Goal: Task Accomplishment & Management: Use online tool/utility

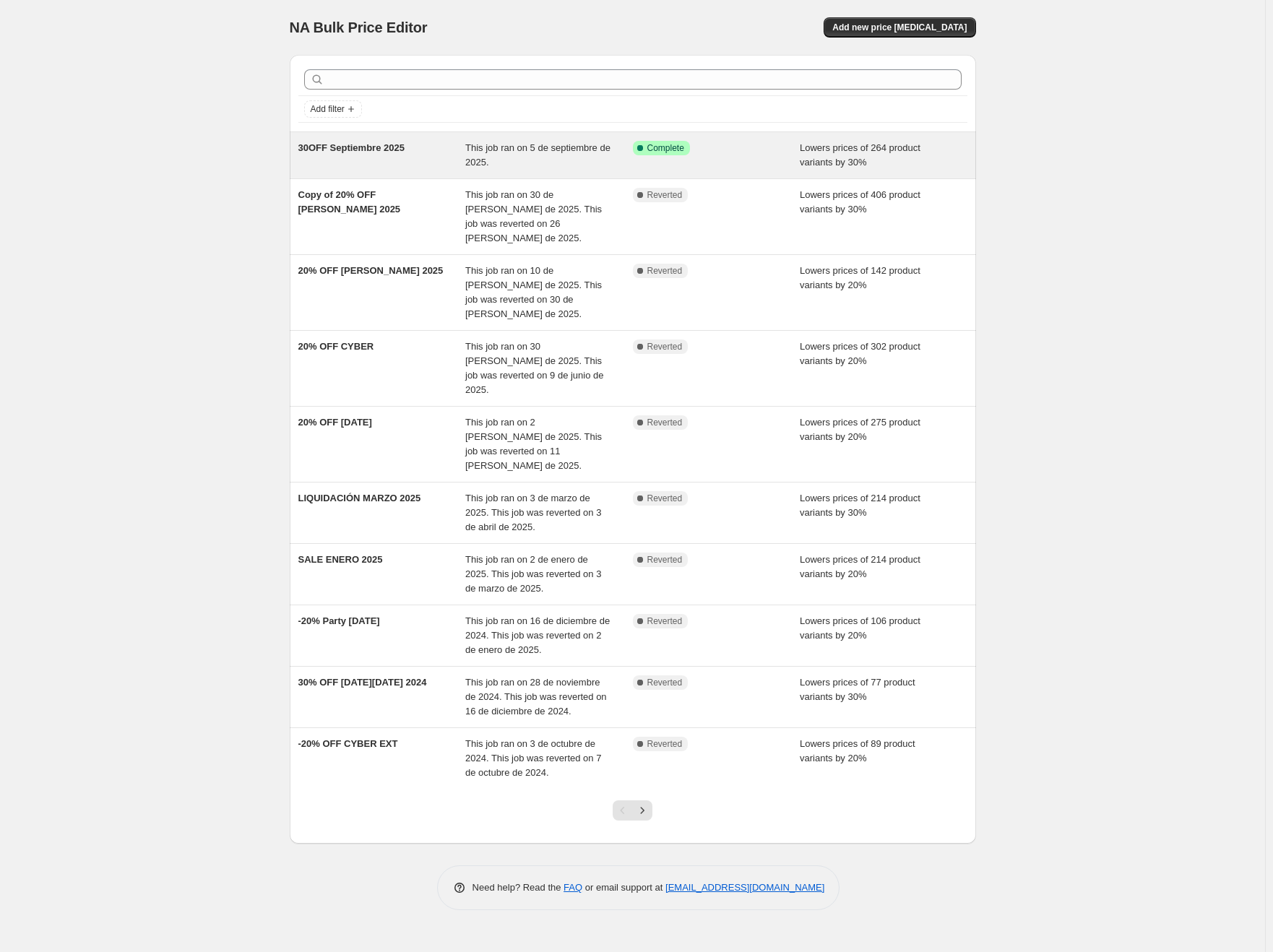
click at [400, 168] on div "30OFF Septiembre 2025" at bounding box center [382, 155] width 168 height 29
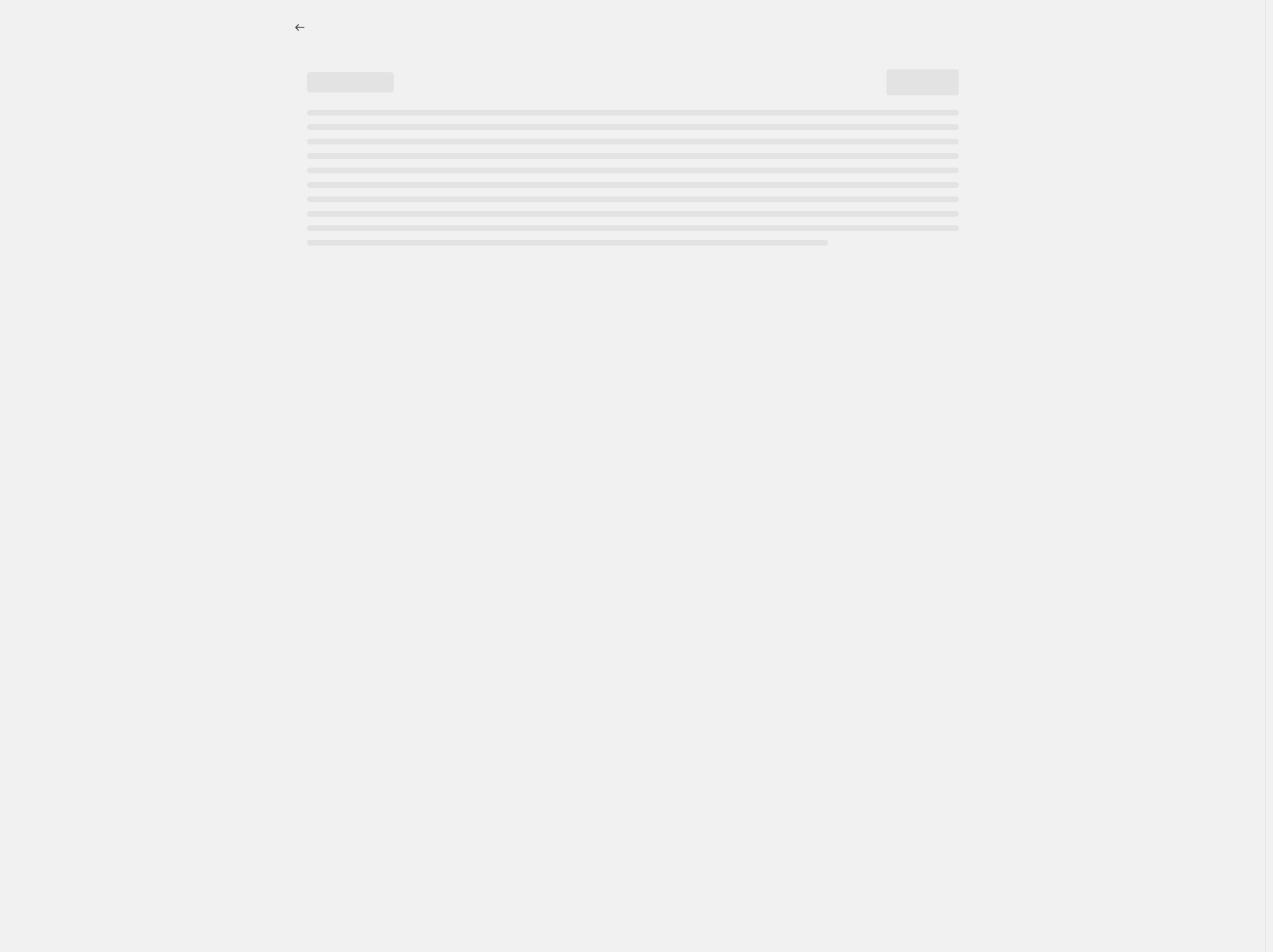
select select "percentage"
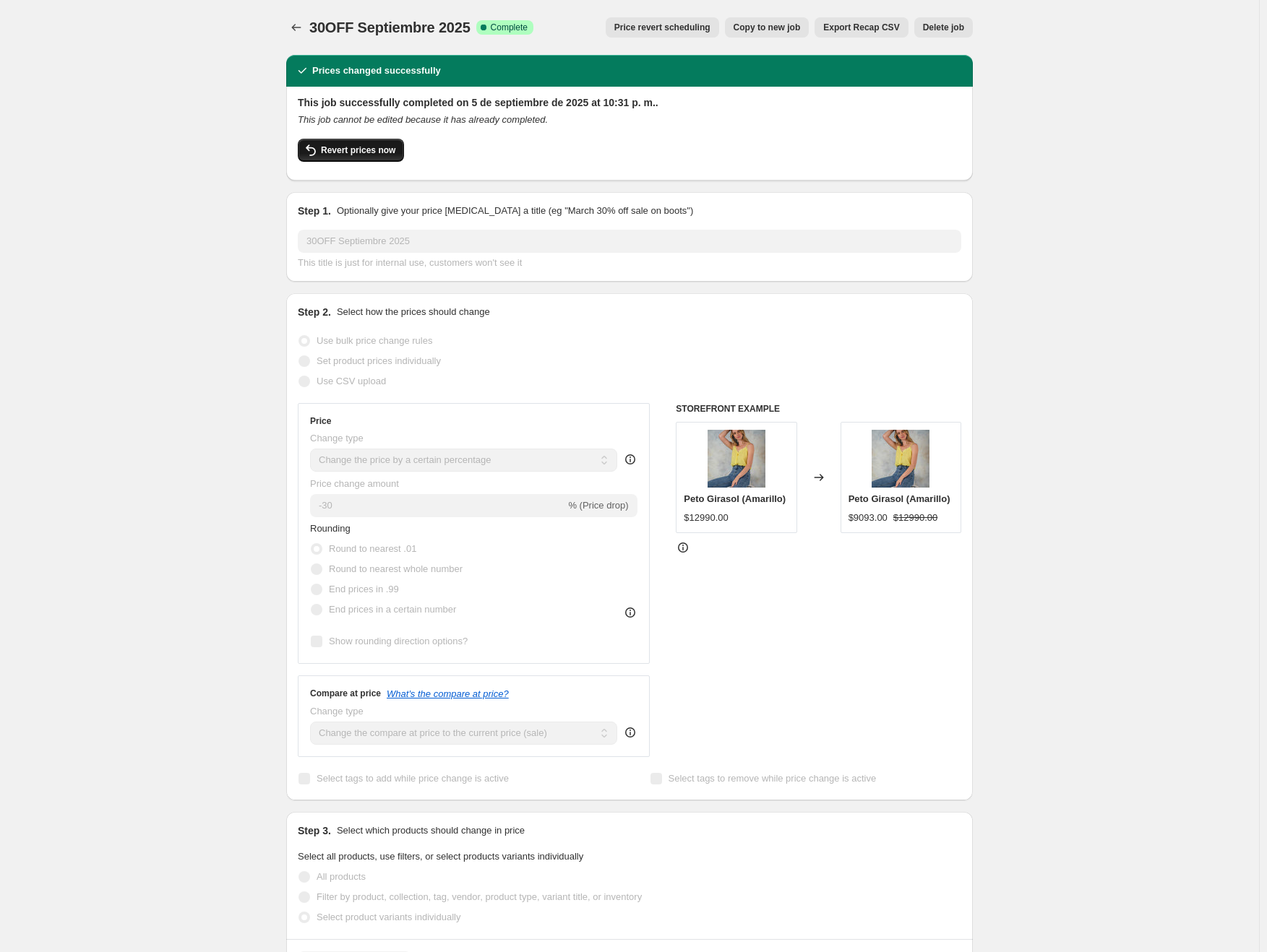
click at [371, 146] on span "Revert prices now" at bounding box center [357, 151] width 74 height 12
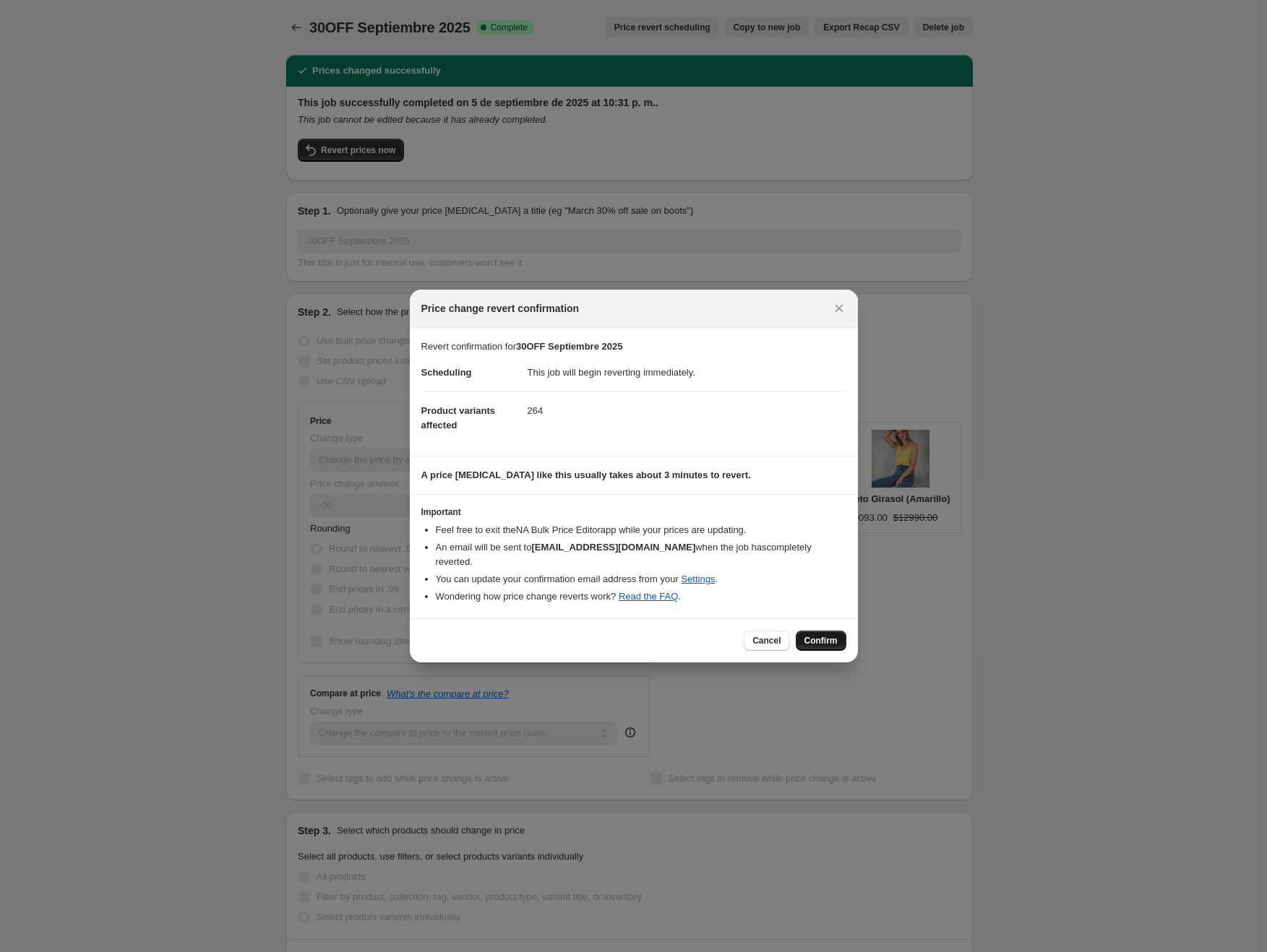
click at [829, 635] on span "Confirm" at bounding box center [821, 641] width 33 height 12
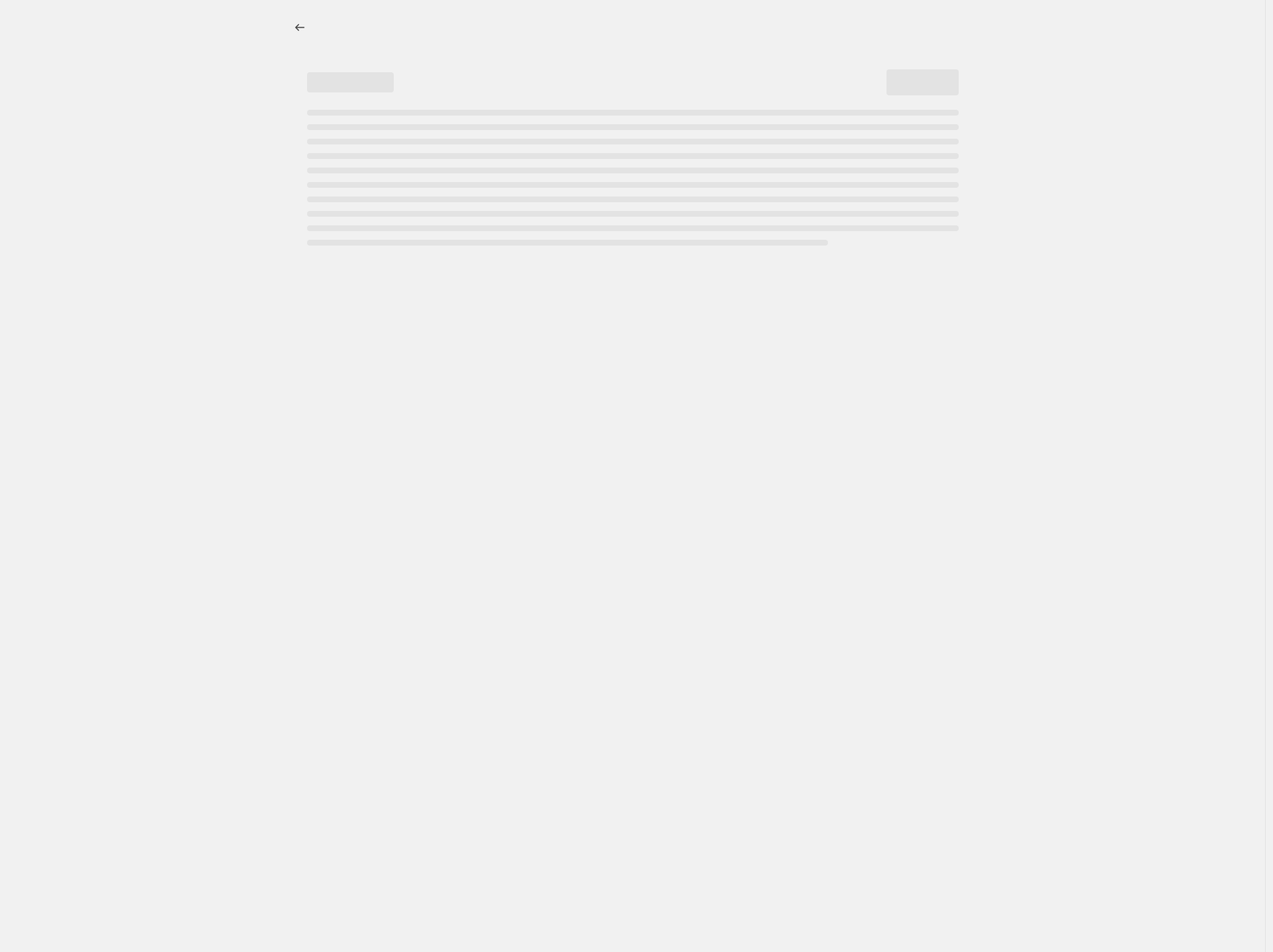
select select "percentage"
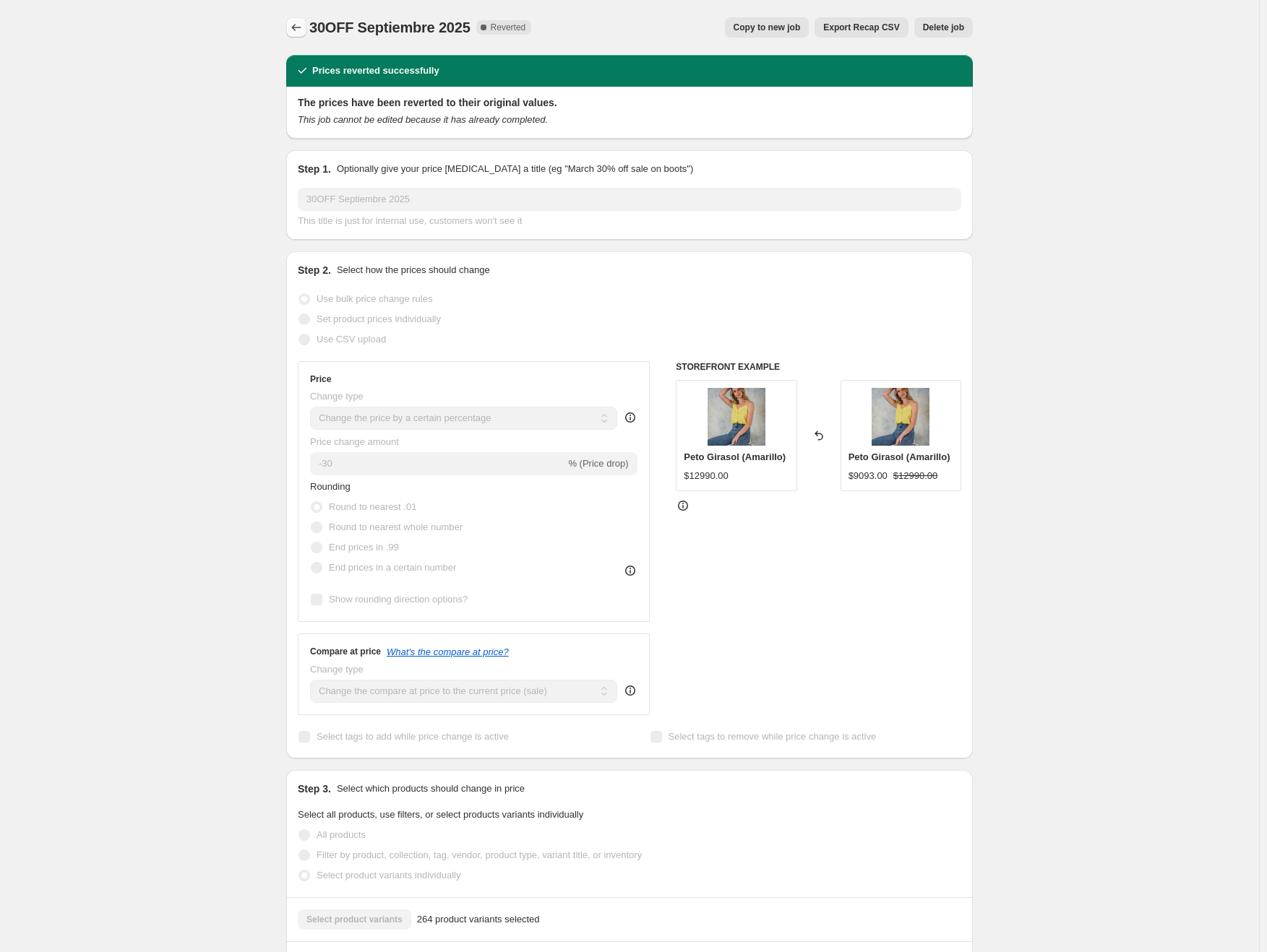
click at [296, 26] on icon "Price change jobs" at bounding box center [296, 27] width 10 height 7
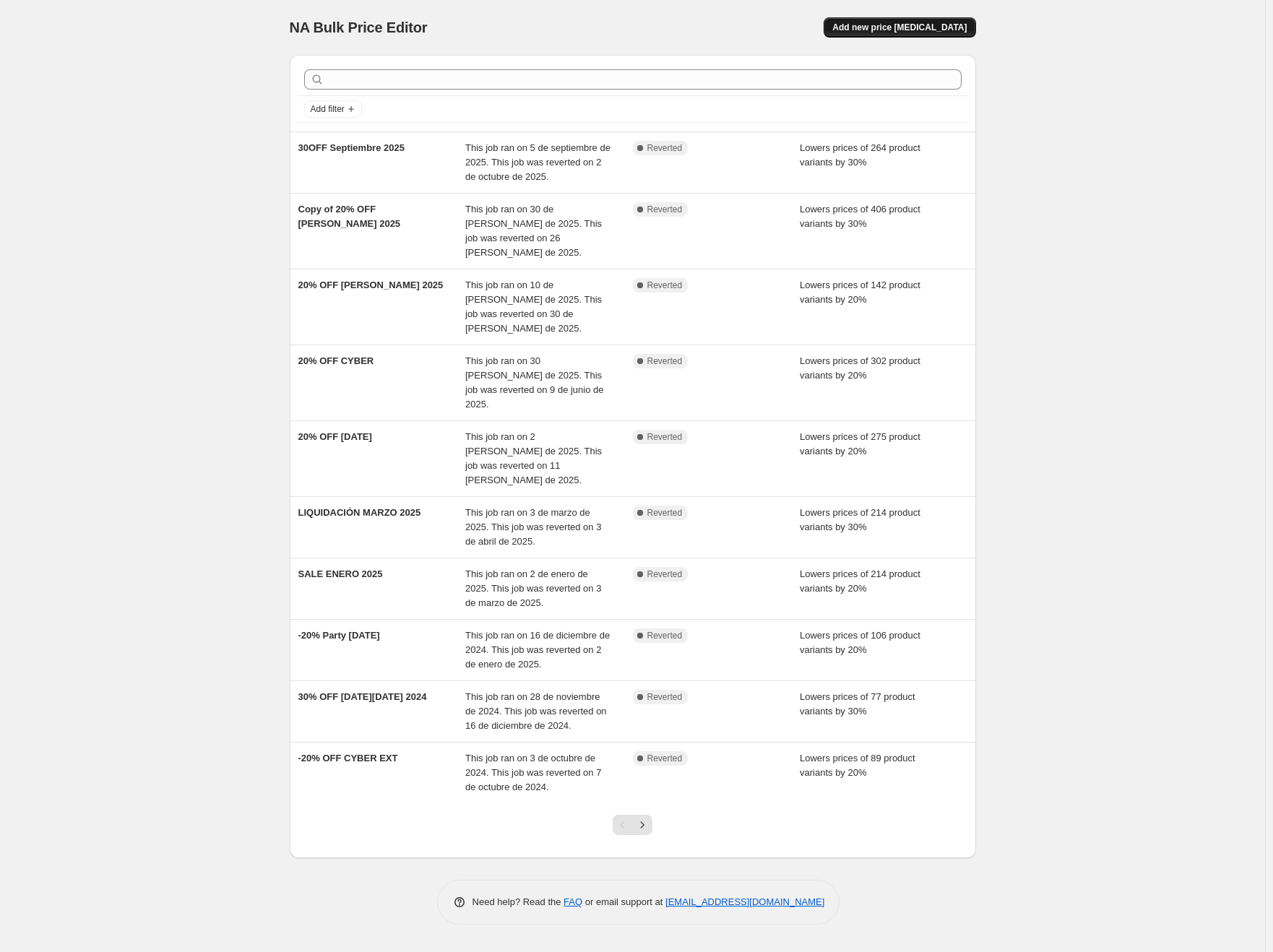
click at [961, 29] on span "Add new price [MEDICAL_DATA]" at bounding box center [899, 27] width 135 height 12
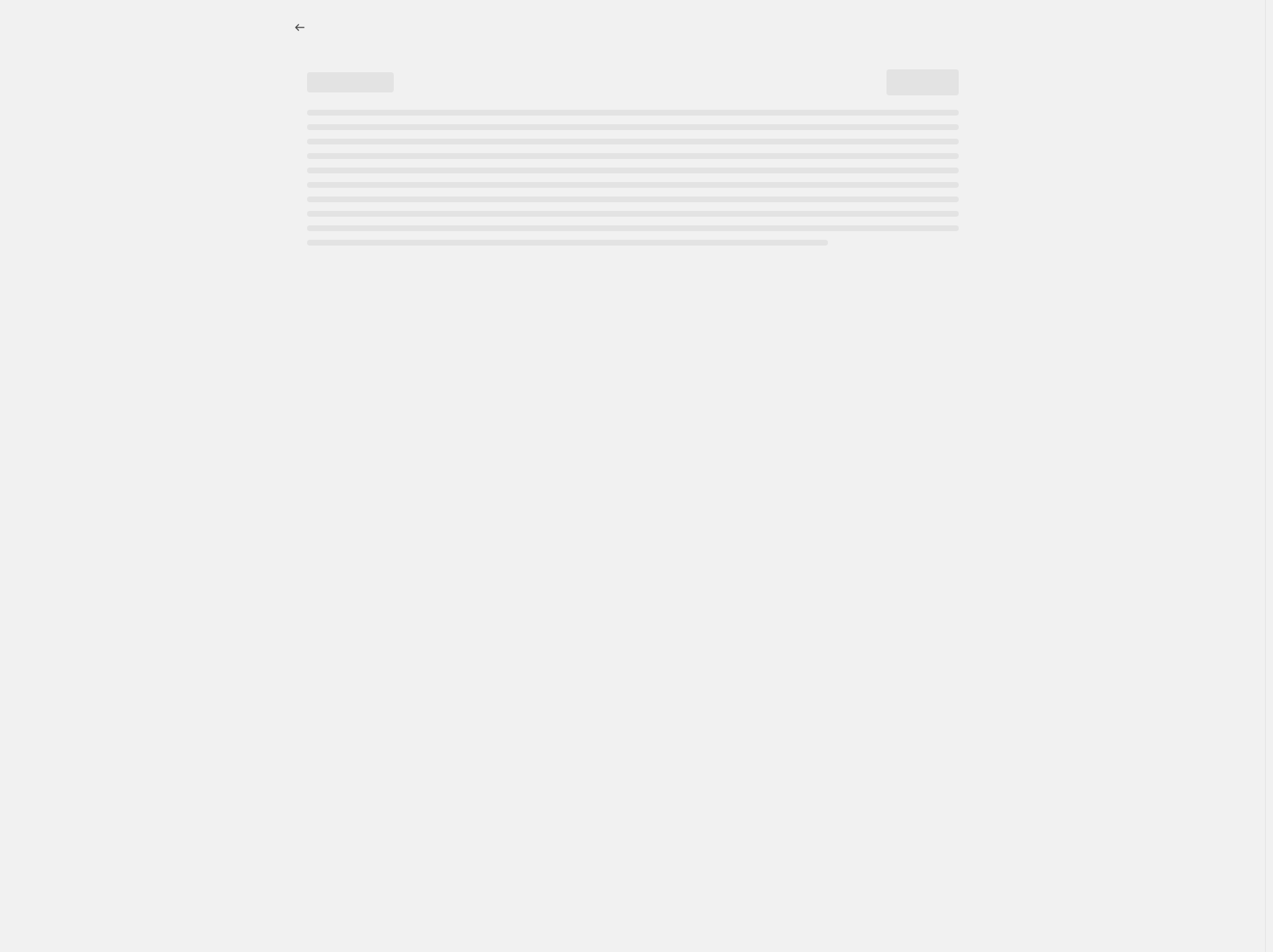
select select "percentage"
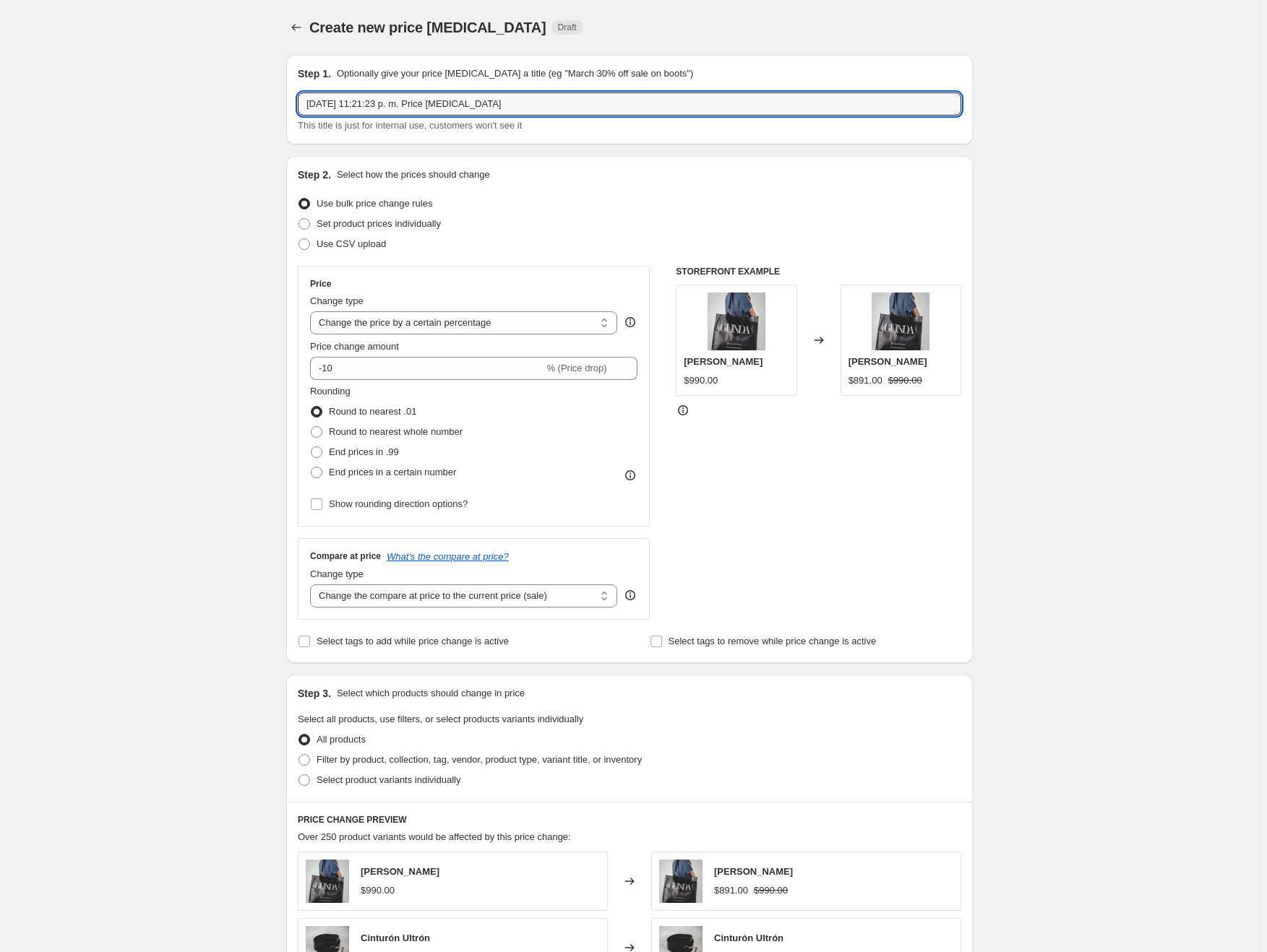
drag, startPoint x: 518, startPoint y: 103, endPoint x: 259, endPoint y: 96, distance: 259.1
click at [259, 96] on div "Create new price [MEDICAL_DATA]. This page is ready Create new price [MEDICAL_D…" at bounding box center [629, 722] width 1259 height 1445
type input "CYBER 15.990"
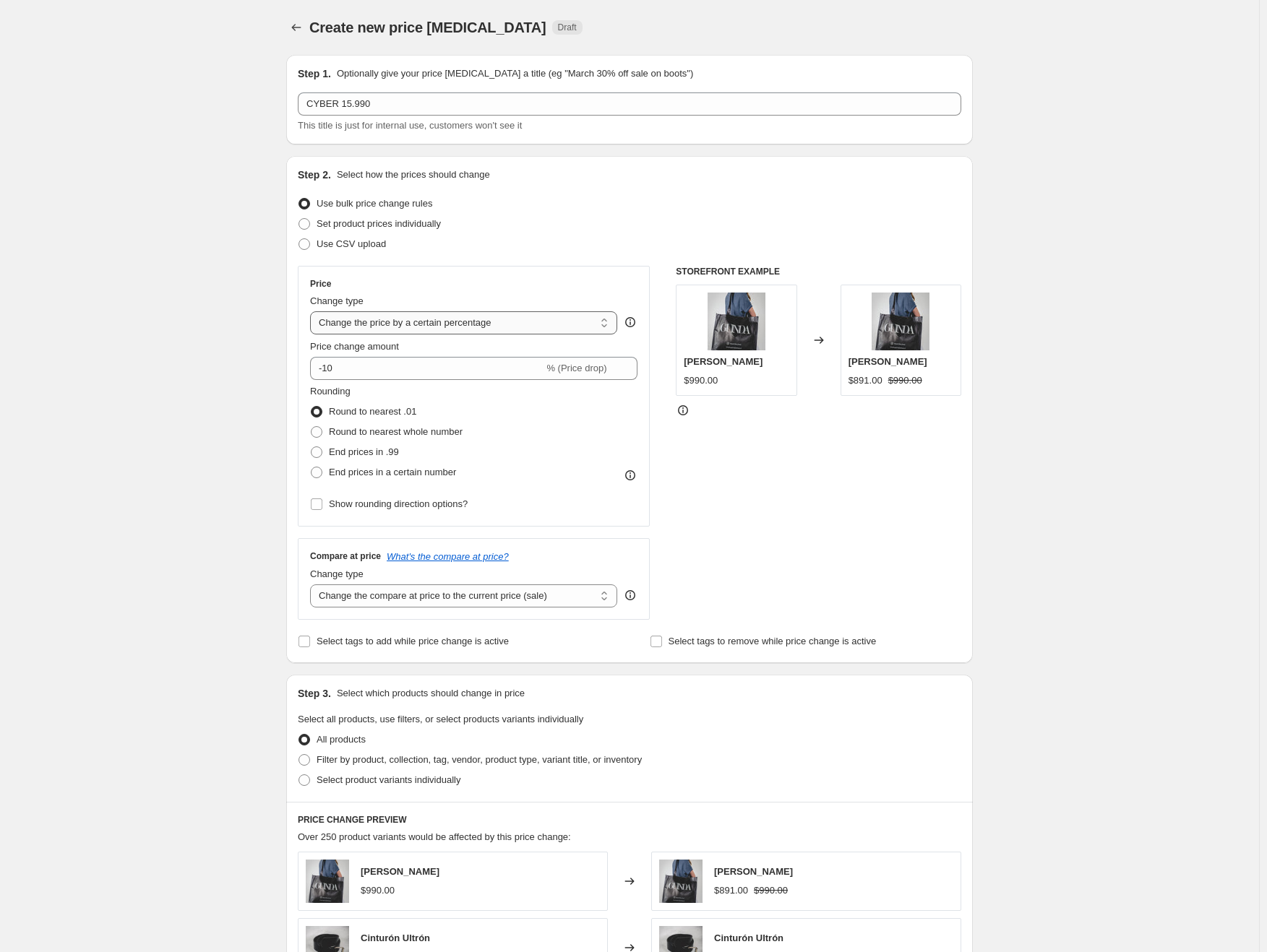
click at [504, 323] on select "Change the price to a certain amount Change the price by a certain amount Chang…" at bounding box center [464, 323] width 307 height 23
select select "ecap"
click at [313, 312] on select "Change the price to a certain amount Change the price by a certain amount Chang…" at bounding box center [464, 323] width 307 height 23
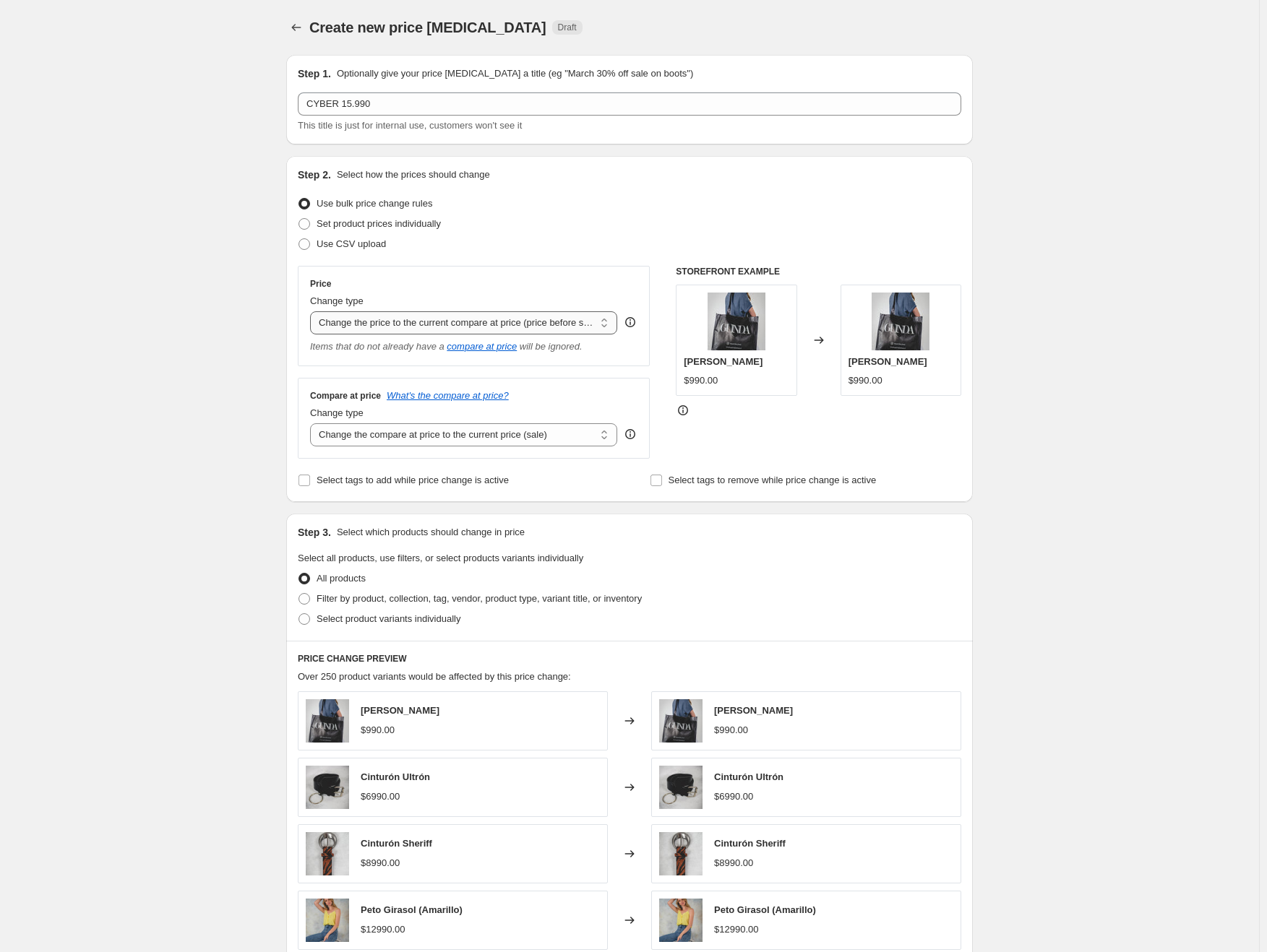
click at [521, 321] on select "Change the price to a certain amount Change the price by a certain amount Chang…" at bounding box center [464, 323] width 307 height 23
click at [313, 312] on select "Change the price to a certain amount Change the price by a certain amount Chang…" at bounding box center [464, 323] width 307 height 23
click at [425, 443] on select "Change the compare at price to the current price (sale) Change the compare at p…" at bounding box center [464, 434] width 307 height 23
select select "to"
click at [313, 423] on select "Change the compare at price to the current price (sale) Change the compare at p…" at bounding box center [464, 434] width 307 height 23
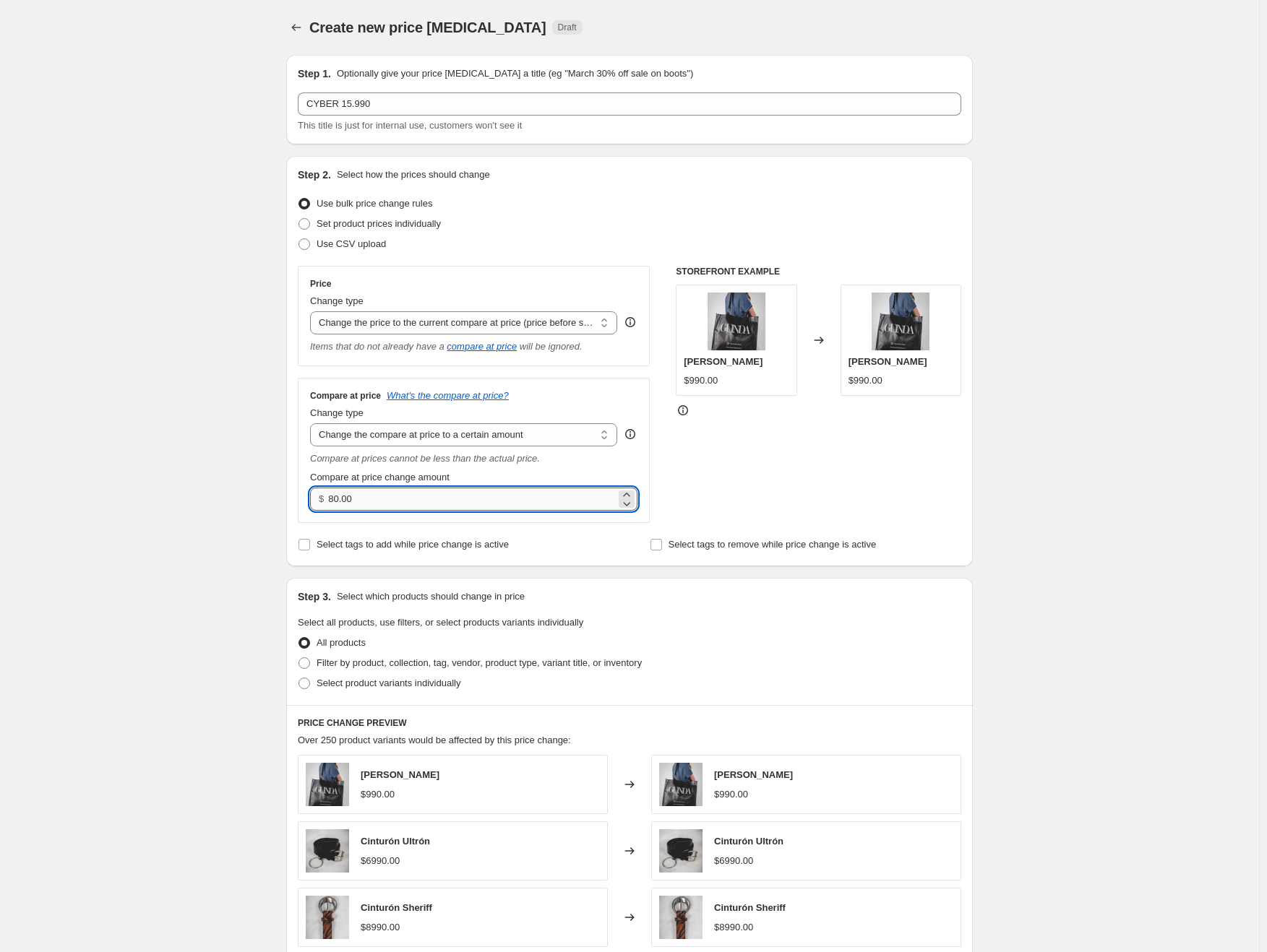
drag, startPoint x: 424, startPoint y: 496, endPoint x: 332, endPoint y: 498, distance: 92.0
click at [332, 498] on input "80.00" at bounding box center [471, 498] width 287 height 23
type input "15990.00"
click at [208, 498] on div "Create new price [MEDICAL_DATA]. This page is ready Create new price [MEDICAL_D…" at bounding box center [629, 673] width 1259 height 1348
click at [487, 334] on select "Change the price to a certain amount Change the price by a certain amount Chang…" at bounding box center [464, 323] width 307 height 23
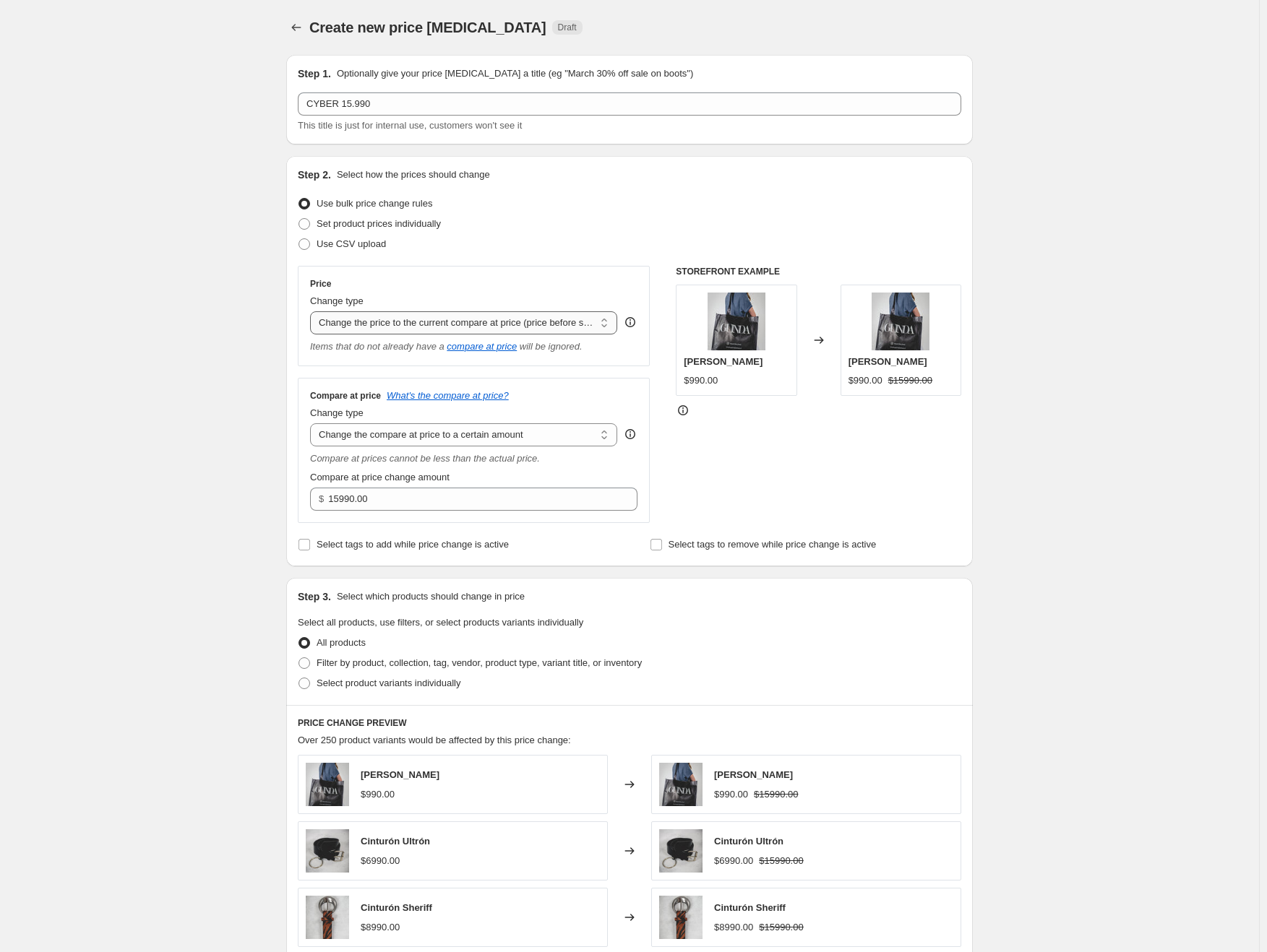
click at [313, 312] on select "Change the price to a certain amount Change the price by a certain amount Chang…" at bounding box center [464, 323] width 307 height 23
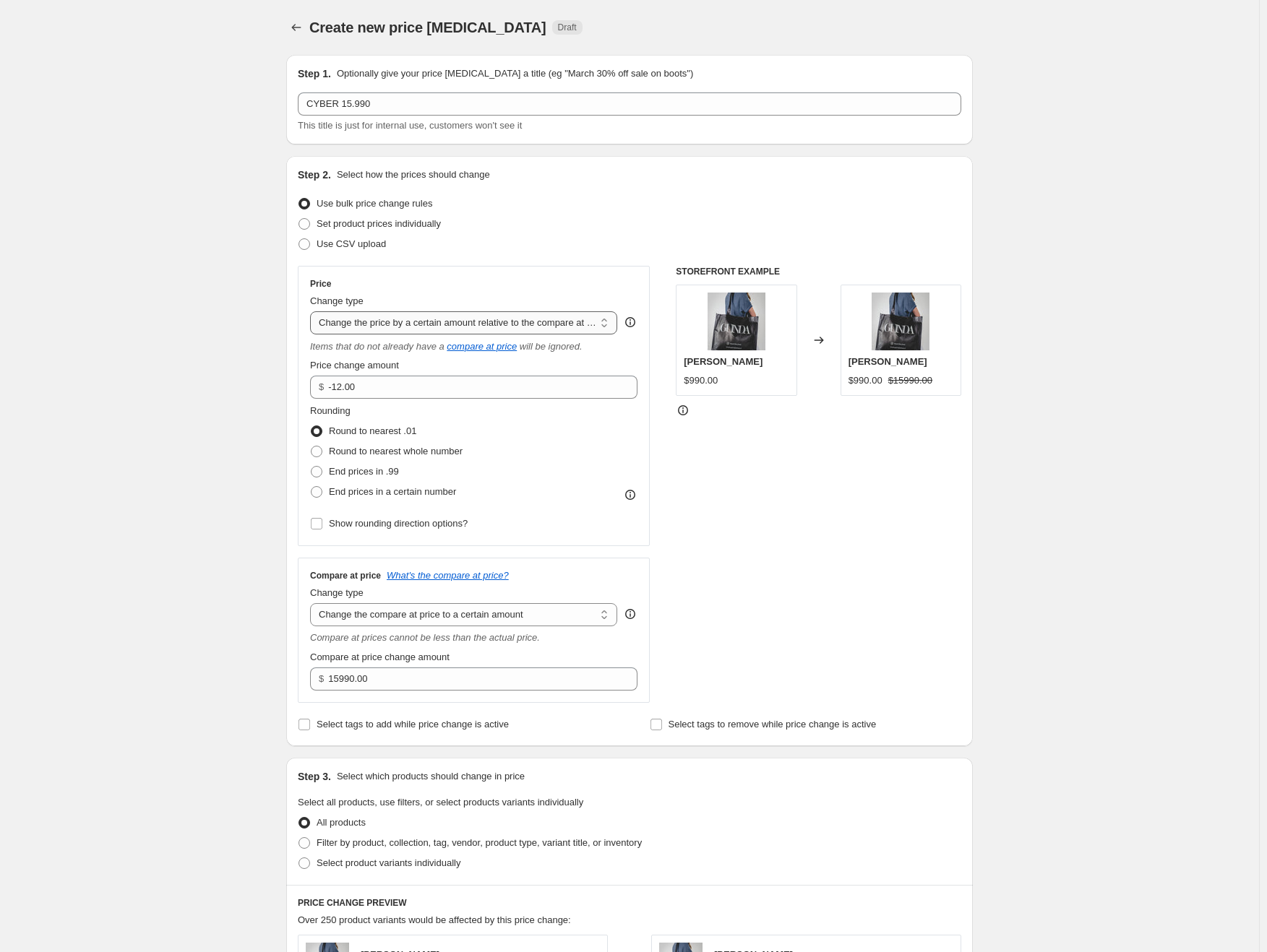
click at [435, 317] on select "Change the price to a certain amount Change the price by a certain amount Chang…" at bounding box center [464, 323] width 307 height 23
select select "to"
click at [313, 312] on select "Change the price to a certain amount Change the price by a certain amount Chang…" at bounding box center [464, 323] width 307 height 23
type input "80.00"
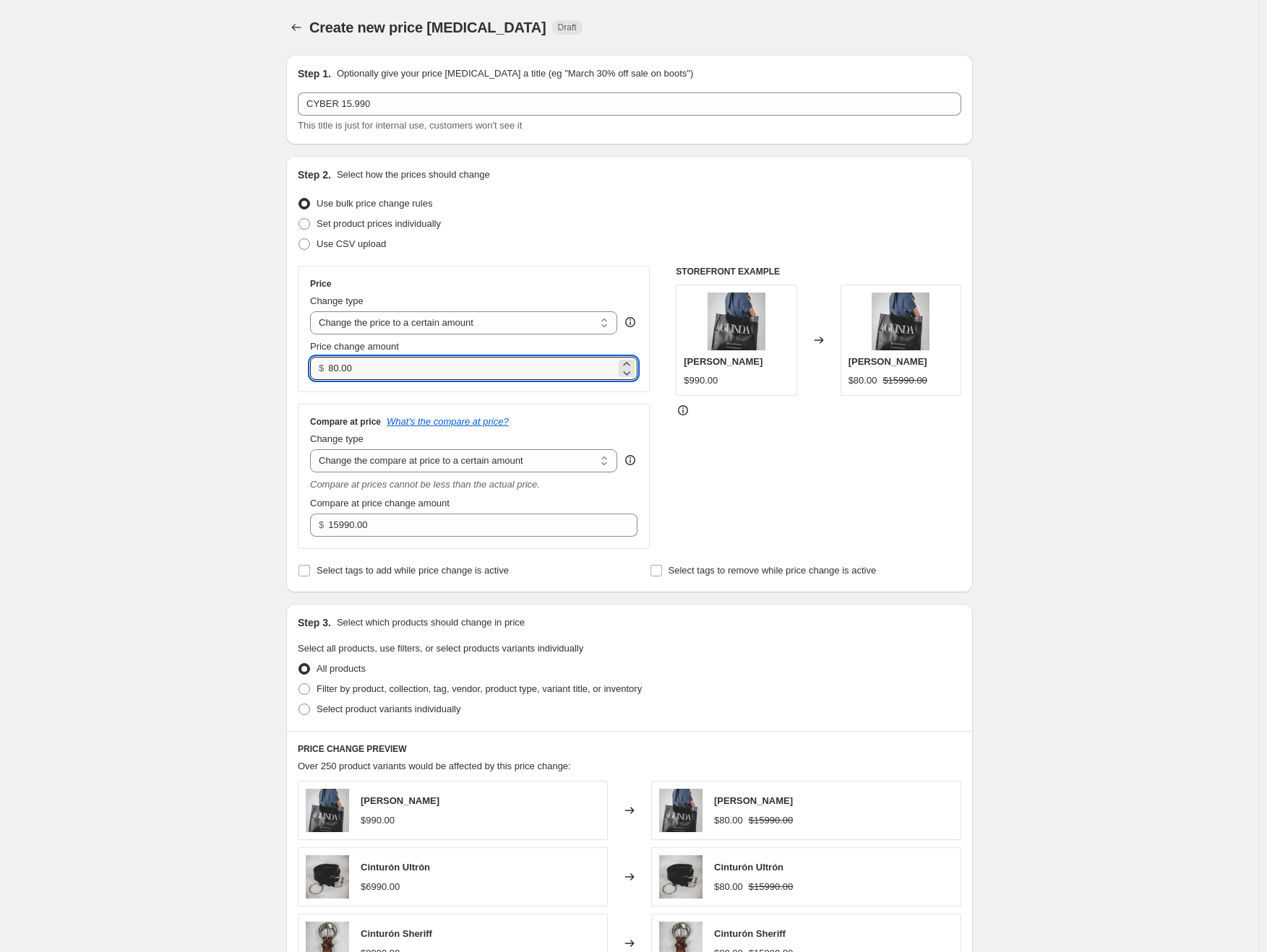
drag, startPoint x: 390, startPoint y: 365, endPoint x: 309, endPoint y: 366, distance: 81.0
click at [309, 366] on div "Price Change type Change the price to a certain amount Change the price by a ce…" at bounding box center [474, 329] width 352 height 126
click at [370, 322] on select "Change the price to a certain amount Change the price by a certain amount Chang…" at bounding box center [464, 323] width 307 height 23
select select "by"
click at [313, 312] on select "Change the price to a certain amount Change the price by a certain amount Chang…" at bounding box center [464, 323] width 307 height 23
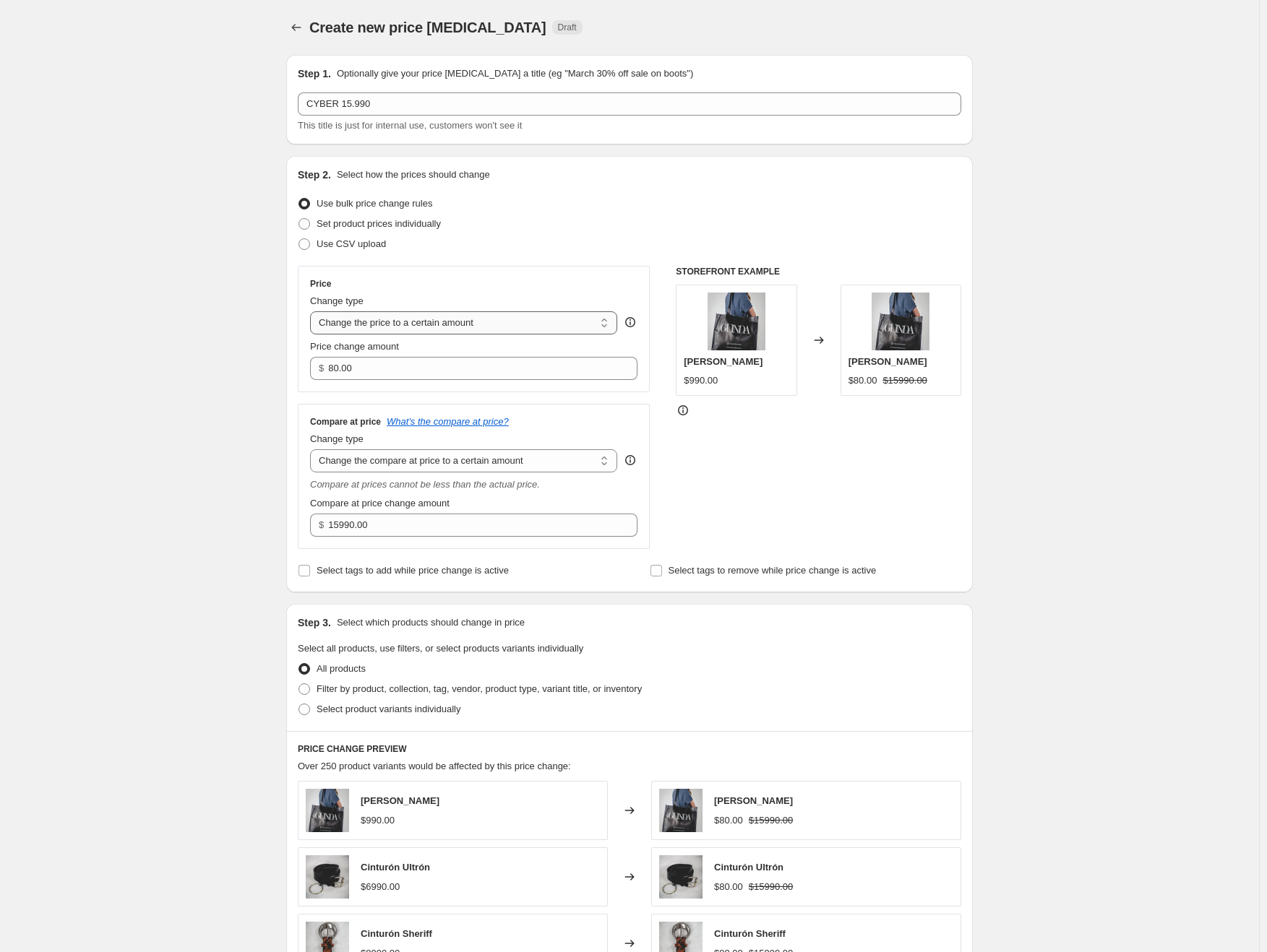
type input "-10.00"
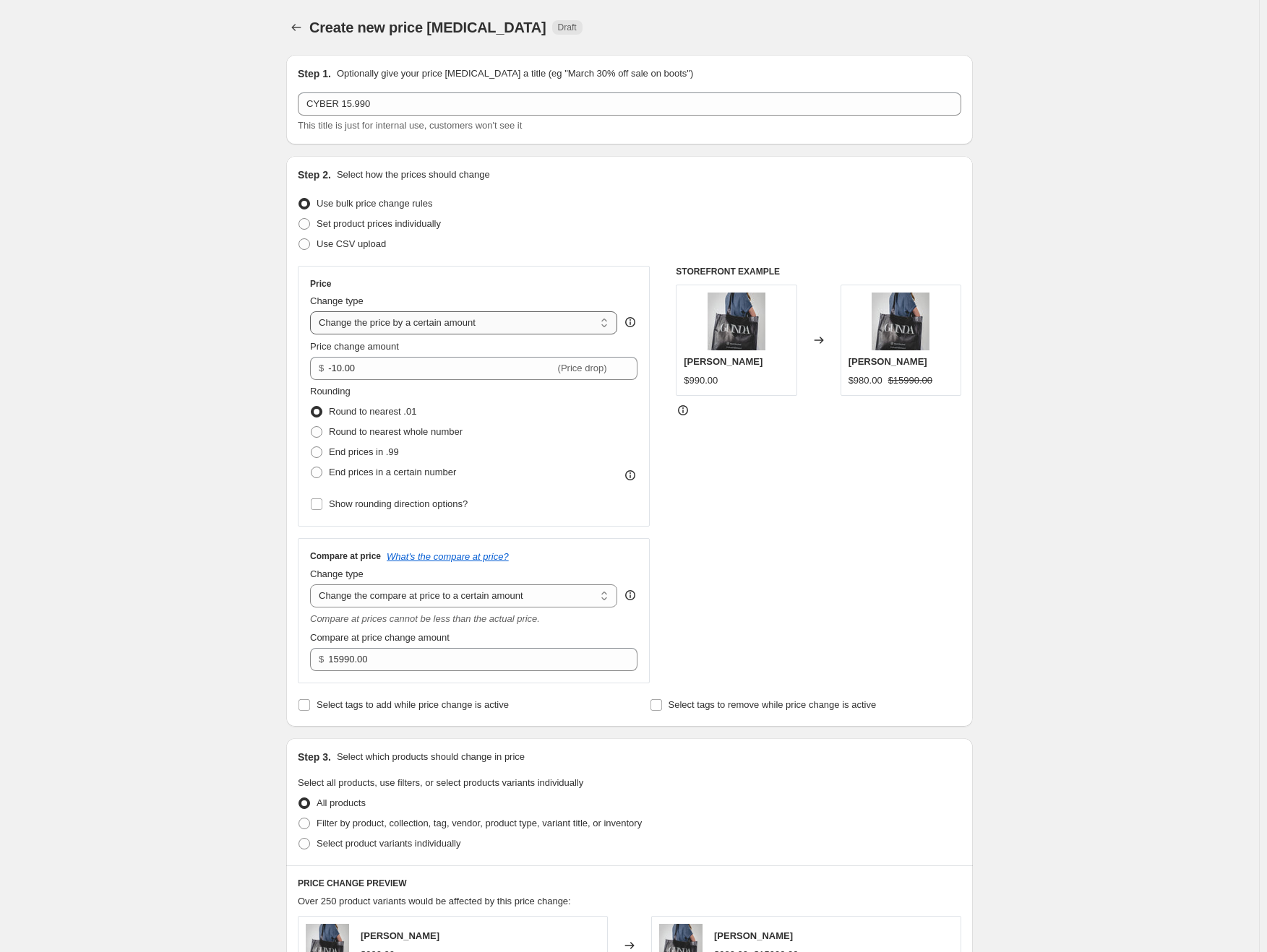
click at [401, 330] on select "Change the price to a certain amount Change the price by a certain amount Chang…" at bounding box center [464, 323] width 307 height 23
click at [313, 312] on select "Change the price to a certain amount Change the price by a certain amount Chang…" at bounding box center [464, 323] width 307 height 23
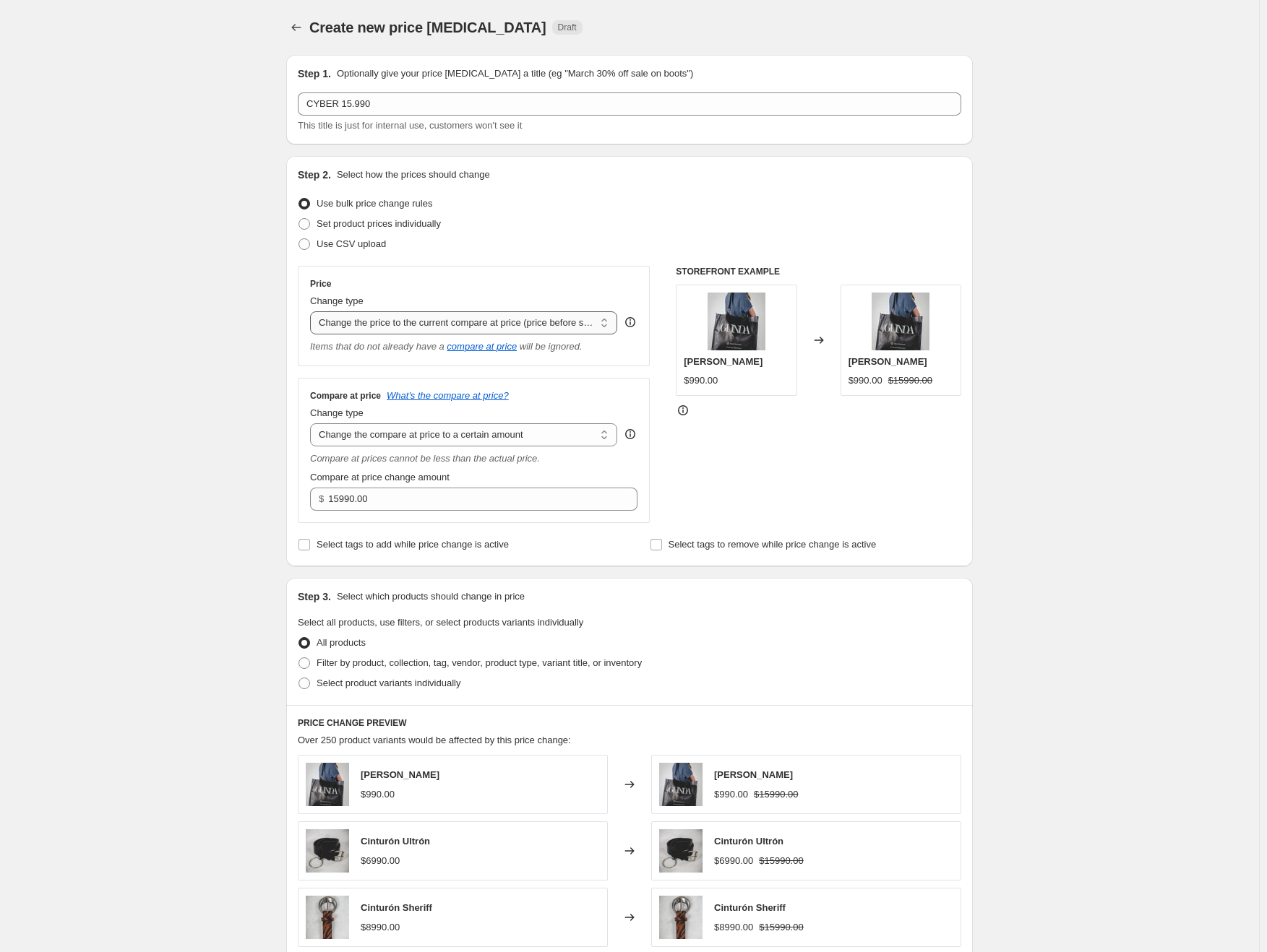
click at [410, 330] on select "Change the price to a certain amount Change the price by a certain amount Chang…" at bounding box center [464, 323] width 307 height 23
click at [313, 312] on select "Change the price to a certain amount Change the price by a certain amount Chang…" at bounding box center [464, 323] width 307 height 23
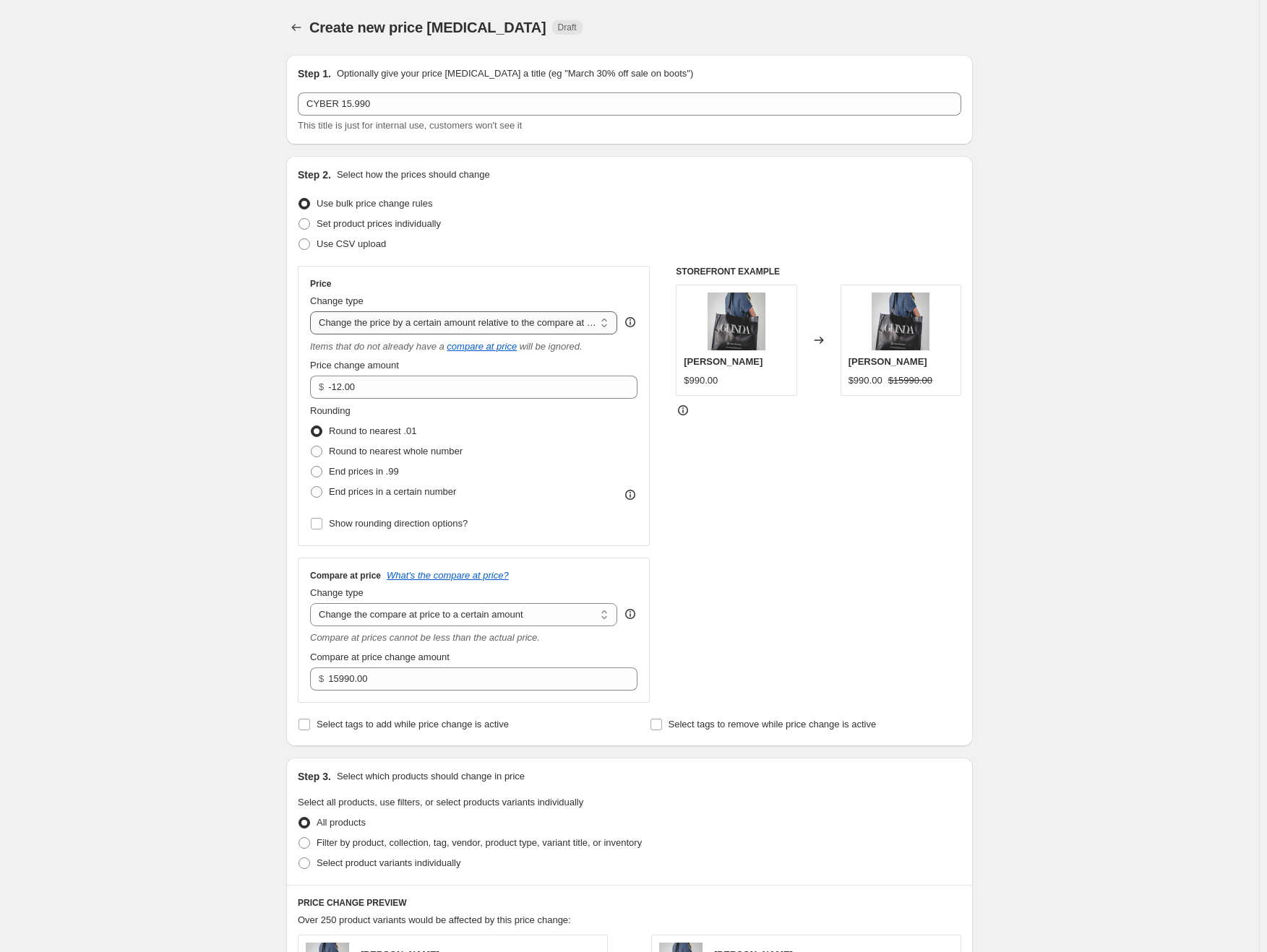
click at [430, 324] on select "Change the price to a certain amount Change the price by a certain amount Chang…" at bounding box center [464, 323] width 307 height 23
select select "pcap"
click at [313, 312] on select "Change the price to a certain amount Change the price by a certain amount Chang…" at bounding box center [464, 323] width 307 height 23
type input "-20"
click at [424, 321] on select "Change the price to a certain amount Change the price by a certain amount Chang…" at bounding box center [464, 323] width 307 height 23
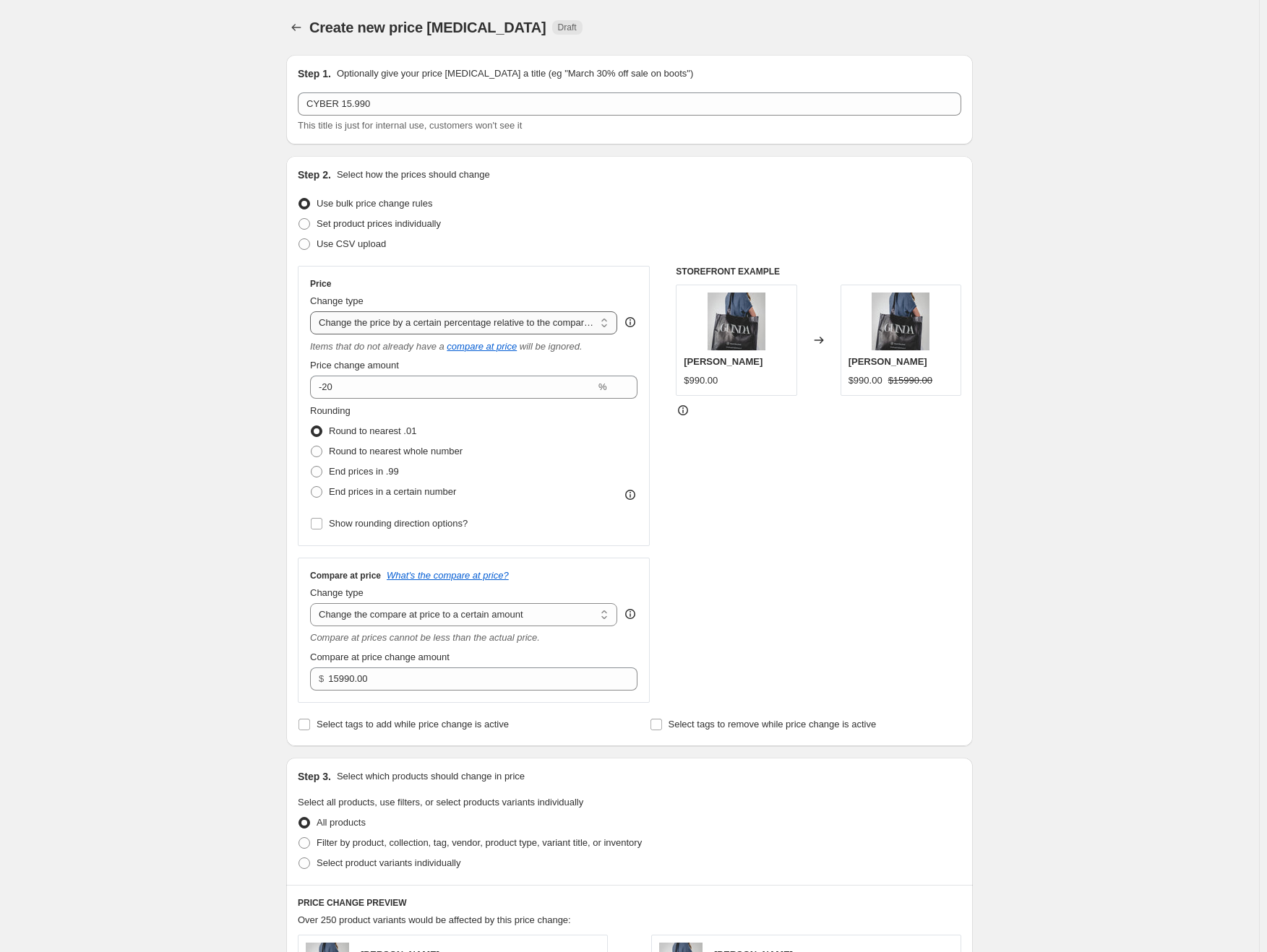
select select "no_change"
click at [313, 312] on select "Change the price to a certain amount Change the price by a certain amount Chang…" at bounding box center [464, 323] width 307 height 23
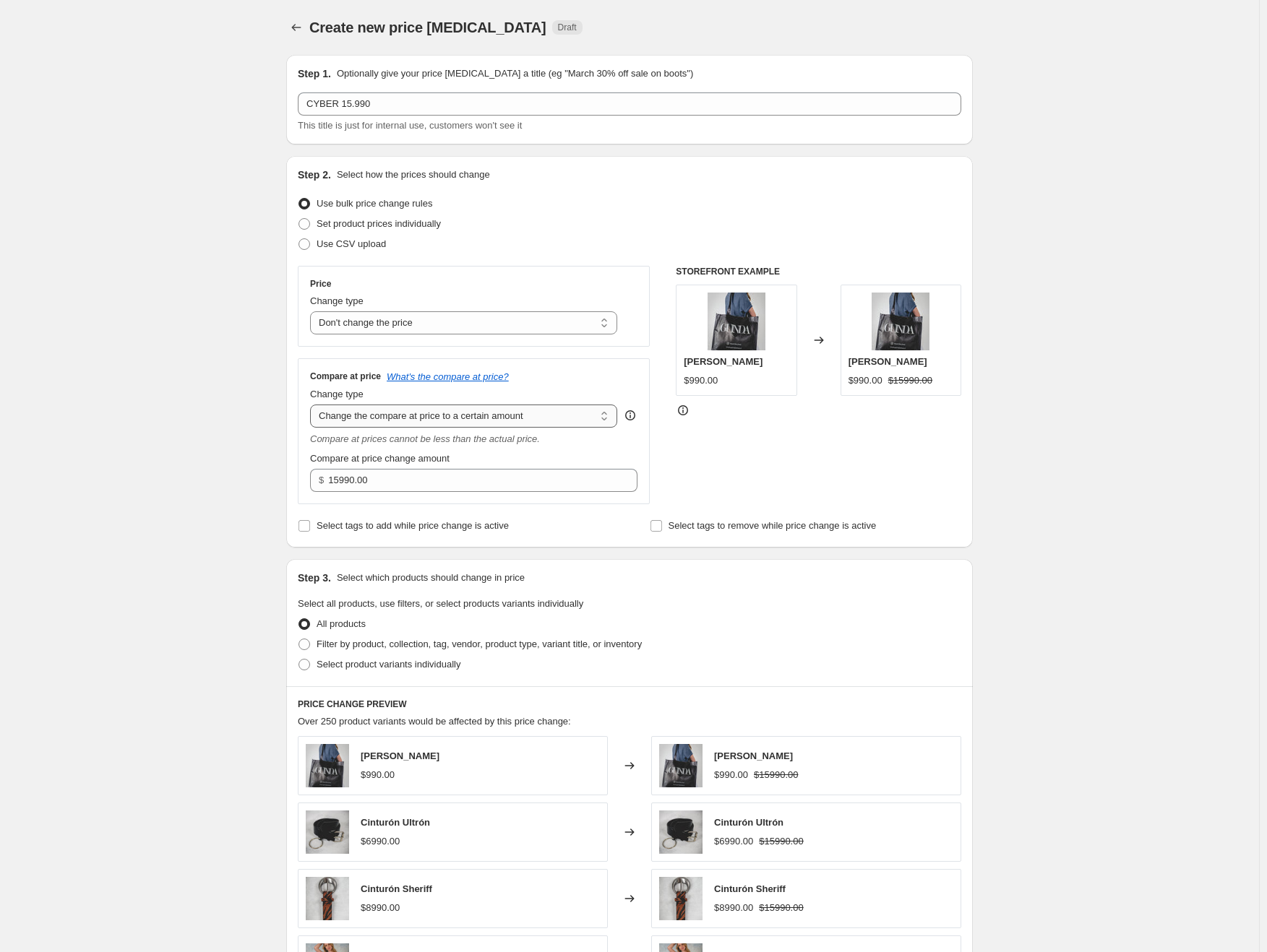
click at [399, 418] on select "Change the compare at price to the current price (sale) Change the compare at p…" at bounding box center [464, 415] width 307 height 23
select select "by"
click at [313, 404] on select "Change the compare at price to the current price (sale) Change the compare at p…" at bounding box center [464, 415] width 307 height 23
type input "-10.00"
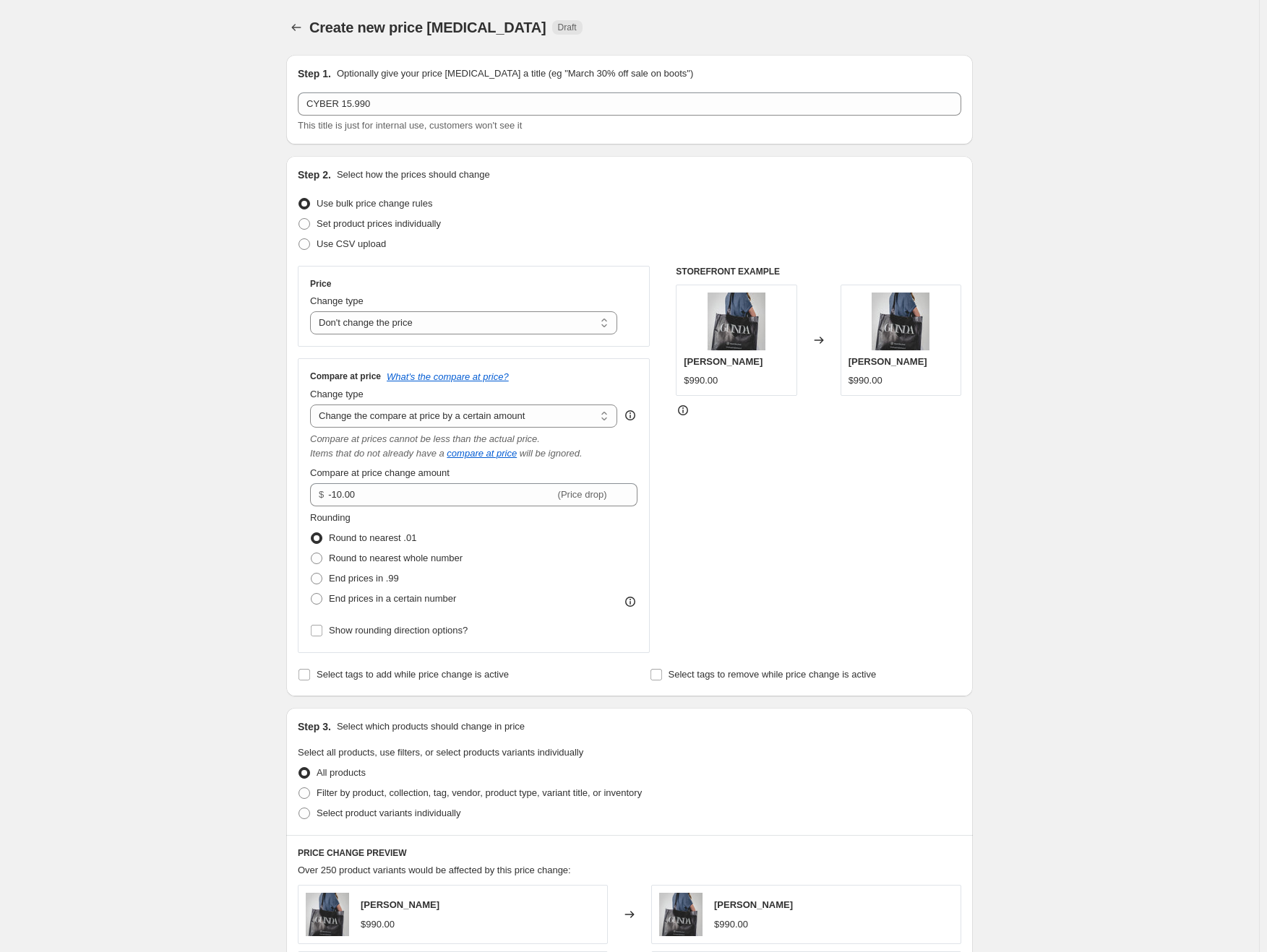
click at [390, 470] on span "Compare at price change amount" at bounding box center [380, 473] width 140 height 11
click at [390, 483] on input "-10.00" at bounding box center [441, 494] width 226 height 23
click at [407, 418] on select "Change the compare at price to the current price (sale) Change the compare at p…" at bounding box center [464, 415] width 307 height 23
click at [313, 404] on select "Change the compare at price to the current price (sale) Change the compare at p…" at bounding box center [464, 415] width 307 height 23
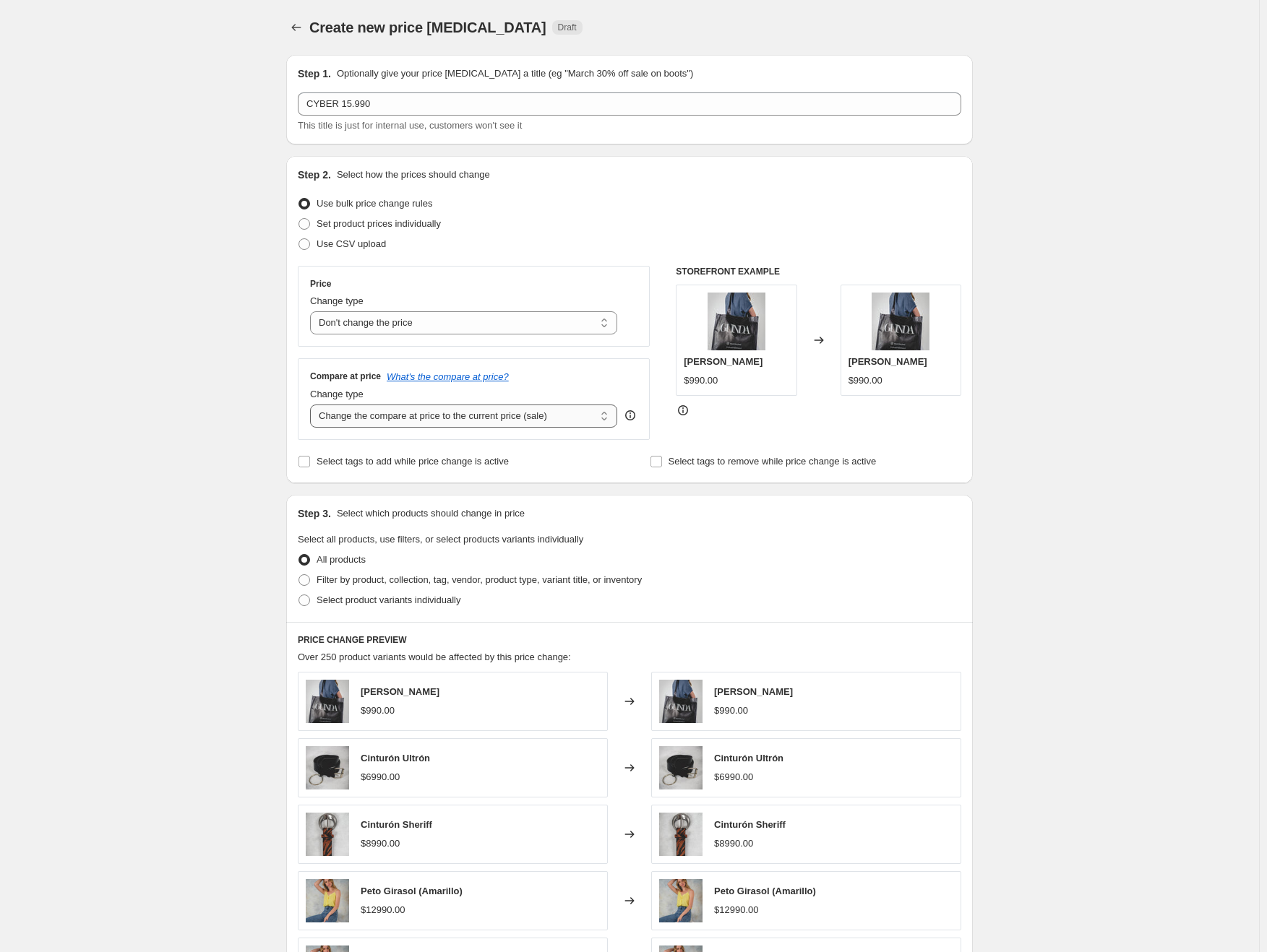
click at [416, 420] on select "Change the compare at price to the current price (sale) Change the compare at p…" at bounding box center [464, 415] width 307 height 23
click at [313, 404] on select "Change the compare at price to the current price (sale) Change the compare at p…" at bounding box center [464, 415] width 307 height 23
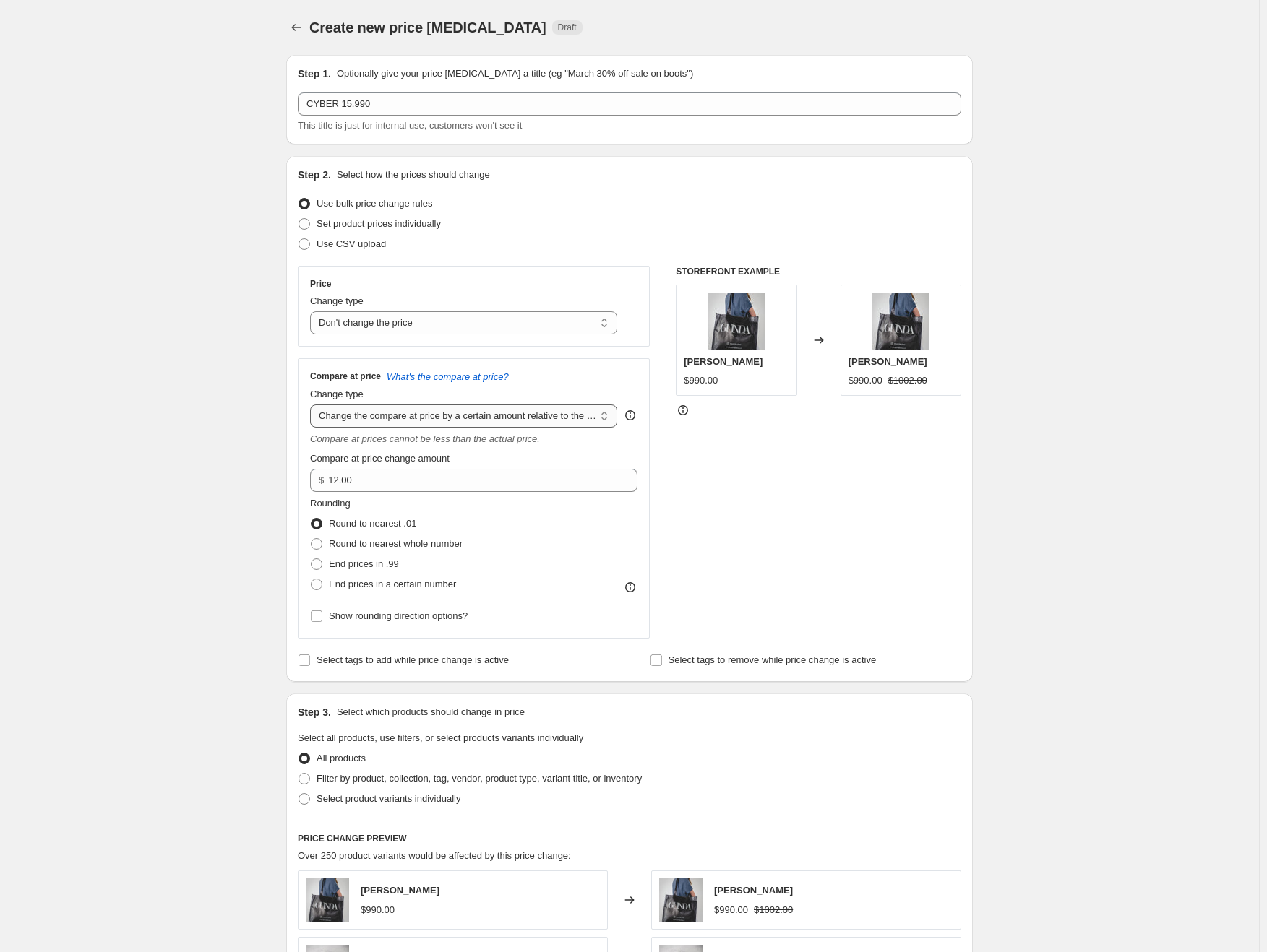
click at [441, 409] on select "Change the compare at price to the current price (sale) Change the compare at p…" at bounding box center [464, 415] width 307 height 23
select select "pp"
click at [313, 404] on select "Change the compare at price to the current price (sale) Change the compare at p…" at bounding box center [464, 415] width 307 height 23
type input "20"
click at [446, 418] on select "Change the compare at price to the current price (sale) Change the compare at p…" at bounding box center [464, 415] width 307 height 23
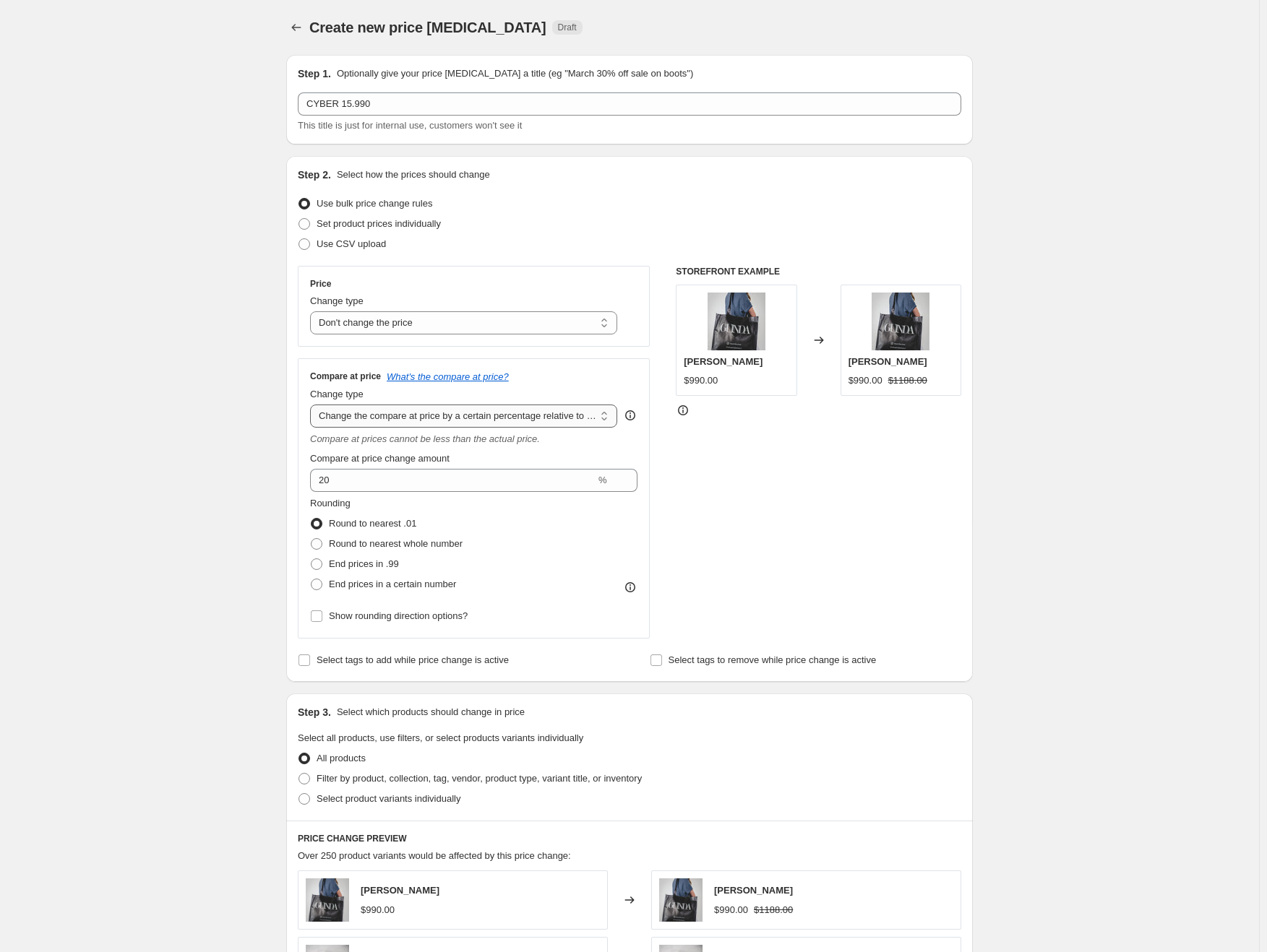
click at [313, 404] on select "Change the compare at price to the current price (sale) Change the compare at p…" at bounding box center [464, 415] width 307 height 23
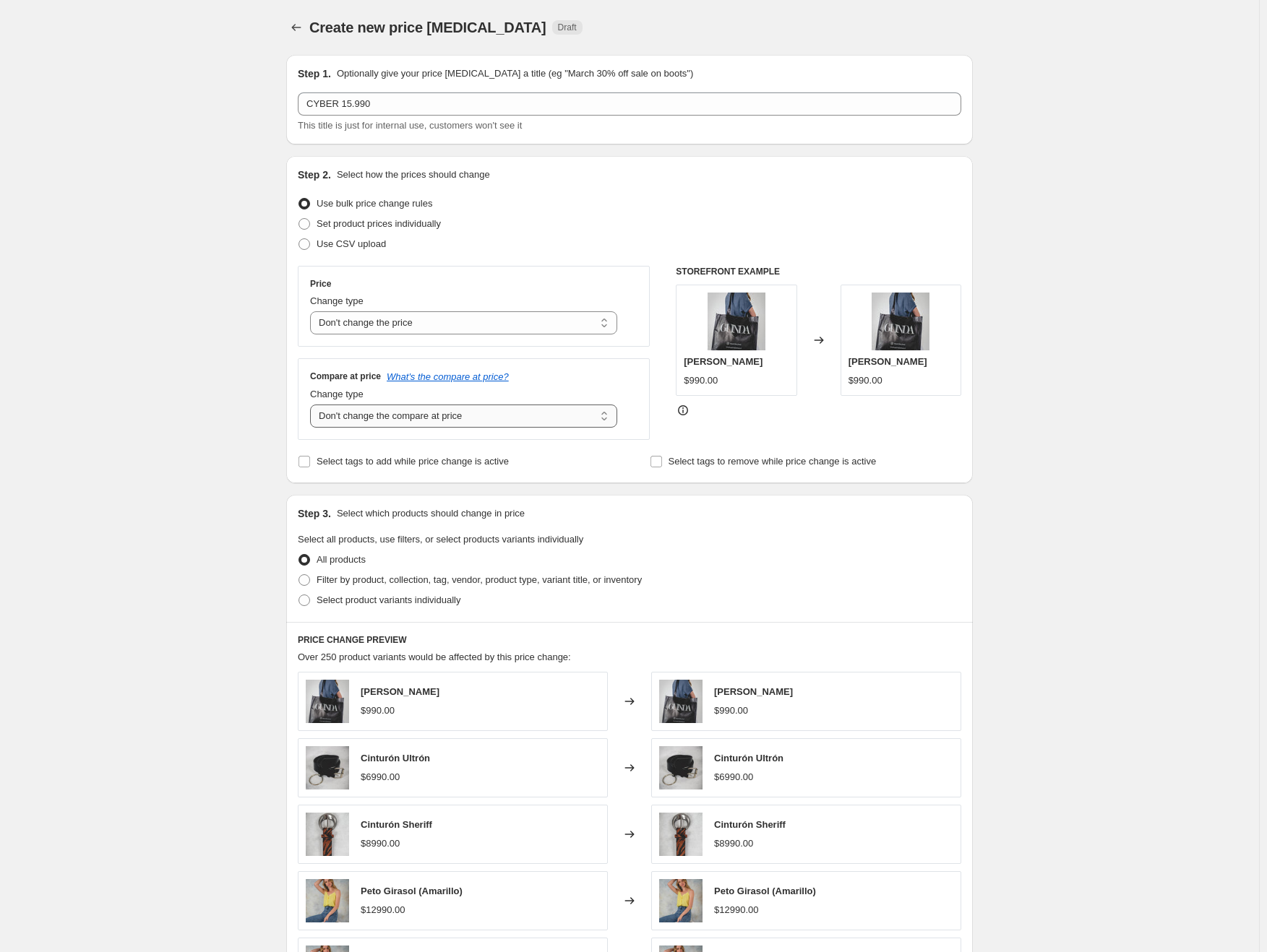
click at [459, 424] on select "Change the compare at price to the current price (sale) Change the compare at p…" at bounding box center [464, 415] width 307 height 23
click at [313, 404] on select "Change the compare at price to the current price (sale) Change the compare at p…" at bounding box center [464, 415] width 307 height 23
click at [451, 412] on select "Change the compare at price to the current price (sale) Change the compare at p…" at bounding box center [464, 415] width 307 height 23
click at [313, 404] on select "Change the compare at price to the current price (sale) Change the compare at p…" at bounding box center [464, 415] width 307 height 23
click at [452, 420] on select "Change the compare at price to the current price (sale) Change the compare at p…" at bounding box center [464, 415] width 307 height 23
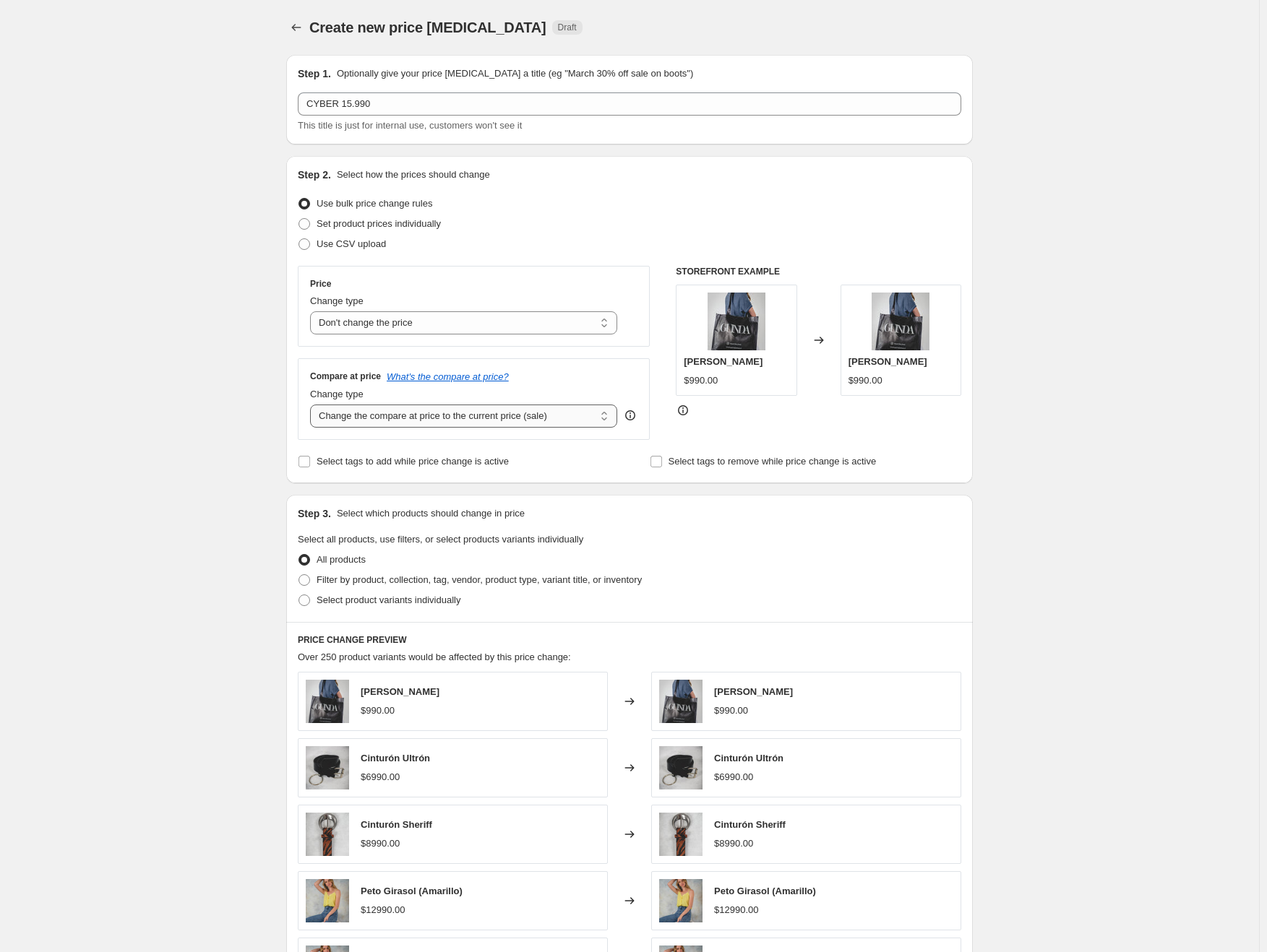
select select "to"
click at [313, 404] on select "Change the compare at price to the current price (sale) Change the compare at p…" at bounding box center [464, 415] width 307 height 23
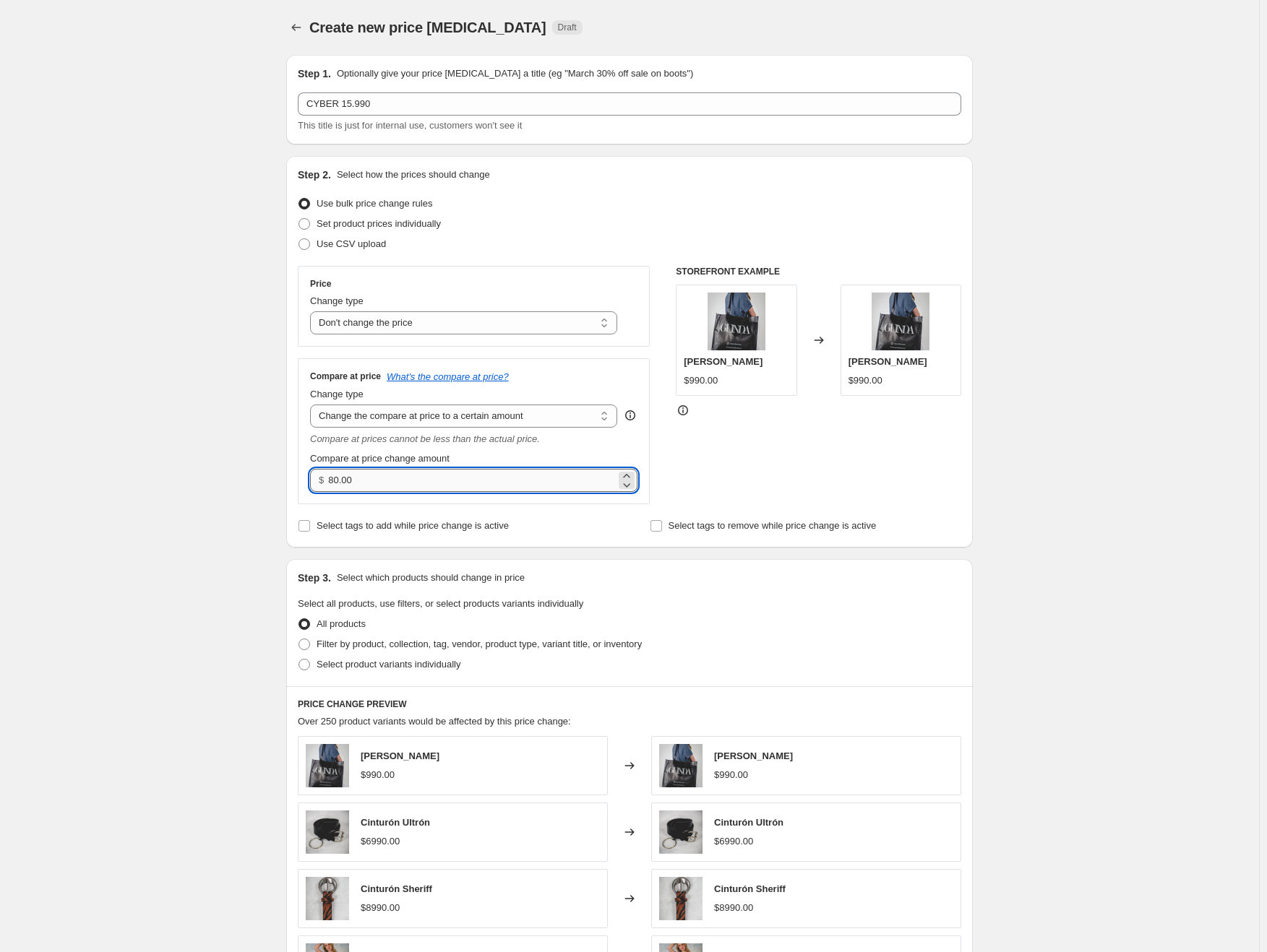
drag, startPoint x: 413, startPoint y: 480, endPoint x: 335, endPoint y: 481, distance: 78.0
click at [335, 481] on input "80.00" at bounding box center [471, 480] width 287 height 23
type input "15990.00"
click at [228, 465] on div "Create new price [MEDICAL_DATA]. This page is ready Create new price [MEDICAL_D…" at bounding box center [629, 664] width 1259 height 1328
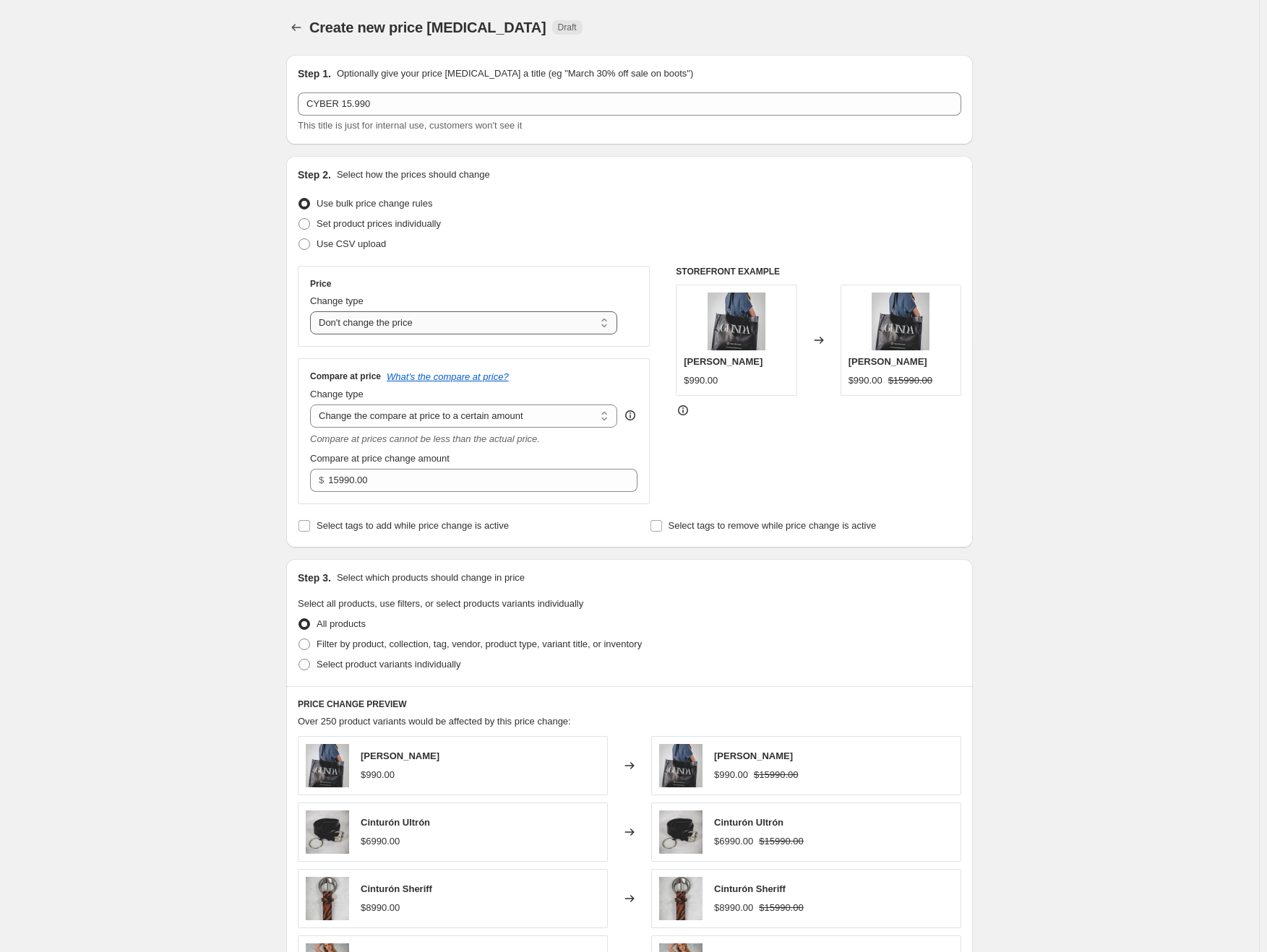
click at [446, 321] on select "Change the price to a certain amount Change the price by a certain amount Chang…" at bounding box center [464, 323] width 307 height 23
select select "by"
click at [313, 312] on select "Change the price to a certain amount Change the price by a certain amount Chang…" at bounding box center [464, 323] width 307 height 23
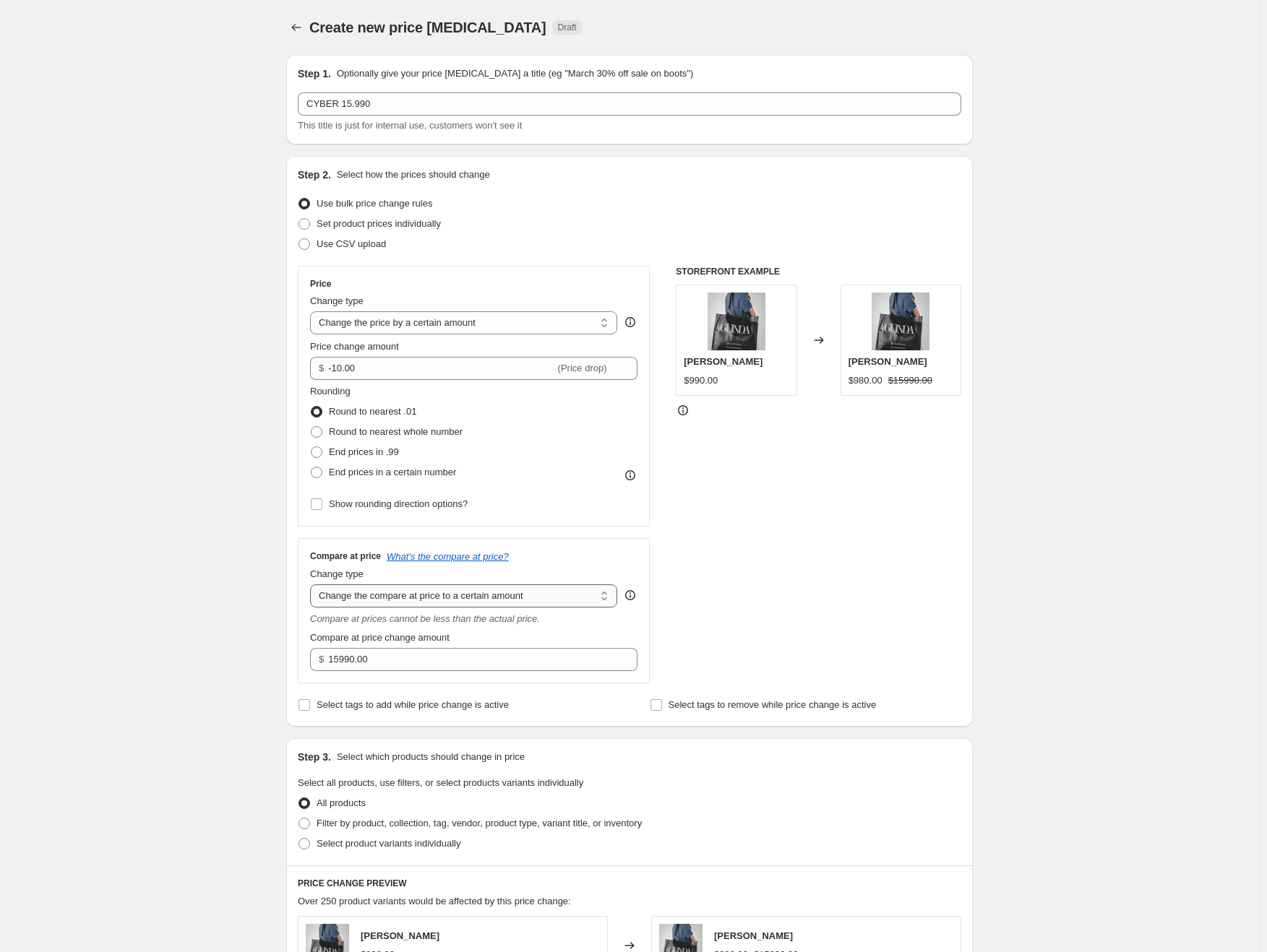
click at [416, 601] on select "Change the compare at price to the current price (sale) Change the compare at p…" at bounding box center [464, 595] width 307 height 23
click at [313, 584] on select "Change the compare at price to the current price (sale) Change the compare at p…" at bounding box center [464, 595] width 307 height 23
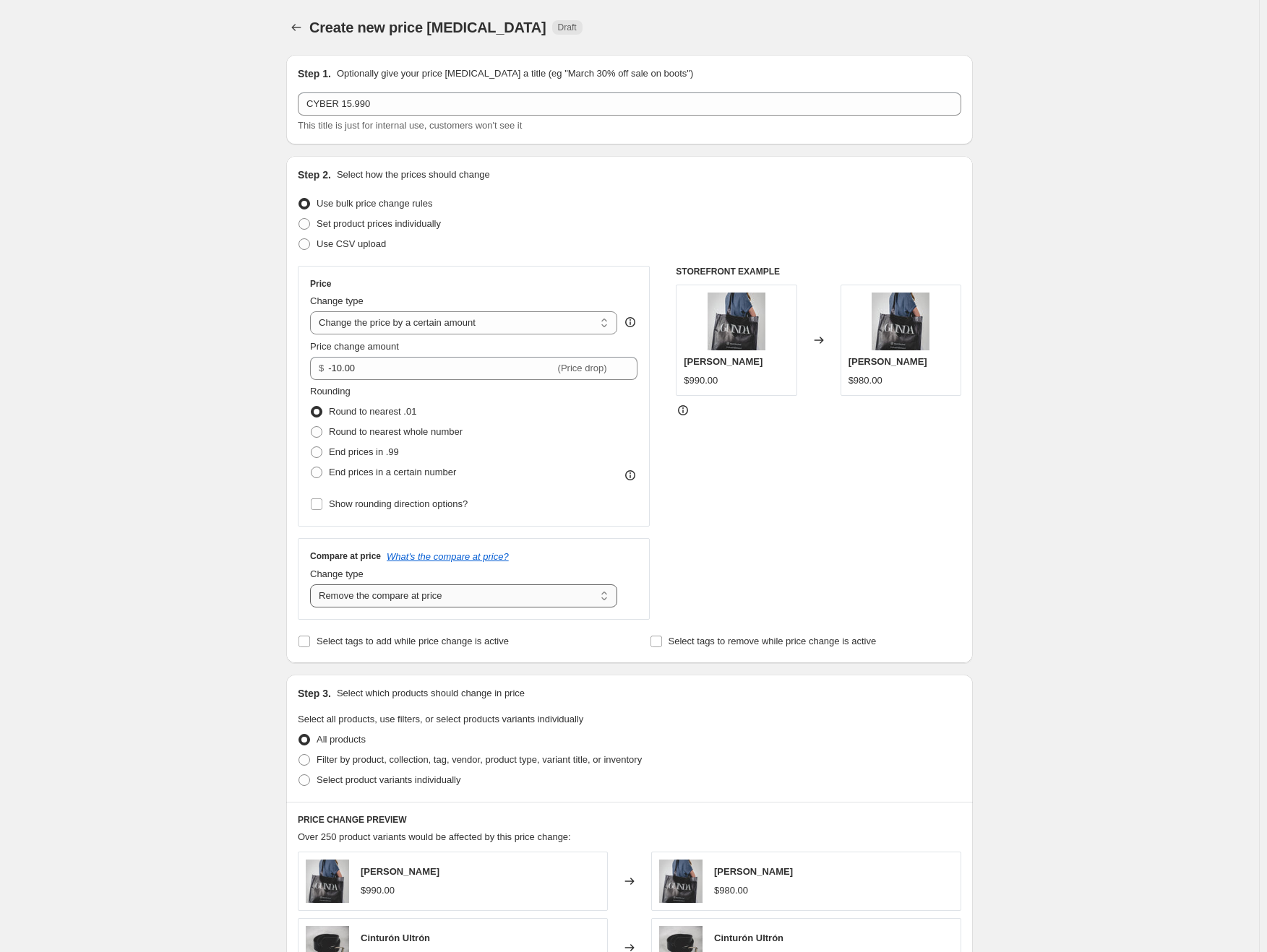
click at [437, 587] on select "Change the compare at price to the current price (sale) Change the compare at p…" at bounding box center [464, 595] width 307 height 23
click at [313, 584] on select "Change the compare at price to the current price (sale) Change the compare at p…" at bounding box center [464, 595] width 307 height 23
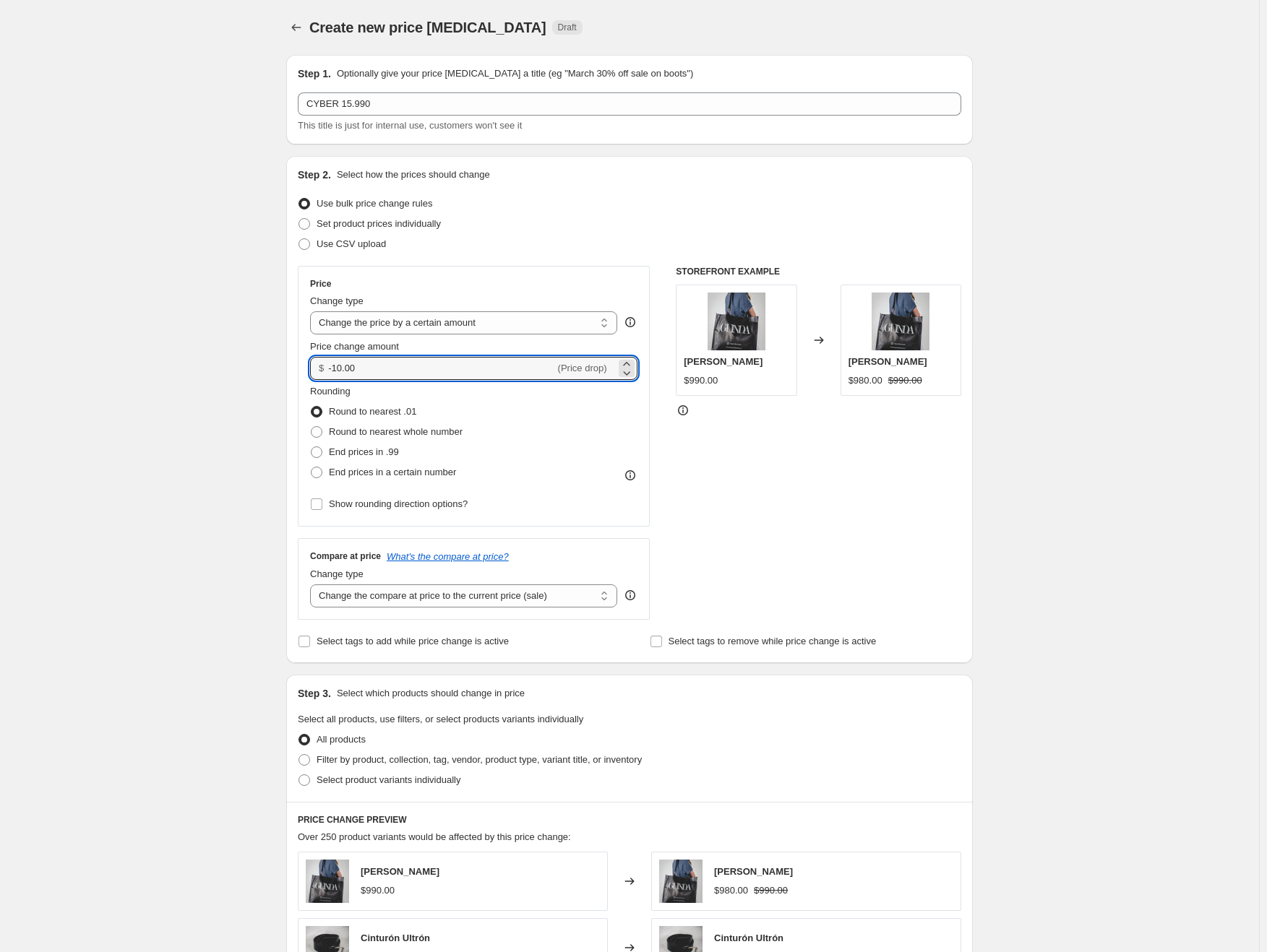
drag, startPoint x: 399, startPoint y: 368, endPoint x: 324, endPoint y: 368, distance: 75.0
click at [324, 368] on div "$ -10.00 (Price drop)" at bounding box center [474, 368] width 327 height 23
click at [391, 593] on select "Change the compare at price to the current price (sale) Change the compare at p…" at bounding box center [464, 595] width 307 height 23
select select "to"
click at [313, 584] on select "Change the compare at price to the current price (sale) Change the compare at p…" at bounding box center [464, 595] width 307 height 23
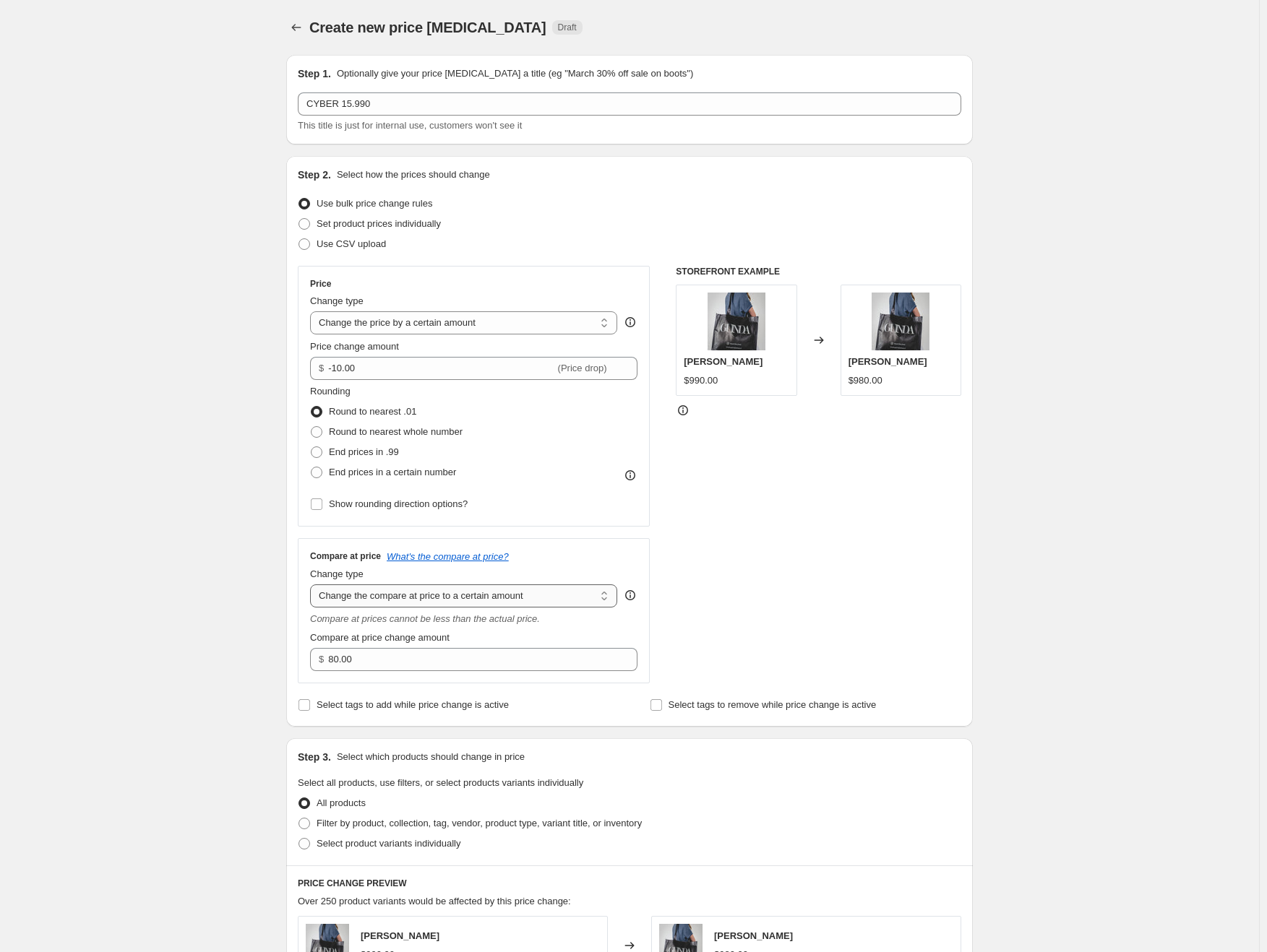
click at [410, 593] on select "Change the compare at price to the current price (sale) Change the compare at p…" at bounding box center [464, 595] width 307 height 23
drag, startPoint x: 379, startPoint y: 660, endPoint x: 304, endPoint y: 661, distance: 75.0
click at [304, 661] on div "Compare at price What's the compare at price? Change type Change the compare at…" at bounding box center [474, 611] width 352 height 146
type input "15990.00"
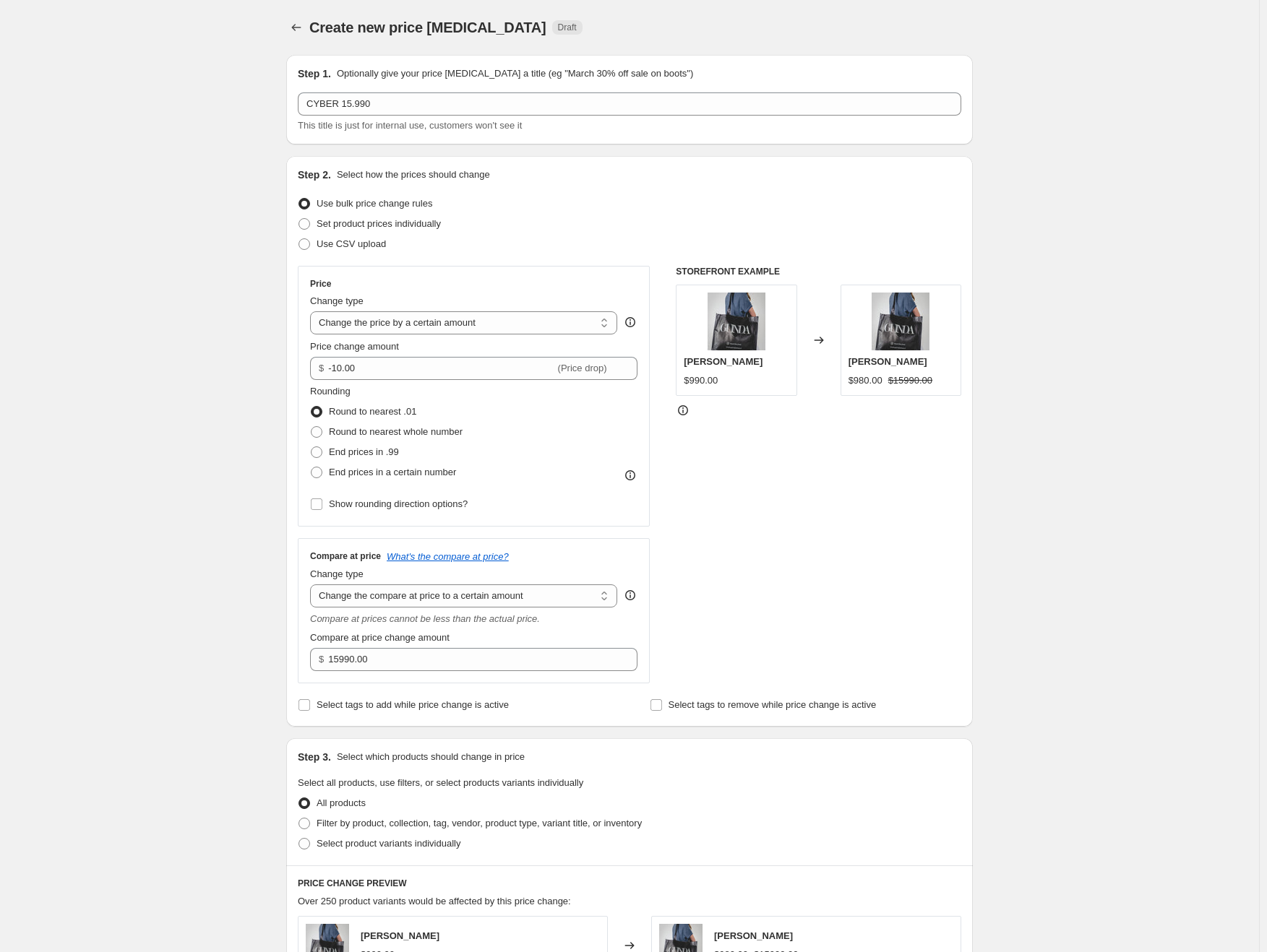
click at [224, 531] on div "Create new price [MEDICAL_DATA]. This page is ready Create new price [MEDICAL_D…" at bounding box center [629, 754] width 1259 height 1508
click at [443, 595] on select "Change the compare at price to the current price (sale) Change the compare at p…" at bounding box center [464, 595] width 307 height 23
click at [420, 320] on select "Change the price to a certain amount Change the price by a certain amount Chang…" at bounding box center [464, 323] width 307 height 23
select select "percentage"
click at [313, 312] on select "Change the price to a certain amount Change the price by a certain amount Chang…" at bounding box center [464, 323] width 307 height 23
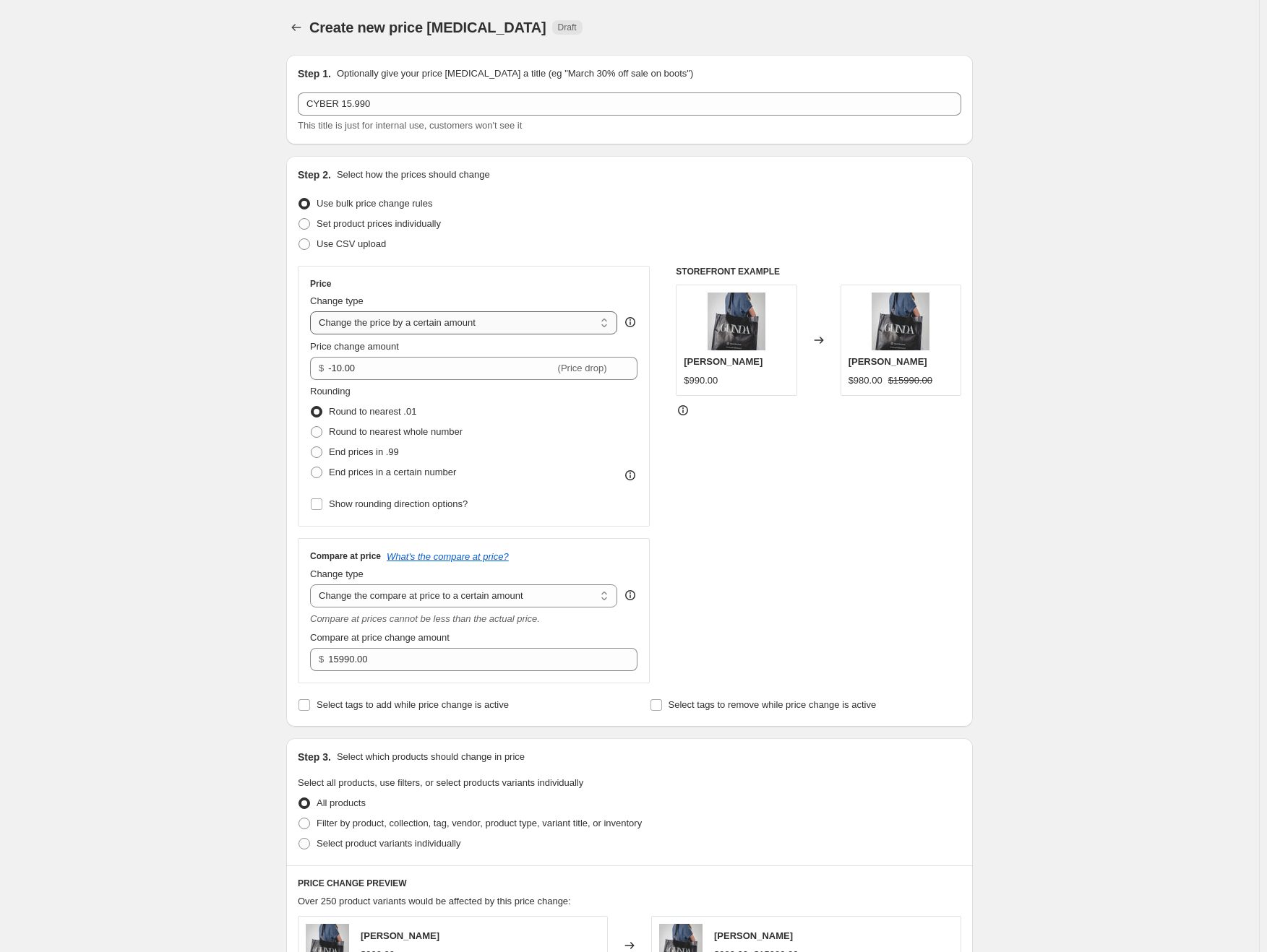
type input "-15"
click at [437, 326] on select "Change the price to a certain amount Change the price by a certain amount Chang…" at bounding box center [464, 323] width 307 height 23
select select "ecap"
click at [313, 312] on select "Change the price to a certain amount Change the price by a certain amount Chang…" at bounding box center [464, 323] width 307 height 23
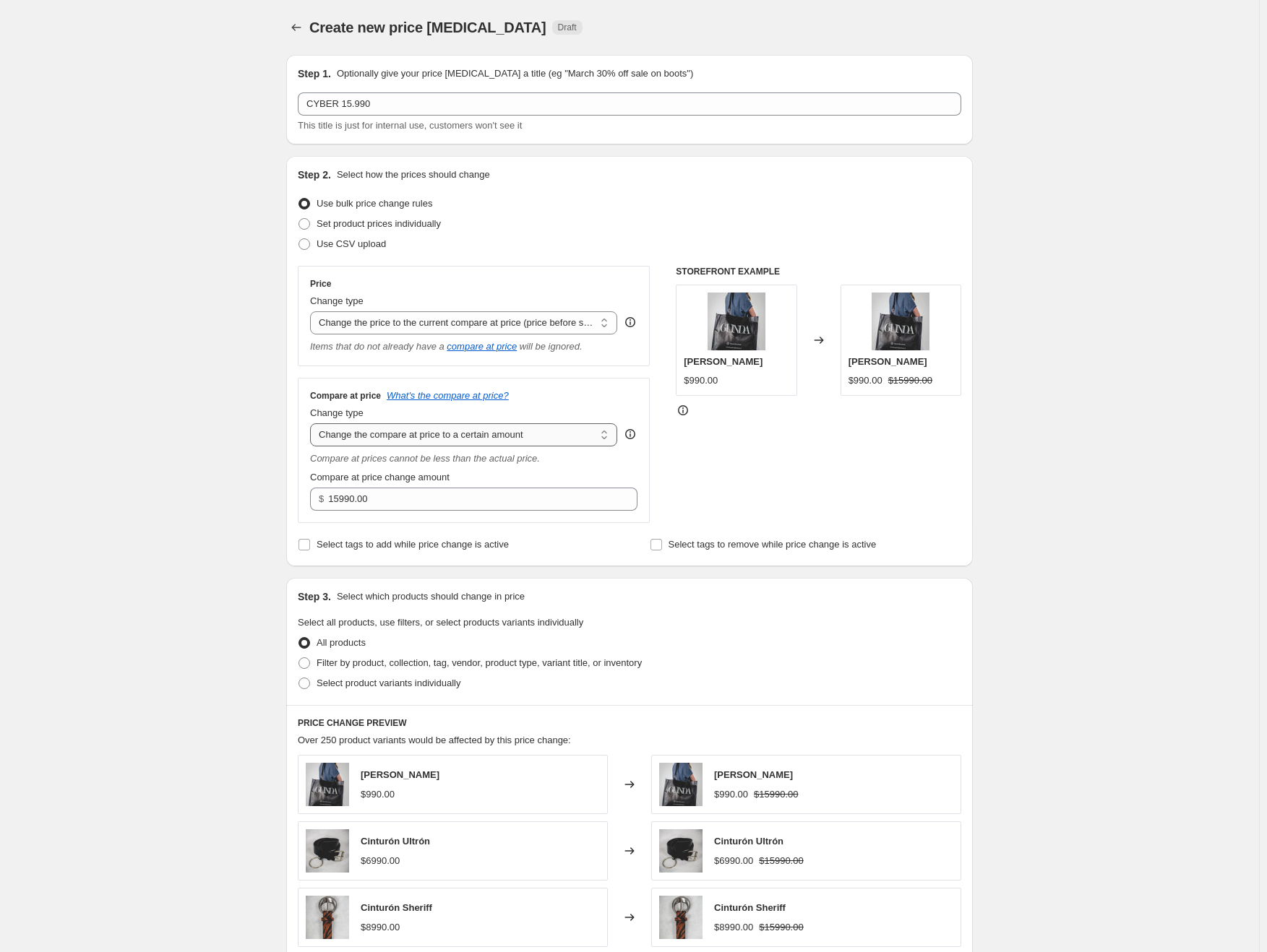
click at [425, 434] on select "Change the compare at price to the current price (sale) Change the compare at p…" at bounding box center [464, 434] width 307 height 23
select select "by"
click at [313, 423] on select "Change the compare at price to the current price (sale) Change the compare at p…" at bounding box center [464, 434] width 307 height 23
type input "-10.00"
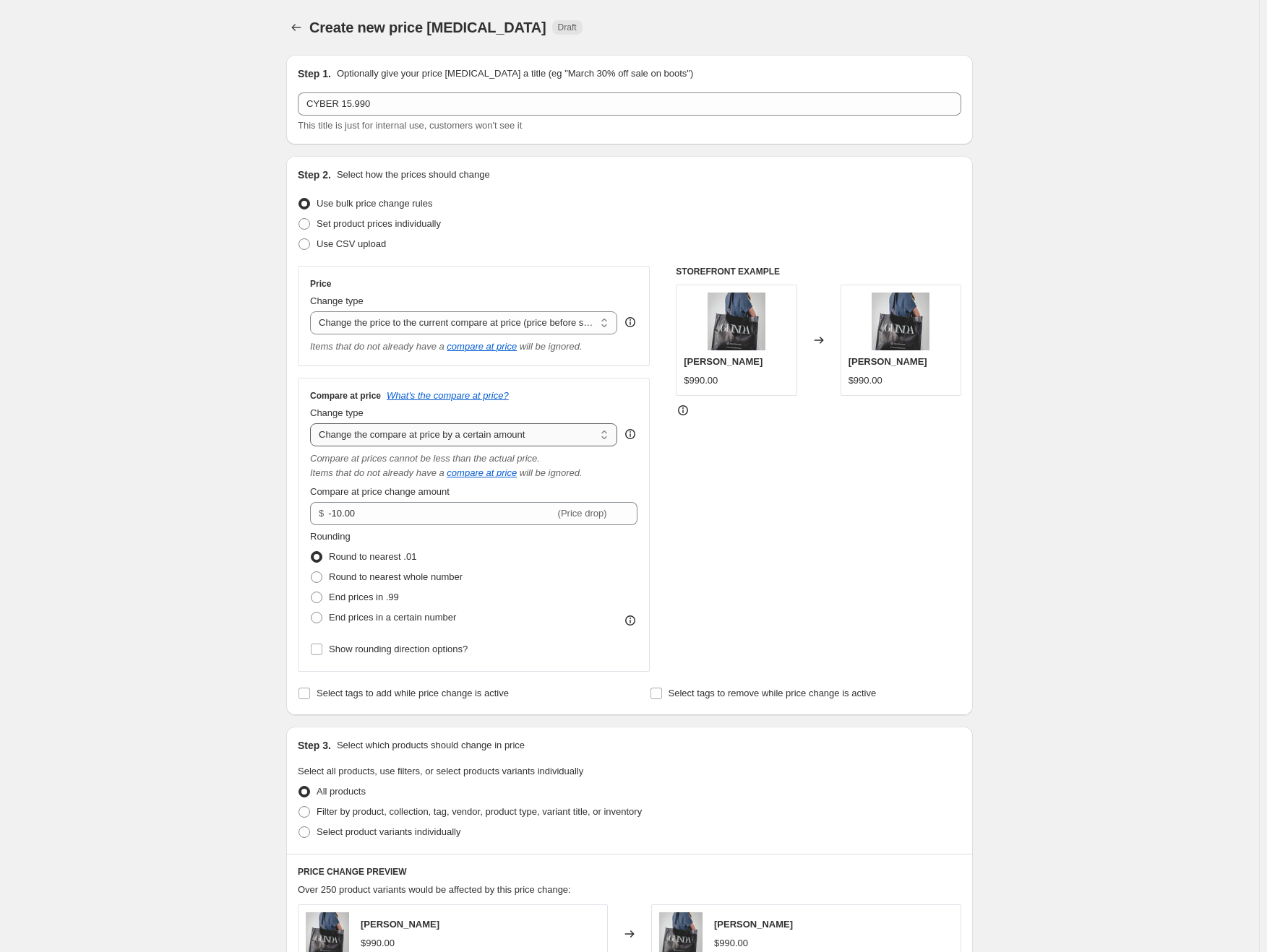
click at [441, 432] on select "Change the compare at price to the current price (sale) Change the compare at p…" at bounding box center [464, 434] width 307 height 23
select select "percentage"
click at [313, 423] on select "Change the compare at price to the current price (sale) Change the compare at p…" at bounding box center [464, 434] width 307 height 23
type input "-15"
click at [451, 434] on select "Change the compare at price to the current price (sale) Change the compare at p…" at bounding box center [464, 434] width 307 height 23
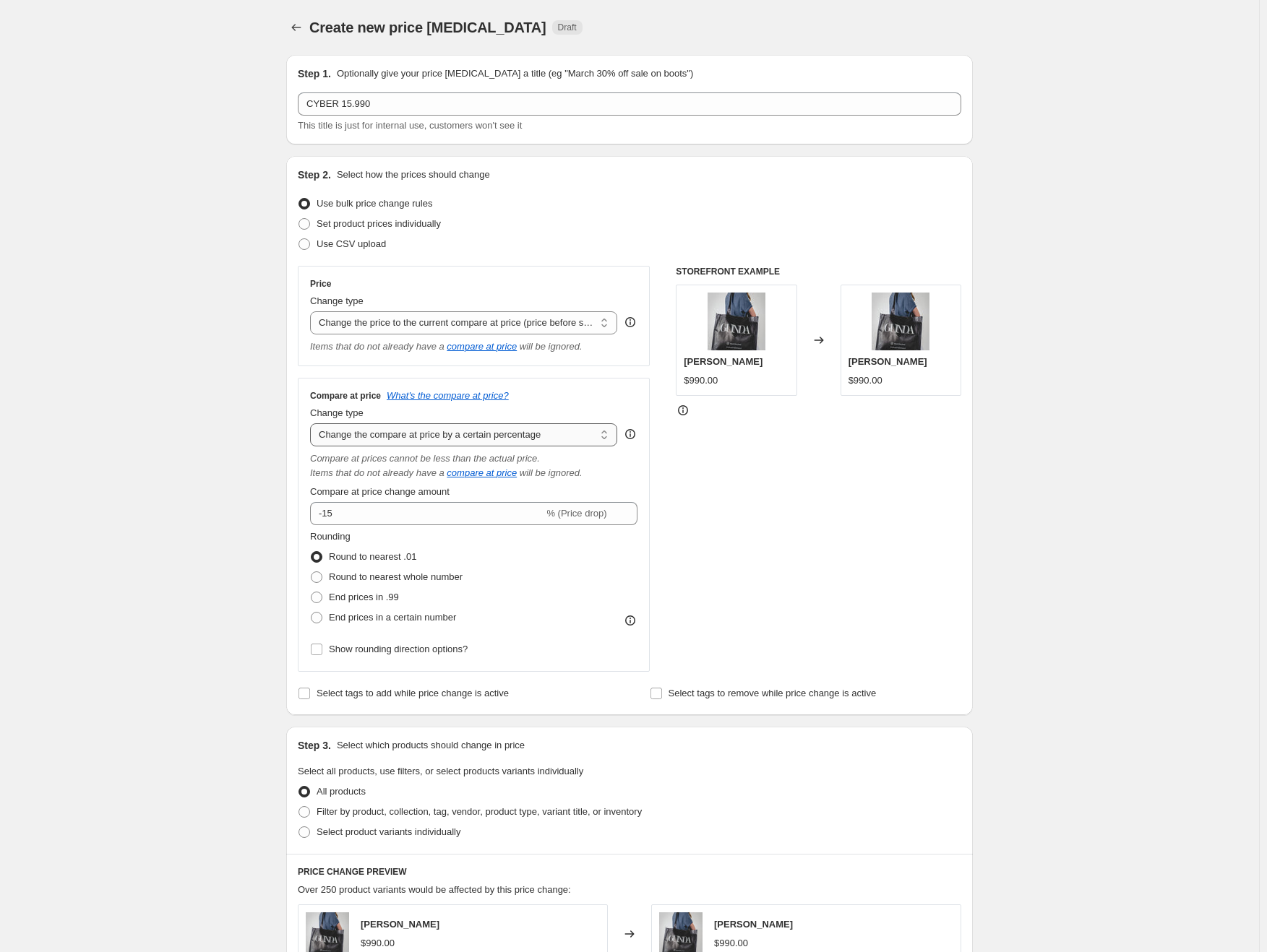
select select "bp"
click at [313, 423] on select "Change the compare at price to the current price (sale) Change the compare at p…" at bounding box center [464, 434] width 307 height 23
type input "12.00"
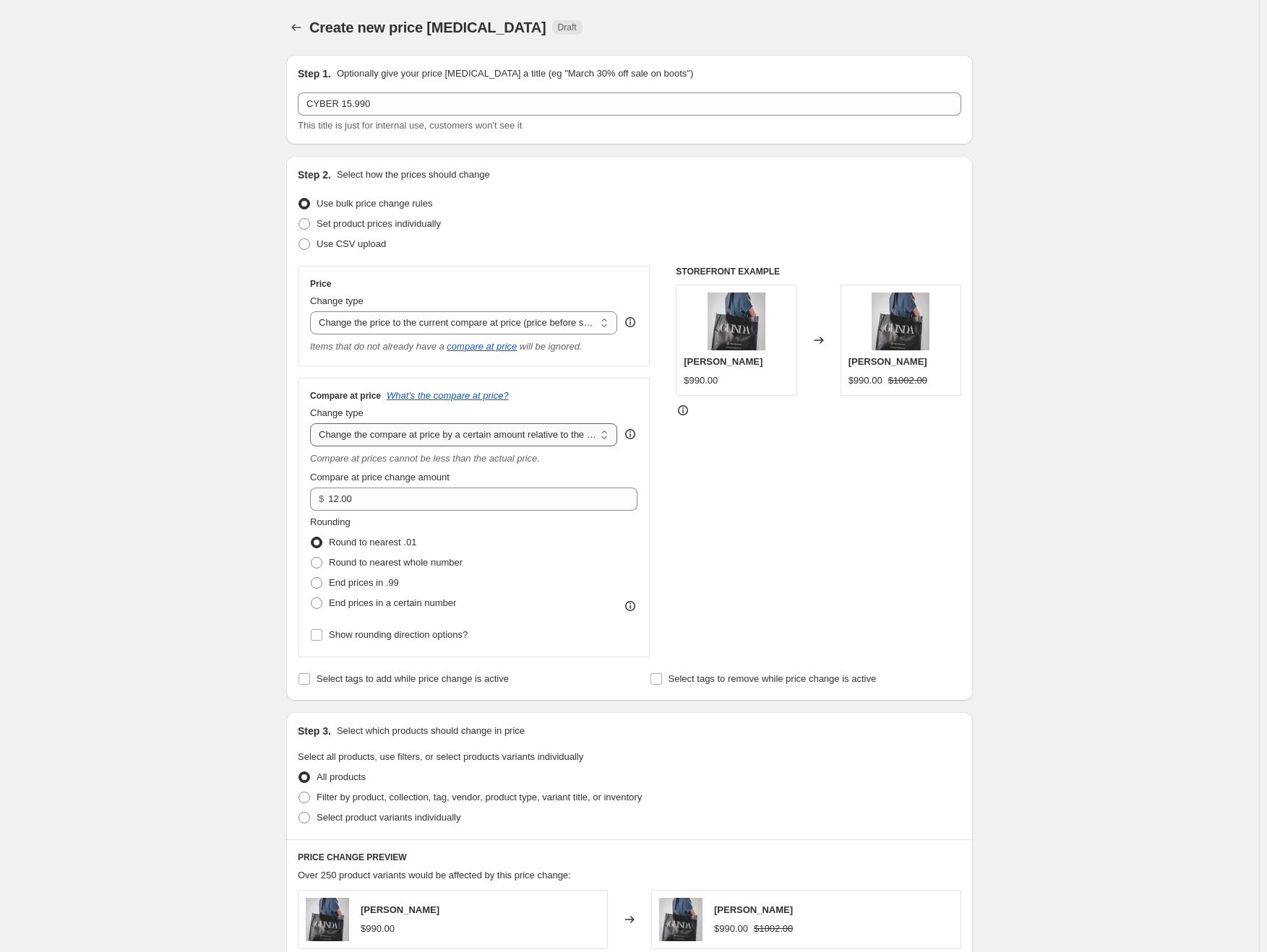
click at [468, 429] on select "Change the compare at price to the current price (sale) Change the compare at p…" at bounding box center [464, 434] width 307 height 23
select select "pp"
click at [313, 423] on select "Change the compare at price to the current price (sale) Change the compare at p…" at bounding box center [464, 434] width 307 height 23
type input "20"
click at [491, 434] on select "Change the compare at price to the current price (sale) Change the compare at p…" at bounding box center [464, 434] width 307 height 23
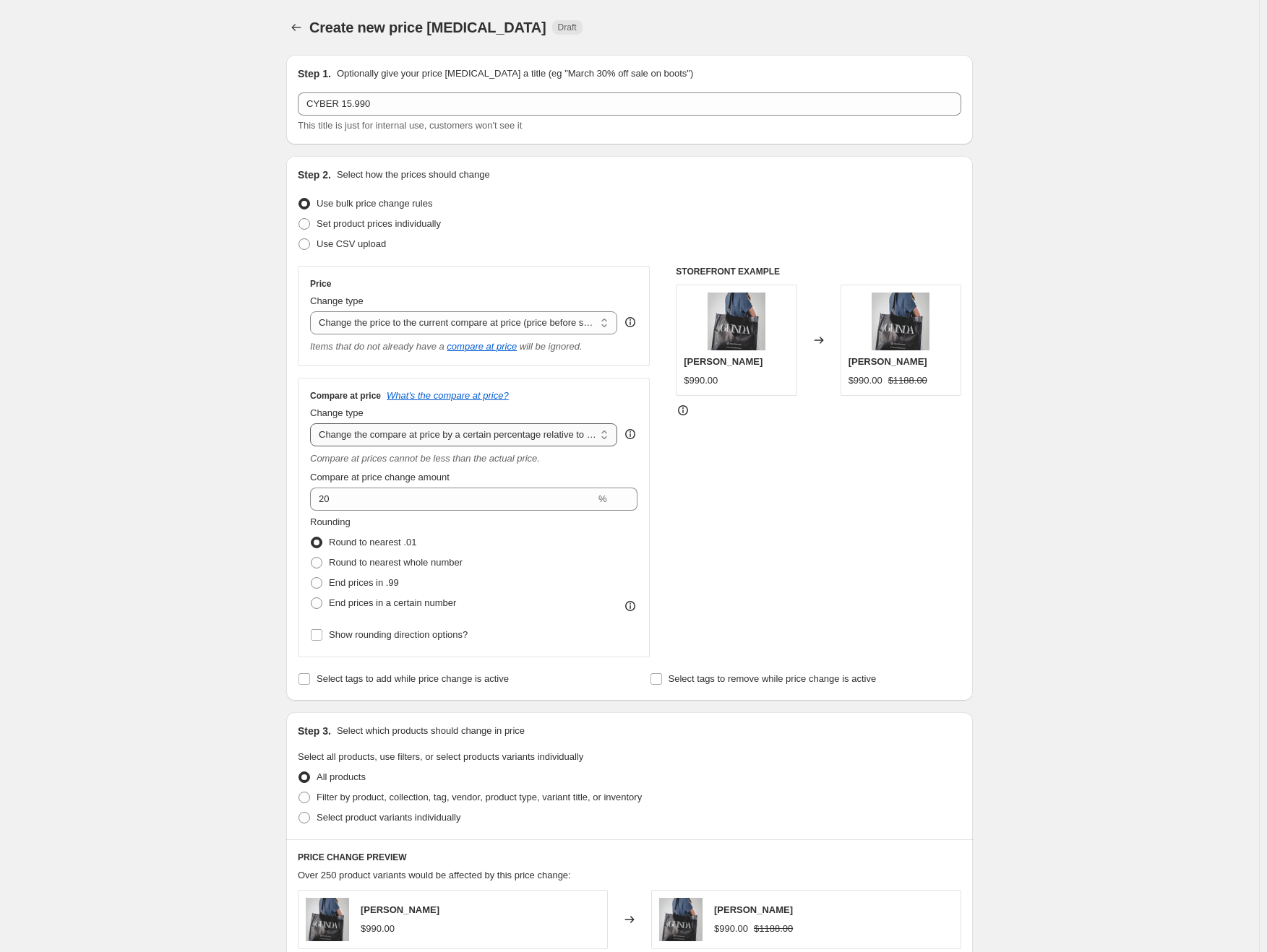
click at [313, 423] on select "Change the compare at price to the current price (sale) Change the compare at p…" at bounding box center [464, 434] width 307 height 23
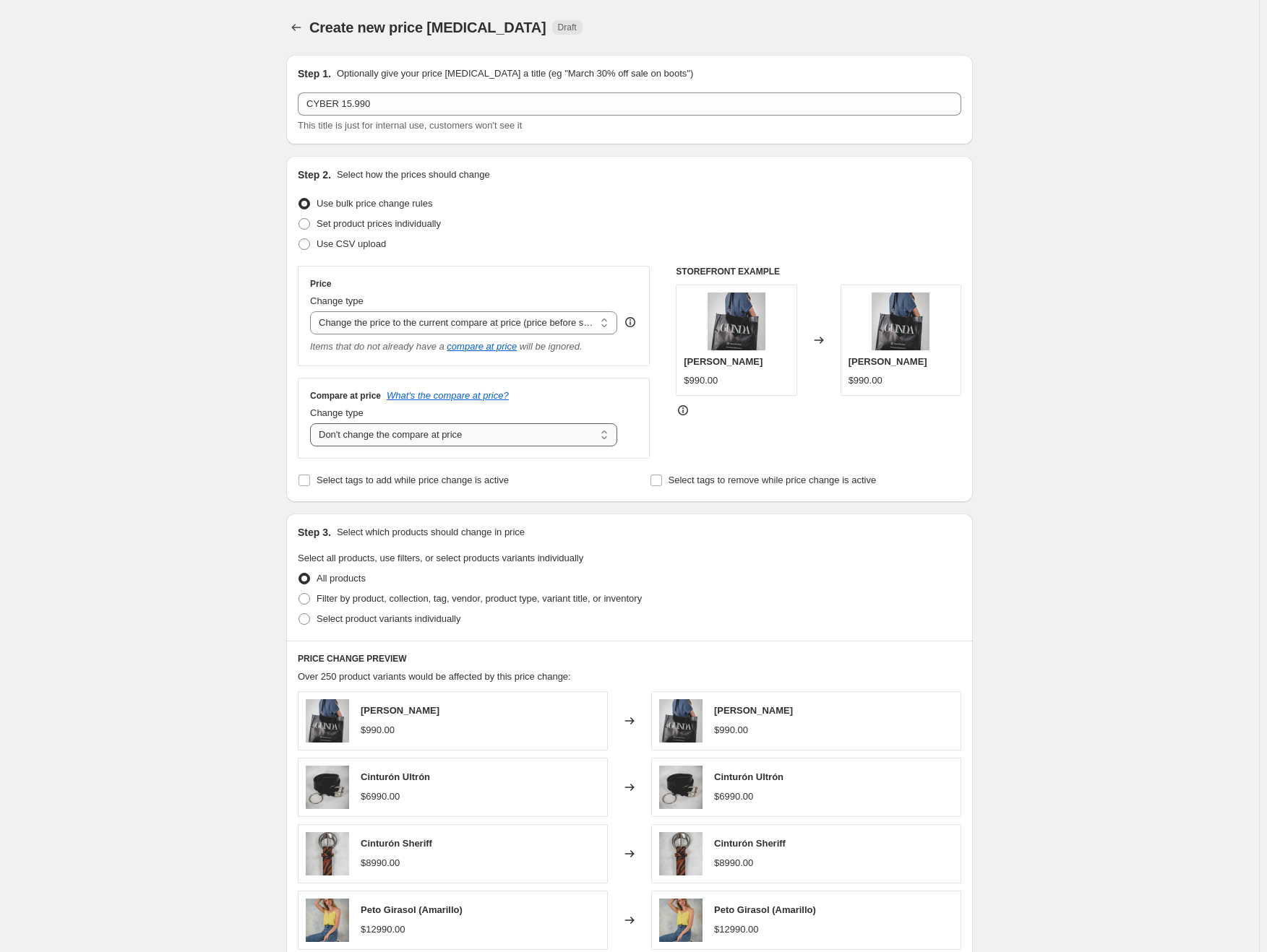
click at [468, 432] on select "Change the compare at price to the current price (sale) Change the compare at p…" at bounding box center [464, 434] width 307 height 23
click at [313, 423] on select "Change the compare at price to the current price (sale) Change the compare at p…" at bounding box center [464, 434] width 307 height 23
click at [473, 433] on select "Change the compare at price to the current price (sale) Change the compare at p…" at bounding box center [464, 434] width 307 height 23
select select "ep"
click at [313, 423] on select "Change the compare at price to the current price (sale) Change the compare at p…" at bounding box center [464, 434] width 307 height 23
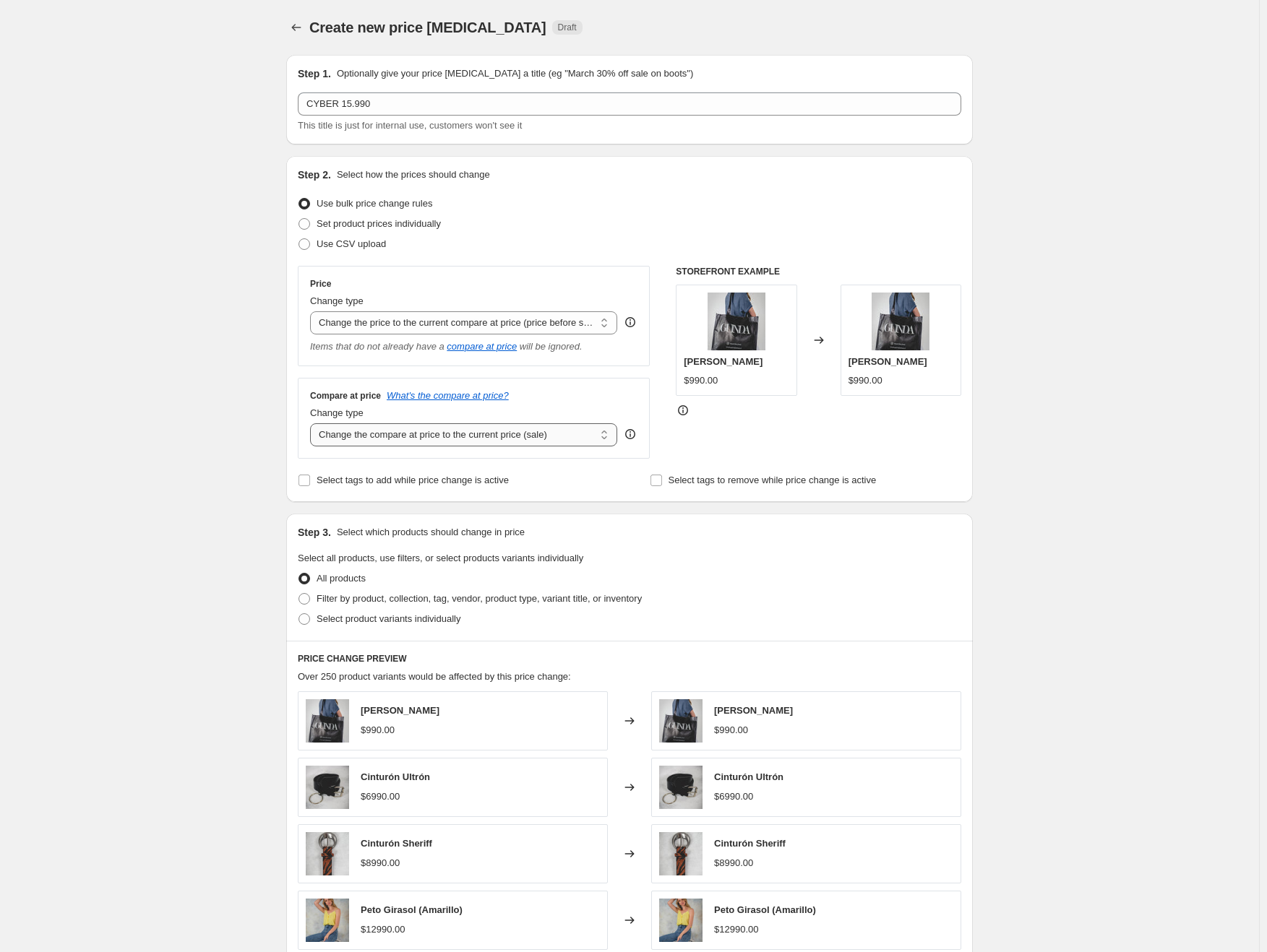
click at [425, 435] on select "Change the compare at price to the current price (sale) Change the compare at p…" at bounding box center [464, 434] width 307 height 23
click at [452, 333] on select "Change the price to a certain amount Change the price by a certain amount Chang…" at bounding box center [464, 323] width 307 height 23
select select "pcap"
click at [313, 312] on select "Change the price to a certain amount Change the price by a certain amount Chang…" at bounding box center [464, 323] width 307 height 23
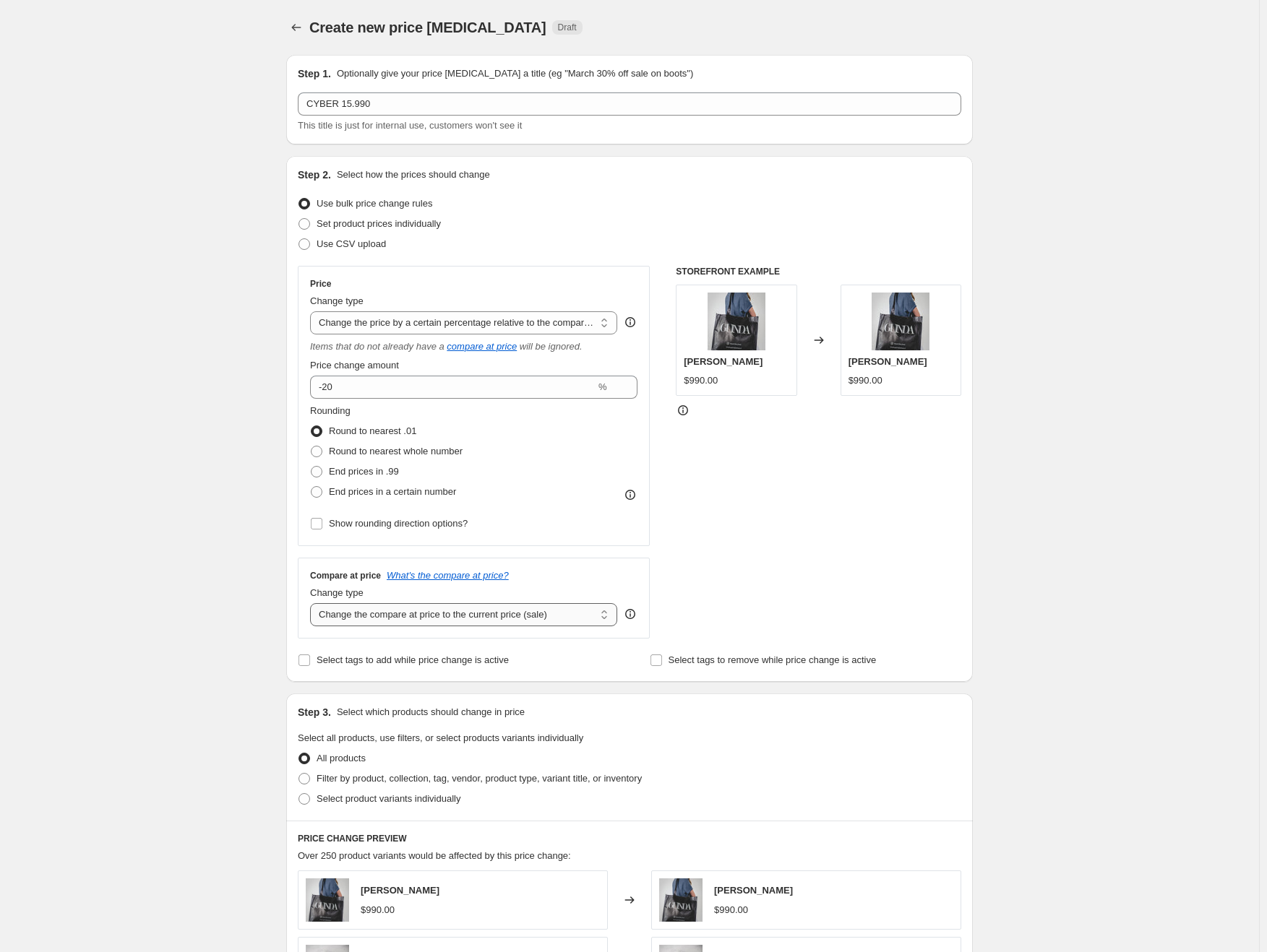
click at [368, 620] on select "Change the compare at price to the current price (sale) Change the compare at p…" at bounding box center [464, 615] width 307 height 23
click at [313, 604] on select "Change the compare at price to the current price (sale) Change the compare at p…" at bounding box center [464, 615] width 307 height 23
click at [390, 616] on select "Change the compare at price to the current price (sale) Change the compare at p…" at bounding box center [464, 615] width 307 height 23
click at [313, 604] on select "Change the compare at price to the current price (sale) Change the compare at p…" at bounding box center [464, 615] width 307 height 23
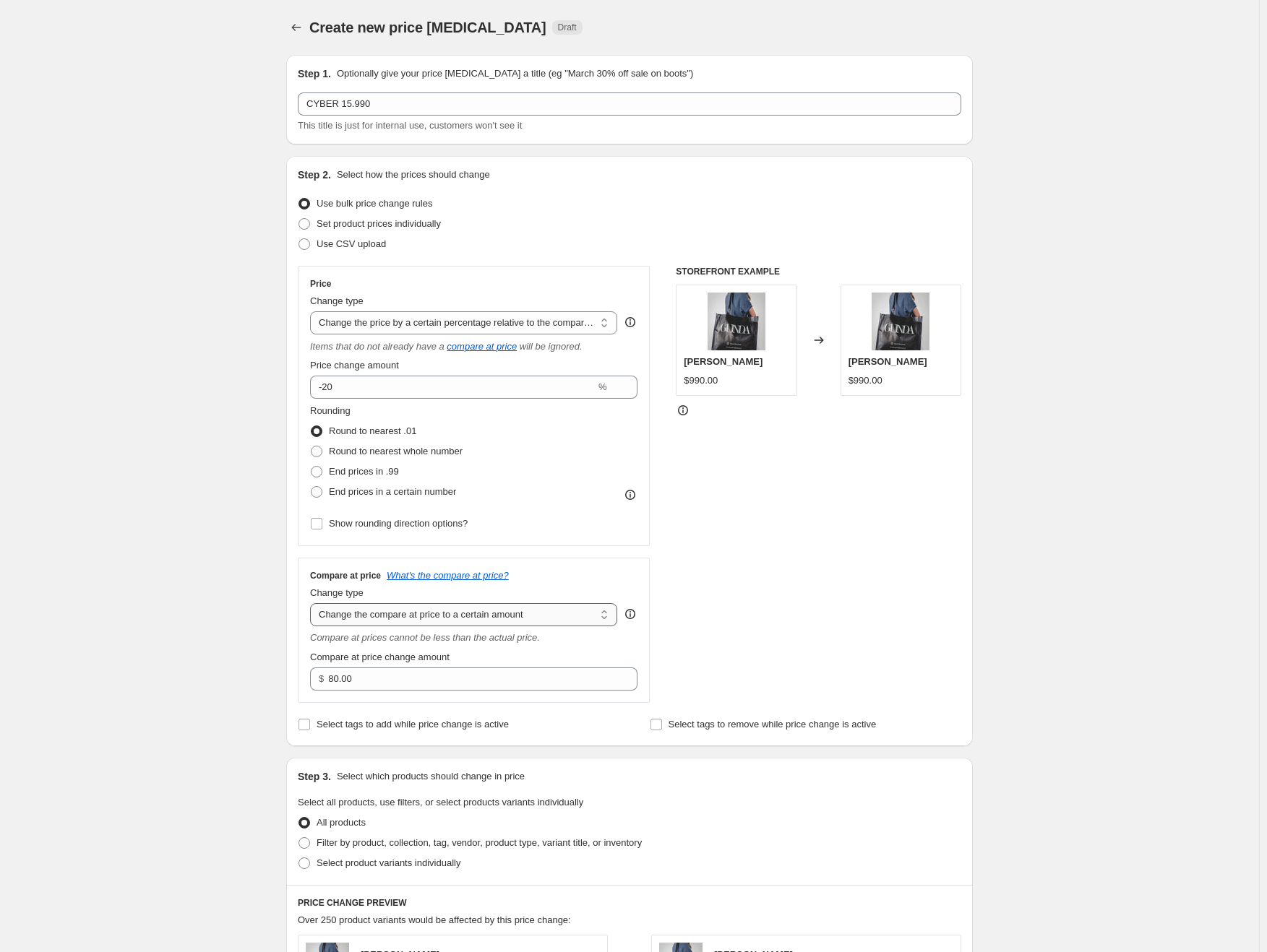
click at [421, 612] on select "Change the compare at price to the current price (sale) Change the compare at p…" at bounding box center [464, 615] width 307 height 23
select select "by"
click at [313, 604] on select "Change the compare at price to the current price (sale) Change the compare at p…" at bounding box center [464, 615] width 307 height 23
type input "-10.00"
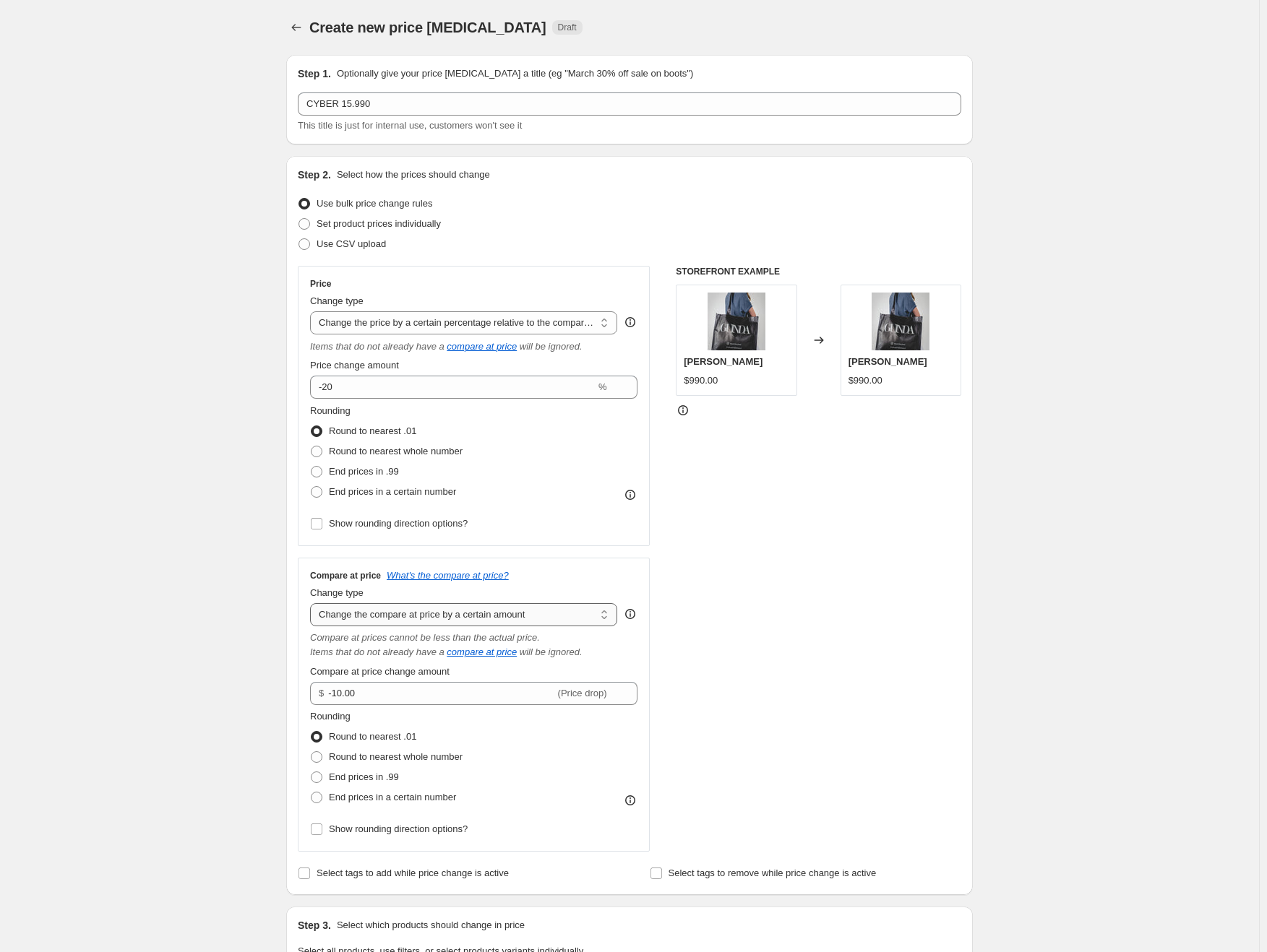
click at [413, 621] on select "Change the compare at price to the current price (sale) Change the compare at p…" at bounding box center [464, 615] width 307 height 23
select select "percentage"
click at [313, 604] on select "Change the compare at price to the current price (sale) Change the compare at p…" at bounding box center [464, 615] width 307 height 23
type input "-15"
click at [432, 625] on select "Change the compare at price to the current price (sale) Change the compare at p…" at bounding box center [464, 615] width 307 height 23
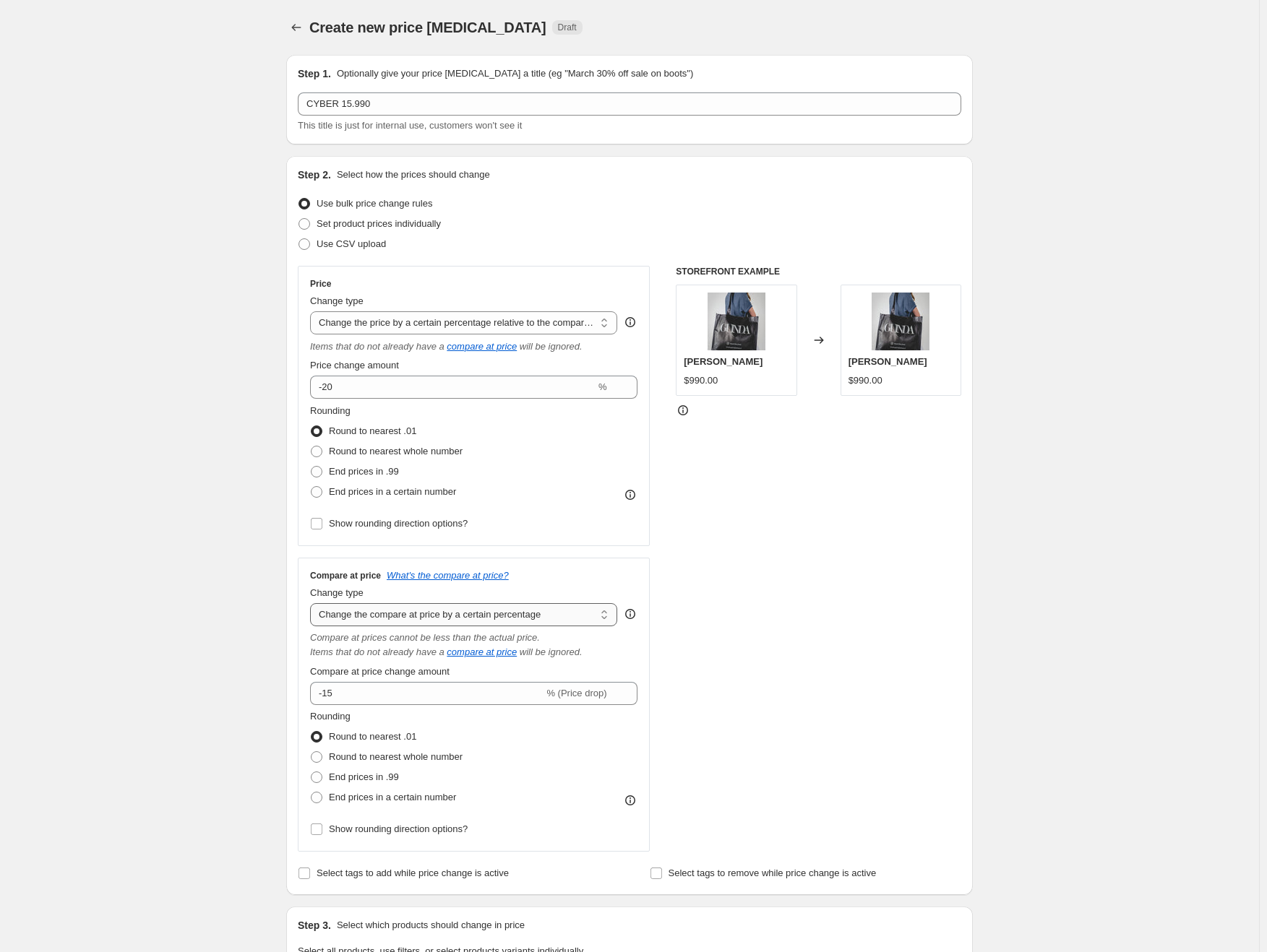
select select "bp"
click at [313, 604] on select "Change the compare at price to the current price (sale) Change the compare at p…" at bounding box center [464, 615] width 307 height 23
type input "12.00"
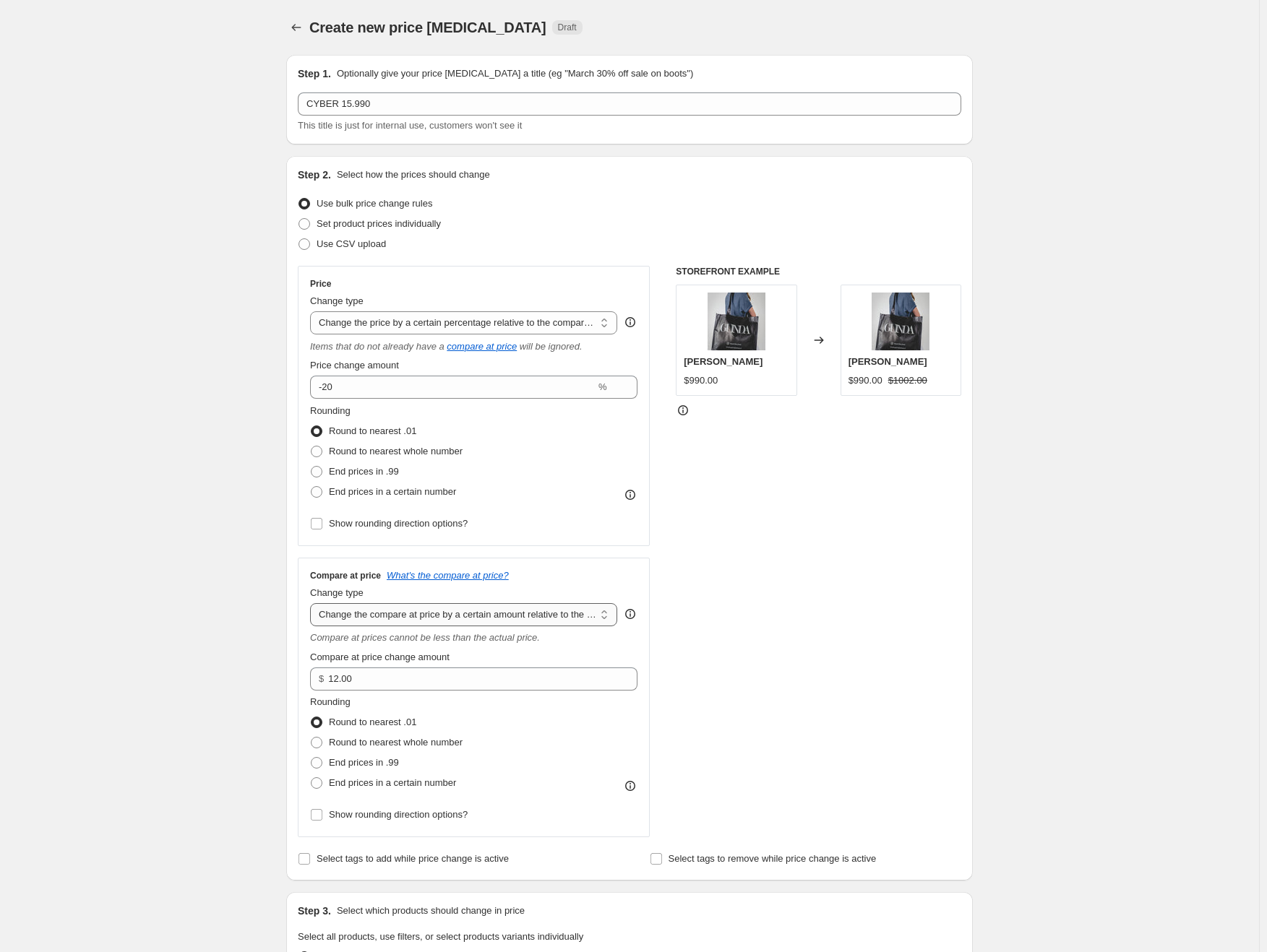
click at [446, 613] on select "Change the compare at price to the current price (sale) Change the compare at p…" at bounding box center [464, 615] width 307 height 23
select select "pp"
click at [313, 604] on select "Change the compare at price to the current price (sale) Change the compare at p…" at bounding box center [464, 615] width 307 height 23
type input "20"
click at [454, 619] on select "Change the compare at price to the current price (sale) Change the compare at p…" at bounding box center [464, 615] width 307 height 23
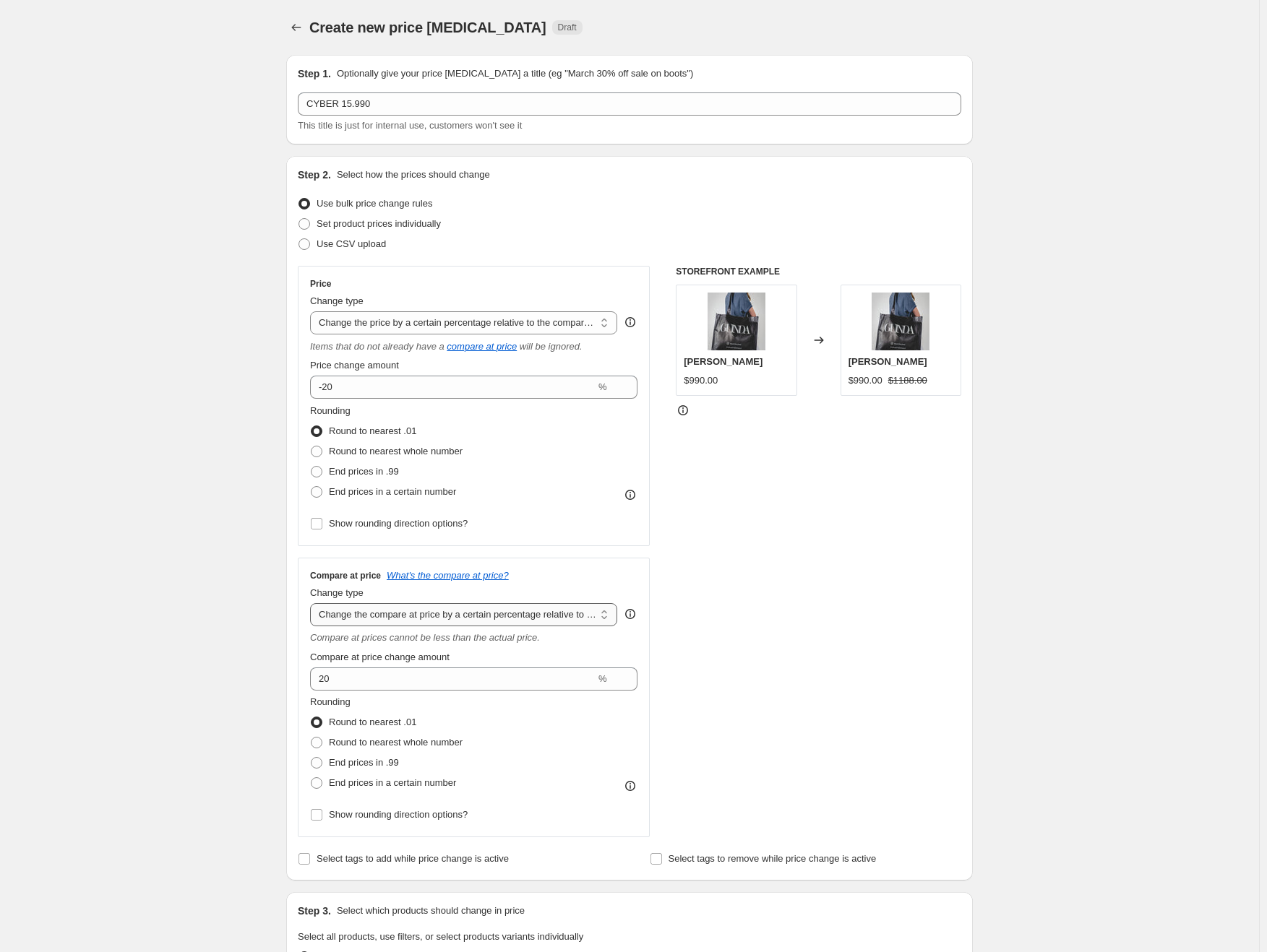
click at [313, 604] on select "Change the compare at price to the current price (sale) Change the compare at p…" at bounding box center [464, 615] width 307 height 23
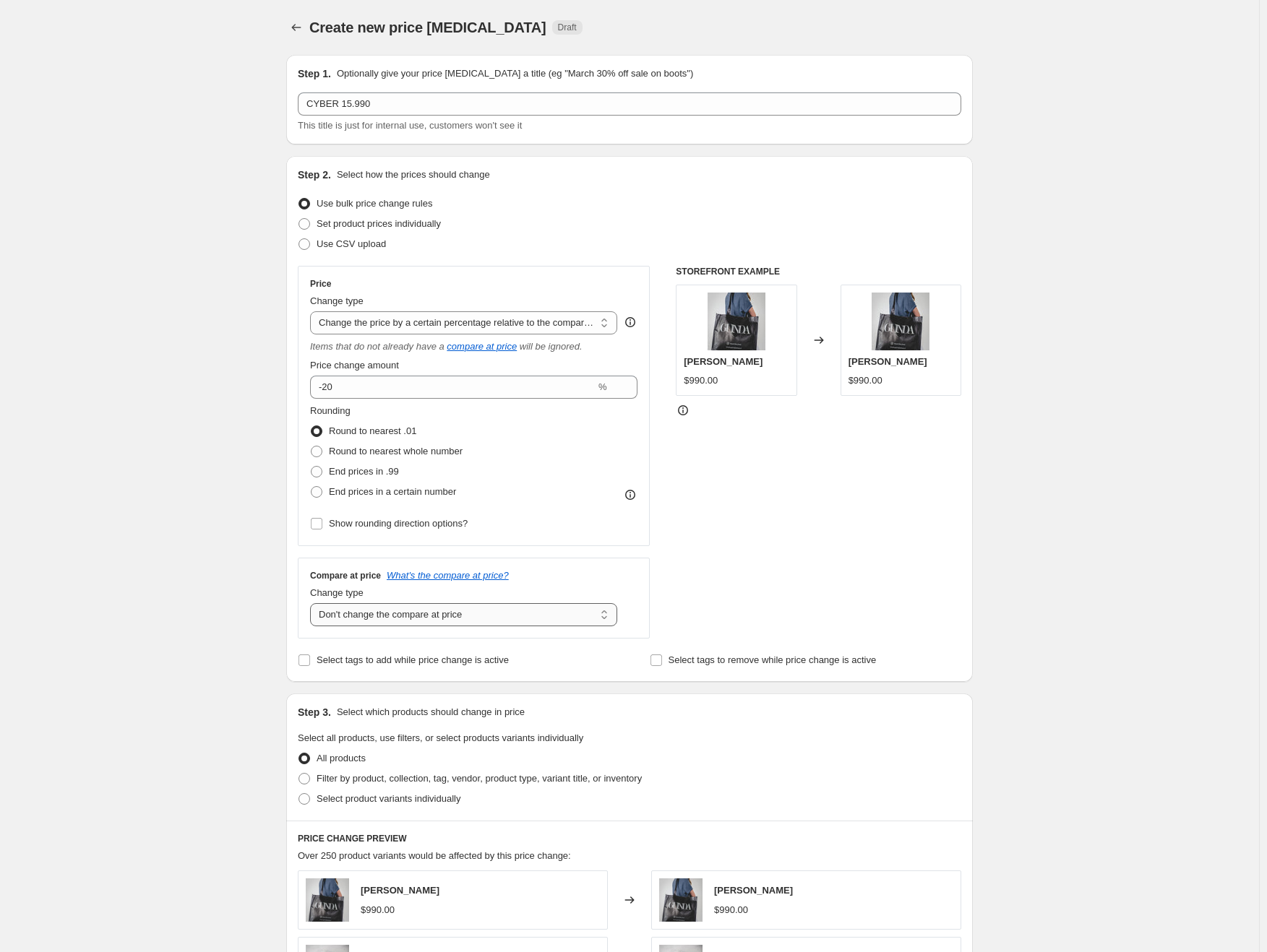
click at [425, 615] on select "Change the compare at price to the current price (sale) Change the compare at p…" at bounding box center [464, 615] width 307 height 23
select select "remove"
click at [313, 604] on select "Change the compare at price to the current price (sale) Change the compare at p…" at bounding box center [464, 615] width 307 height 23
click at [222, 701] on div "Create new price [MEDICAL_DATA]. This page is ready Create new price [MEDICAL_D…" at bounding box center [629, 731] width 1259 height 1463
click at [410, 226] on span "Set product prices individually" at bounding box center [378, 223] width 124 height 11
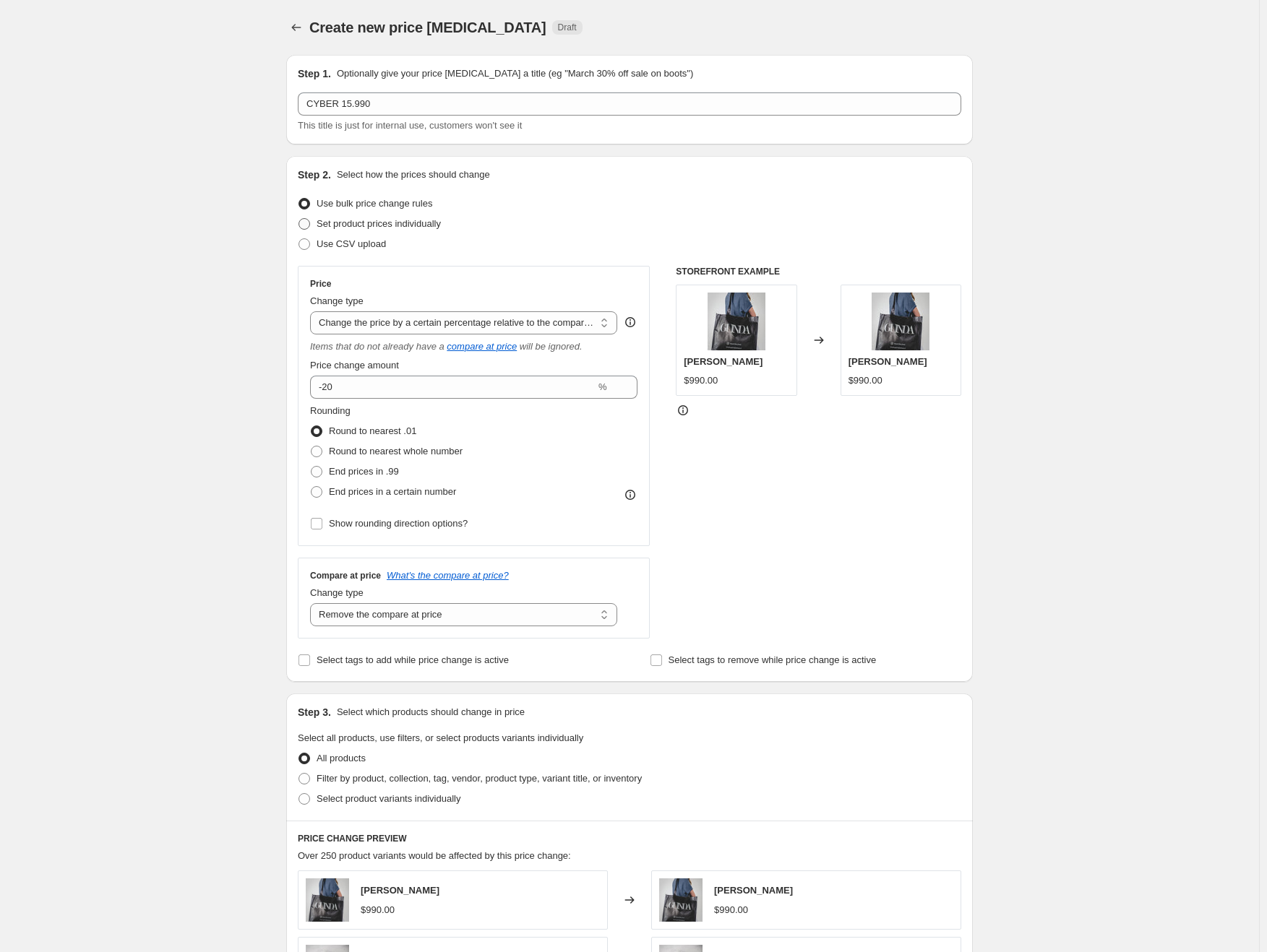
click at [299, 219] on input "Set product prices individually" at bounding box center [299, 218] width 1 height 1
radio input "true"
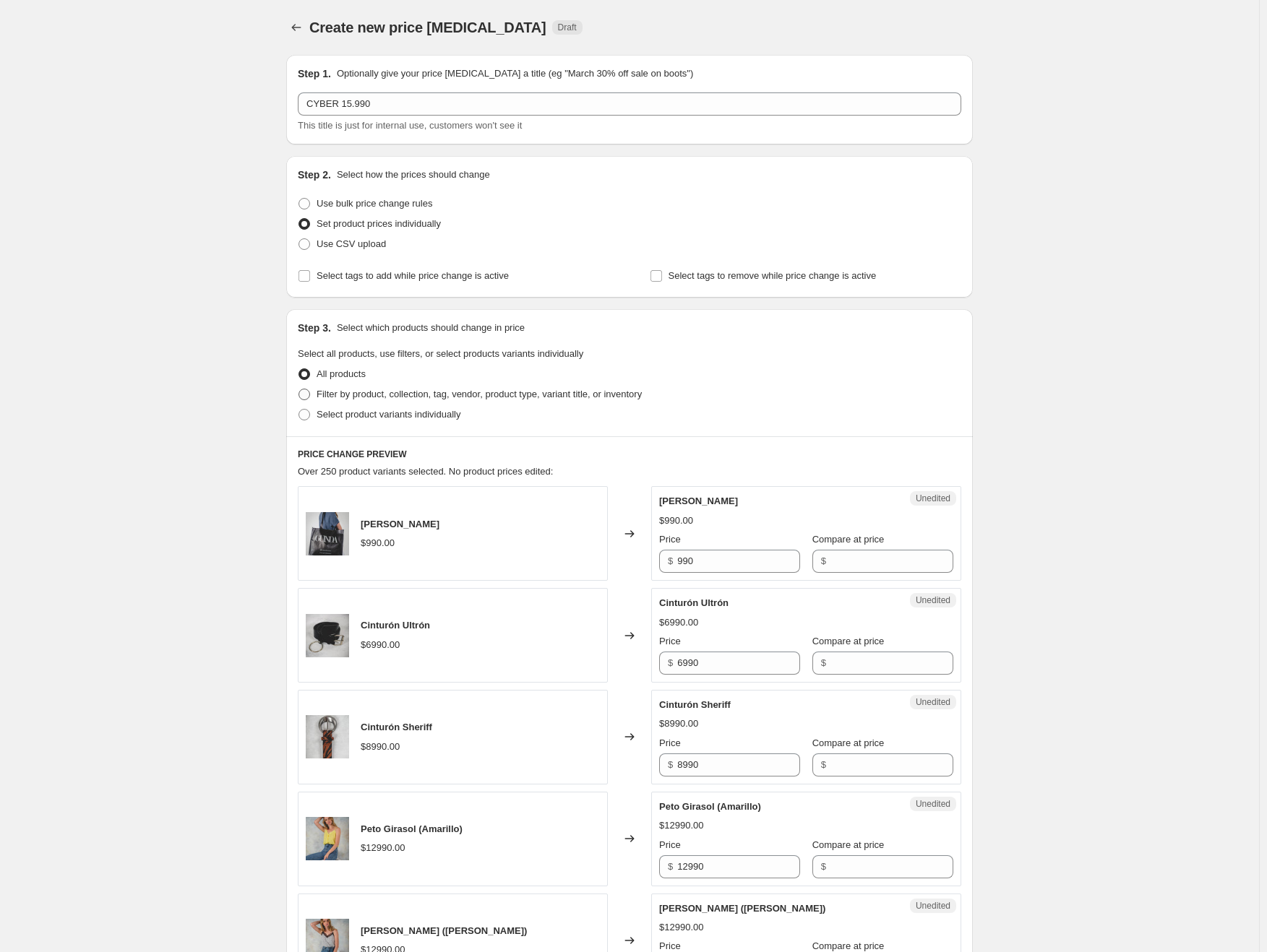
click at [407, 397] on span "Filter by product, collection, tag, vendor, product type, variant title, or inv…" at bounding box center [479, 394] width 325 height 11
click at [299, 390] on input "Filter by product, collection, tag, vendor, product type, variant title, or inv…" at bounding box center [299, 389] width 1 height 1
radio input "true"
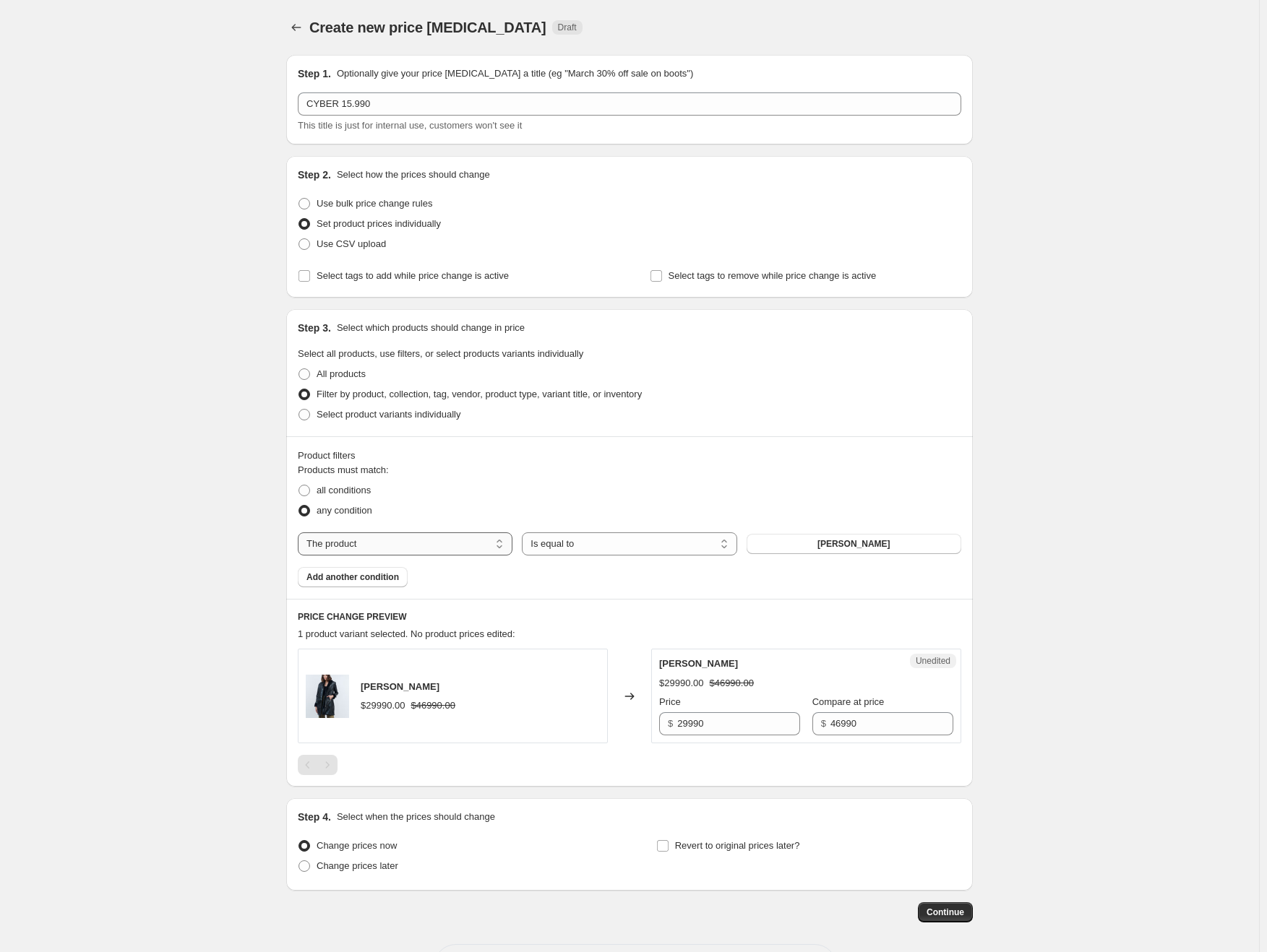
click at [449, 541] on select "The product The product's collection The product's tag The product's vendor The…" at bounding box center [405, 543] width 215 height 23
select select "collection"
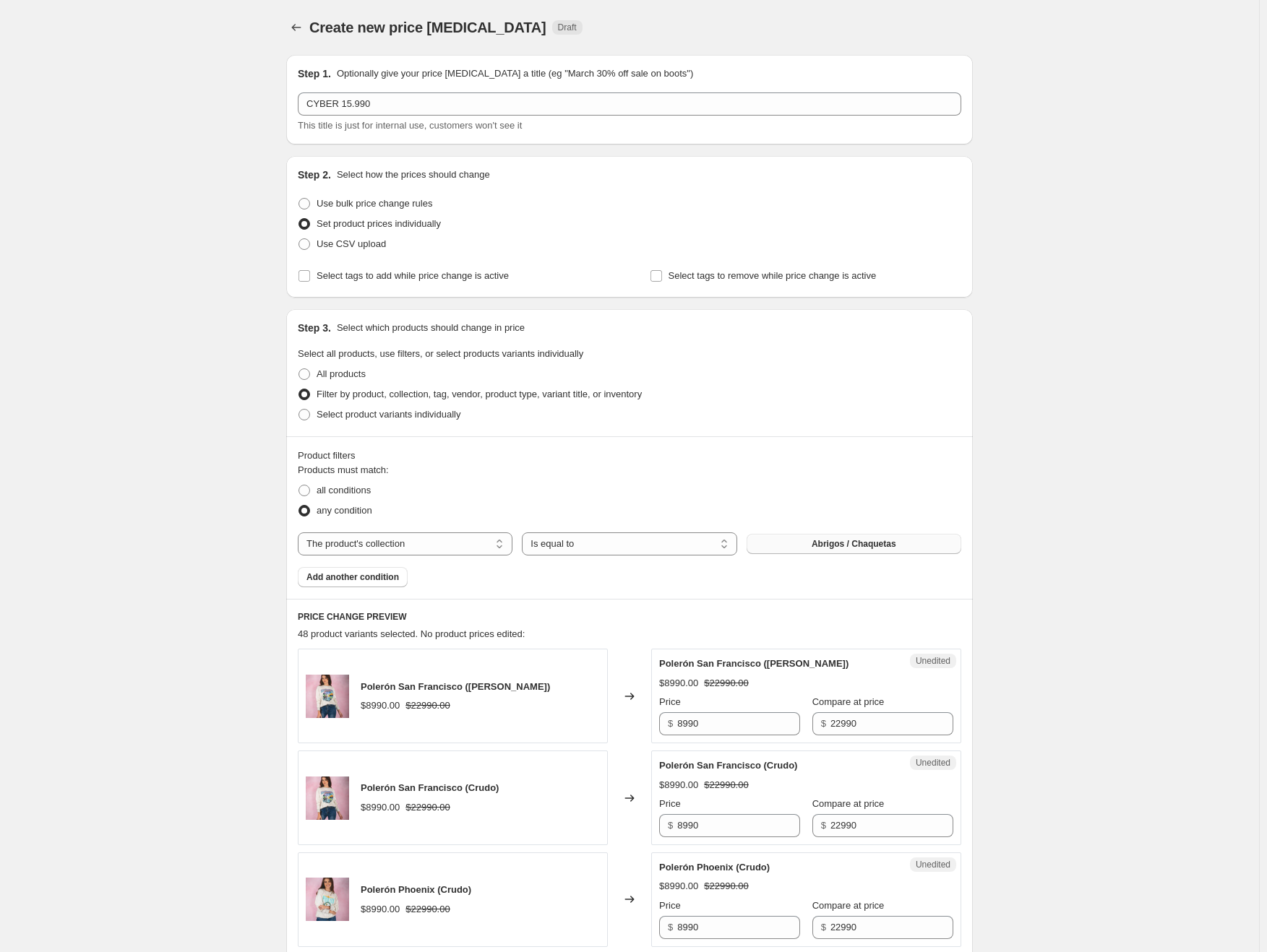
click at [792, 550] on button "Abrigos / Chaquetas" at bounding box center [854, 544] width 215 height 21
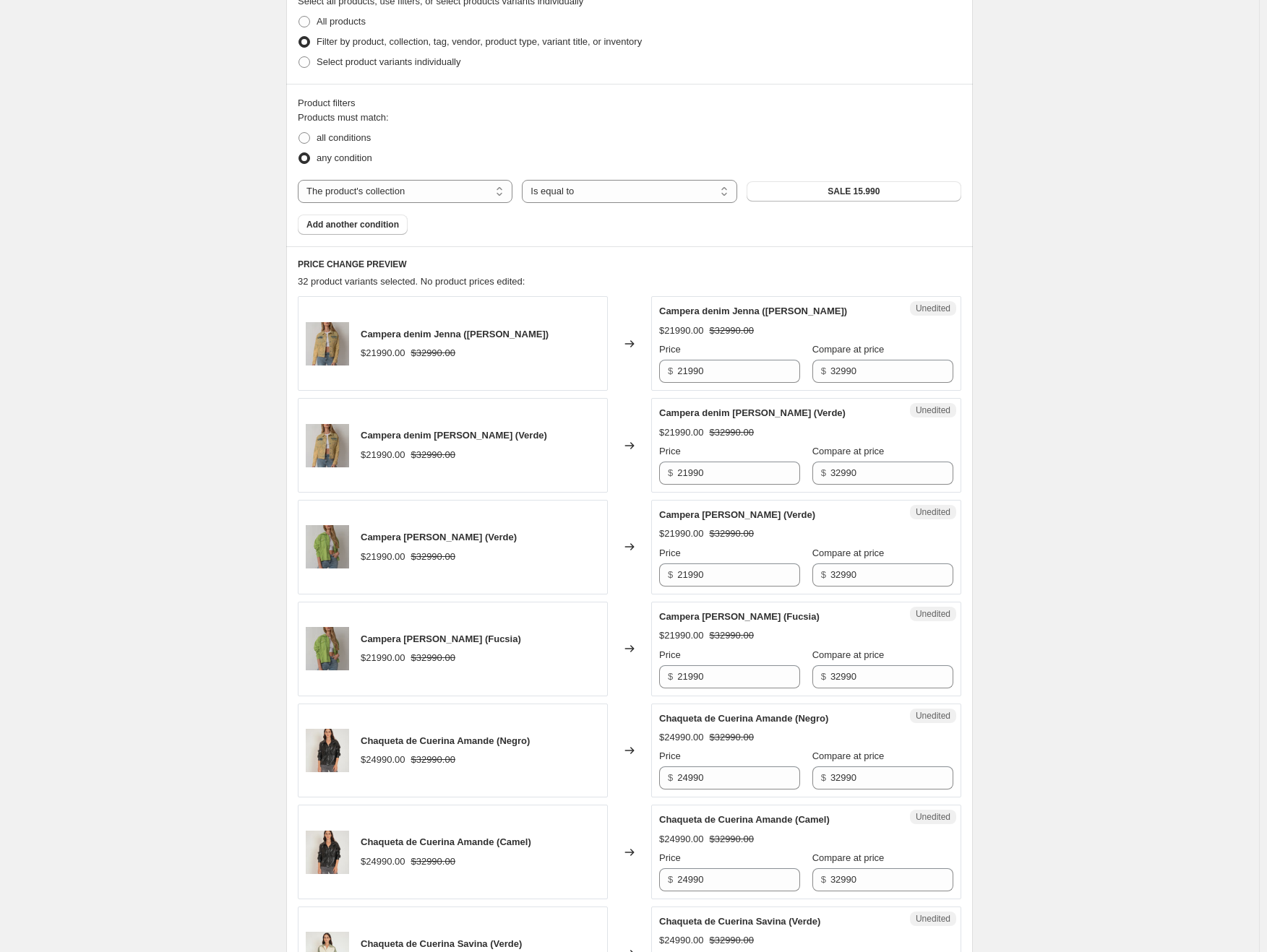
scroll to position [361, 0]
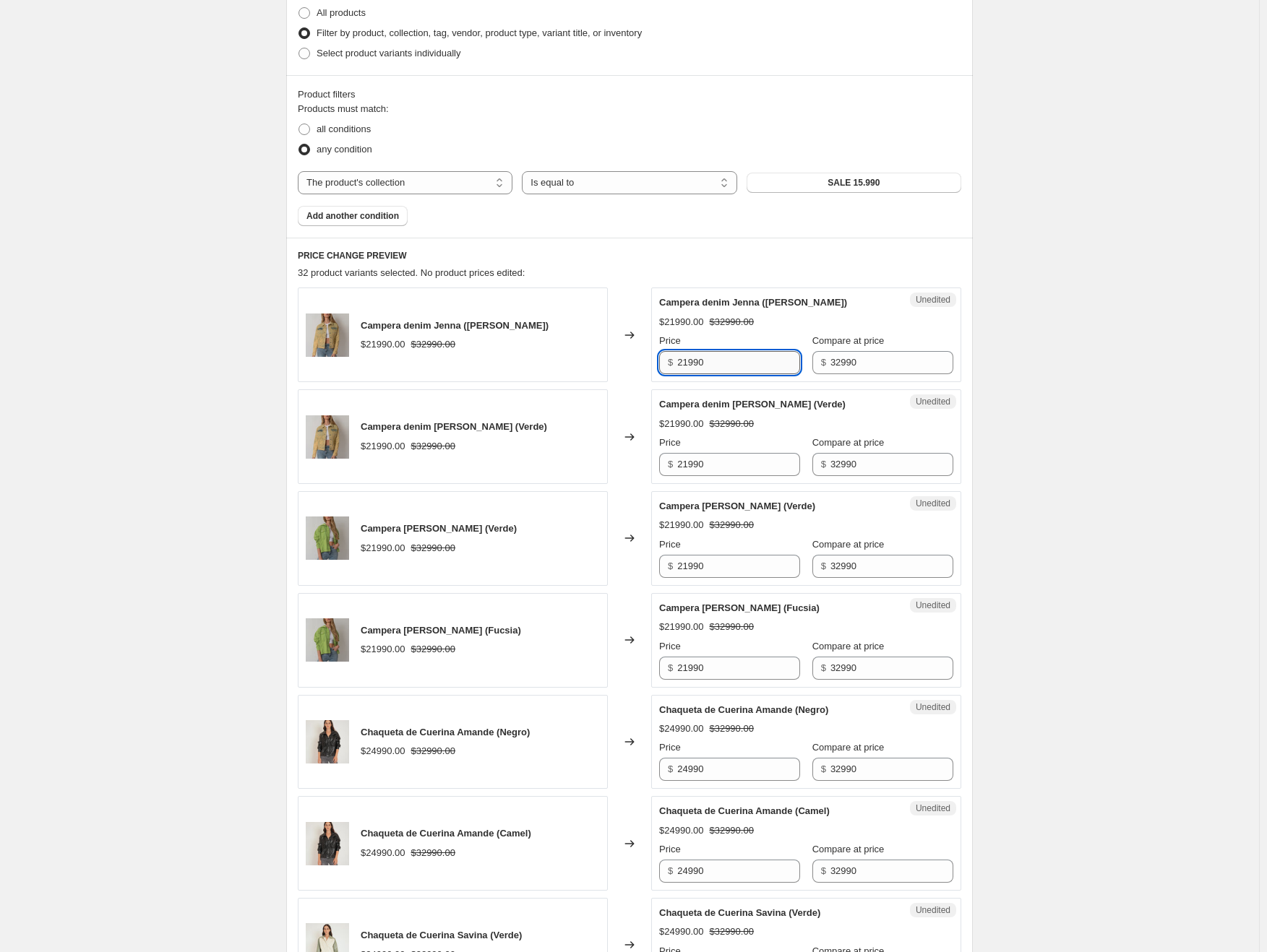
click at [696, 365] on input "21990" at bounding box center [738, 362] width 123 height 23
type input "15990"
click at [685, 454] on input "21990" at bounding box center [738, 464] width 123 height 23
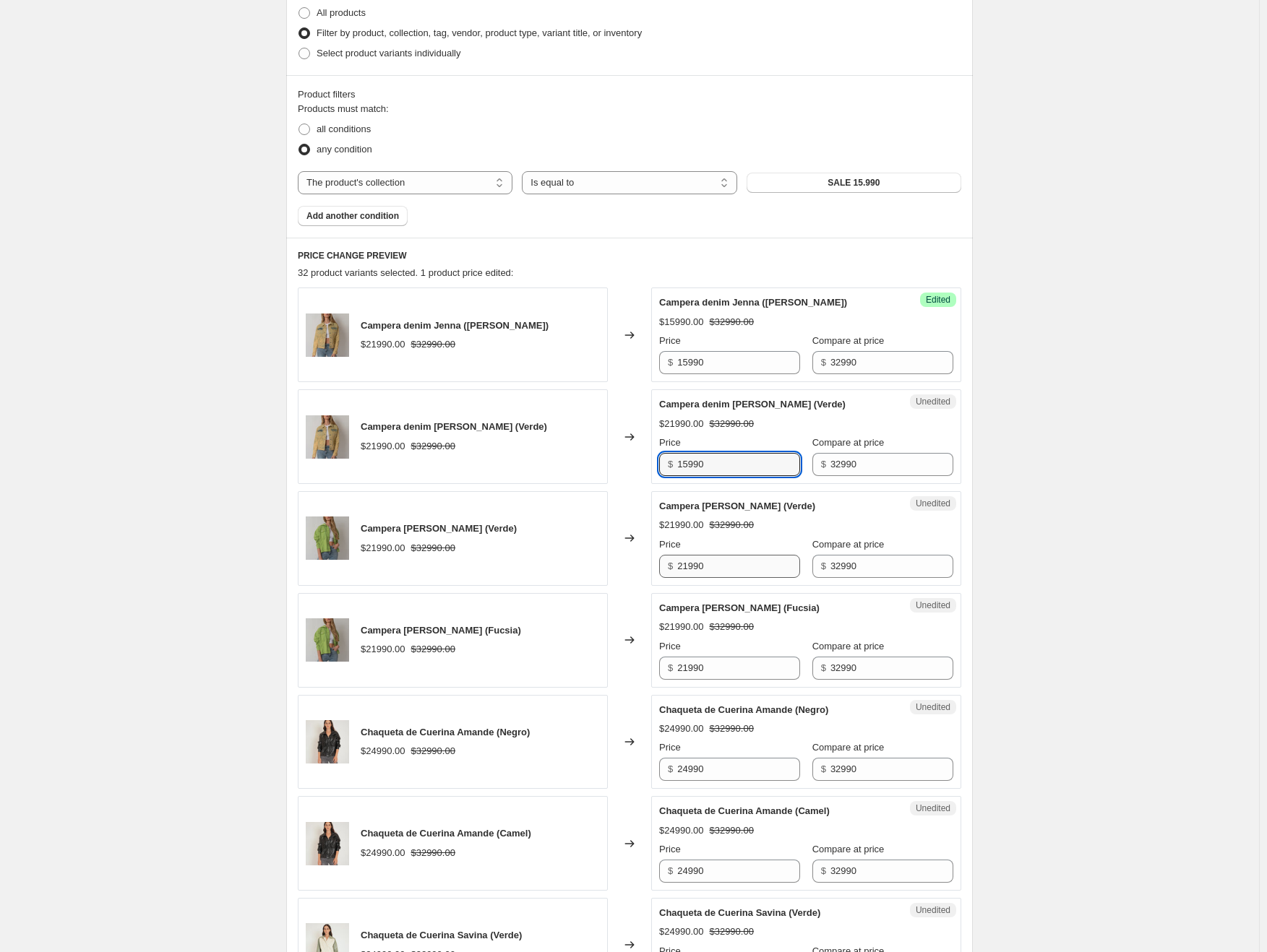
type input "15990"
click at [692, 558] on input "21990" at bounding box center [738, 566] width 123 height 23
type input "15990"
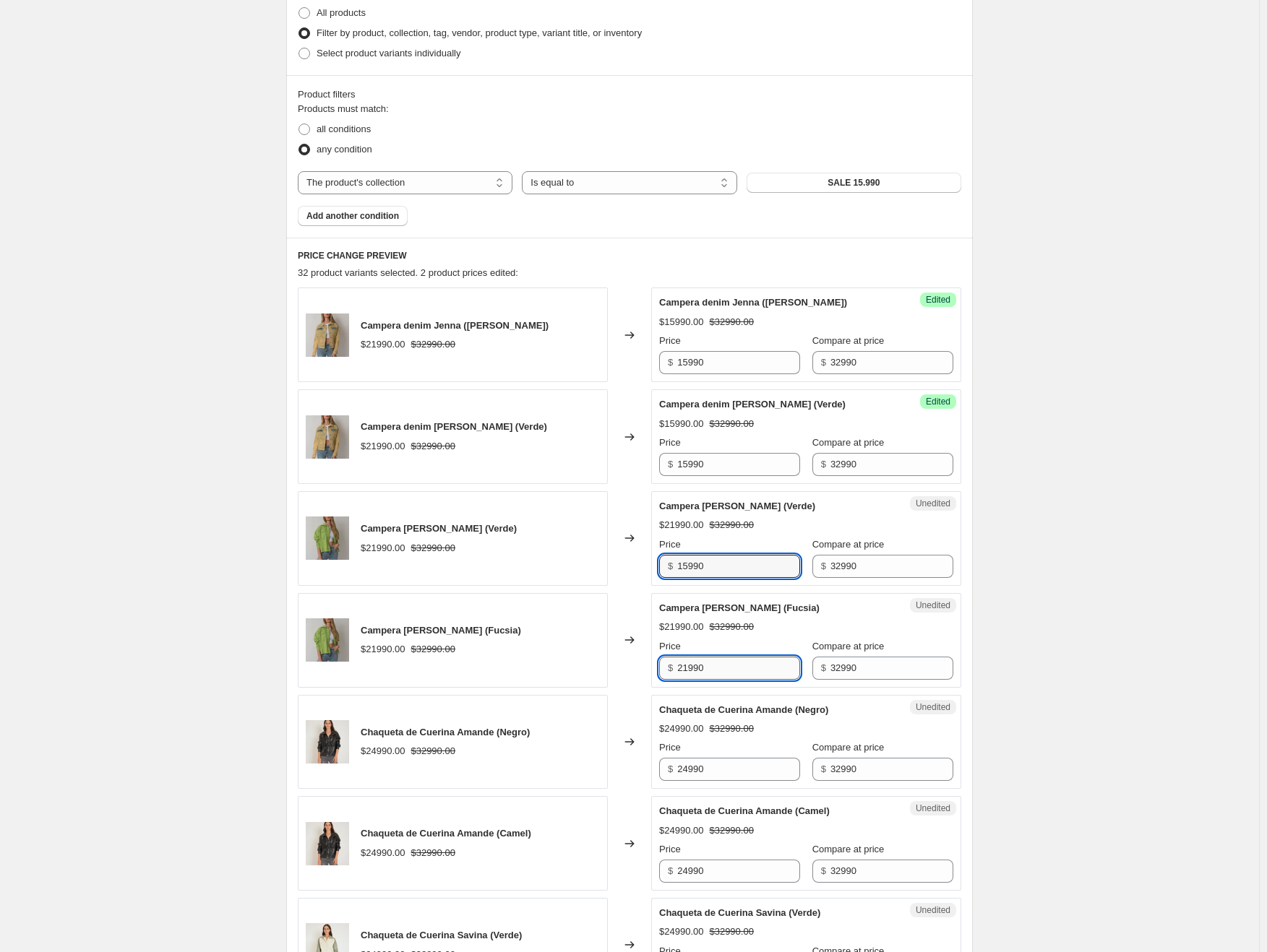
click at [716, 662] on input "21990" at bounding box center [738, 668] width 123 height 23
click at [717, 662] on input "21990" at bounding box center [738, 668] width 123 height 23
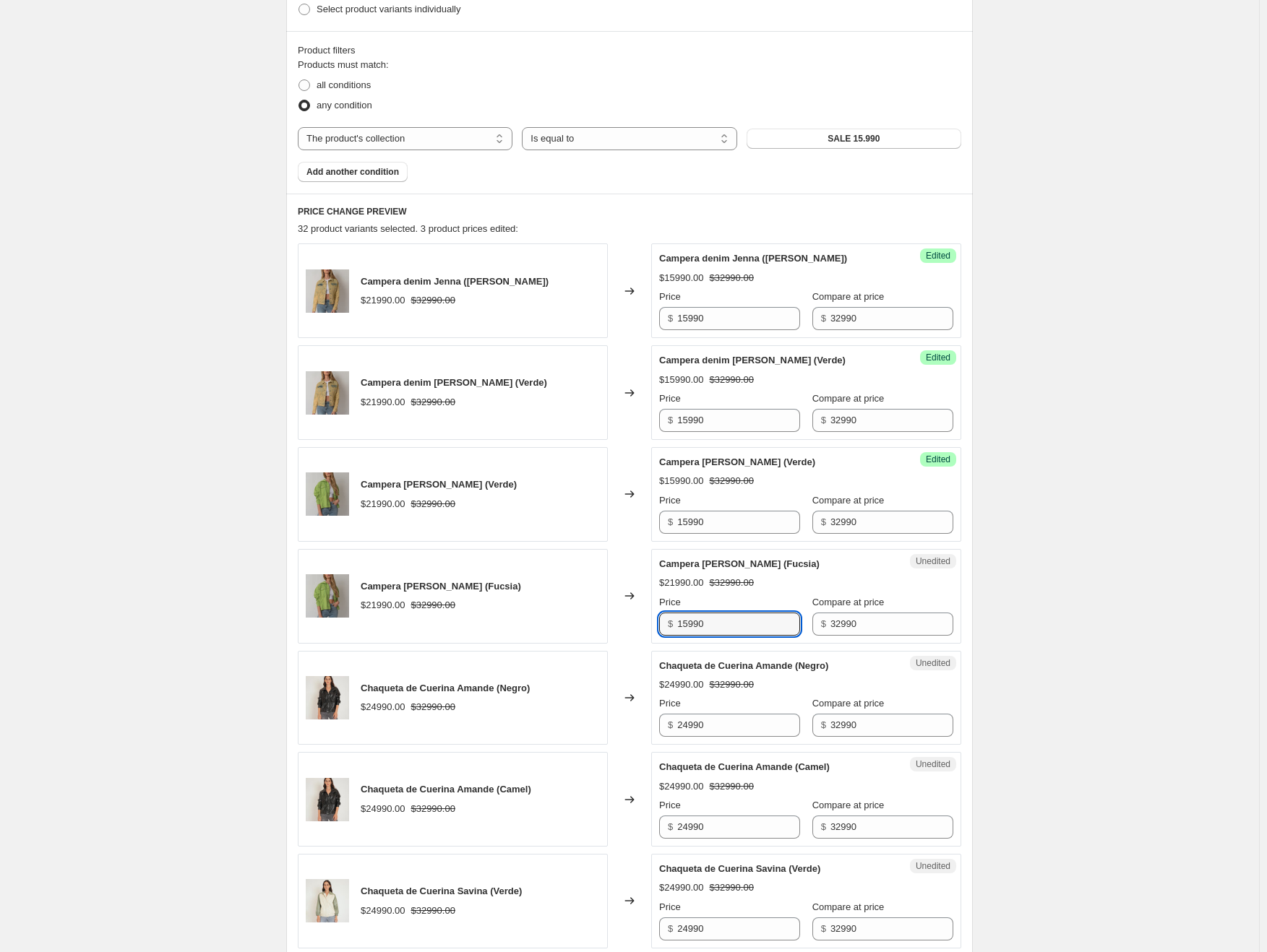
scroll to position [578, 0]
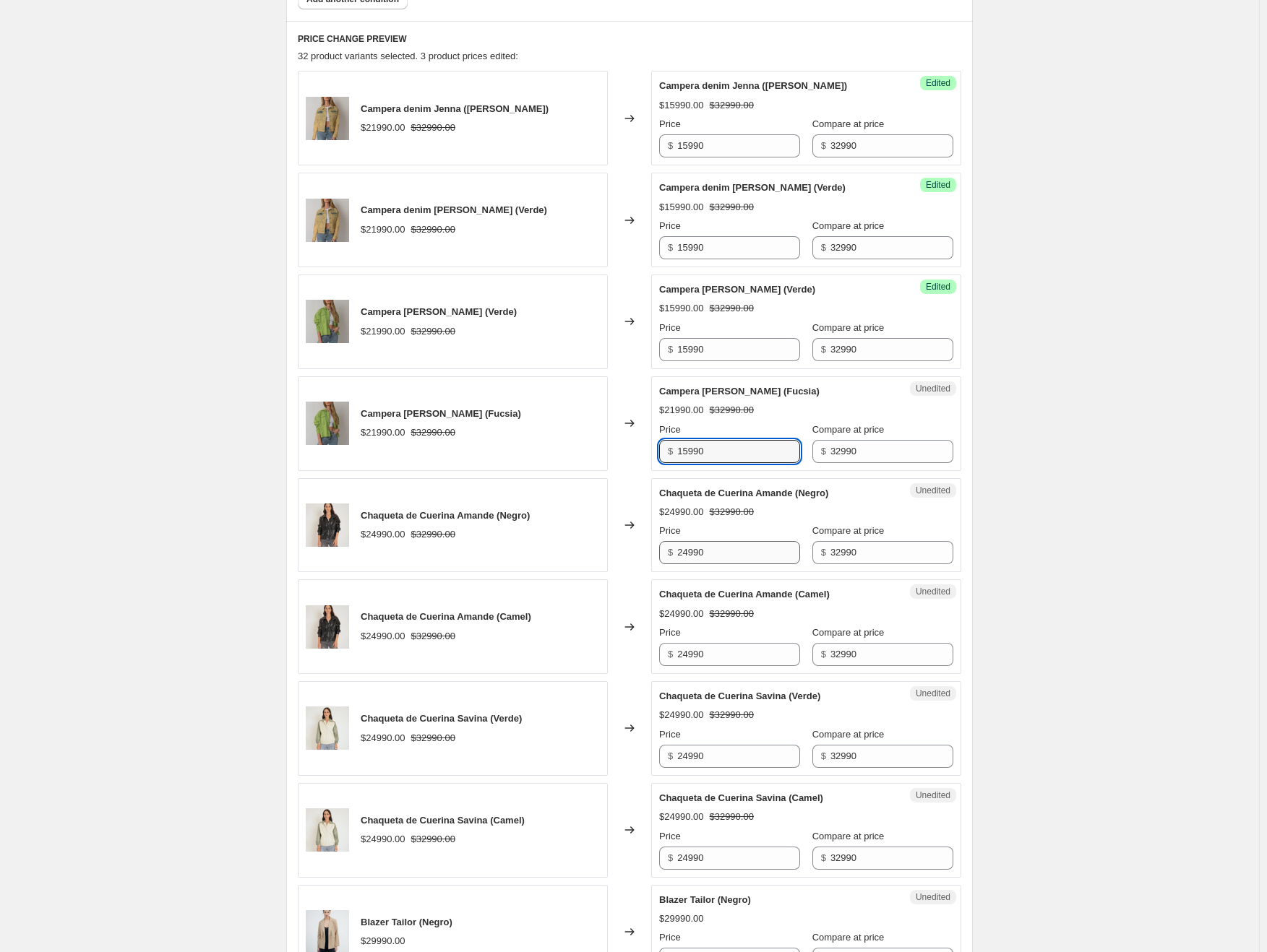
type input "15990"
click at [710, 550] on input "24990" at bounding box center [738, 552] width 123 height 23
type input "15990"
click at [695, 646] on input "24990" at bounding box center [738, 654] width 123 height 23
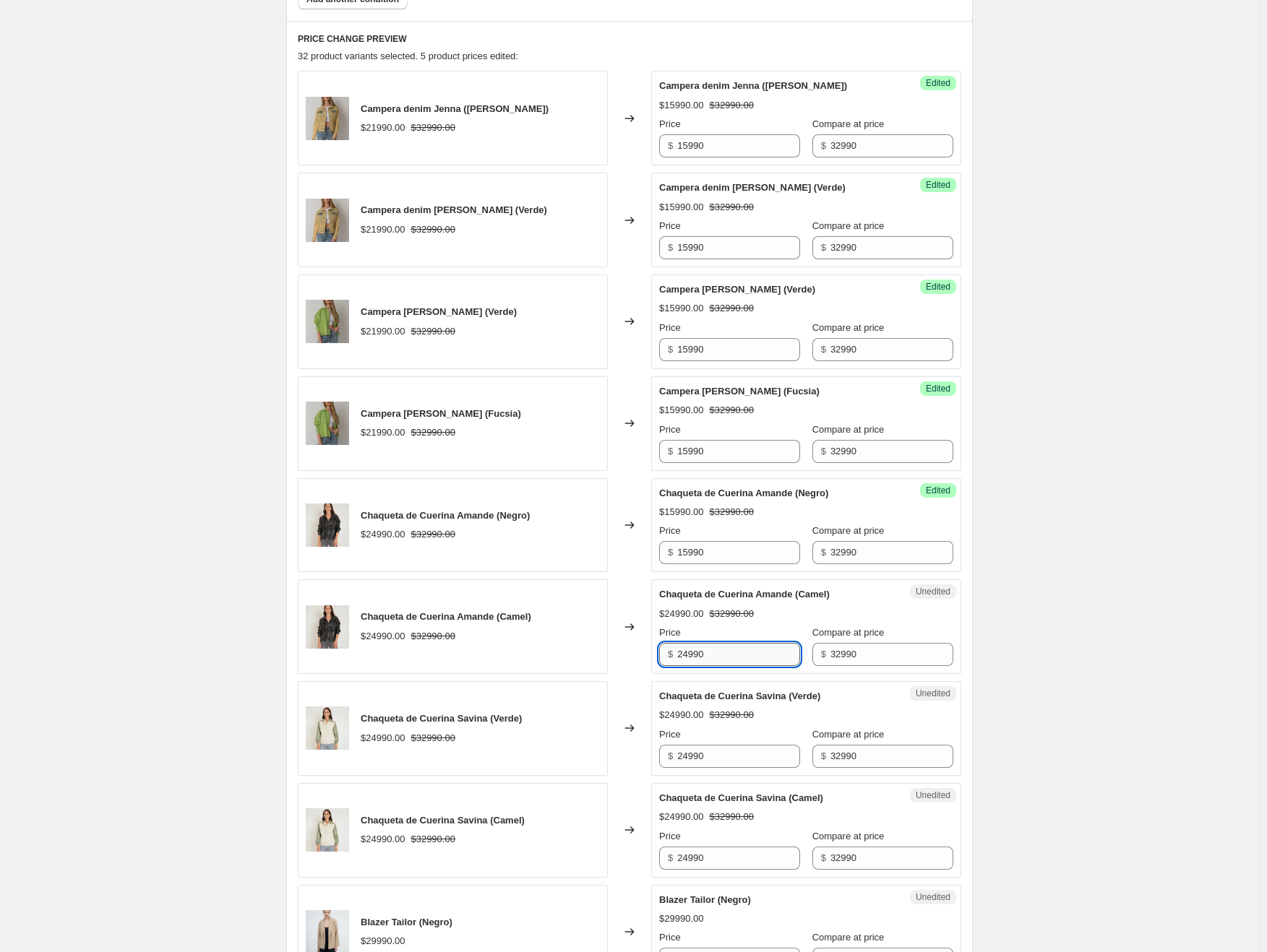
click at [695, 646] on input "24990" at bounding box center [738, 654] width 123 height 23
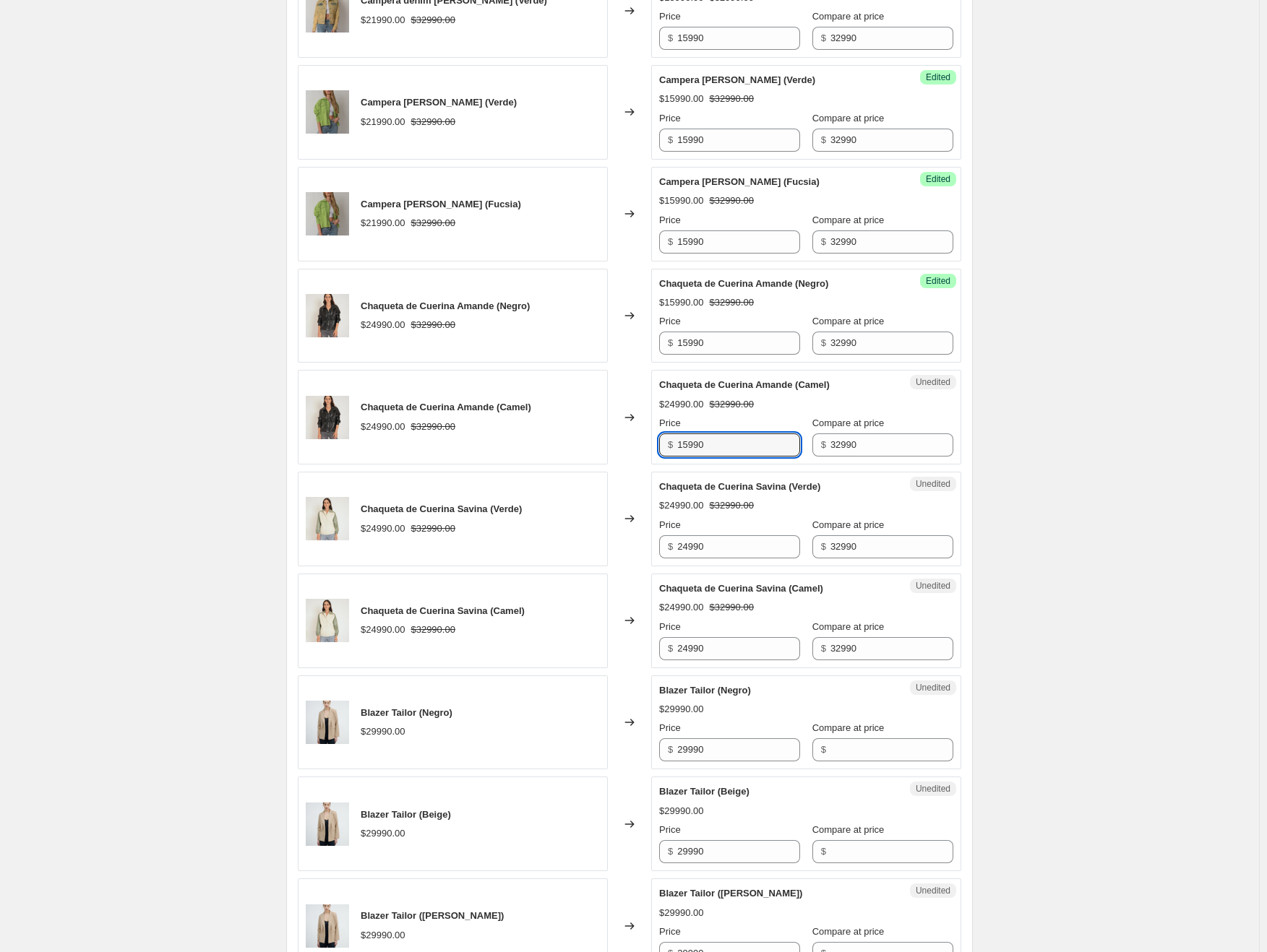
scroll to position [795, 0]
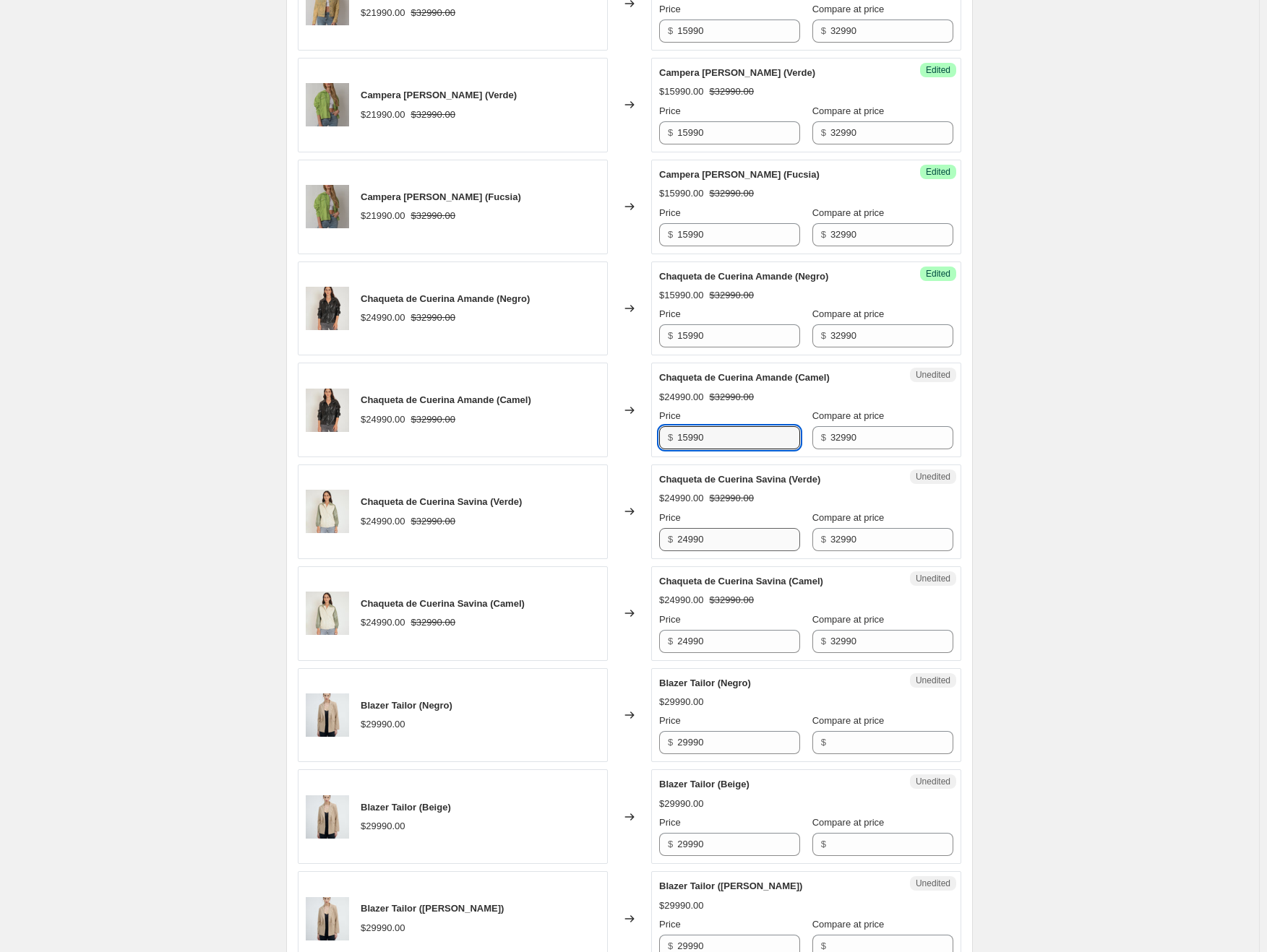
type input "15990"
click at [701, 535] on input "24990" at bounding box center [738, 539] width 123 height 23
type input "15990"
click at [708, 643] on input "24990" at bounding box center [738, 641] width 123 height 23
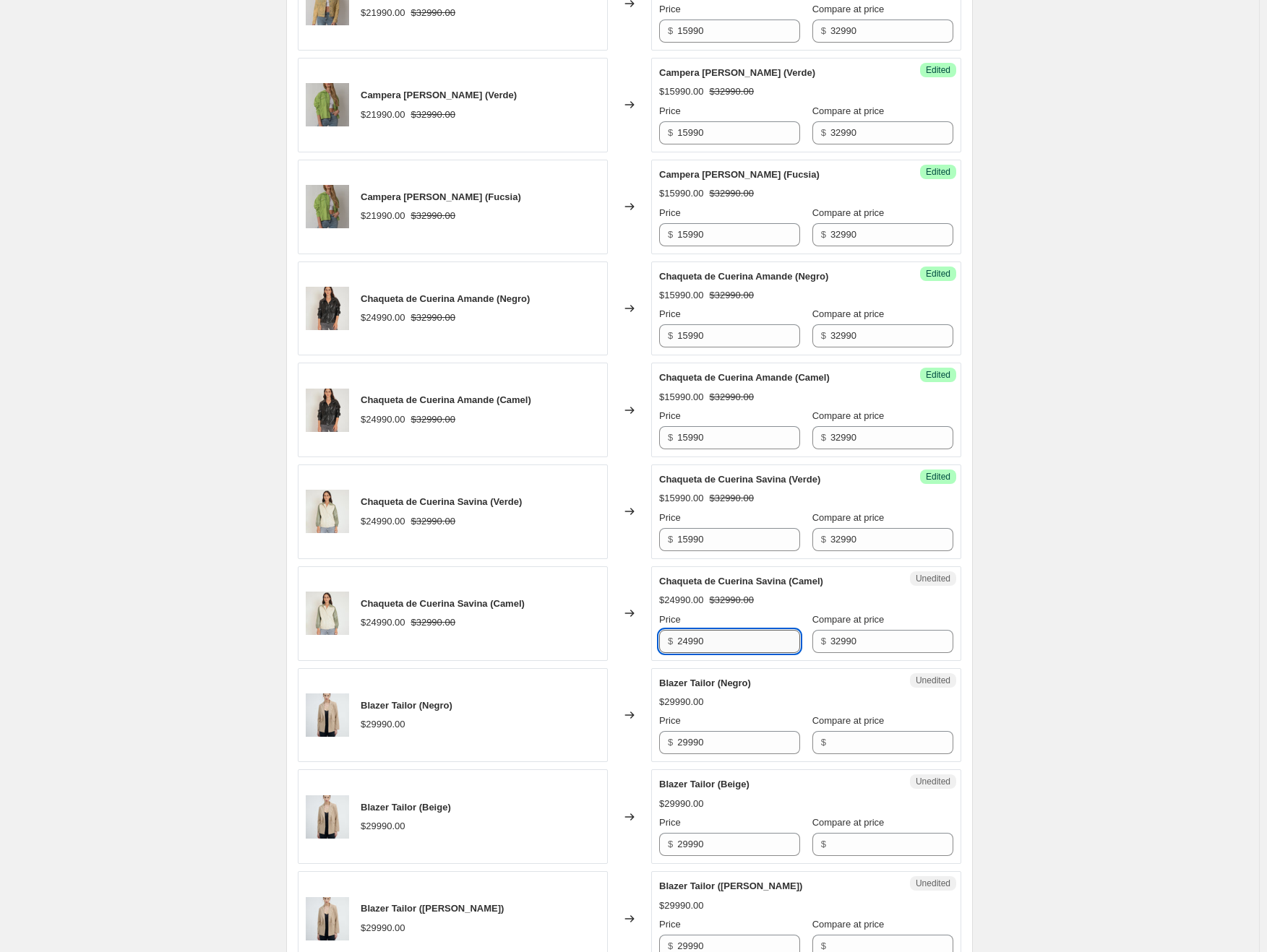
click at [708, 643] on input "24990" at bounding box center [738, 641] width 123 height 23
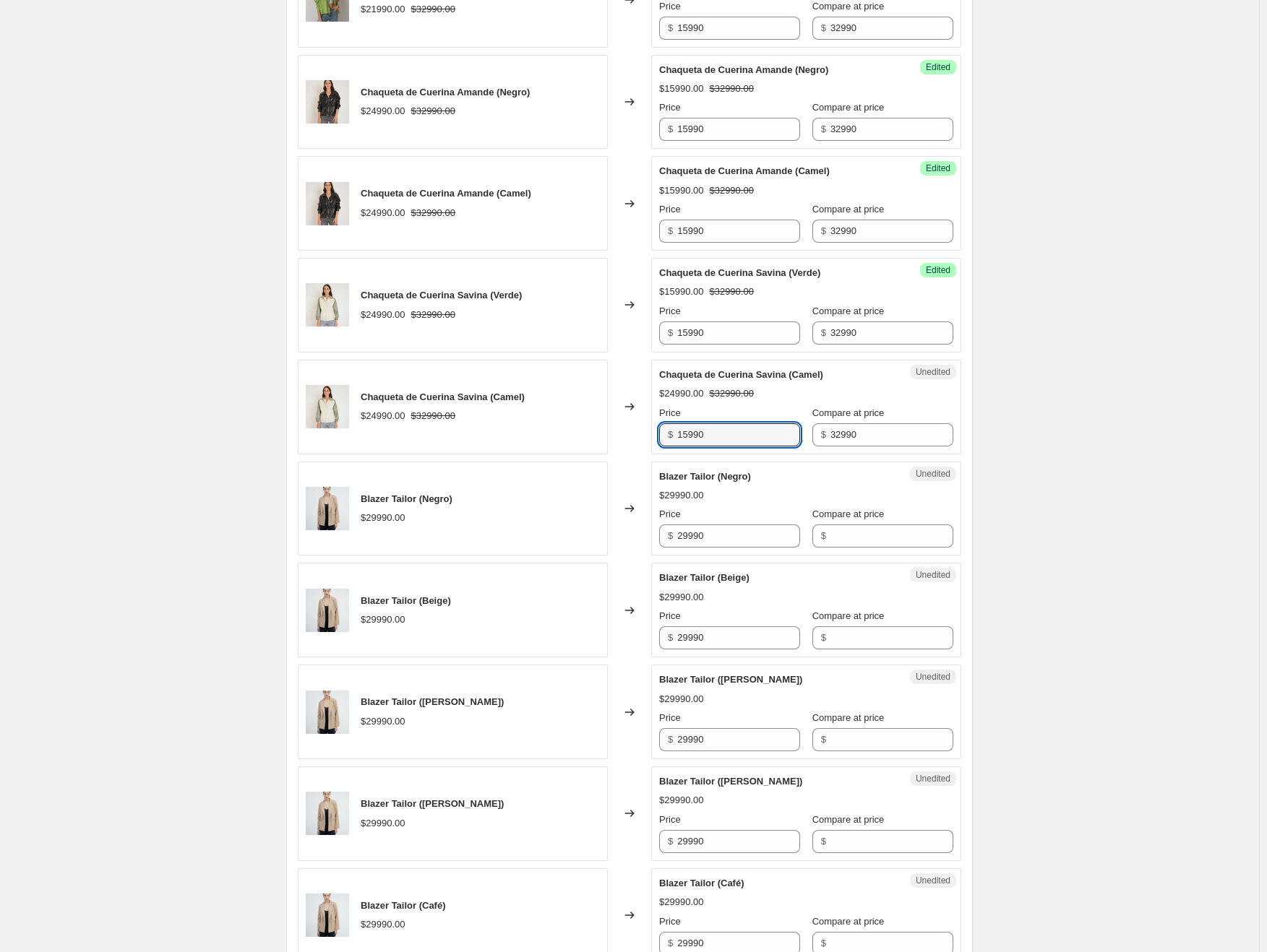
scroll to position [1012, 0]
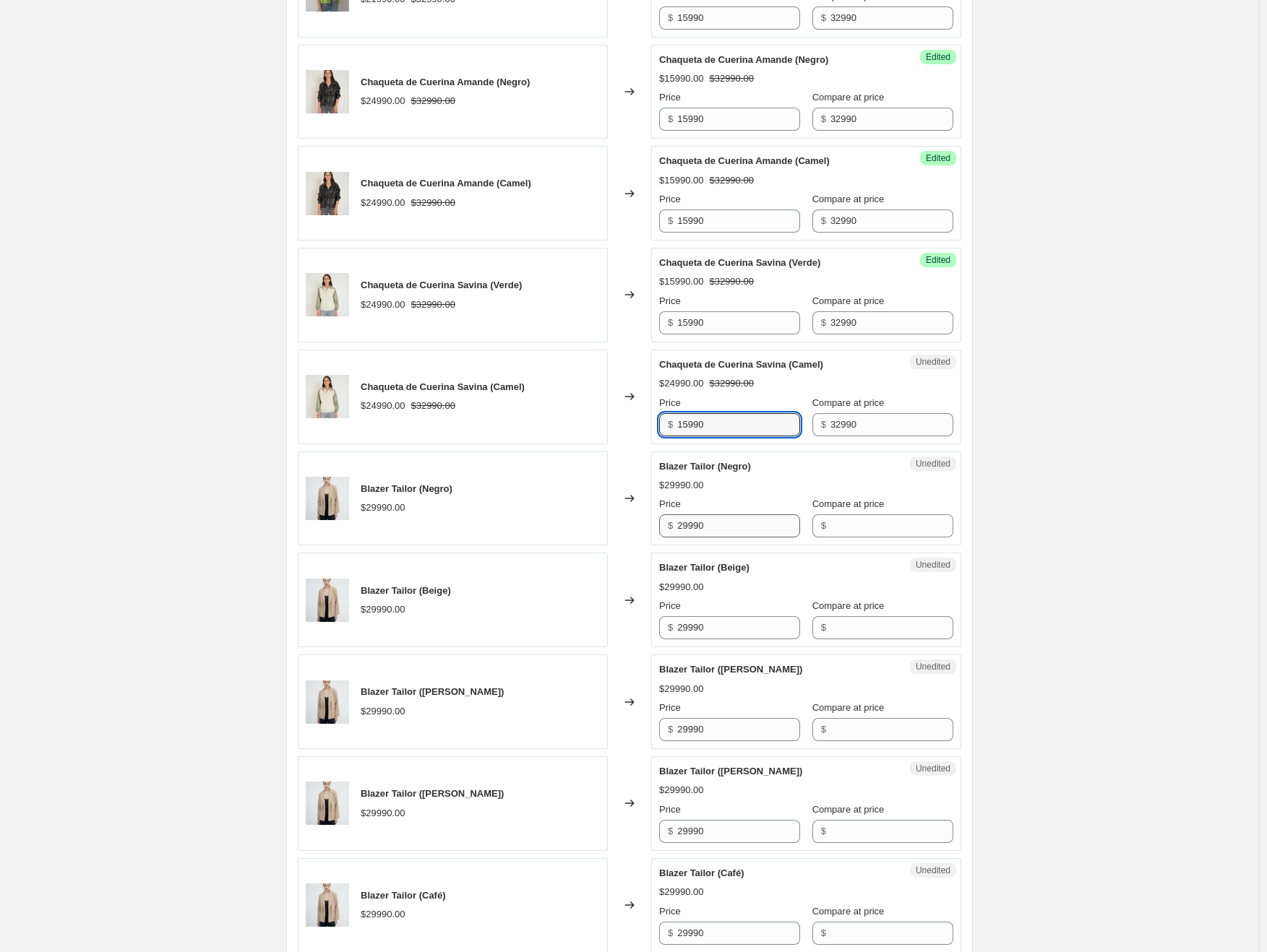
type input "15990"
click at [699, 518] on input "29990" at bounding box center [738, 526] width 123 height 23
type input "15990"
click at [877, 522] on input "Compare at price" at bounding box center [891, 526] width 123 height 23
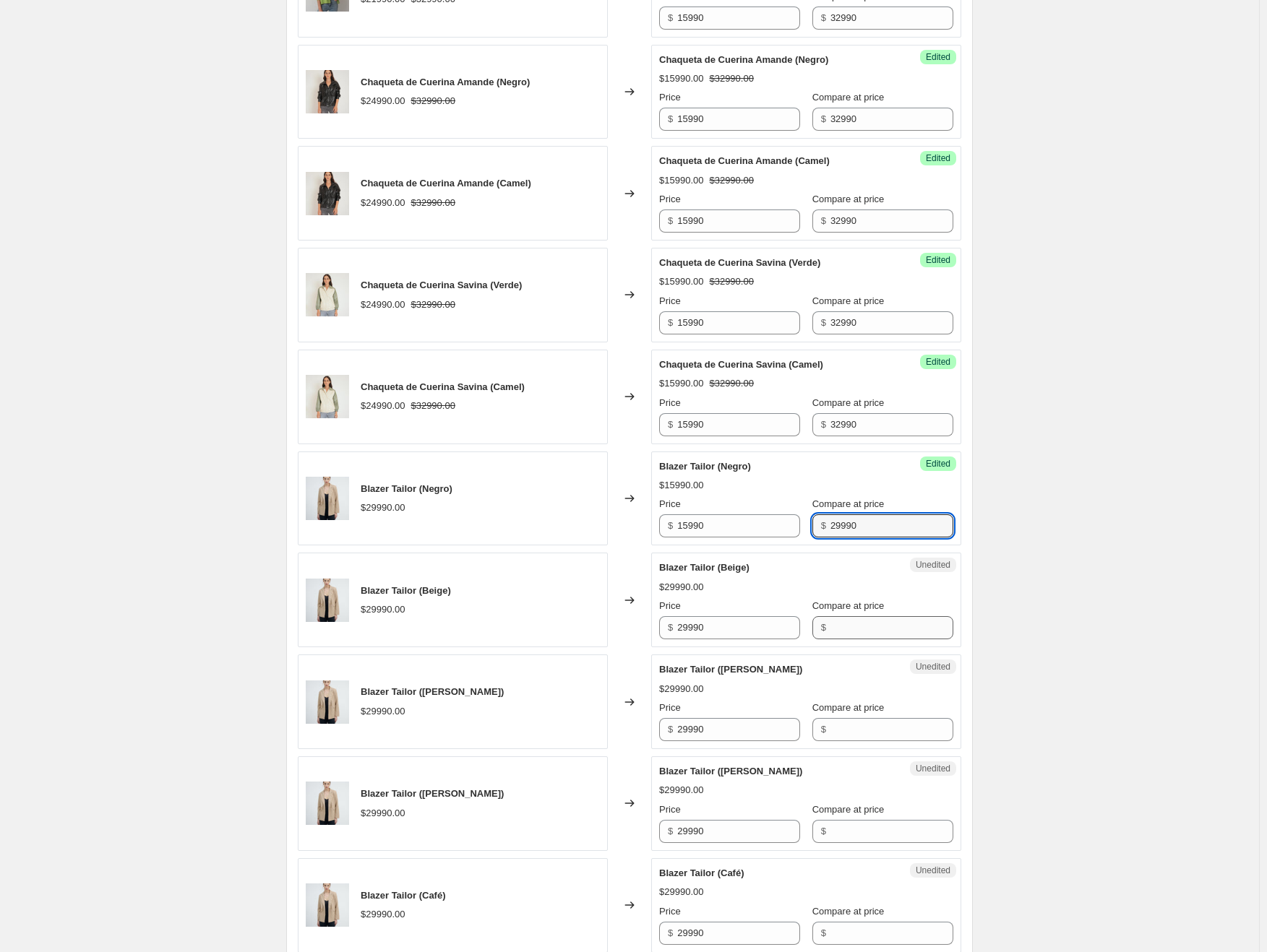
type input "29990"
click at [879, 619] on input "Compare at price" at bounding box center [891, 627] width 123 height 23
type input "29990"
click at [733, 618] on input "29990" at bounding box center [738, 627] width 123 height 23
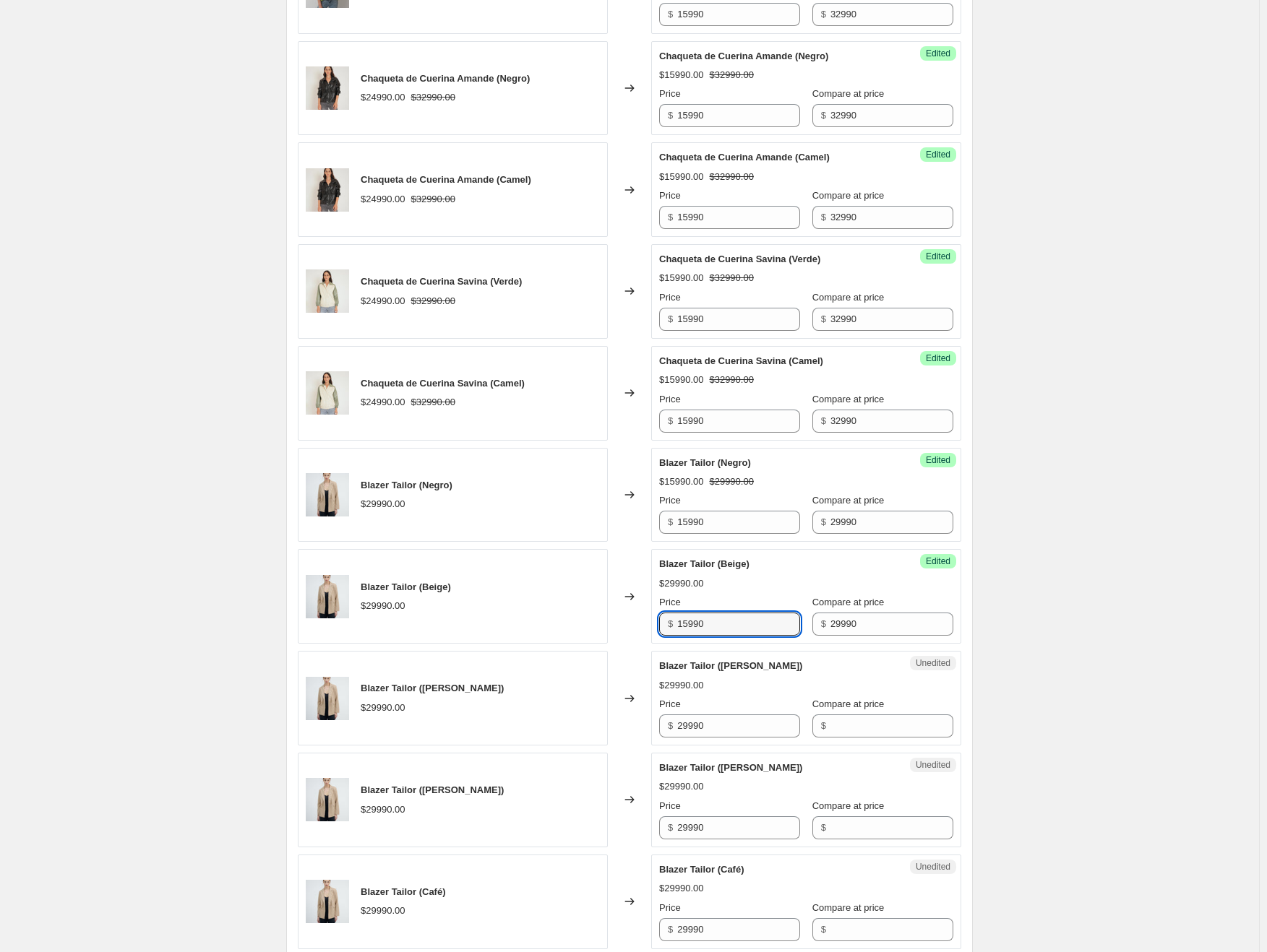
scroll to position [1228, 0]
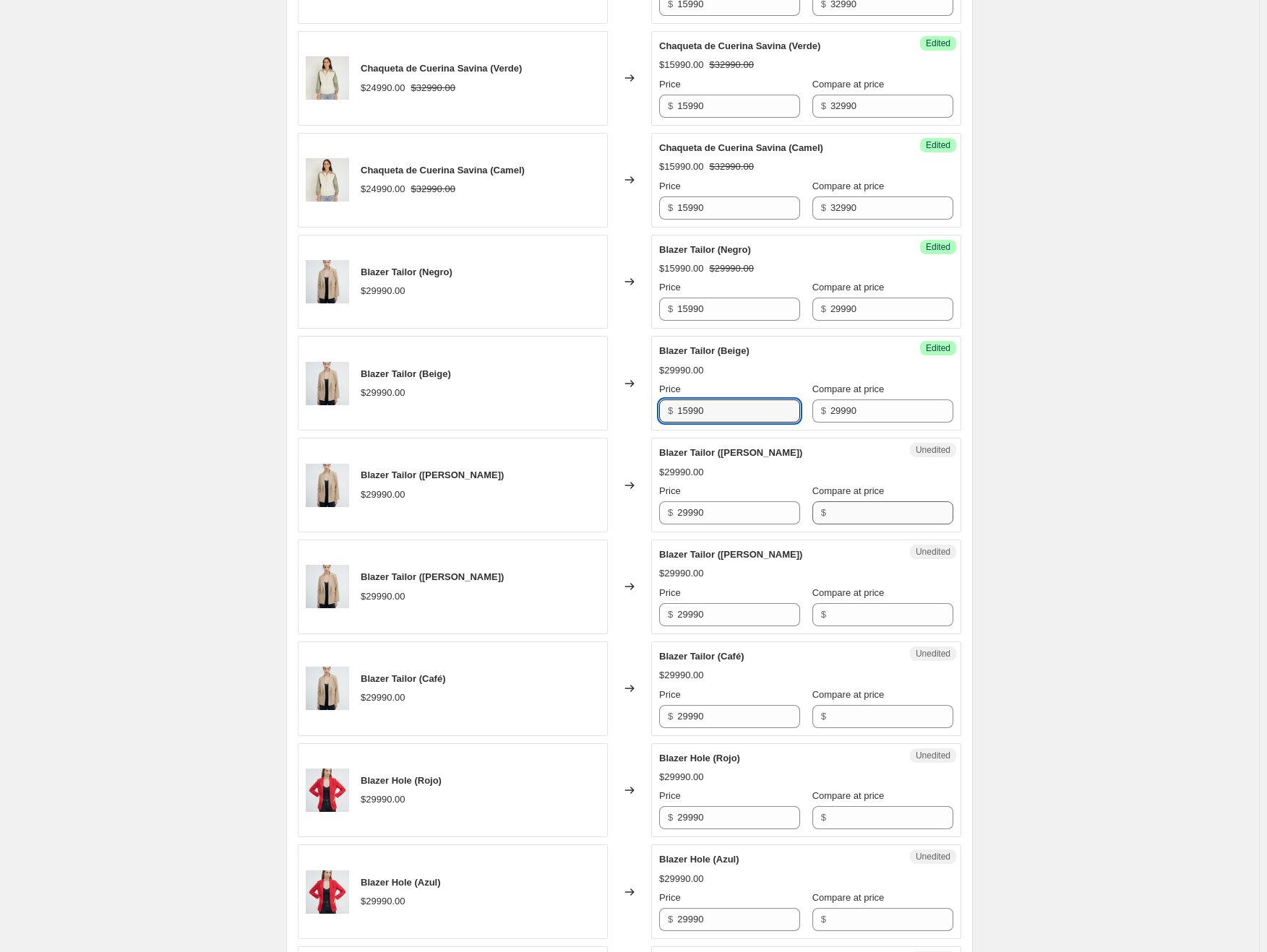
type input "15990"
click at [867, 513] on input "Compare at price" at bounding box center [891, 512] width 123 height 23
type input "29990"
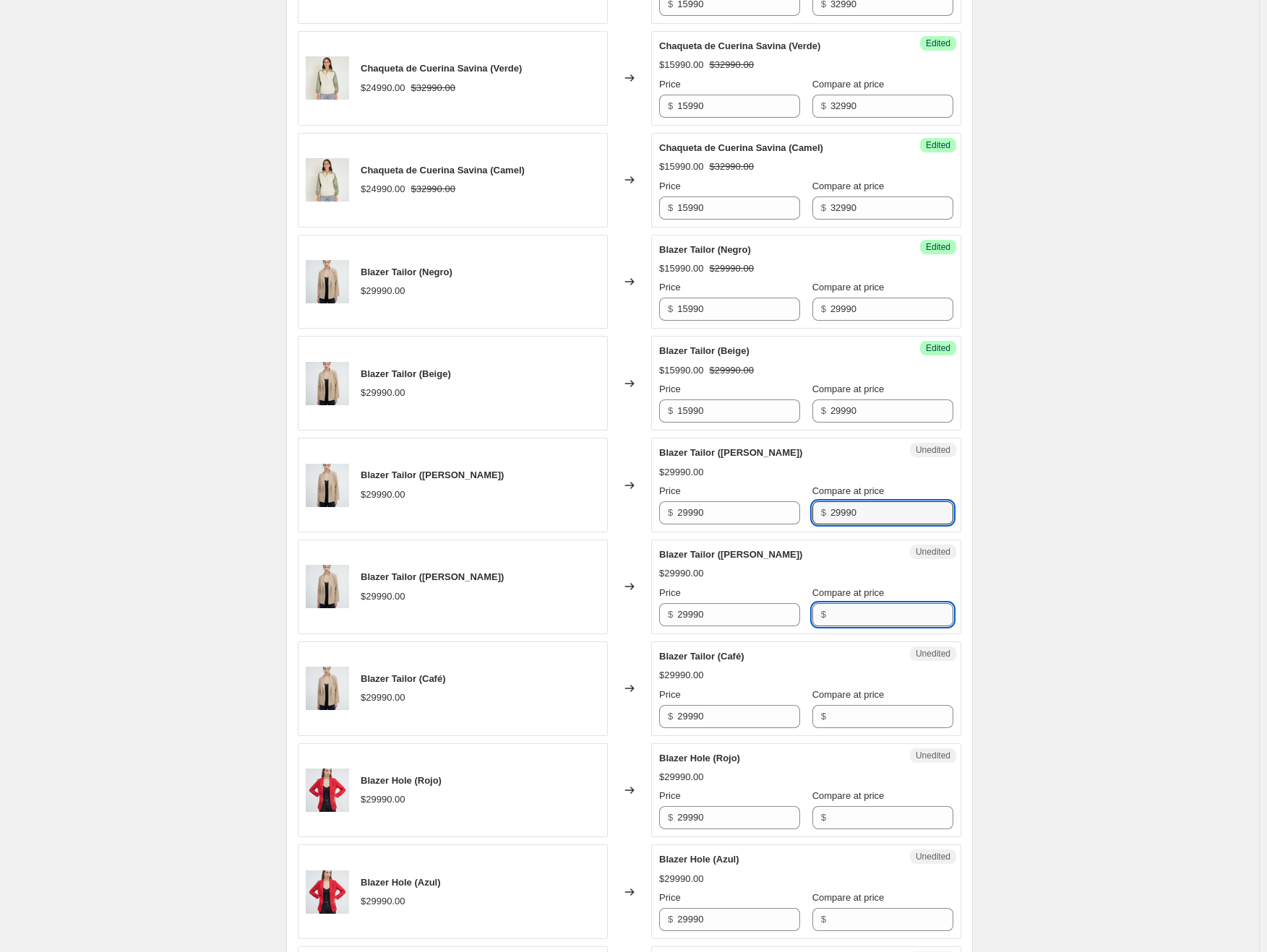
click at [855, 606] on input "Compare at price" at bounding box center [891, 615] width 123 height 23
type input "29990"
click at [852, 714] on input "Compare at price" at bounding box center [891, 716] width 123 height 23
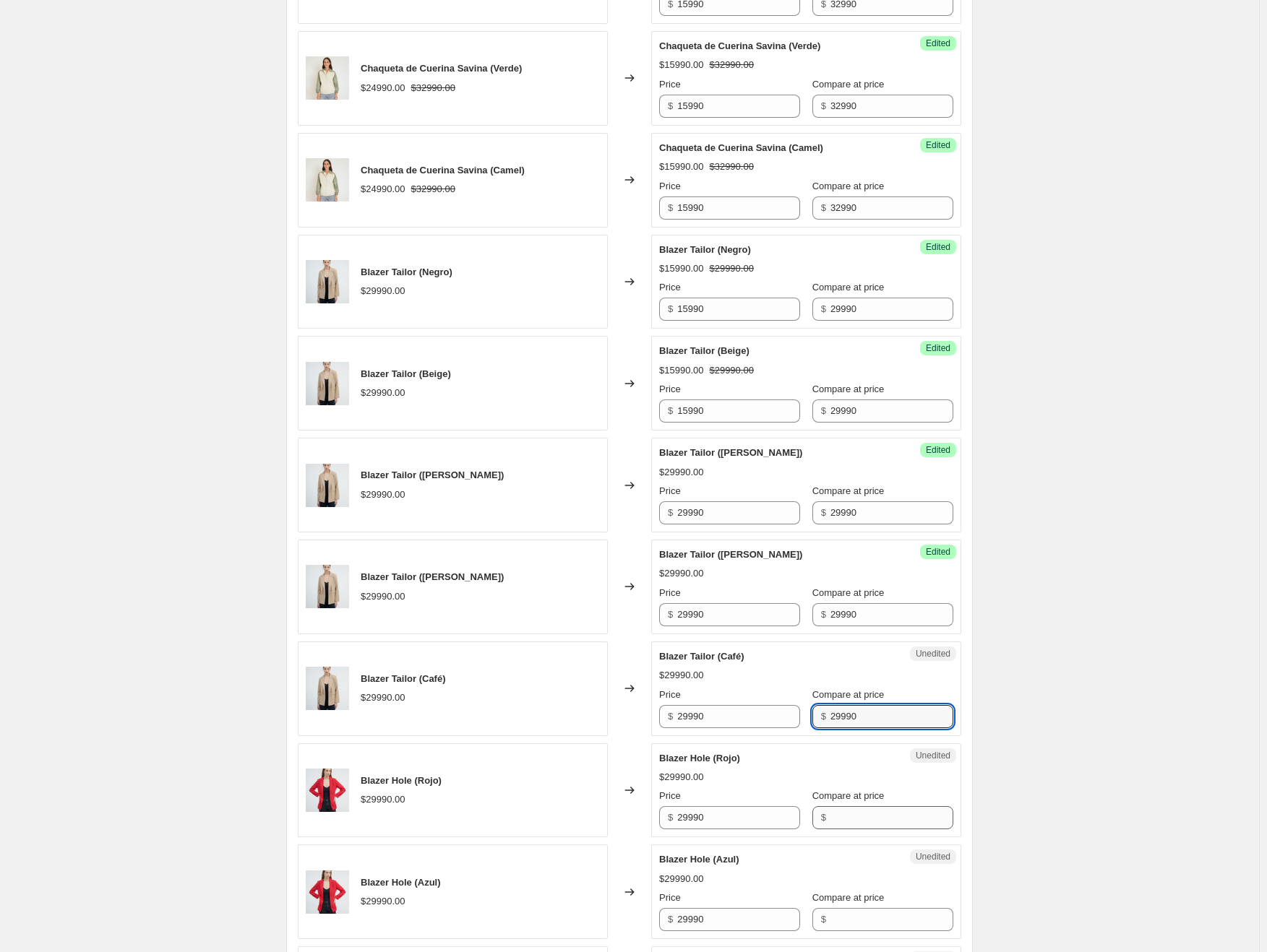
type input "29990"
click at [865, 810] on input "Compare at price" at bounding box center [891, 817] width 123 height 23
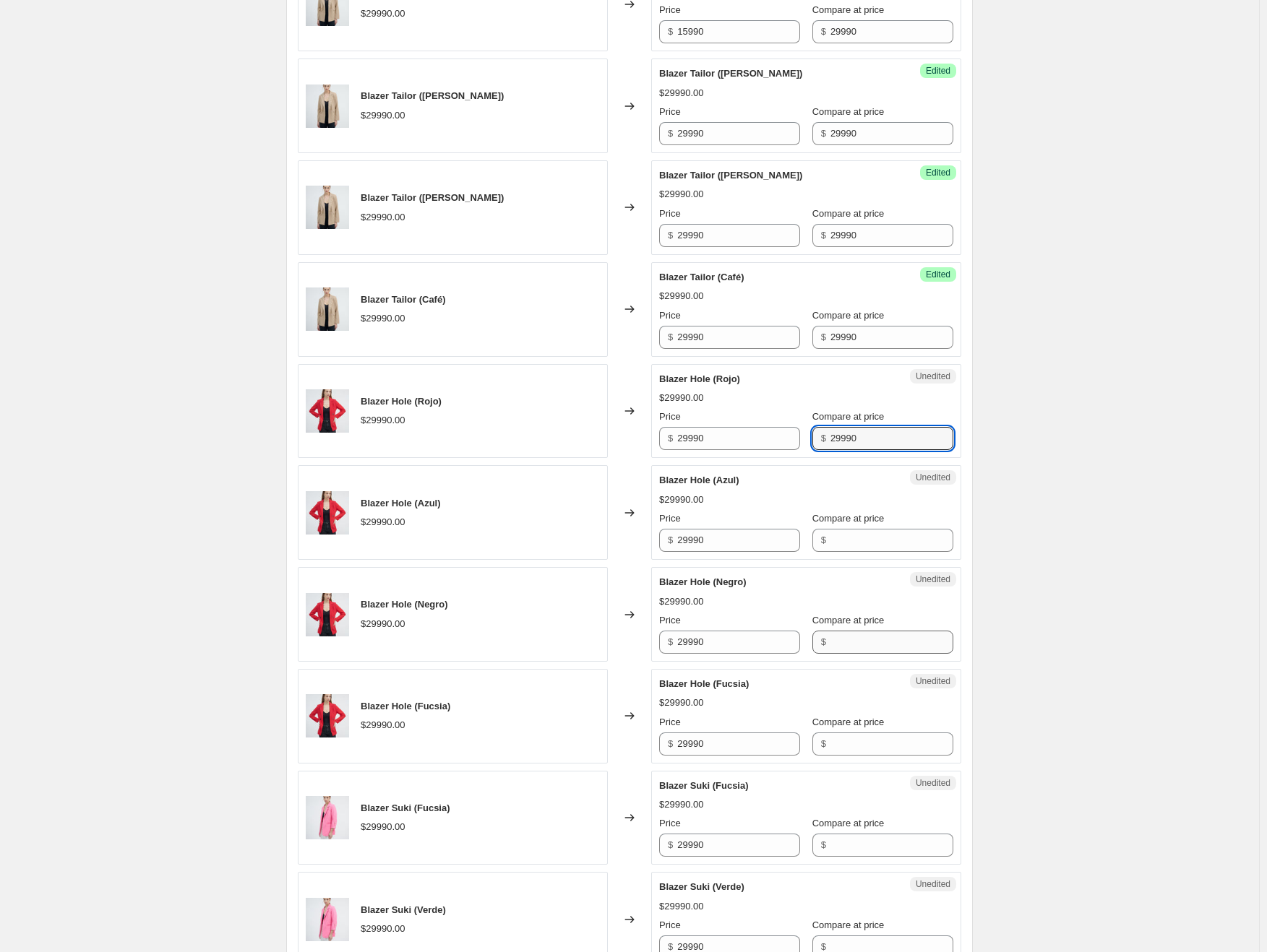
scroll to position [1661, 0]
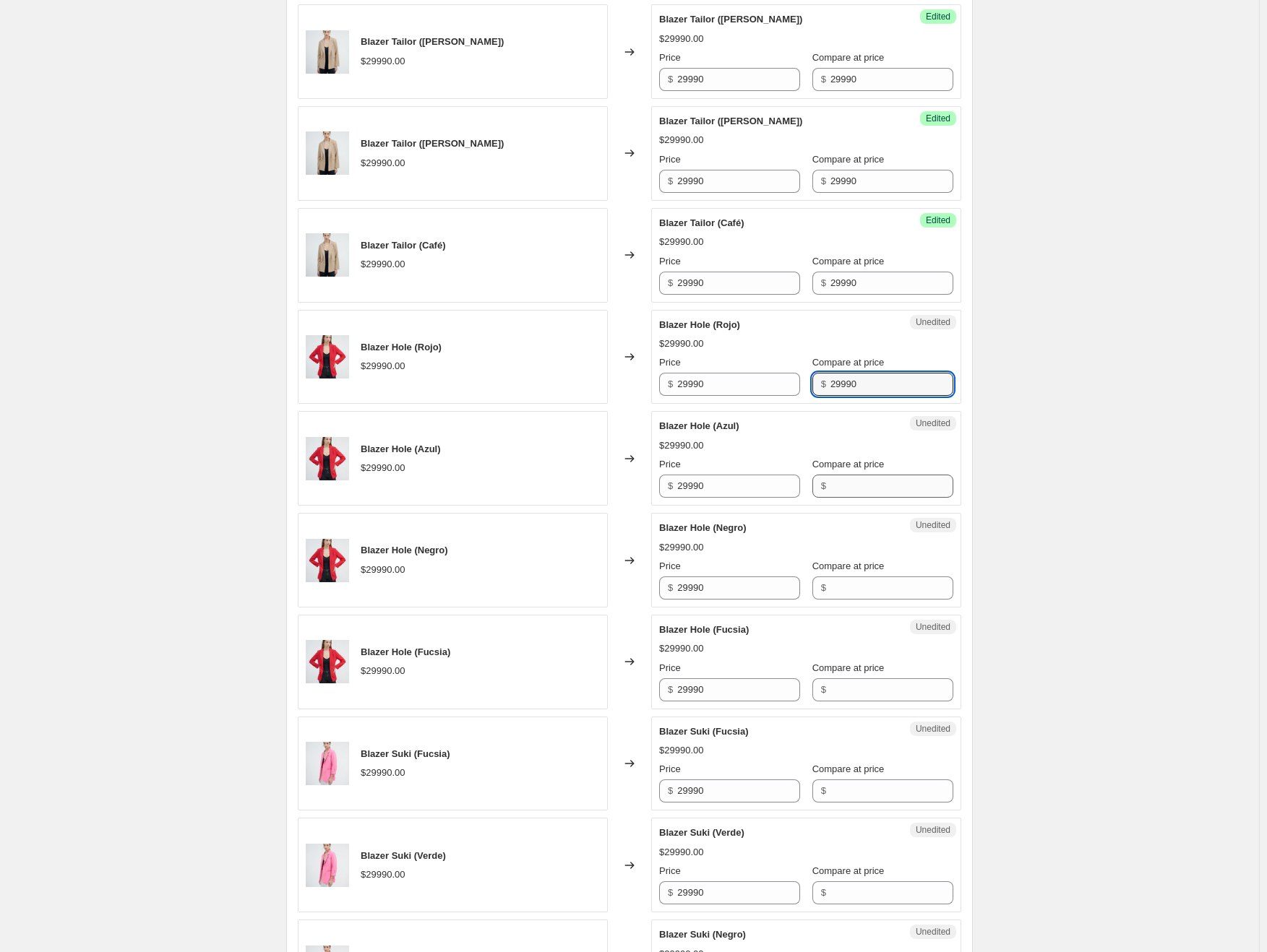
type input "29990"
click at [841, 478] on input "Compare at price" at bounding box center [891, 486] width 123 height 23
type input "29990"
click at [839, 590] on input "Compare at price" at bounding box center [891, 587] width 123 height 23
type input "29990"
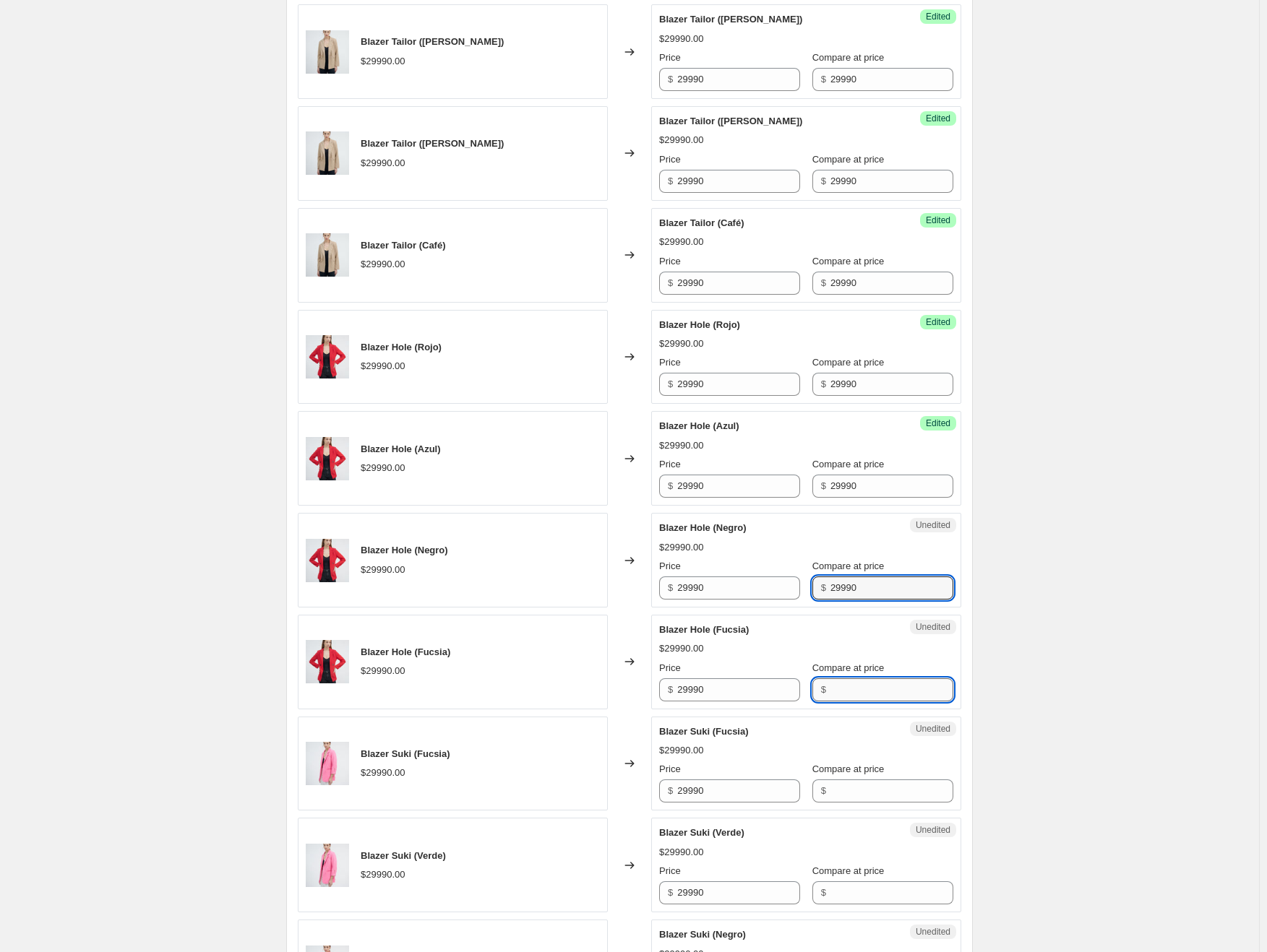
click at [844, 682] on input "Compare at price" at bounding box center [891, 690] width 123 height 23
type input "29990"
click at [870, 784] on input "Compare at price" at bounding box center [891, 790] width 123 height 23
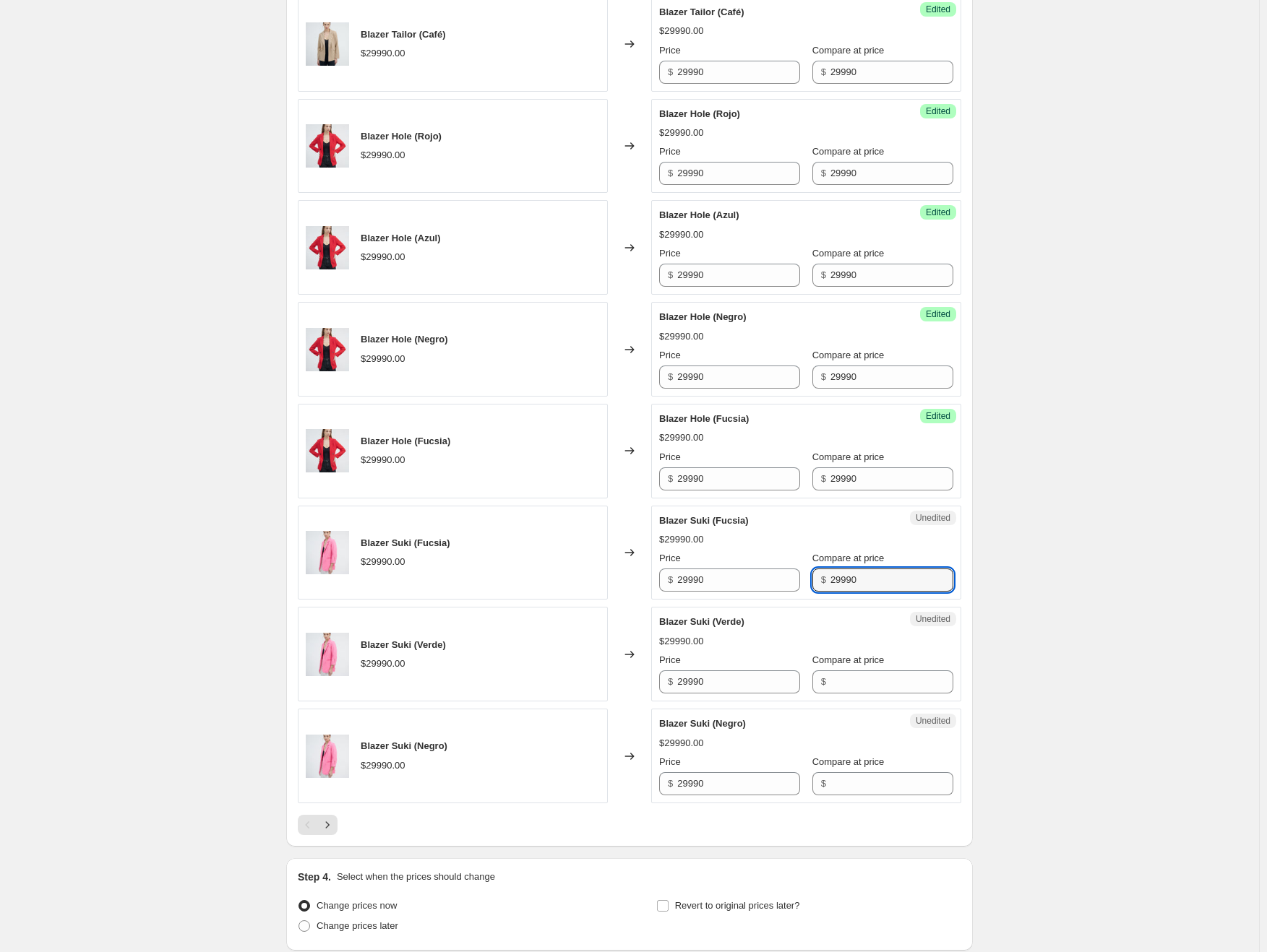
scroll to position [1878, 0]
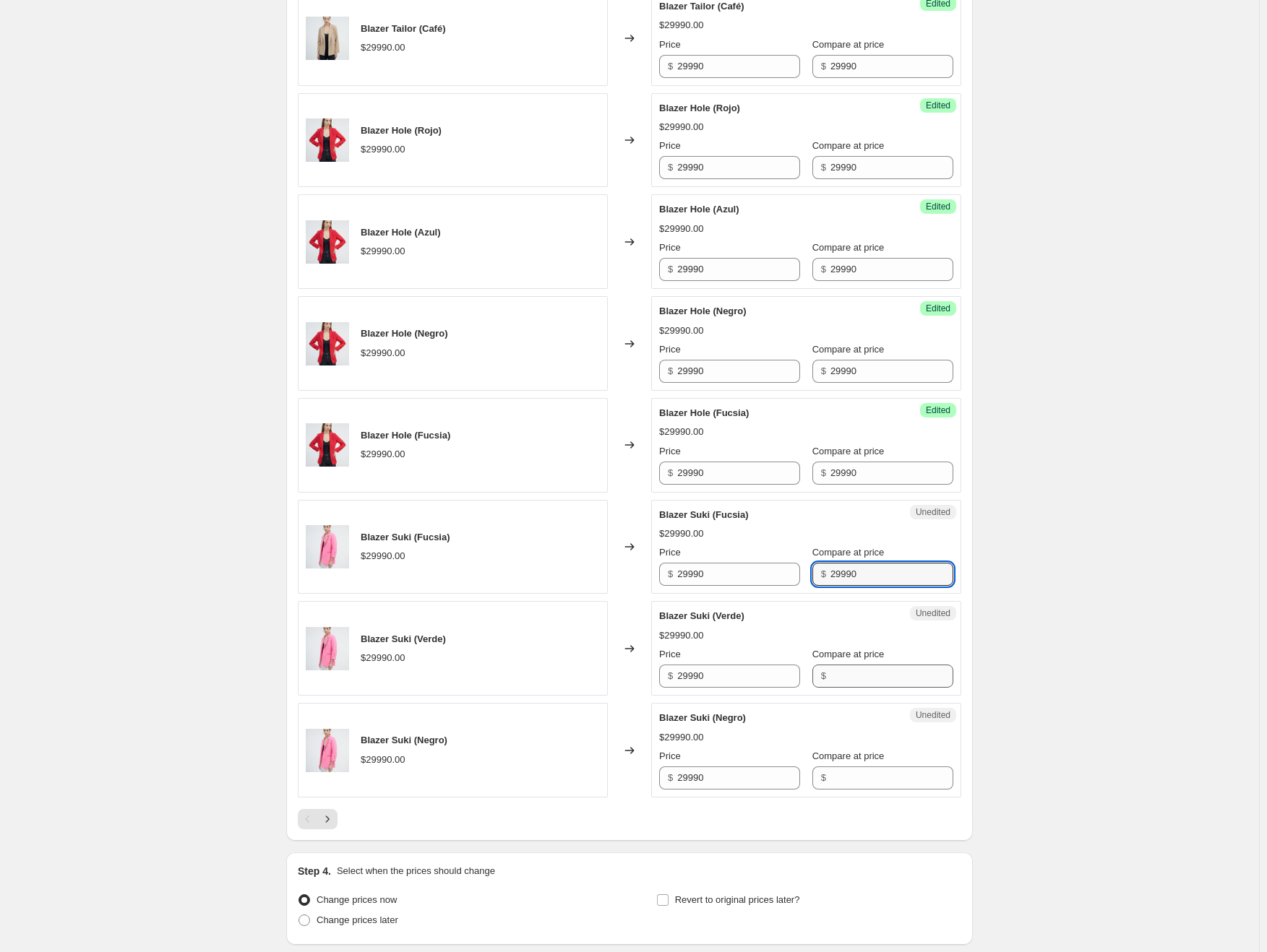
type input "29990"
click at [876, 672] on input "Compare at price" at bounding box center [891, 676] width 123 height 23
type input "29990"
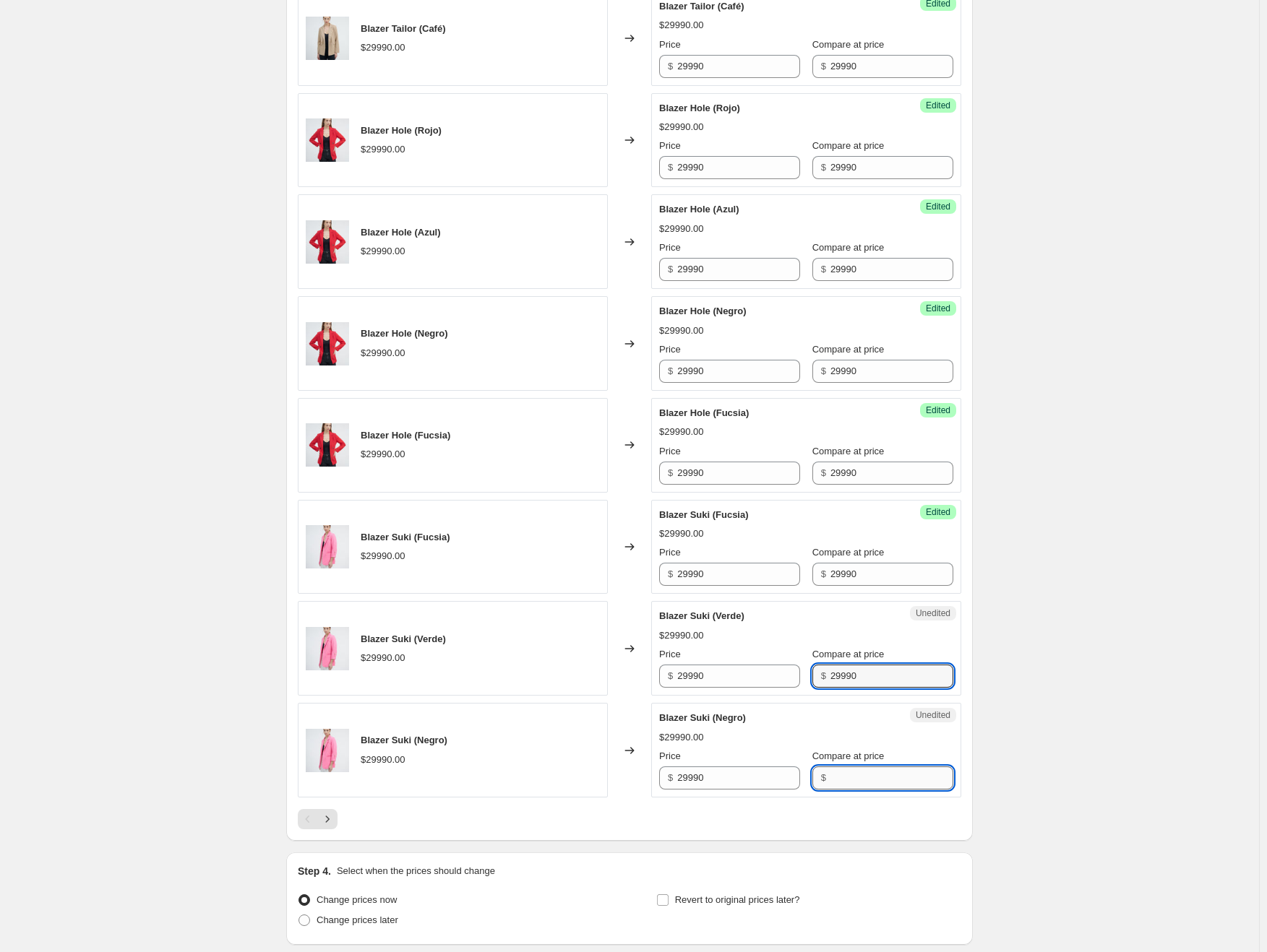
click at [866, 767] on input "Compare at price" at bounding box center [891, 778] width 123 height 23
type input "29990"
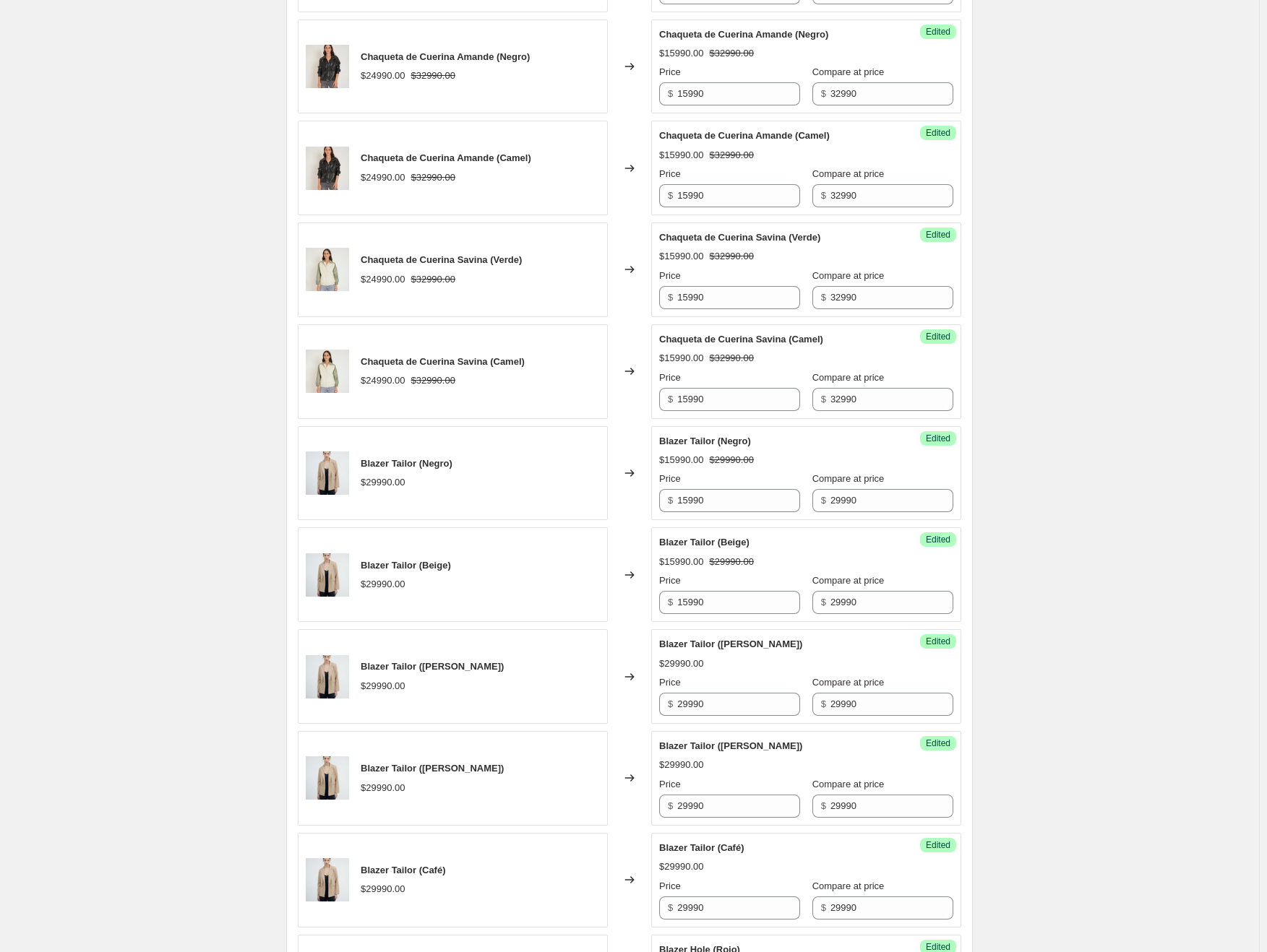
scroll to position [1012, 0]
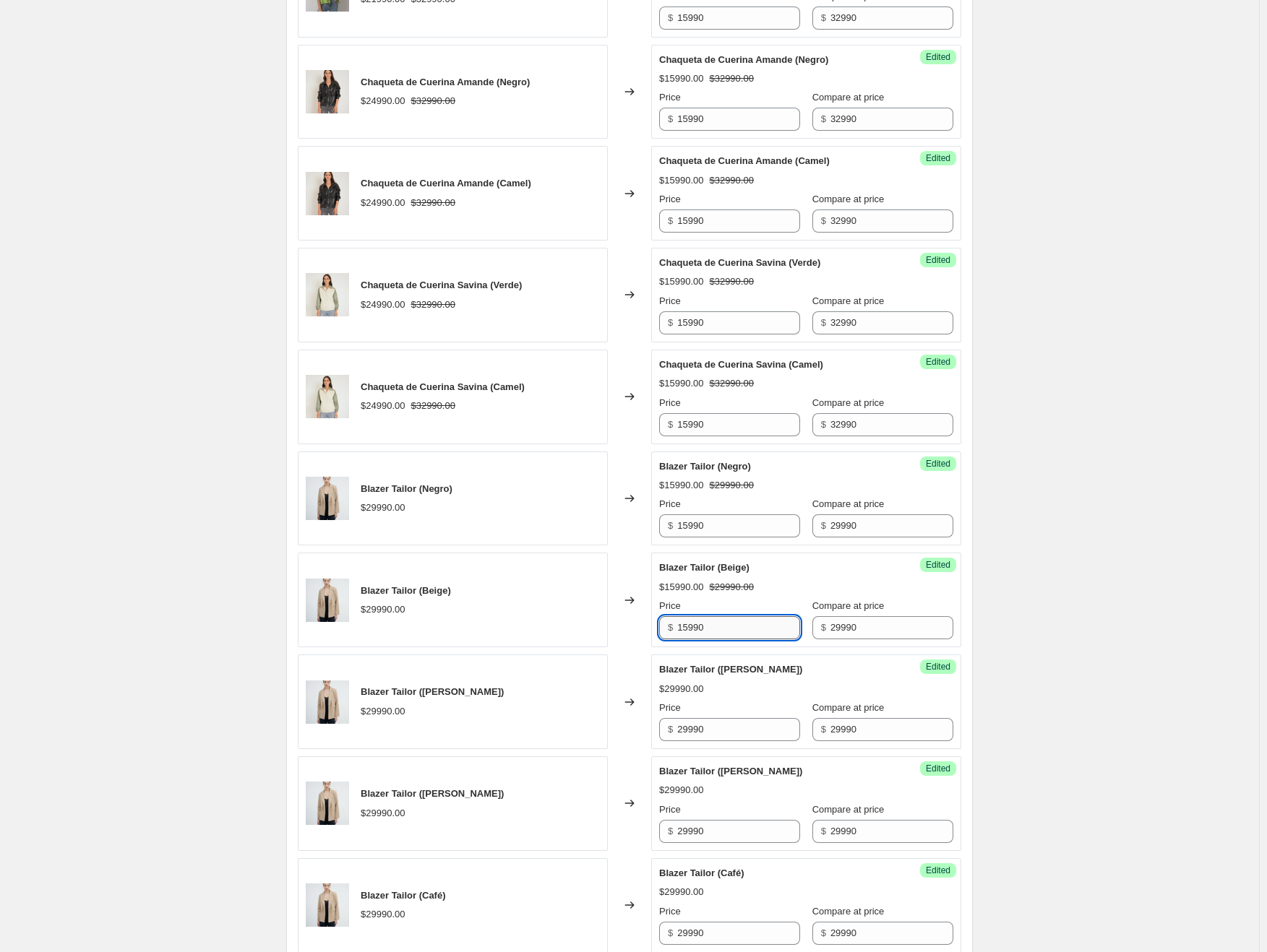
click at [722, 621] on input "15990" at bounding box center [738, 627] width 123 height 23
click at [703, 731] on input "29990" at bounding box center [738, 729] width 123 height 23
paste input "15"
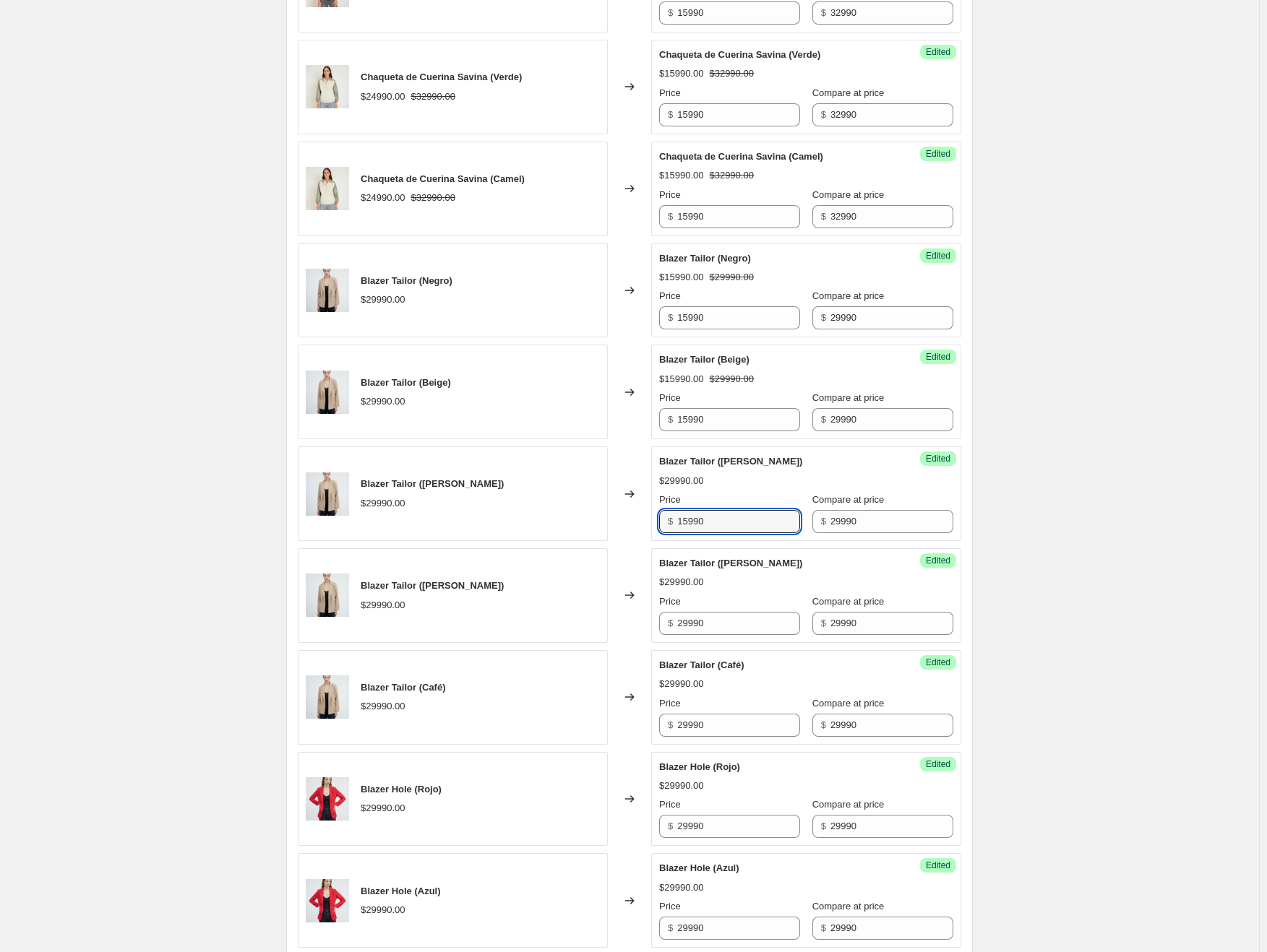
scroll to position [1228, 0]
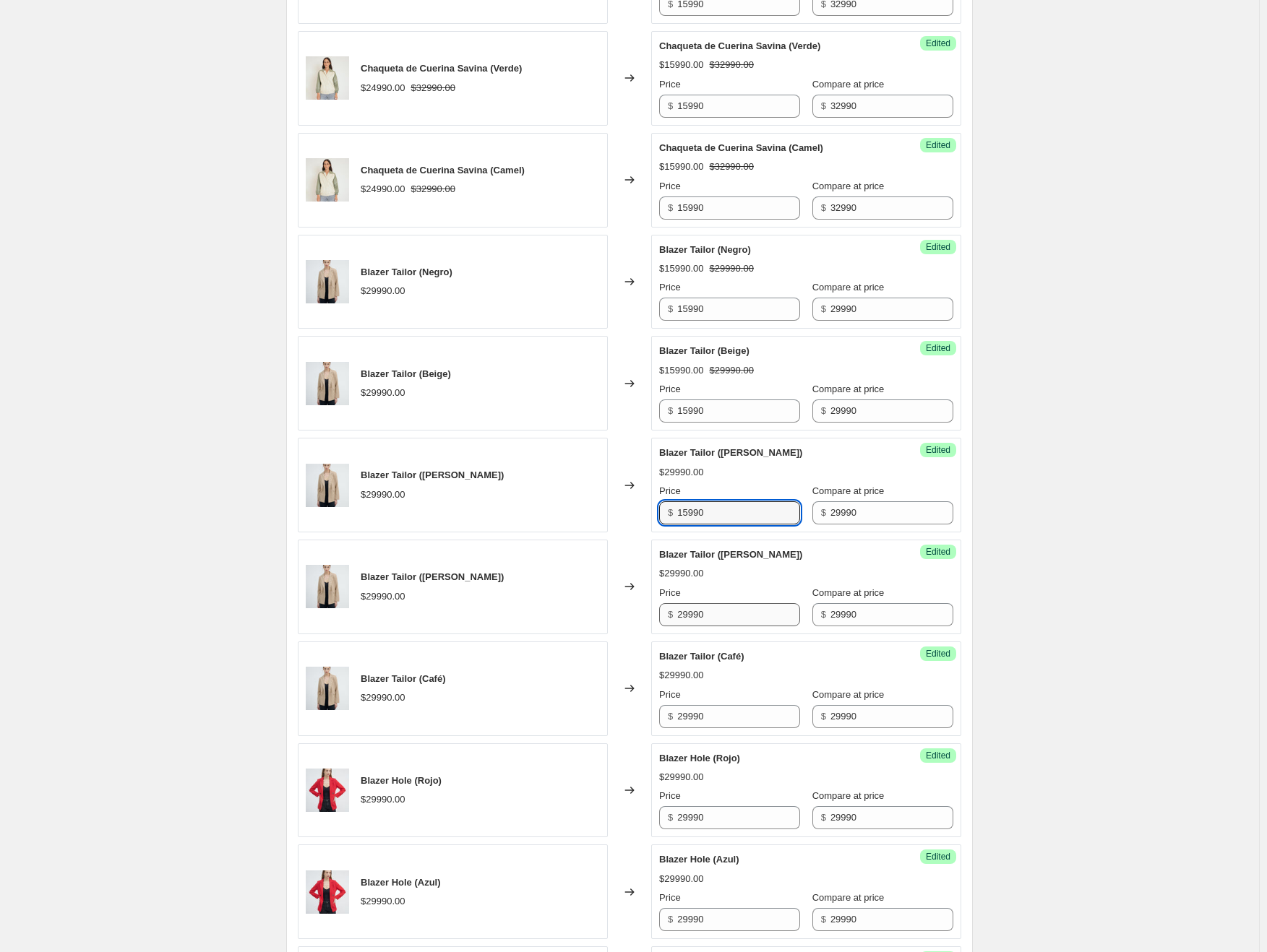
type input "15990"
click at [699, 608] on input "29990" at bounding box center [738, 615] width 123 height 23
paste input "15"
type input "15990"
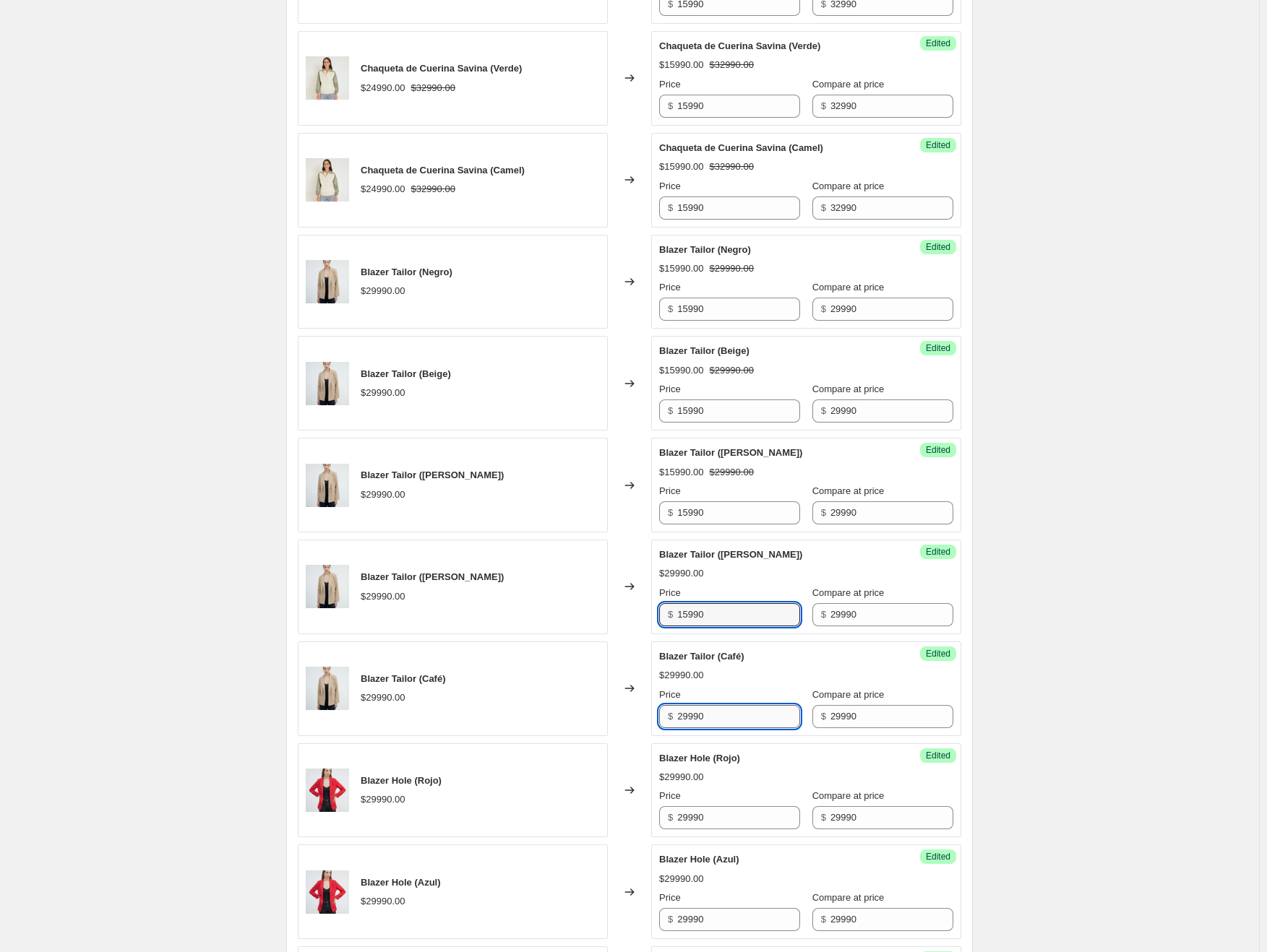
click at [696, 709] on input "29990" at bounding box center [738, 716] width 123 height 23
paste input "15"
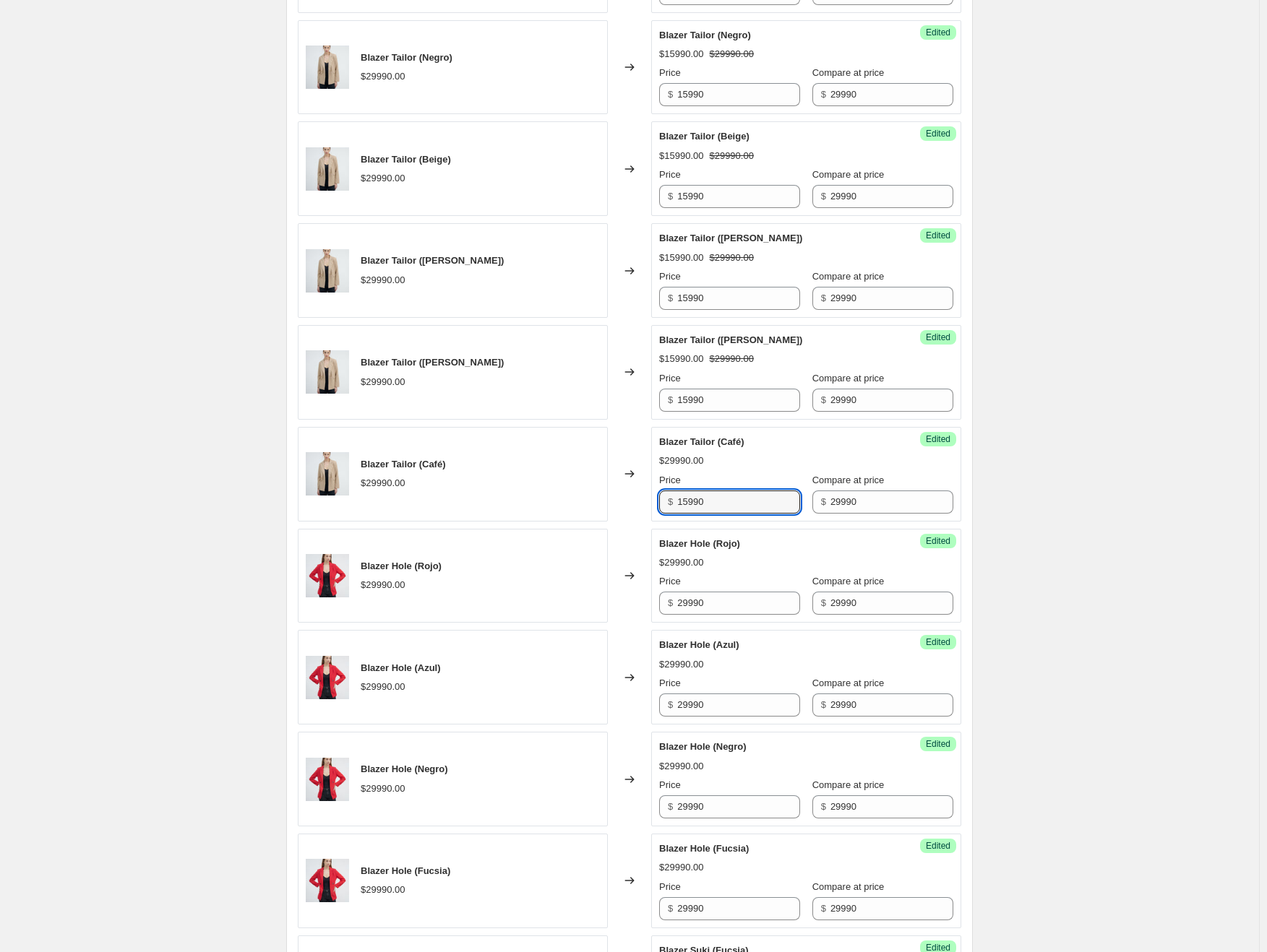
scroll to position [1445, 0]
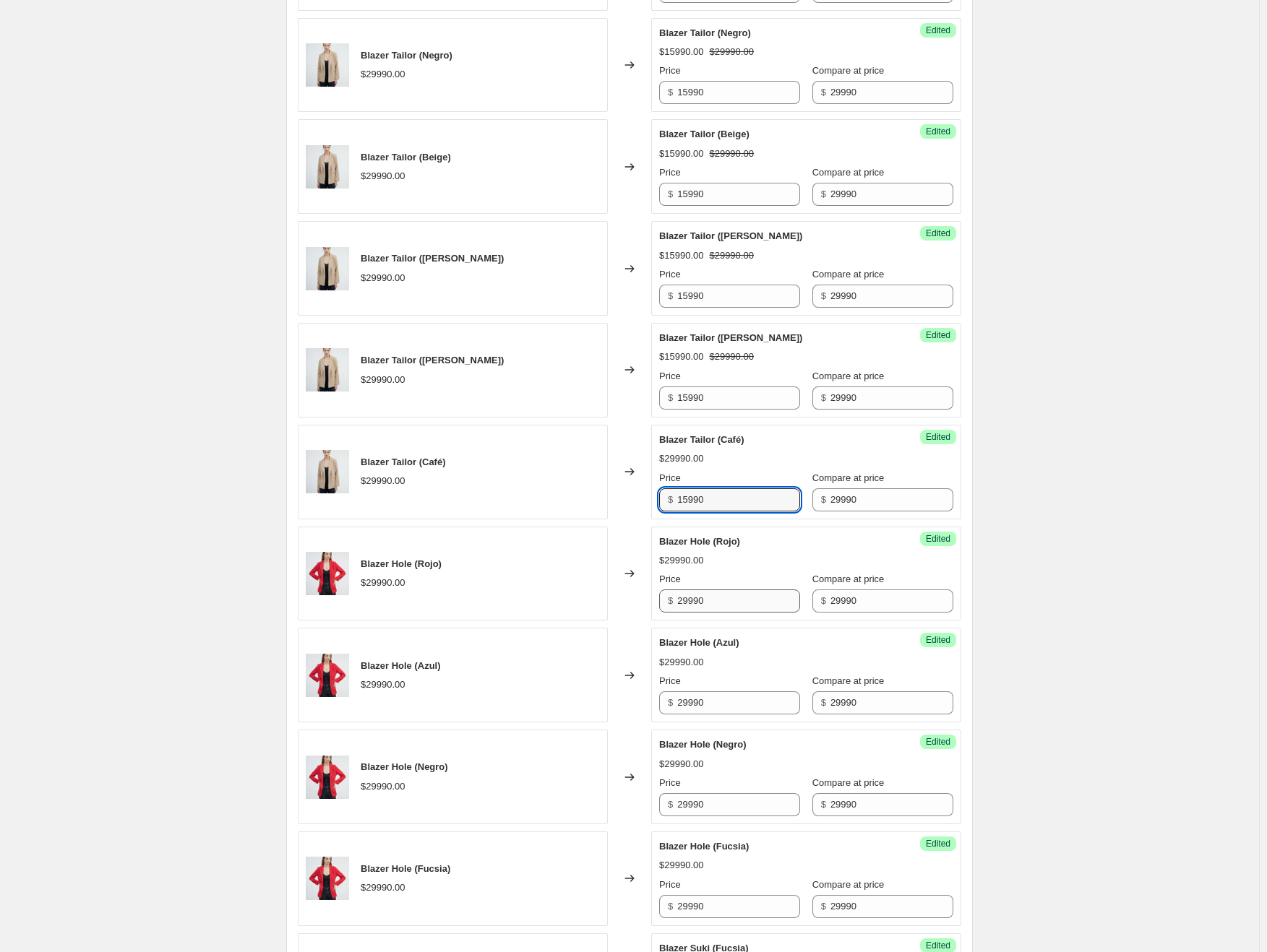
type input "15990"
click at [704, 602] on input "29990" at bounding box center [738, 601] width 123 height 23
paste input "15"
type input "15990"
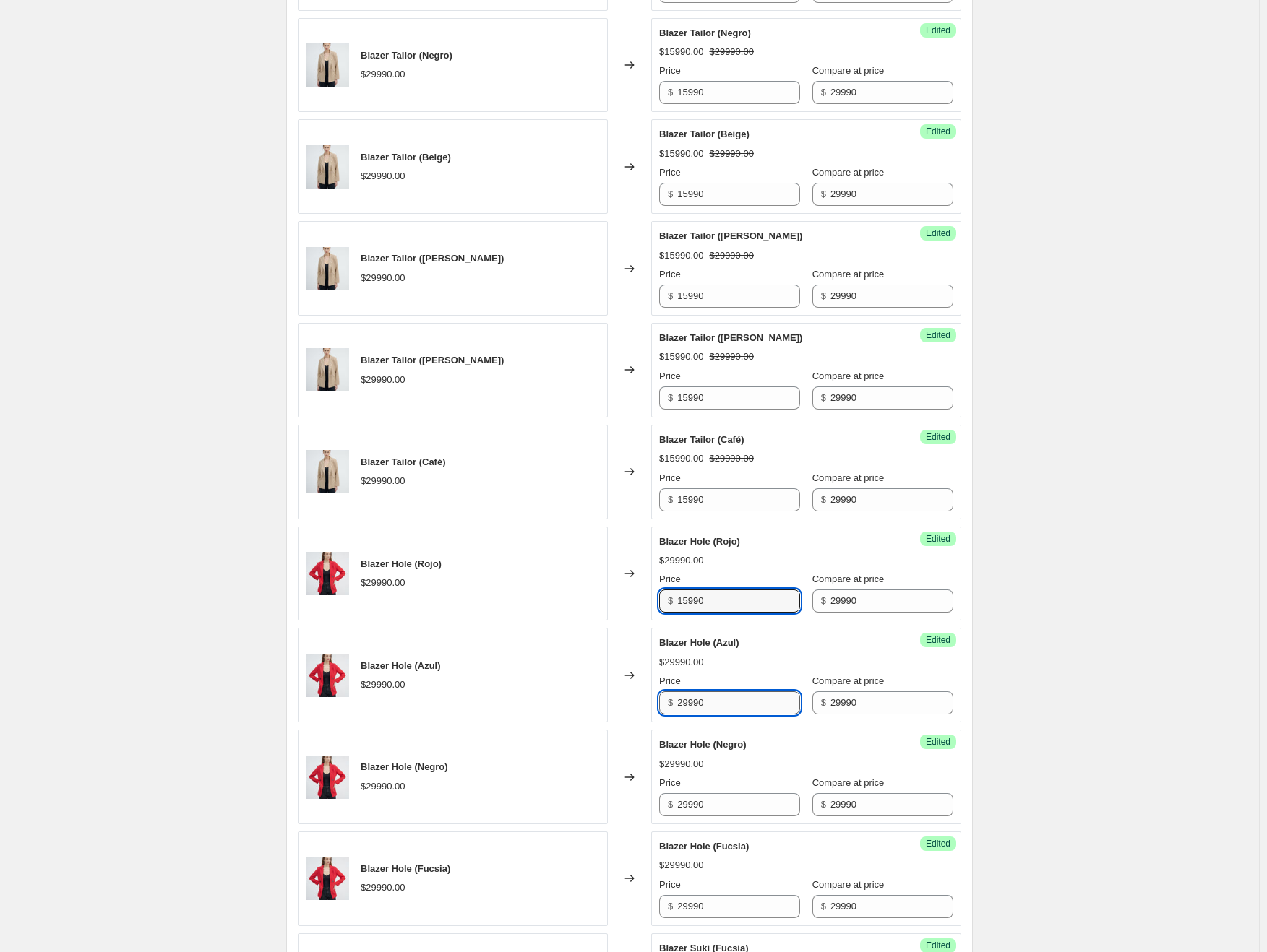
click at [703, 701] on input "29990" at bounding box center [738, 703] width 123 height 23
paste input "15"
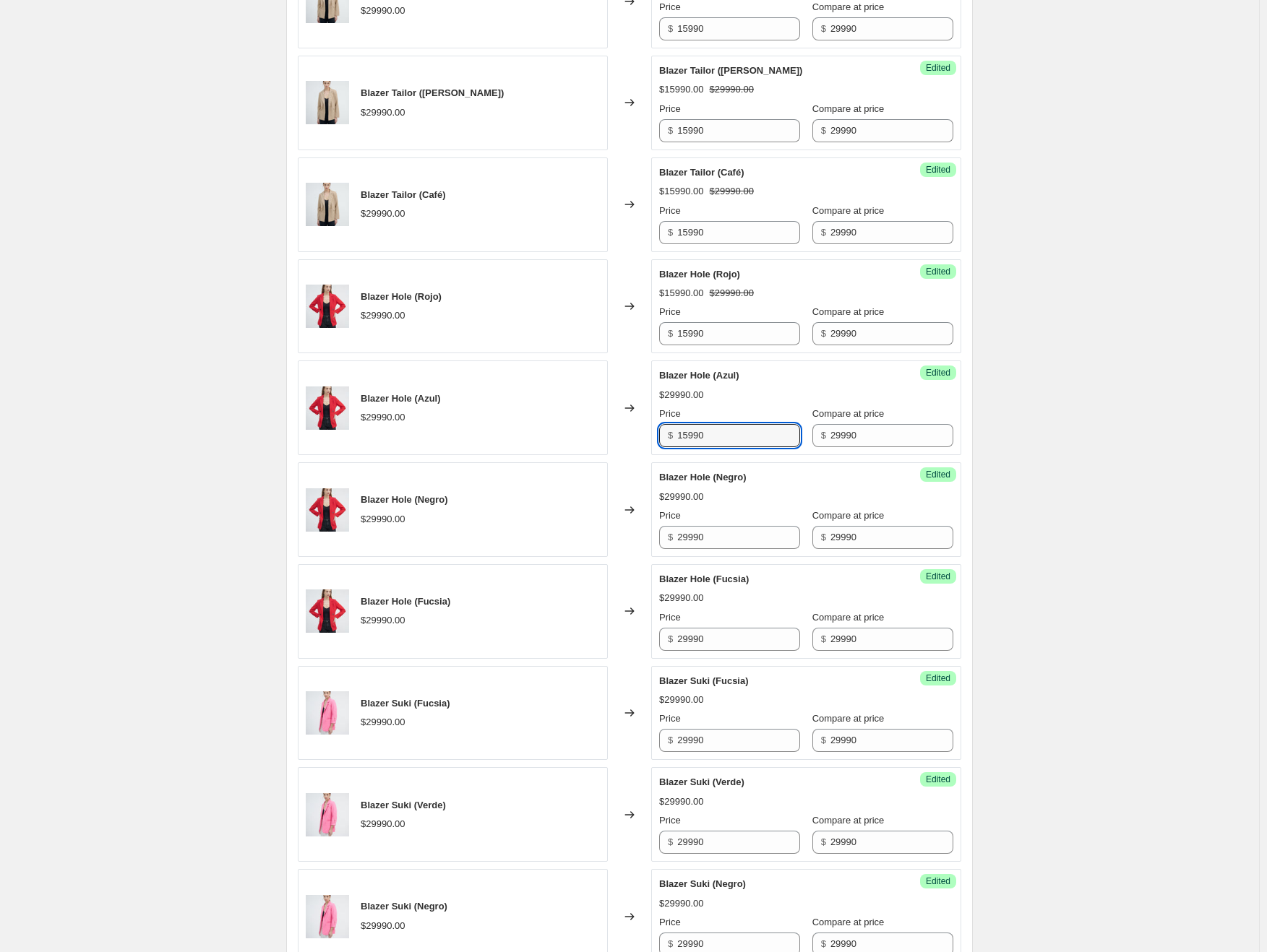
scroll to position [1734, 0]
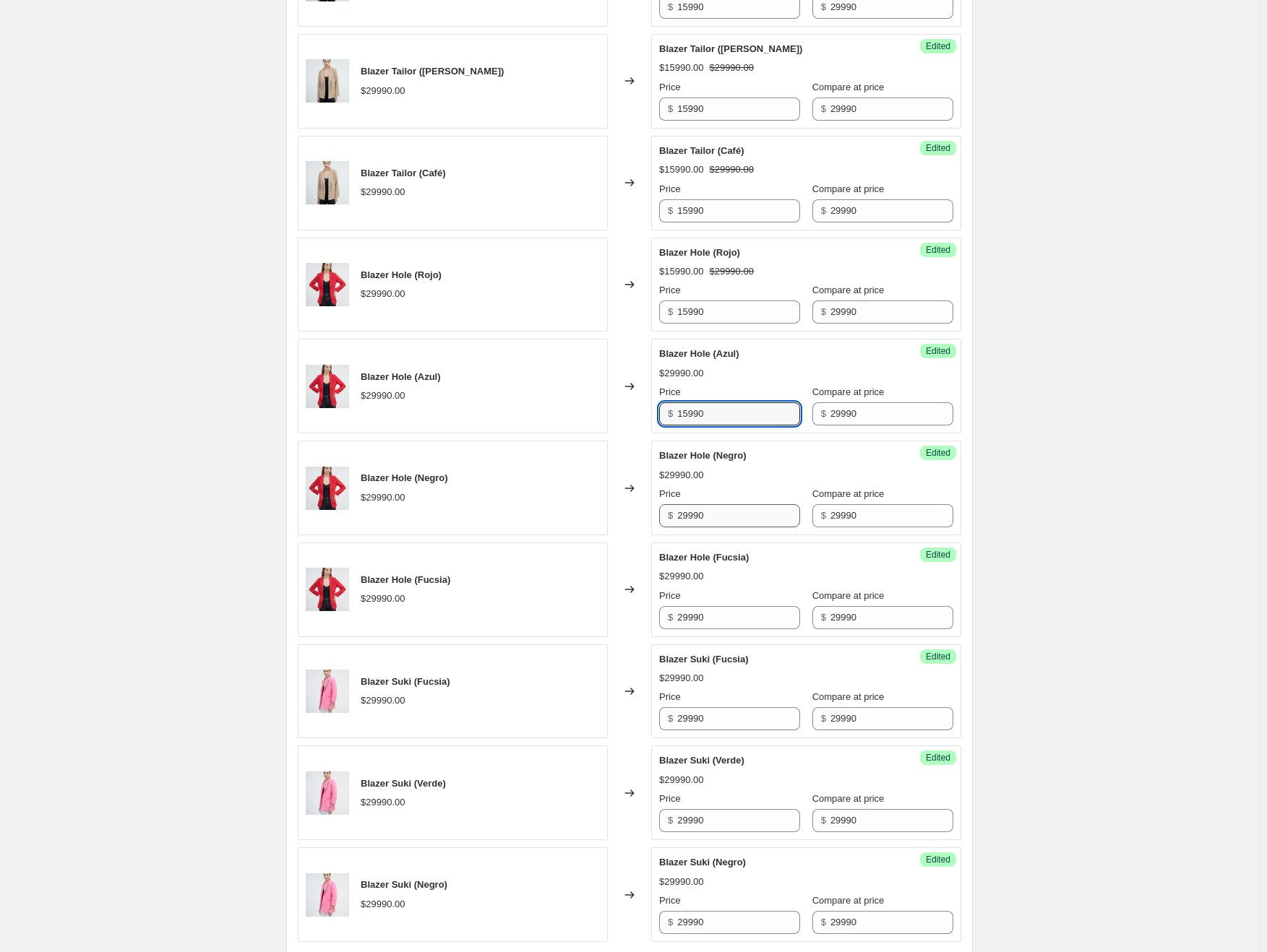
type input "15990"
click at [713, 512] on input "29990" at bounding box center [738, 515] width 123 height 23
paste input "15"
type input "15990"
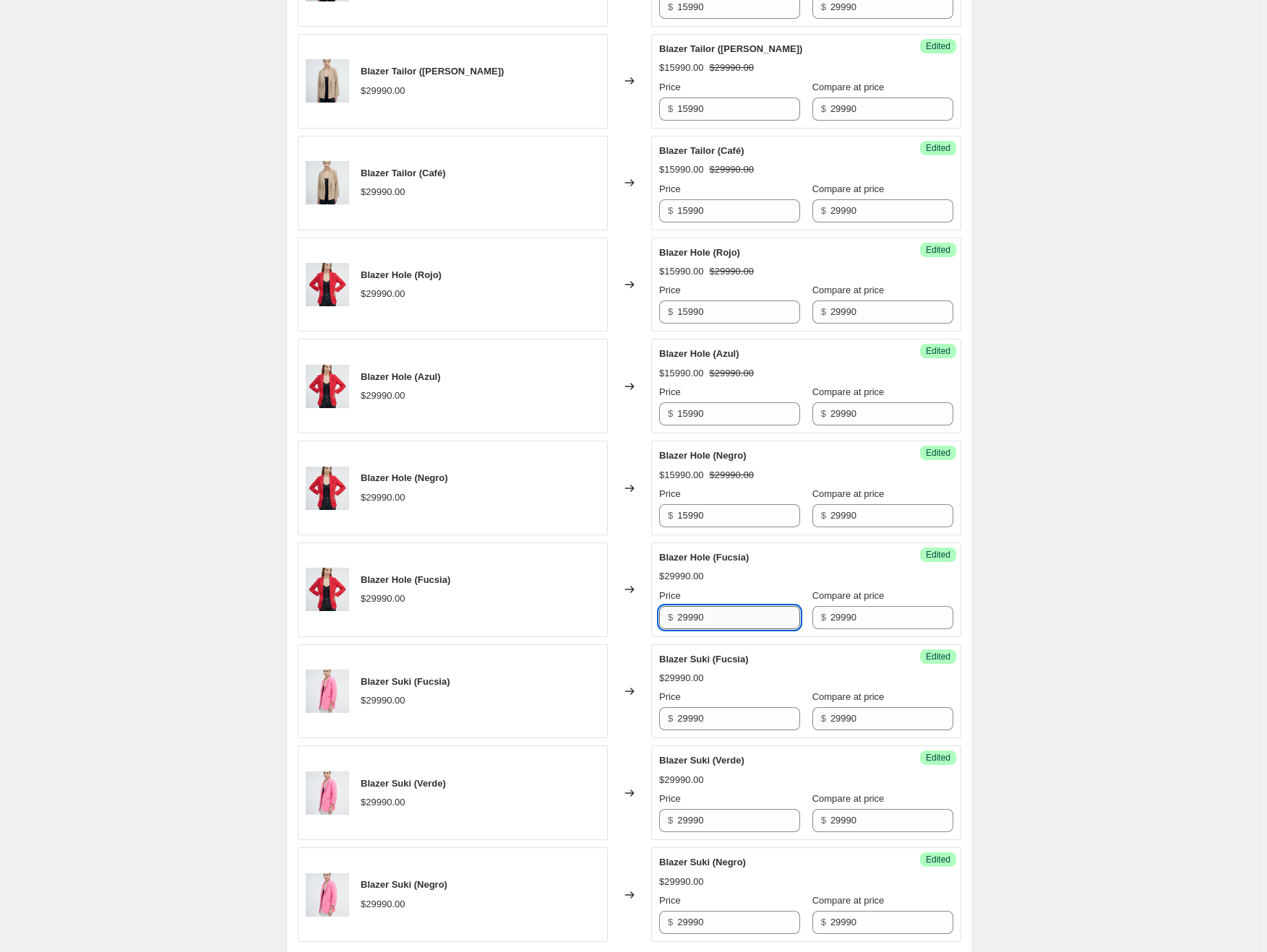
click at [710, 615] on input "29990" at bounding box center [738, 618] width 123 height 23
paste input "15"
type input "15990"
click at [696, 712] on input "29990" at bounding box center [738, 718] width 123 height 23
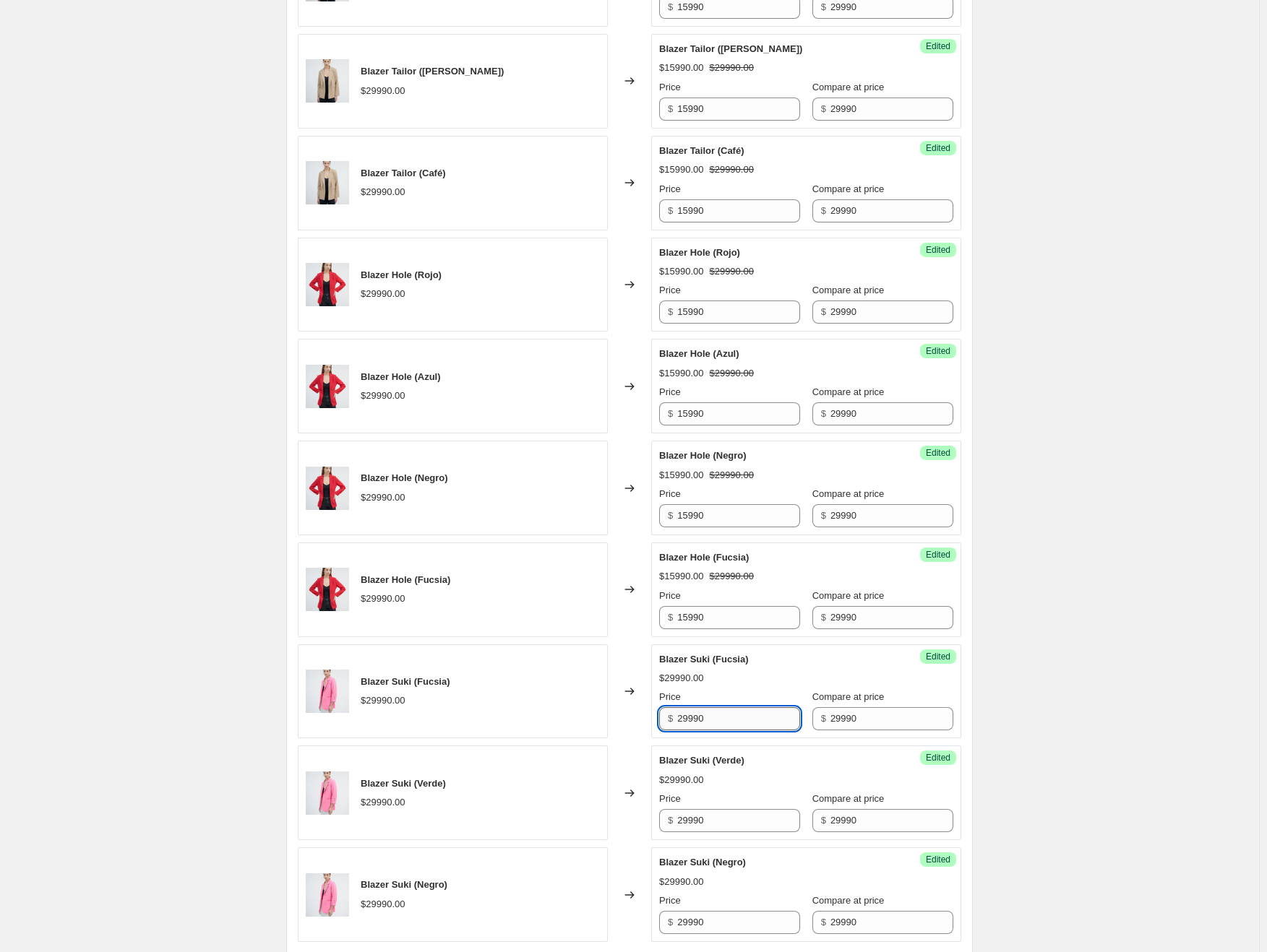
click at [696, 712] on input "29990" at bounding box center [738, 718] width 123 height 23
paste input "15"
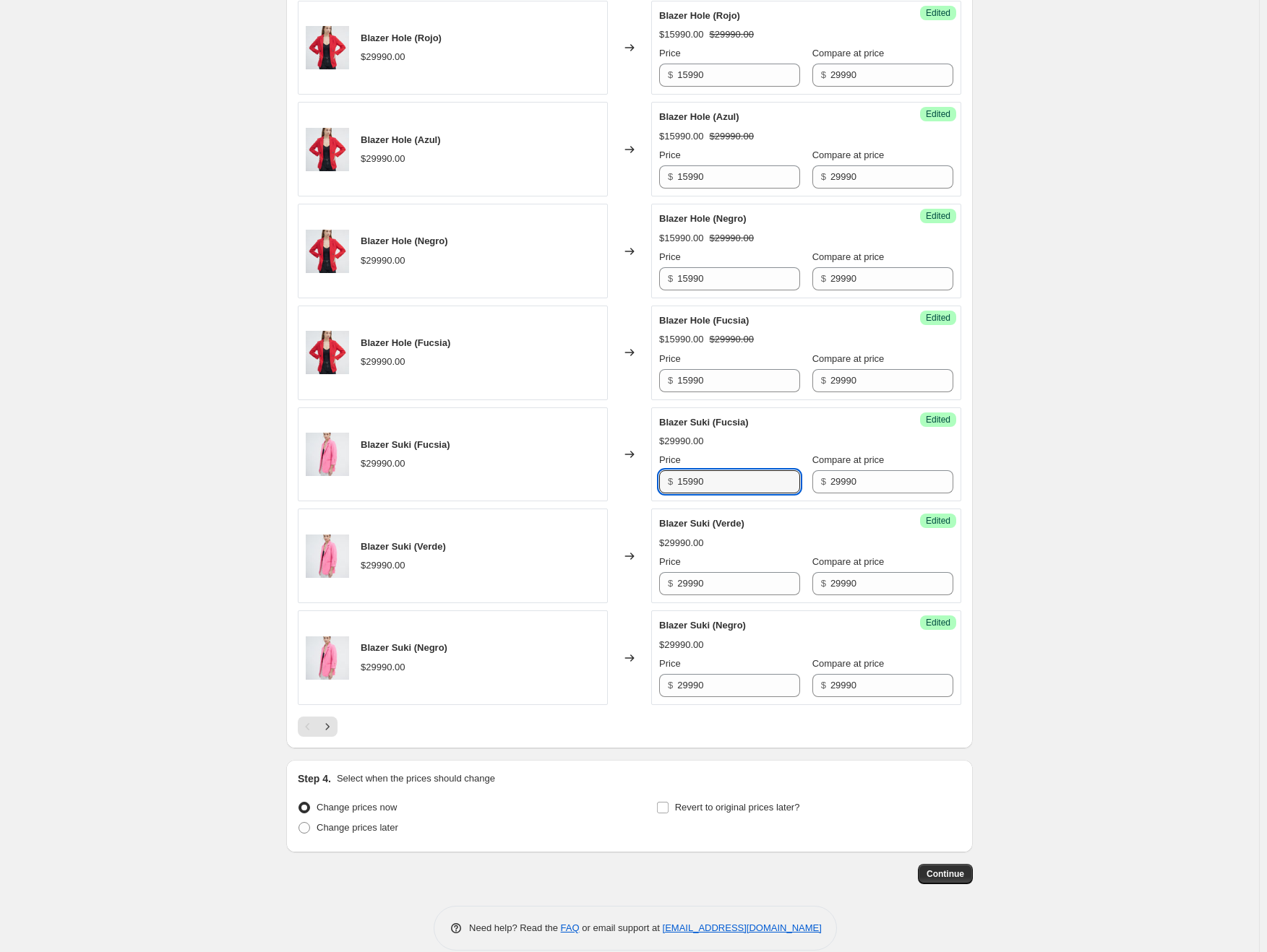
scroll to position [1985, 0]
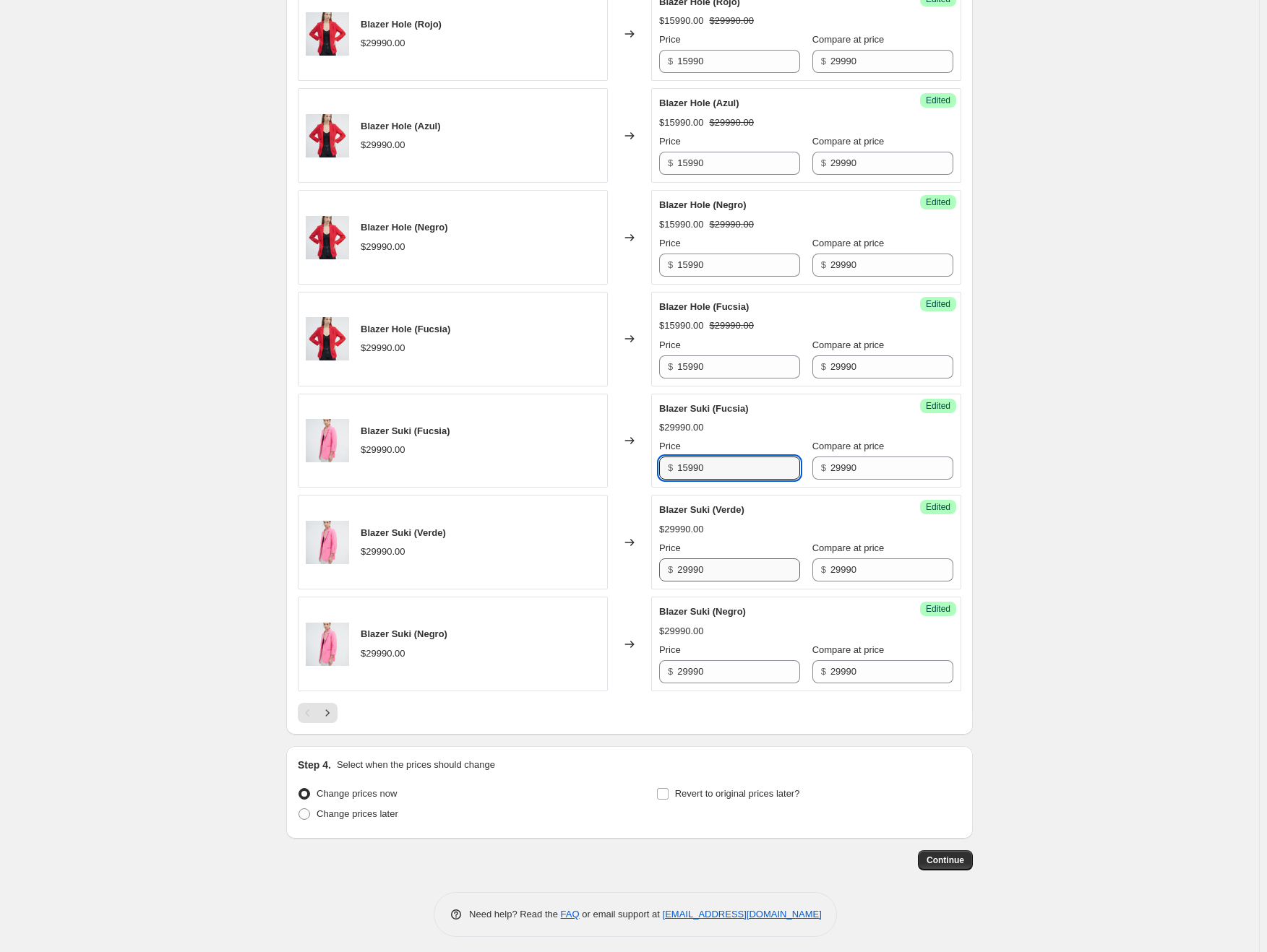
type input "15990"
click at [699, 559] on input "29990" at bounding box center [738, 570] width 123 height 23
paste input "15"
type input "15990"
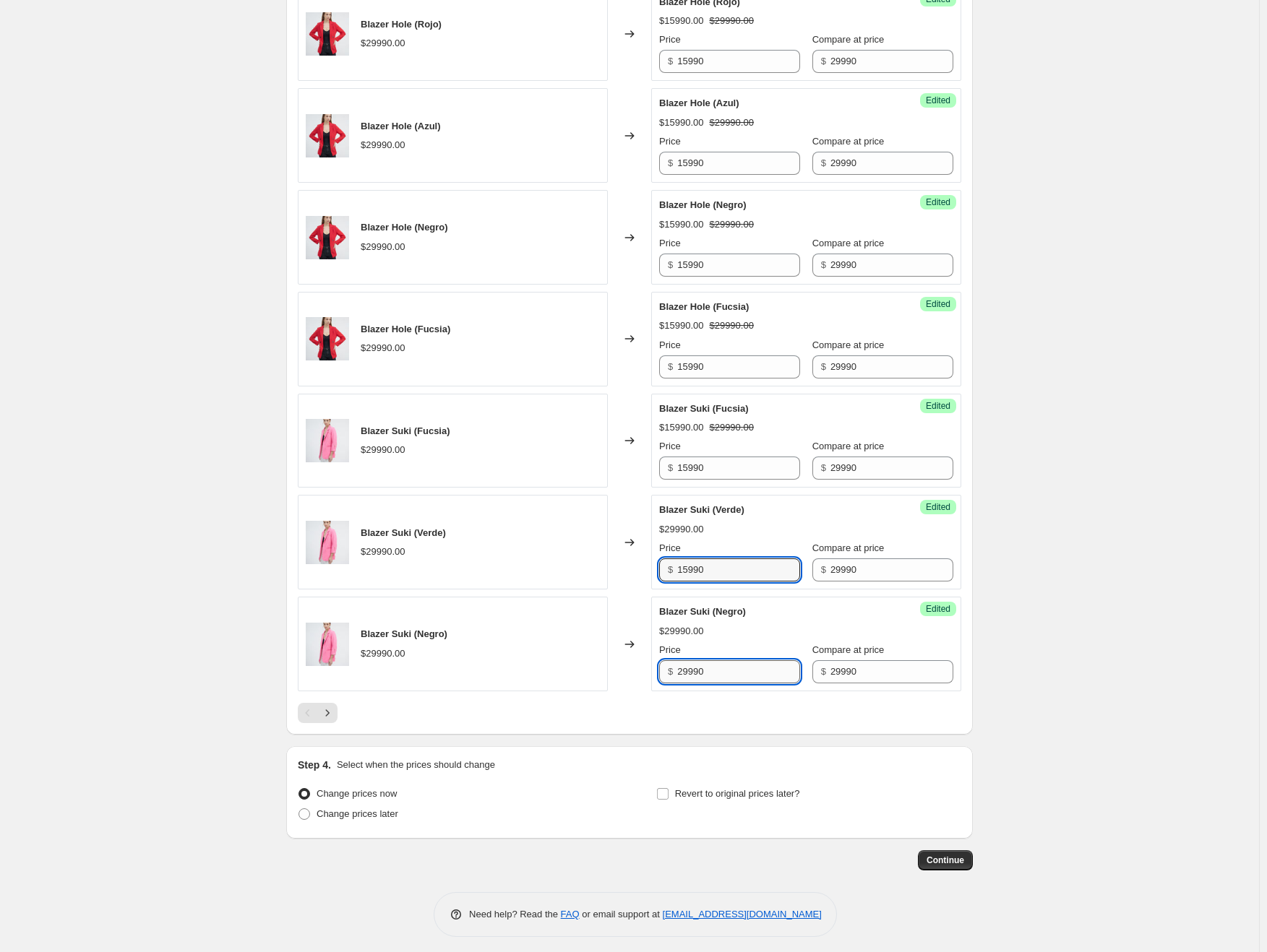
click at [707, 666] on input "29990" at bounding box center [738, 671] width 123 height 23
paste input "15"
type input "15990"
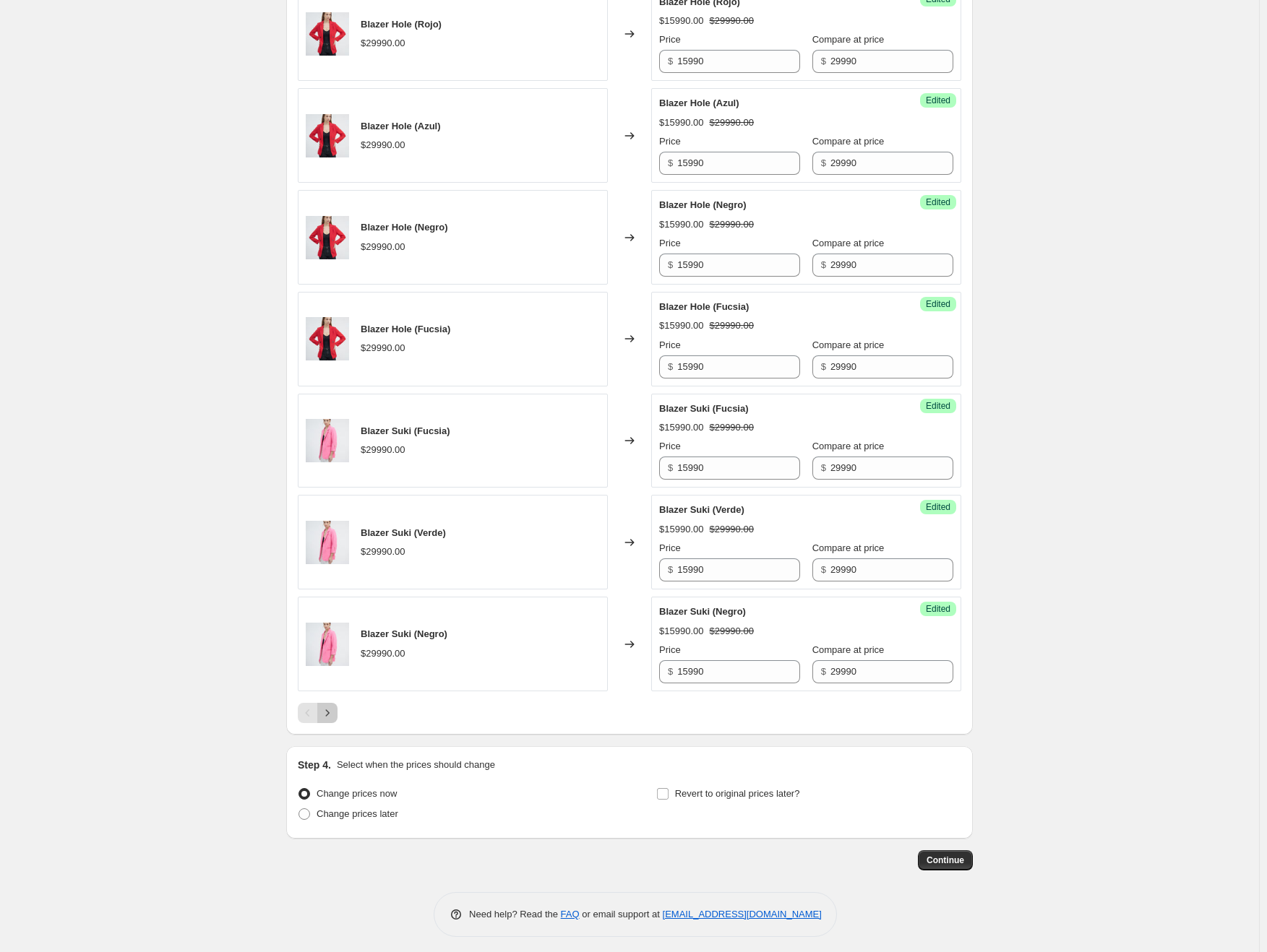
click at [329, 709] on icon "Next" at bounding box center [327, 712] width 4 height 7
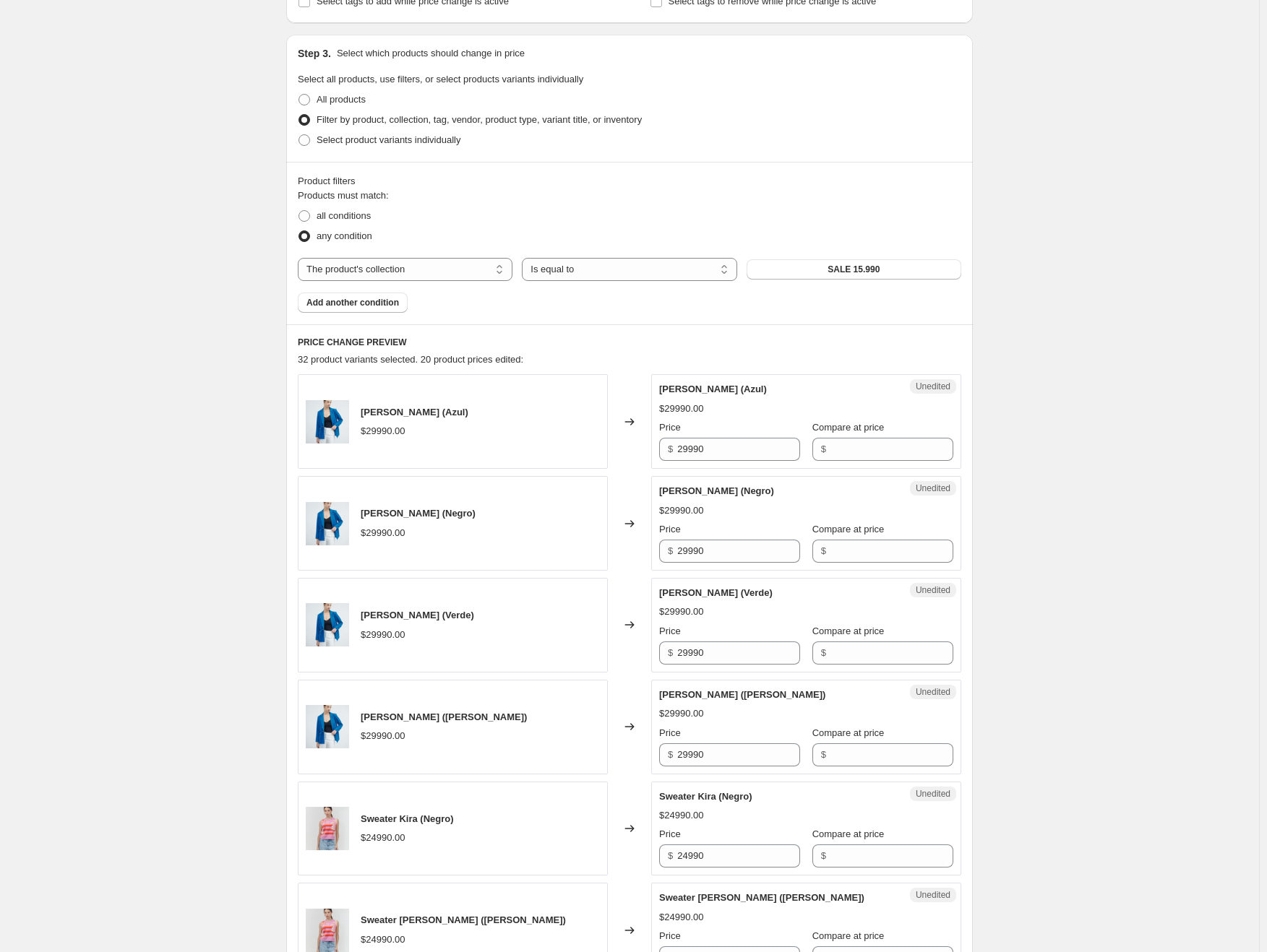
scroll to position [234, 0]
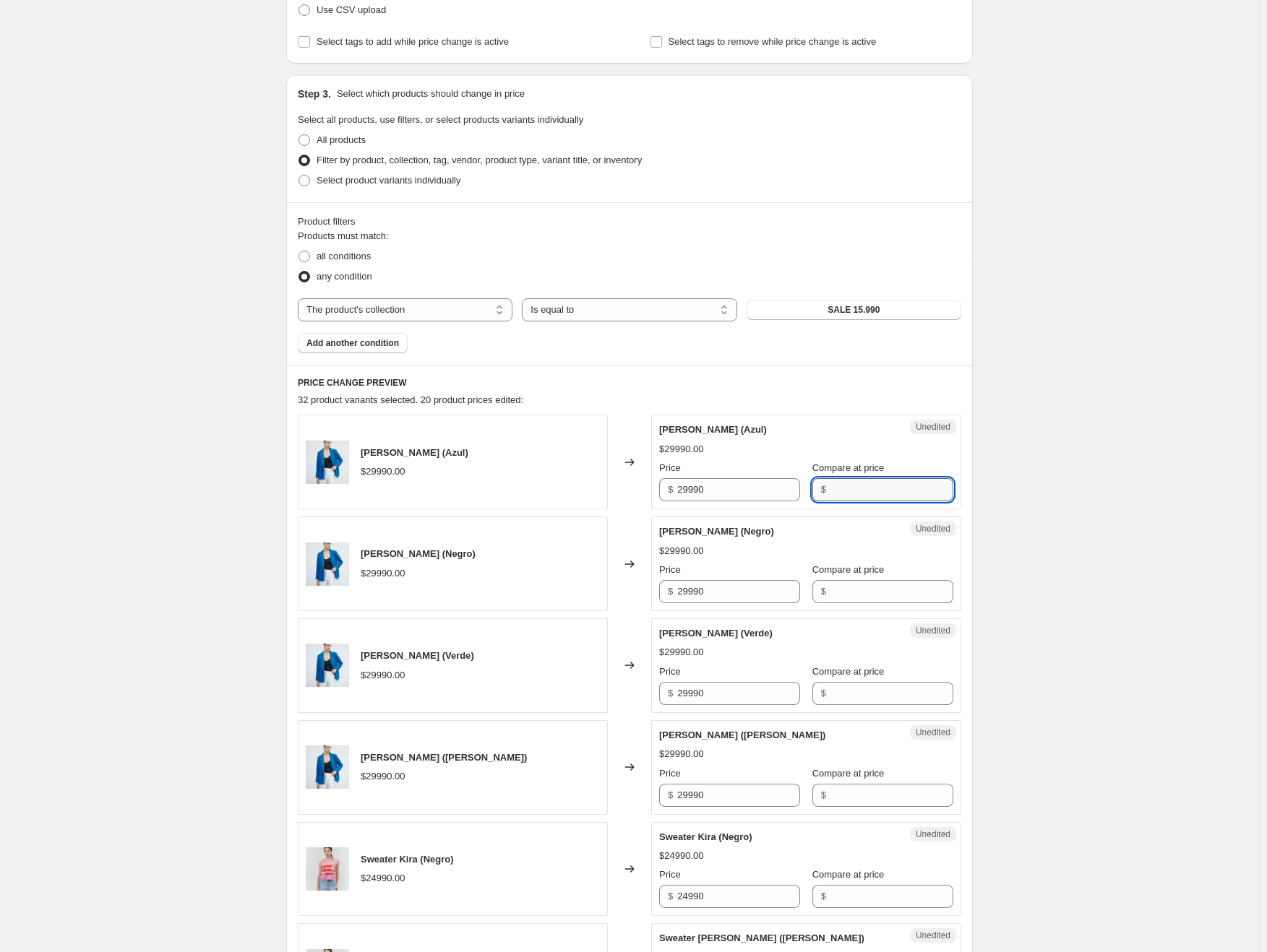
click at [867, 492] on input "Compare at price" at bounding box center [891, 490] width 123 height 23
type input "29990"
click at [867, 598] on input "Compare at price" at bounding box center [891, 591] width 123 height 23
paste input "29990"
type input "29990"
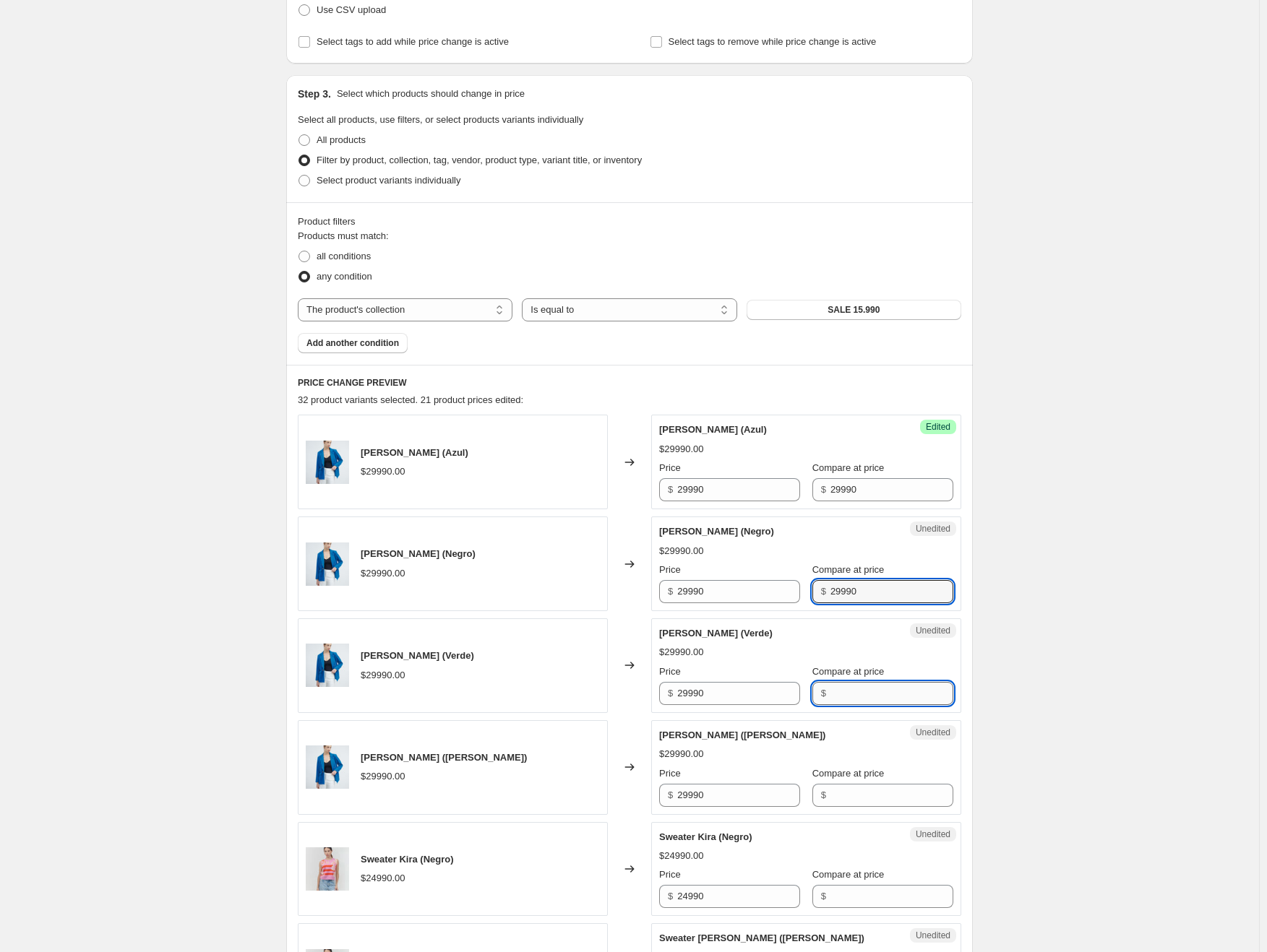
click at [868, 689] on input "Compare at price" at bounding box center [891, 693] width 123 height 23
paste input "29990"
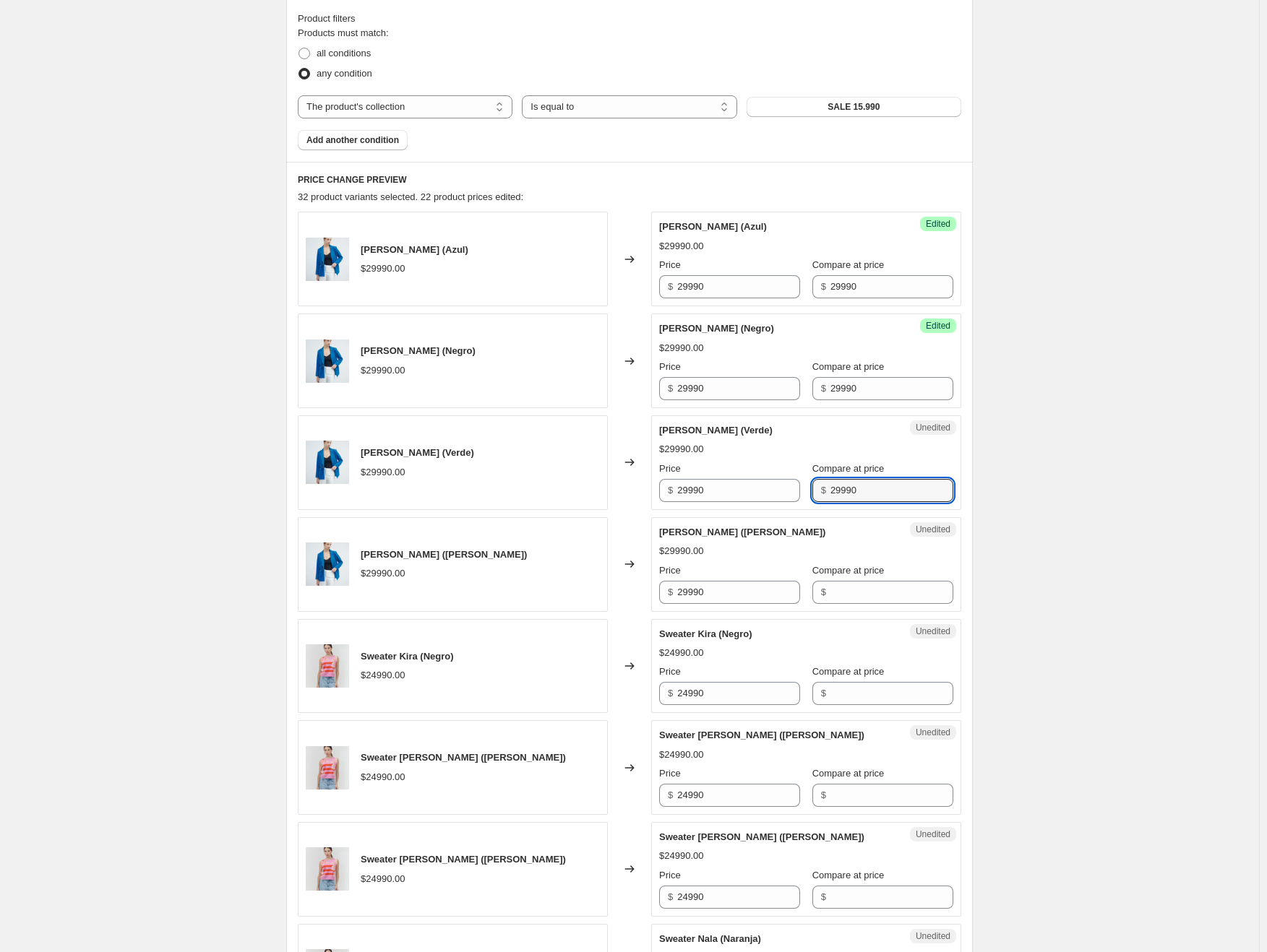
scroll to position [451, 0]
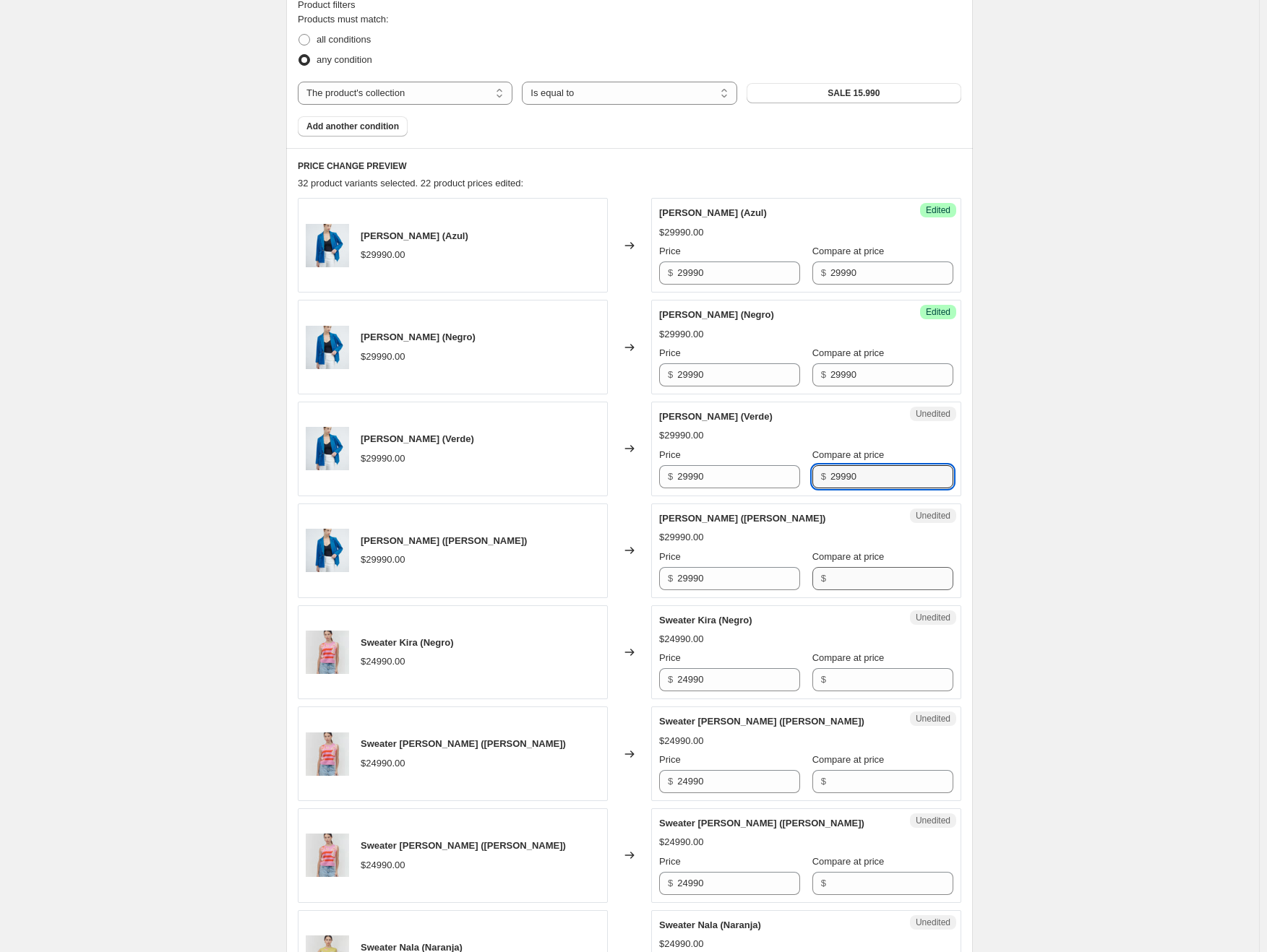
type input "29990"
click at [864, 576] on input "Compare at price" at bounding box center [891, 578] width 123 height 23
paste input "29990"
type input "29990"
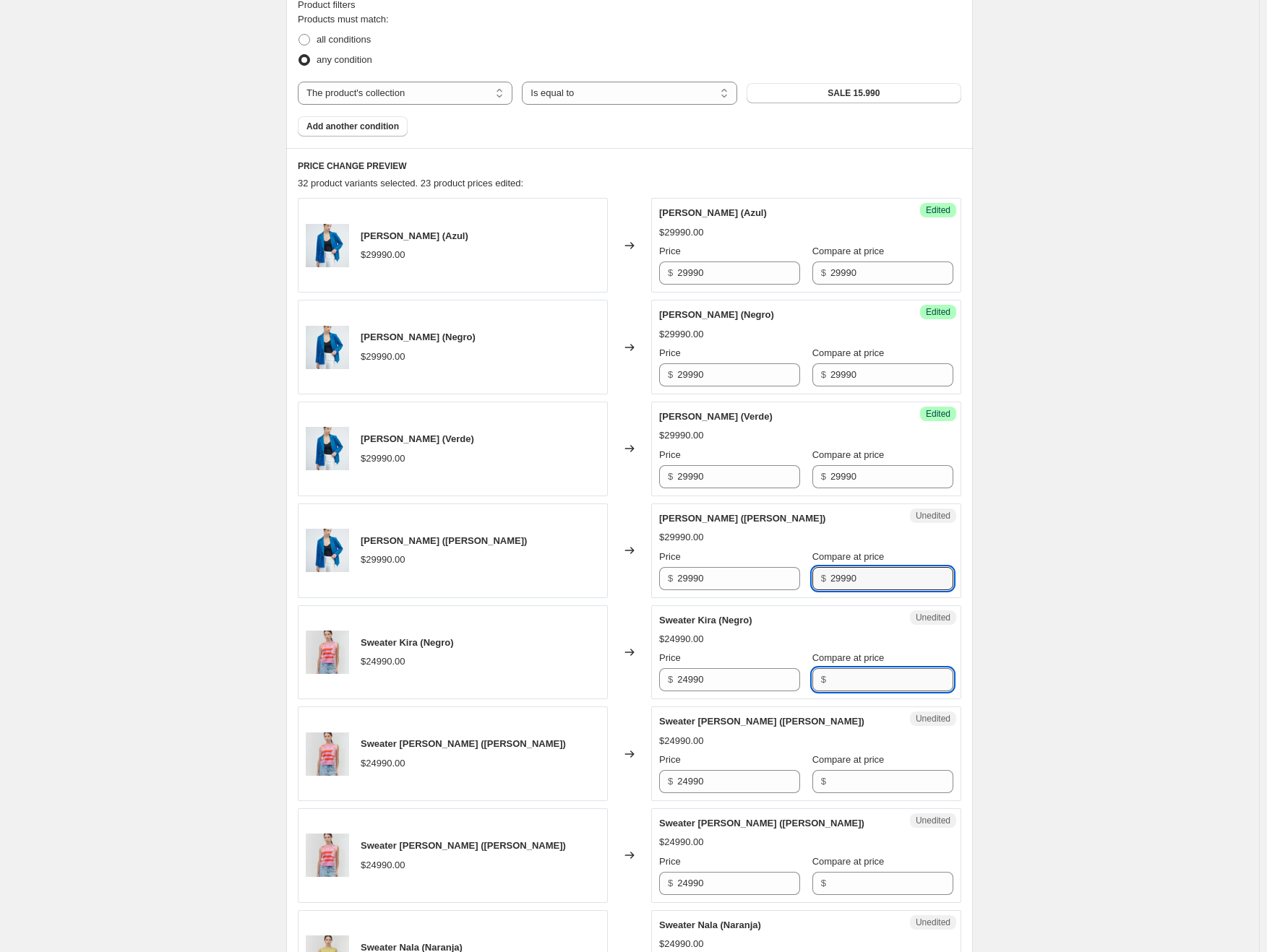
click at [864, 673] on input "Compare at price" at bounding box center [891, 679] width 123 height 23
paste input "29990"
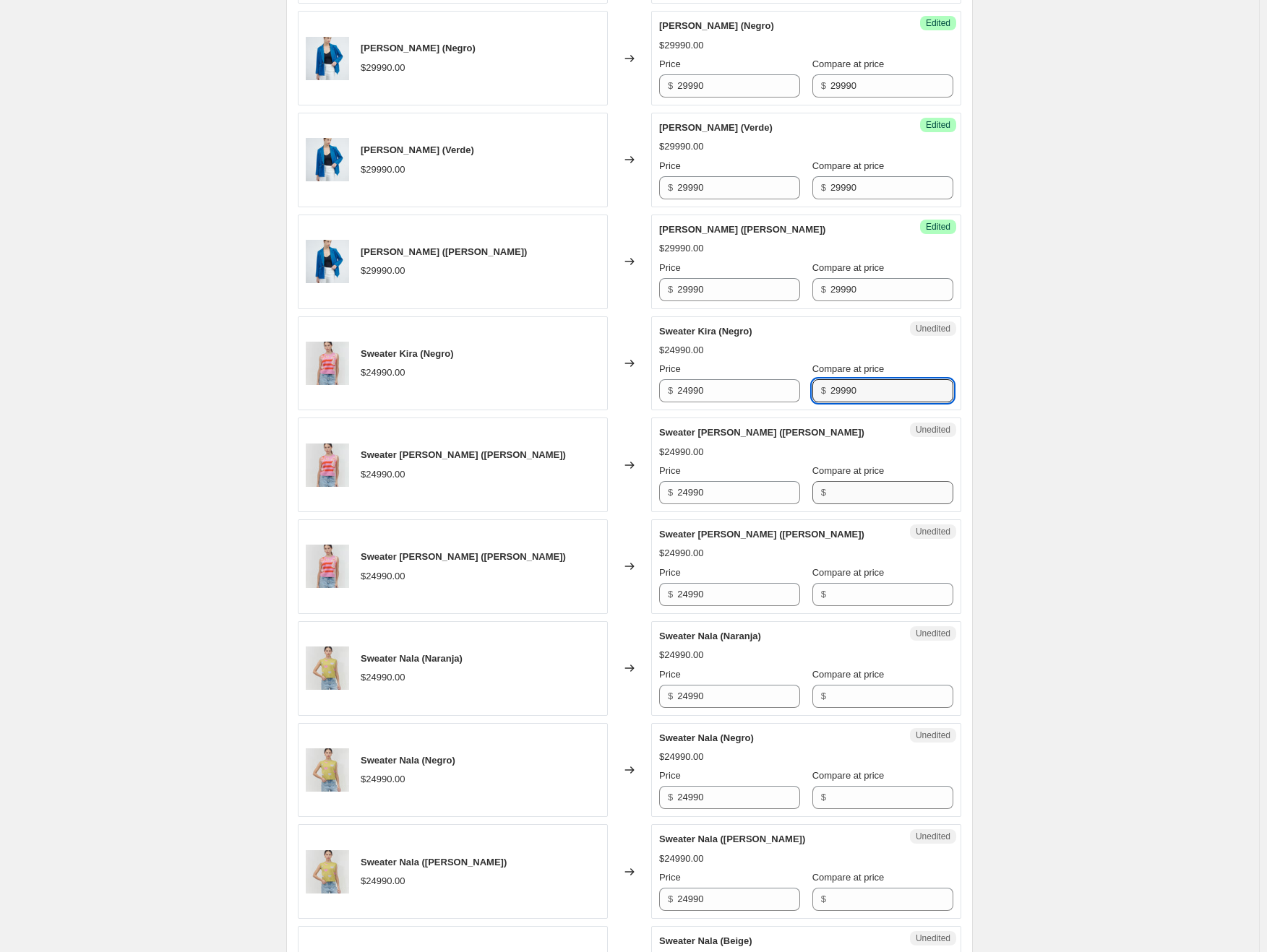
type input "29990"
click at [868, 492] on input "Compare at price" at bounding box center [891, 493] width 123 height 23
paste input "29990"
type input "29990"
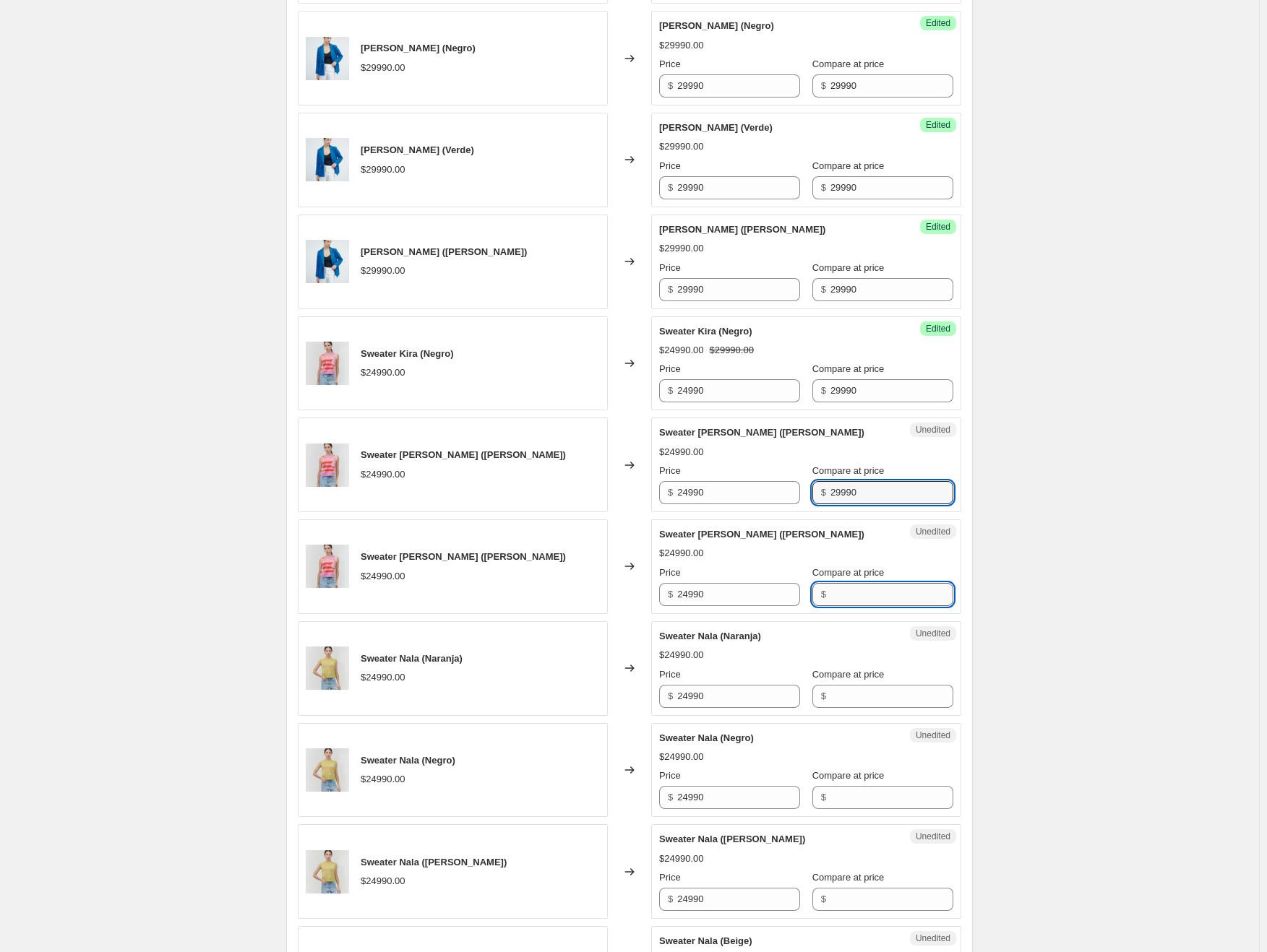
click at [871, 590] on input "Compare at price" at bounding box center [891, 594] width 123 height 23
paste input "29990"
type input "29990"
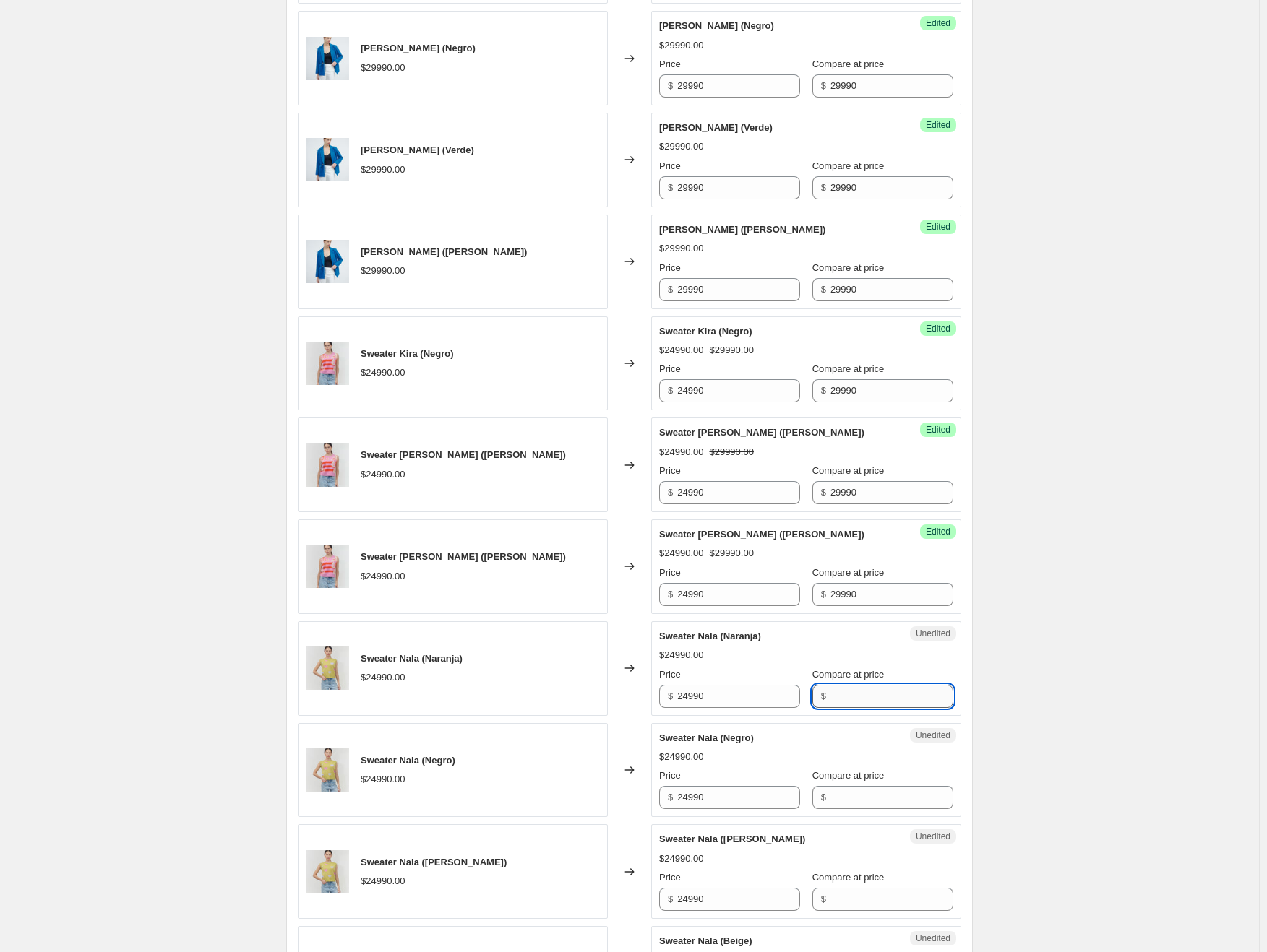
click at [864, 685] on input "Compare at price" at bounding box center [891, 696] width 123 height 23
paste input "29990"
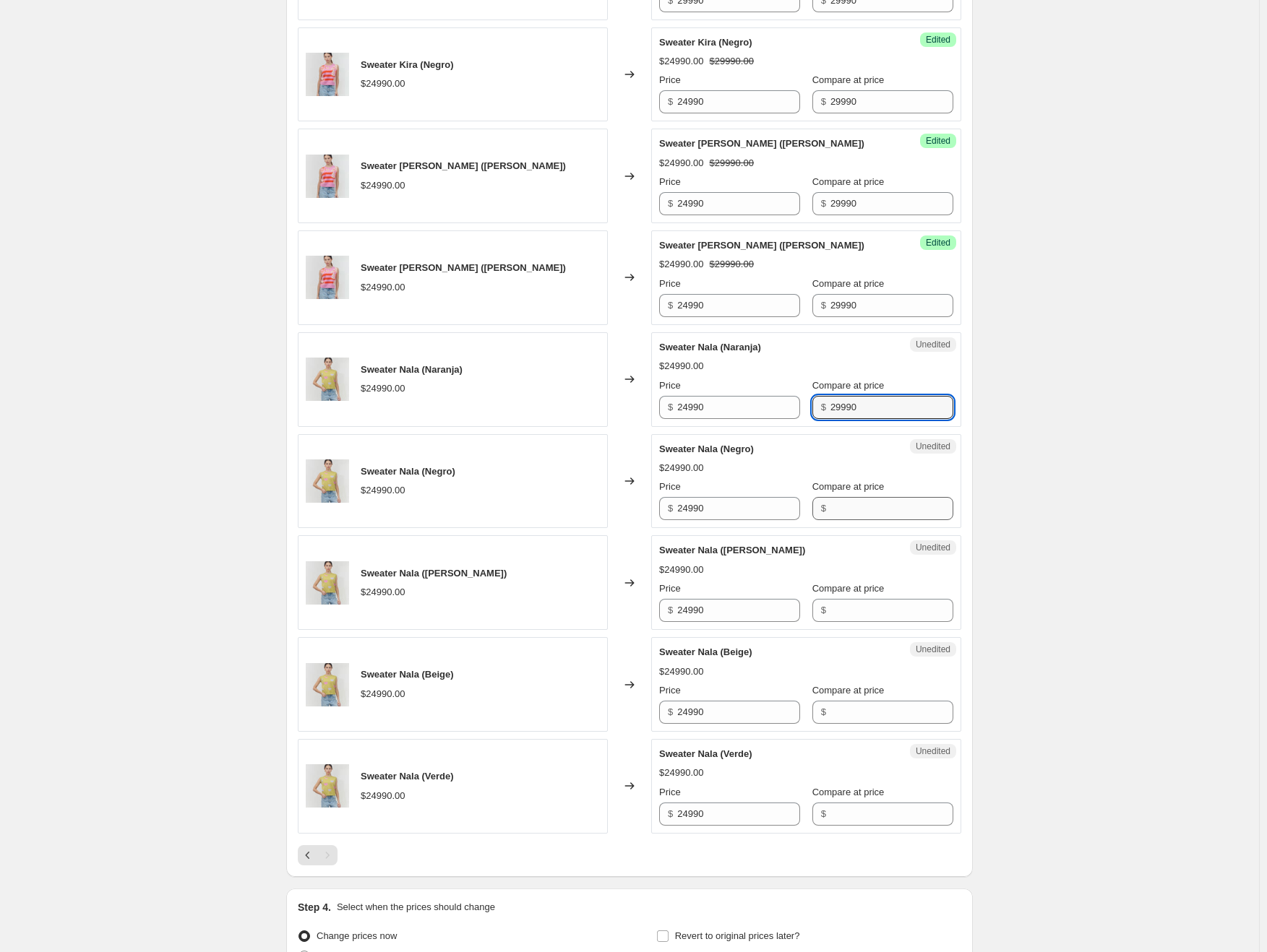
type input "29990"
click at [863, 509] on input "Compare at price" at bounding box center [891, 508] width 123 height 23
paste input "29990"
type input "29990"
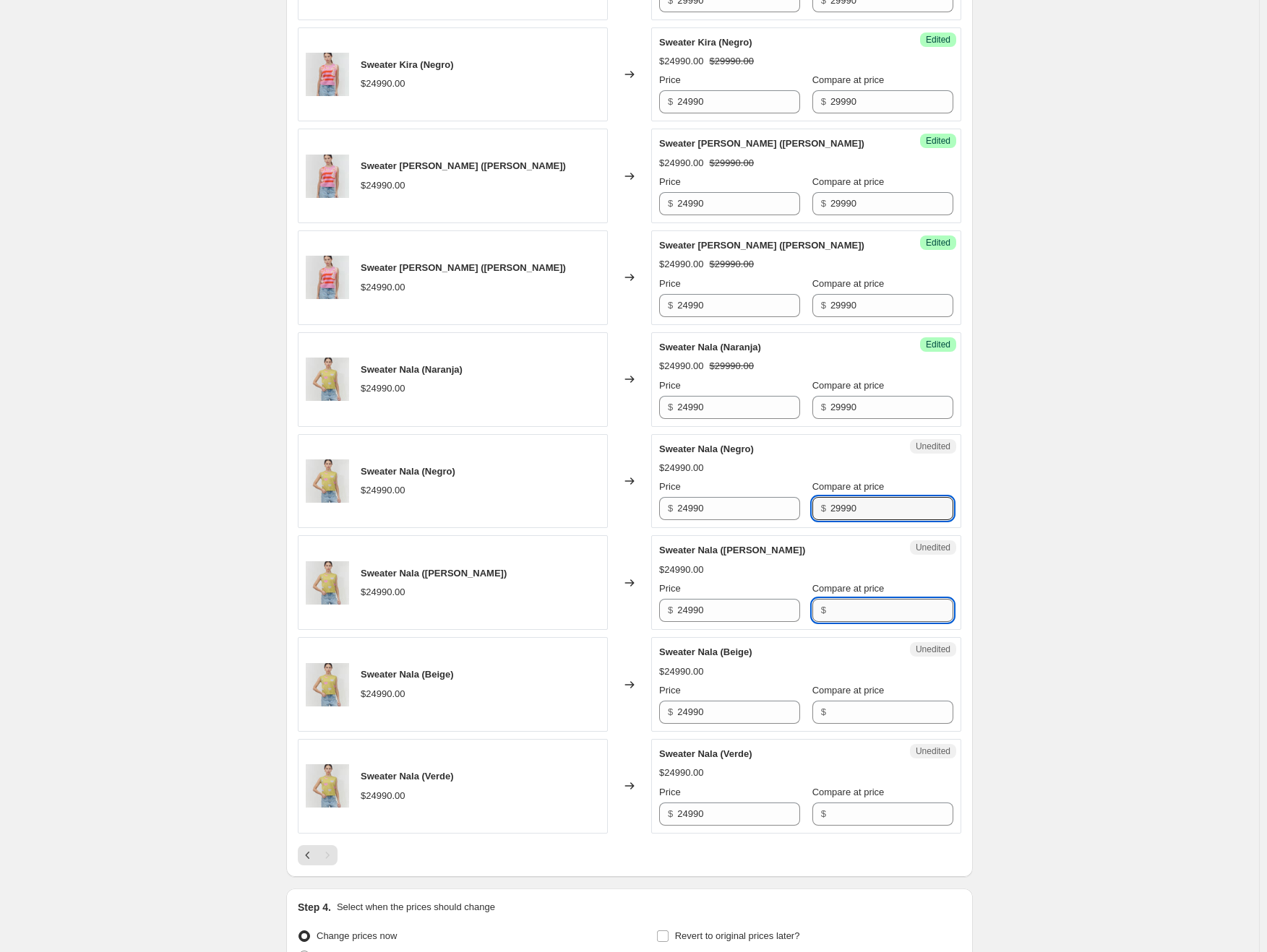
click at [860, 603] on input "Compare at price" at bounding box center [891, 610] width 123 height 23
paste input "29990"
type input "29990"
click at [864, 707] on input "Compare at price" at bounding box center [891, 712] width 123 height 23
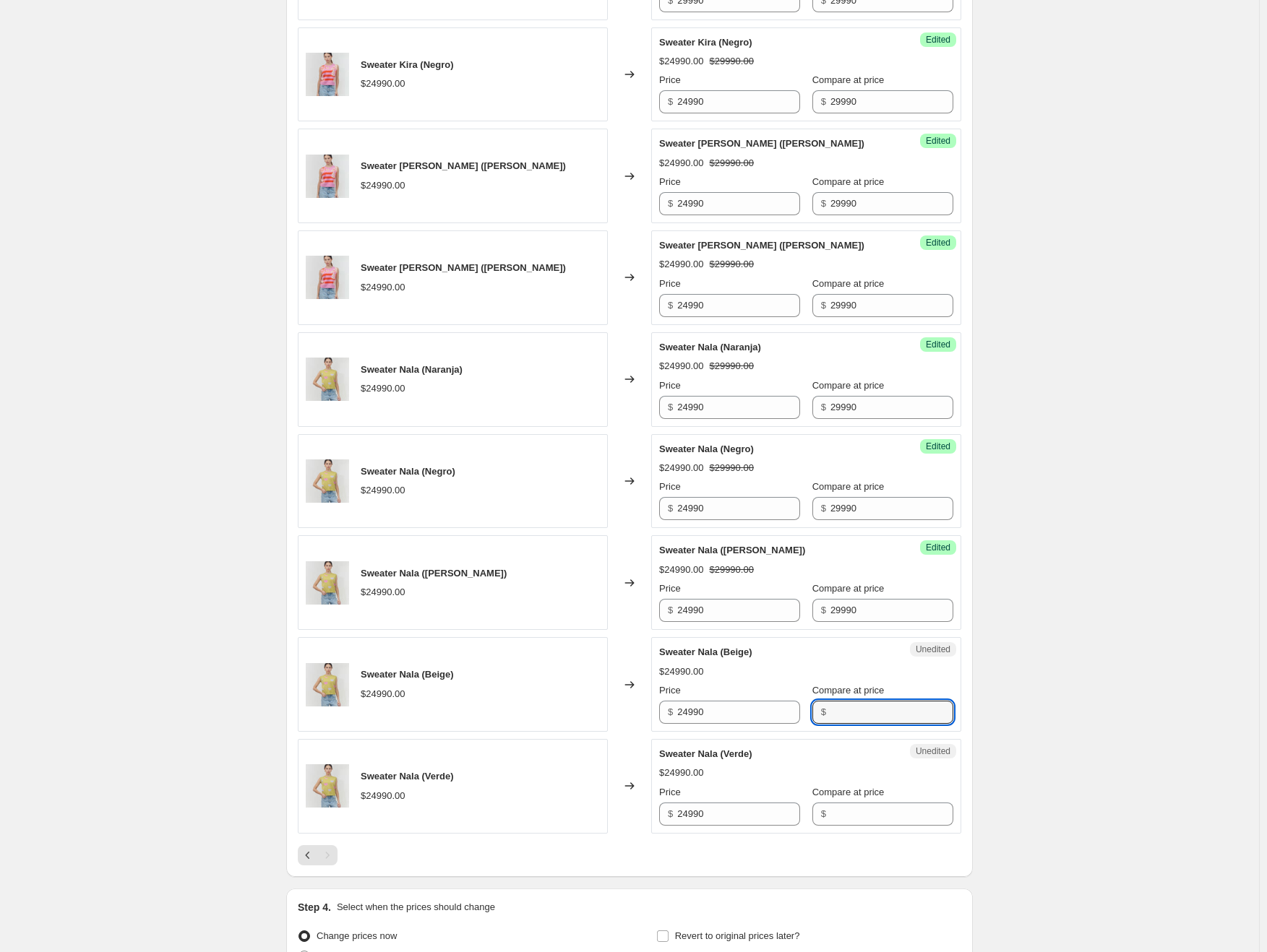
paste input "29990"
type input "29990"
click at [866, 811] on input "Compare at price" at bounding box center [891, 814] width 123 height 23
paste input "29990"
type input "29990"
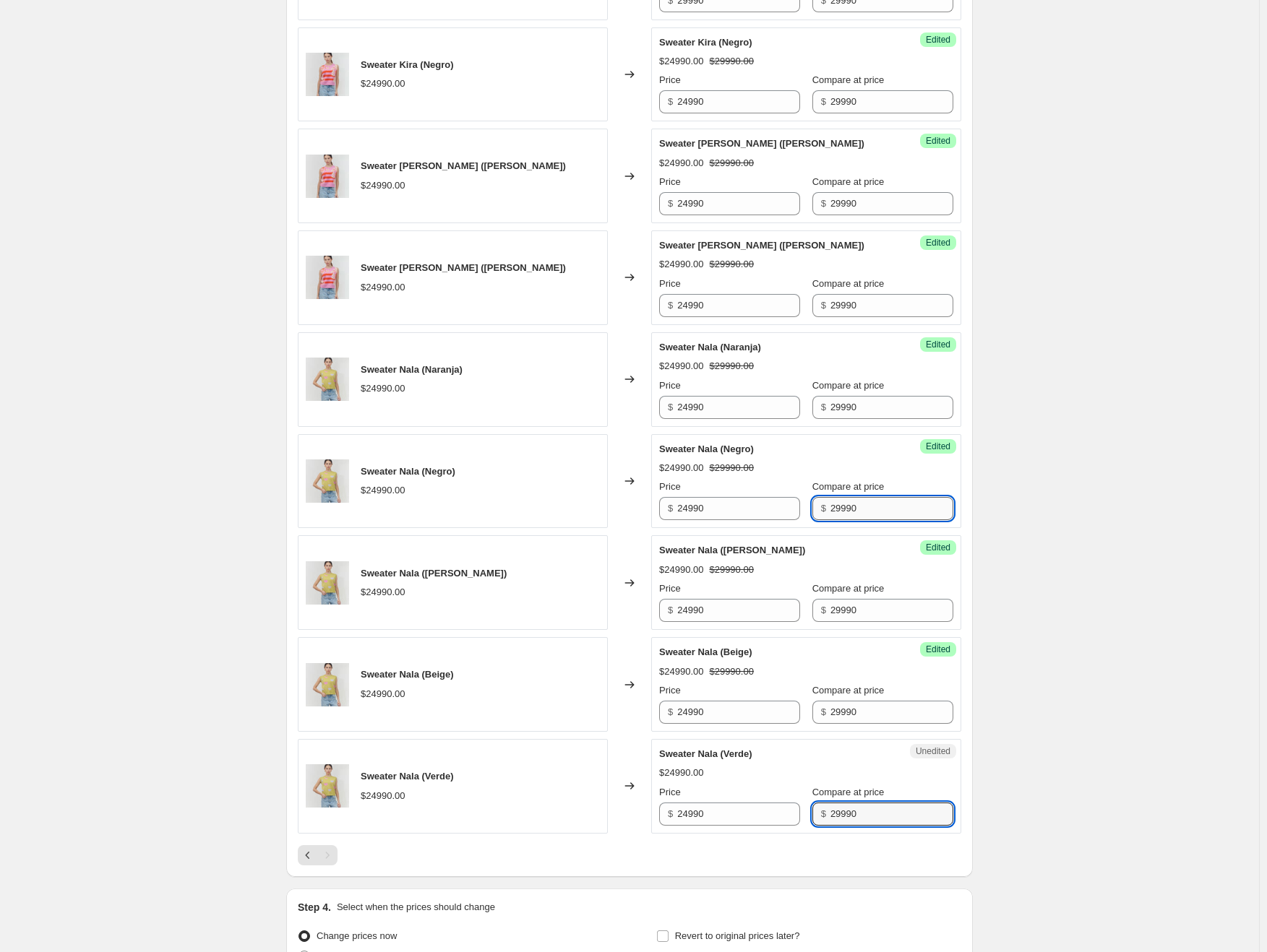
click at [859, 510] on input "29990" at bounding box center [891, 508] width 123 height 23
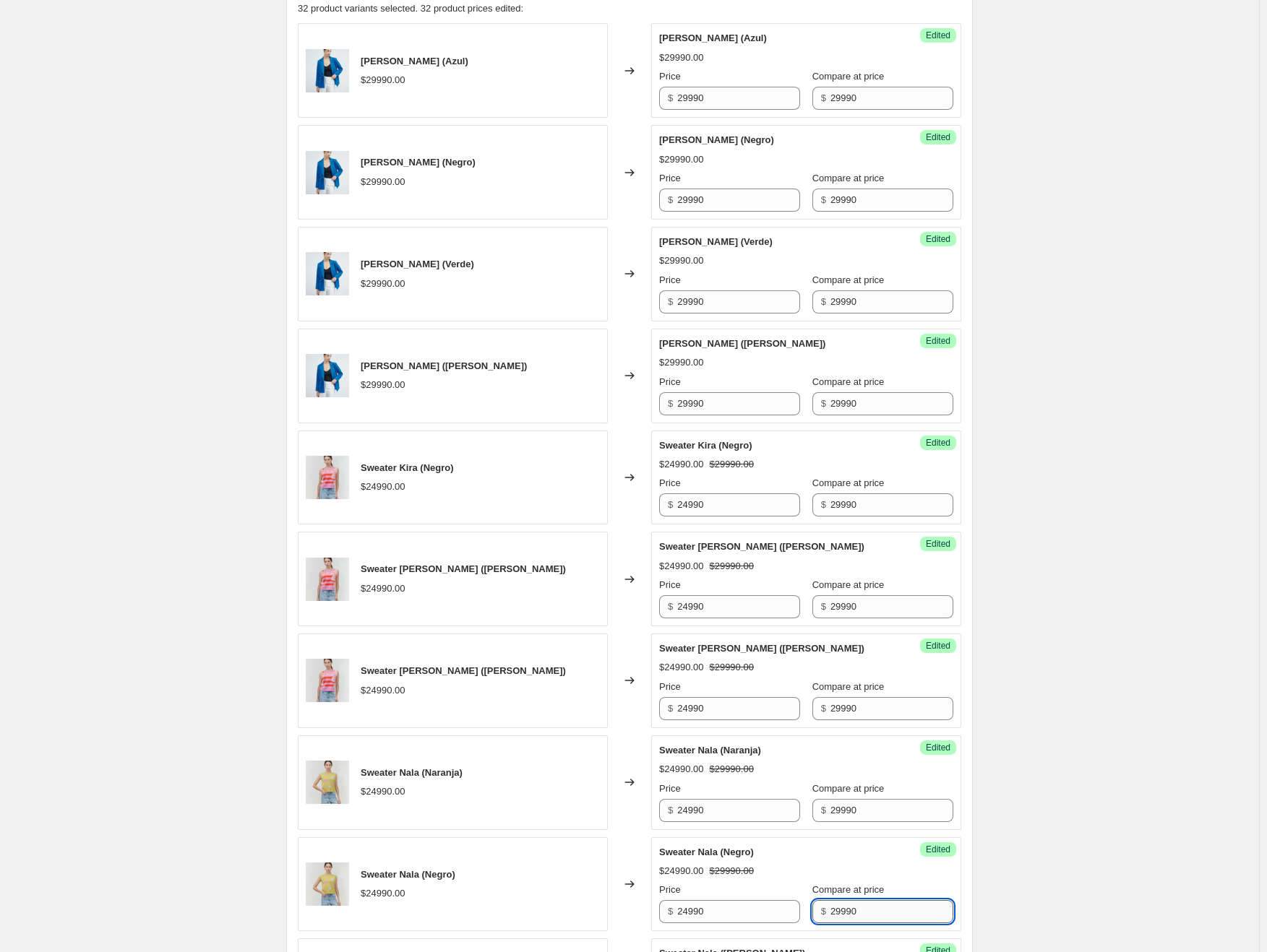
scroll to position [595, 0]
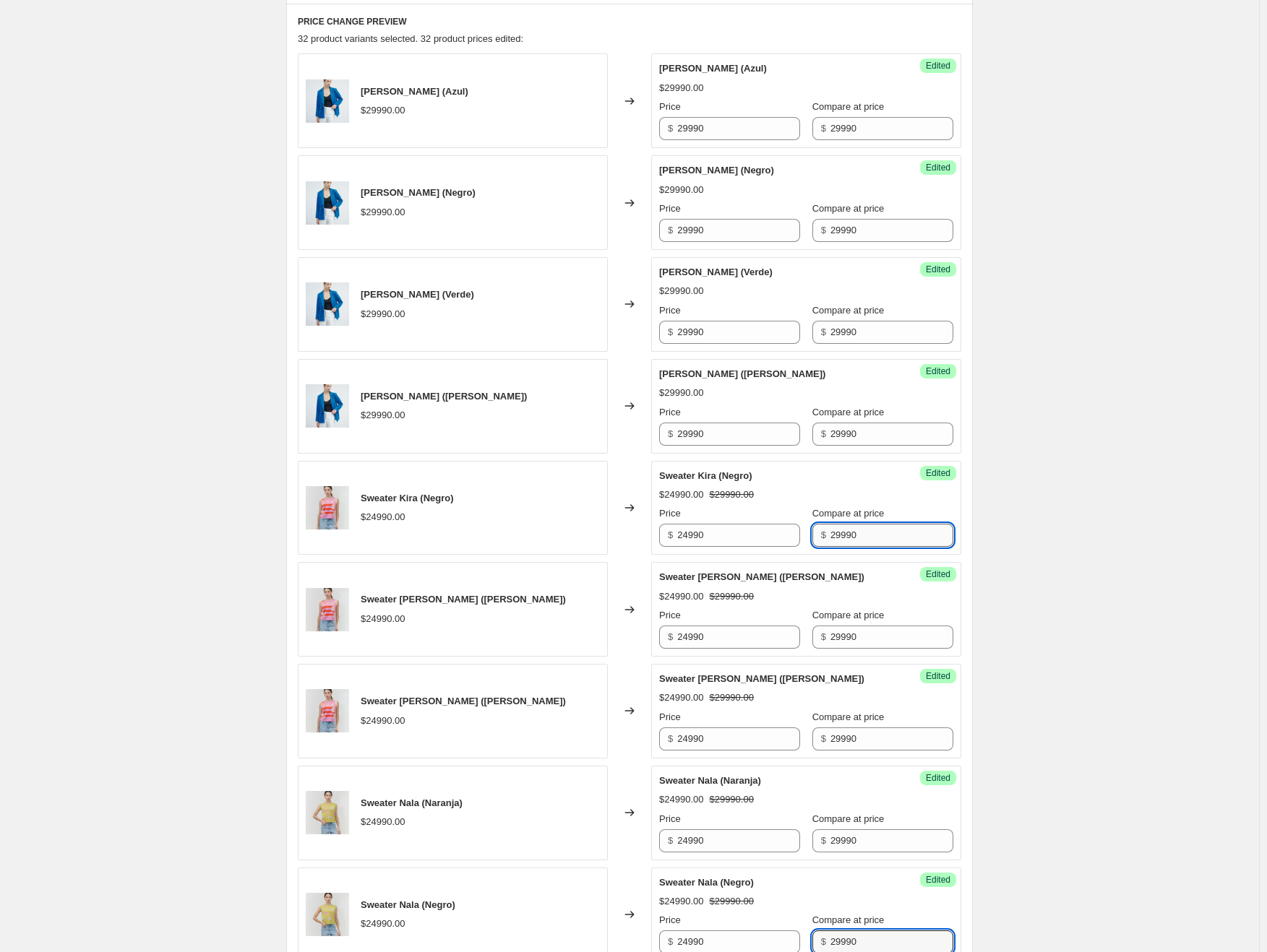
click at [860, 537] on input "29990" at bounding box center [891, 535] width 123 height 23
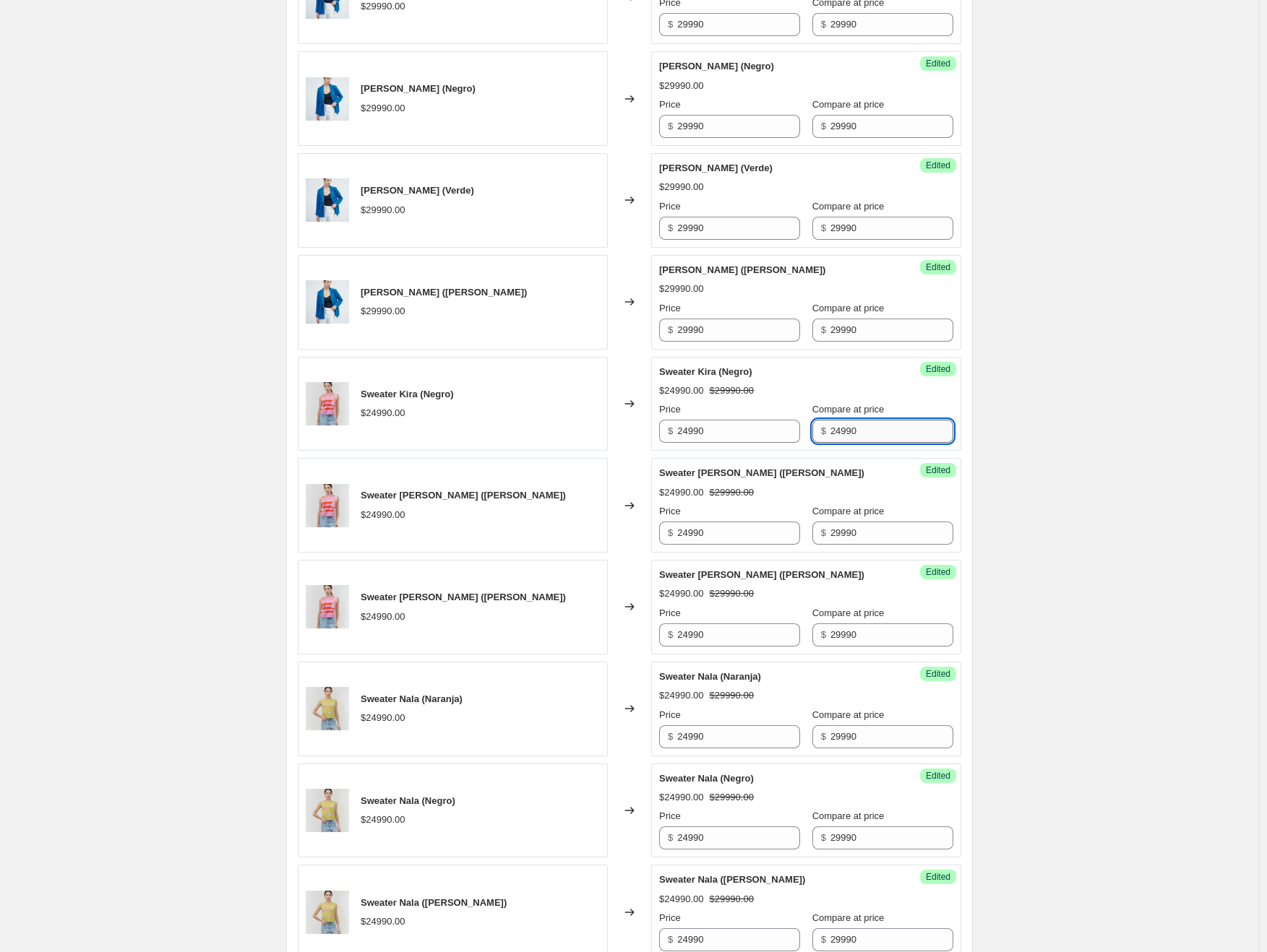
scroll to position [812, 0]
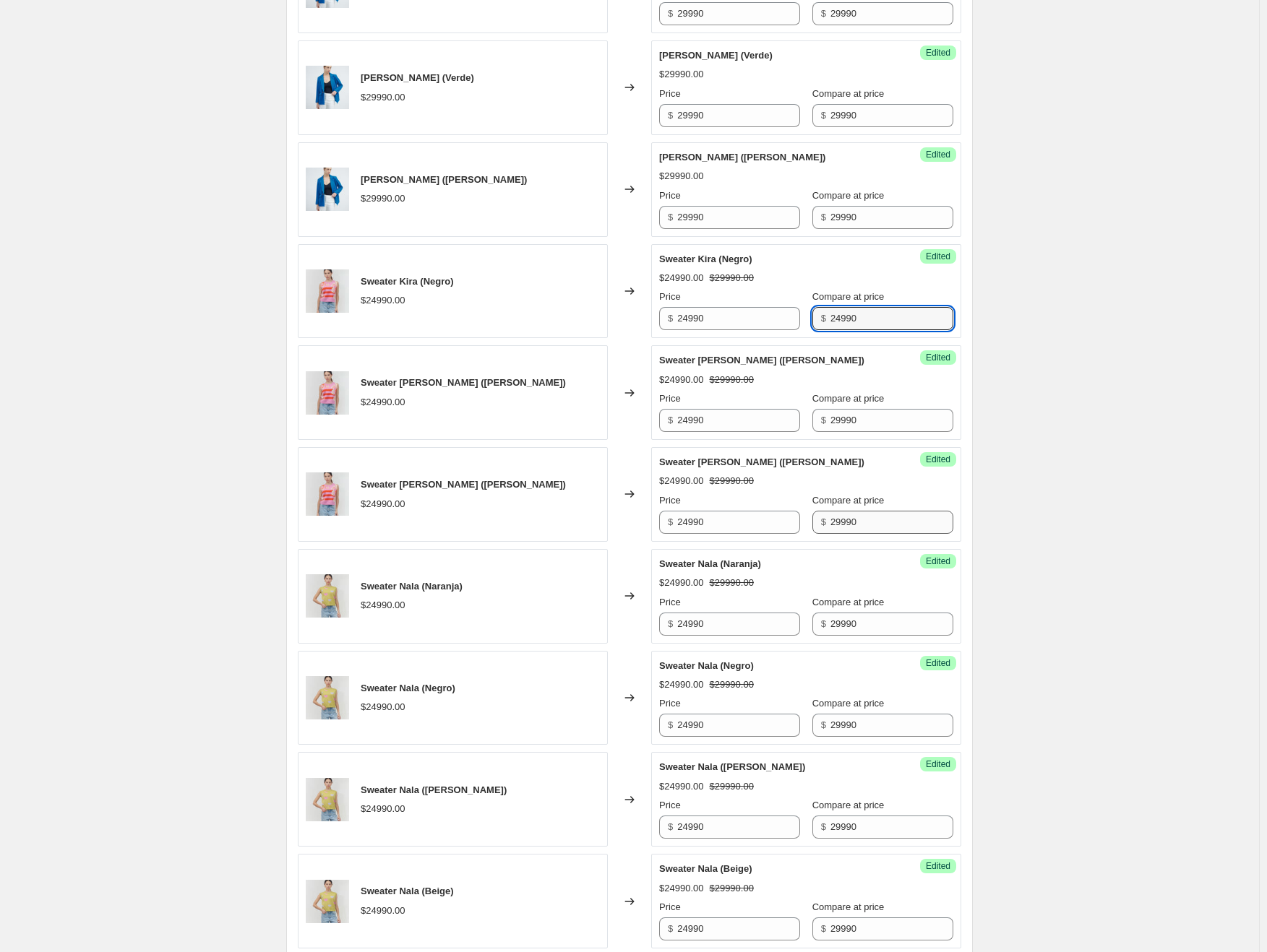
type input "24990"
click at [856, 518] on input "29990" at bounding box center [891, 522] width 123 height 23
paste input "4"
type input "24990"
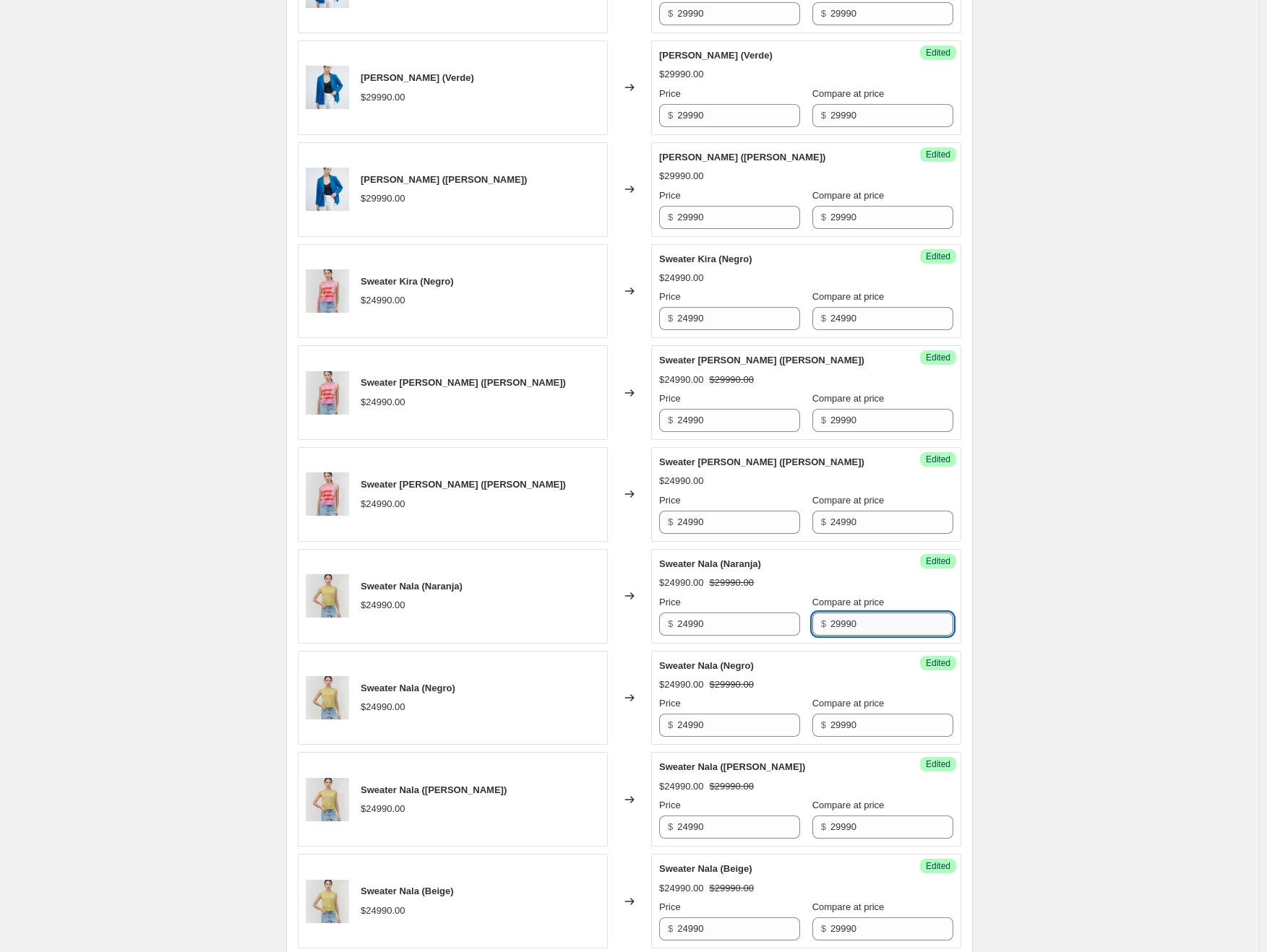
click at [865, 625] on input "29990" at bounding box center [891, 623] width 123 height 23
paste input "4"
type input "24990"
click at [864, 723] on input "29990" at bounding box center [891, 725] width 123 height 23
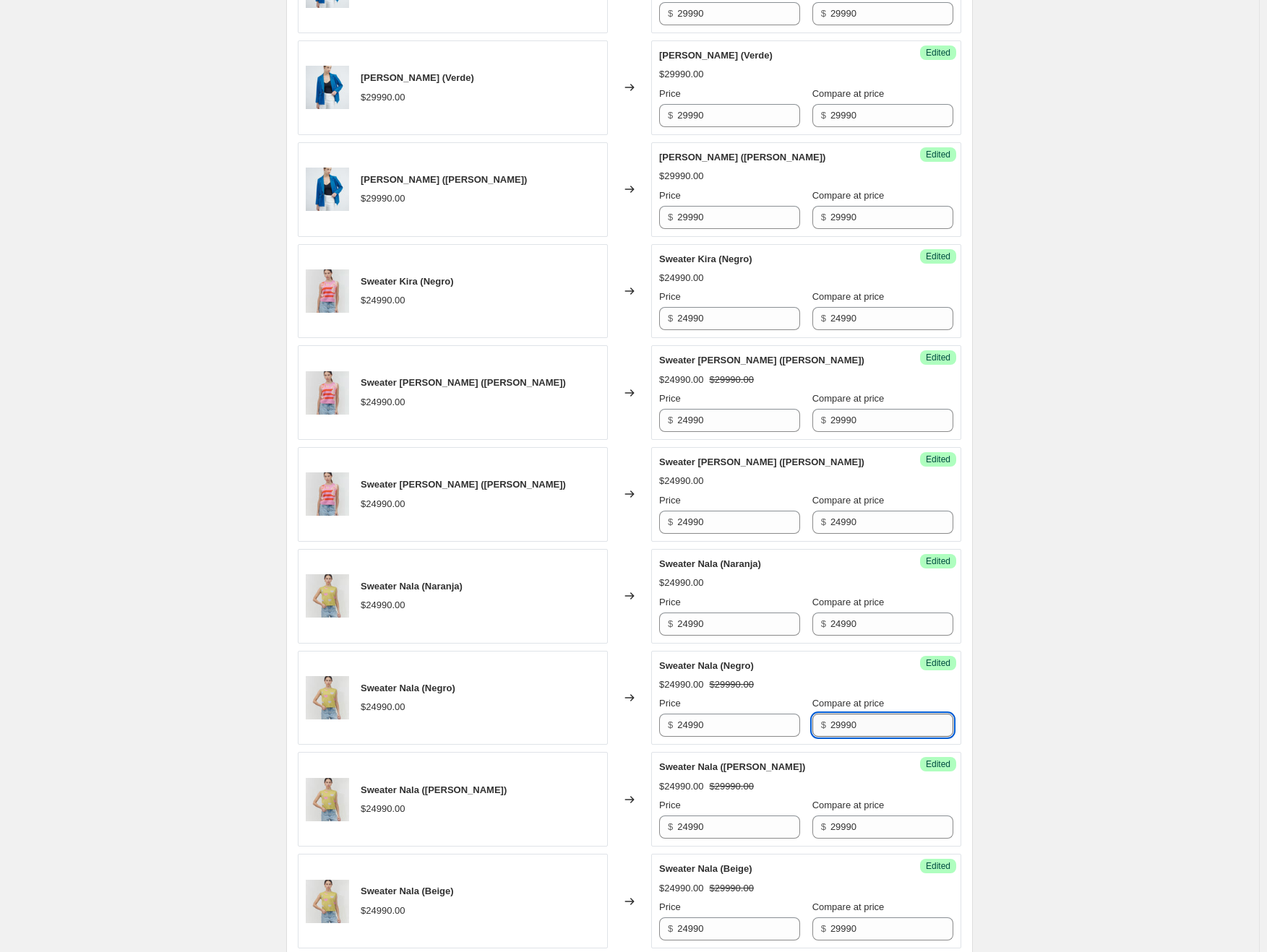
click at [864, 723] on input "29990" at bounding box center [891, 725] width 123 height 23
paste input "4"
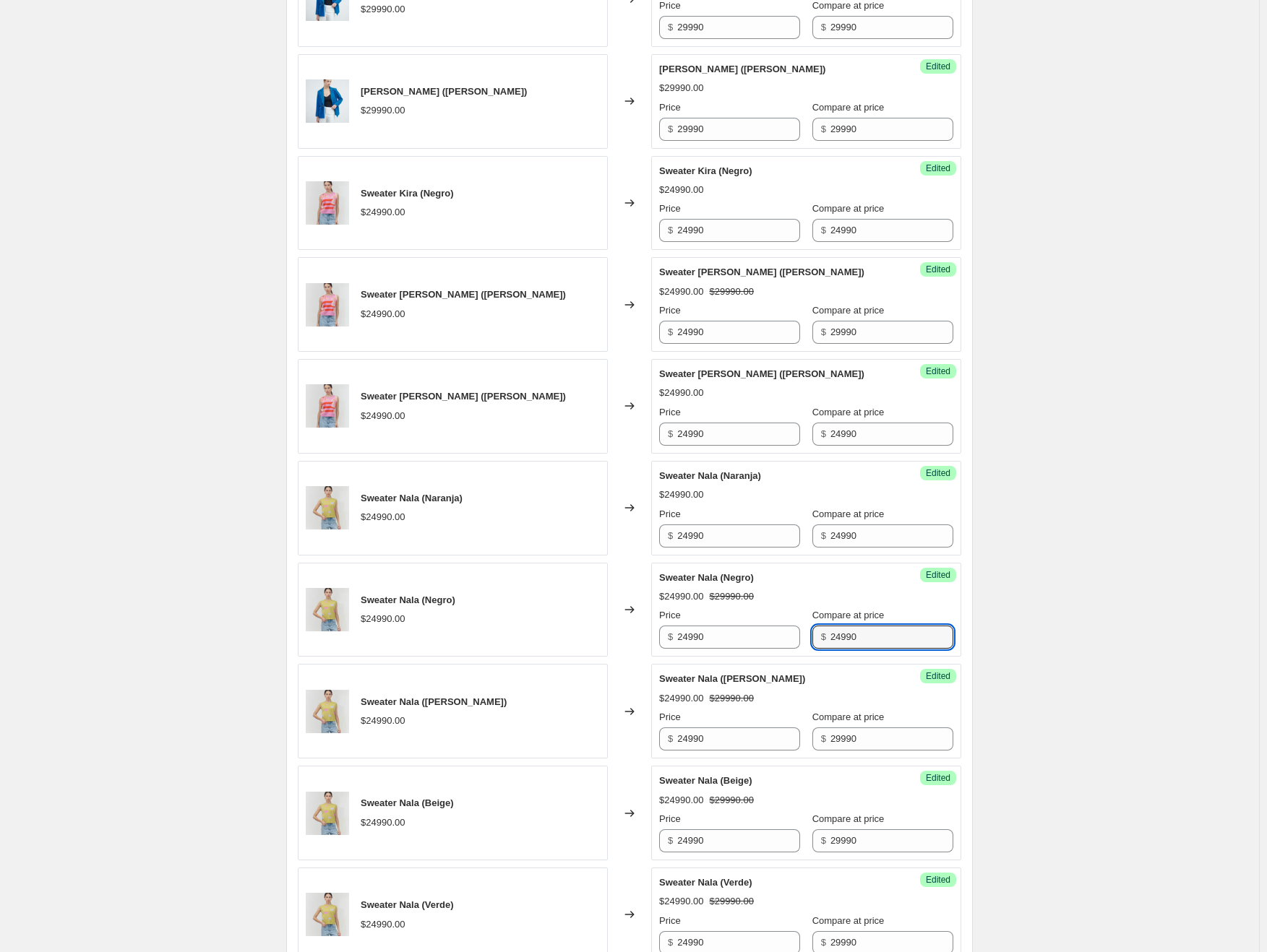
scroll to position [1028, 0]
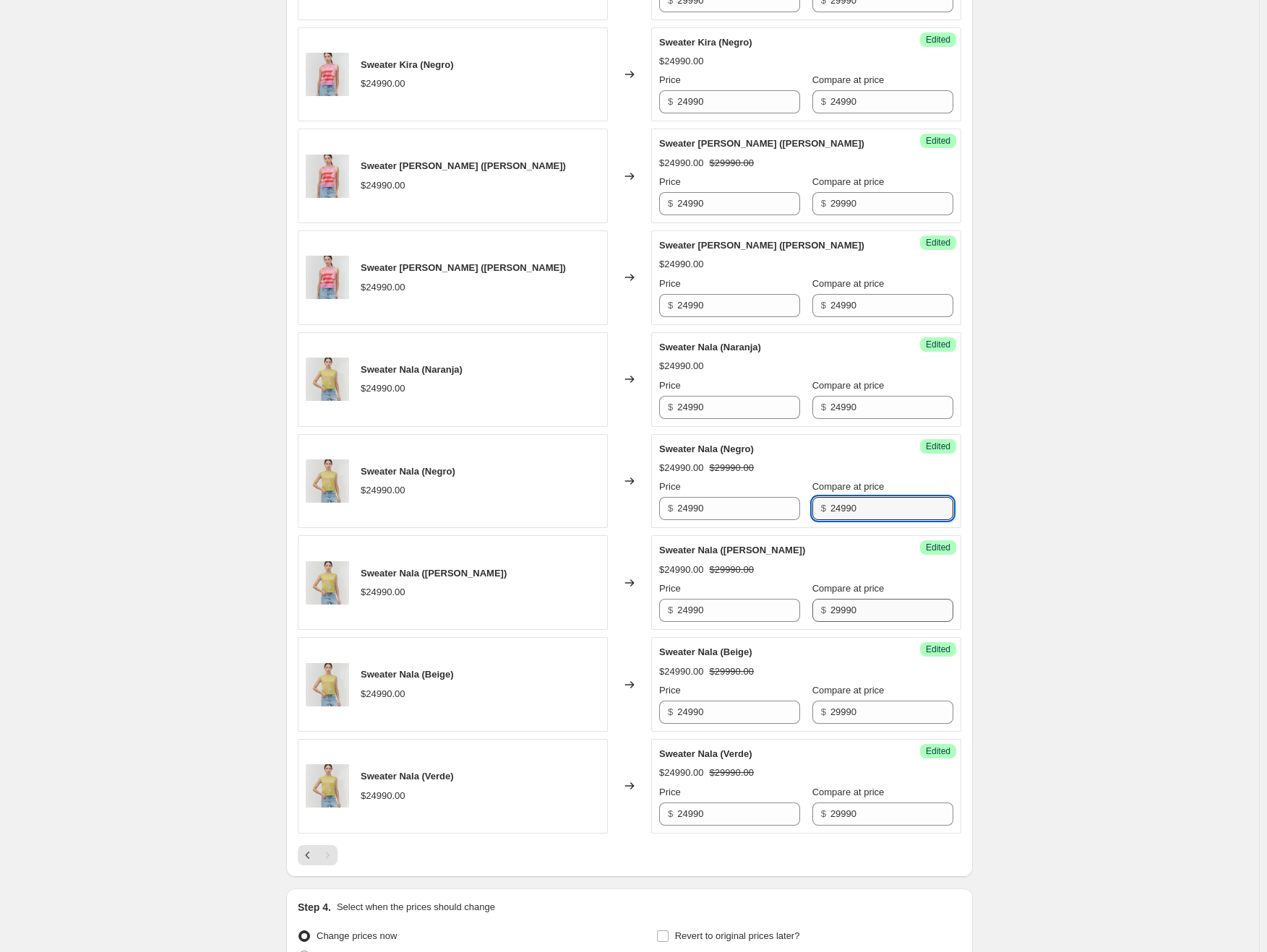
type input "24990"
click at [850, 604] on input "29990" at bounding box center [891, 610] width 123 height 23
paste input "4"
type input "24990"
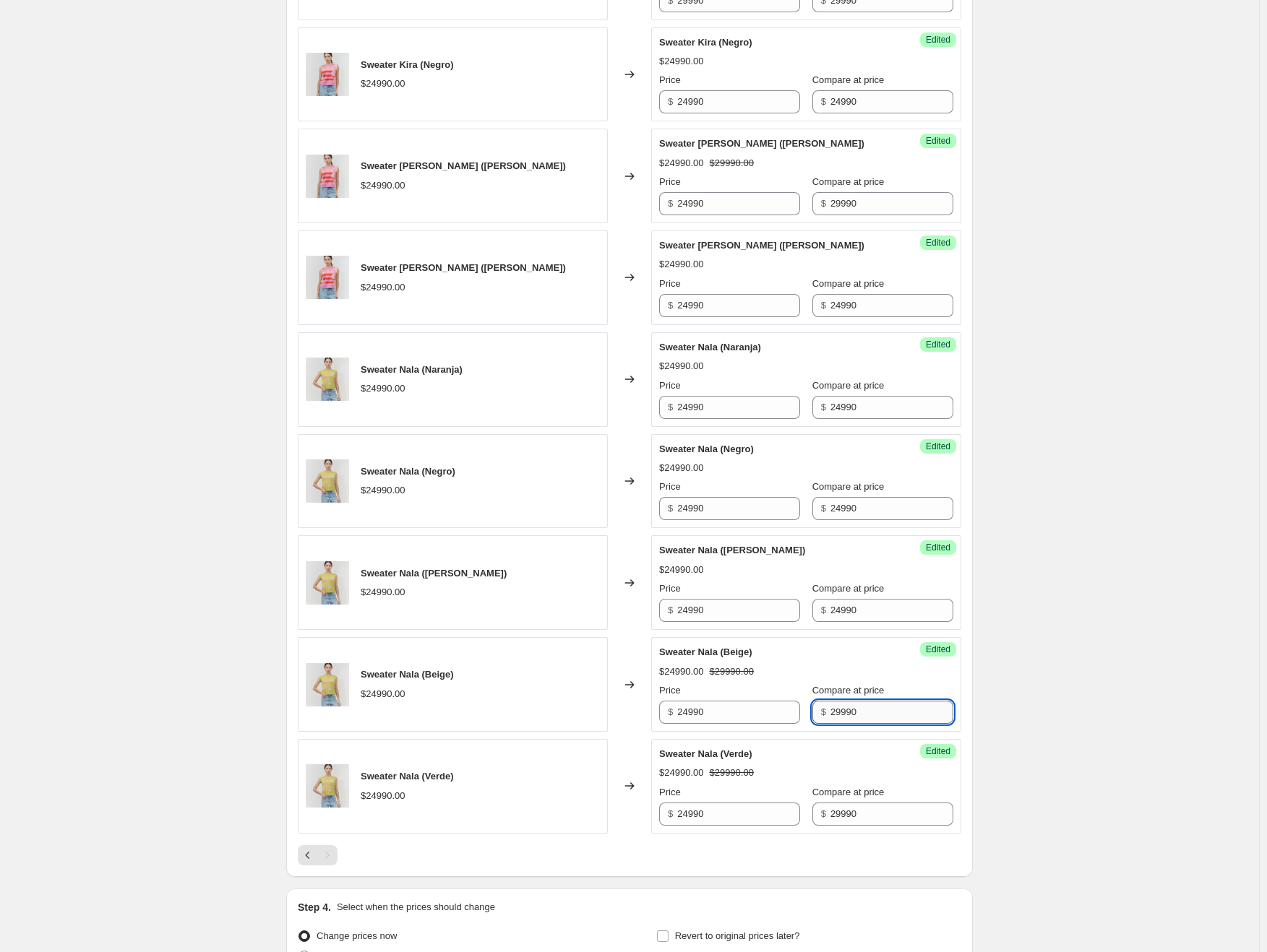
click at [852, 712] on input "29990" at bounding box center [891, 712] width 123 height 23
paste input "4"
type input "24990"
click at [853, 811] on input "29990" at bounding box center [891, 814] width 123 height 23
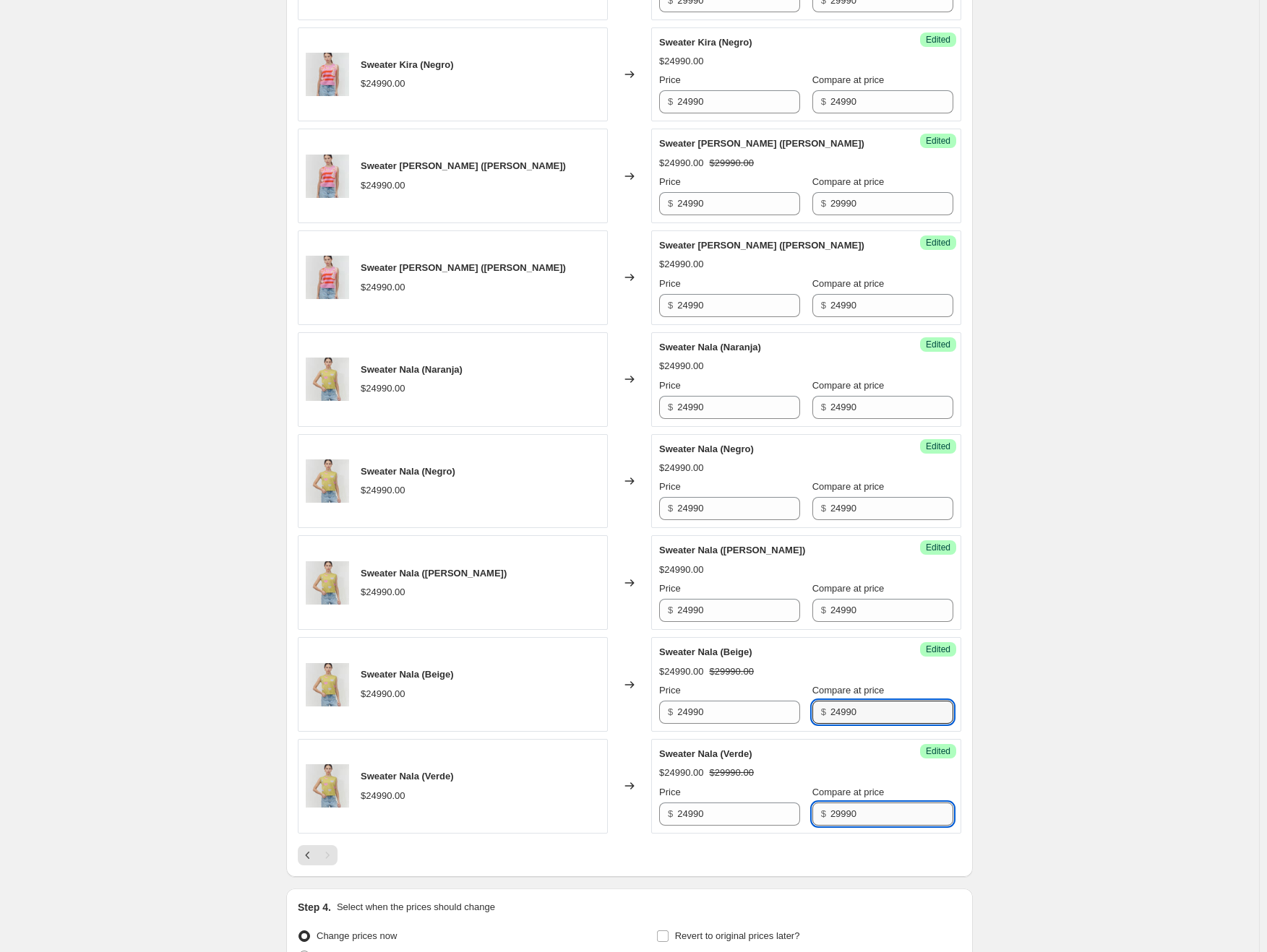
click at [853, 811] on input "29990" at bounding box center [891, 814] width 123 height 23
paste input "4"
type input "24990"
click at [1005, 784] on div "Create new price [MEDICAL_DATA]. This page is ready Create new price [MEDICAL_D…" at bounding box center [629, 36] width 1259 height 2130
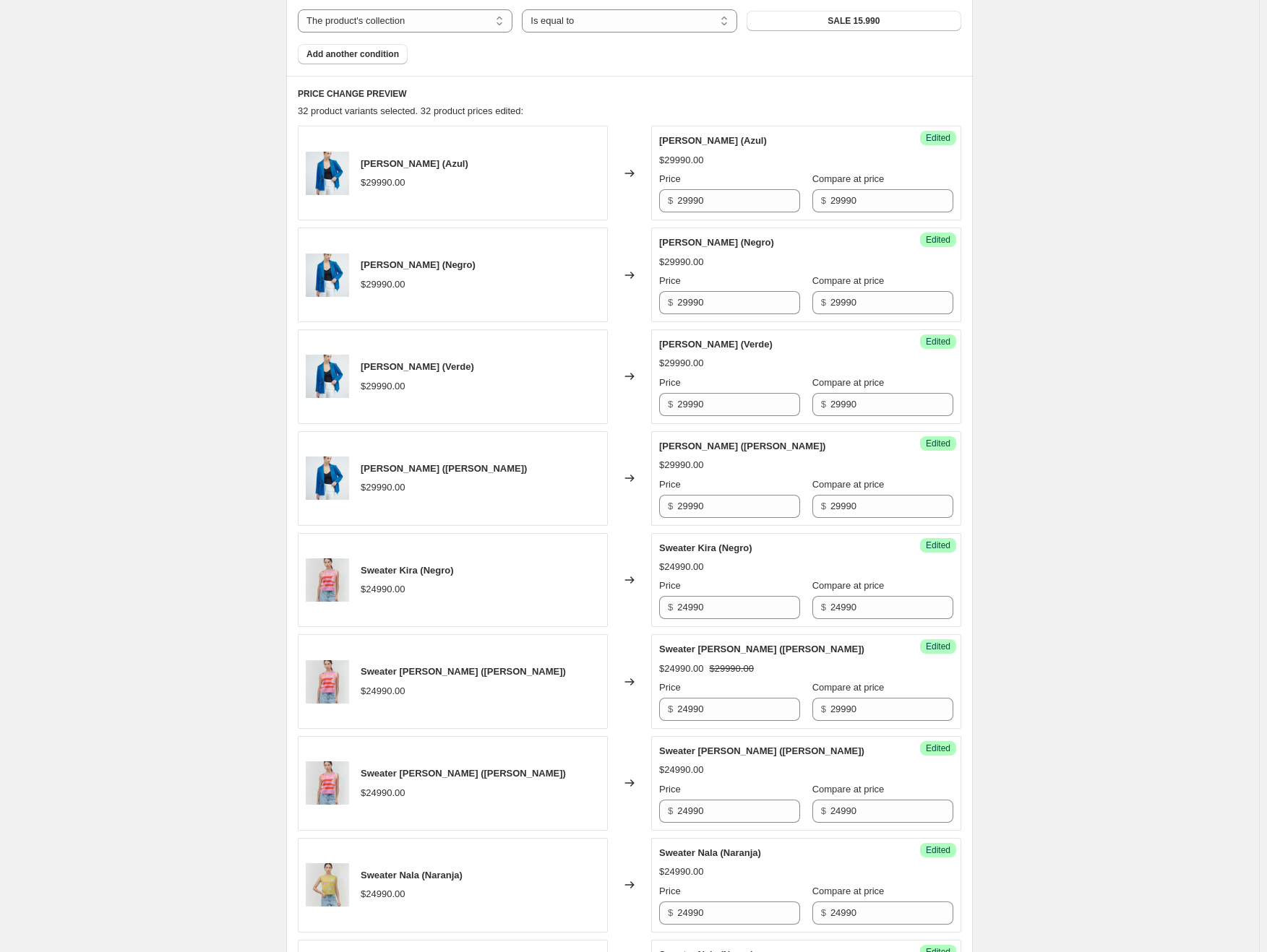
scroll to position [162, 0]
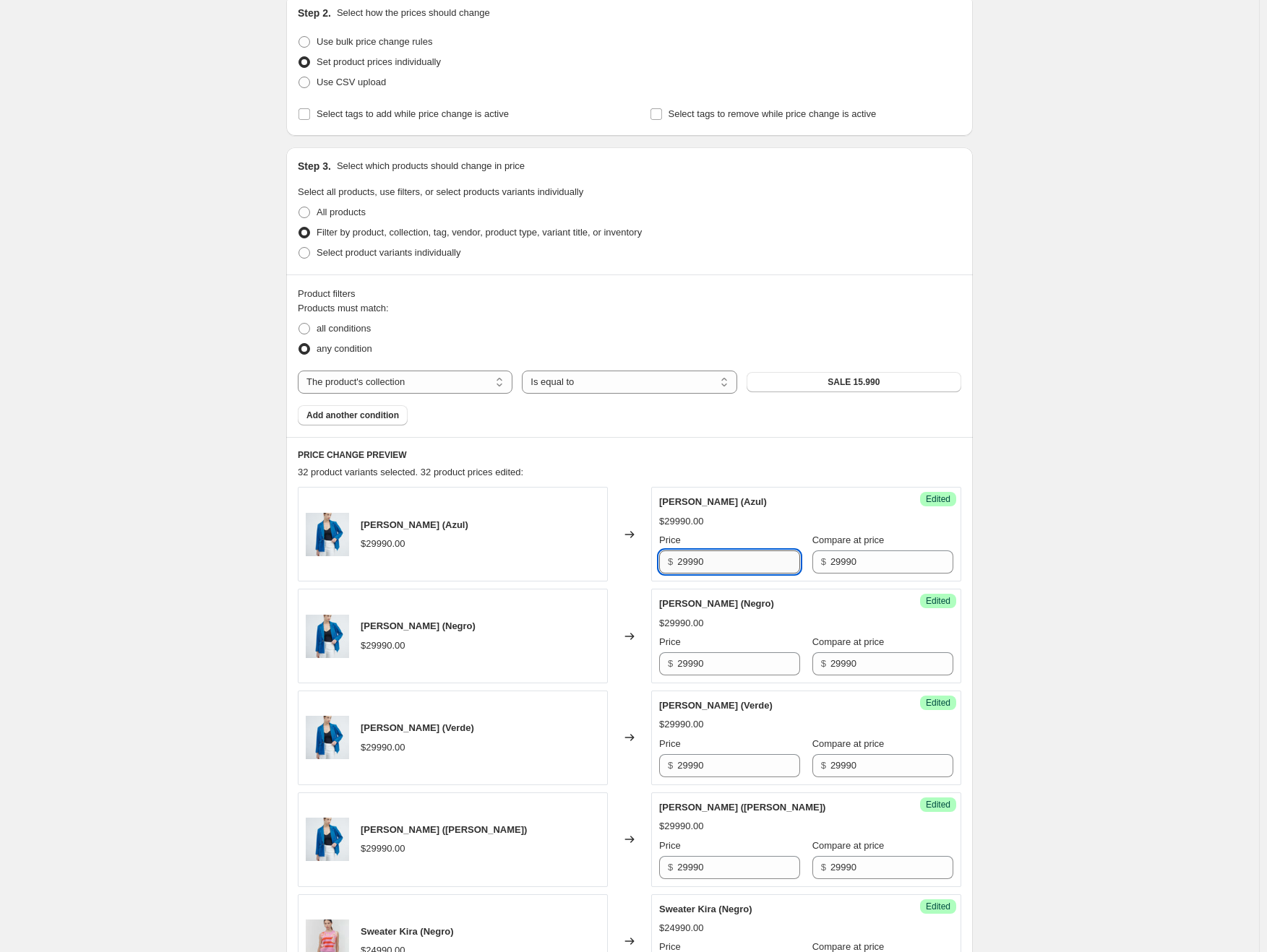
click at [718, 562] on input "29990" at bounding box center [738, 562] width 123 height 23
click at [718, 562] on input "15990" at bounding box center [738, 562] width 123 height 23
type input "15990"
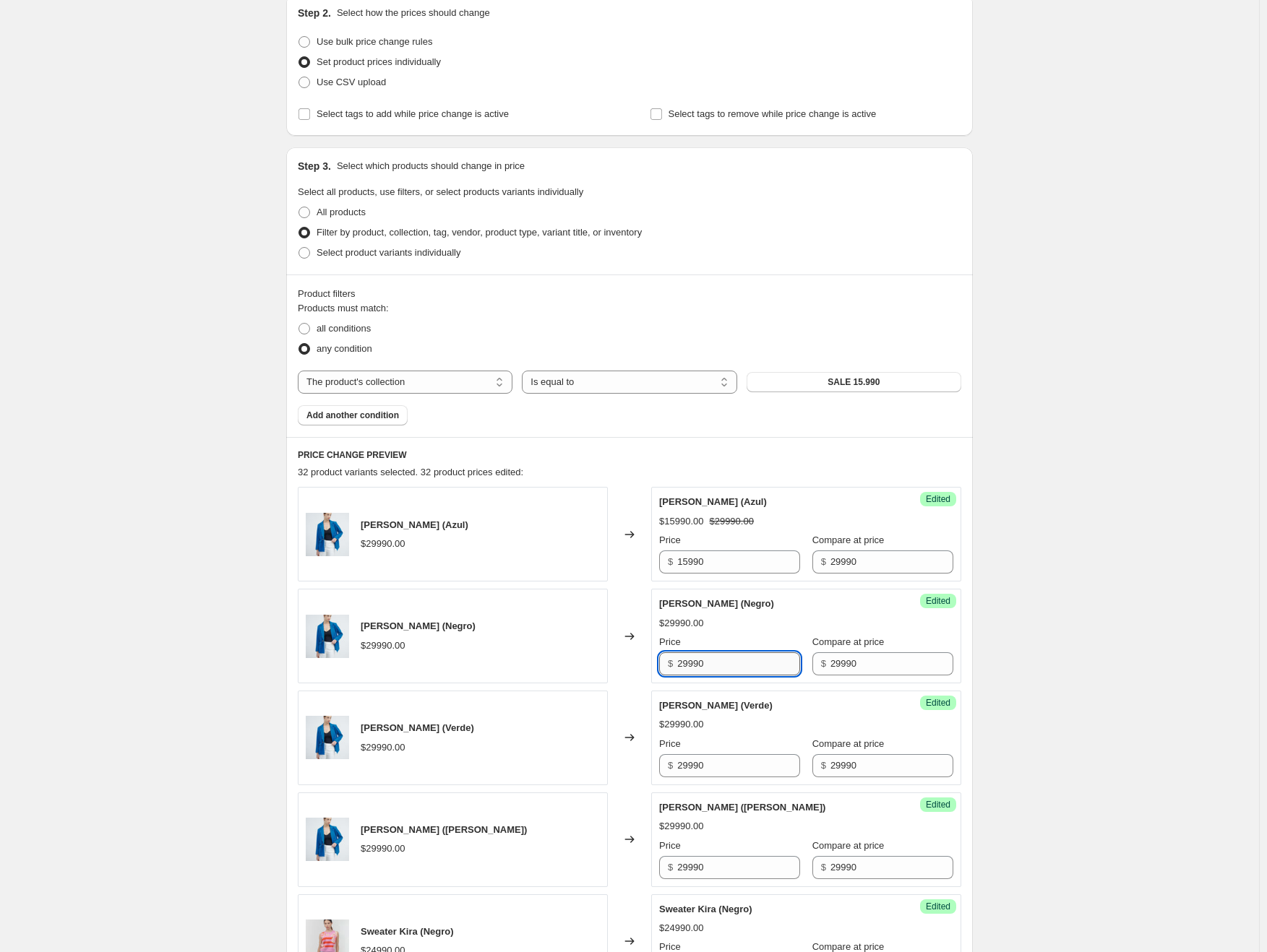
click at [730, 665] on input "29990" at bounding box center [738, 663] width 123 height 23
paste input "15"
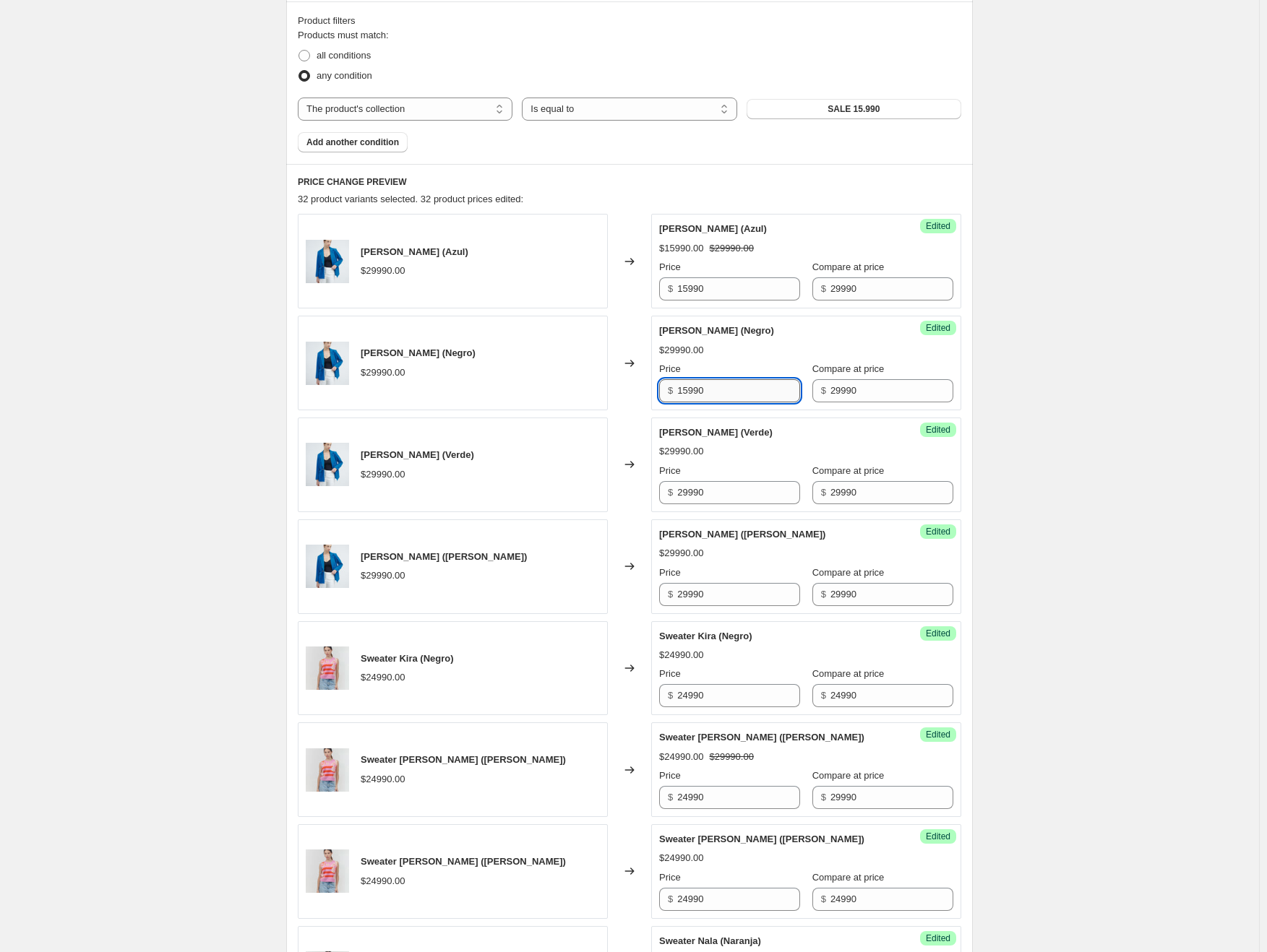
scroll to position [451, 0]
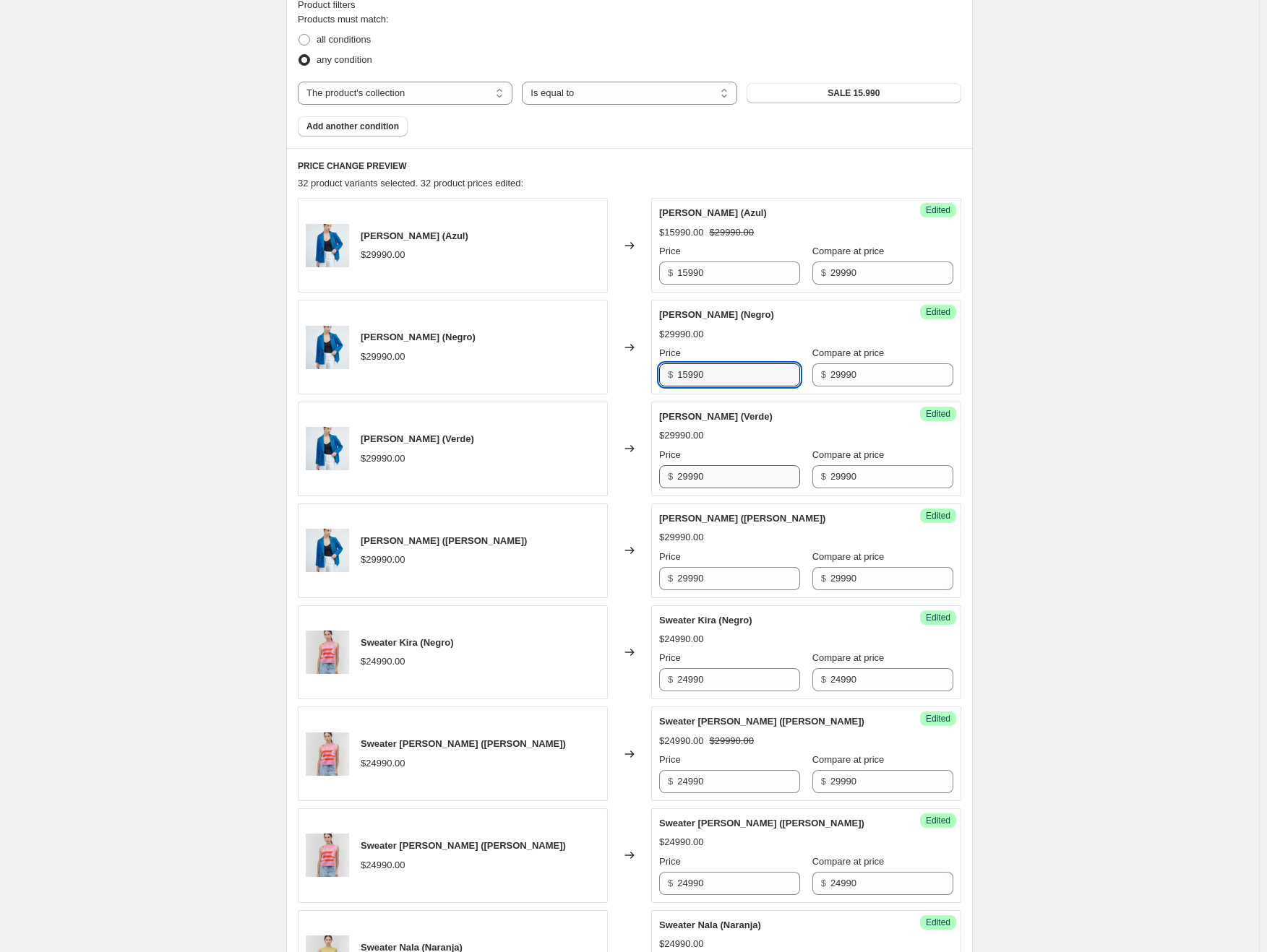
type input "15990"
click at [707, 475] on input "29990" at bounding box center [738, 476] width 123 height 23
paste input "15"
type input "15990"
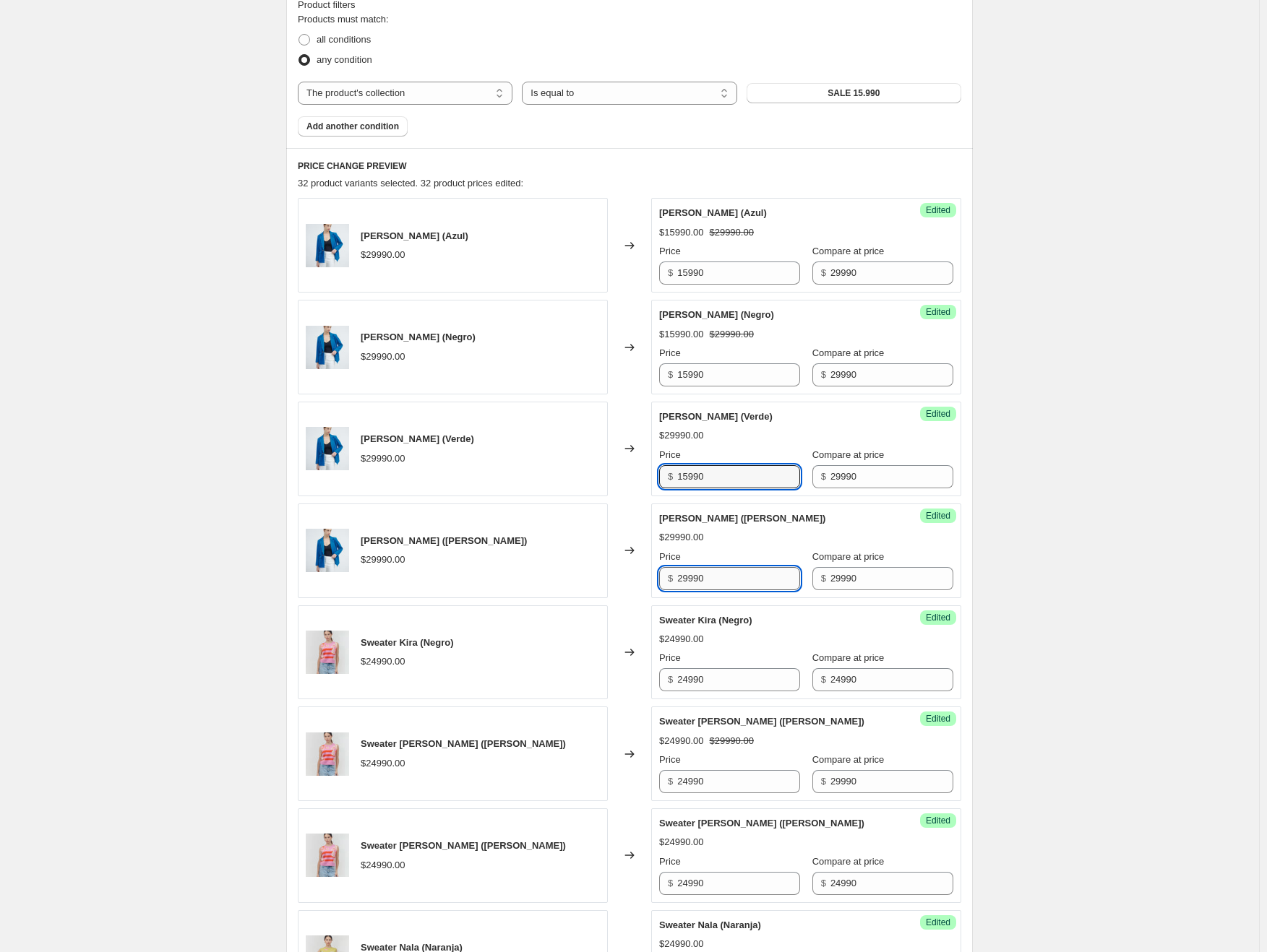
click at [711, 581] on input "29990" at bounding box center [738, 578] width 123 height 23
paste input "15"
type input "15990"
click at [698, 675] on input "24990" at bounding box center [738, 679] width 123 height 23
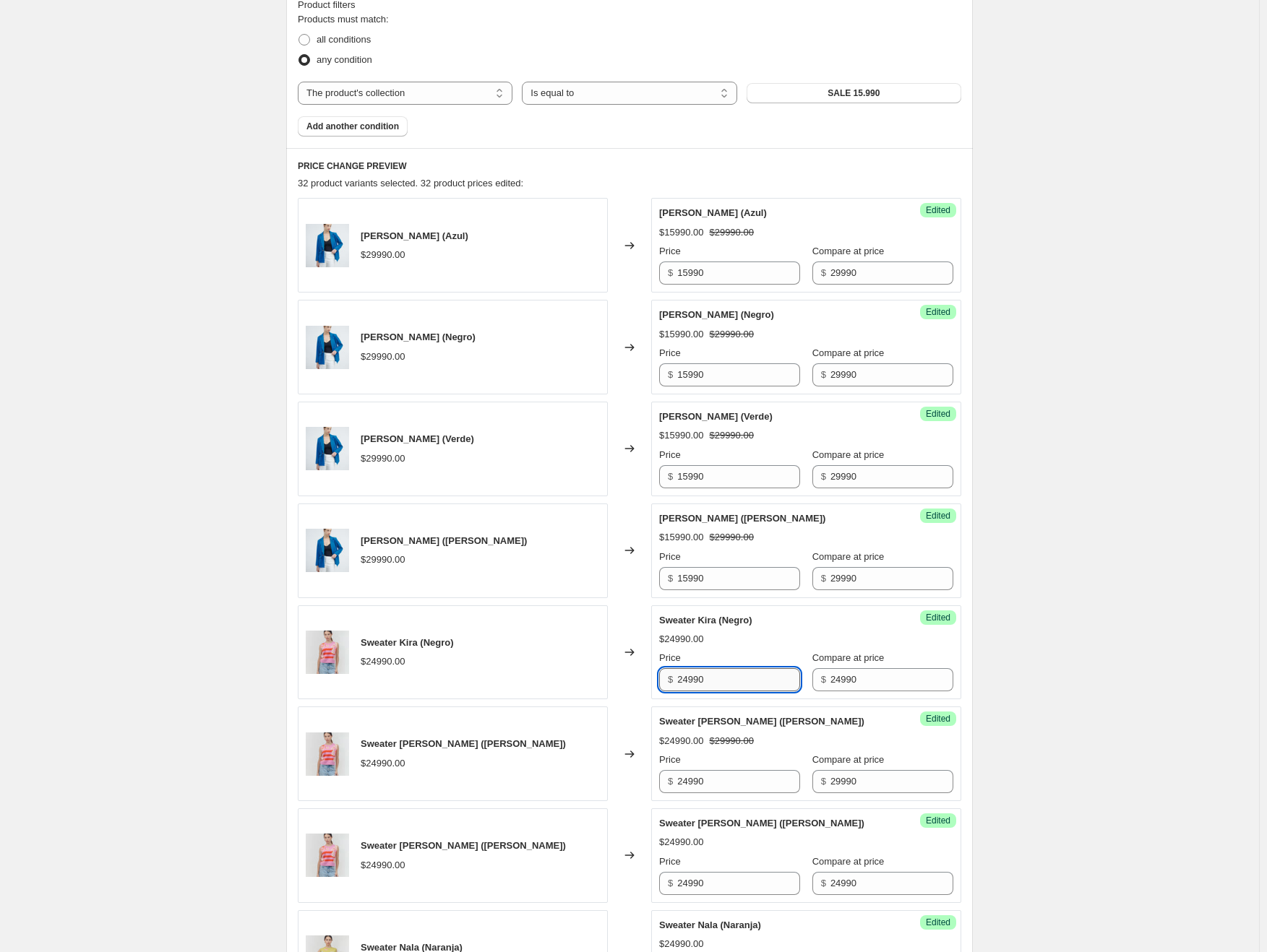
click at [698, 675] on input "24990" at bounding box center [738, 679] width 123 height 23
paste
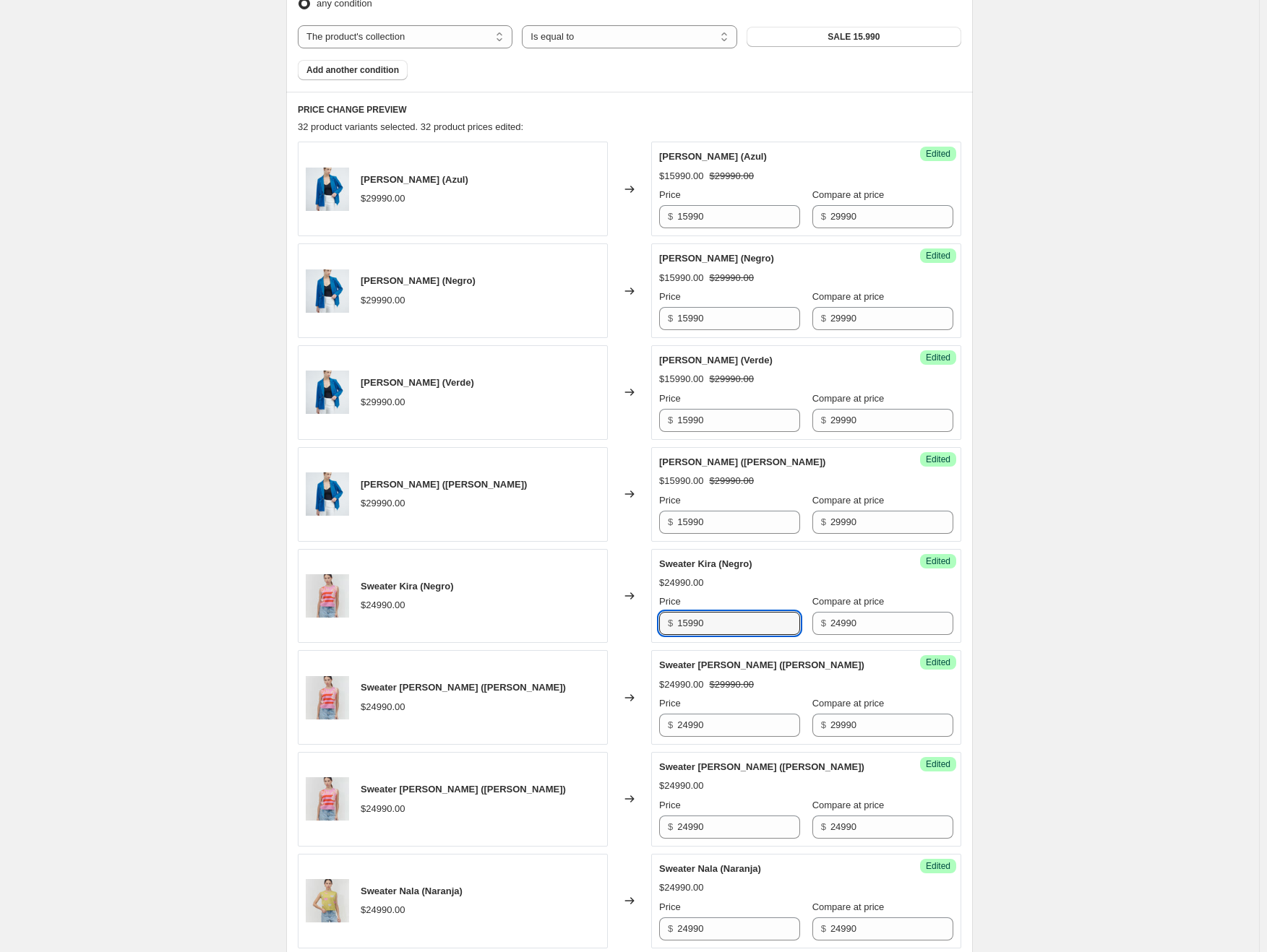
scroll to position [740, 0]
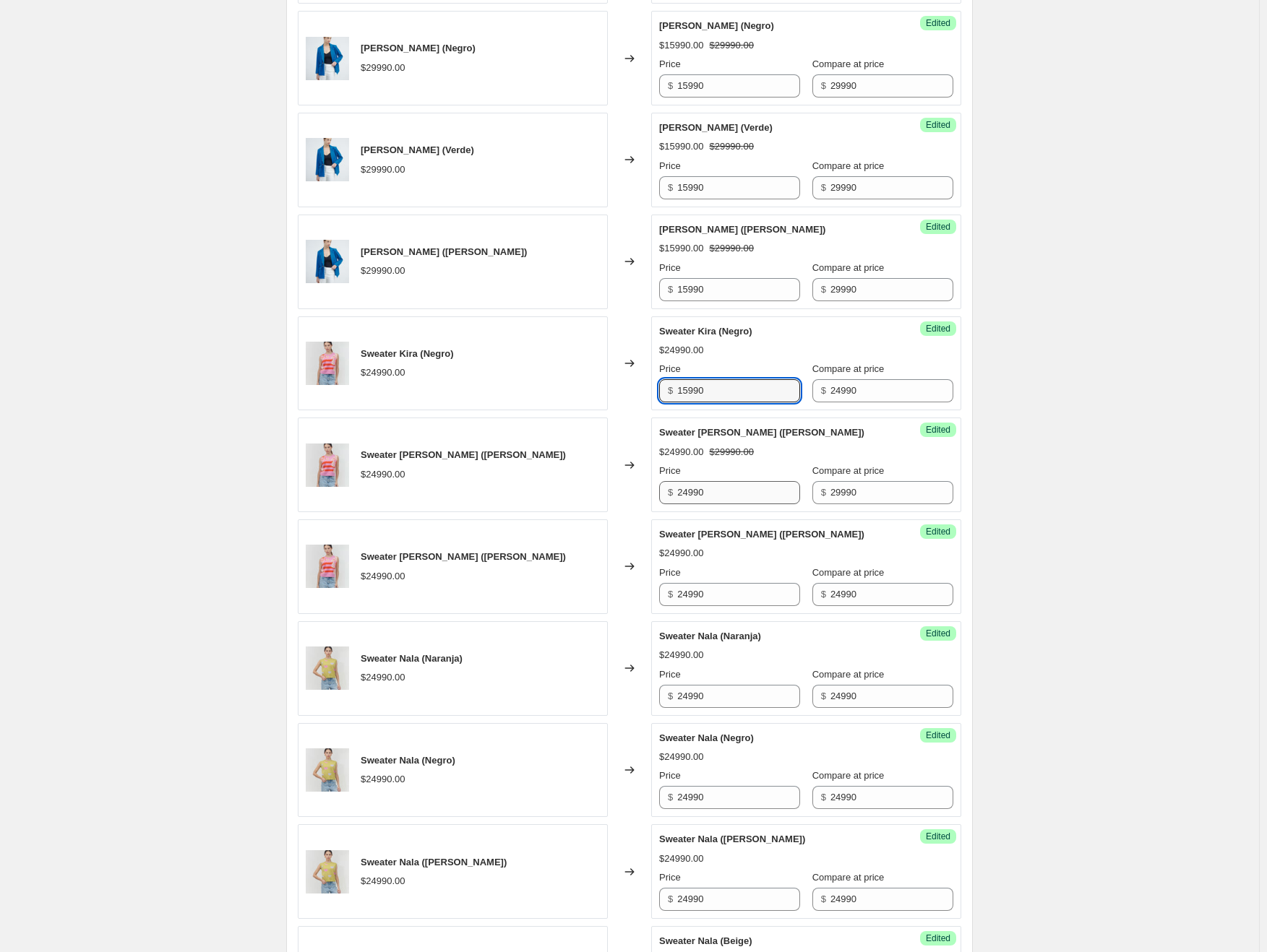
type input "15990"
click at [708, 494] on input "24990" at bounding box center [738, 493] width 123 height 23
type input "15990"
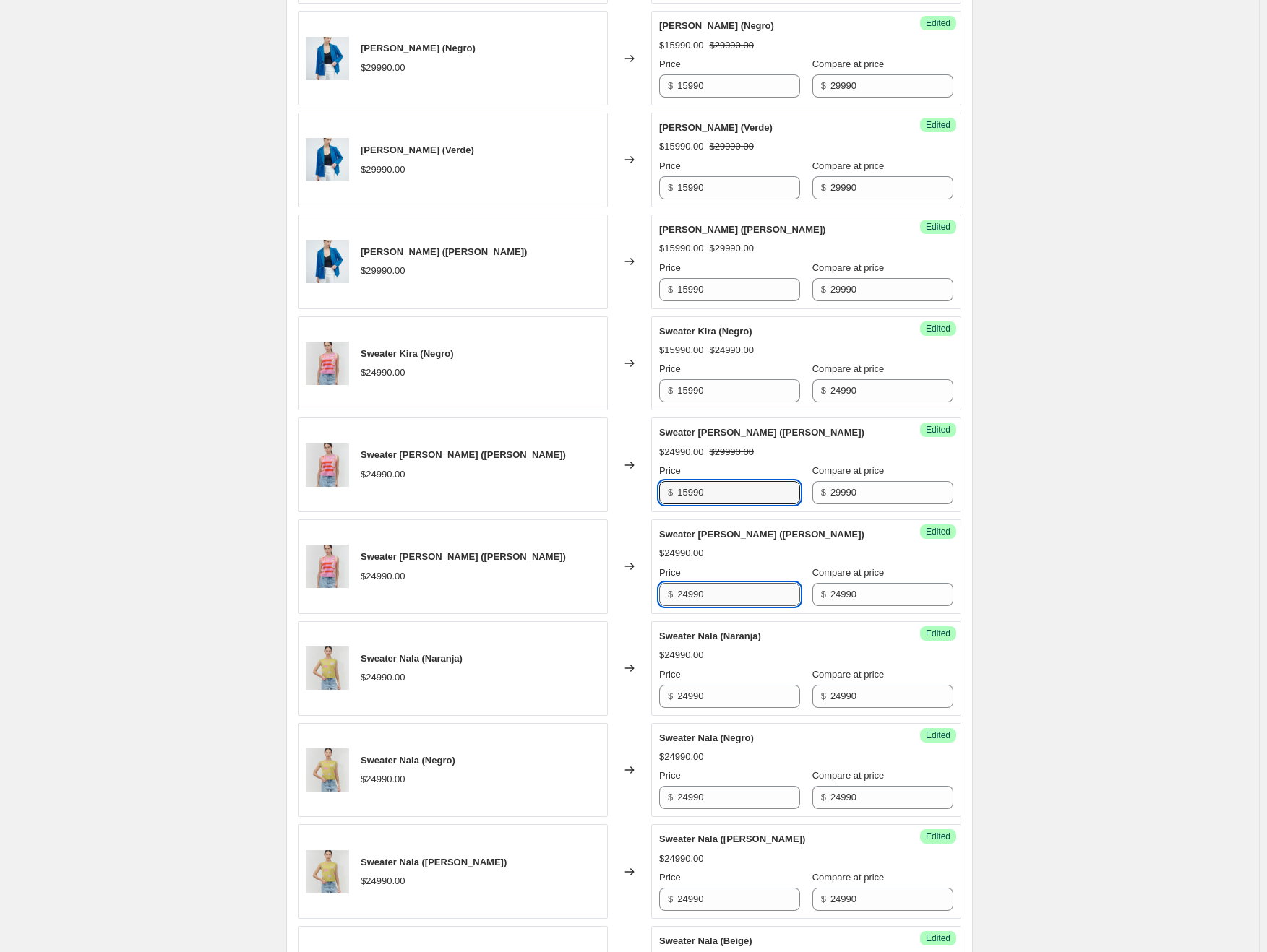
click at [699, 592] on input "24990" at bounding box center [738, 594] width 123 height 23
type input "15990"
click at [699, 686] on input "24990" at bounding box center [738, 696] width 123 height 23
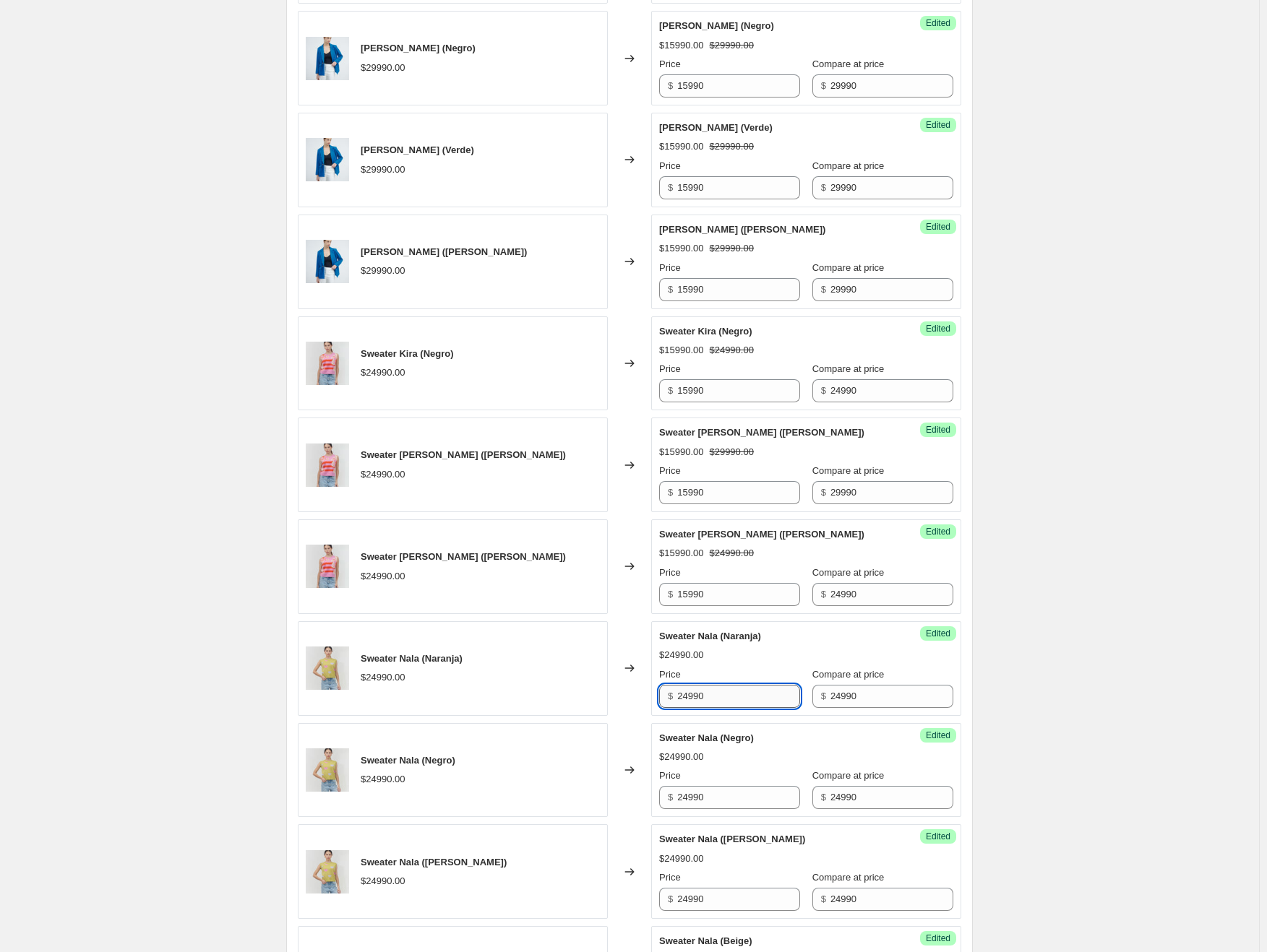
click at [699, 686] on input "24990" at bounding box center [738, 696] width 123 height 23
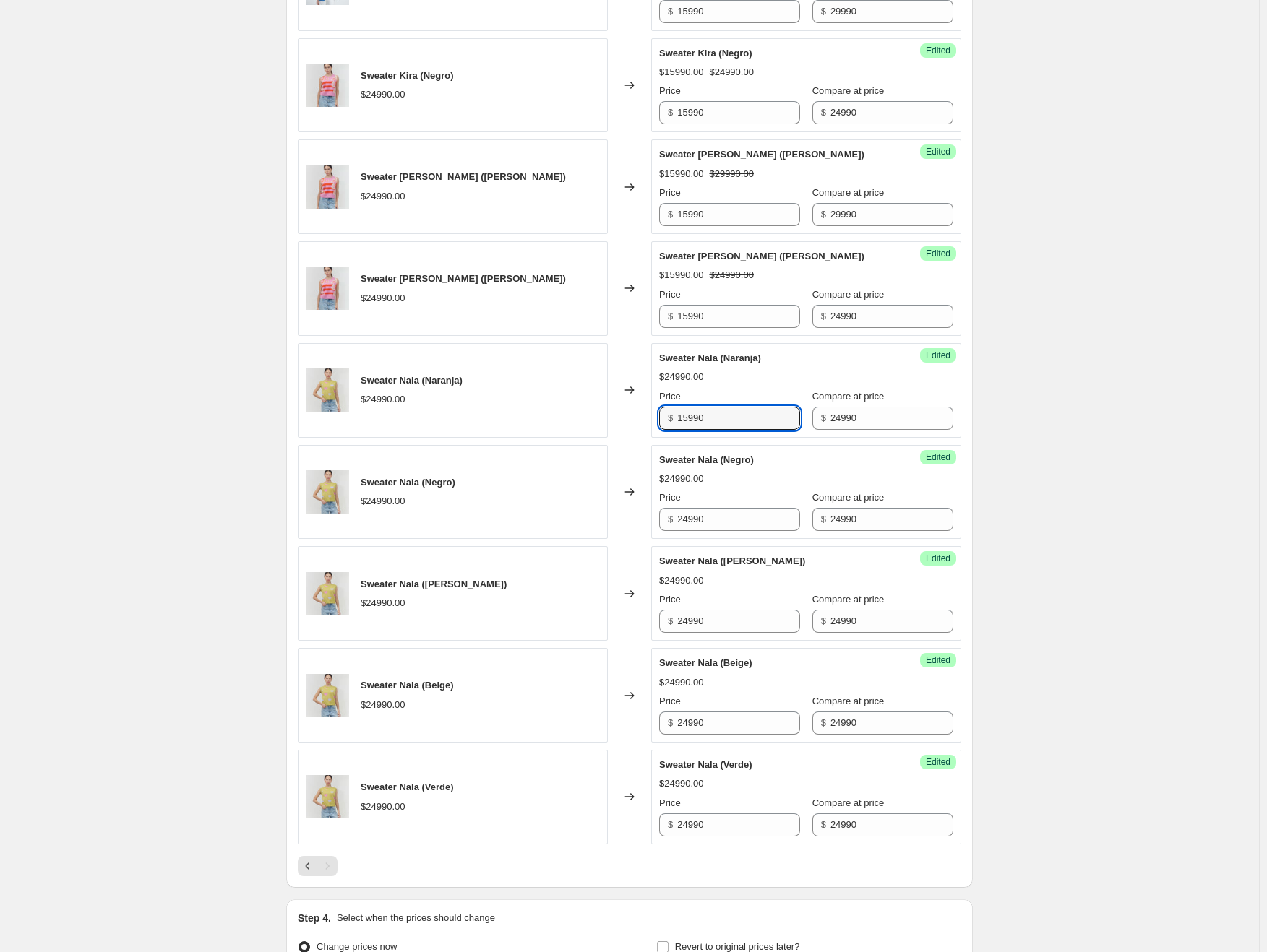
scroll to position [1028, 0]
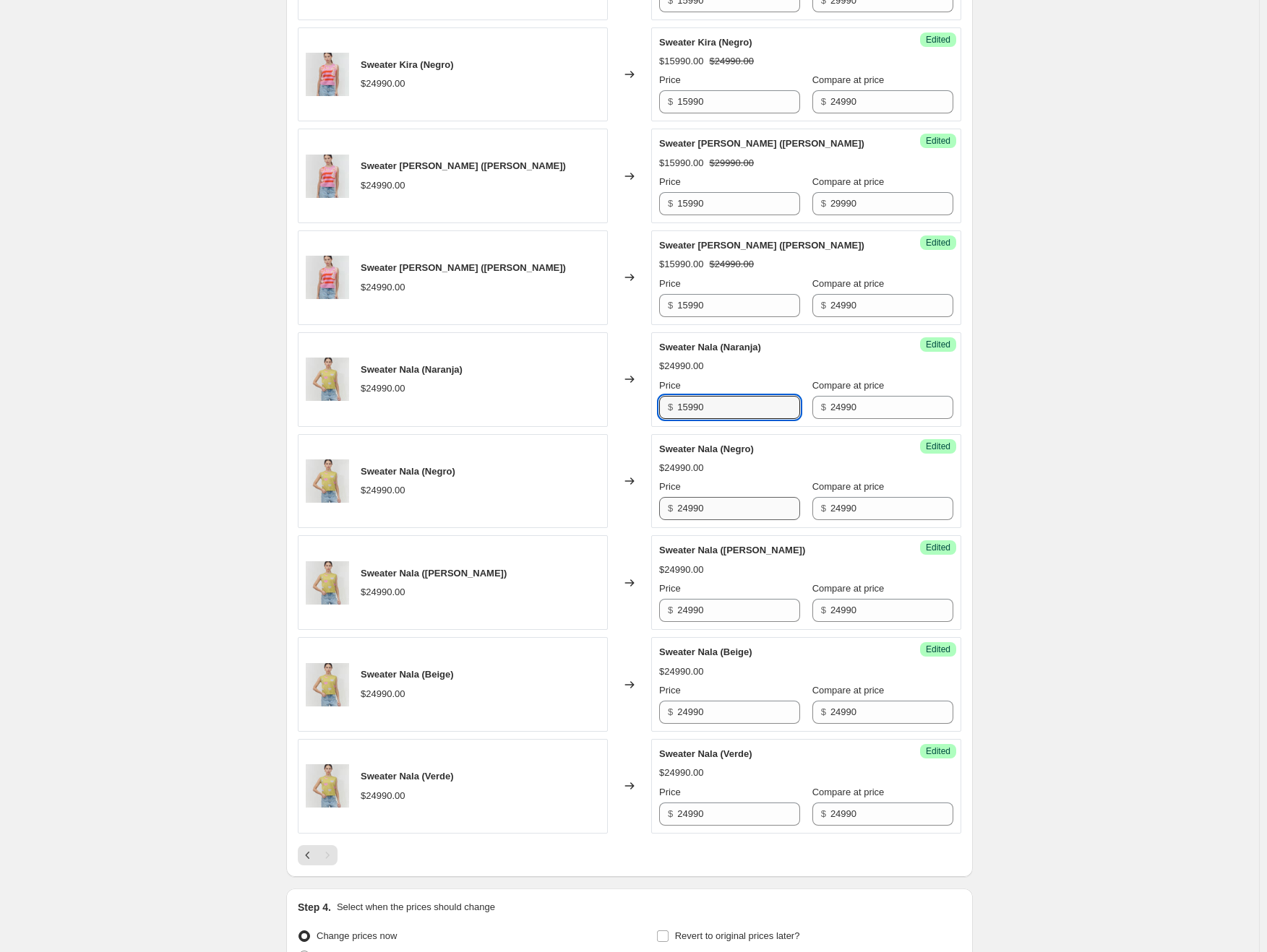
type input "15990"
click at [693, 502] on input "24990" at bounding box center [738, 508] width 123 height 23
type input "15990"
click at [707, 610] on input "24990" at bounding box center [738, 610] width 123 height 23
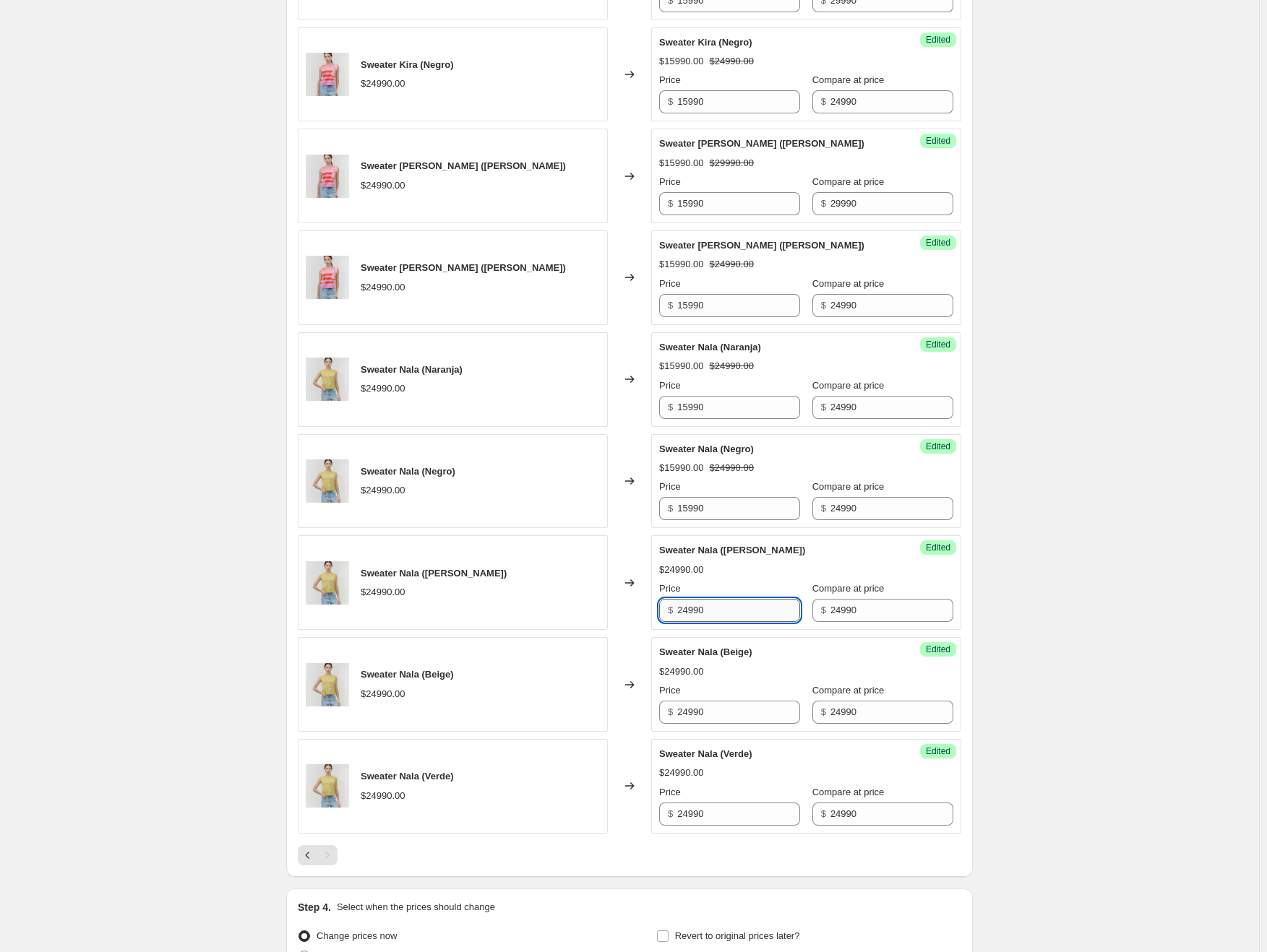
click at [707, 610] on input "24990" at bounding box center [738, 610] width 123 height 23
type input "15990"
click at [700, 703] on input "24990" at bounding box center [738, 712] width 123 height 23
type input "15990"
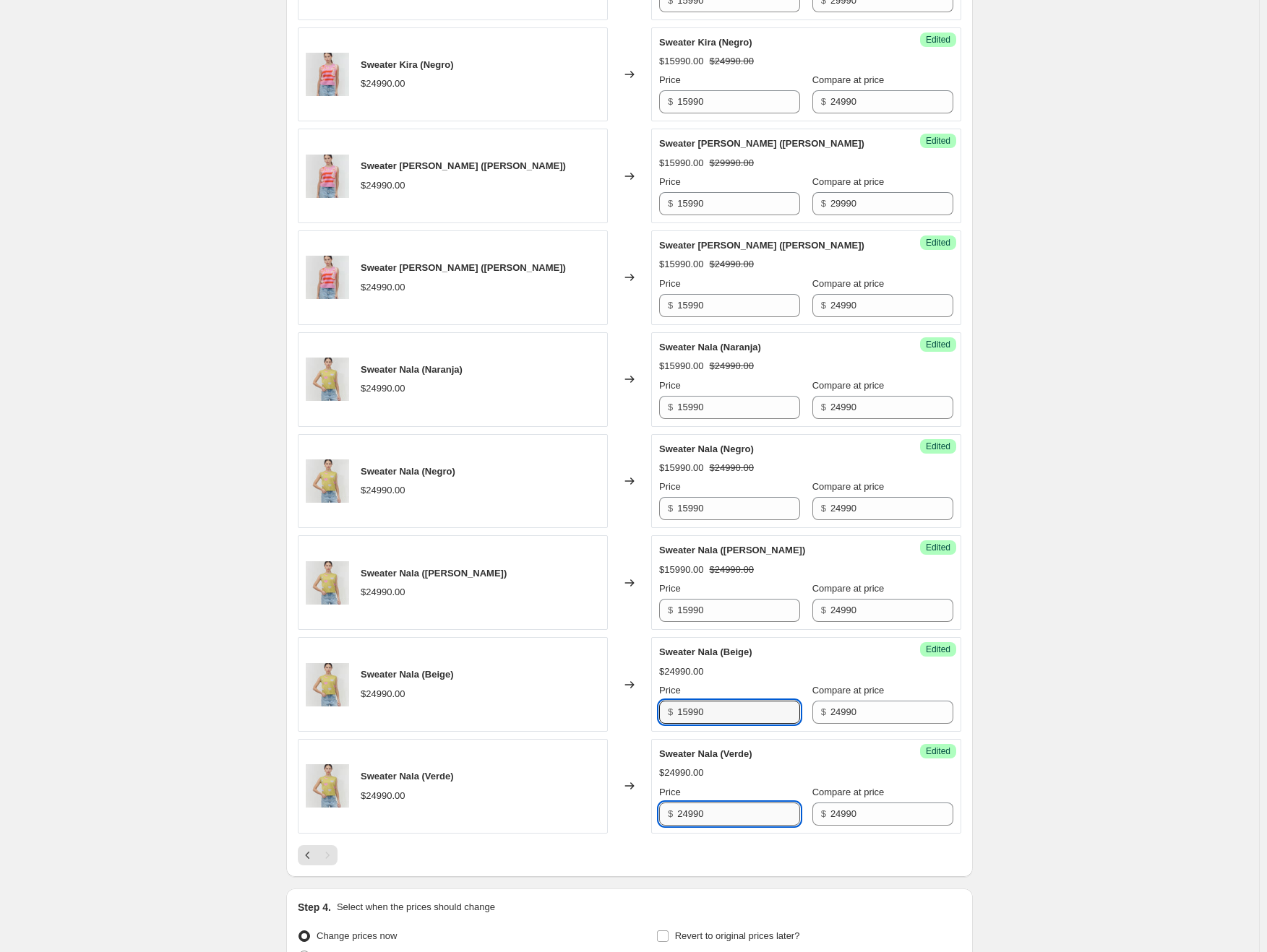
click at [699, 814] on input "24990" at bounding box center [738, 814] width 123 height 23
type input "15990"
click at [1021, 736] on div "Create new price [MEDICAL_DATA]. This page is ready Create new price [MEDICAL_D…" at bounding box center [629, 36] width 1259 height 2130
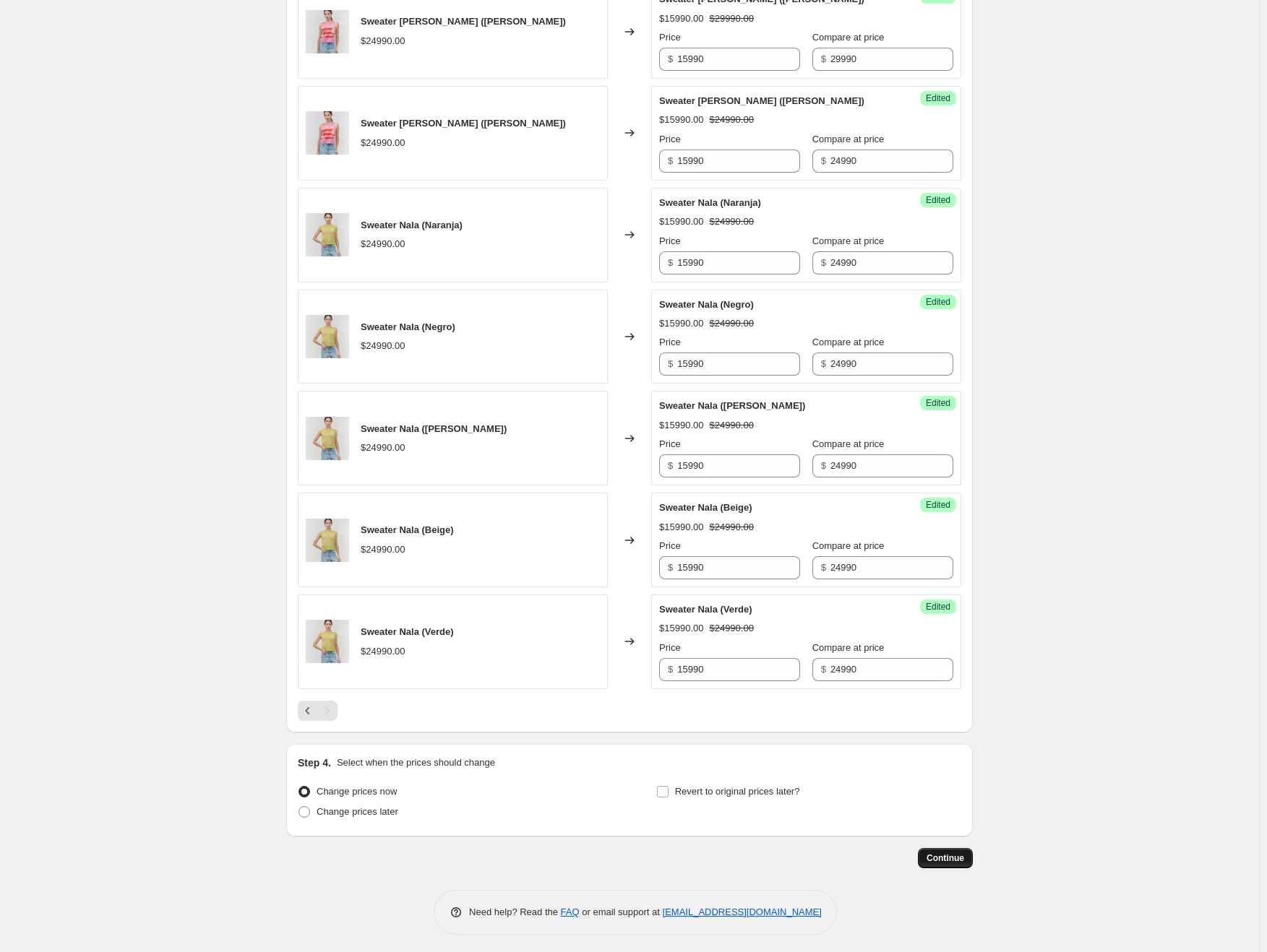
click at [948, 853] on span "Continue" at bounding box center [945, 859] width 38 height 12
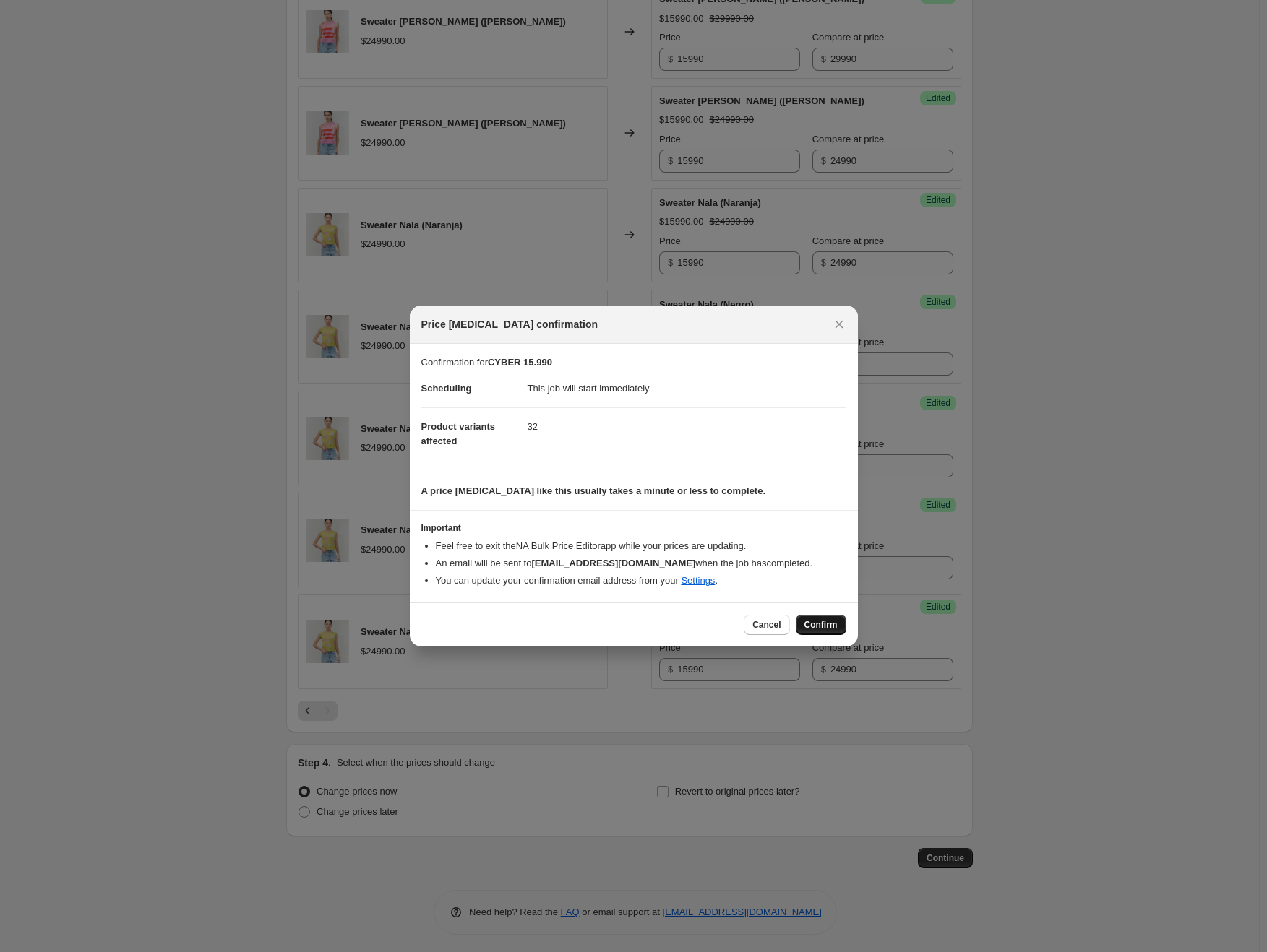
click at [835, 627] on span "Confirm" at bounding box center [821, 625] width 33 height 12
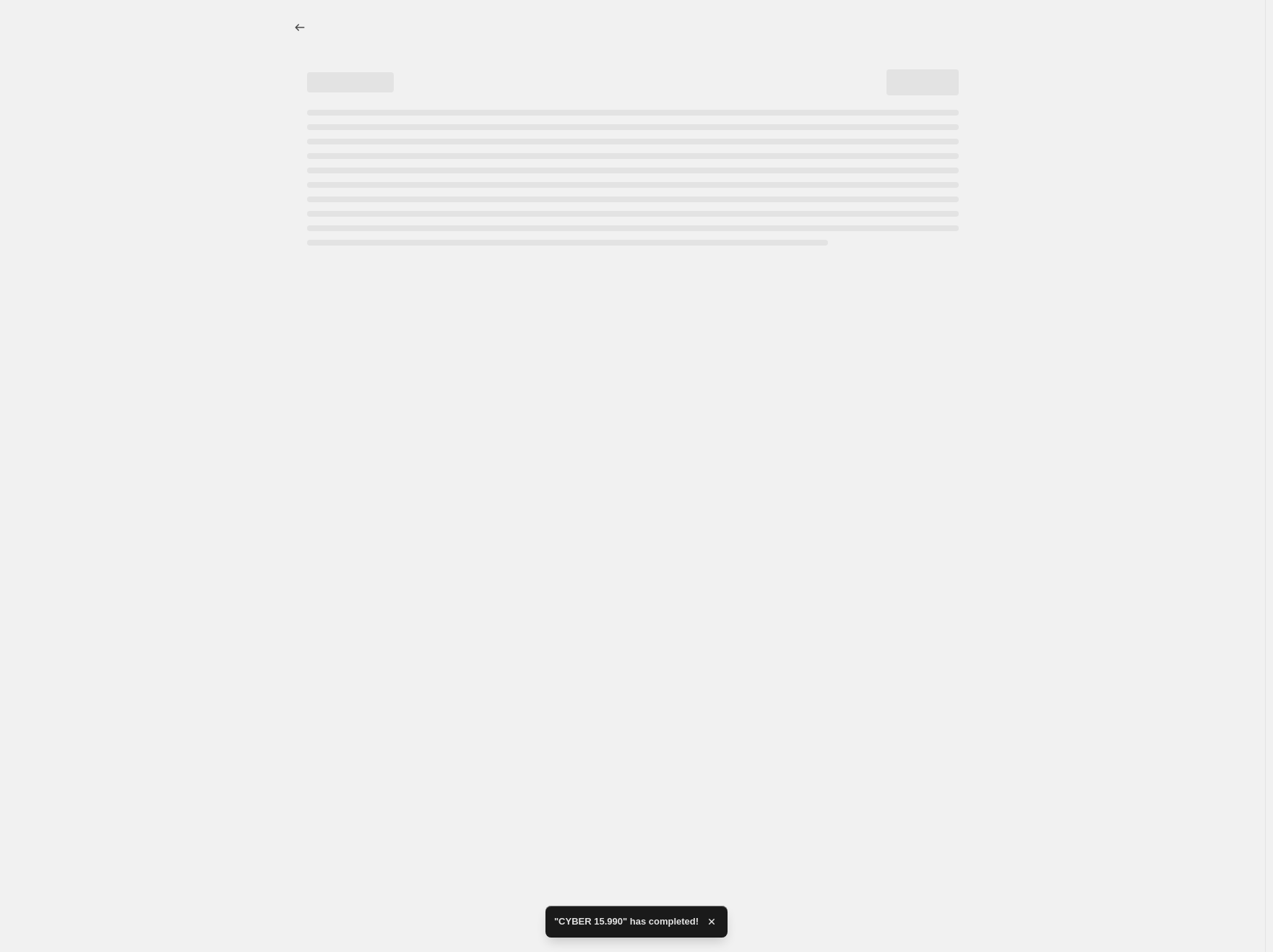
select select "collection"
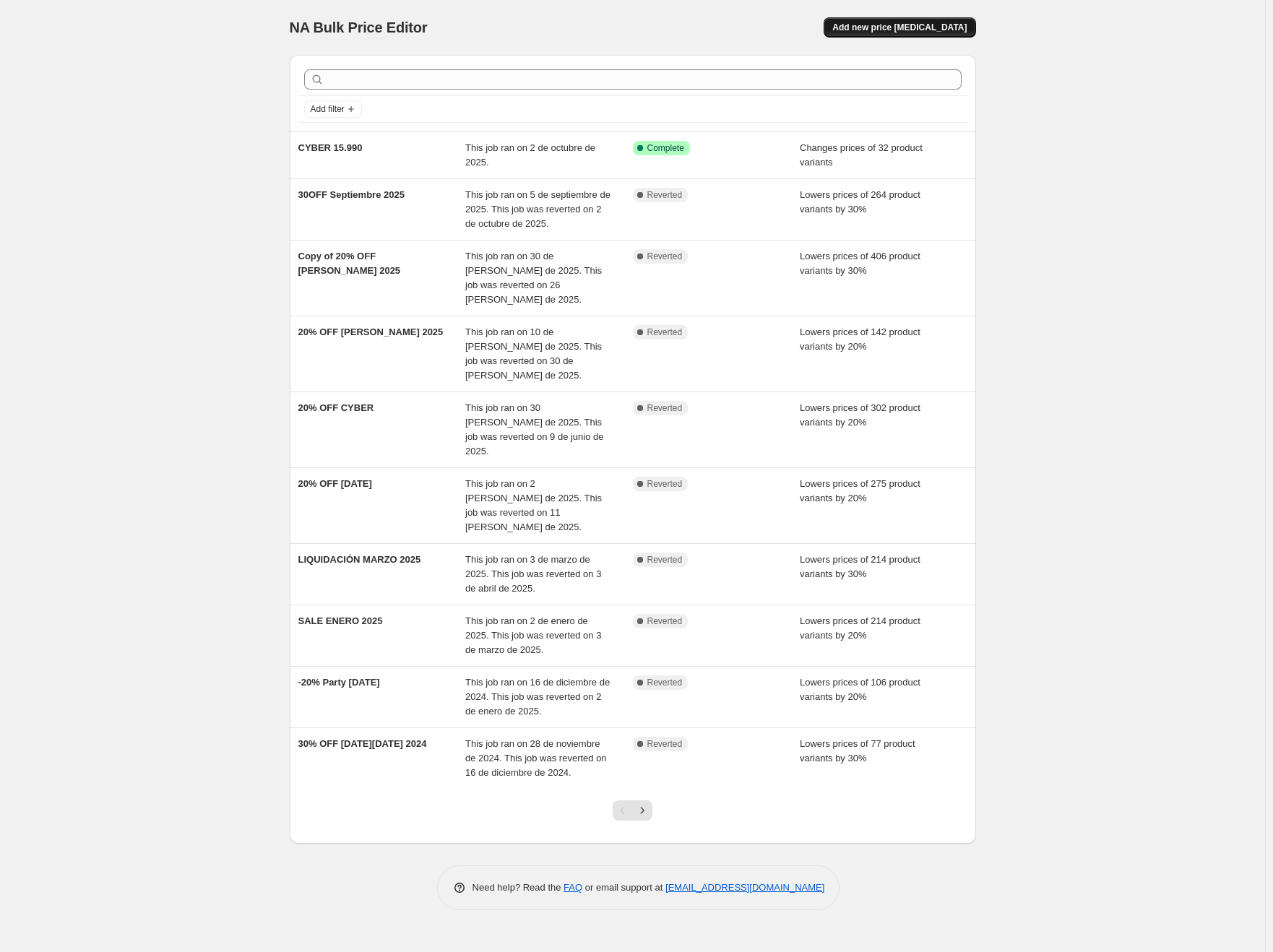
click at [888, 27] on span "Add new price [MEDICAL_DATA]" at bounding box center [899, 27] width 135 height 12
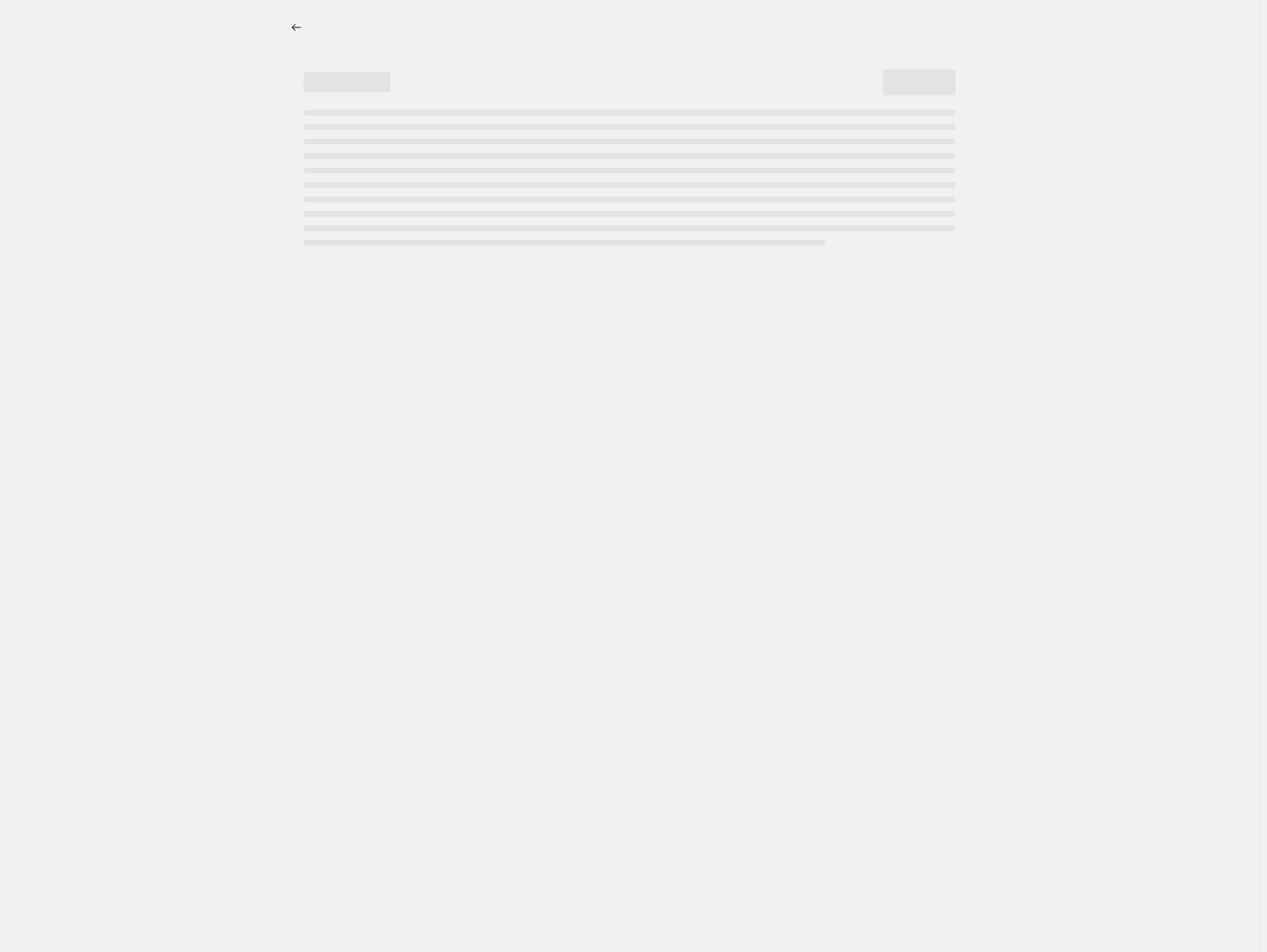
select select "percentage"
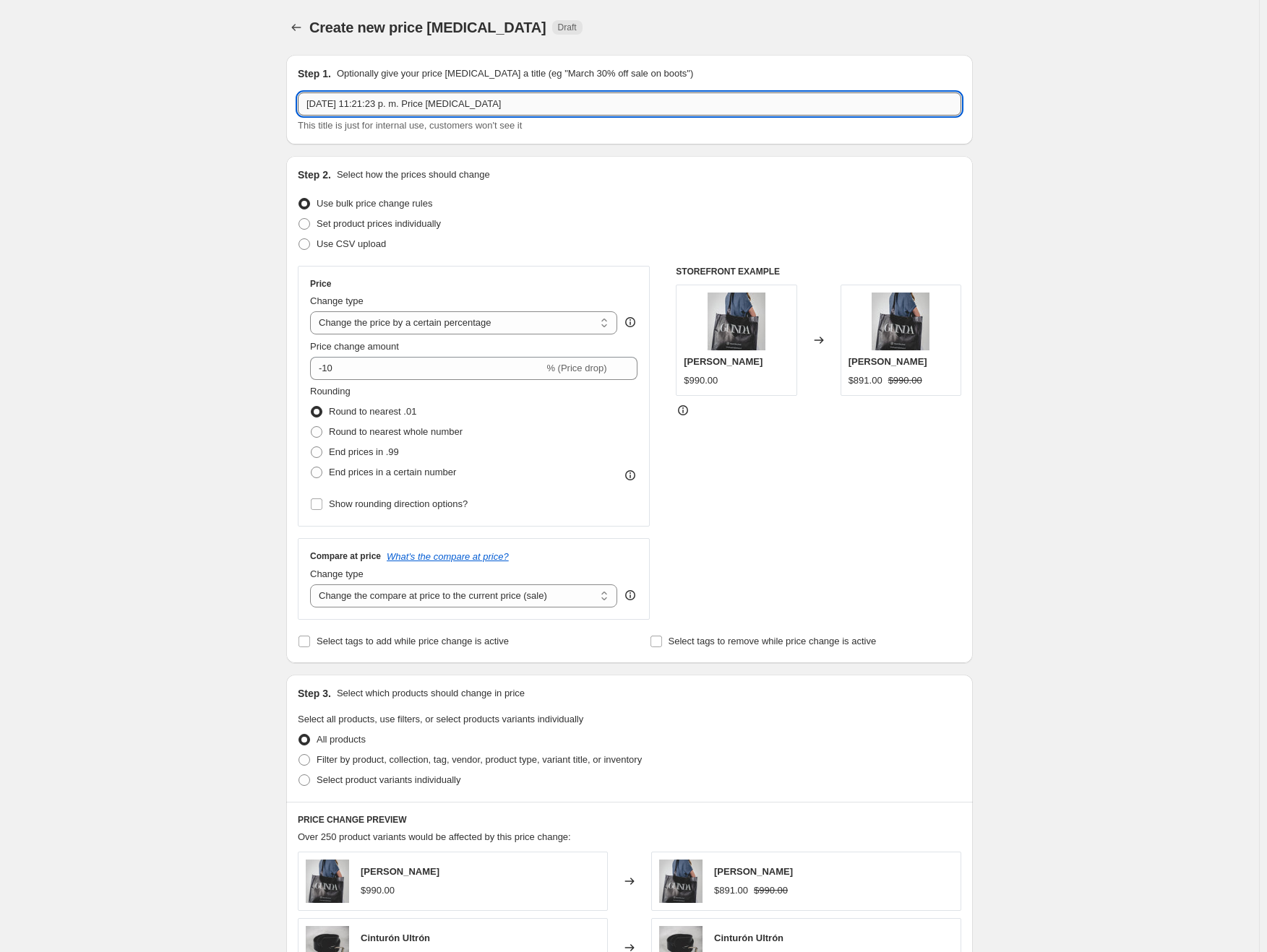
click at [499, 101] on input "[DATE] 11:21:23 p. m. Price [MEDICAL_DATA]" at bounding box center [629, 104] width 663 height 23
type input "CYBER 12.990"
click at [437, 225] on span "Set product prices individually" at bounding box center [378, 223] width 124 height 11
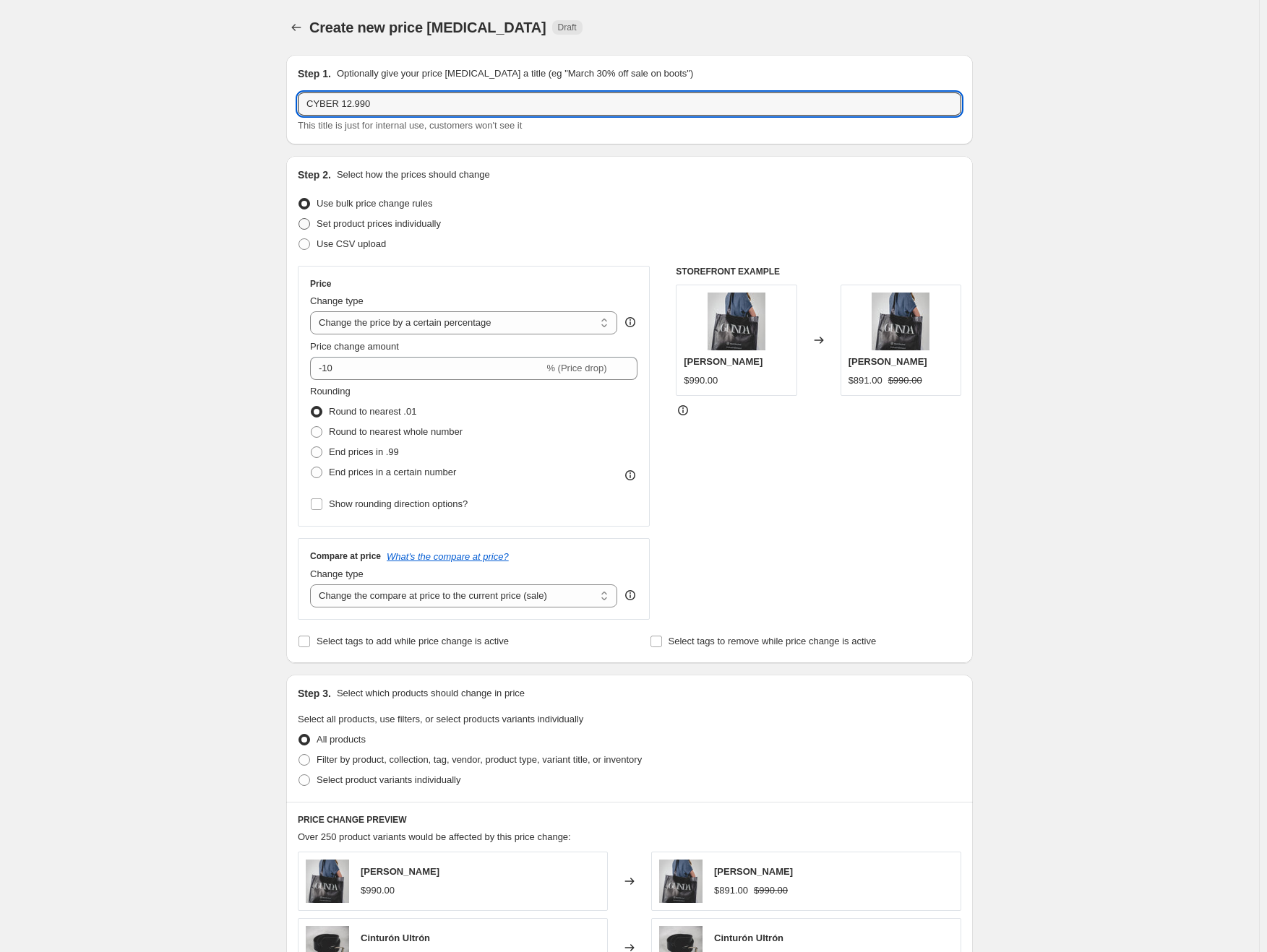
click at [299, 219] on input "Set product prices individually" at bounding box center [299, 218] width 1 height 1
radio input "true"
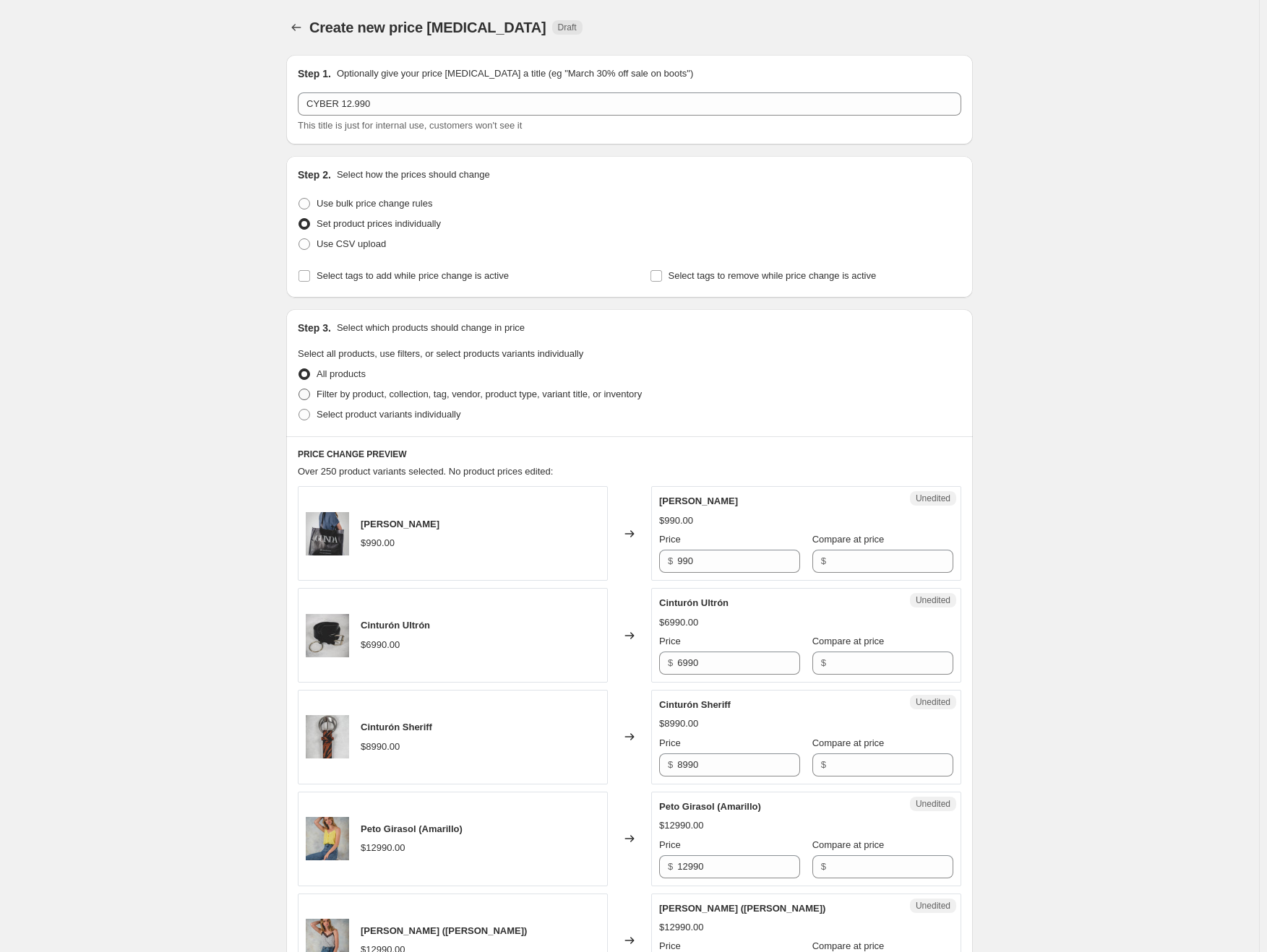
click at [406, 394] on span "Filter by product, collection, tag, vendor, product type, variant title, or inv…" at bounding box center [479, 394] width 325 height 11
click at [299, 390] on input "Filter by product, collection, tag, vendor, product type, variant title, or inv…" at bounding box center [299, 389] width 1 height 1
radio input "true"
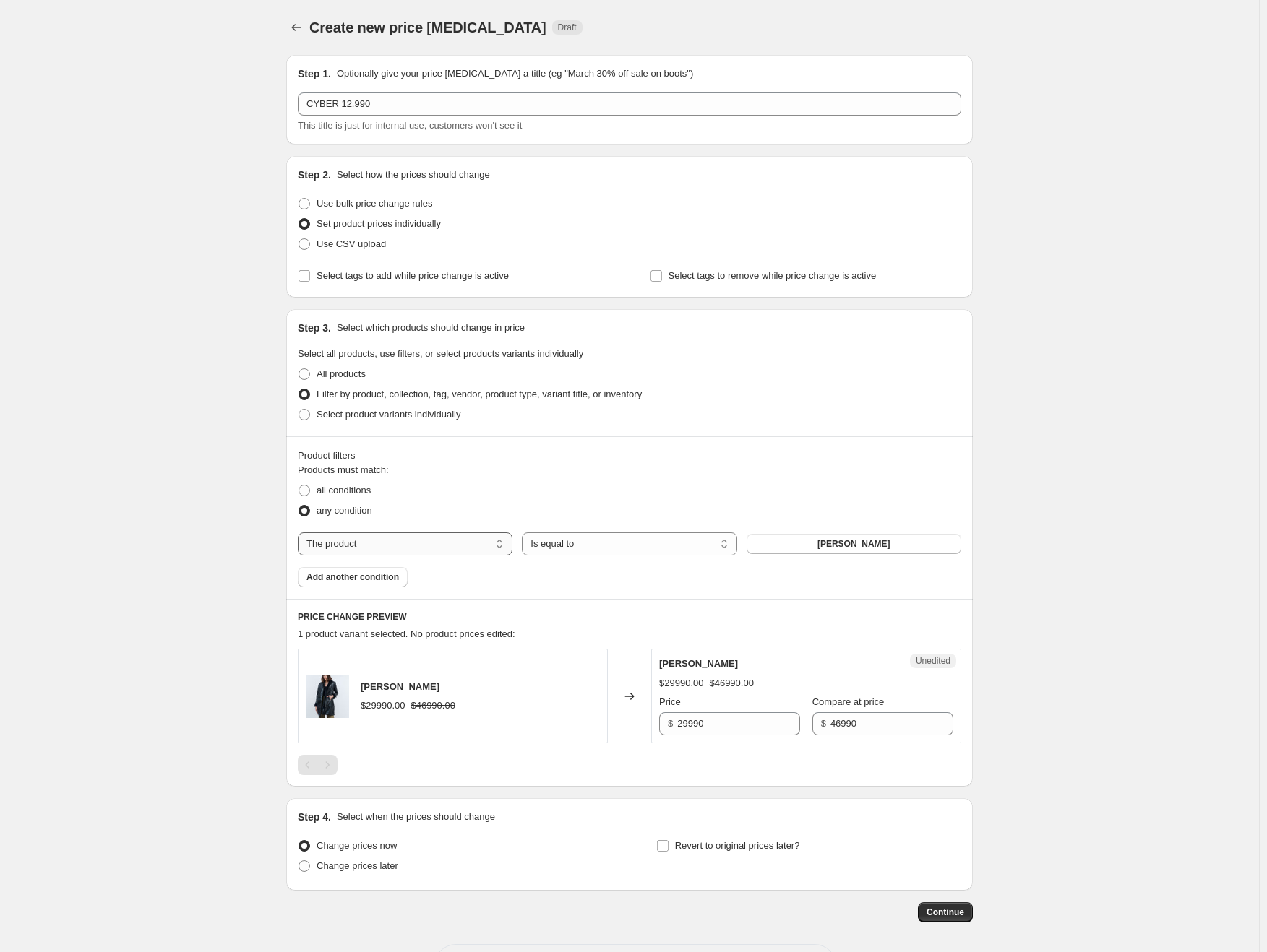
click at [467, 544] on select "The product The product's collection The product's tag The product's vendor The…" at bounding box center [405, 543] width 215 height 23
select select "collection"
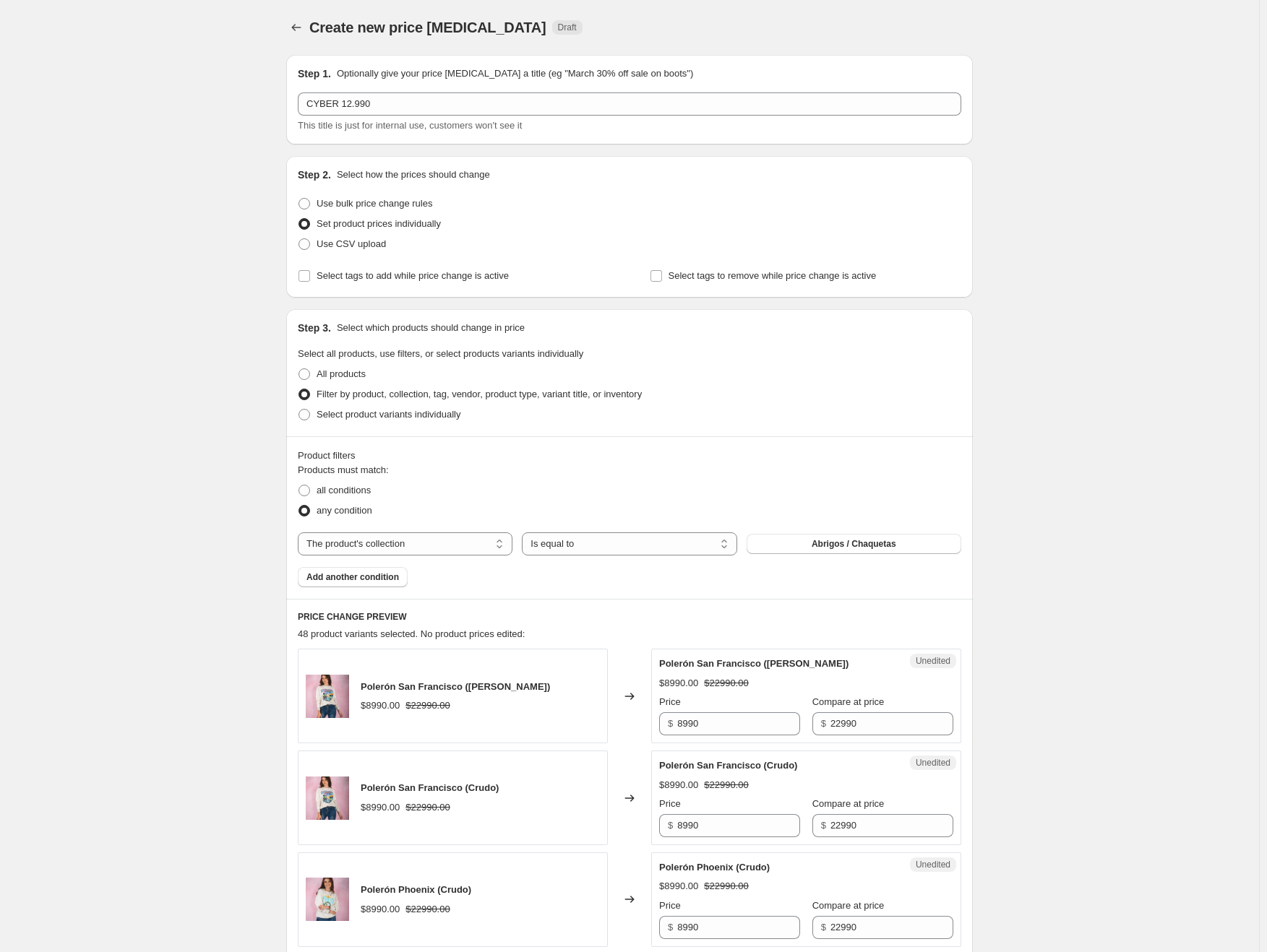
click at [832, 550] on button "Abrigos / Chaquetas" at bounding box center [854, 544] width 215 height 21
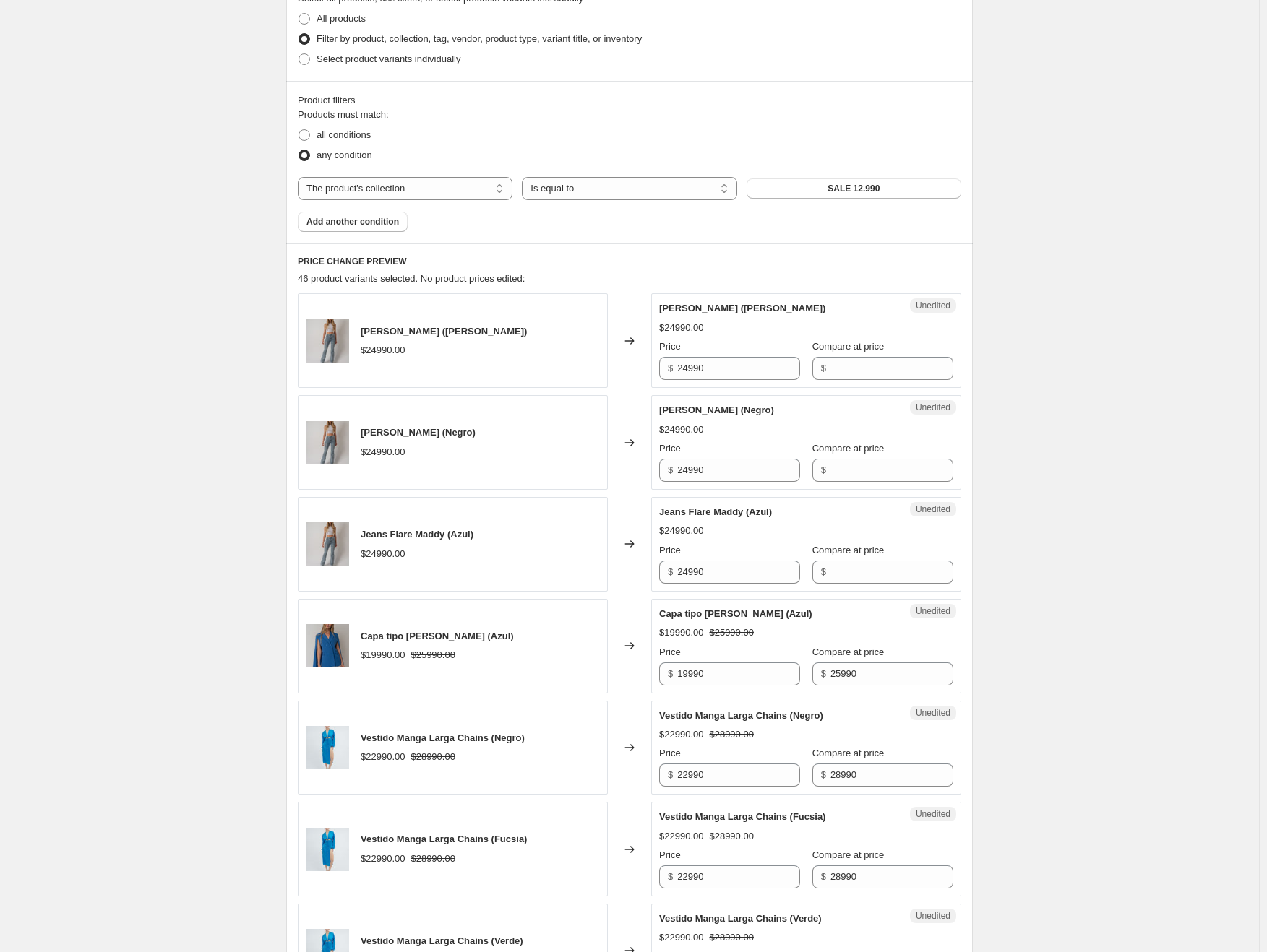
scroll to position [361, 0]
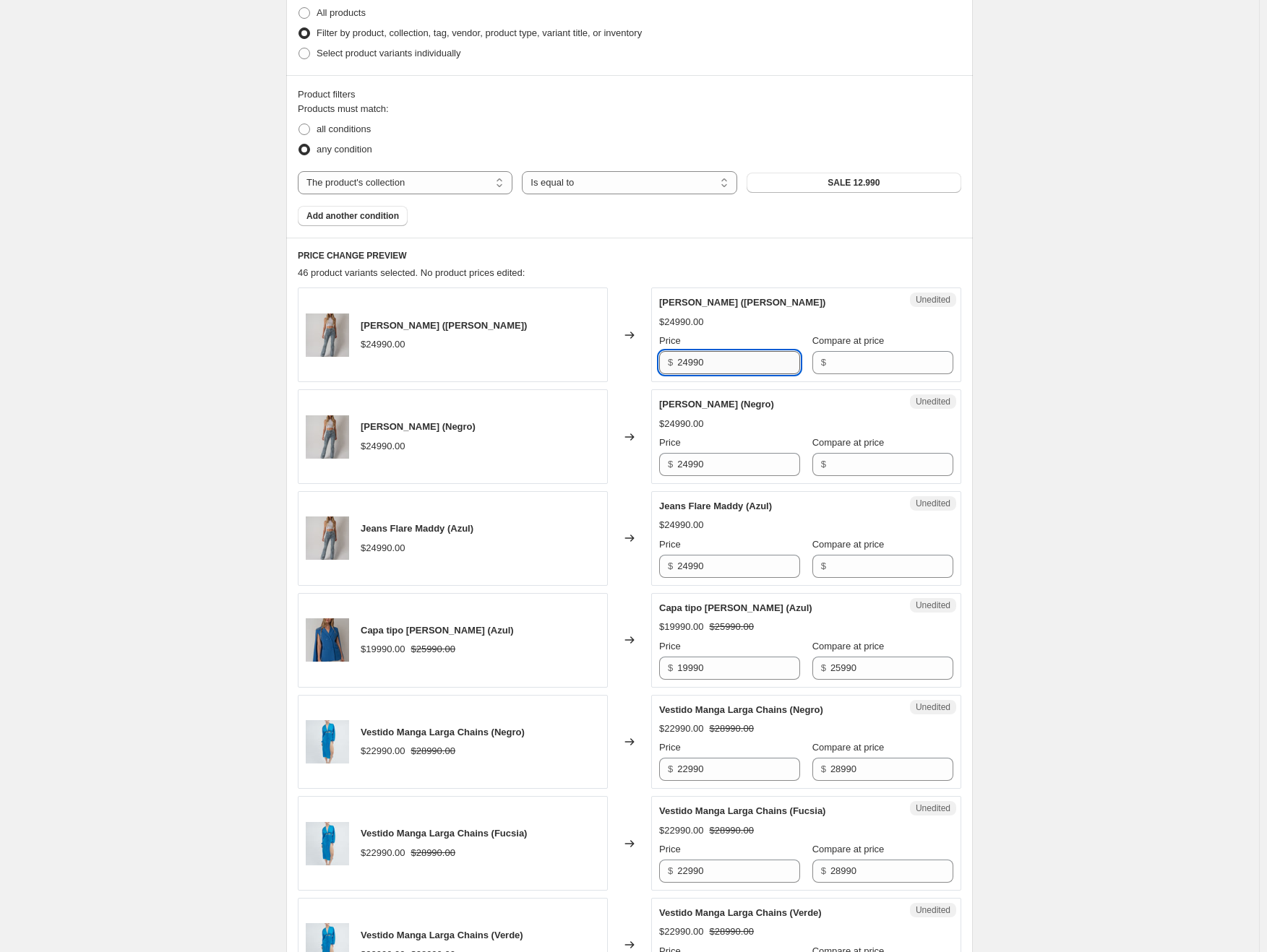
click at [746, 362] on input "24990" at bounding box center [738, 362] width 123 height 23
click at [875, 362] on input "Compare at price" at bounding box center [891, 362] width 123 height 23
paste input "24990"
type input "24990"
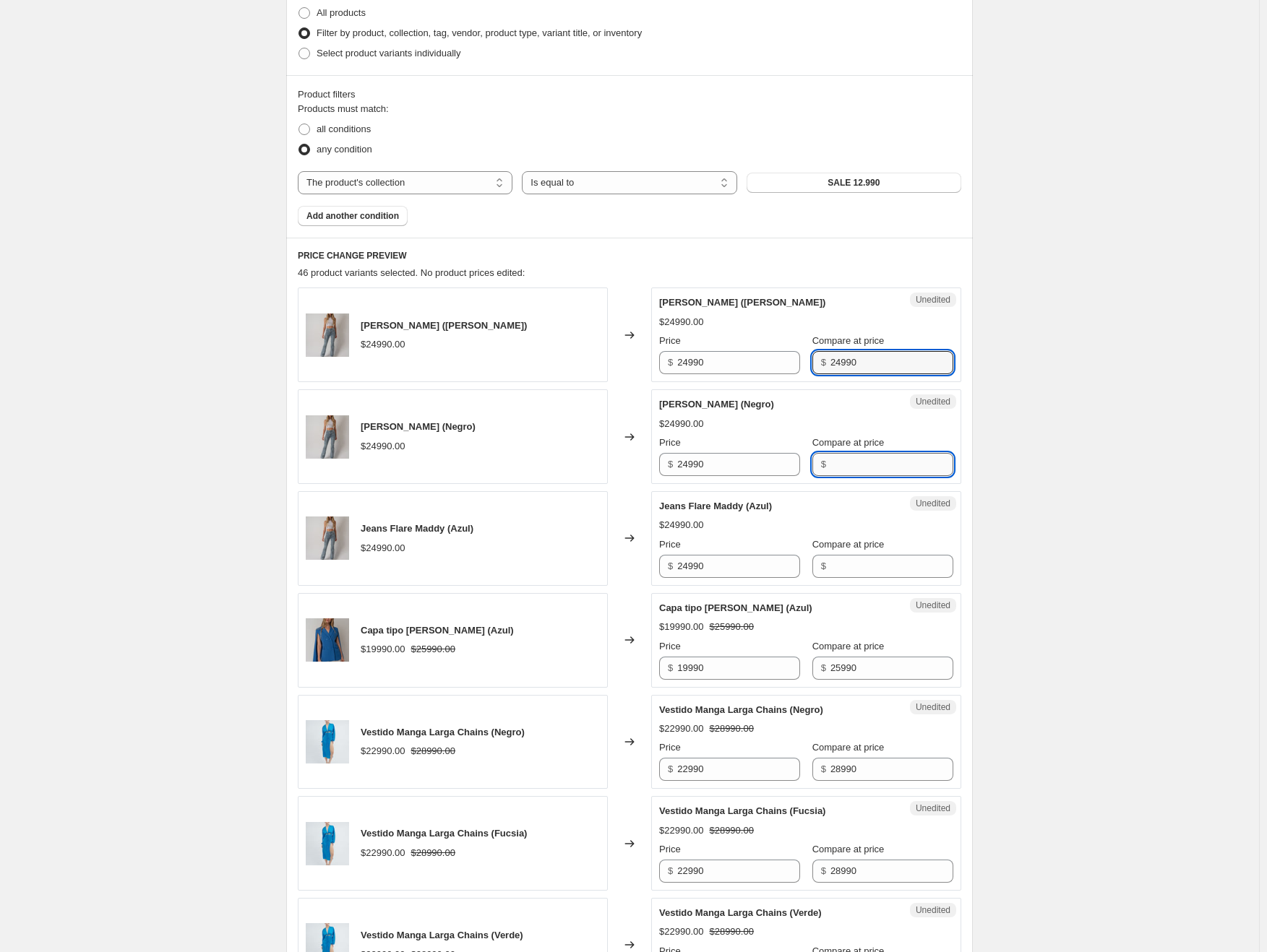
click at [868, 463] on input "Compare at price" at bounding box center [891, 464] width 123 height 23
paste input "24990"
type input "24990"
click at [864, 561] on input "Compare at price" at bounding box center [891, 566] width 123 height 23
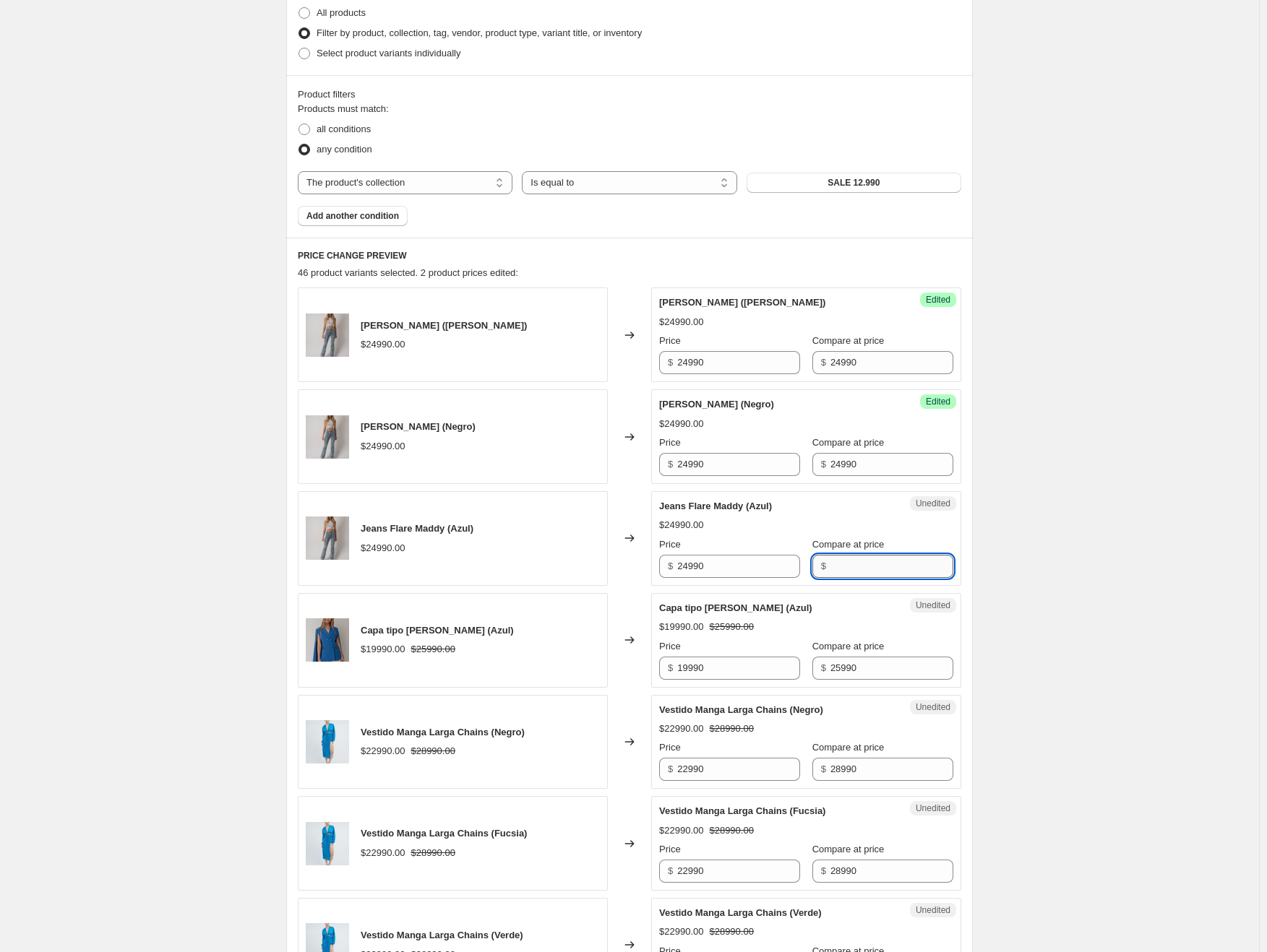
paste input "24990"
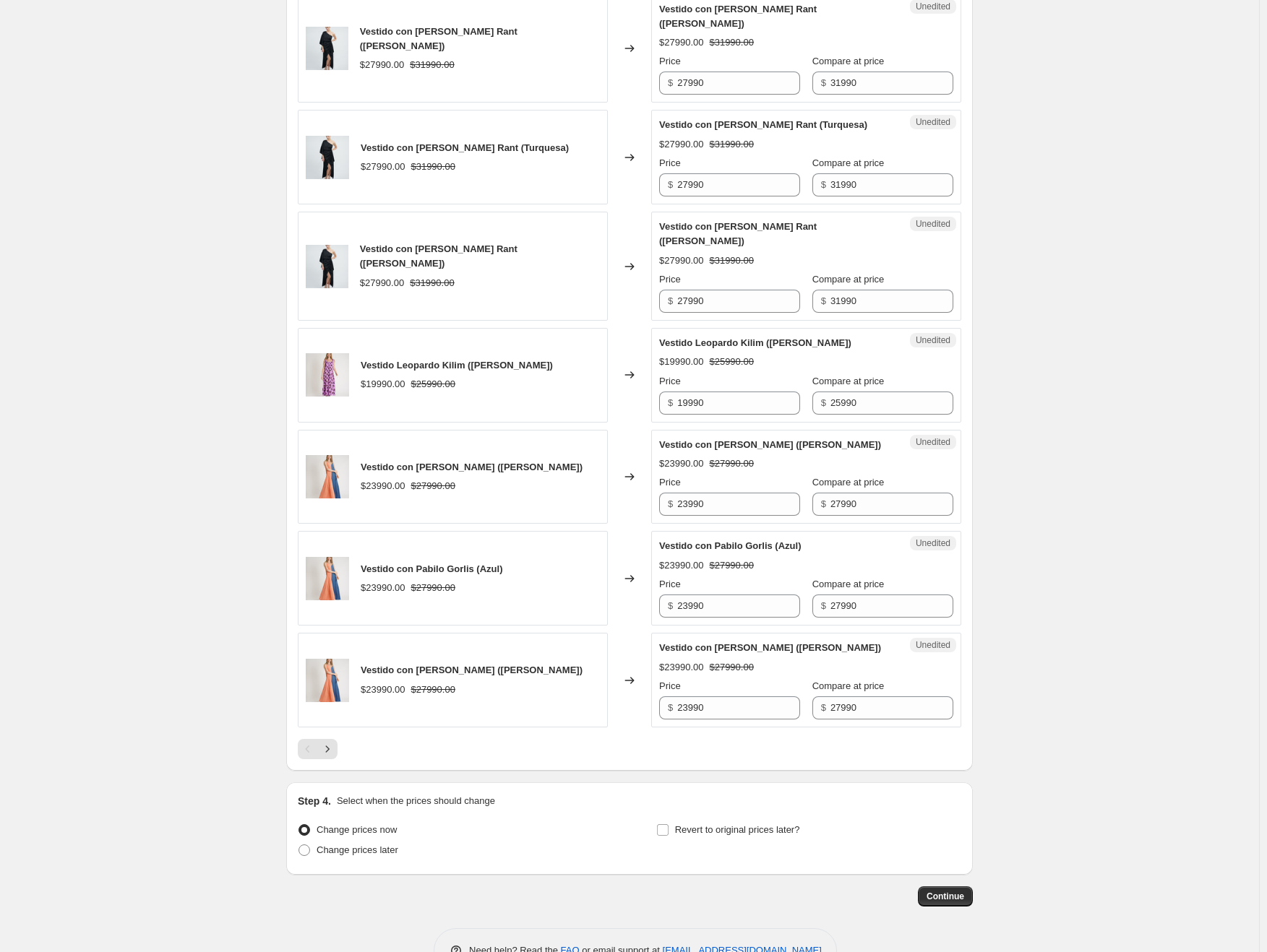
scroll to position [1985, 0]
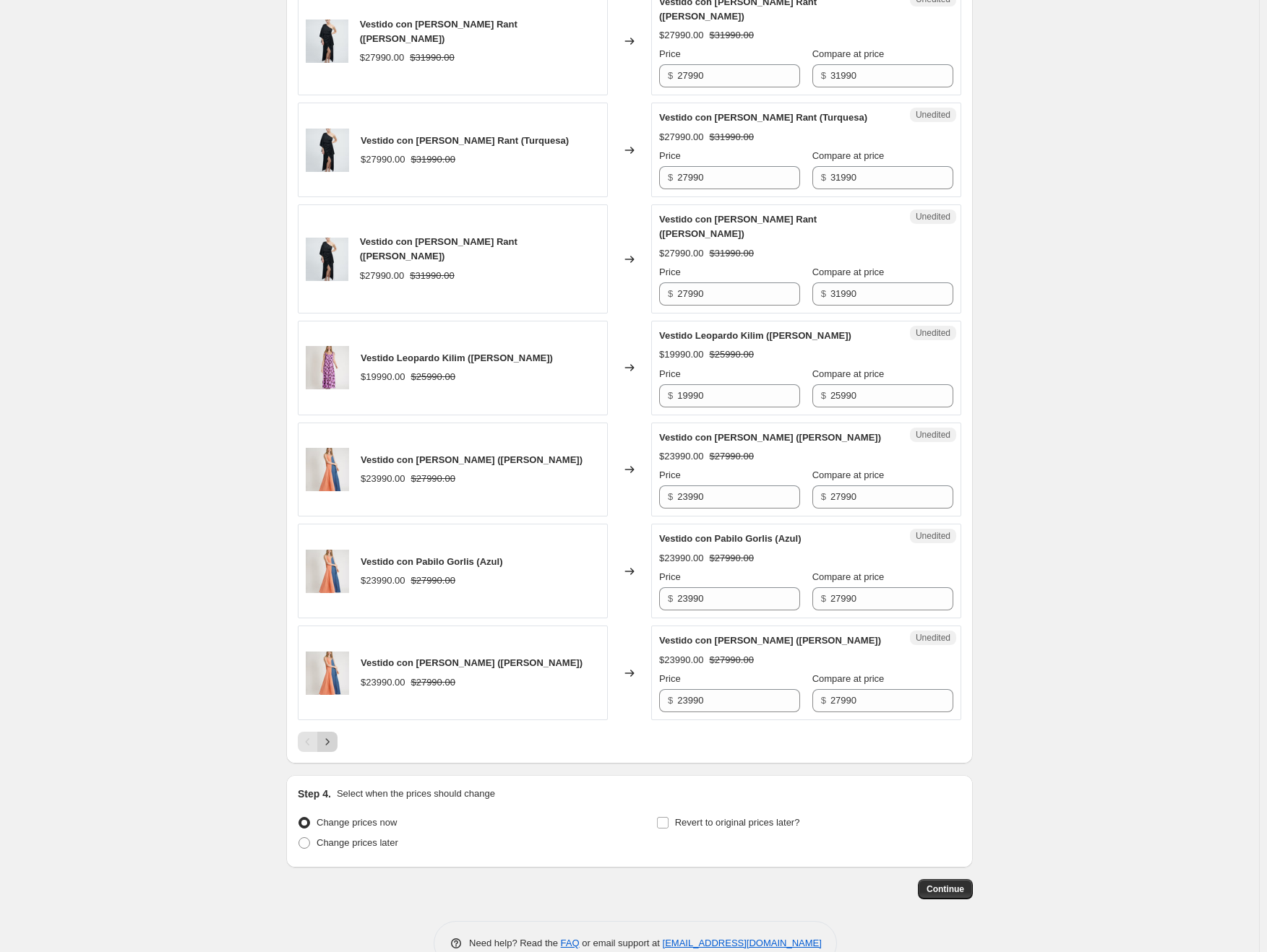
type input "24990"
click at [335, 734] on icon "Next" at bounding box center [327, 742] width 15 height 15
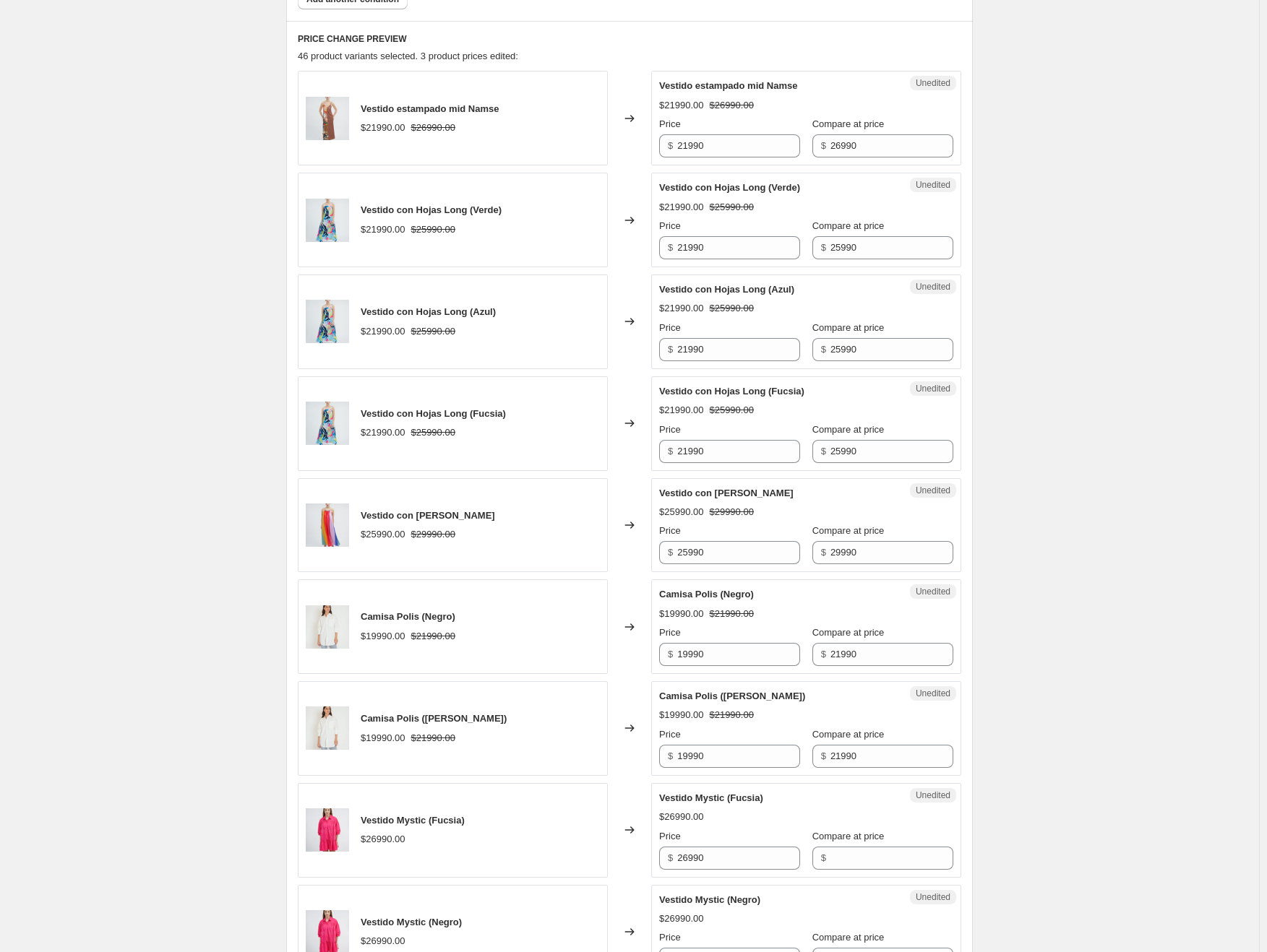
scroll to position [940, 0]
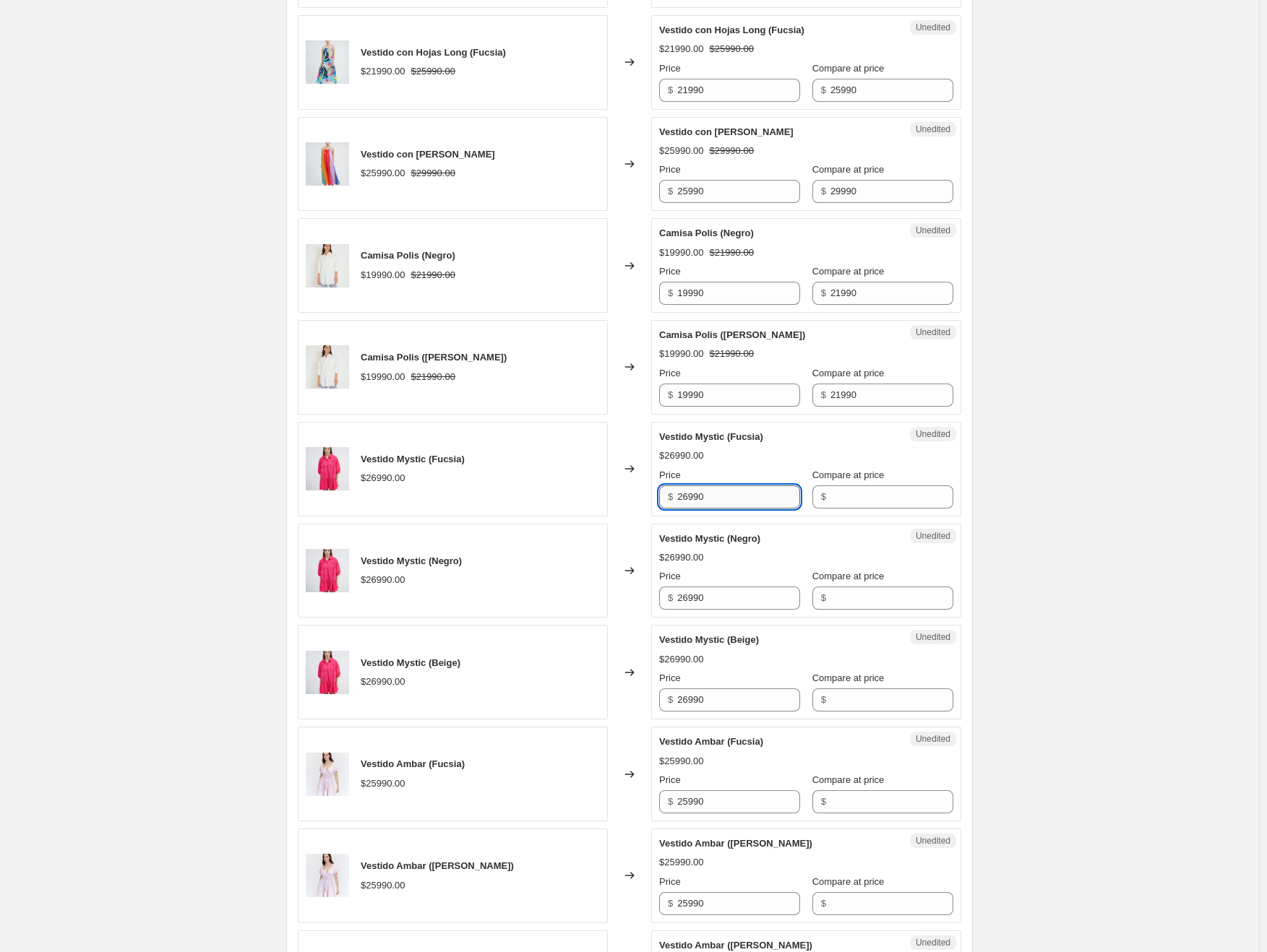
click at [764, 498] on input "26990" at bounding box center [738, 496] width 123 height 23
click at [855, 498] on input "Compare at price" at bounding box center [891, 496] width 123 height 23
paste input "26990"
type input "26990"
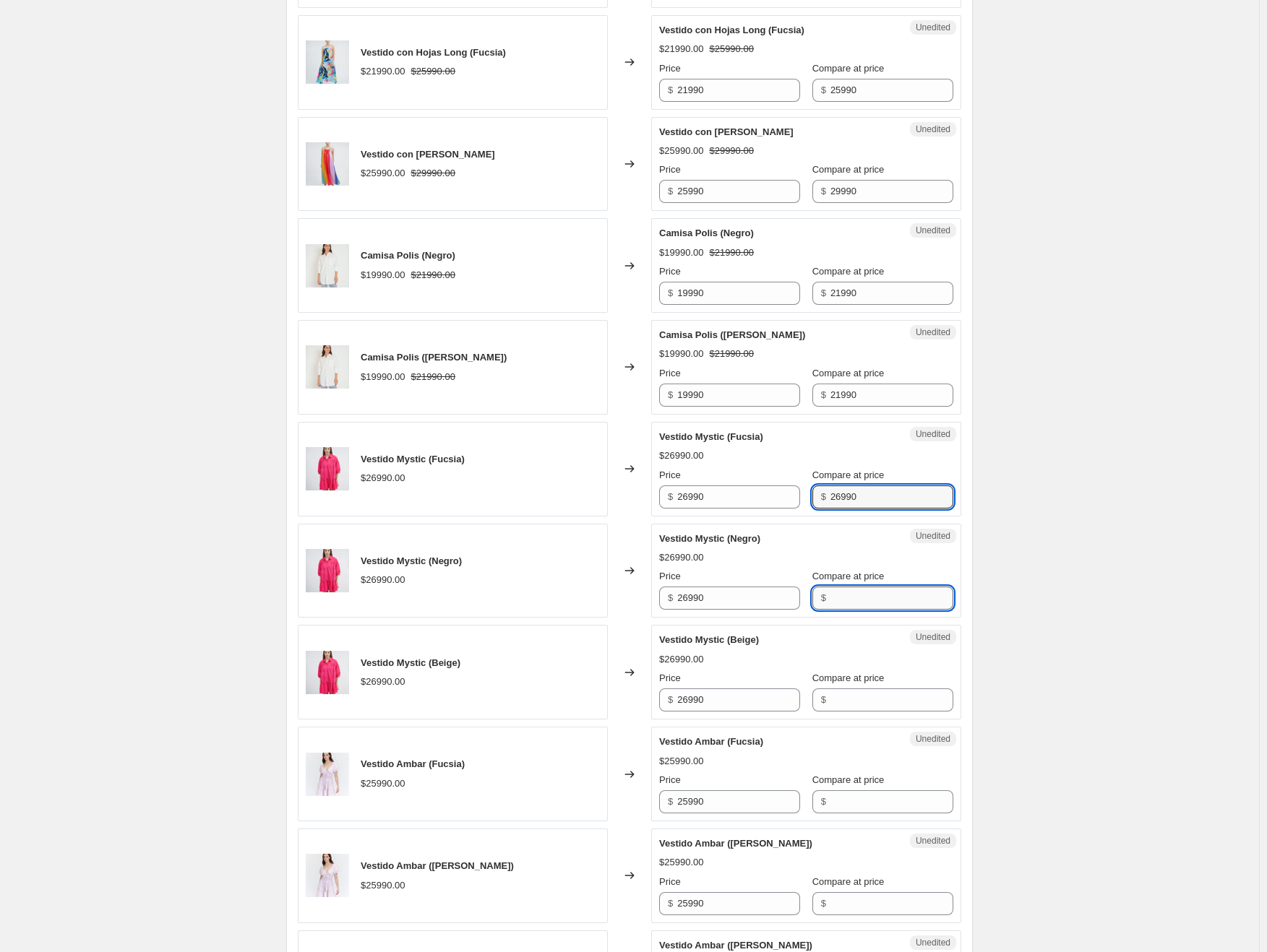
click at [860, 603] on input "Compare at price" at bounding box center [891, 598] width 123 height 23
paste input "26990"
type input "26990"
click at [849, 702] on input "Compare at price" at bounding box center [891, 700] width 123 height 23
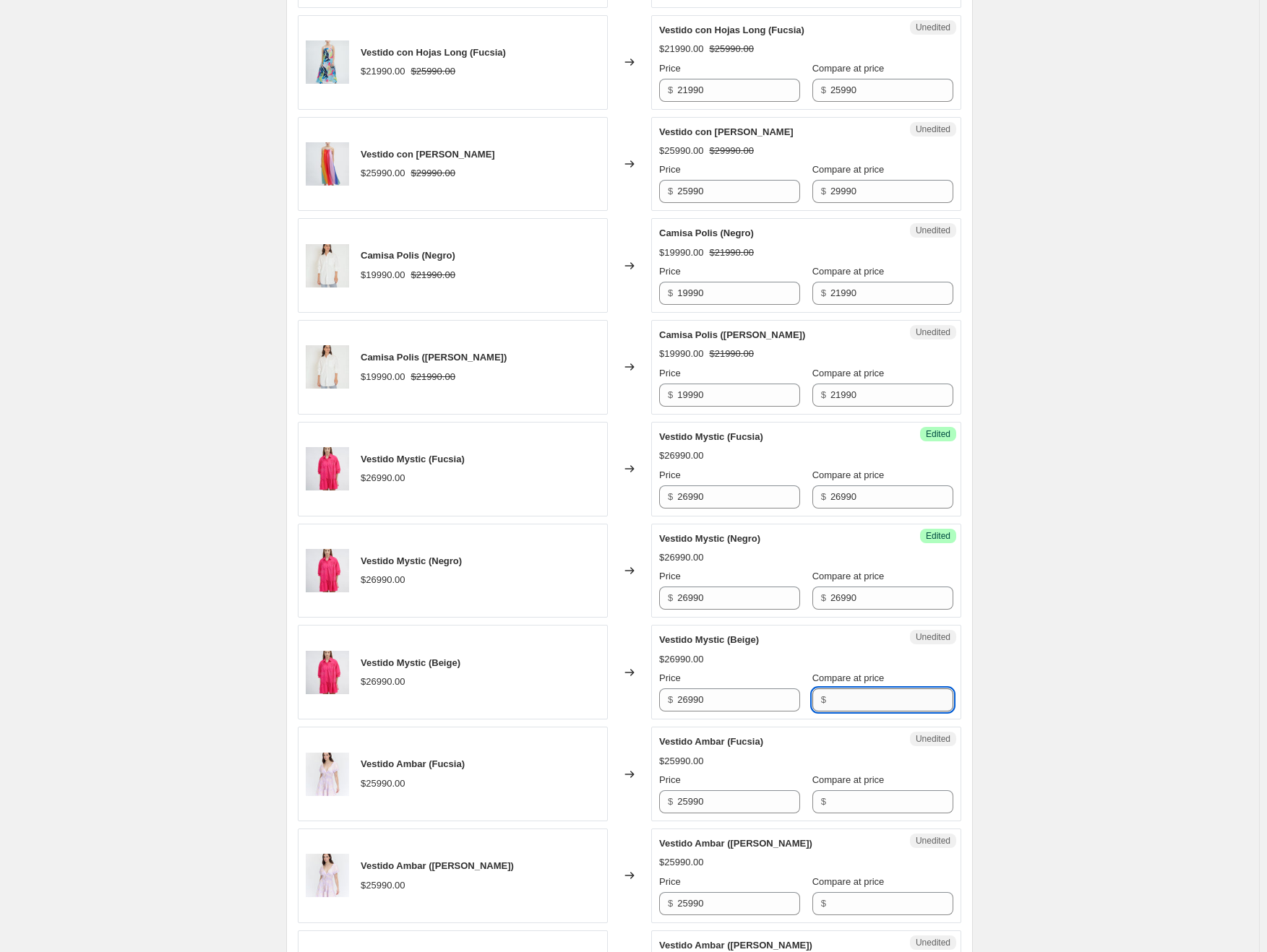
paste input "26990"
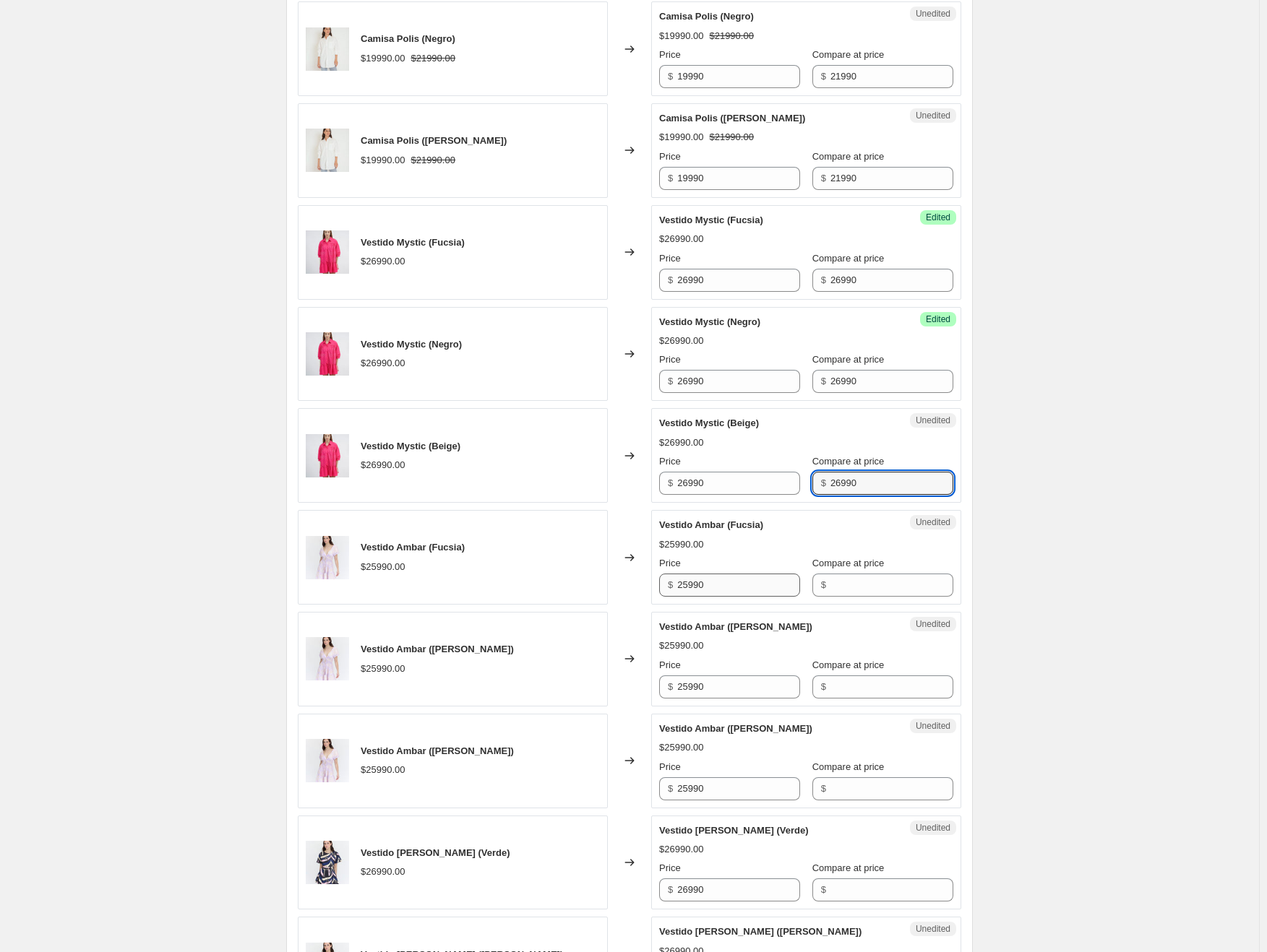
type input "26990"
click at [685, 576] on input "25990" at bounding box center [738, 584] width 123 height 23
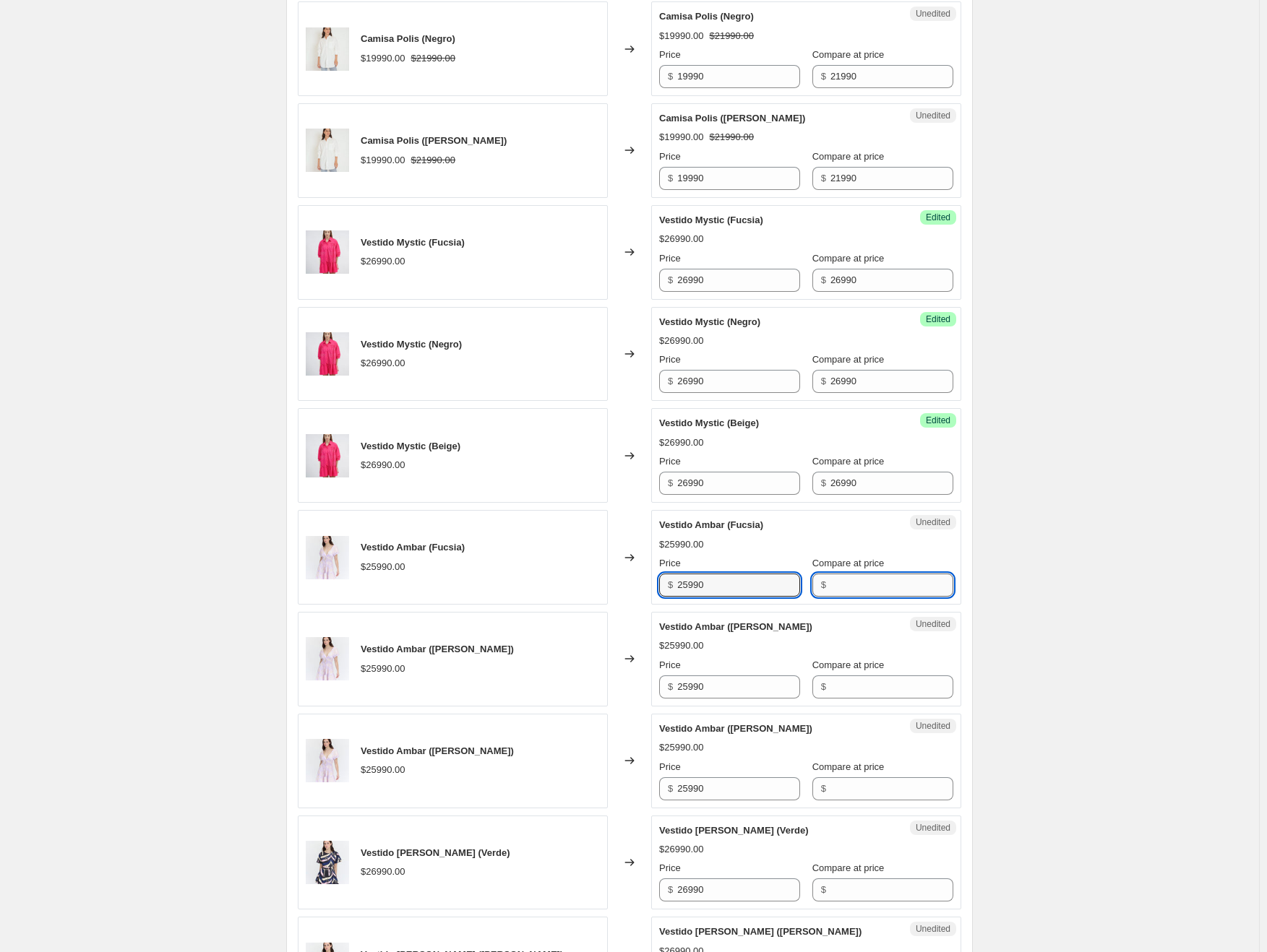
click at [868, 579] on input "Compare at price" at bounding box center [891, 584] width 123 height 23
paste input "25990"
type input "25990"
click at [859, 684] on input "Compare at price" at bounding box center [891, 687] width 123 height 23
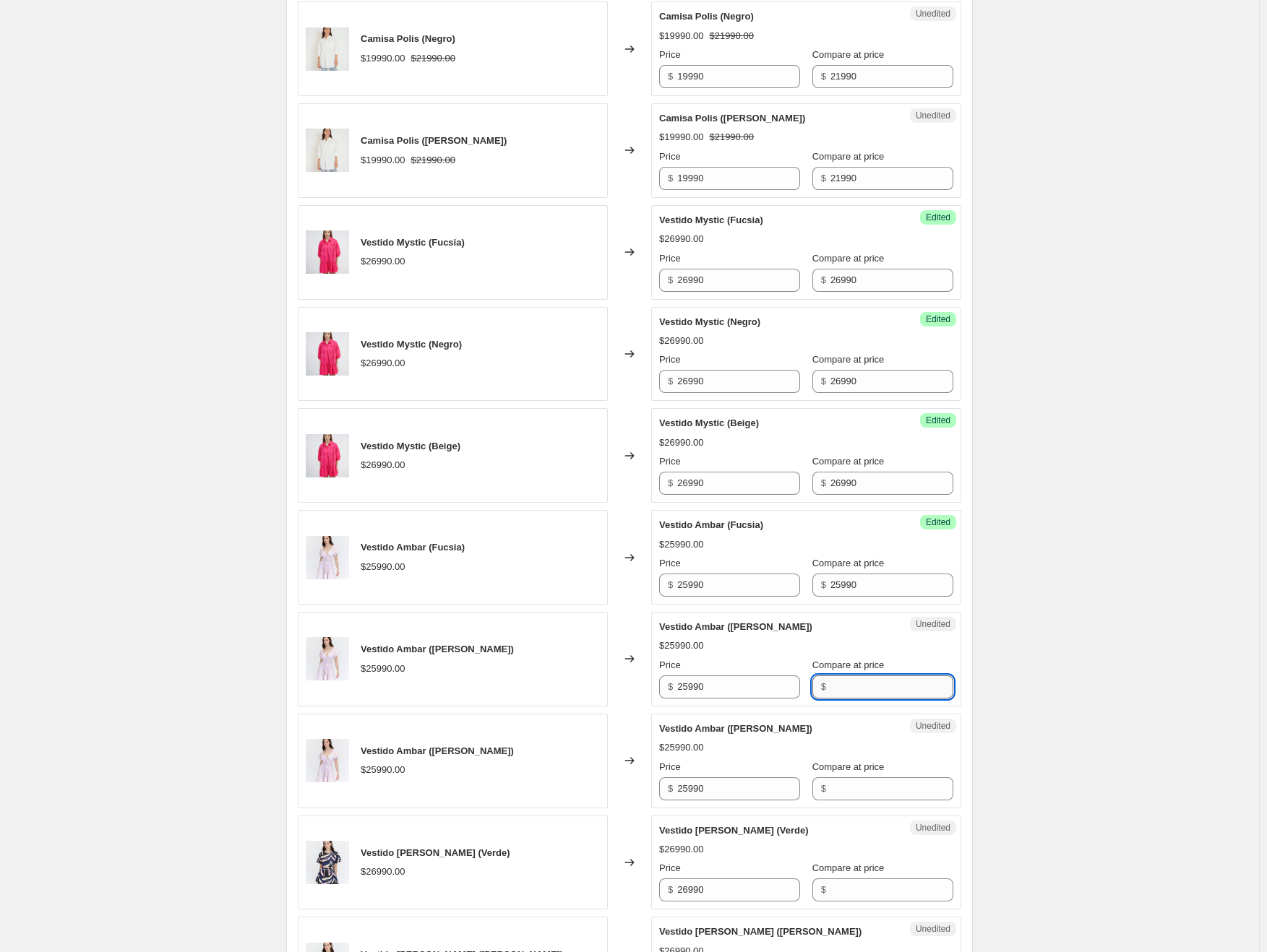
paste input "25990"
type input "25990"
click at [867, 777] on input "Compare at price" at bounding box center [891, 788] width 123 height 23
paste input "25990"
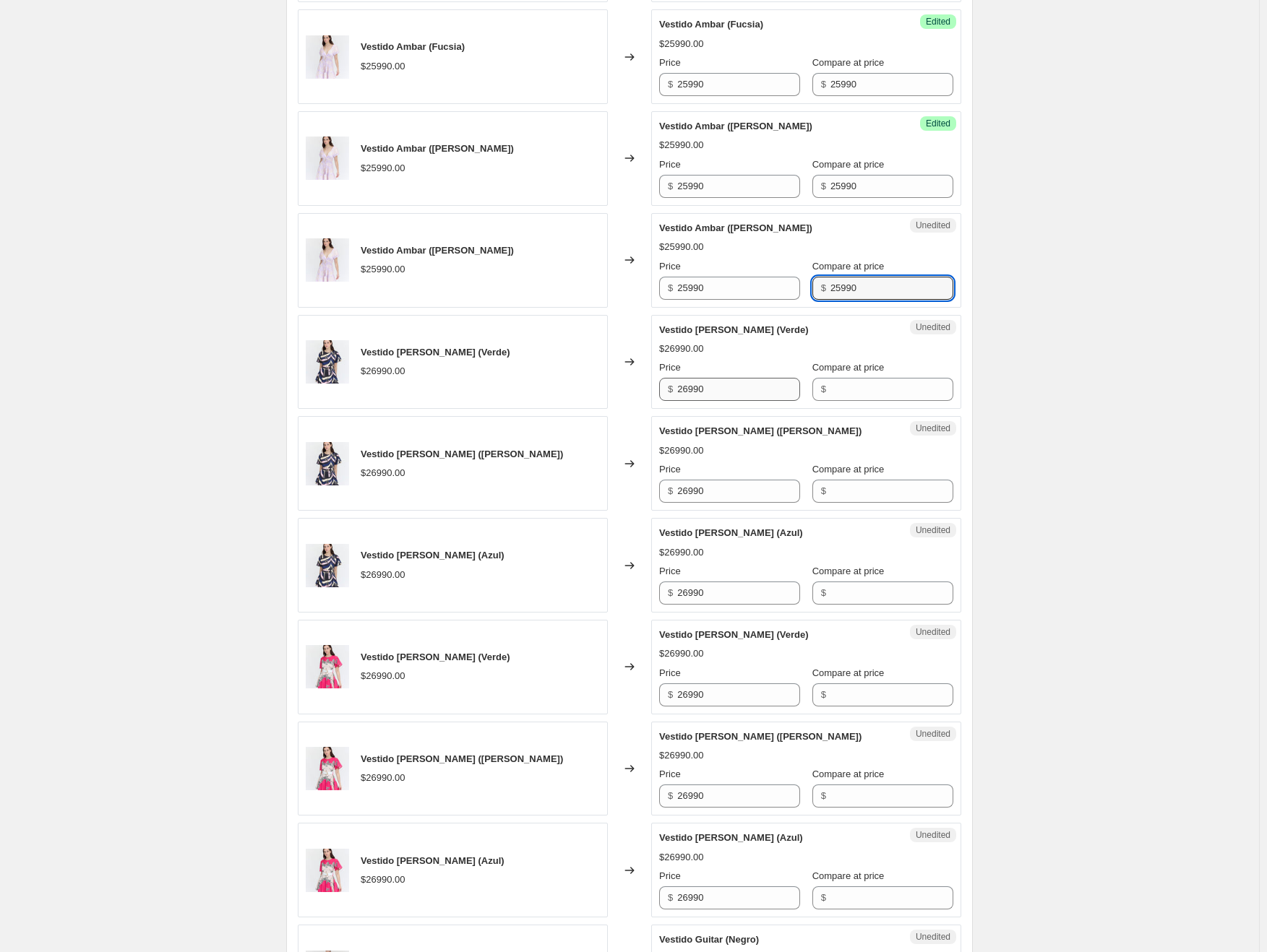
scroll to position [1661, 0]
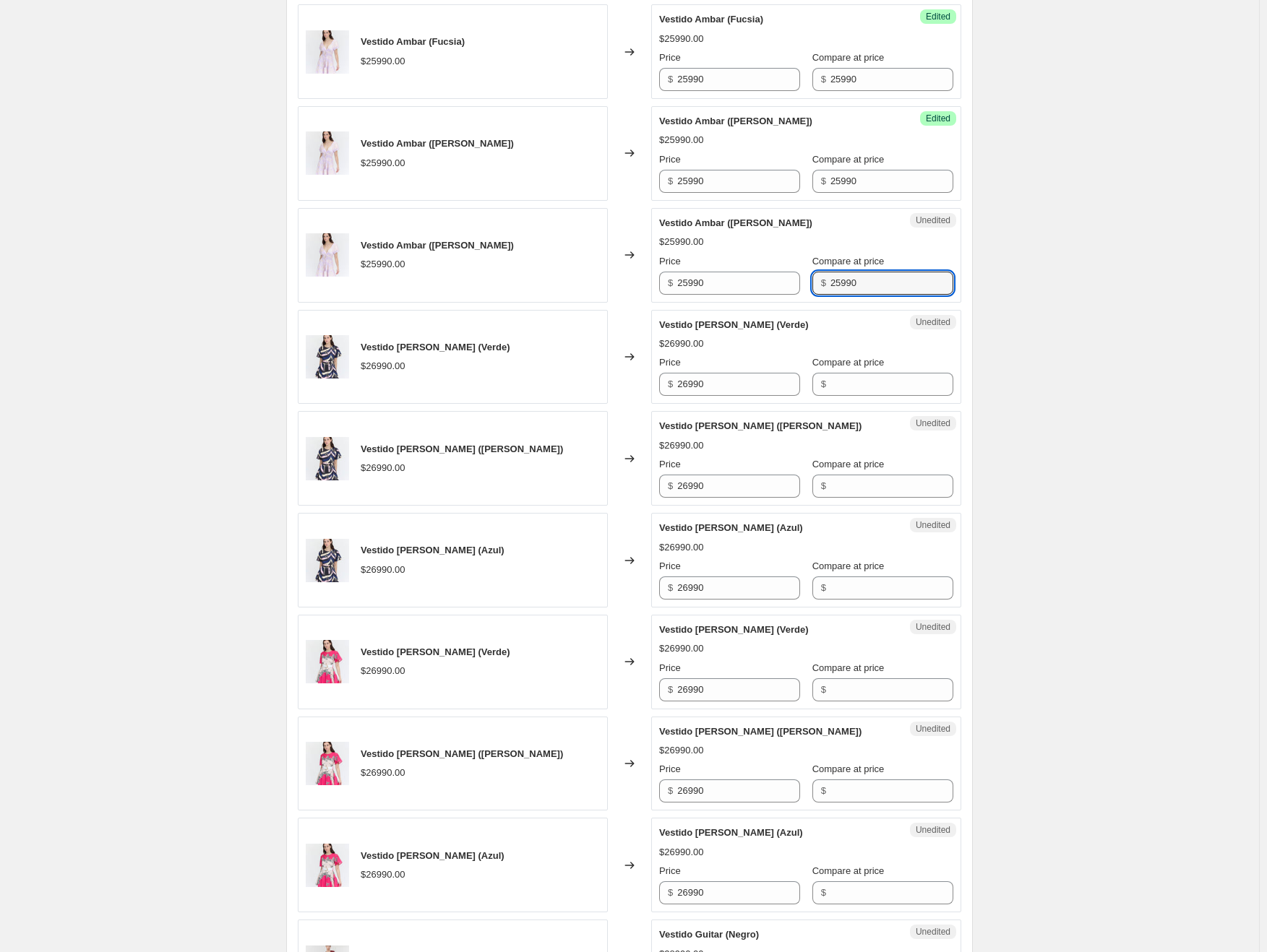
type input "25990"
click at [716, 365] on div "Price" at bounding box center [729, 363] width 141 height 15
click at [715, 379] on input "26990" at bounding box center [738, 384] width 123 height 23
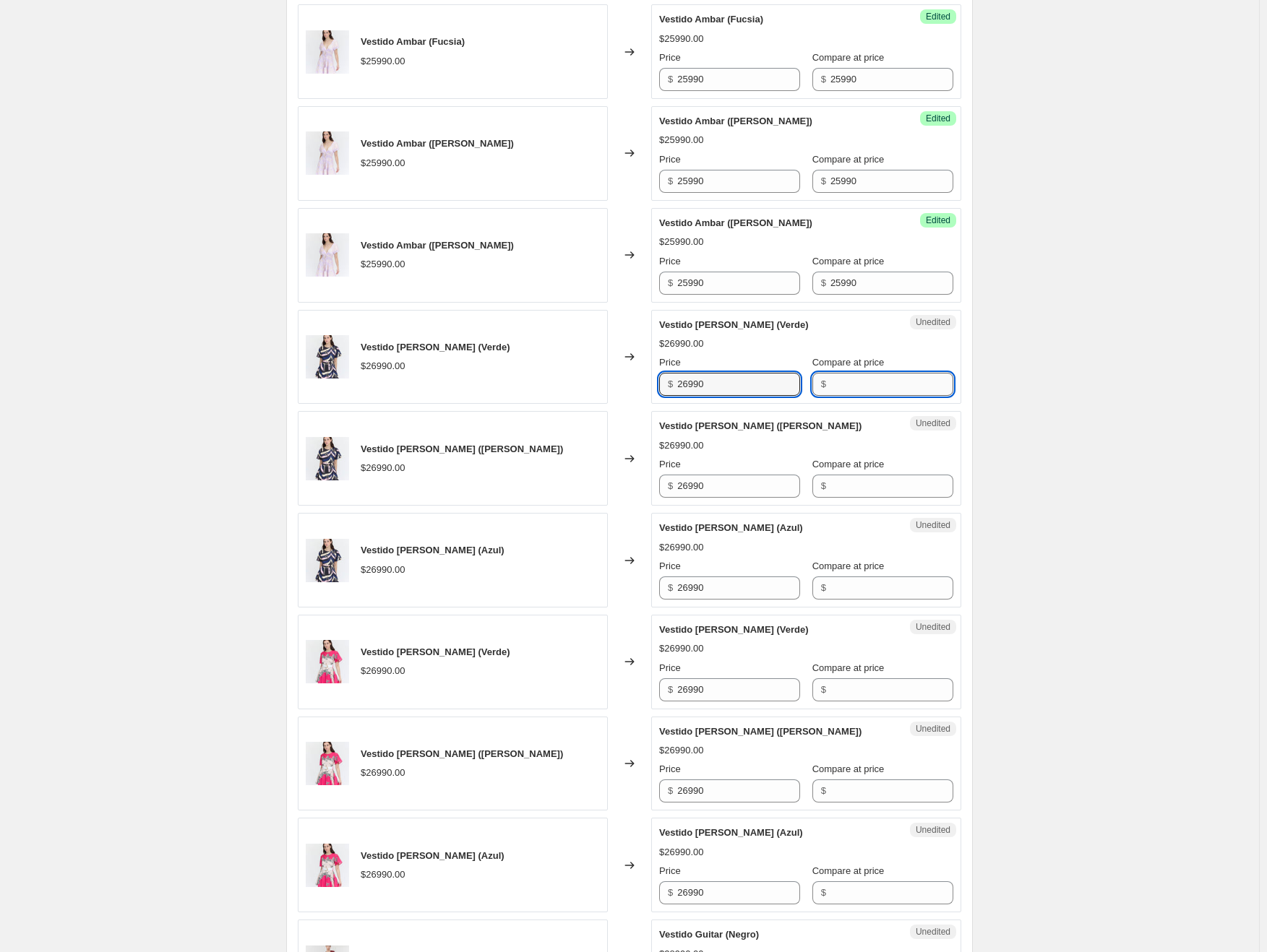
click at [849, 387] on input "Compare at price" at bounding box center [891, 384] width 123 height 23
paste input "26990"
type input "26990"
click at [855, 484] on input "Compare at price" at bounding box center [891, 486] width 123 height 23
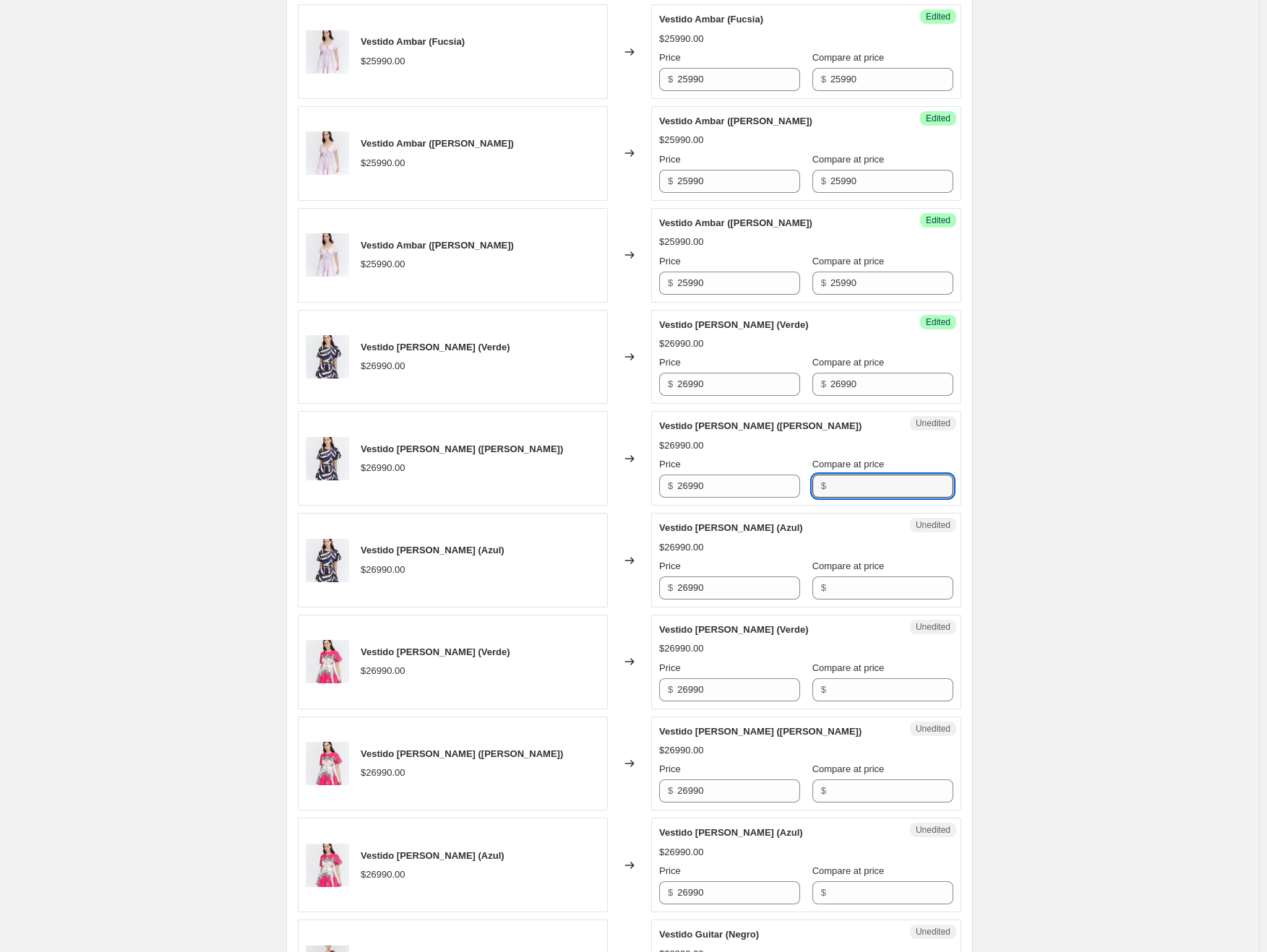
paste input "26990"
type input "26990"
click at [856, 582] on input "Compare at price" at bounding box center [891, 587] width 123 height 23
paste input "26990"
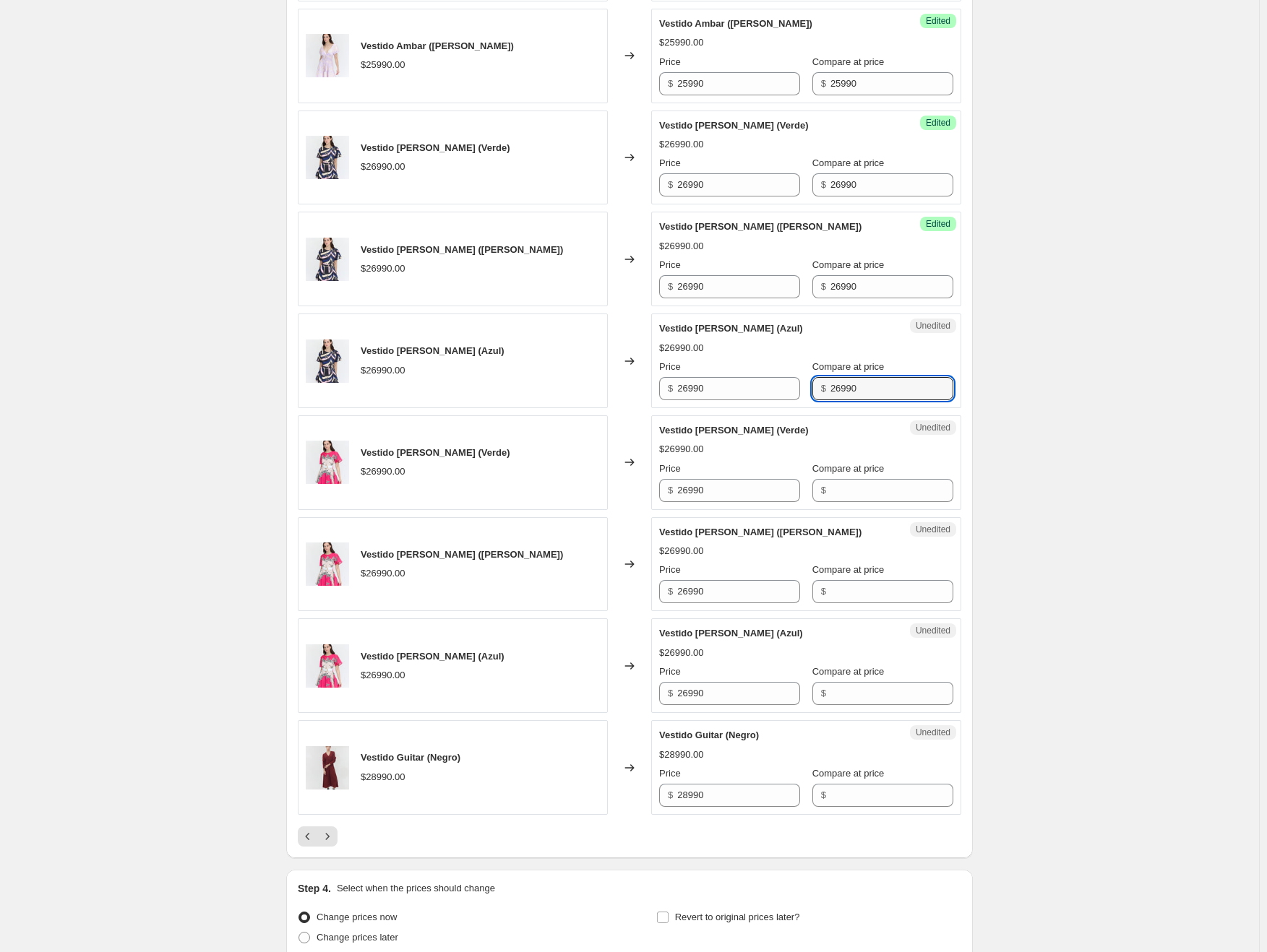
scroll to position [1878, 0]
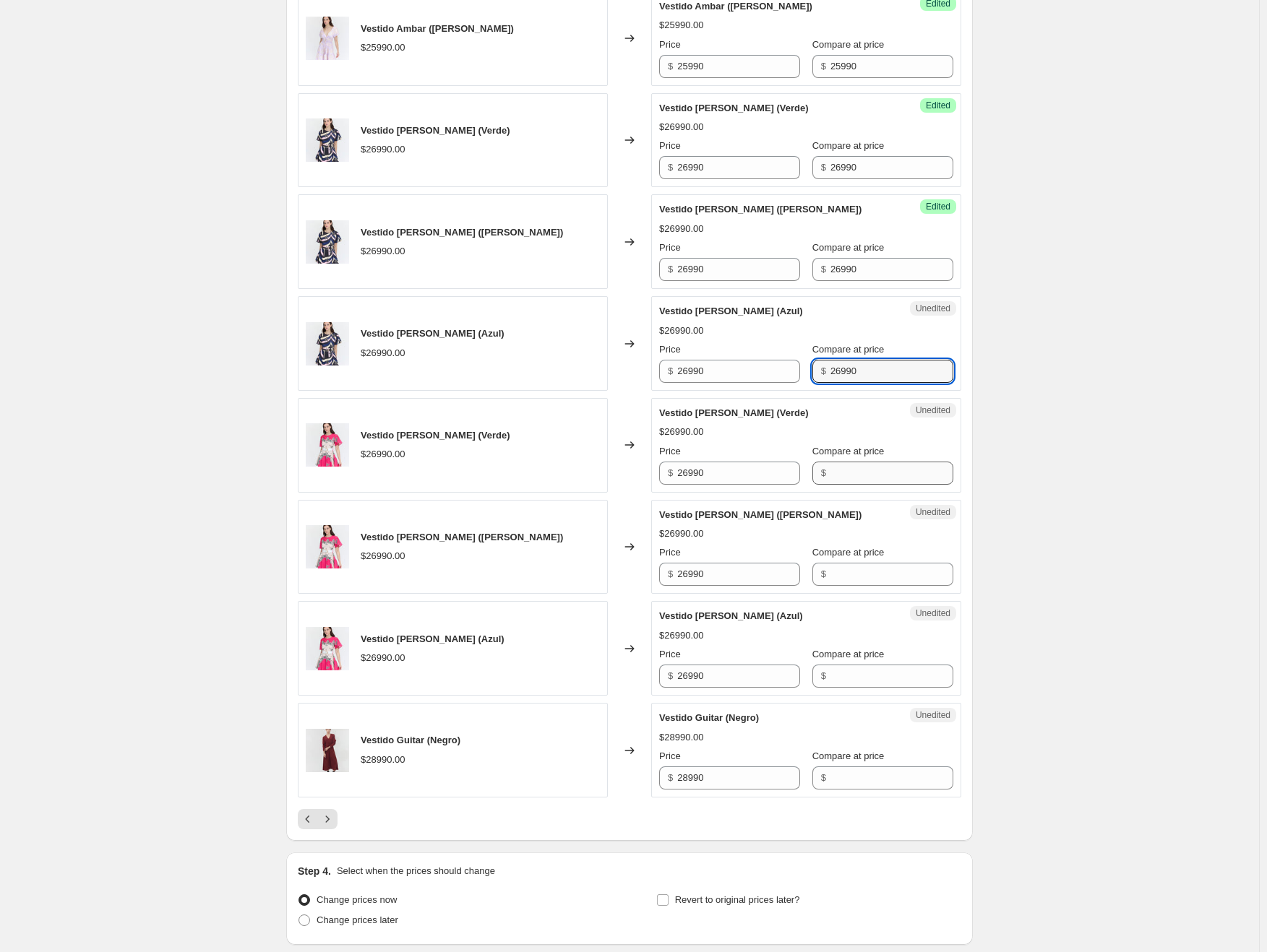
type input "26990"
click at [847, 468] on input "Compare at price" at bounding box center [891, 473] width 123 height 23
paste input "26990"
type input "26990"
click at [854, 571] on input "Compare at price" at bounding box center [891, 574] width 123 height 23
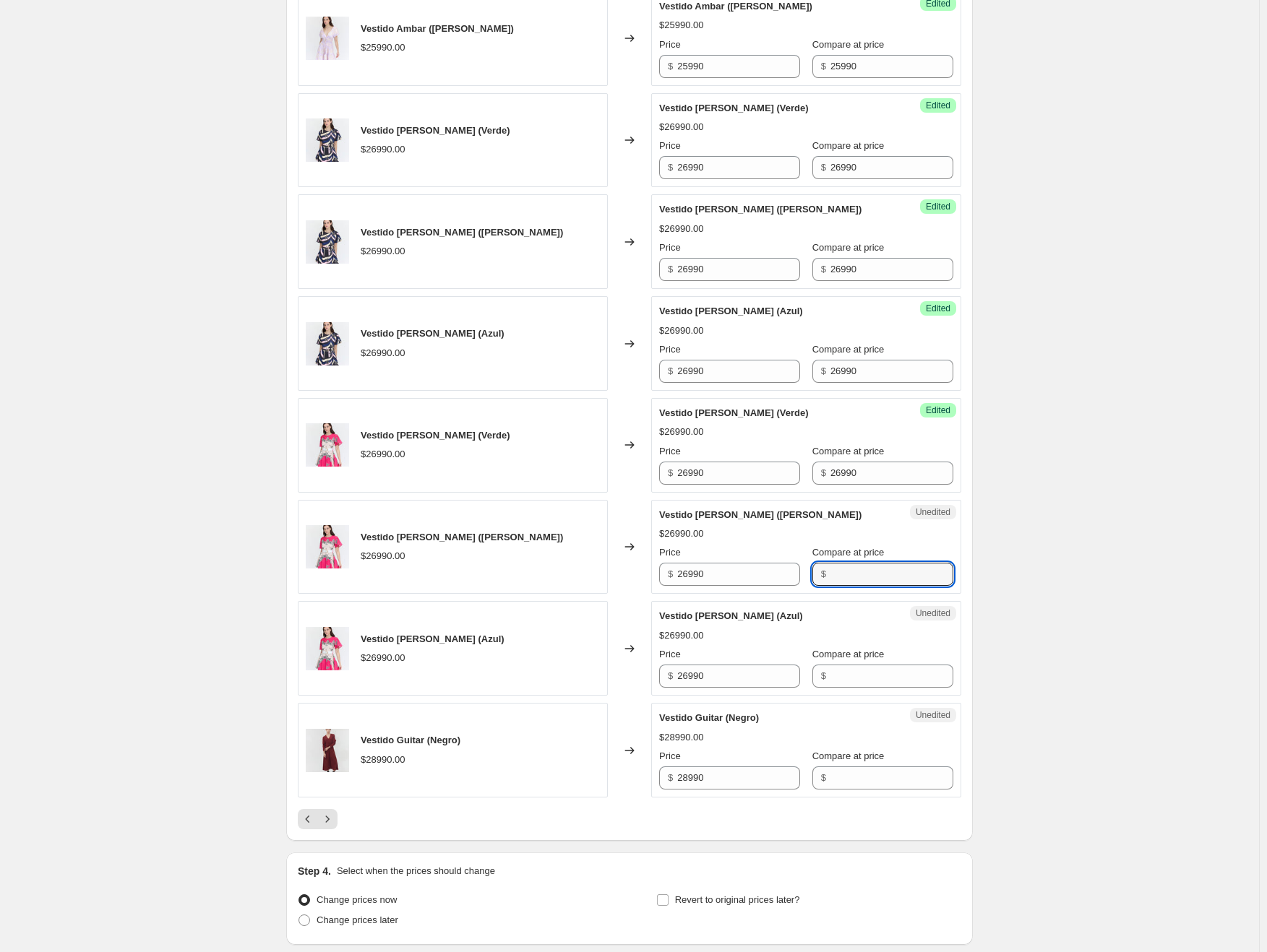
paste input "26990"
type input "26990"
click at [854, 665] on input "Compare at price" at bounding box center [891, 676] width 123 height 23
paste input "26990"
type input "26990"
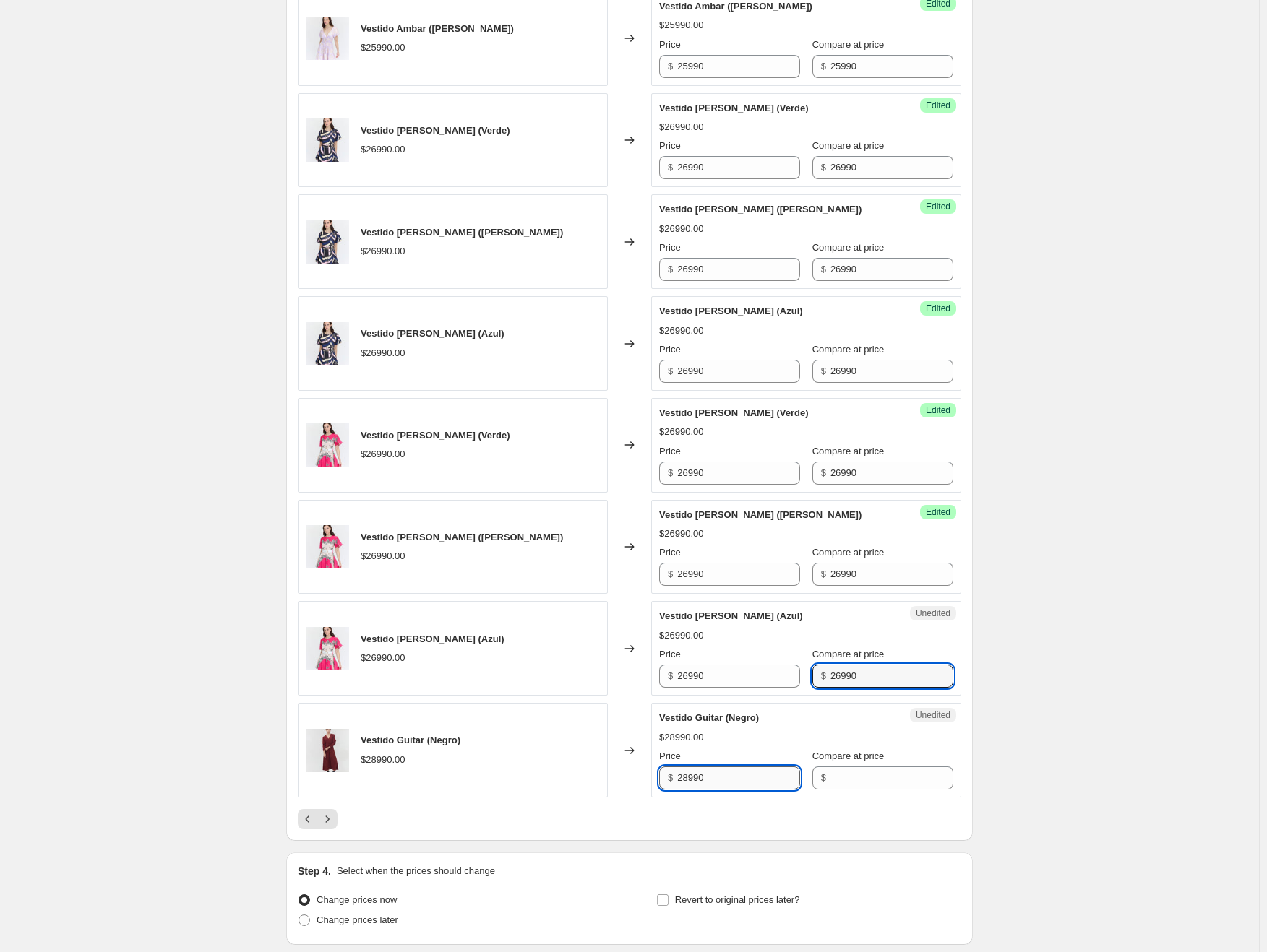
click at [717, 775] on input "28990" at bounding box center [738, 778] width 123 height 23
click at [870, 772] on input "Compare at price" at bounding box center [891, 778] width 123 height 23
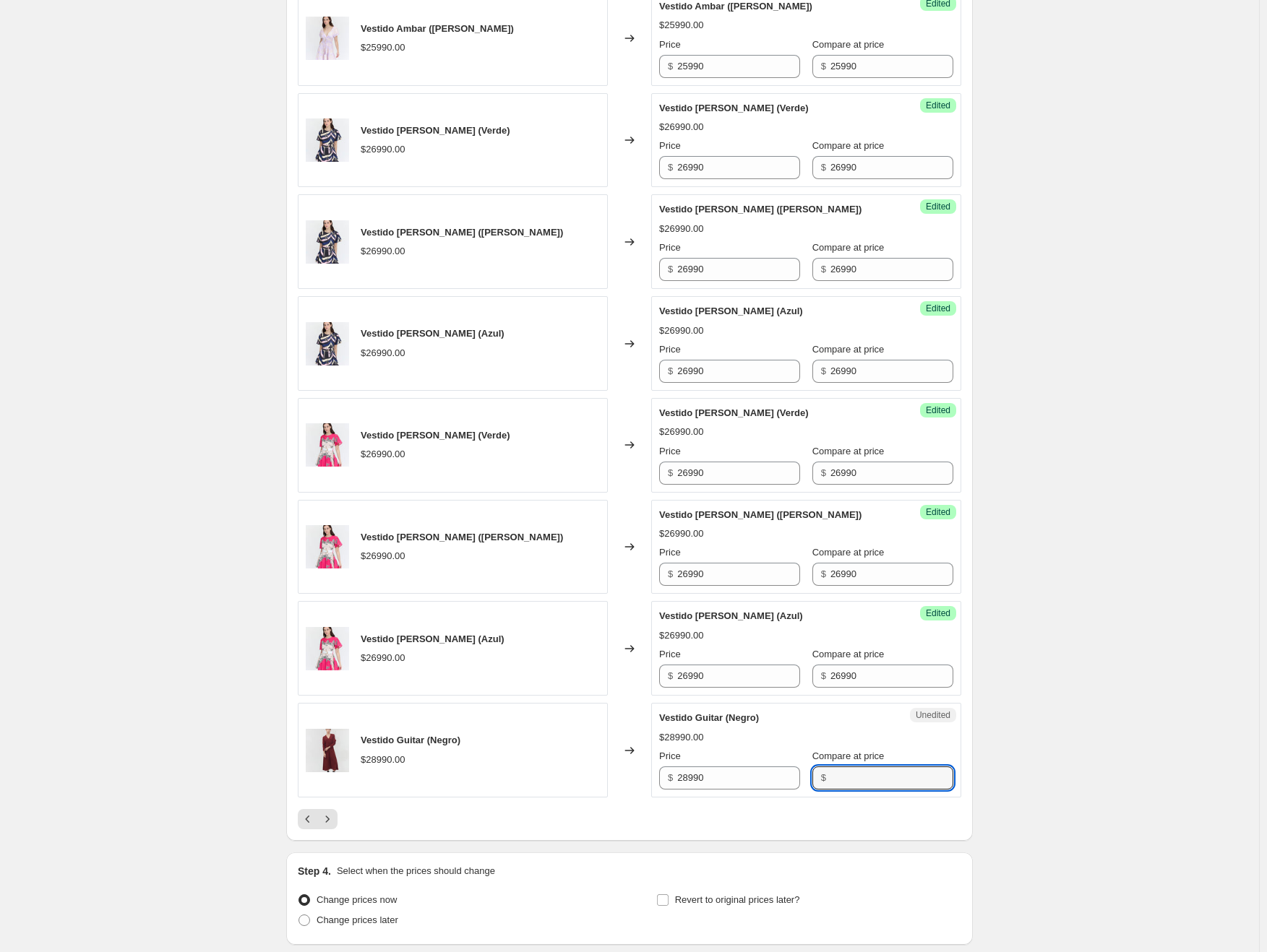
paste input "28990"
type input "28990"
click at [335, 818] on icon "Next" at bounding box center [327, 820] width 15 height 15
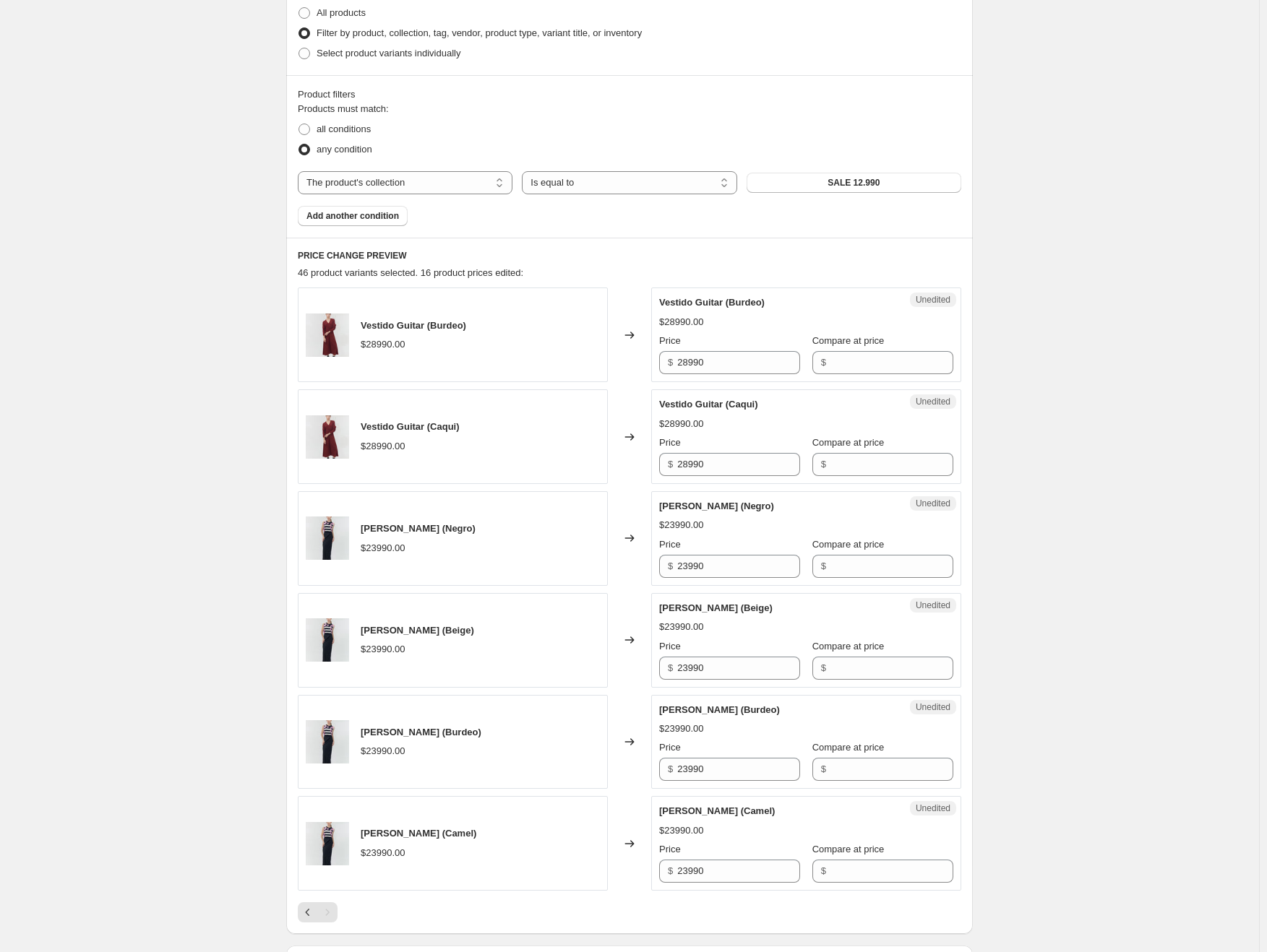
scroll to position [348, 0]
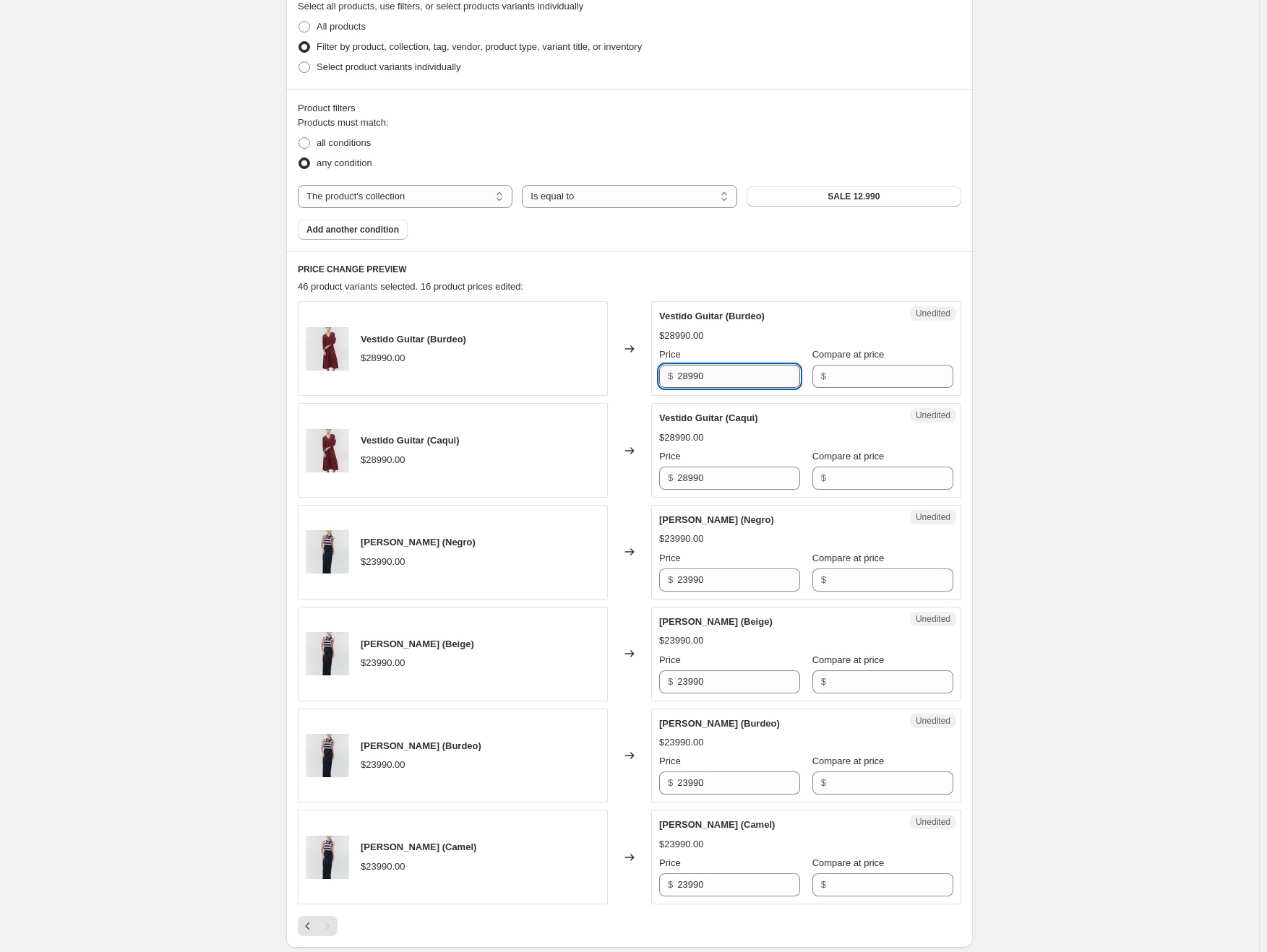
click at [735, 373] on input "28990" at bounding box center [738, 376] width 123 height 23
click at [857, 375] on input "Compare at price" at bounding box center [891, 376] width 123 height 23
paste input "28990"
type input "28990"
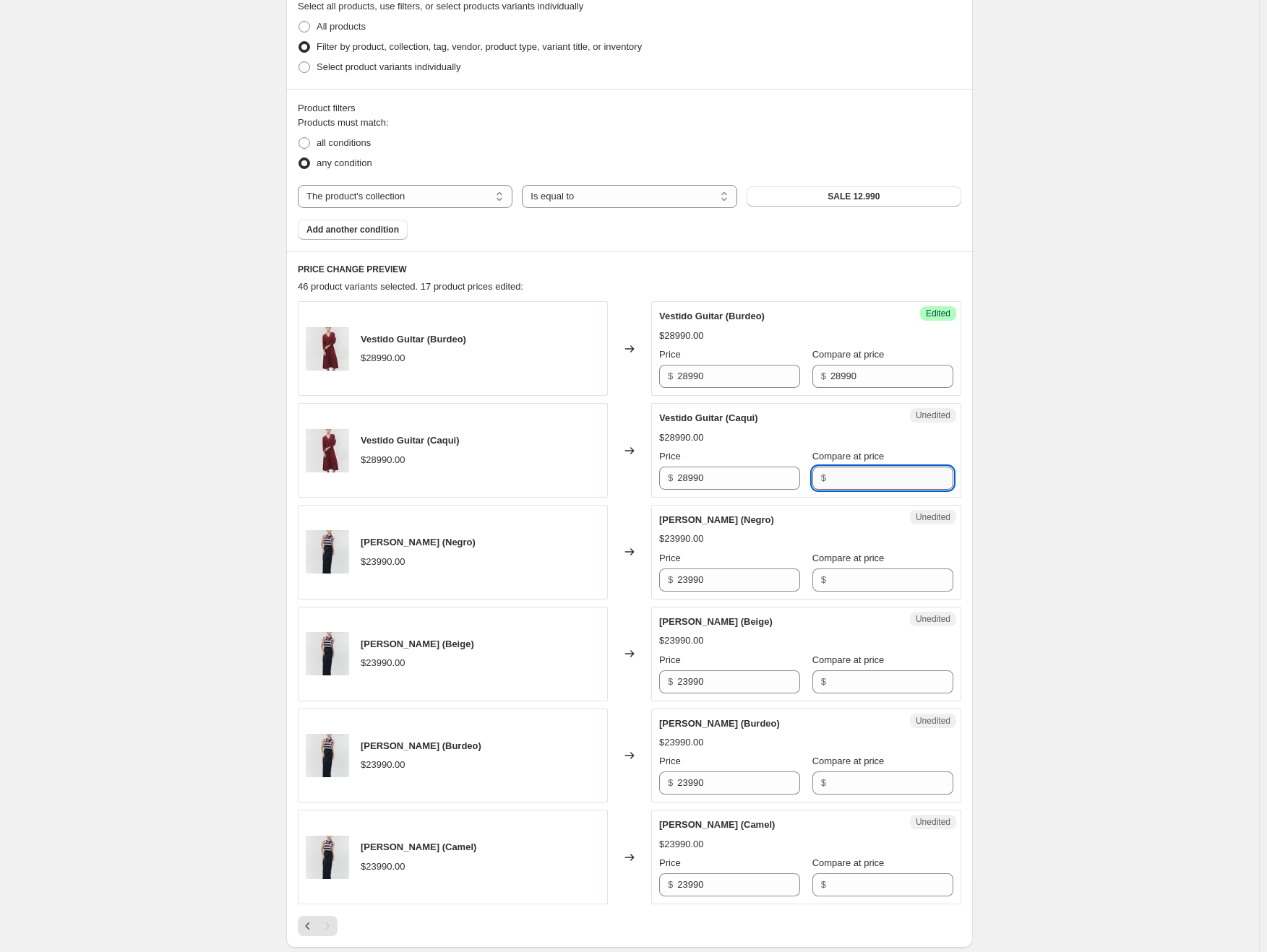
click at [854, 478] on input "Compare at price" at bounding box center [891, 478] width 123 height 23
paste input "28990"
type input "28990"
click at [710, 576] on input "23990" at bounding box center [738, 579] width 123 height 23
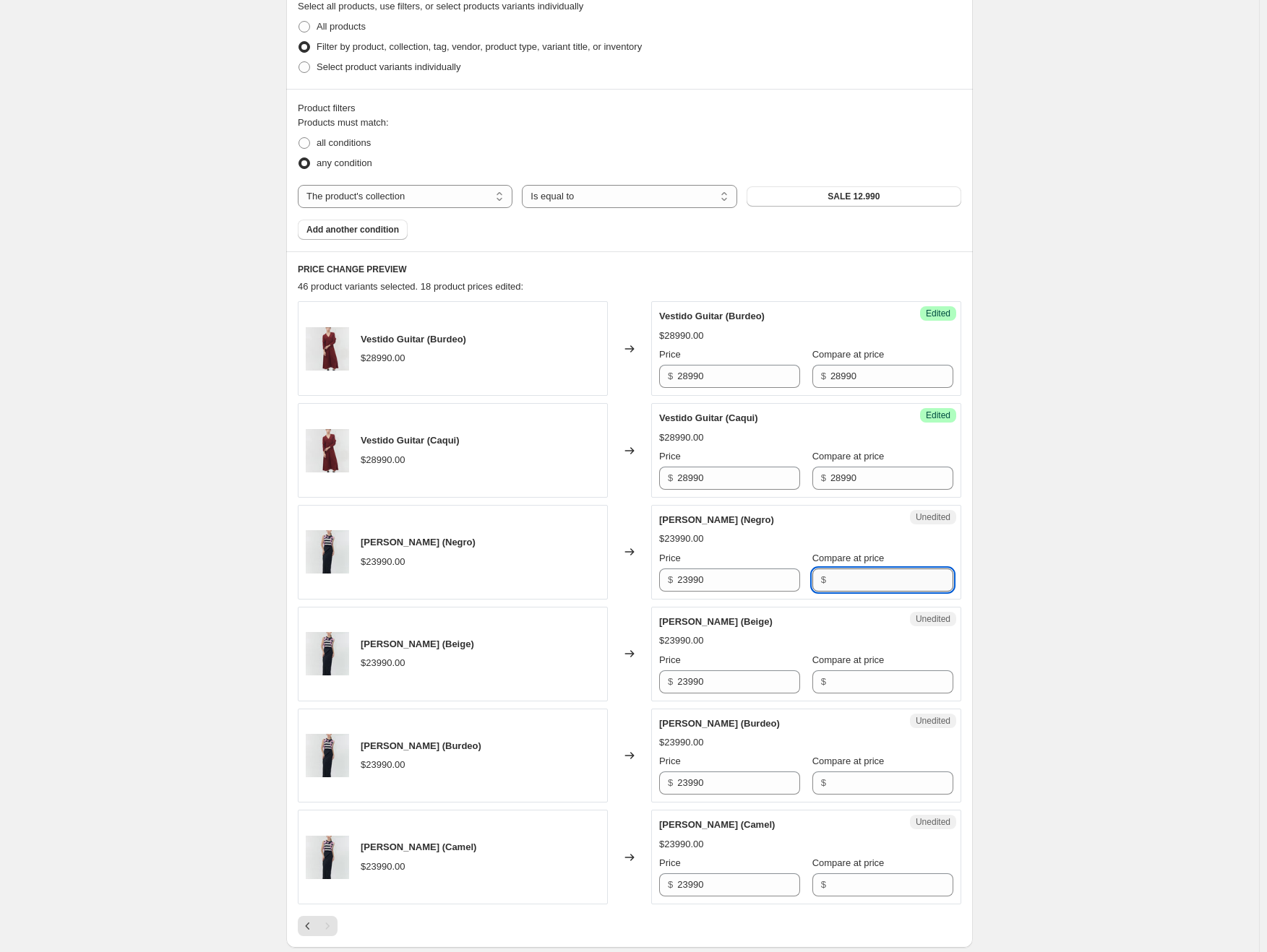
click at [879, 579] on input "Compare at price" at bounding box center [891, 579] width 123 height 23
paste input "23990"
type input "23990"
click at [848, 682] on input "Compare at price" at bounding box center [891, 681] width 123 height 23
paste input "23990"
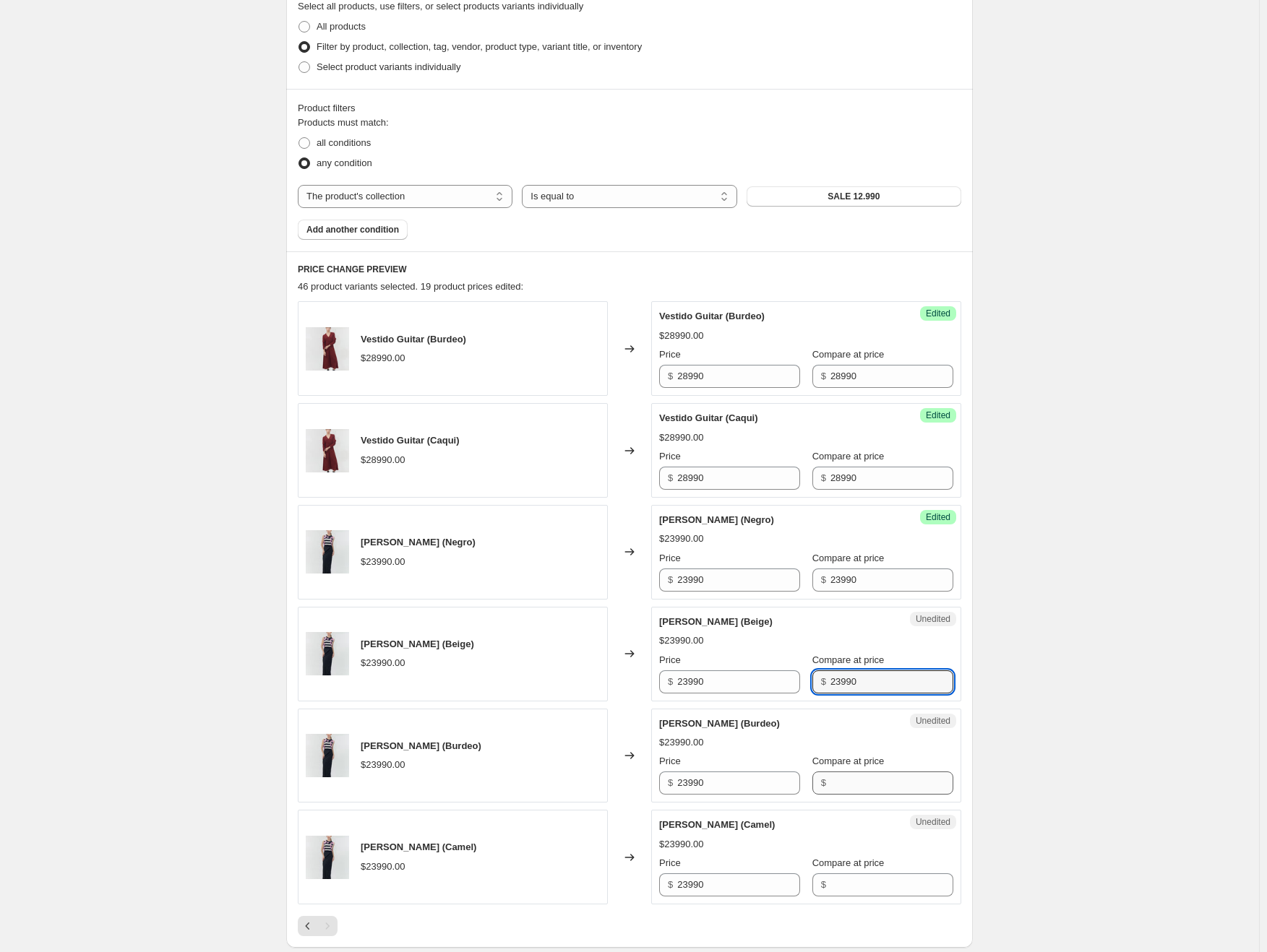
type input "23990"
click at [848, 781] on input "Compare at price" at bounding box center [891, 783] width 123 height 23
paste input "23990"
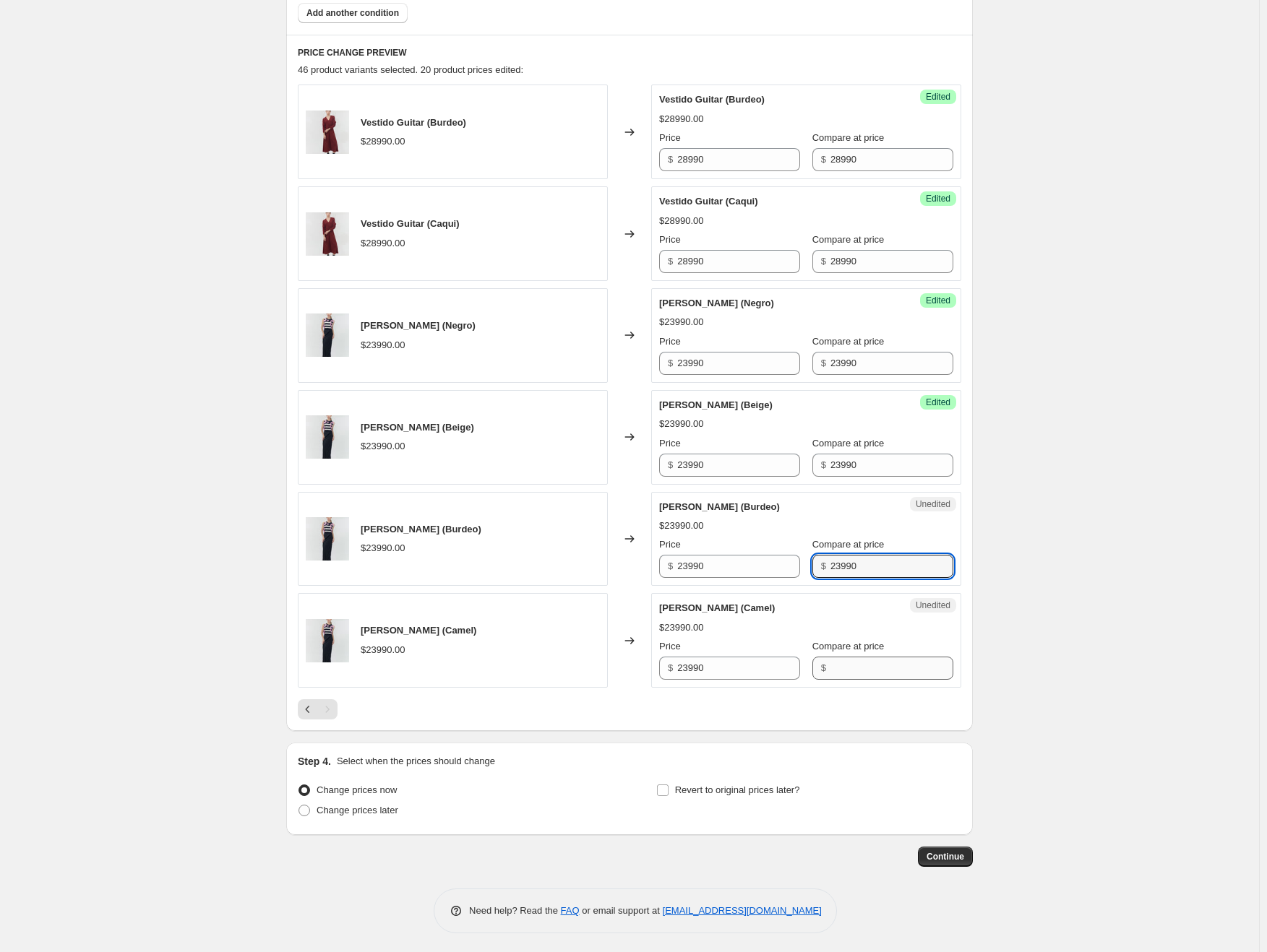
type input "23990"
click at [863, 667] on input "Compare at price" at bounding box center [891, 668] width 123 height 23
paste input "23990"
type input "23990"
click at [966, 700] on div "PRICE CHANGE PREVIEW 46 product variants selected. 21 product prices edited: Ve…" at bounding box center [629, 382] width 687 height 696
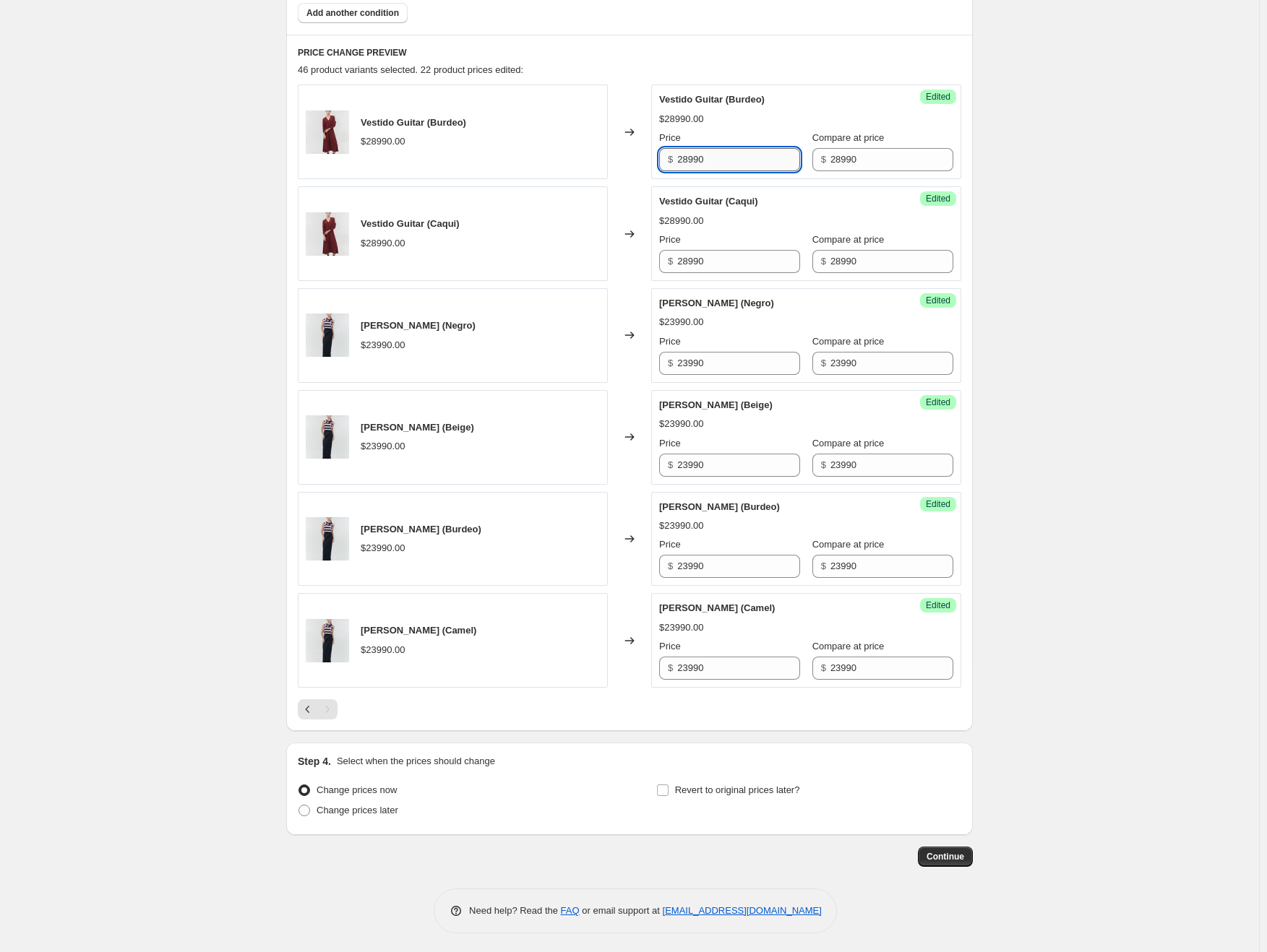
click at [696, 161] on input "28990" at bounding box center [738, 159] width 123 height 23
type input "12990"
click at [688, 261] on input "28990" at bounding box center [738, 261] width 123 height 23
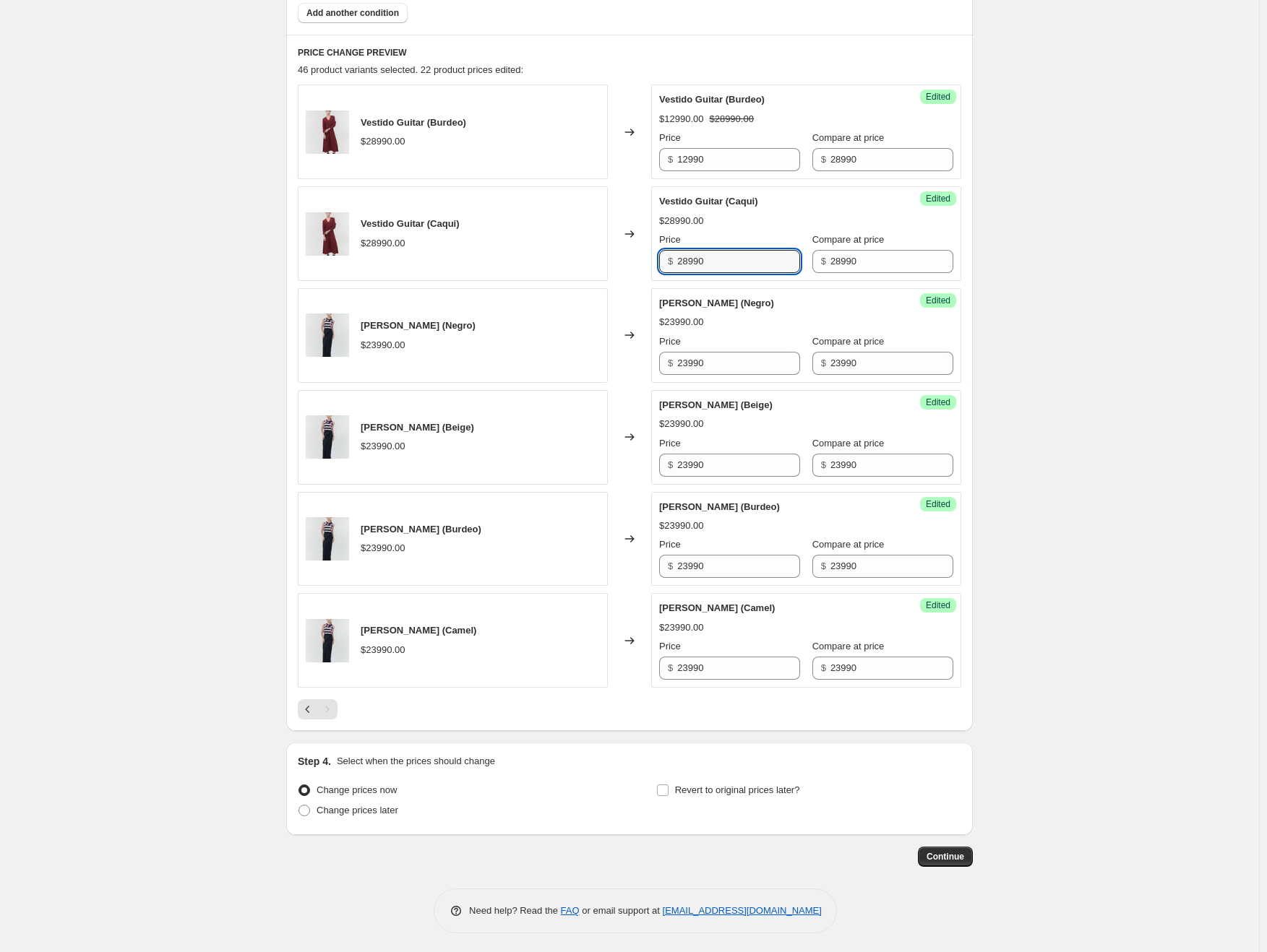
paste input "12"
type input "12990"
click at [696, 356] on input "23990" at bounding box center [738, 363] width 123 height 23
paste input "12"
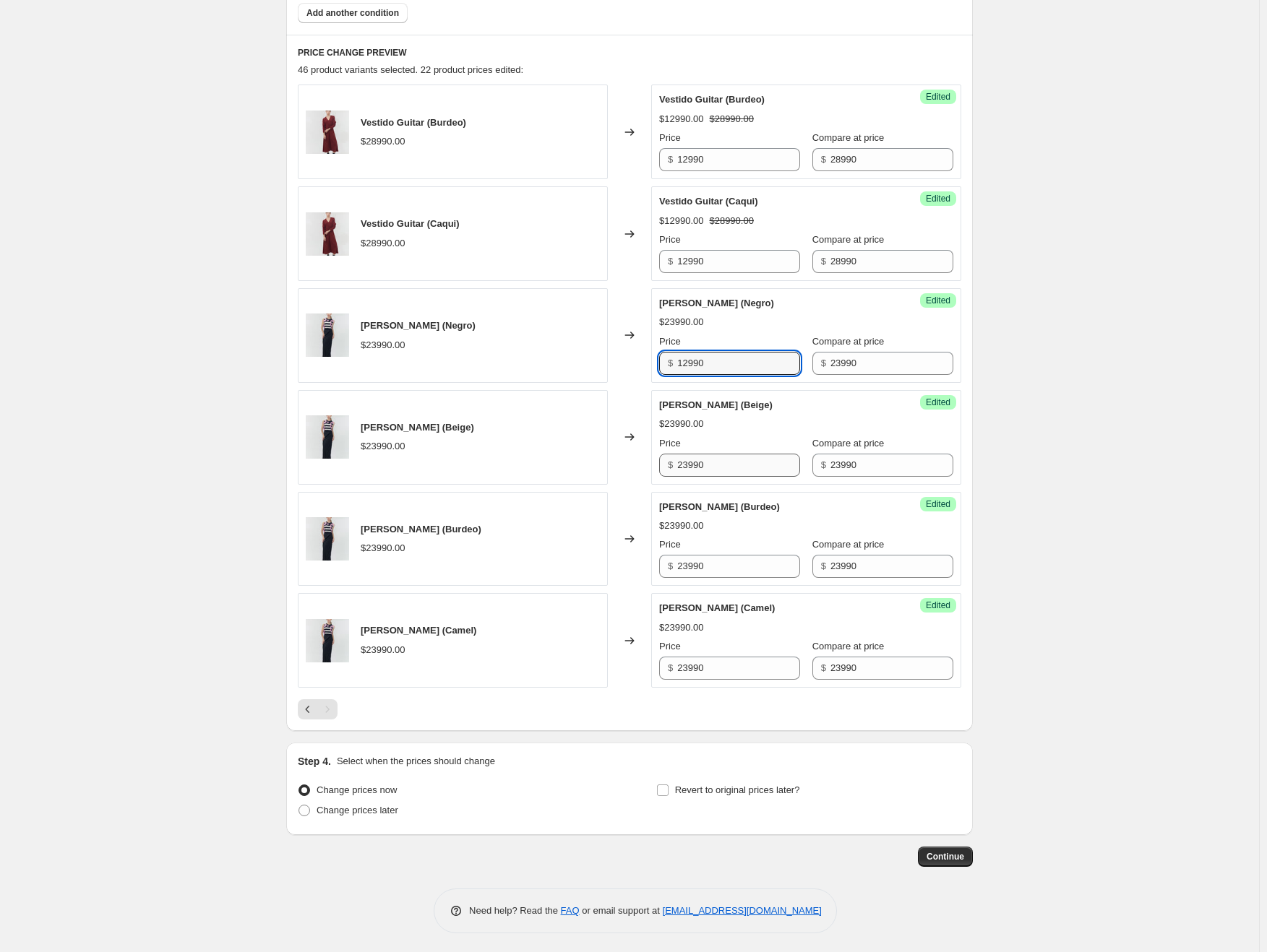
type input "12990"
click at [693, 457] on input "23990" at bounding box center [738, 465] width 123 height 23
paste input "12"
type input "12990"
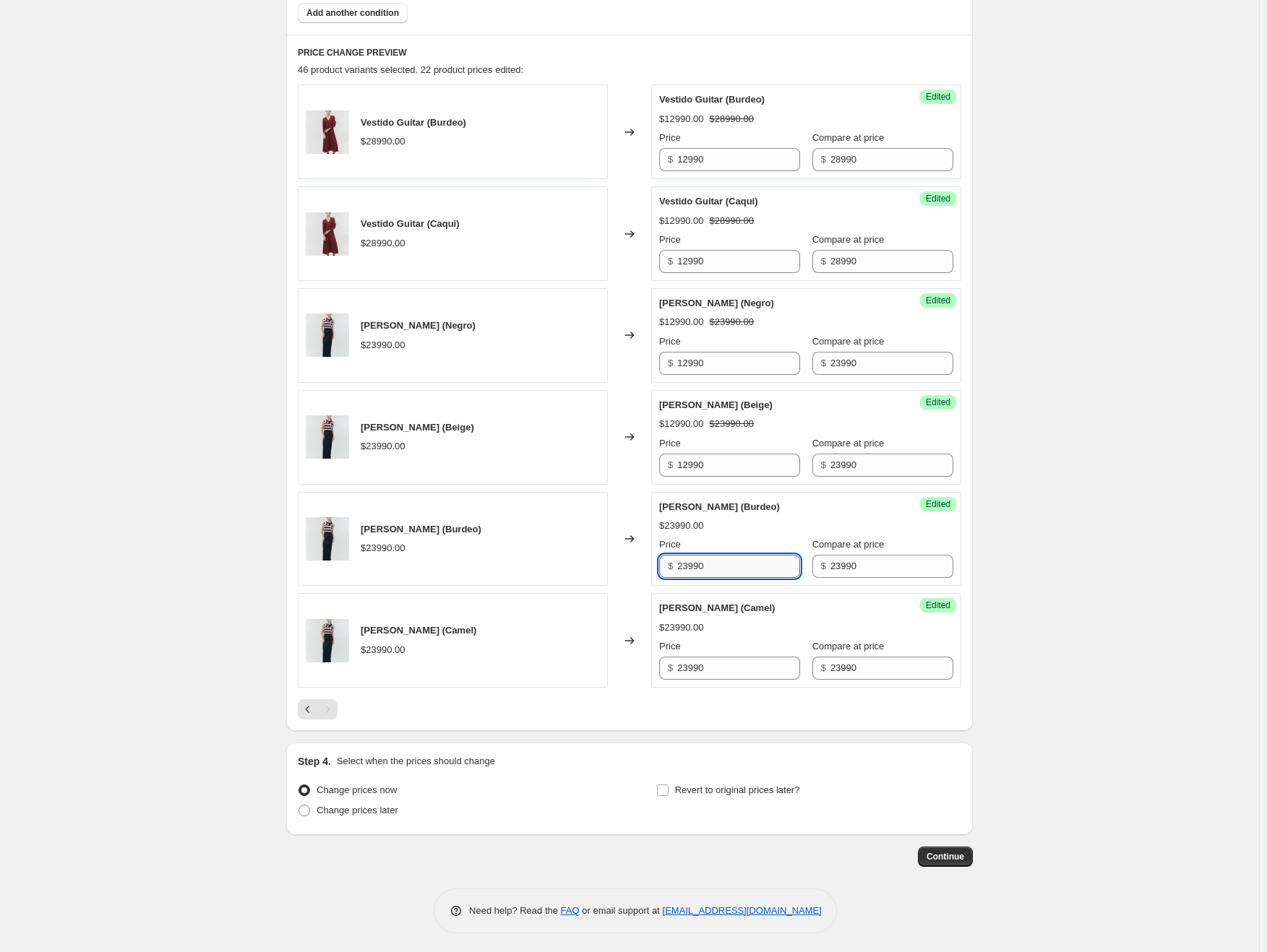
click at [691, 567] on input "23990" at bounding box center [738, 566] width 123 height 23
paste input "12"
type input "12990"
click at [693, 662] on input "23990" at bounding box center [738, 668] width 123 height 23
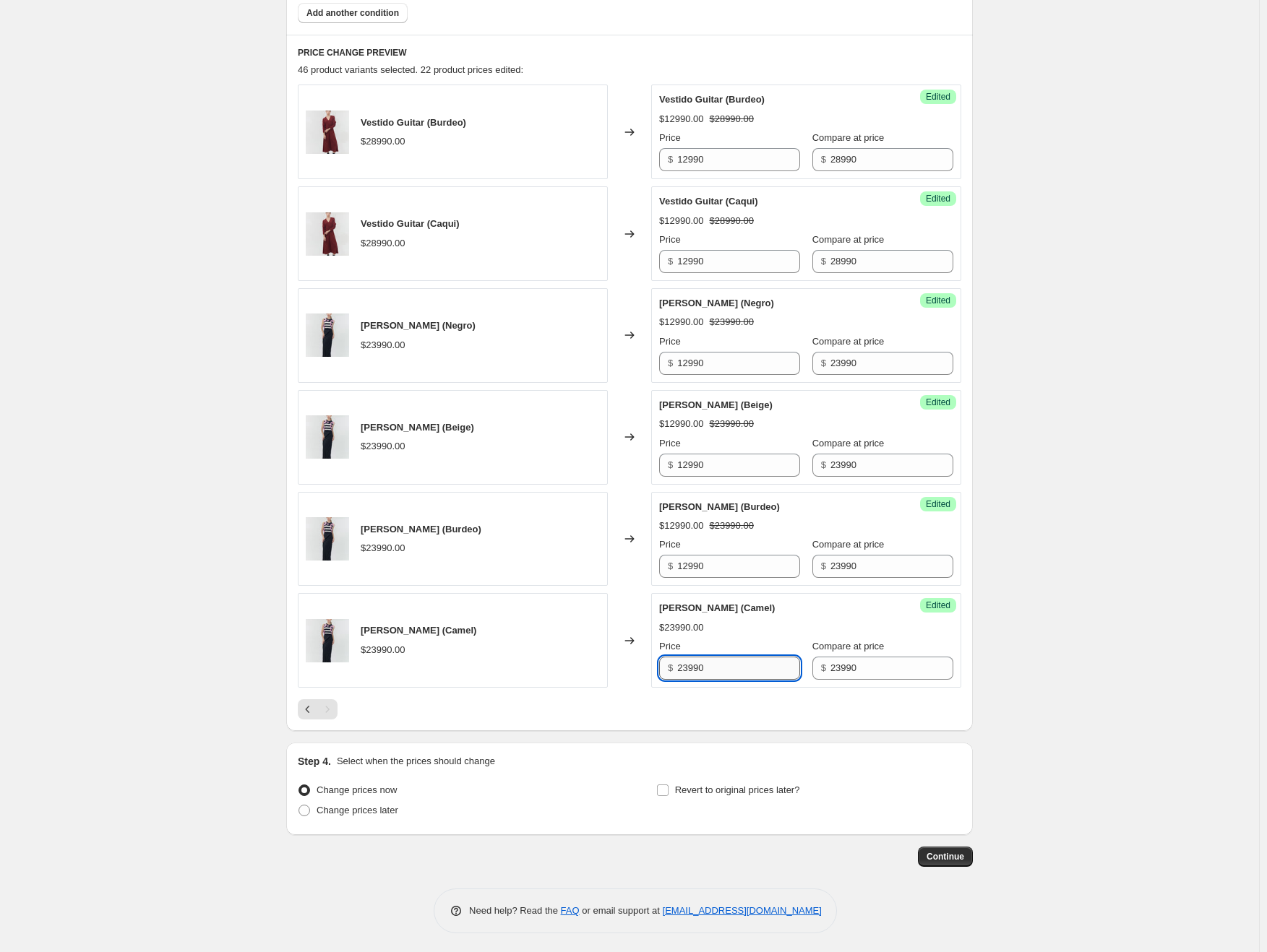
click at [693, 662] on input "23990" at bounding box center [738, 668] width 123 height 23
paste input "12"
type input "12990"
click at [307, 706] on icon "Previous" at bounding box center [308, 709] width 15 height 15
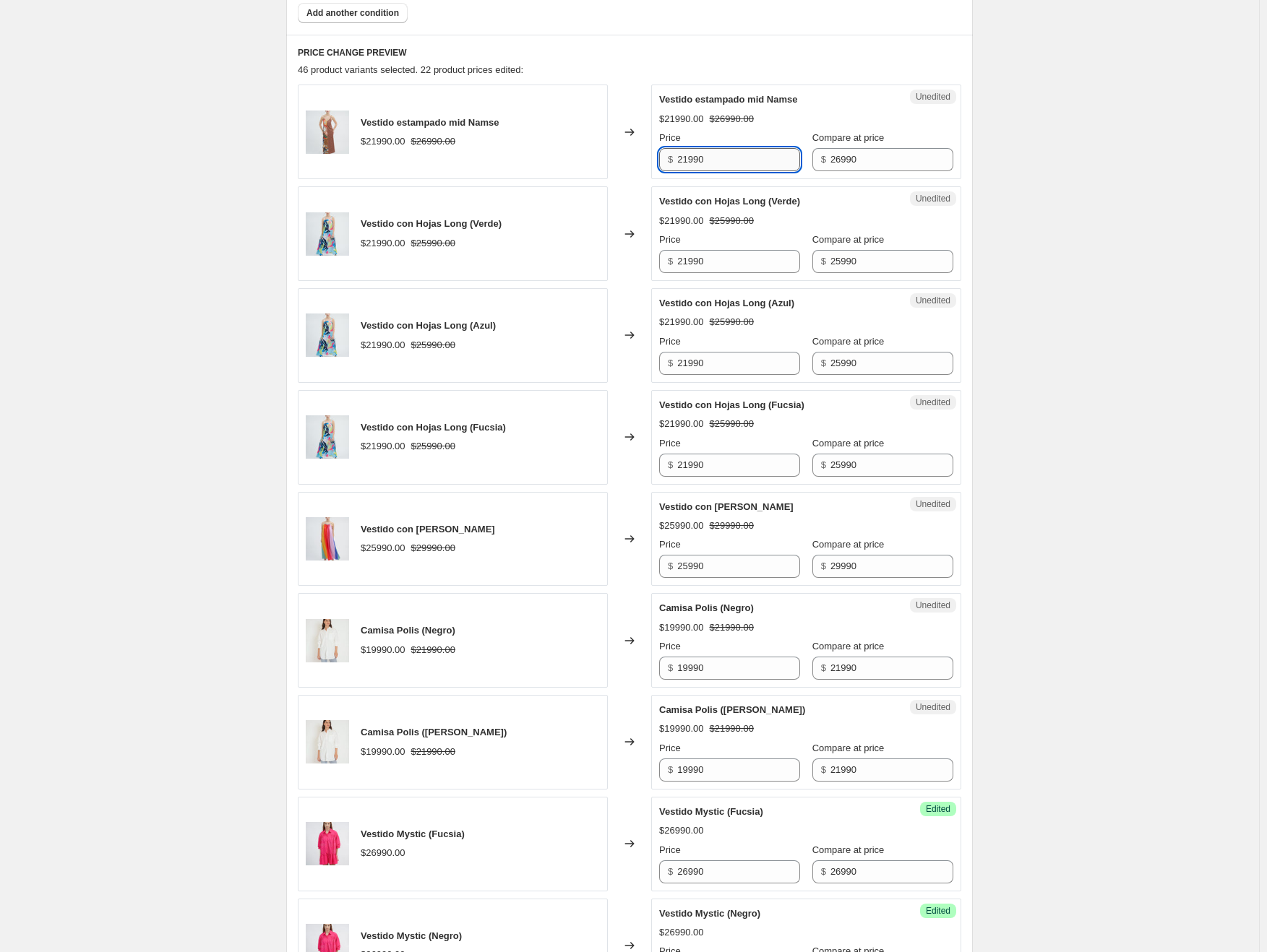
click at [718, 168] on input "21990" at bounding box center [738, 159] width 123 height 23
click at [719, 160] on input "21990" at bounding box center [738, 159] width 123 height 23
paste input "12"
type input "12990"
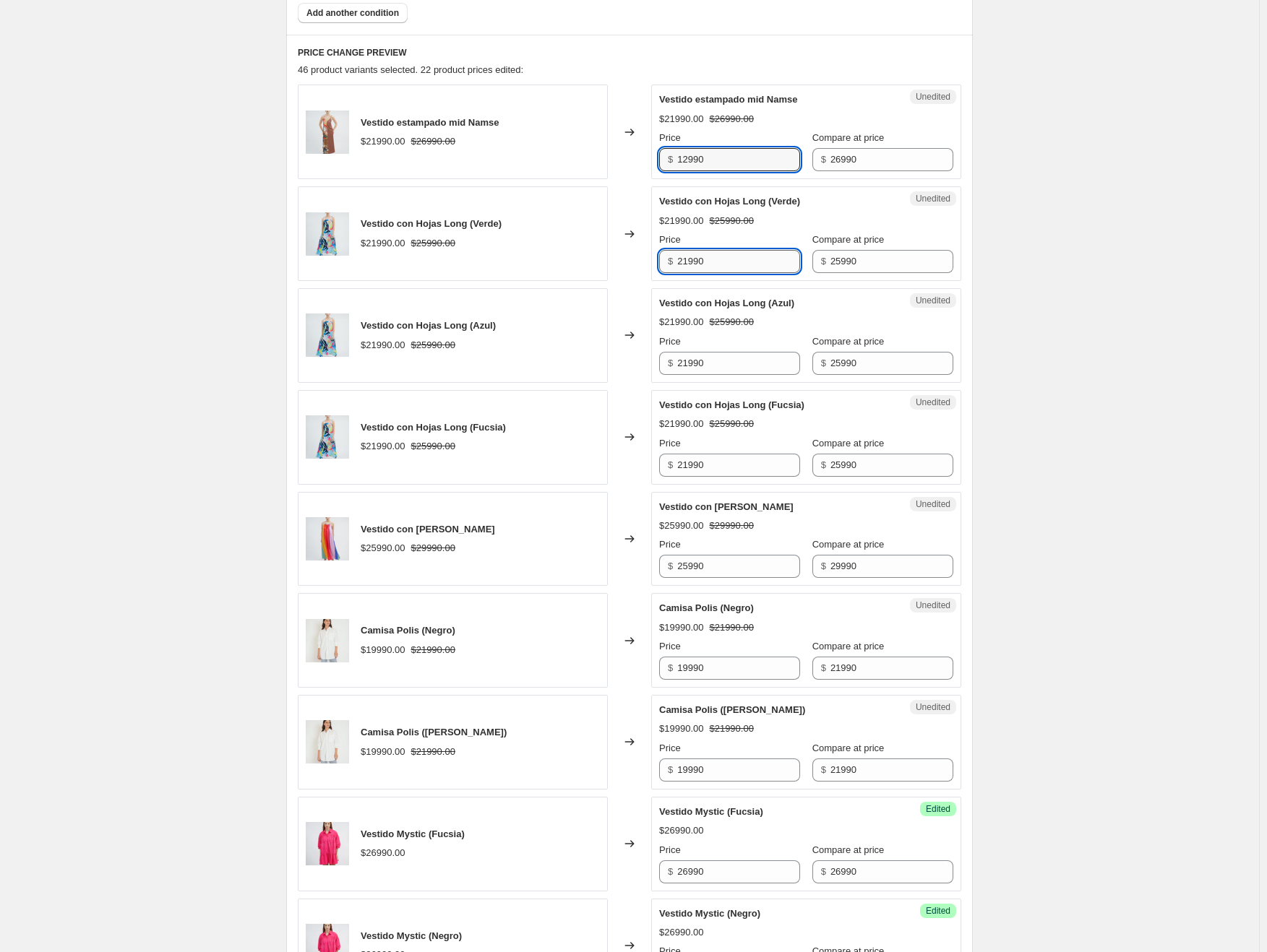
click at [700, 264] on input "21990" at bounding box center [738, 261] width 123 height 23
paste input "12"
type input "12990"
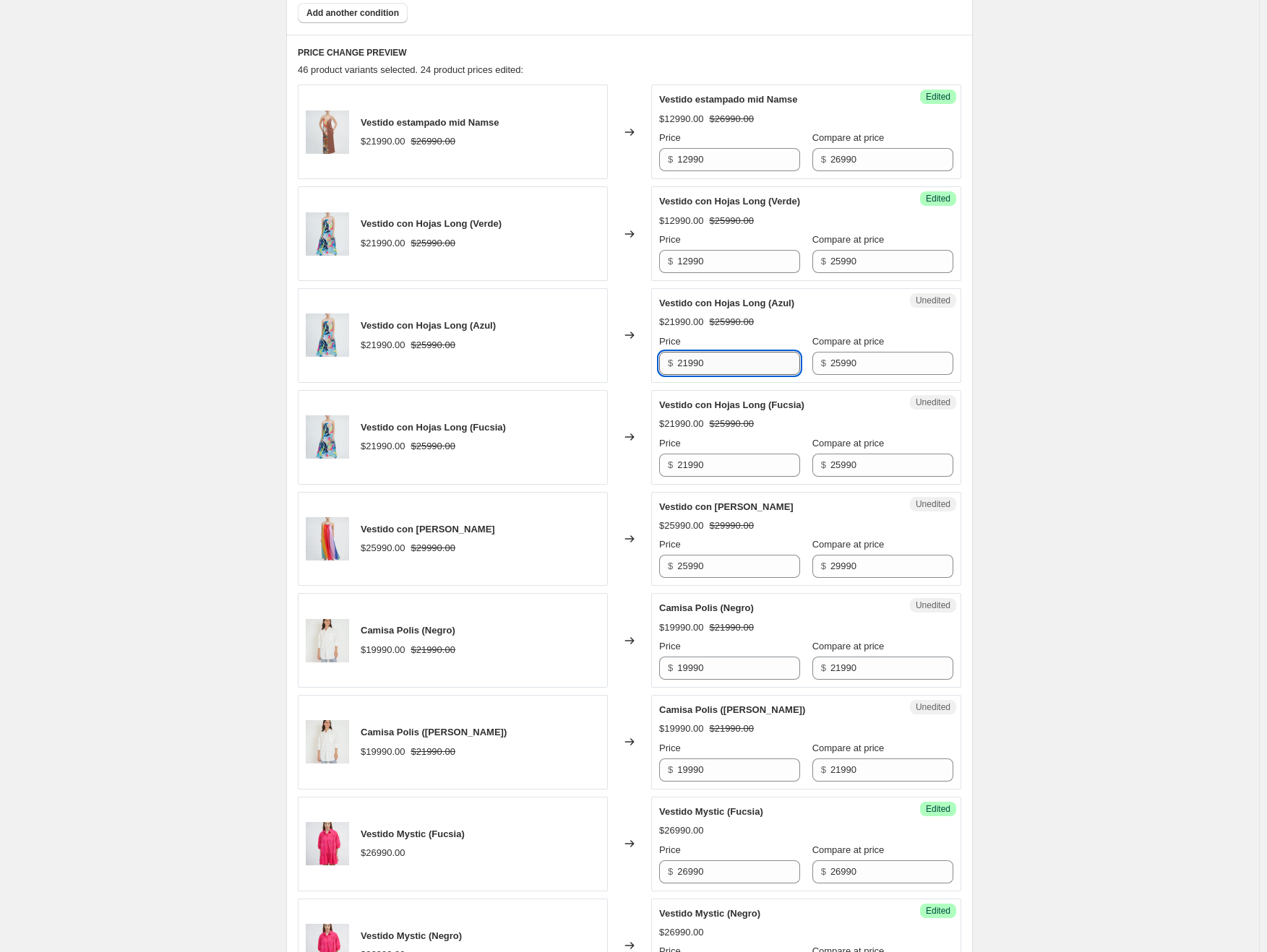
click at [702, 361] on input "21990" at bounding box center [738, 363] width 123 height 23
paste input "12"
type input "12990"
click at [699, 458] on input "21990" at bounding box center [738, 465] width 123 height 23
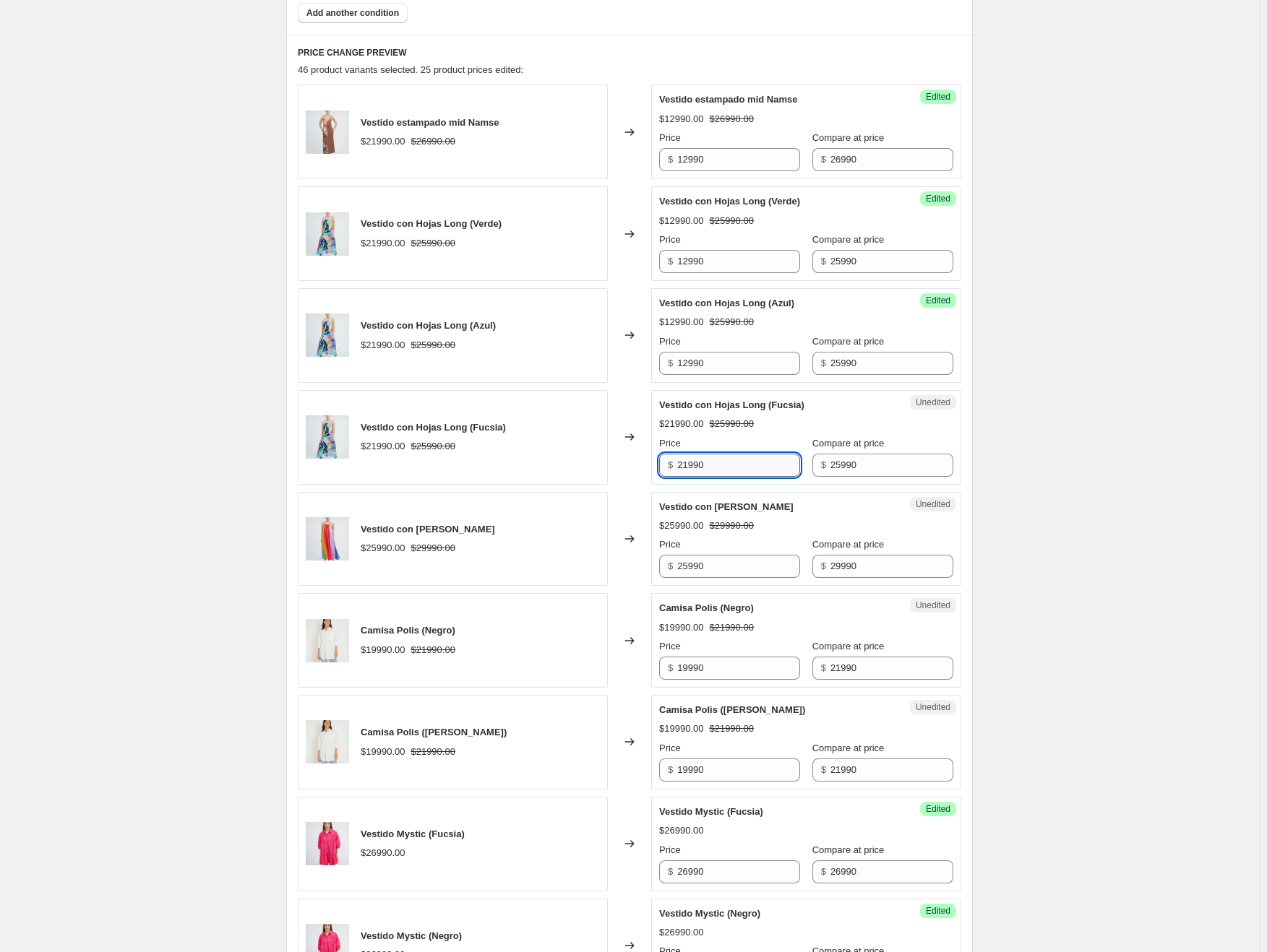
click at [699, 458] on input "21990" at bounding box center [738, 465] width 123 height 23
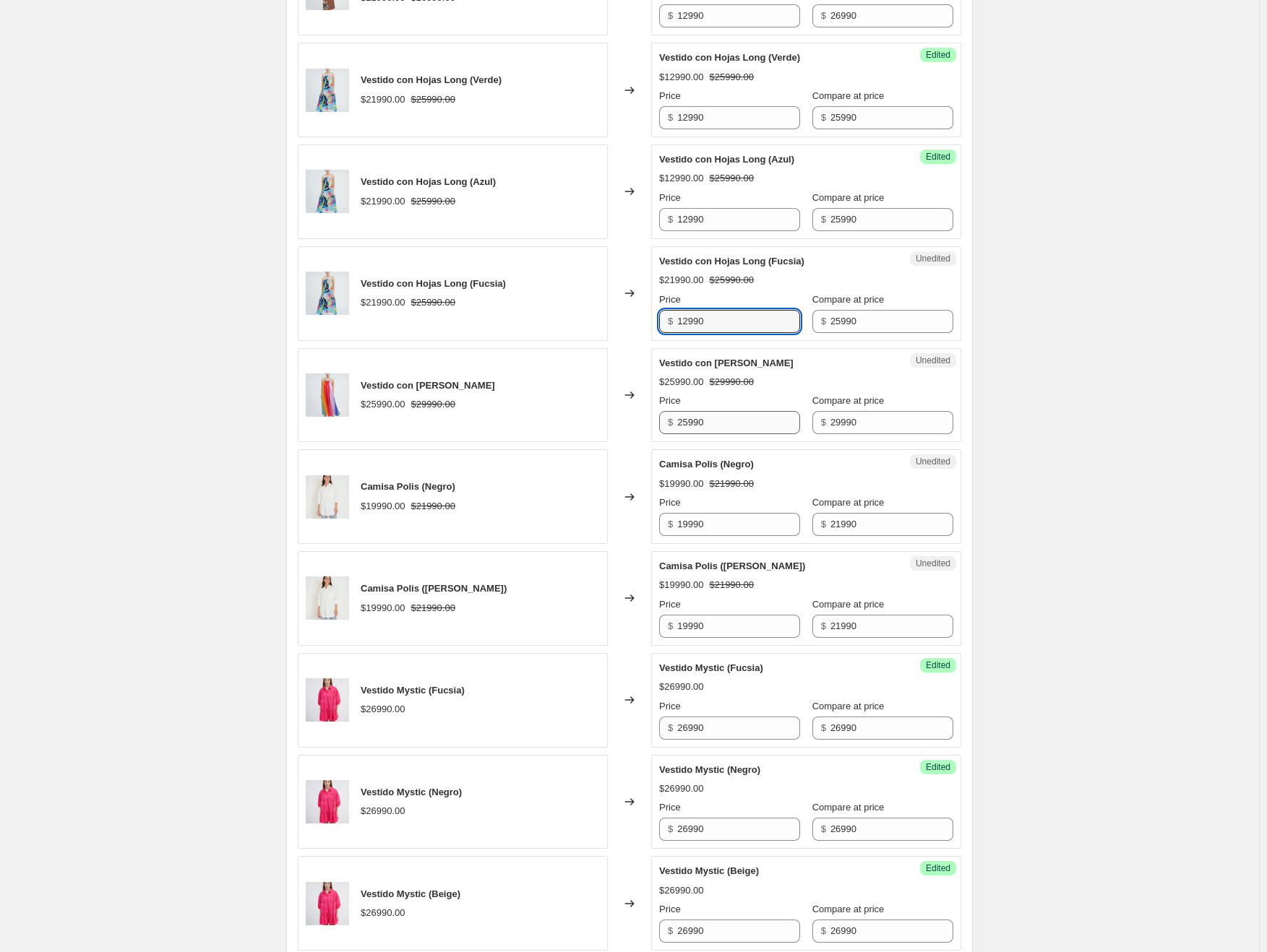
scroll to position [709, 0]
type input "12990"
click at [710, 423] on input "25990" at bounding box center [738, 421] width 123 height 23
type input "12990"
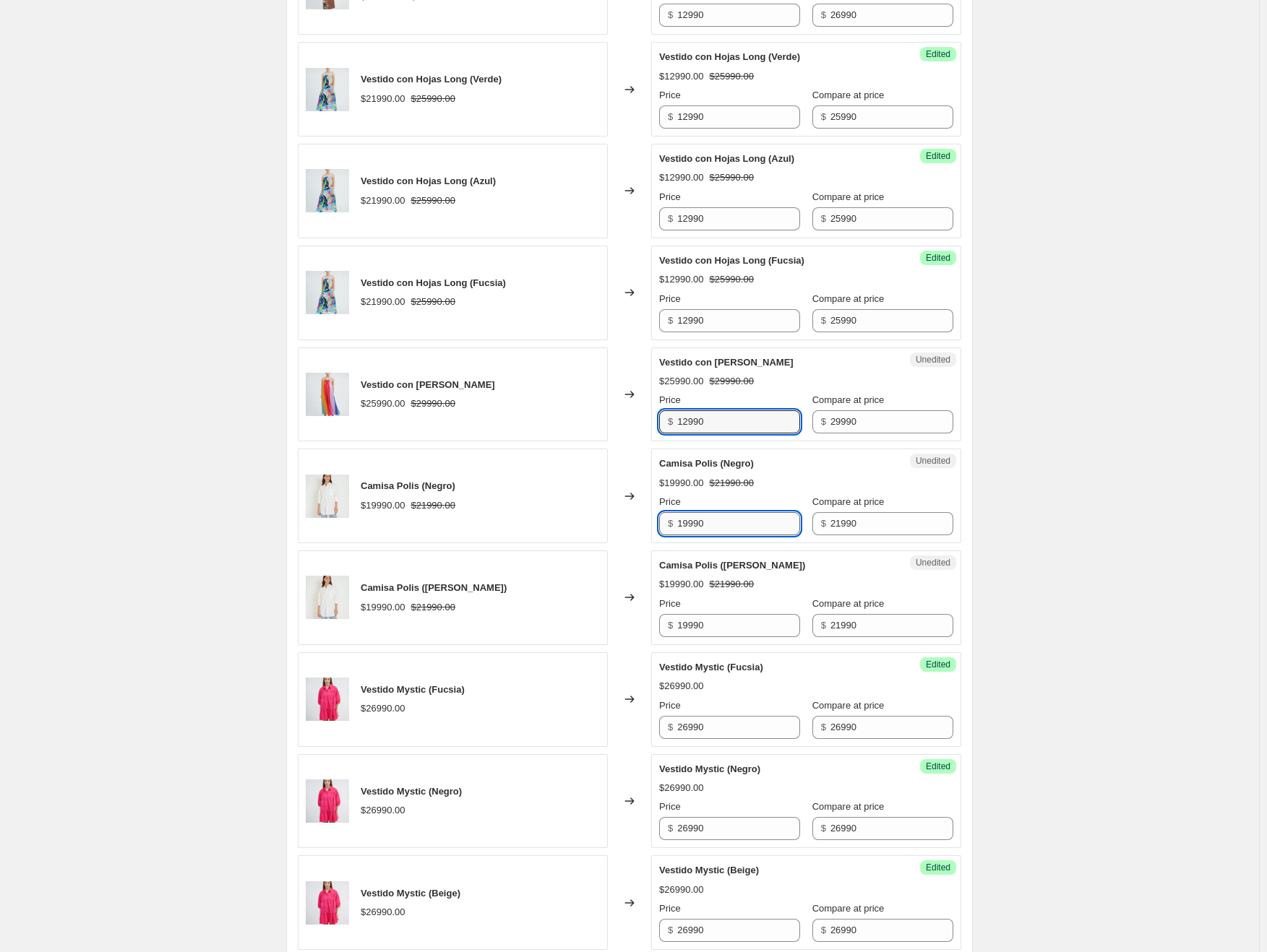
click at [698, 516] on input "19990" at bounding box center [738, 523] width 123 height 23
type input "12990"
click at [693, 621] on input "19990" at bounding box center [738, 625] width 123 height 23
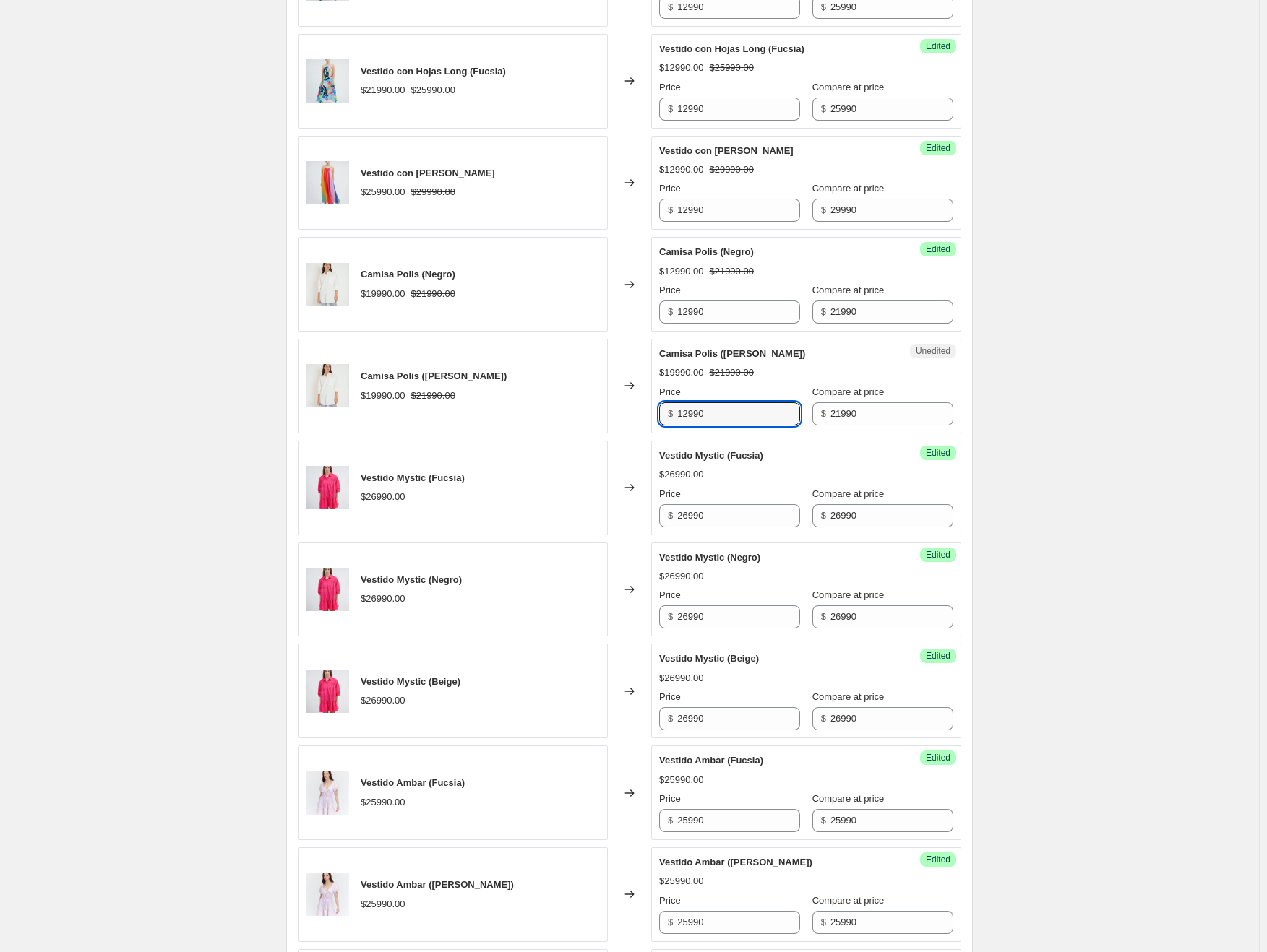
scroll to position [926, 0]
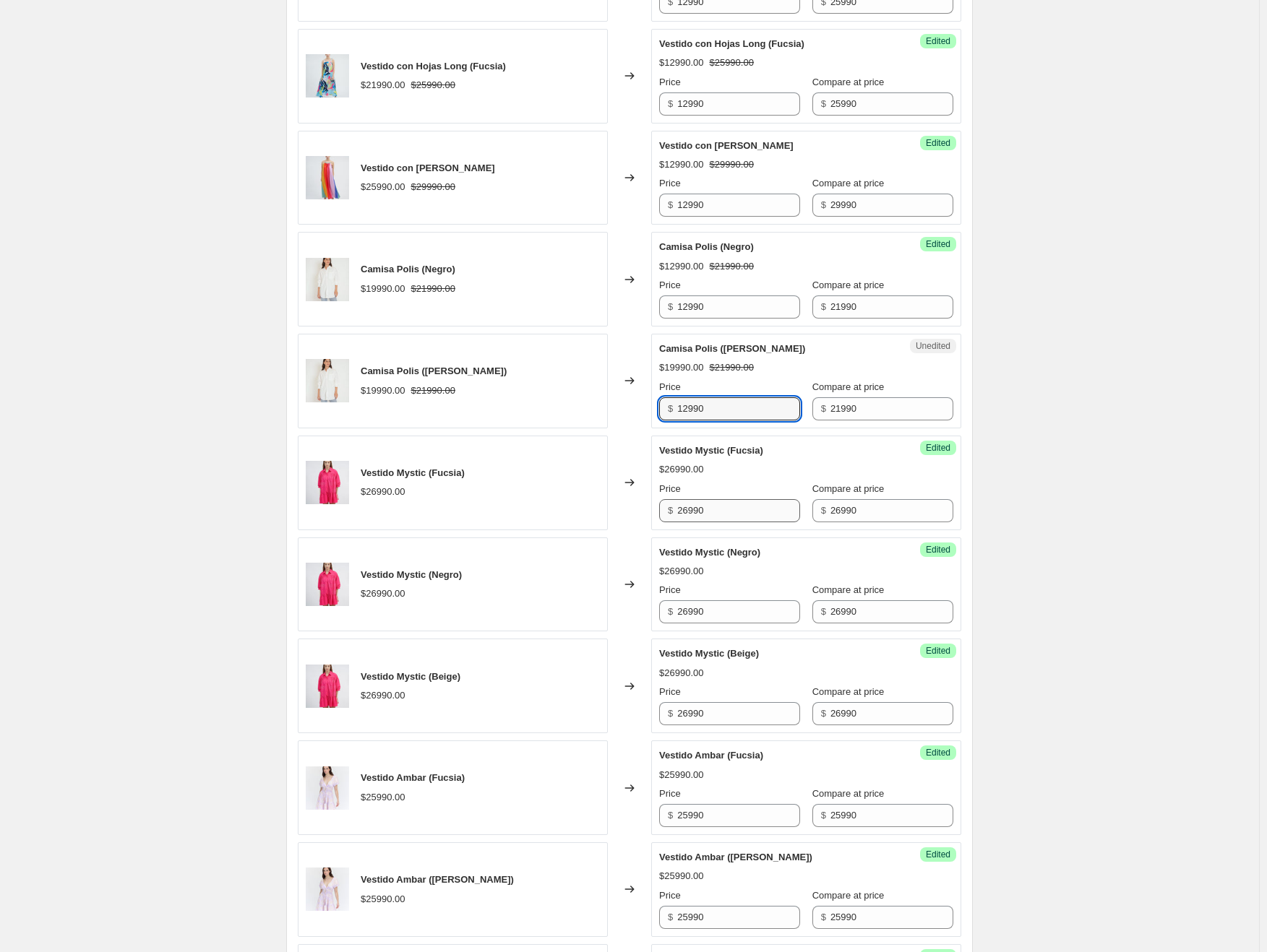
type input "12990"
click at [693, 504] on input "26990" at bounding box center [738, 510] width 123 height 23
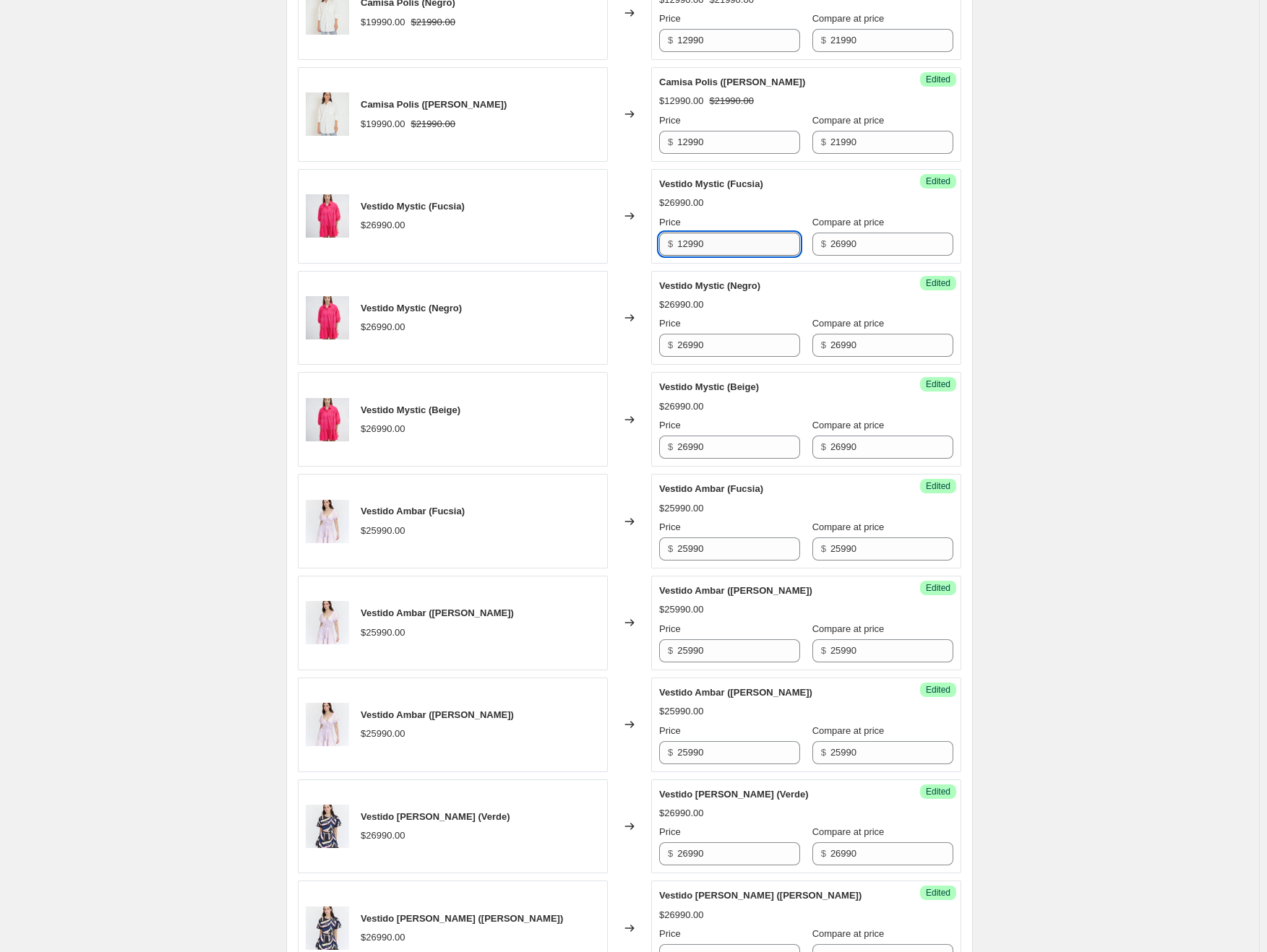
scroll to position [1214, 0]
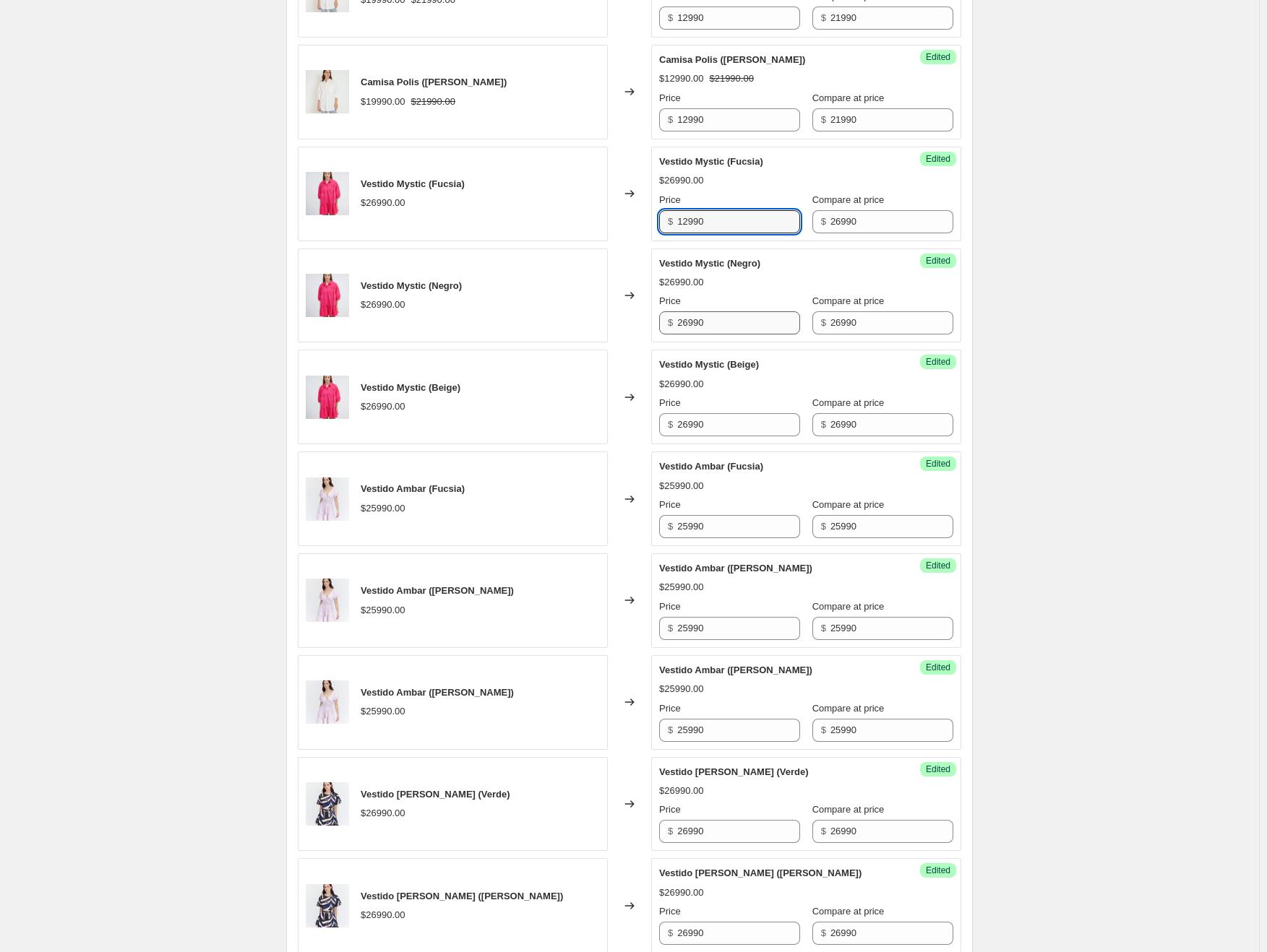
type input "12990"
click at [699, 324] on input "26990" at bounding box center [738, 323] width 123 height 23
type input "12990"
click at [700, 419] on input "26990" at bounding box center [738, 424] width 123 height 23
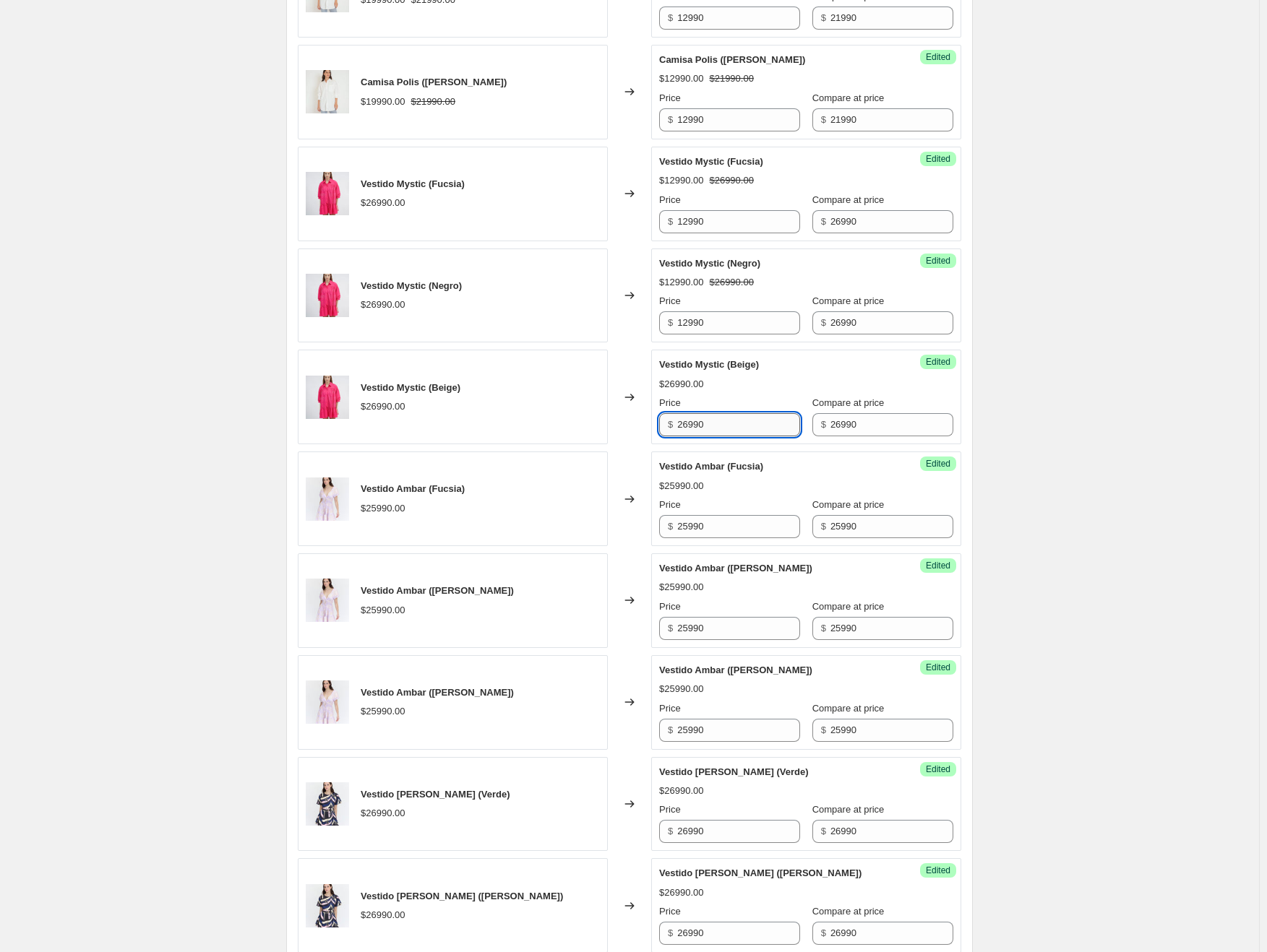
click at [700, 419] on input "26990" at bounding box center [738, 424] width 123 height 23
type input "12990"
click at [697, 520] on input "25990" at bounding box center [738, 526] width 123 height 23
type input "12990"
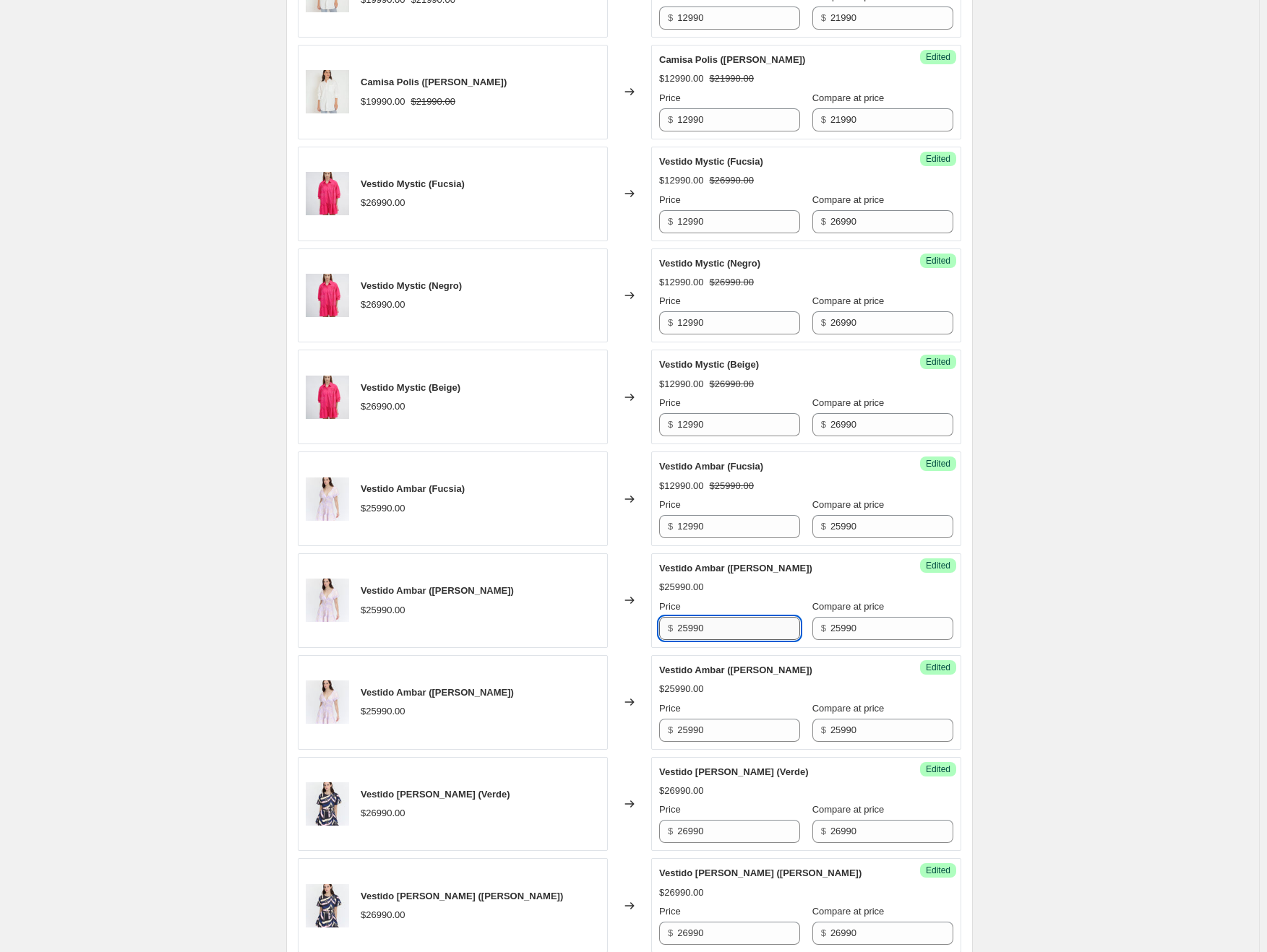
click at [690, 619] on input "25990" at bounding box center [738, 628] width 123 height 23
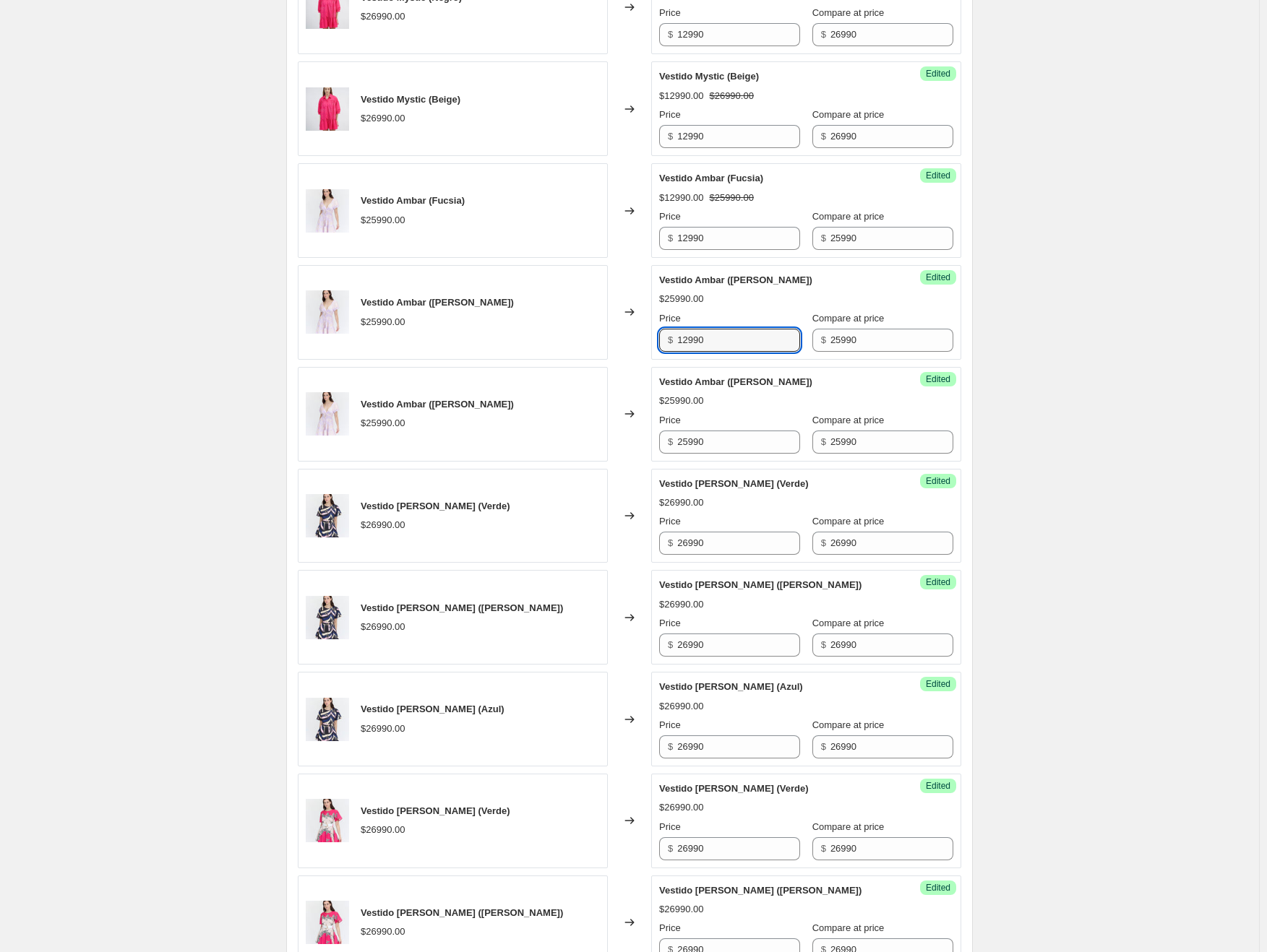
scroll to position [1503, 0]
type input "12990"
click at [699, 435] on input "25990" at bounding box center [738, 441] width 123 height 23
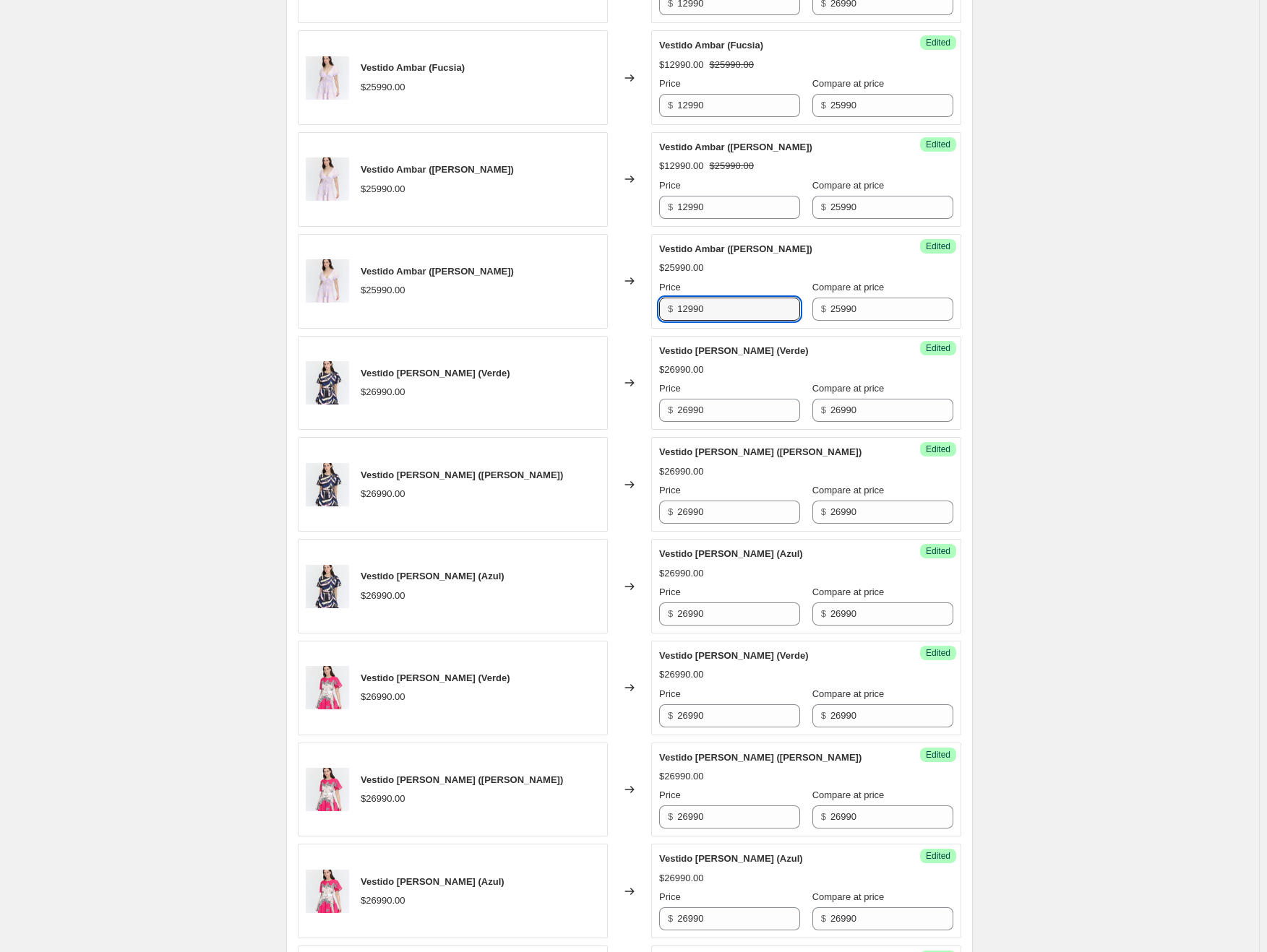
scroll to position [1648, 0]
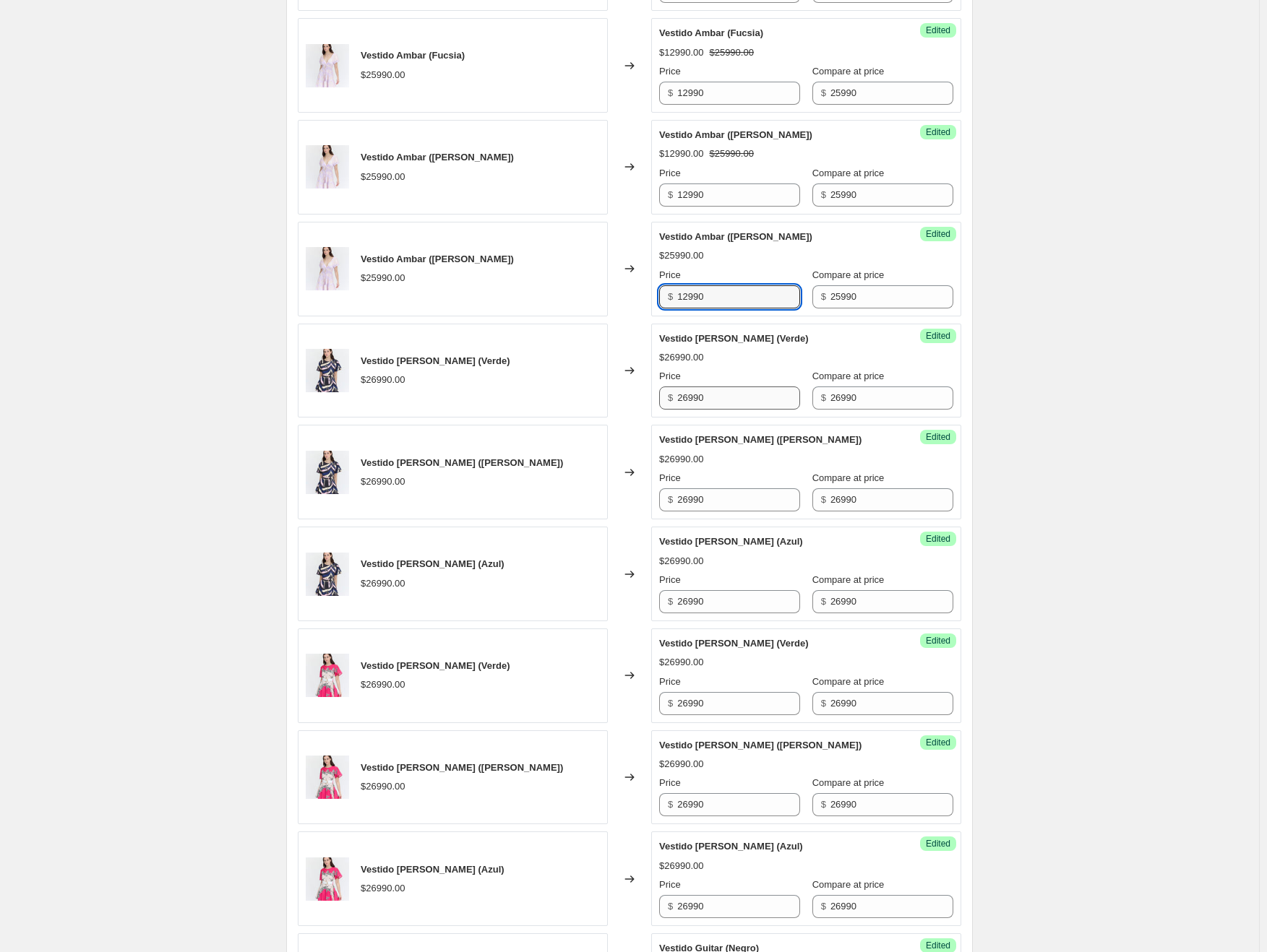
type input "12990"
click at [699, 398] on input "26990" at bounding box center [738, 398] width 123 height 23
type input "12990"
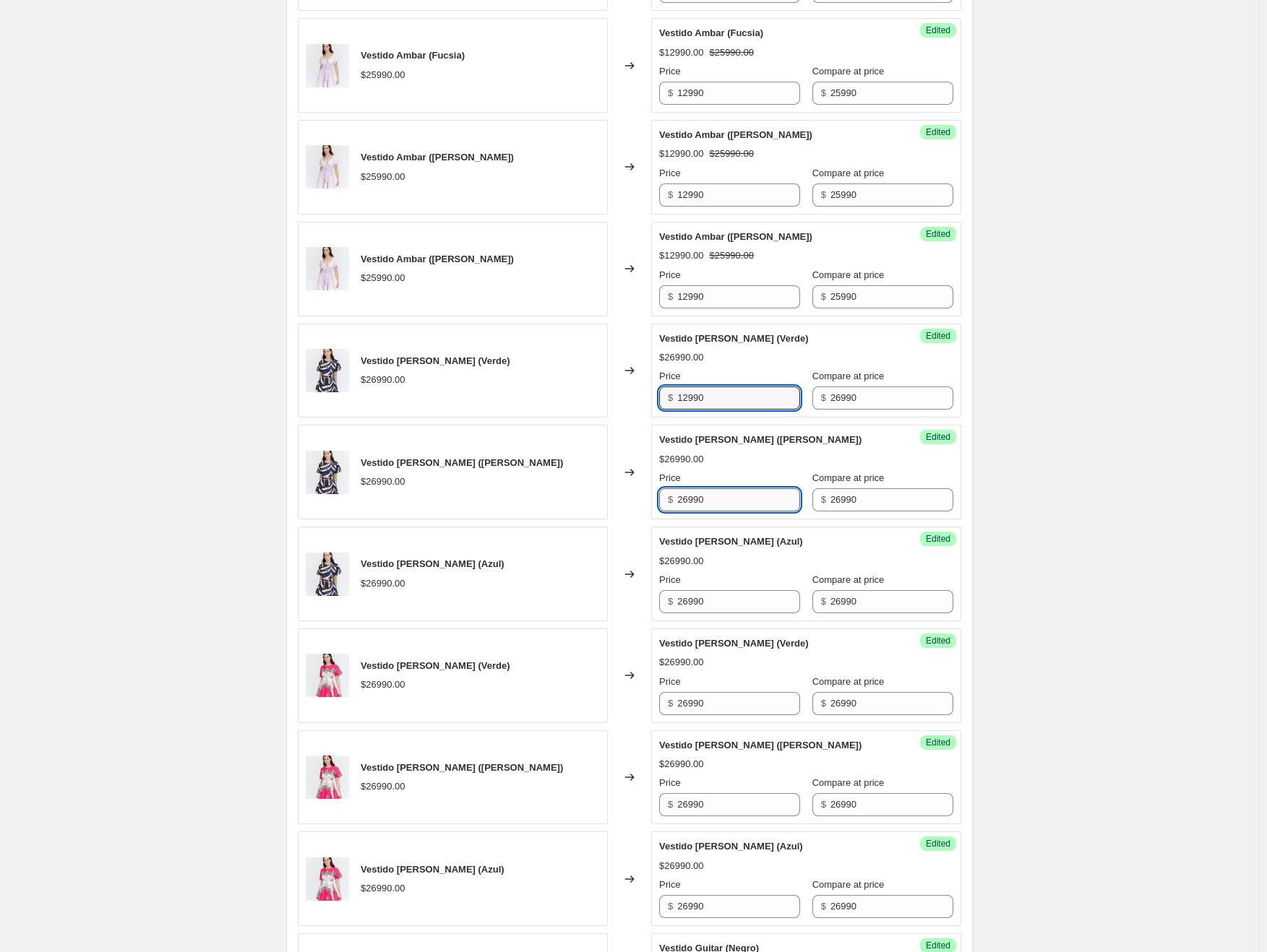
click at [693, 501] on input "26990" at bounding box center [738, 499] width 123 height 23
click at [694, 498] on input "2612990990" at bounding box center [738, 499] width 123 height 23
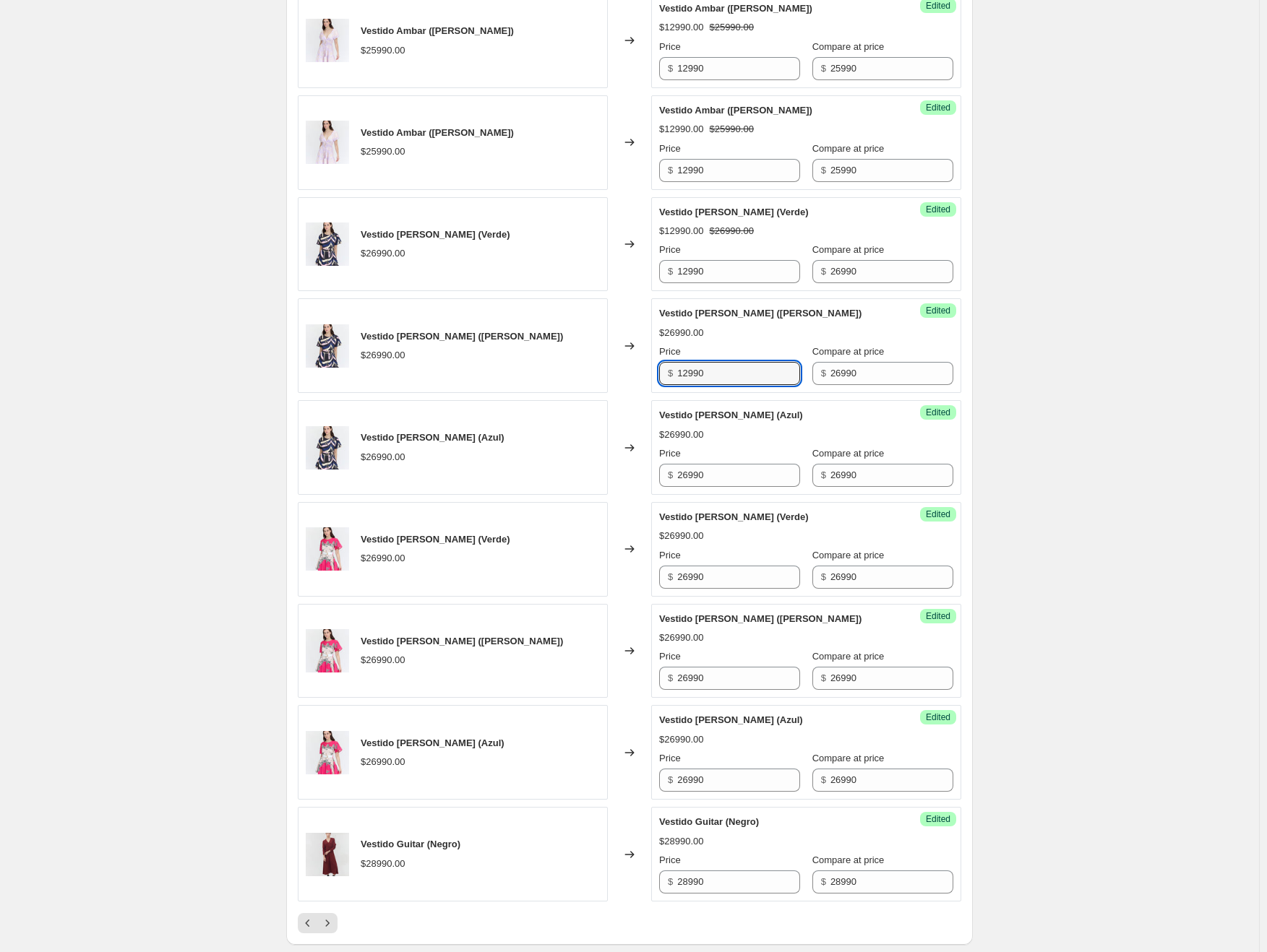
scroll to position [1792, 0]
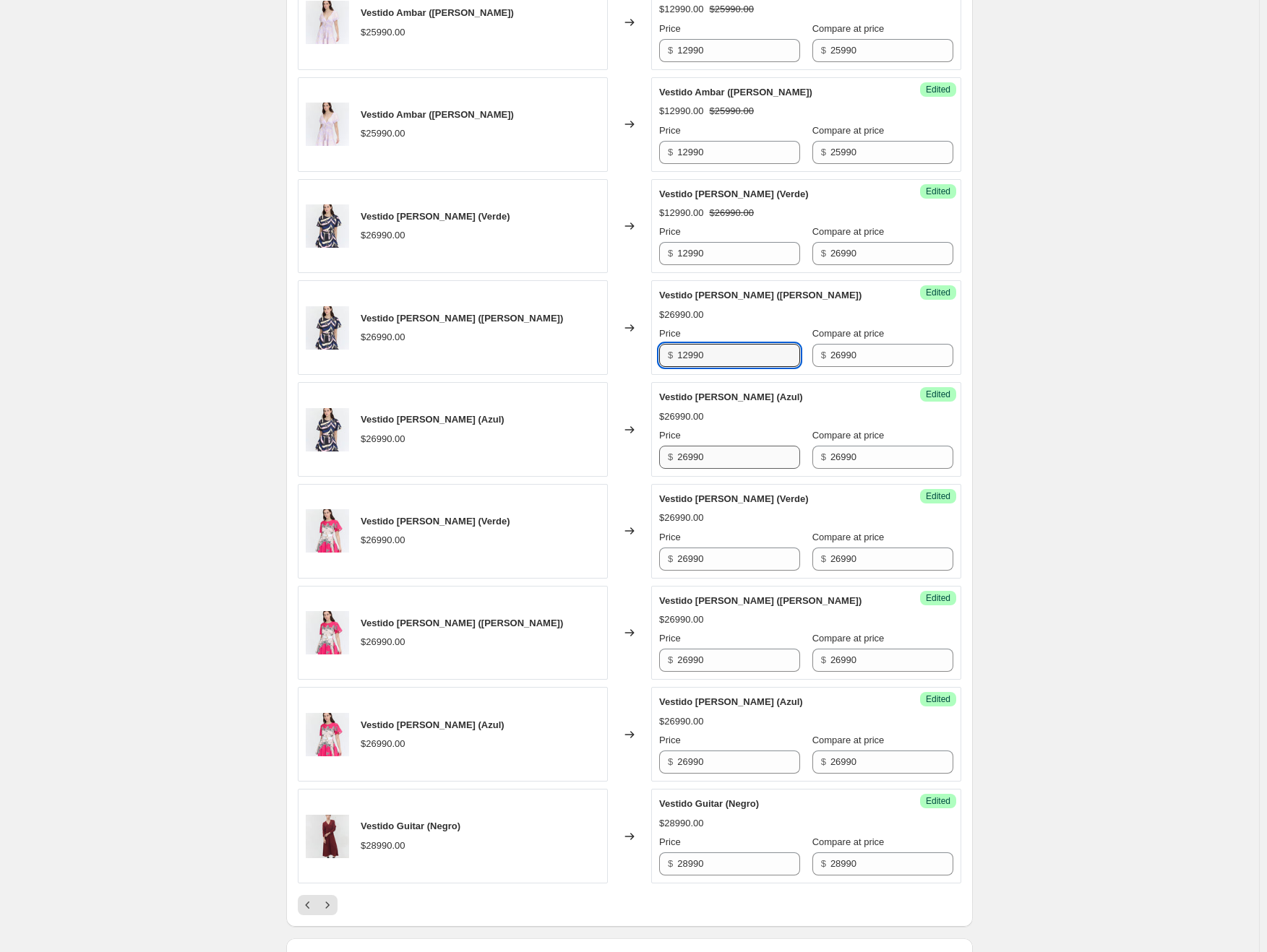
type input "12990"
click at [699, 453] on input "26990" at bounding box center [738, 457] width 123 height 23
type input "12990"
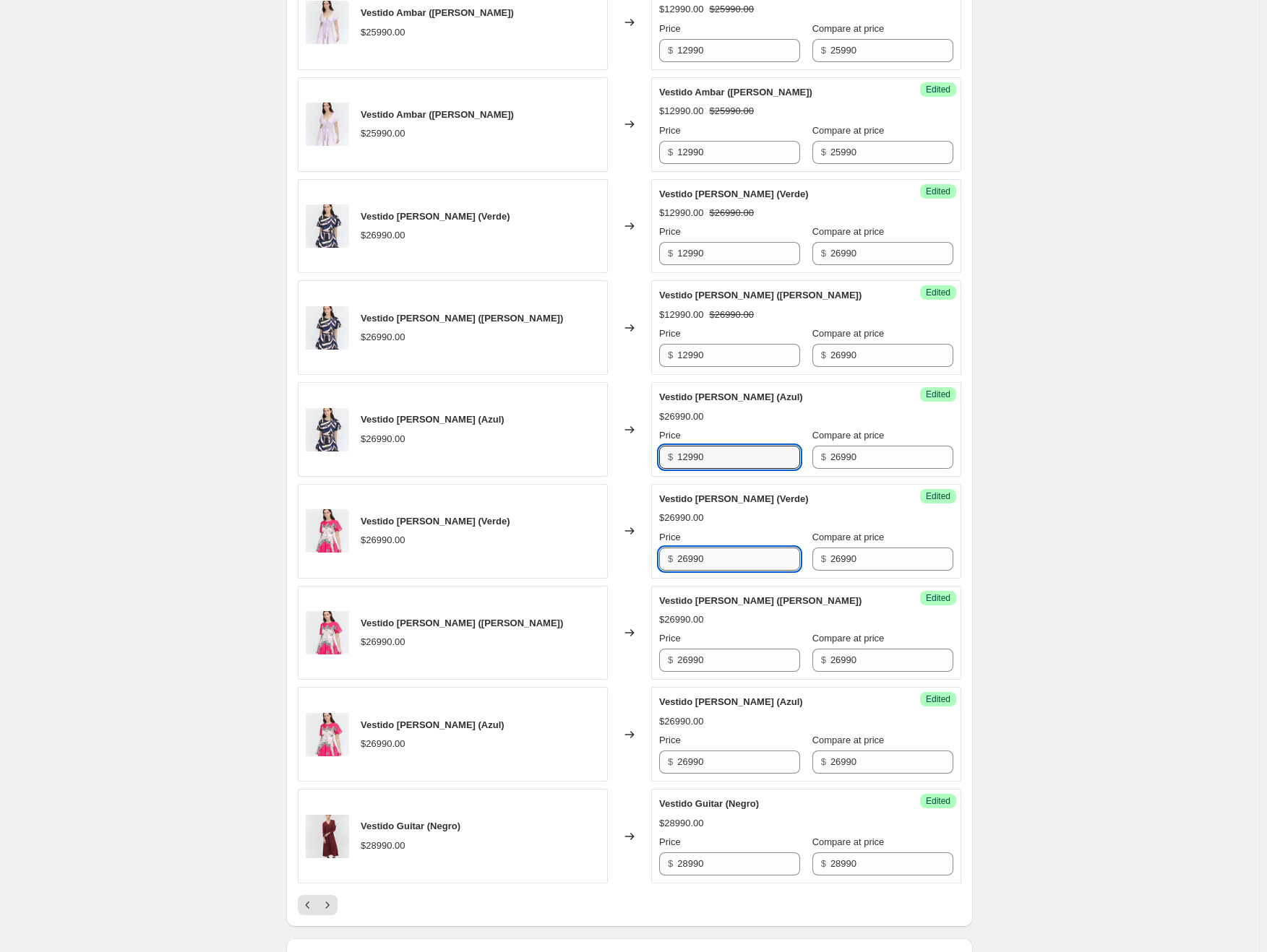
click at [702, 562] on input "26990" at bounding box center [738, 559] width 123 height 23
type input "12990"
click at [685, 657] on input "26990" at bounding box center [738, 660] width 123 height 23
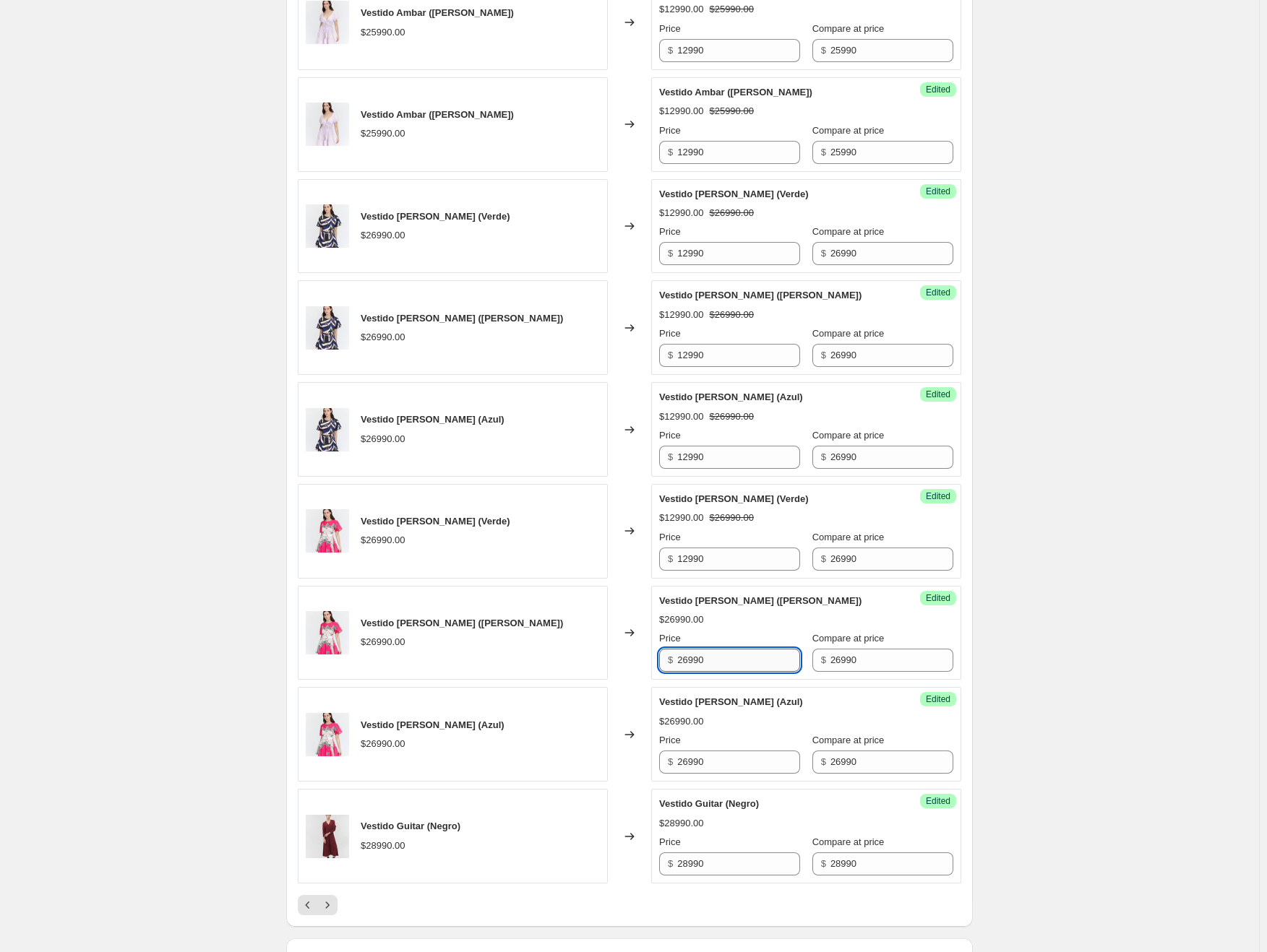
click at [685, 657] on input "26990" at bounding box center [738, 660] width 123 height 23
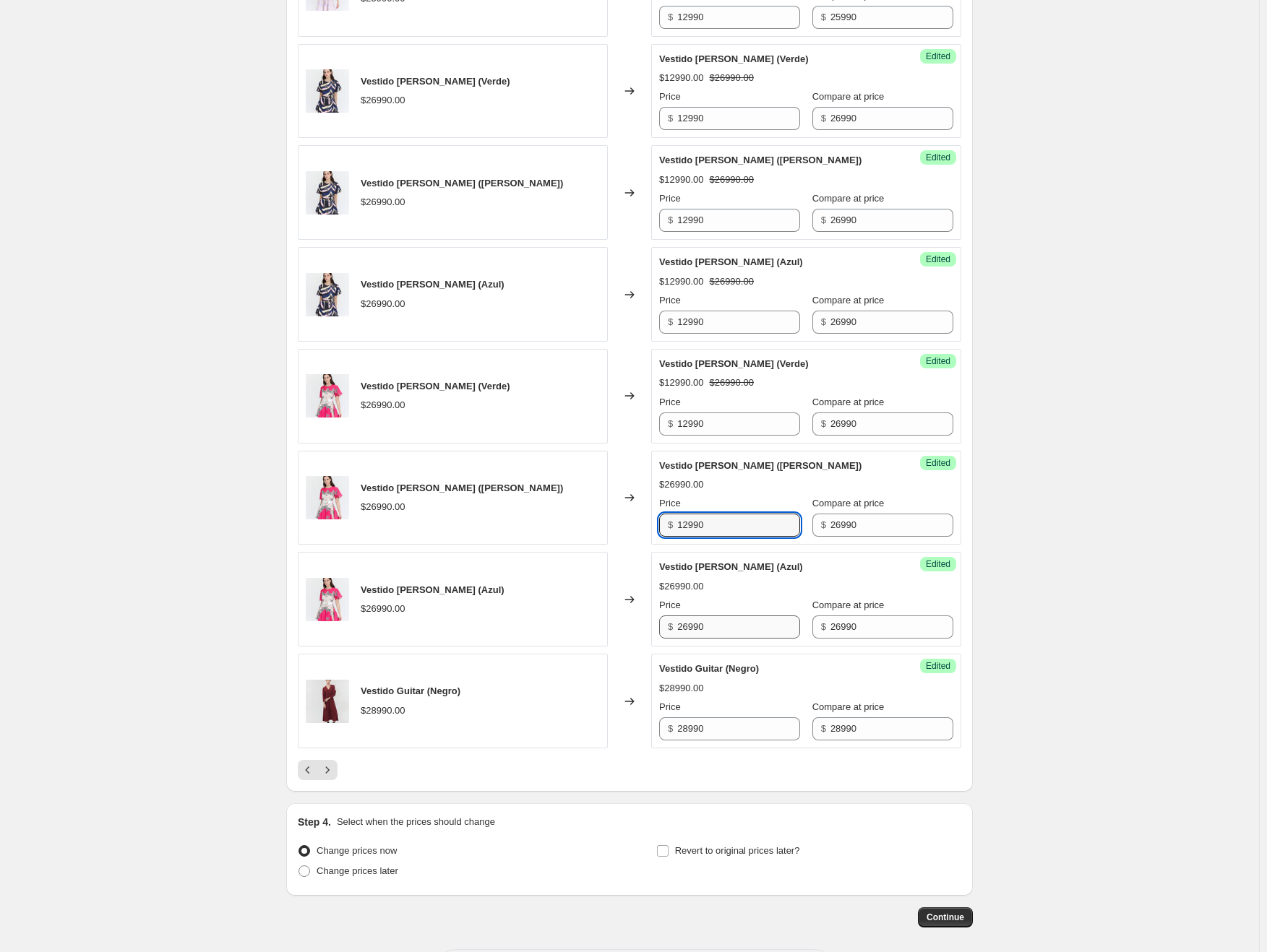
scroll to position [1937, 0]
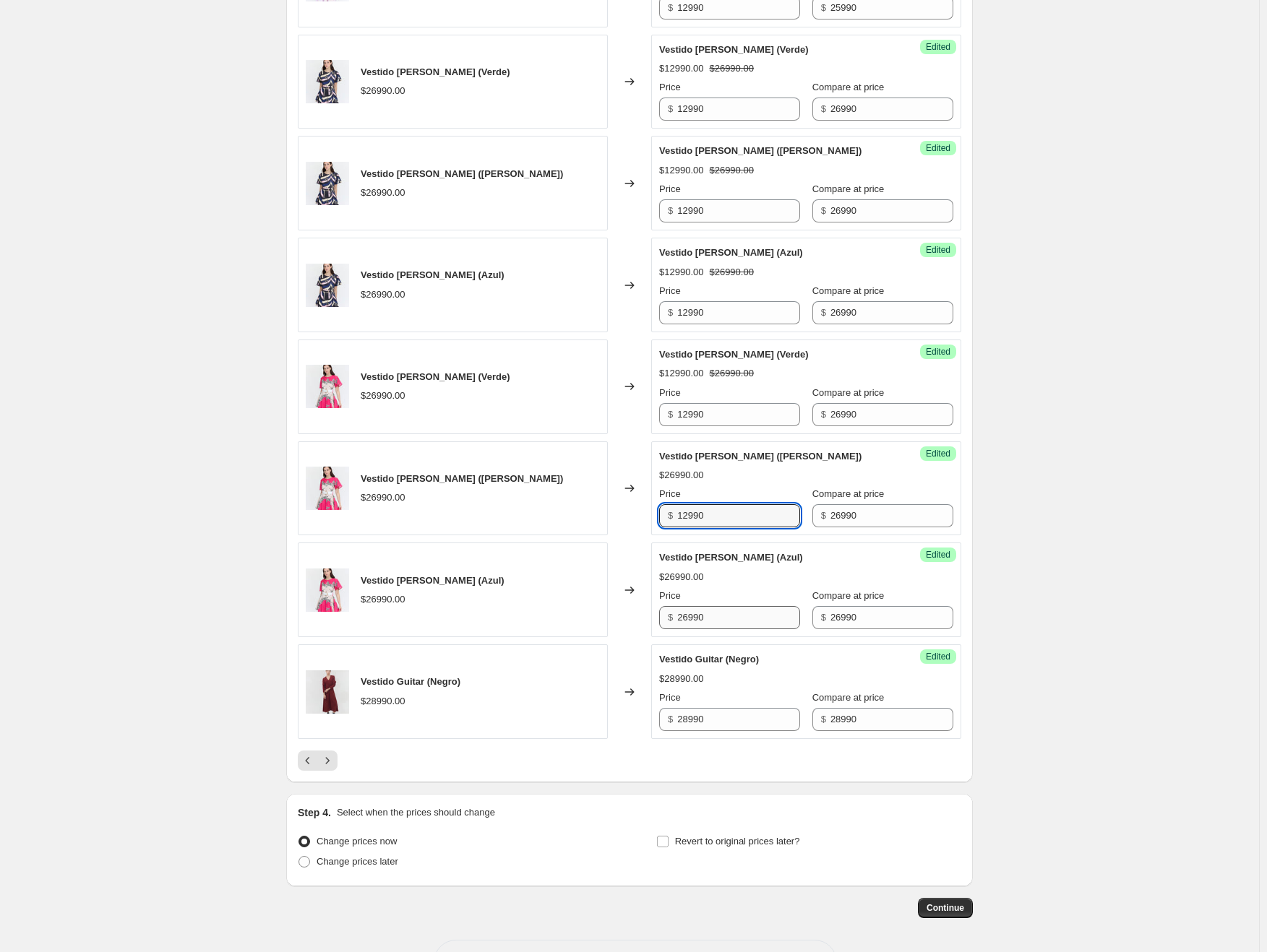
type input "12990"
click at [696, 618] on input "26990" at bounding box center [738, 618] width 123 height 23
type input "12990"
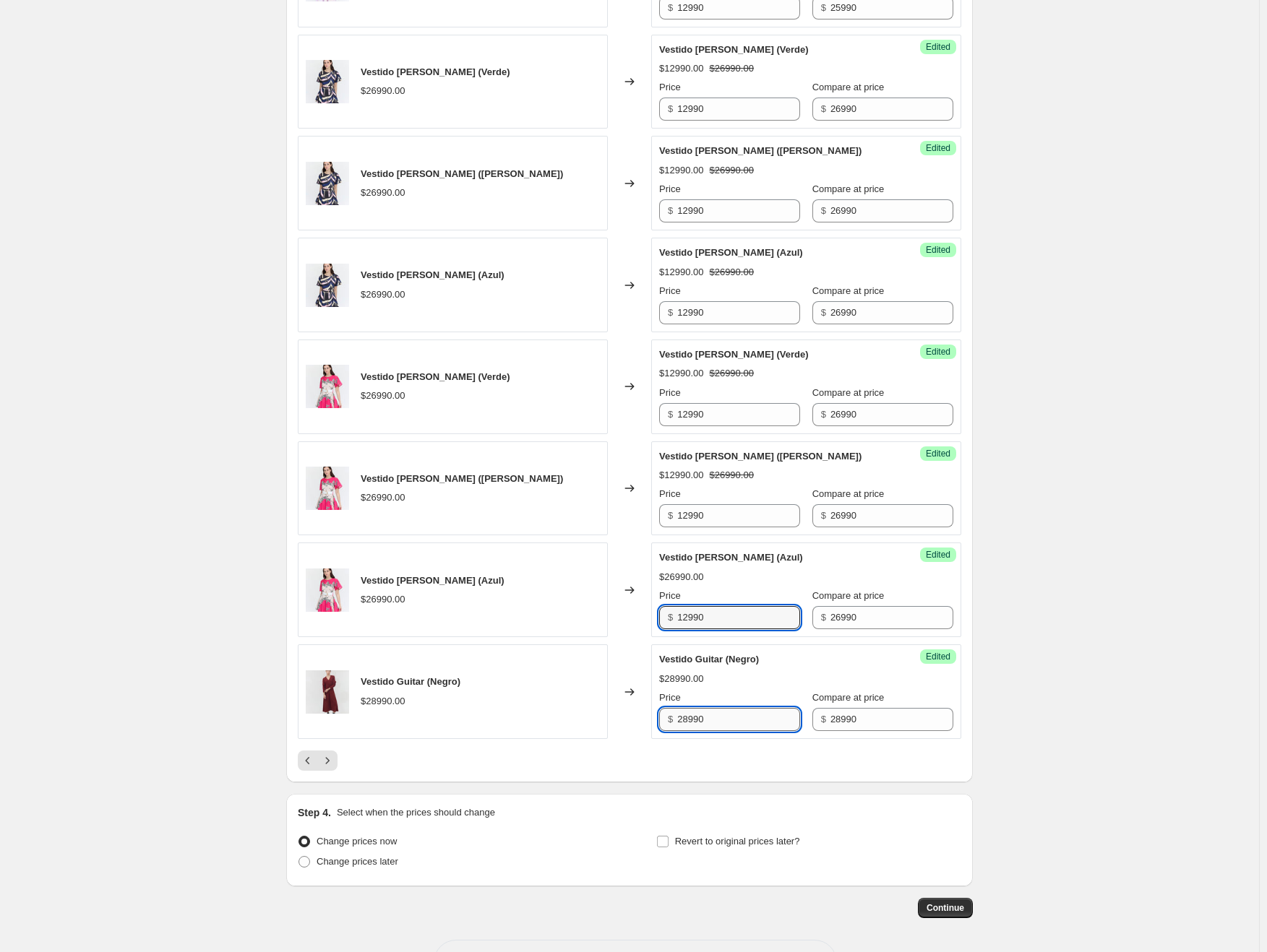
click at [688, 715] on input "28990" at bounding box center [738, 719] width 123 height 23
type input "12990"
click at [315, 758] on icon "Previous" at bounding box center [308, 761] width 15 height 15
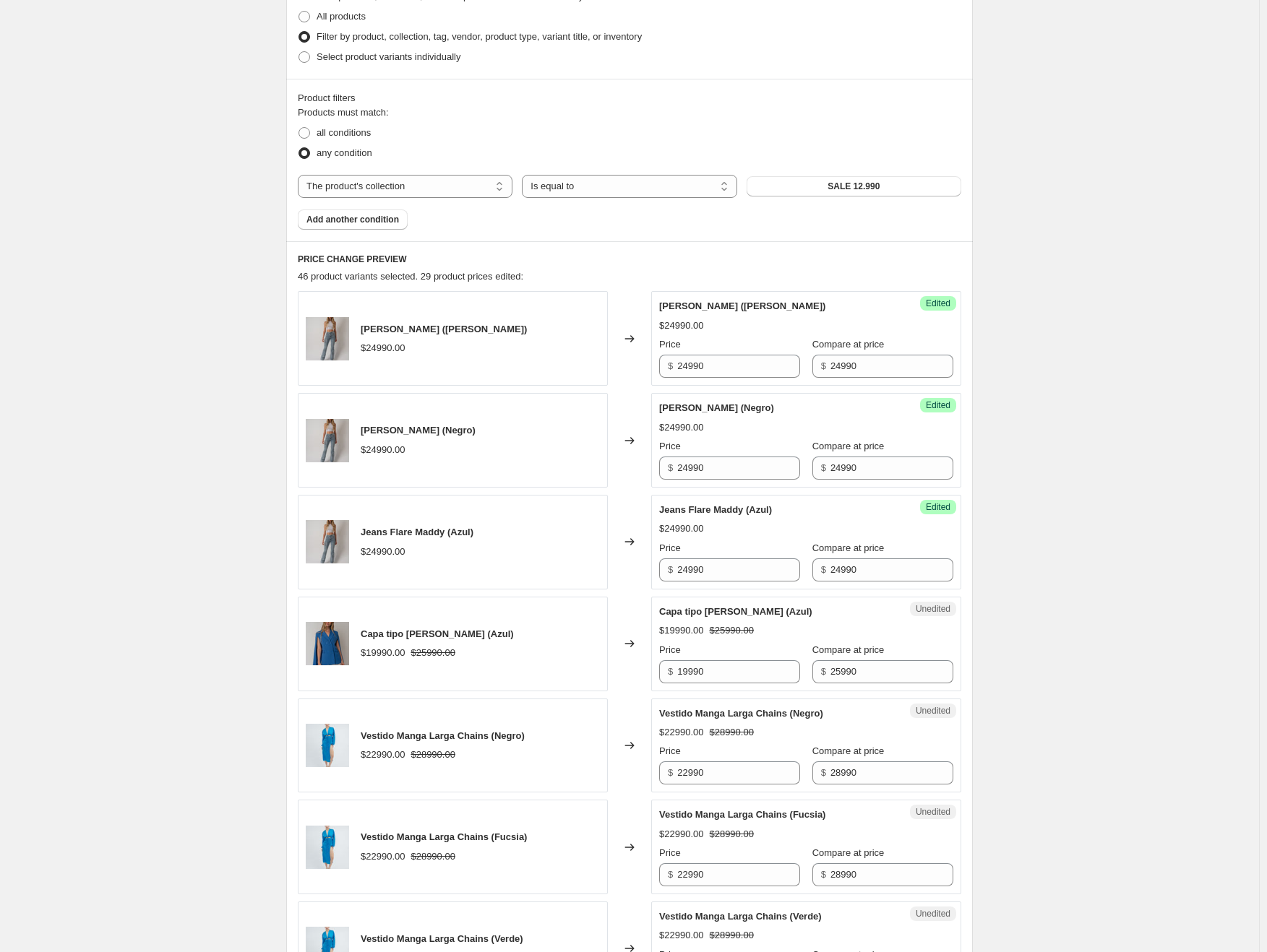
scroll to position [348, 0]
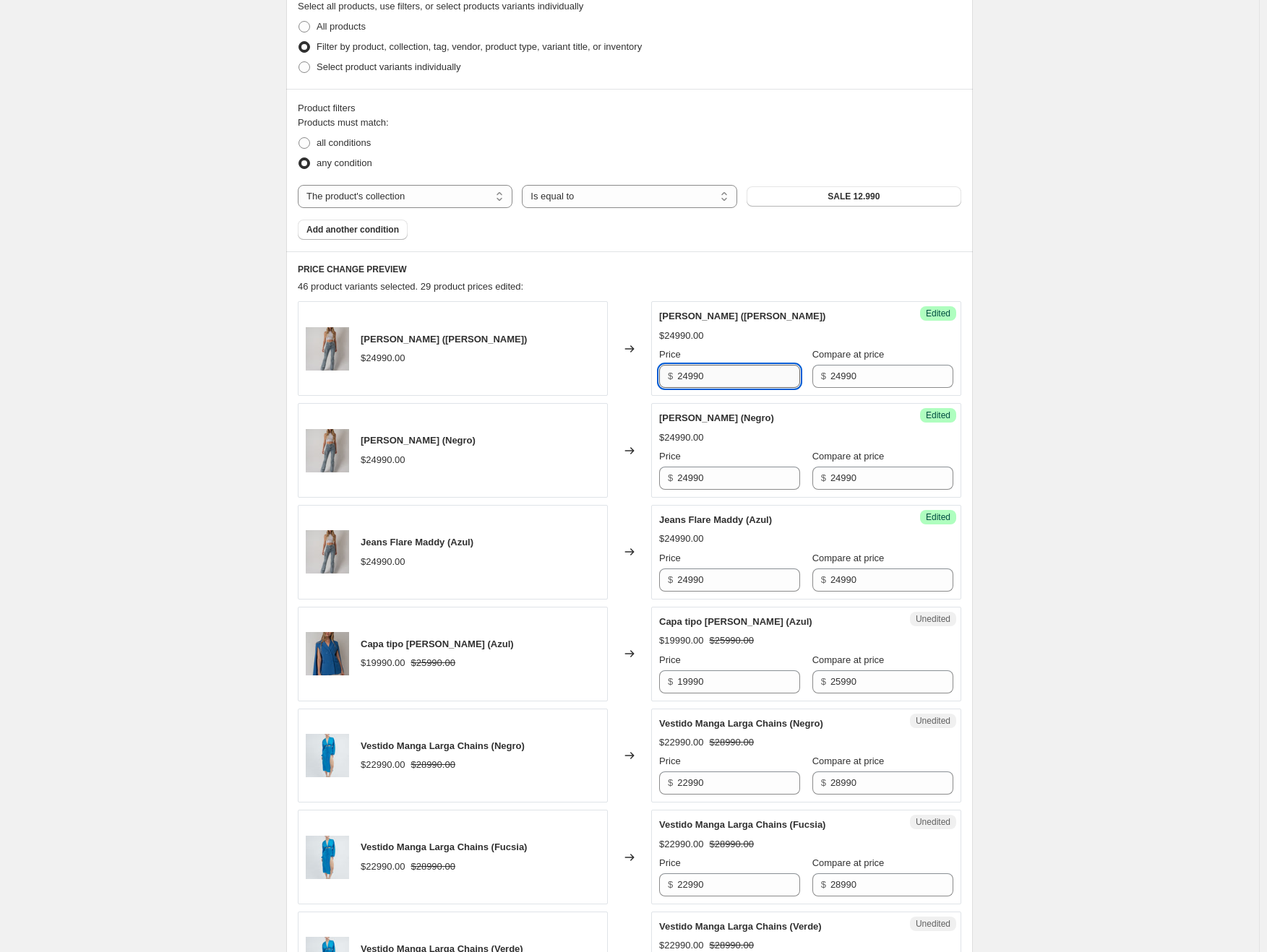
click at [699, 370] on input "24990" at bounding box center [738, 376] width 123 height 23
type input "12990"
click at [705, 477] on input "24990" at bounding box center [738, 478] width 123 height 23
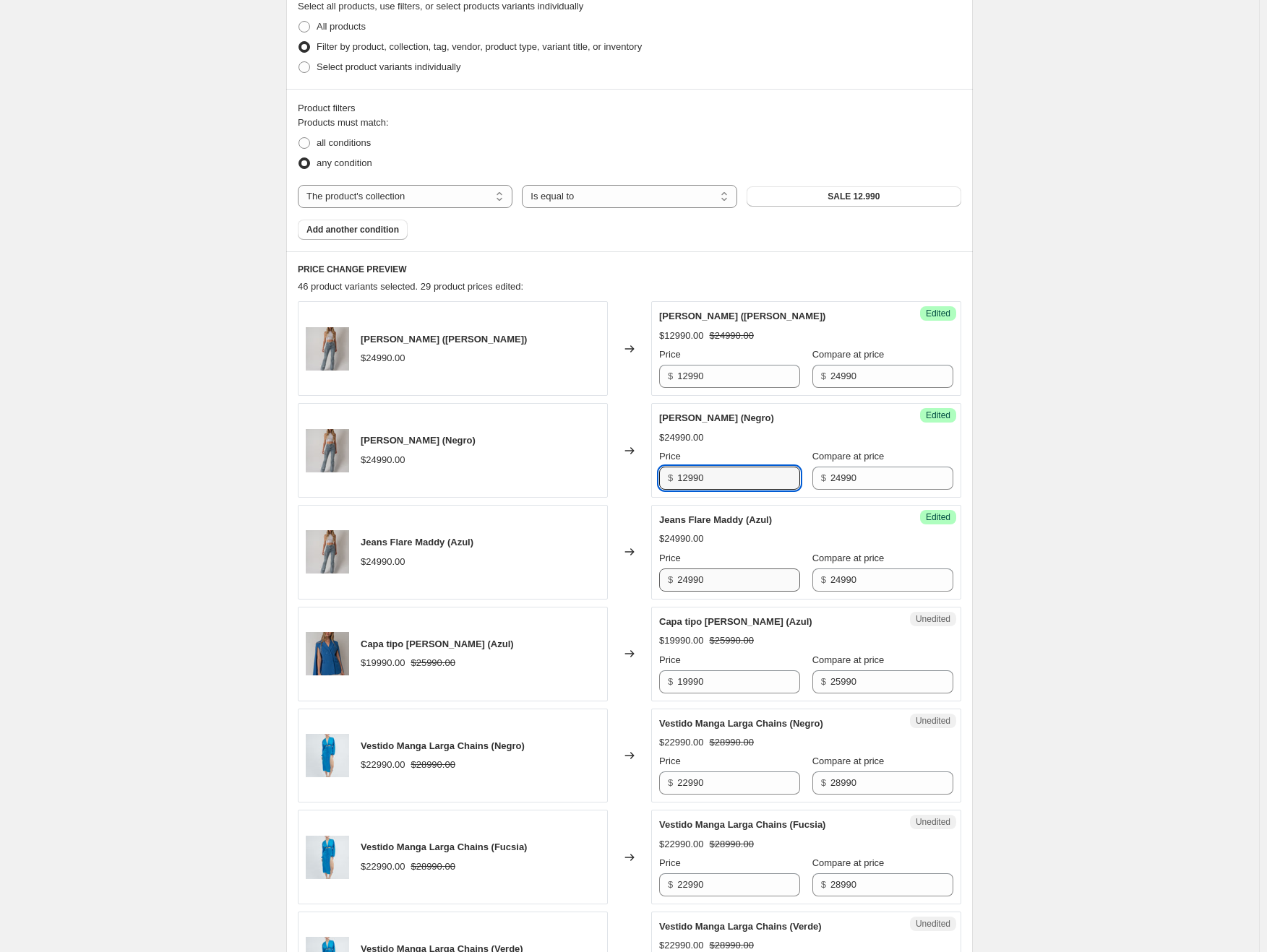
type input "12990"
click at [698, 577] on input "24990" at bounding box center [738, 579] width 123 height 23
type input "12990"
click at [702, 672] on input "19990" at bounding box center [738, 681] width 123 height 23
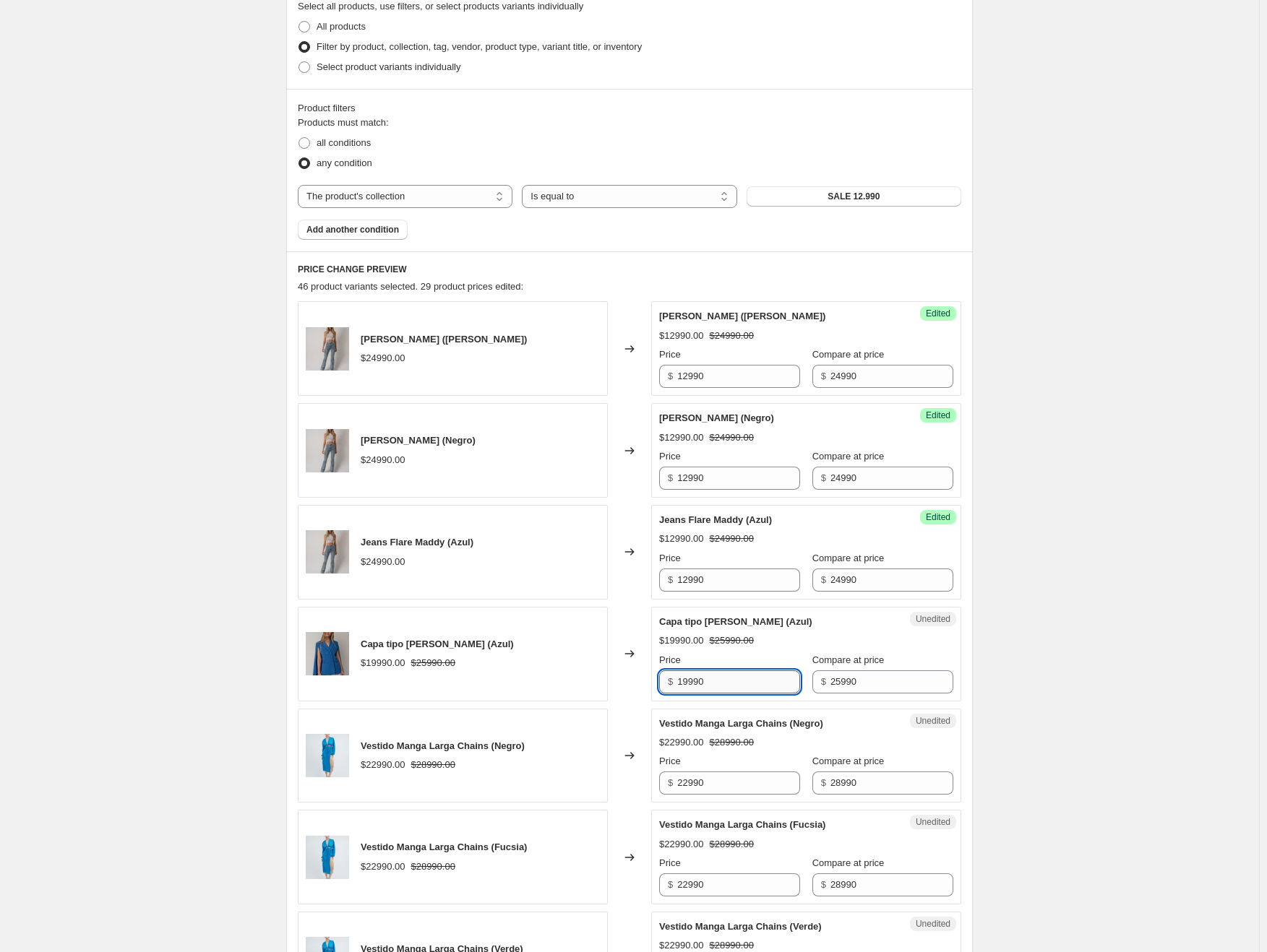
click at [702, 672] on input "19990" at bounding box center [738, 681] width 123 height 23
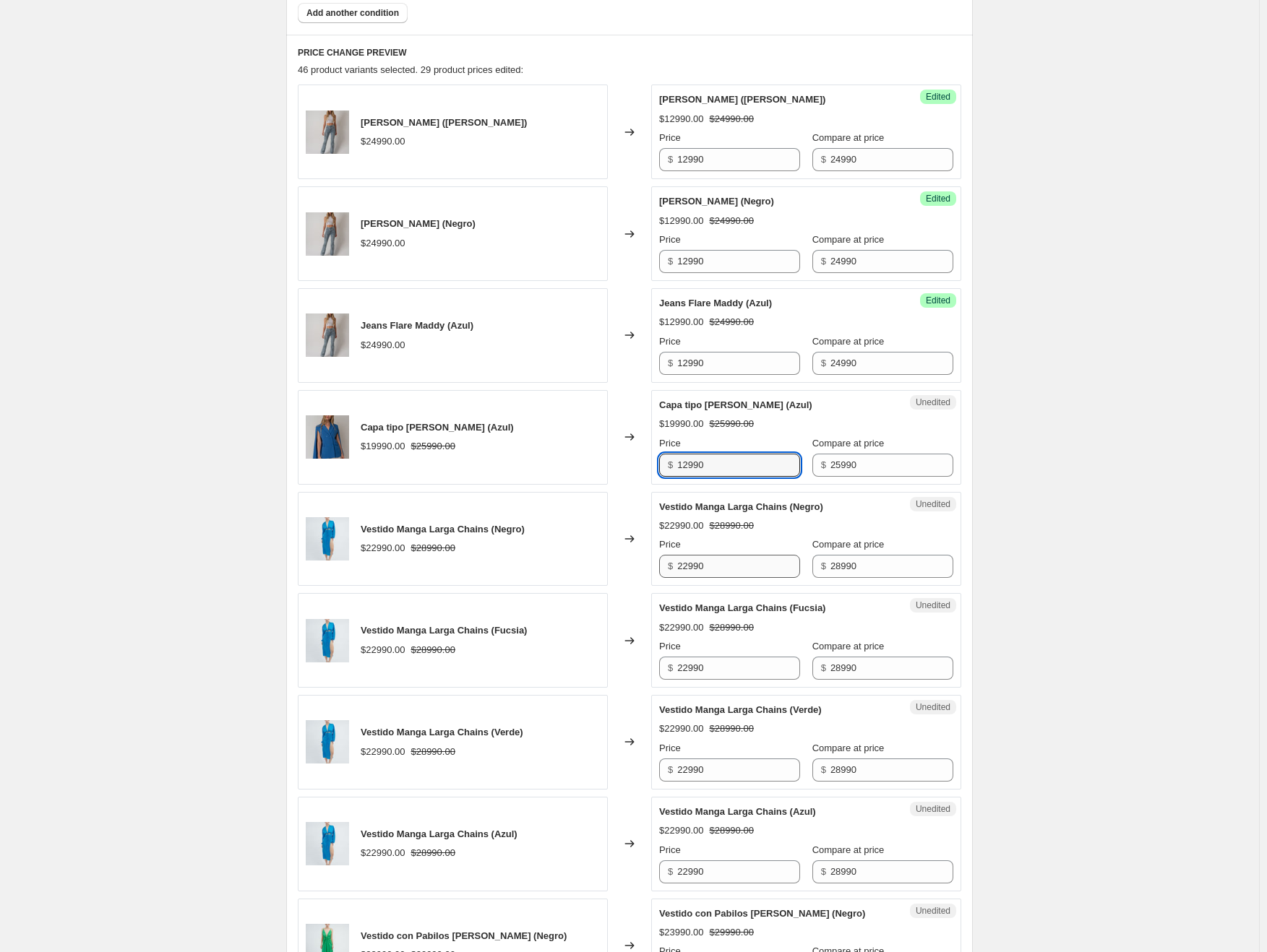
type input "12990"
click at [702, 562] on input "22990" at bounding box center [738, 566] width 123 height 23
type input "12990"
click at [686, 665] on input "22990" at bounding box center [738, 668] width 123 height 23
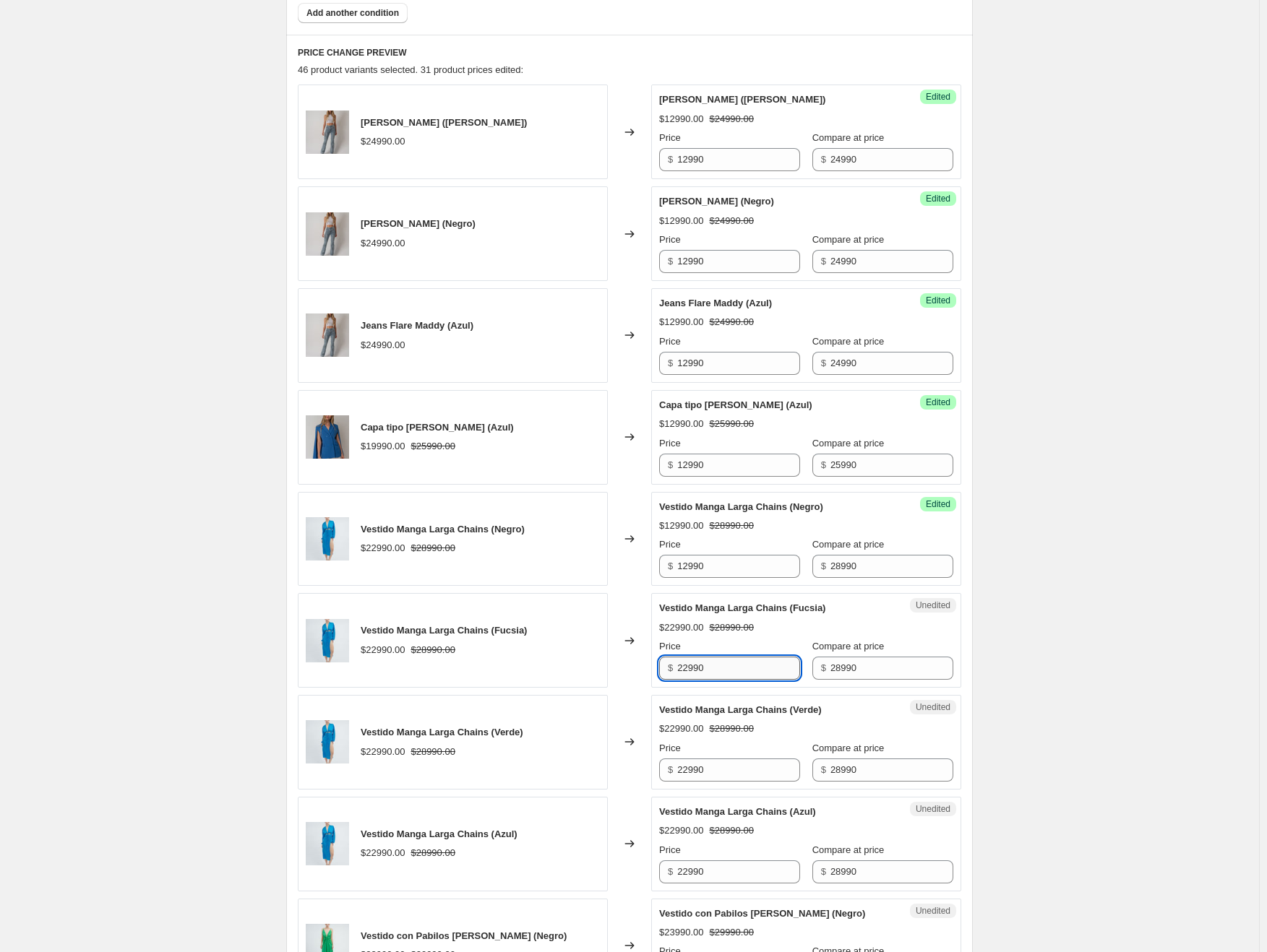
click at [686, 665] on input "22990" at bounding box center [738, 668] width 123 height 23
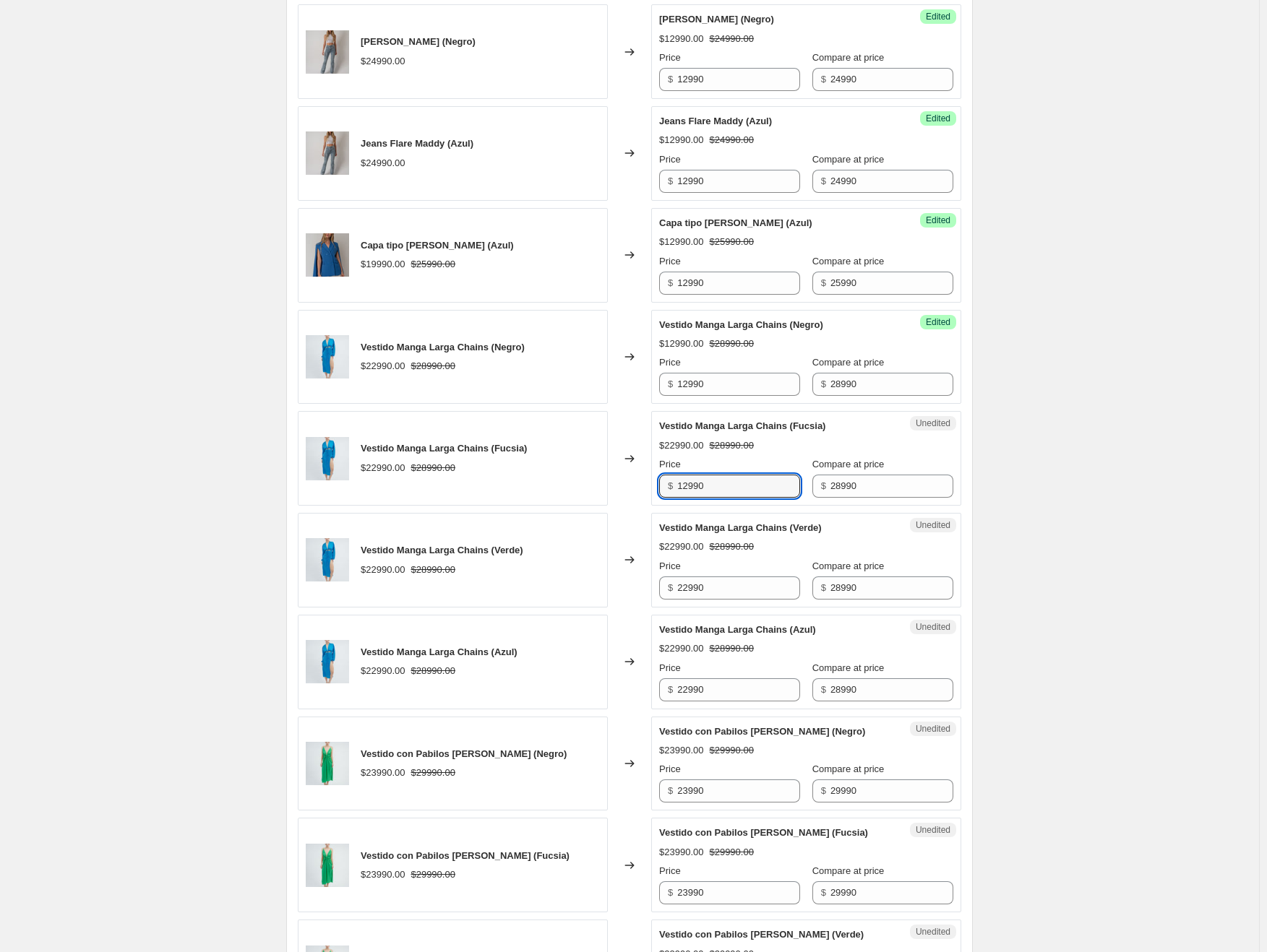
scroll to position [781, 0]
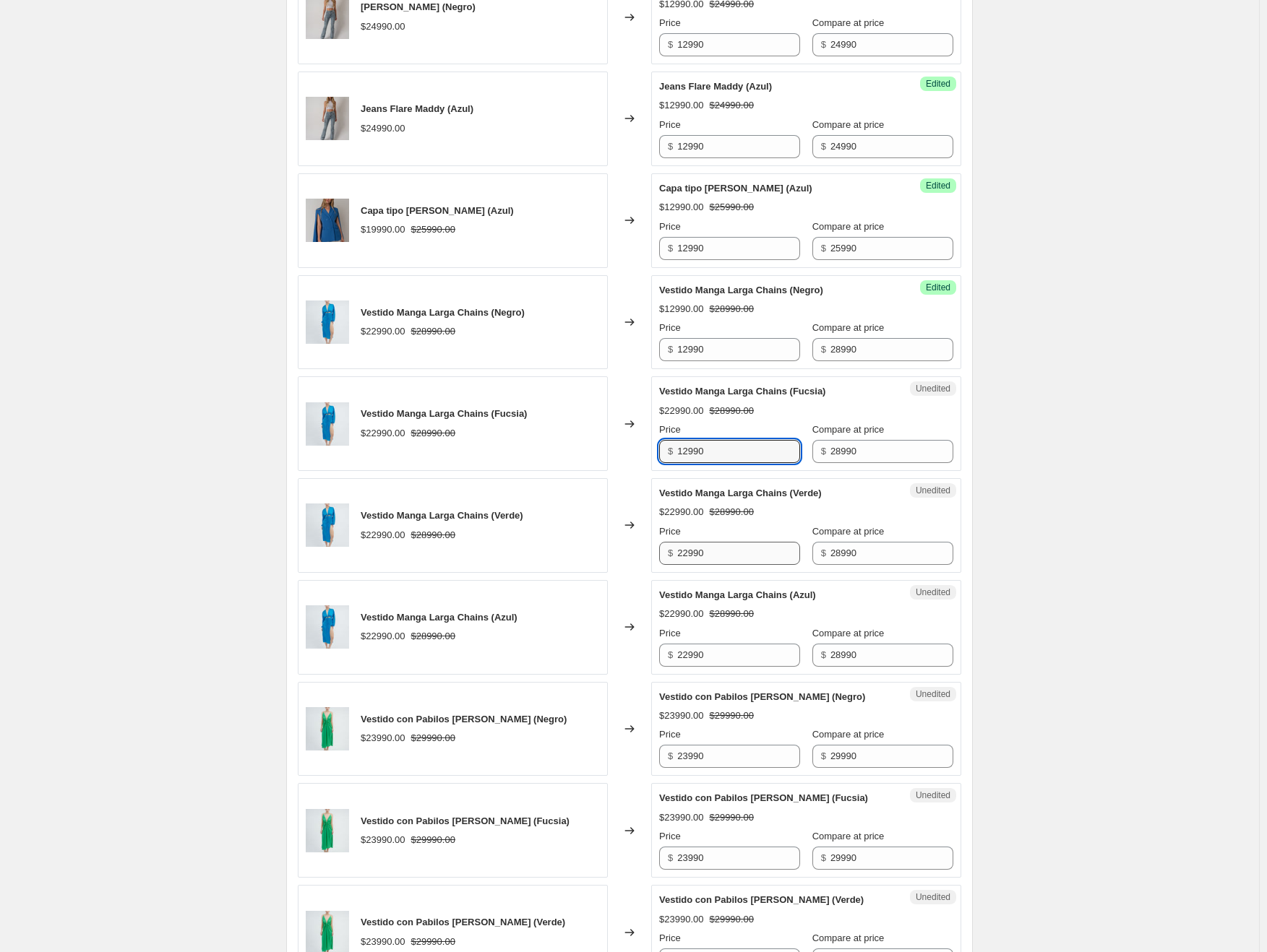
type input "12990"
click at [691, 552] on input "22990" at bounding box center [738, 553] width 123 height 23
type input "12990"
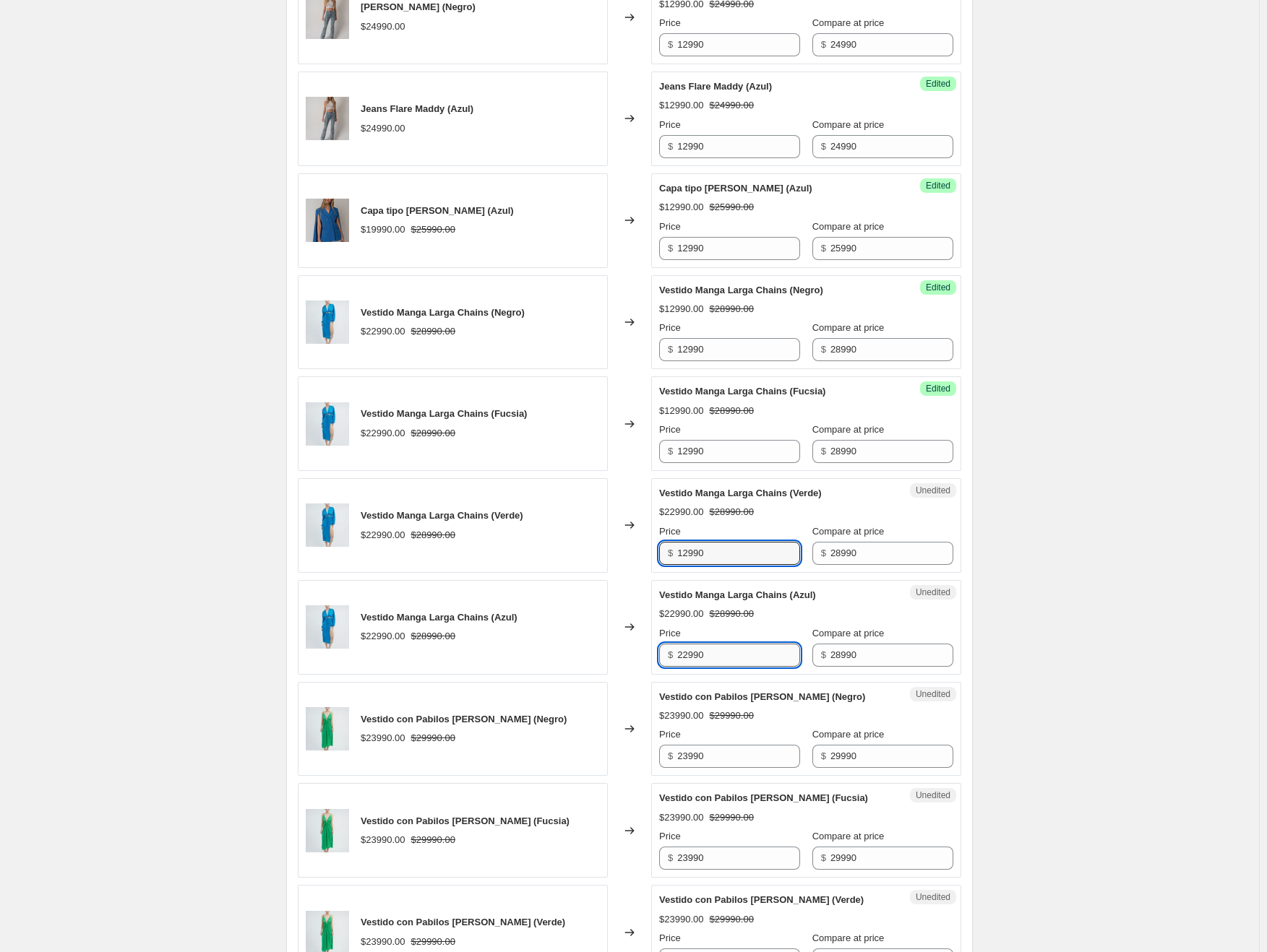
click at [685, 649] on input "22990" at bounding box center [738, 655] width 123 height 23
type input "12990"
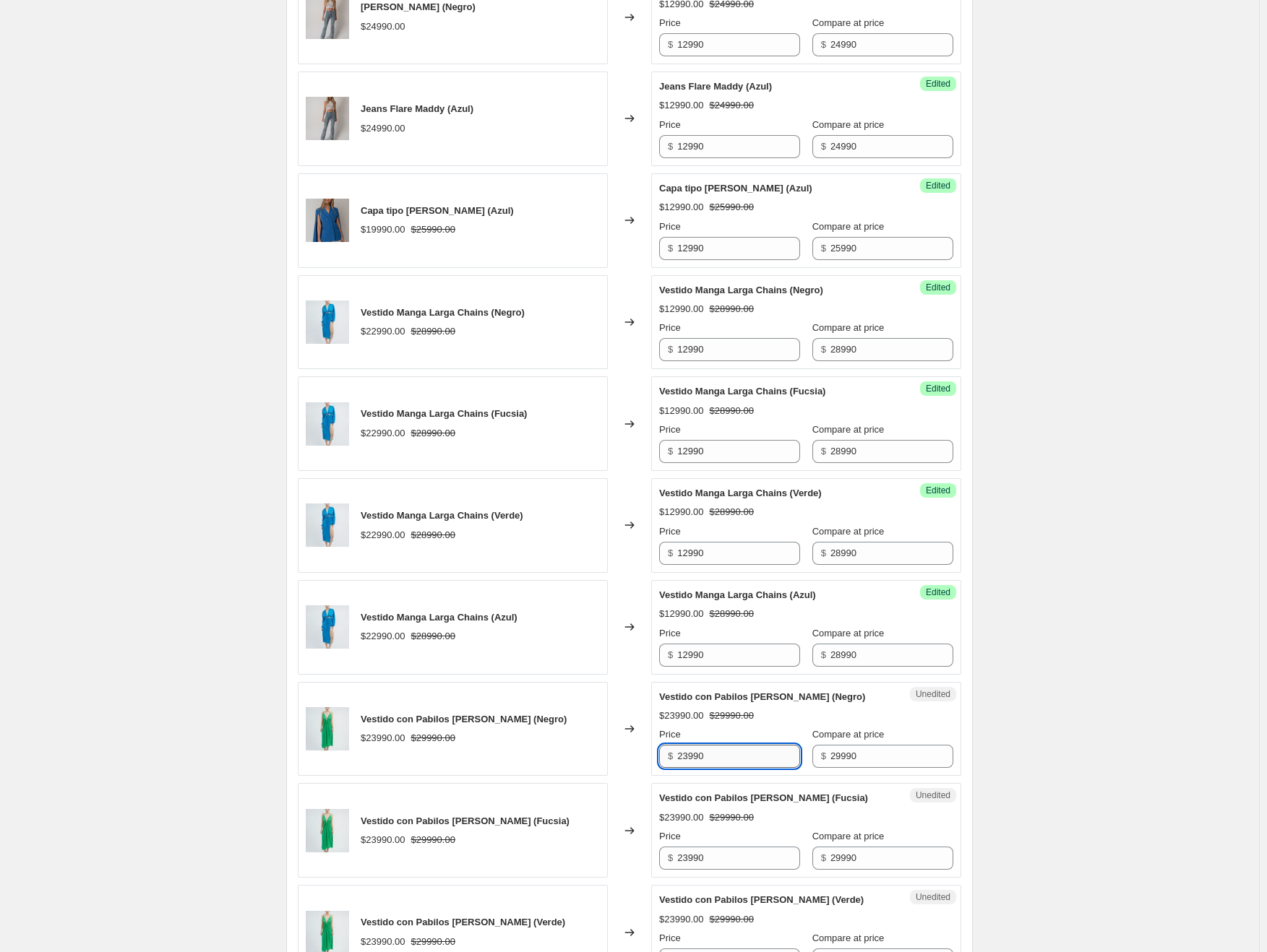
click at [696, 753] on input "23990" at bounding box center [738, 756] width 123 height 23
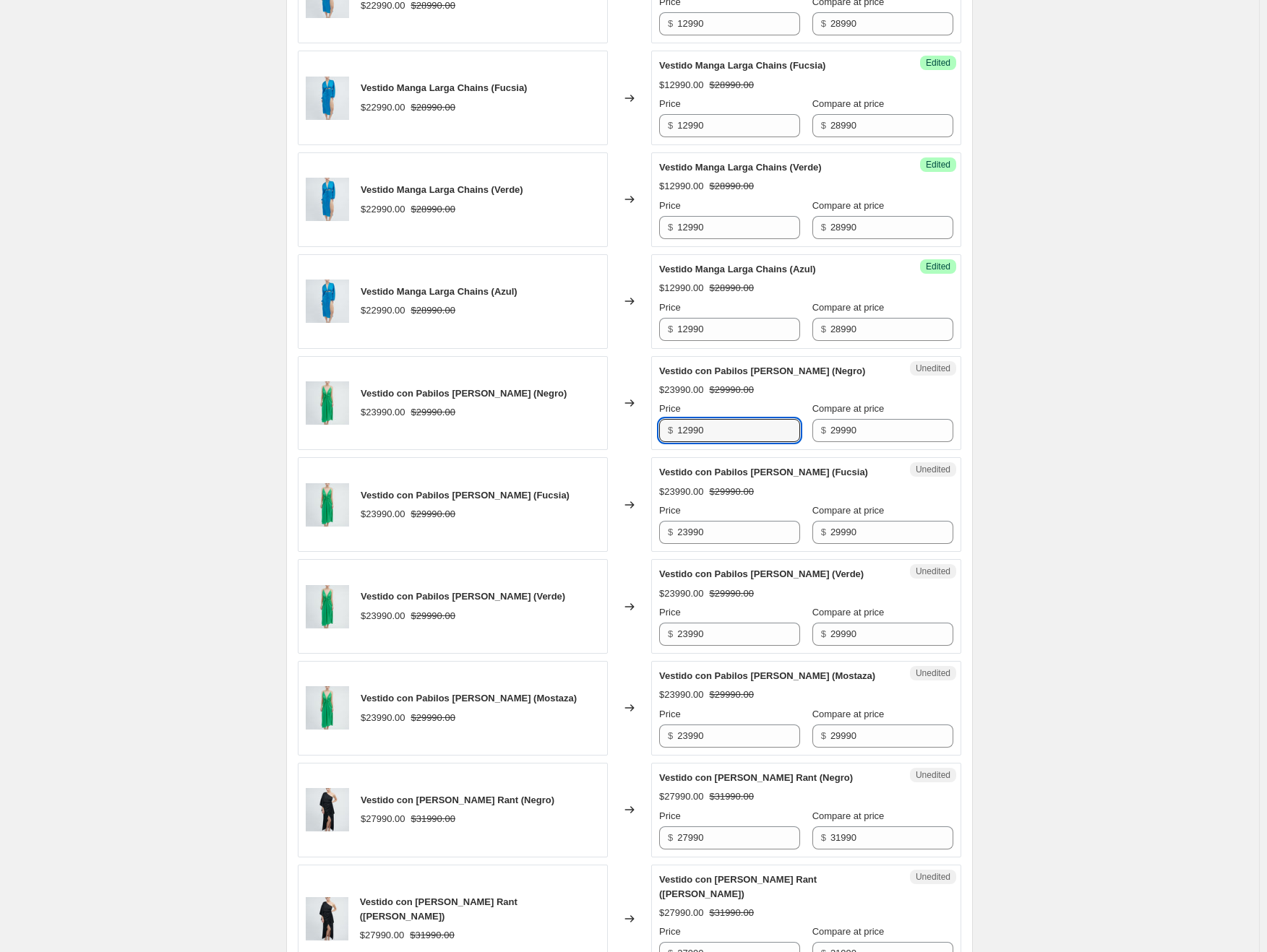
scroll to position [1142, 0]
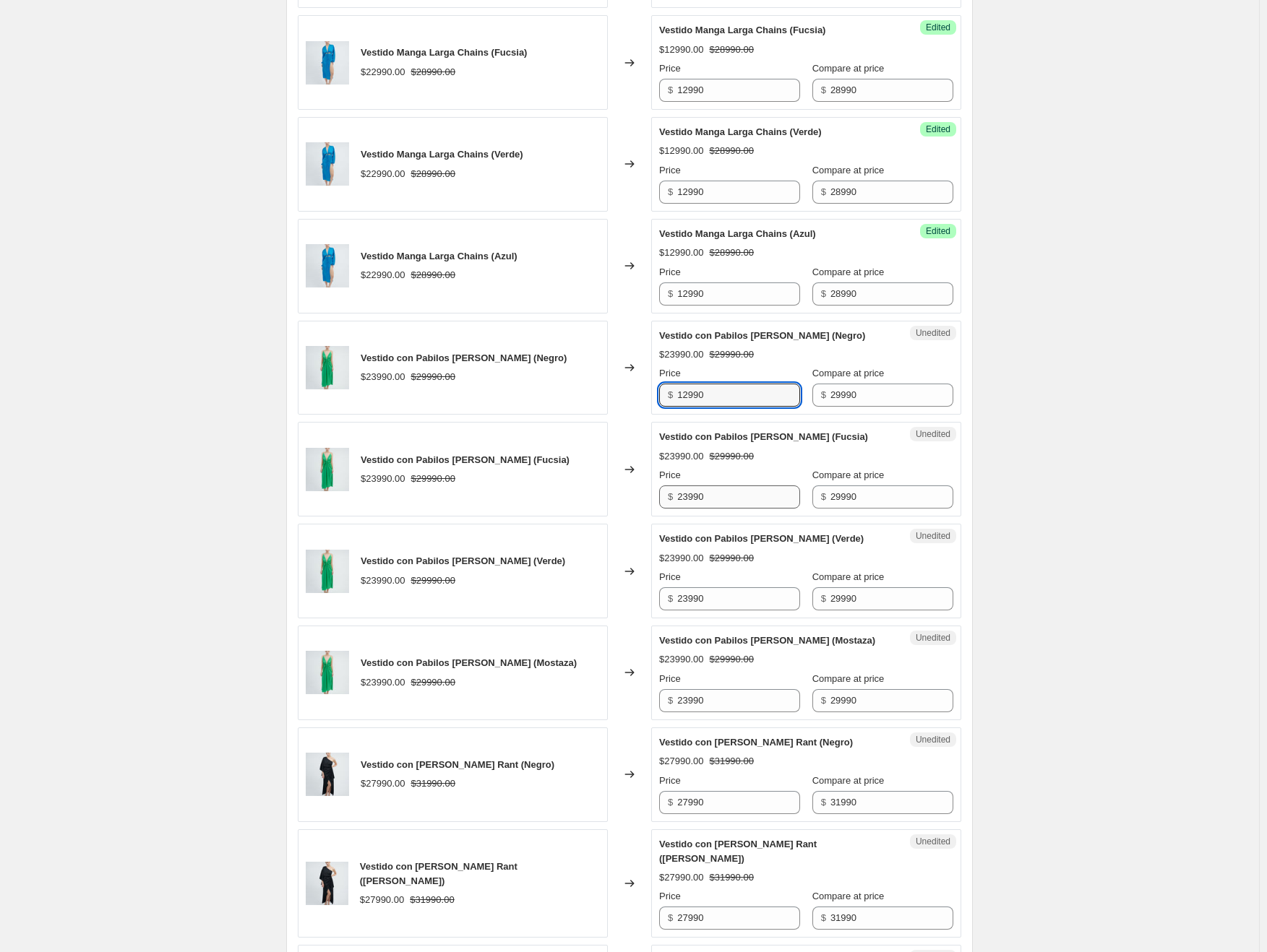
type input "12990"
click at [705, 495] on input "23990" at bounding box center [738, 496] width 123 height 23
type input "12990"
click at [701, 587] on input "23990" at bounding box center [738, 598] width 123 height 23
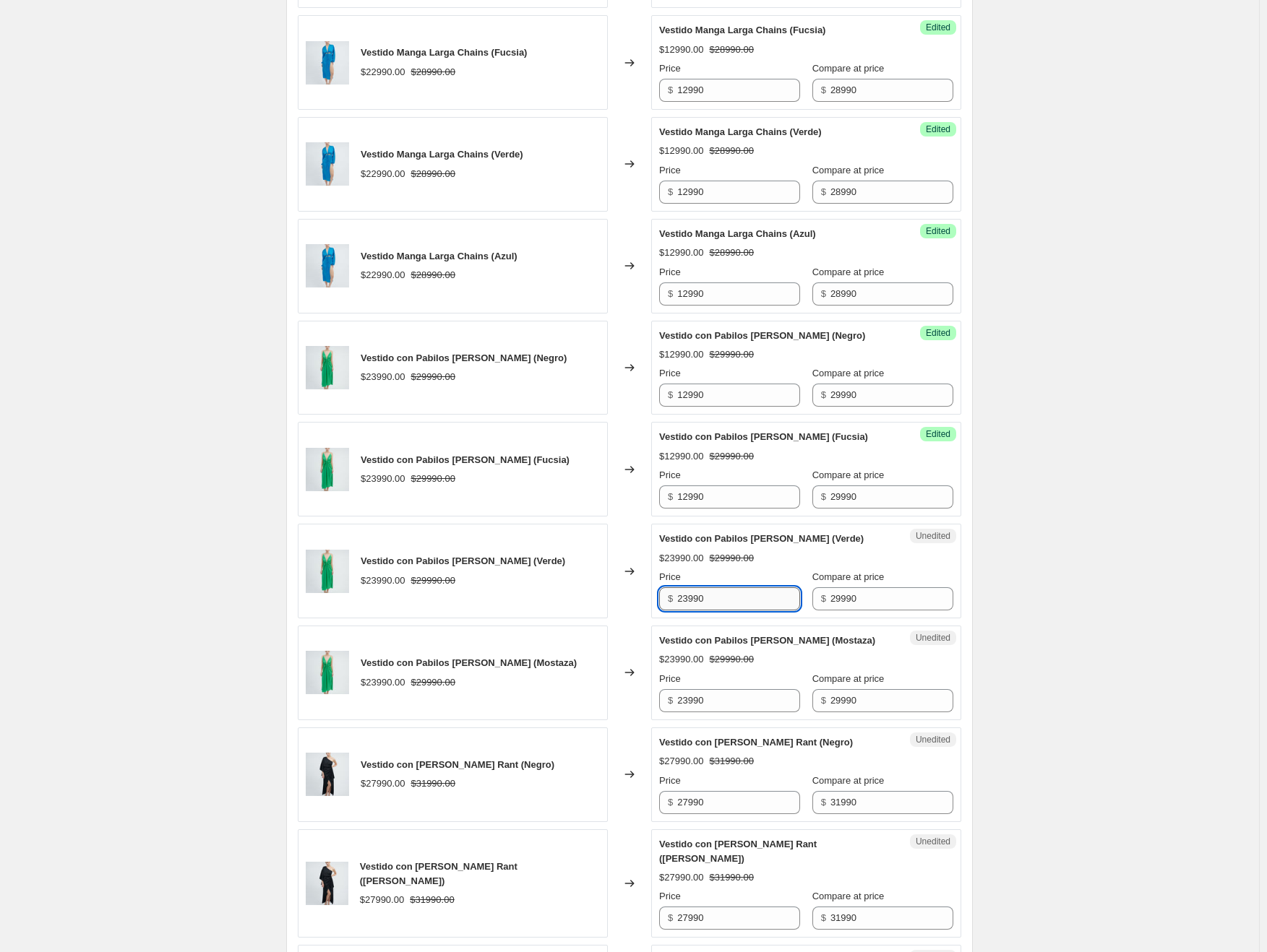
click at [701, 587] on input "23990" at bounding box center [738, 598] width 123 height 23
type input "12990"
click at [696, 694] on input "23990" at bounding box center [738, 701] width 123 height 23
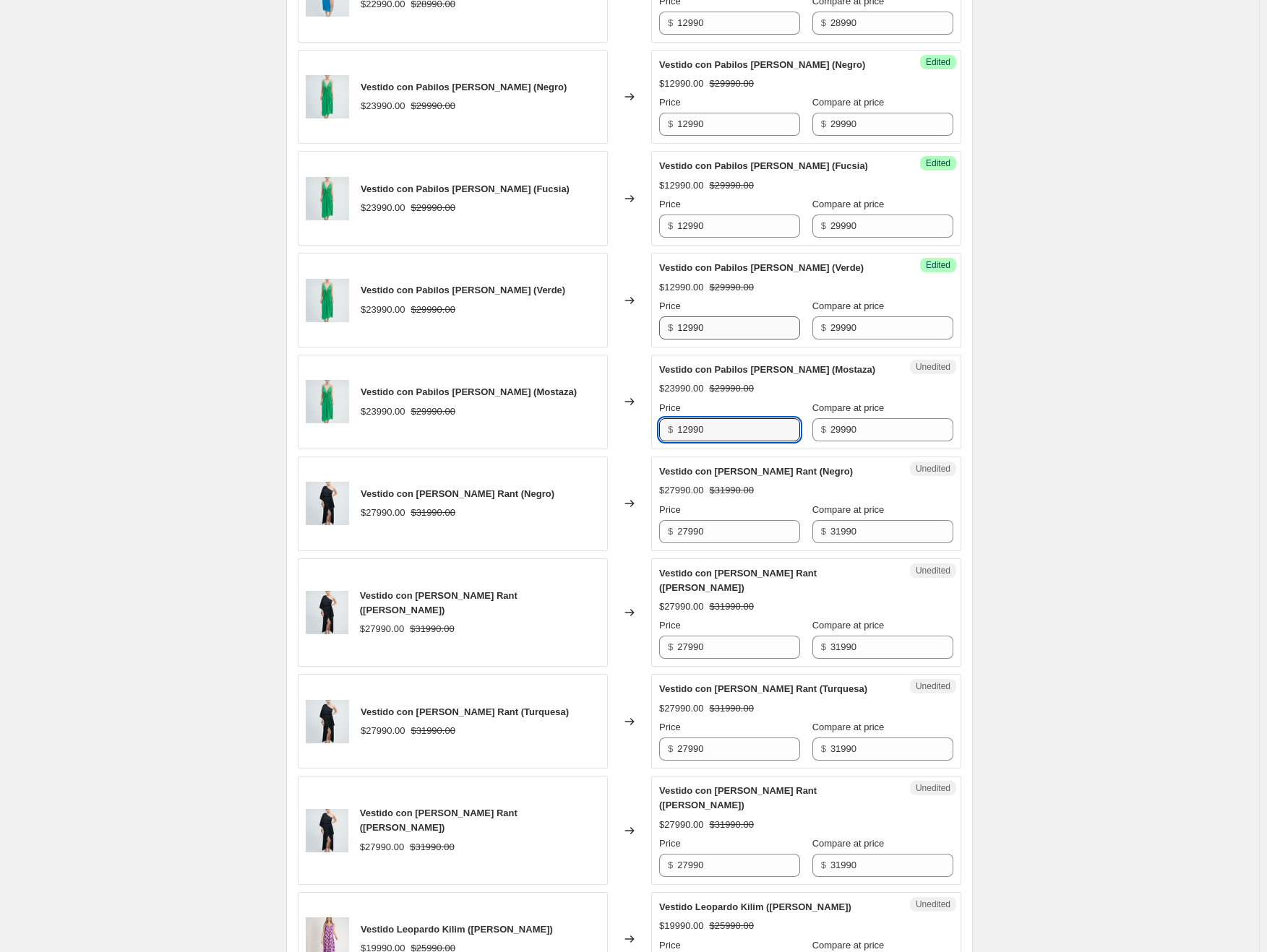
scroll to position [1431, 0]
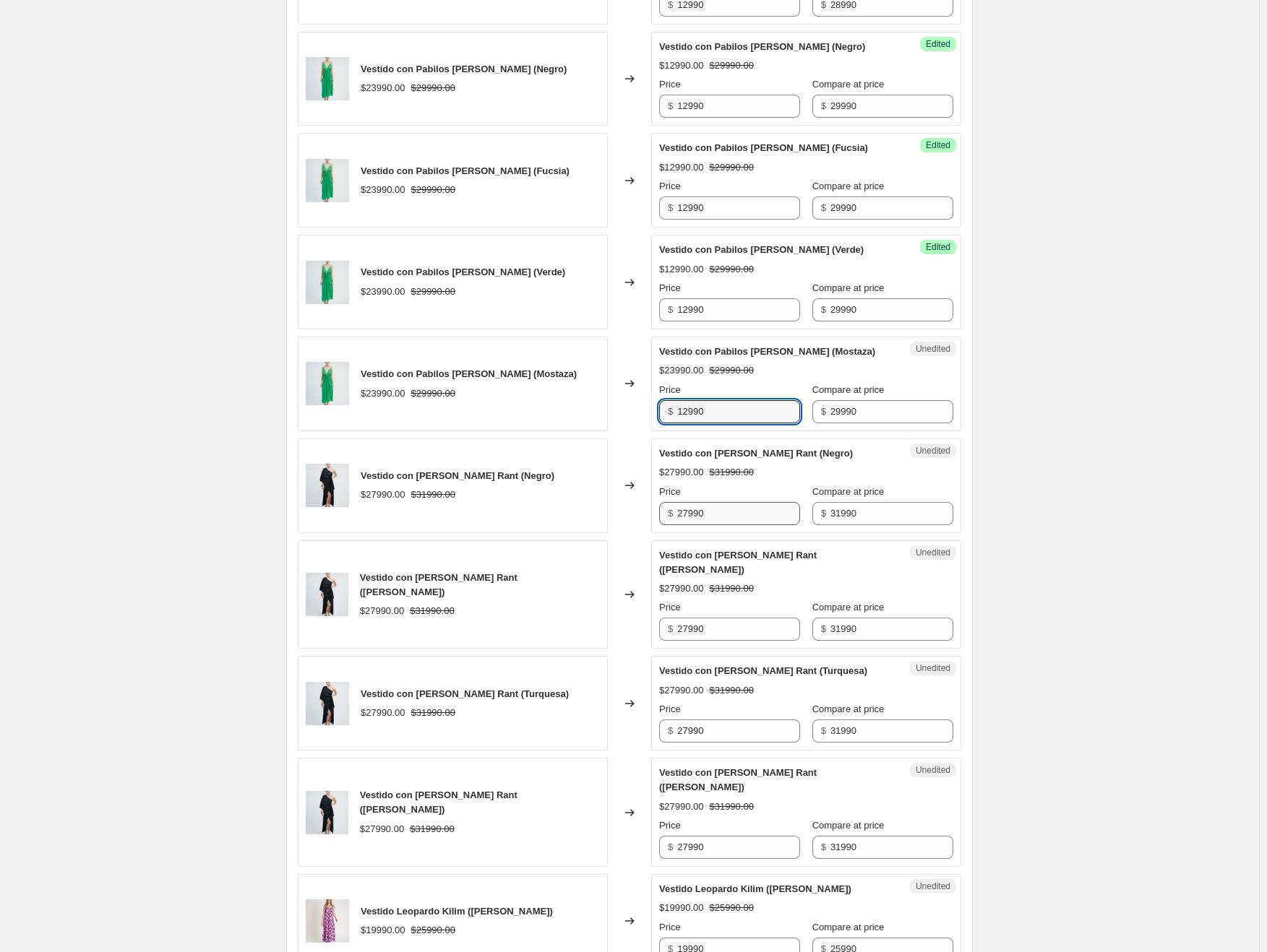
type input "12990"
click at [702, 507] on input "27990" at bounding box center [738, 513] width 123 height 23
type input "12990"
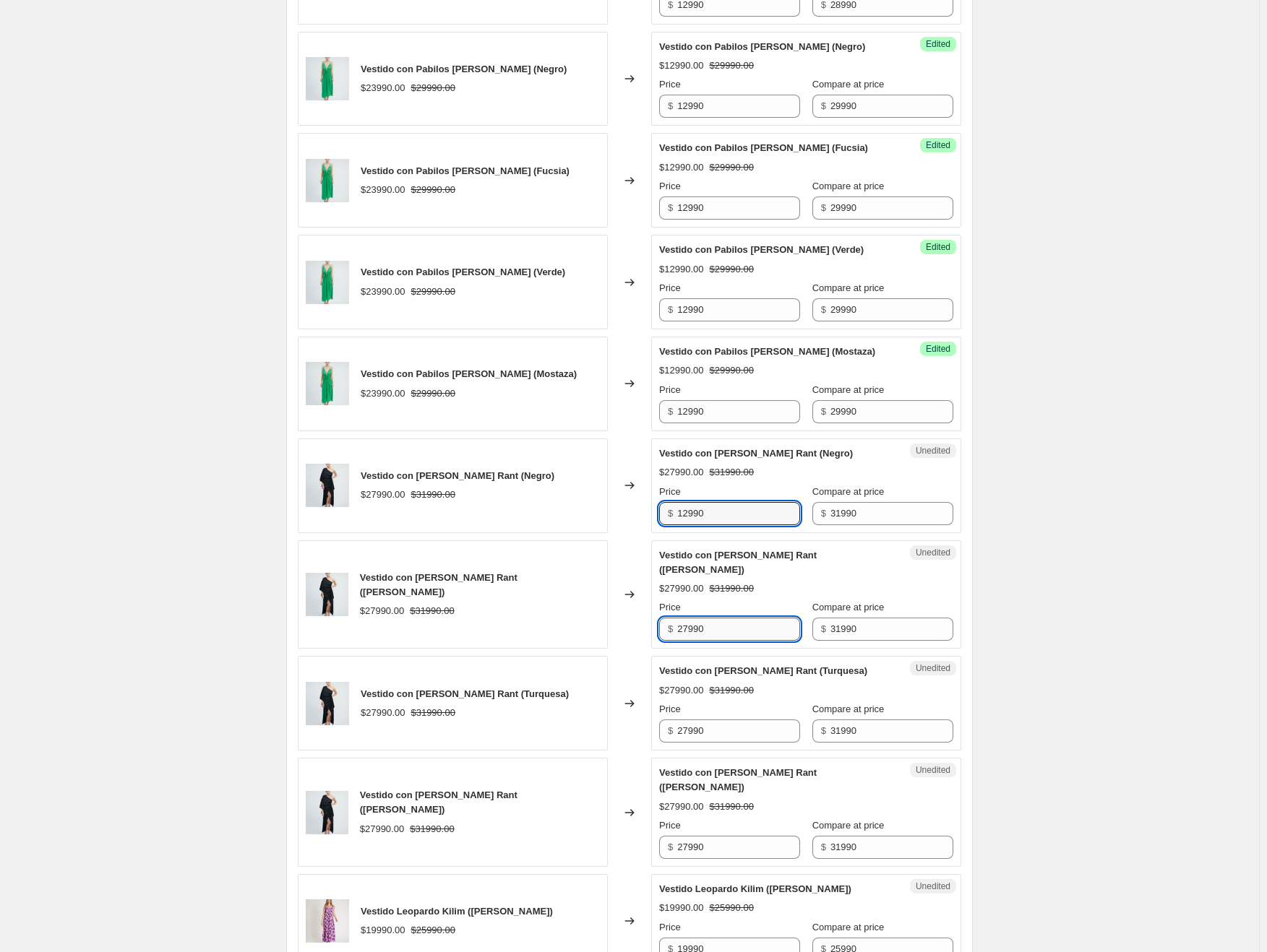
click at [692, 618] on input "27990" at bounding box center [738, 629] width 123 height 23
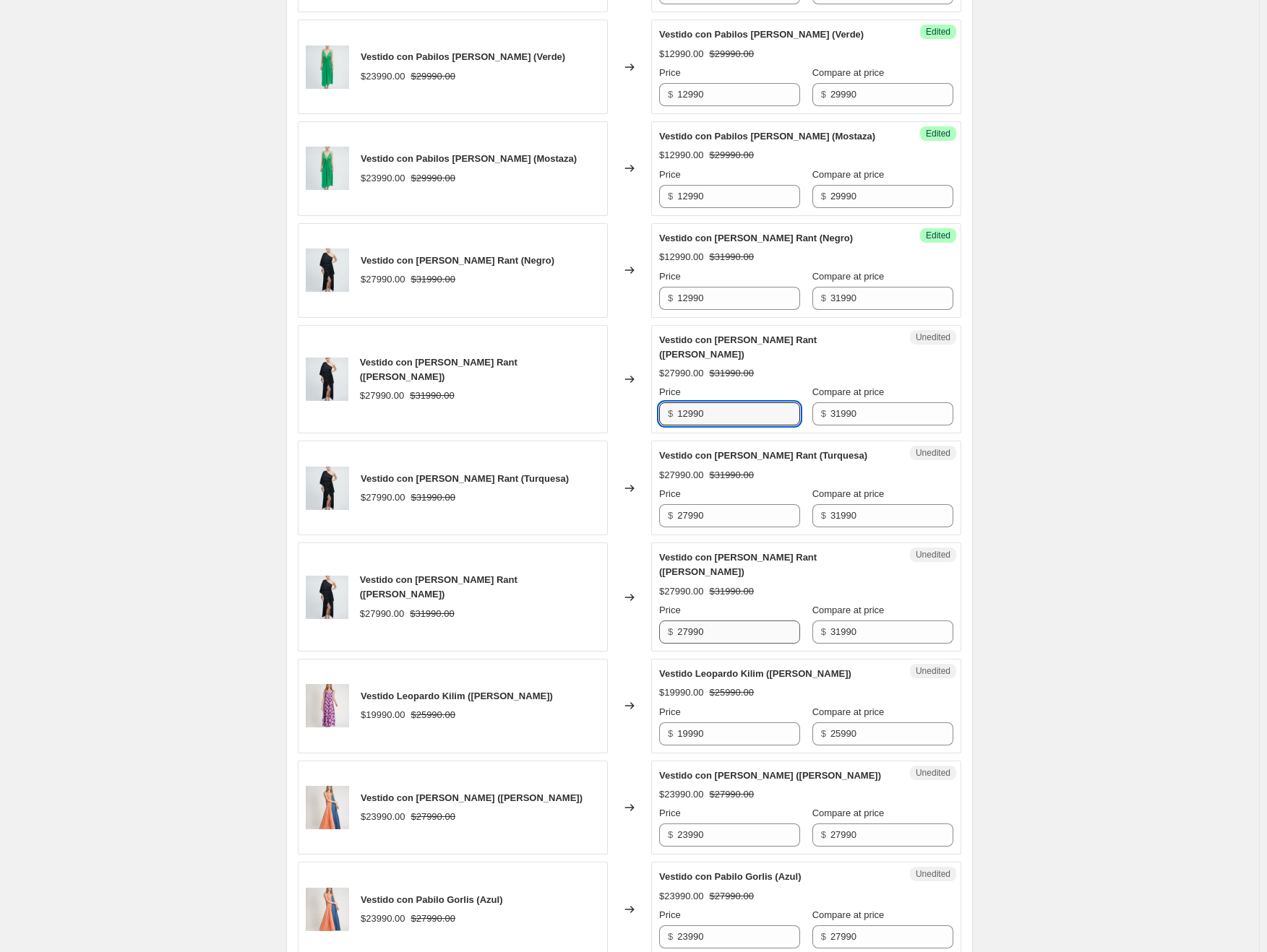
scroll to position [1648, 0]
type input "12990"
click at [696, 503] on input "27990" at bounding box center [738, 514] width 123 height 23
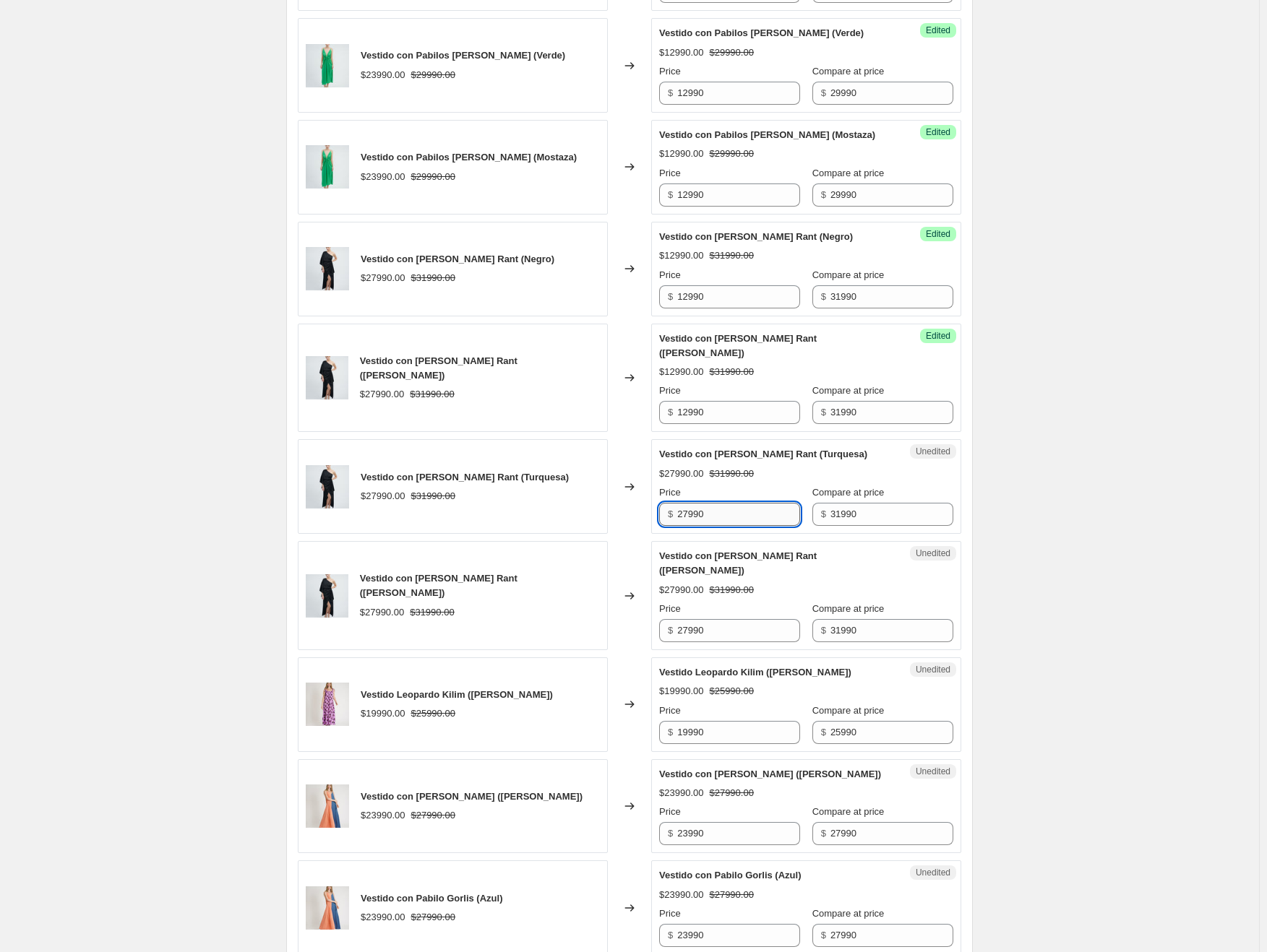
click at [696, 503] on input "27990" at bounding box center [738, 514] width 123 height 23
type input "12990"
click at [702, 619] on input "27990" at bounding box center [738, 630] width 123 height 23
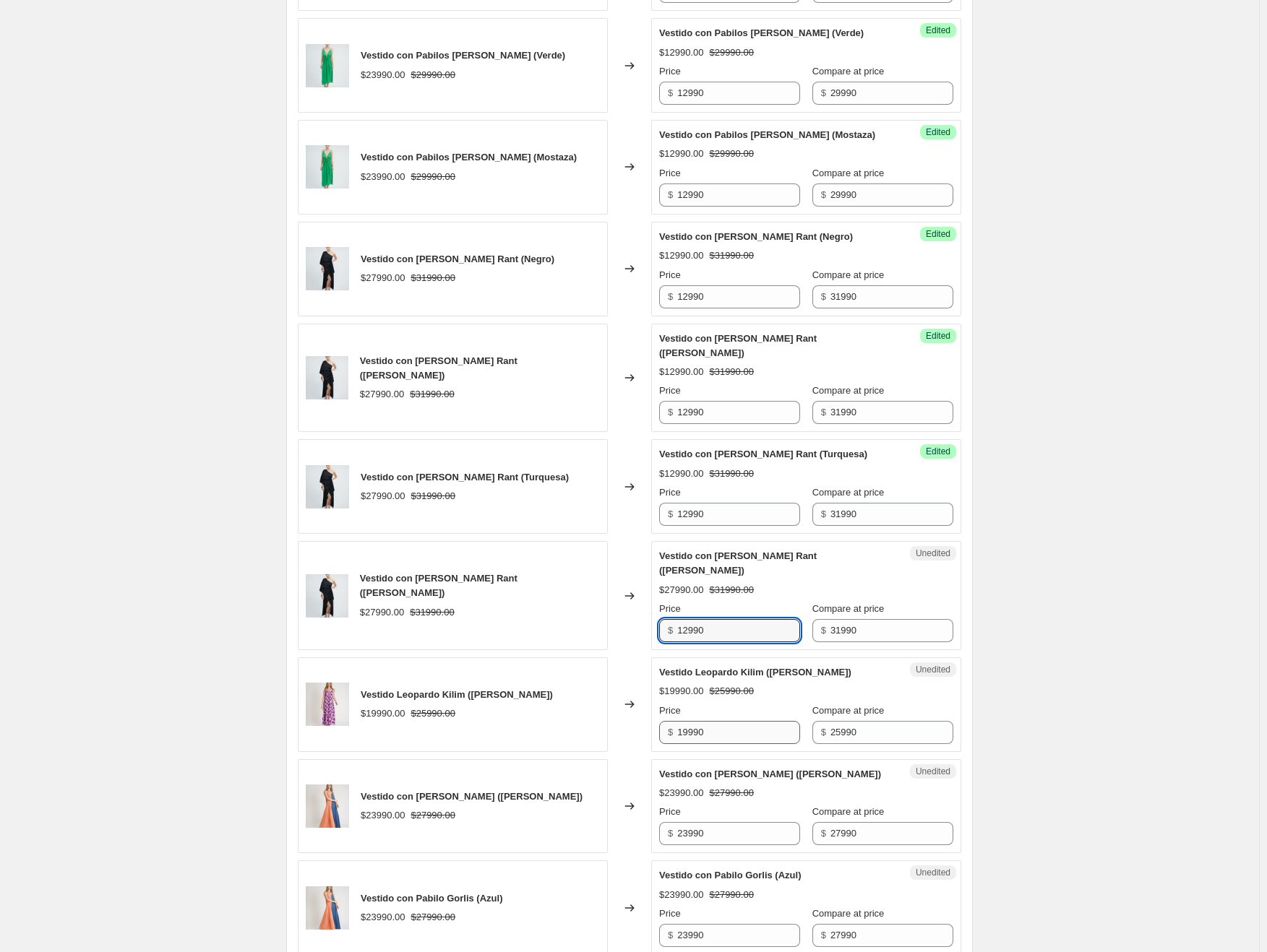
type input "12990"
click at [697, 721] on input "19990" at bounding box center [738, 732] width 123 height 23
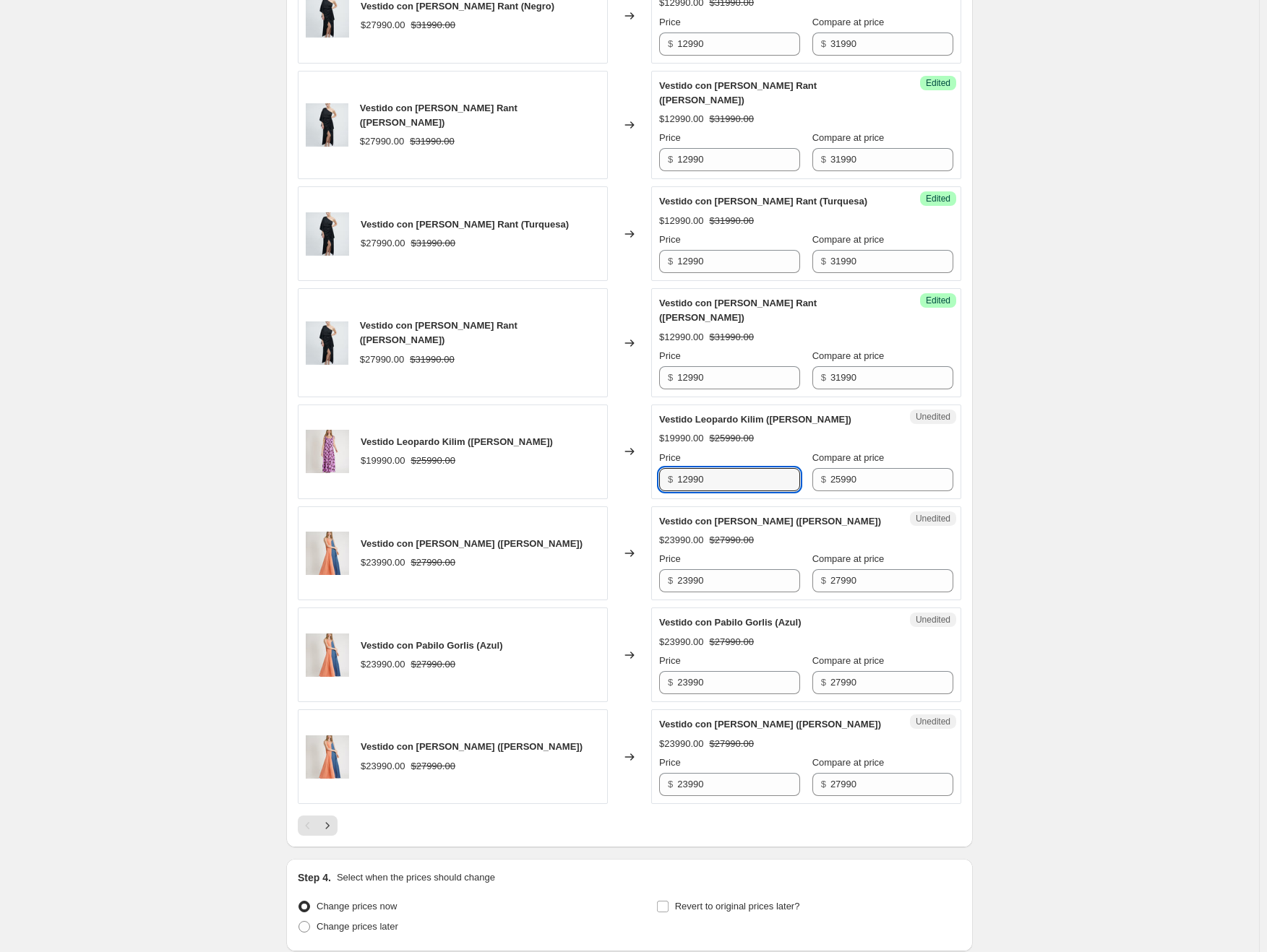
scroll to position [1937, 0]
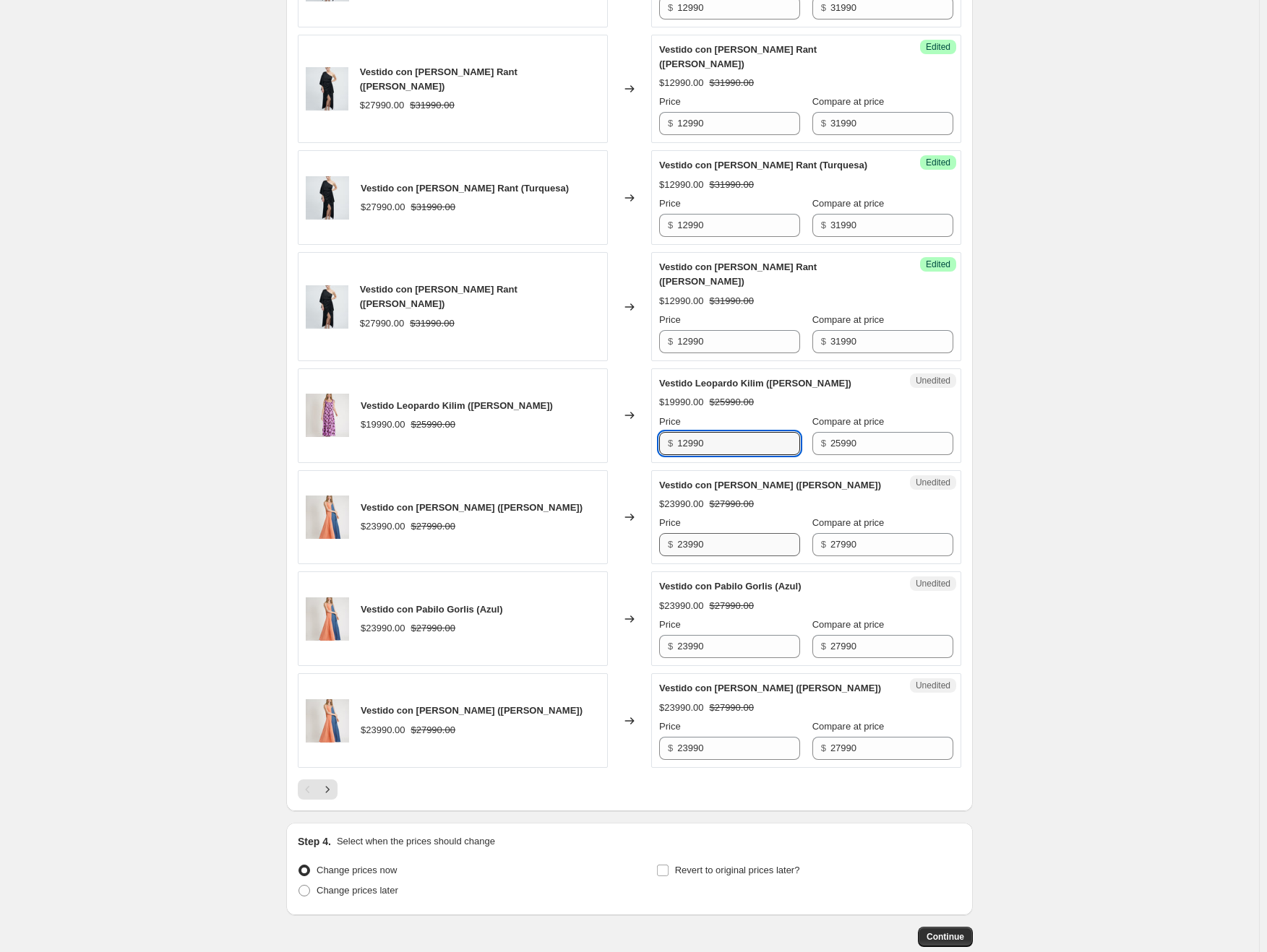
type input "12990"
click at [702, 533] on input "23990" at bounding box center [738, 544] width 123 height 23
type input "12990"
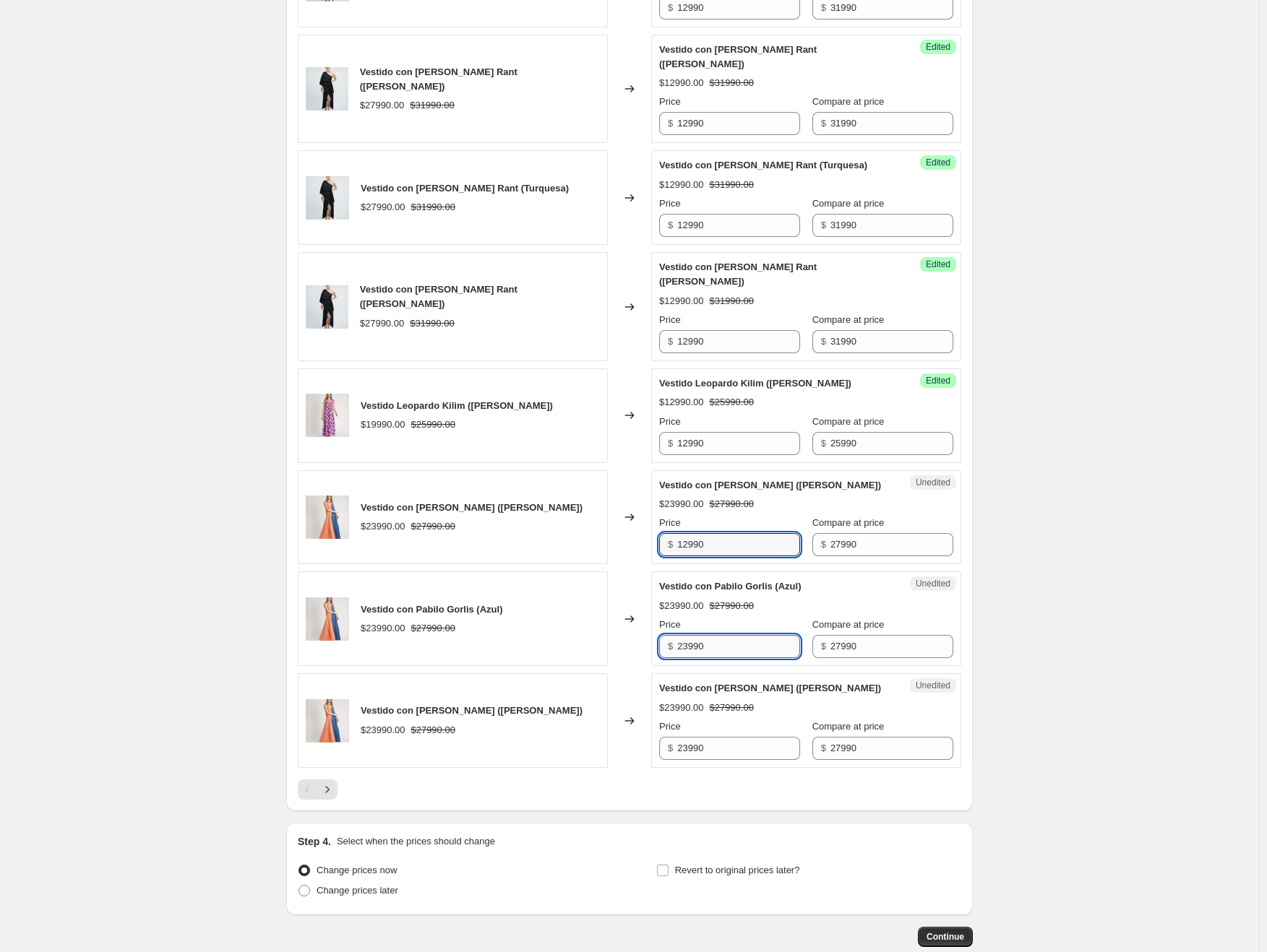
click at [697, 635] on input "23990" at bounding box center [738, 646] width 123 height 23
type input "12990"
click at [693, 737] on input "23990" at bounding box center [738, 748] width 123 height 23
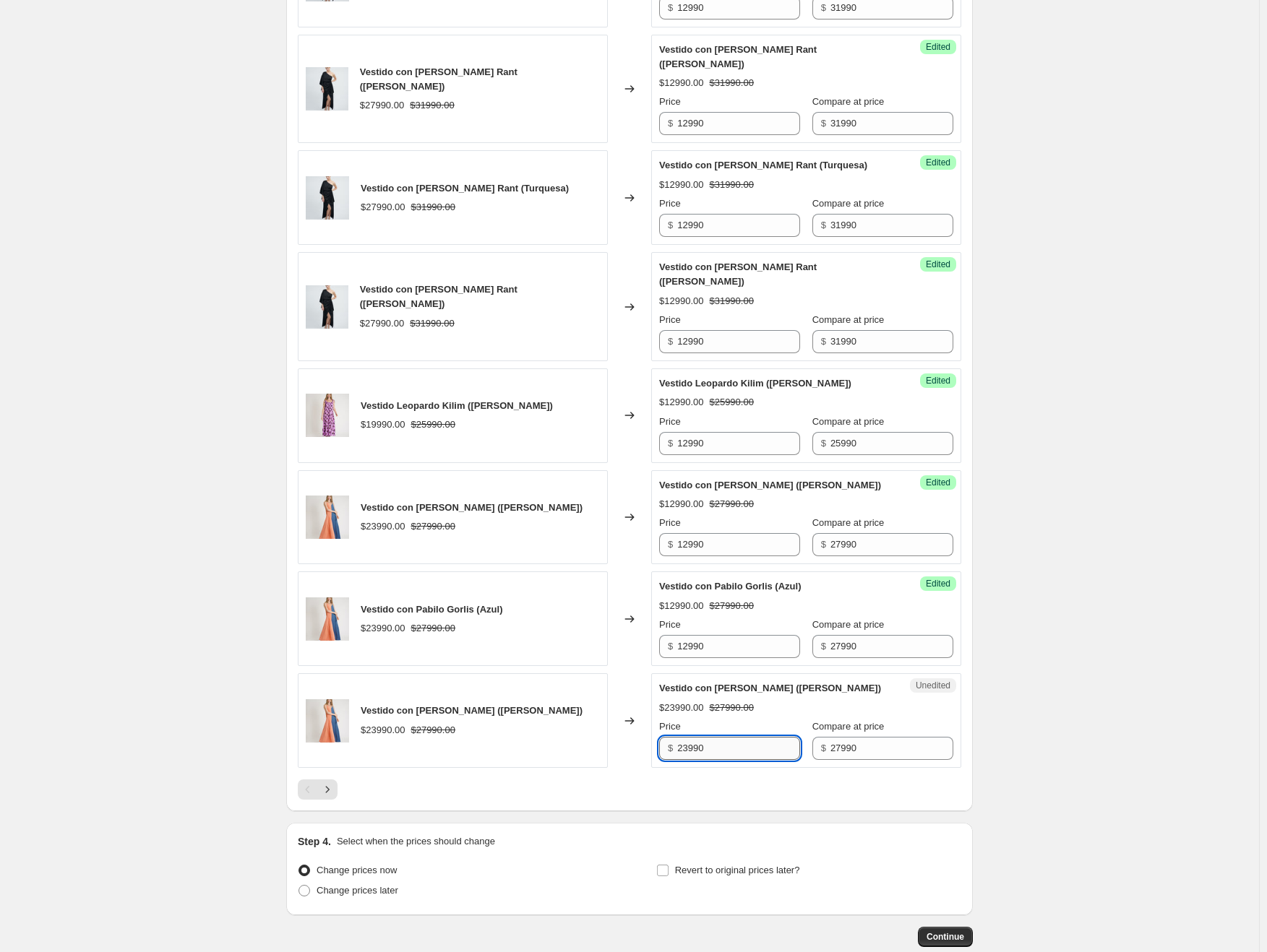
click at [693, 737] on input "23990" at bounding box center [738, 748] width 123 height 23
type input "12990"
click at [961, 729] on div "Unedited Vestido con Pabilo Gorlis (Amarillo) $23990.00 $27990.00 Price $ 12990…" at bounding box center [806, 720] width 310 height 95
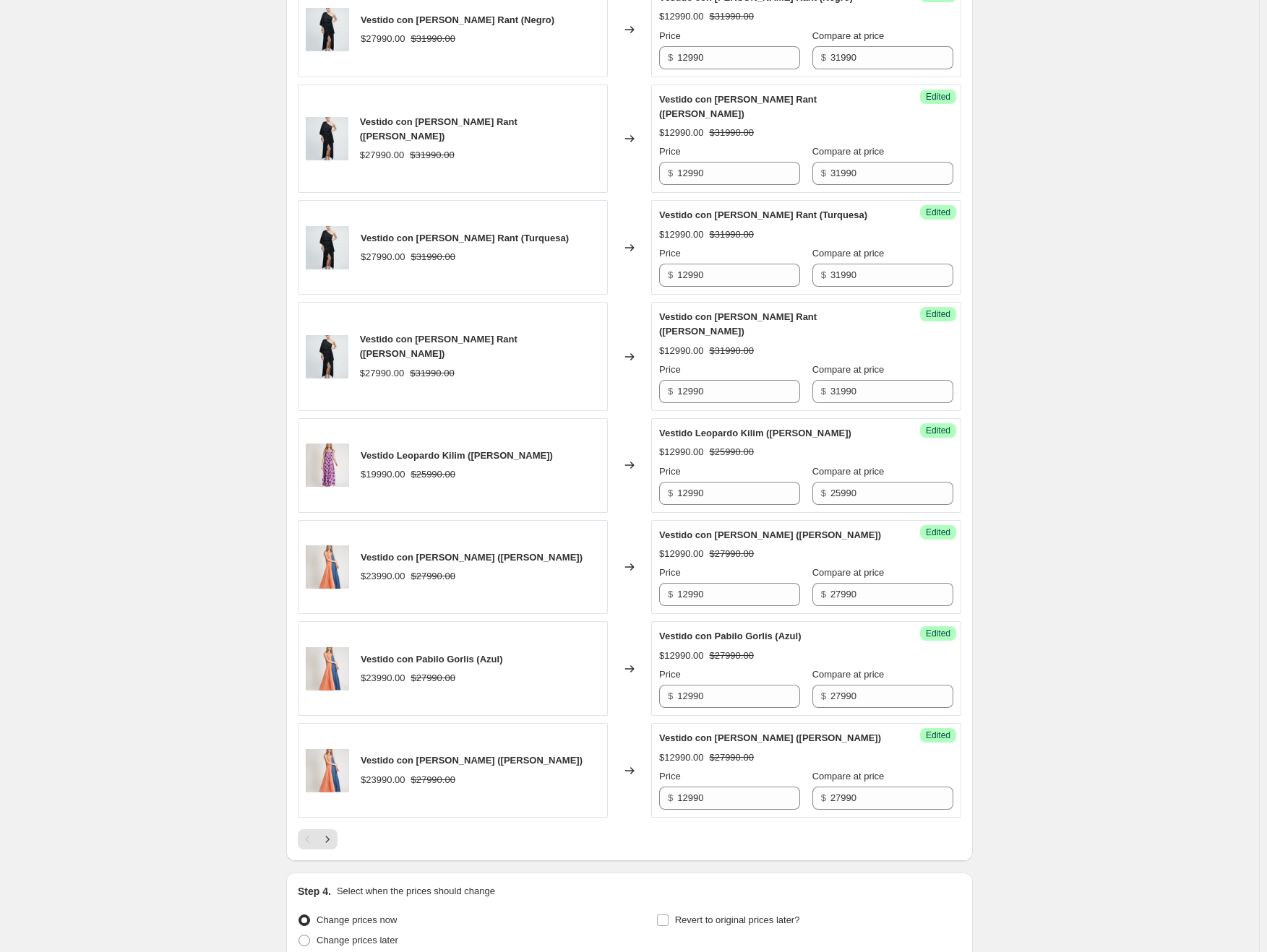
scroll to position [1985, 0]
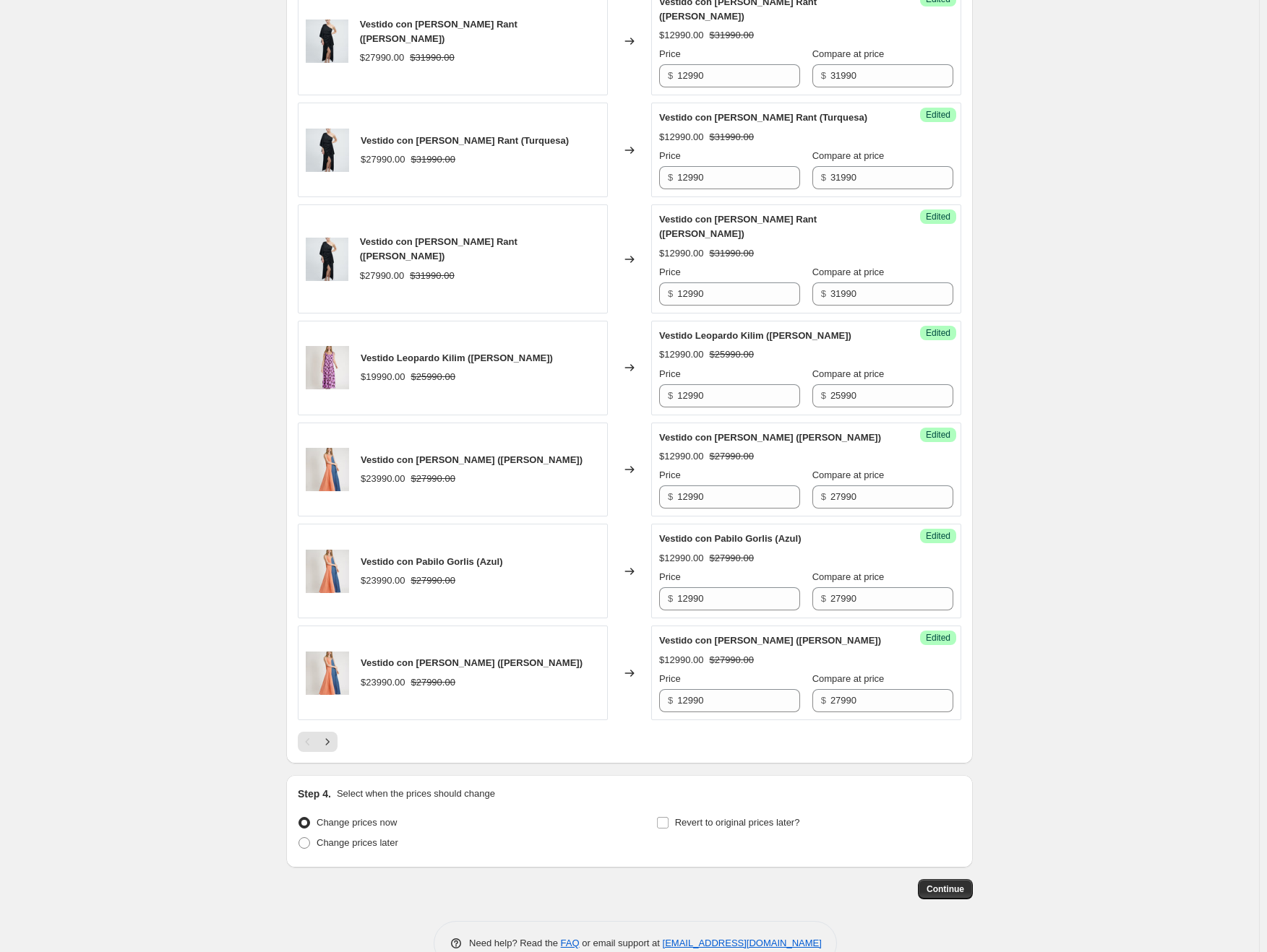
click at [956, 884] on span "Continue" at bounding box center [945, 890] width 38 height 12
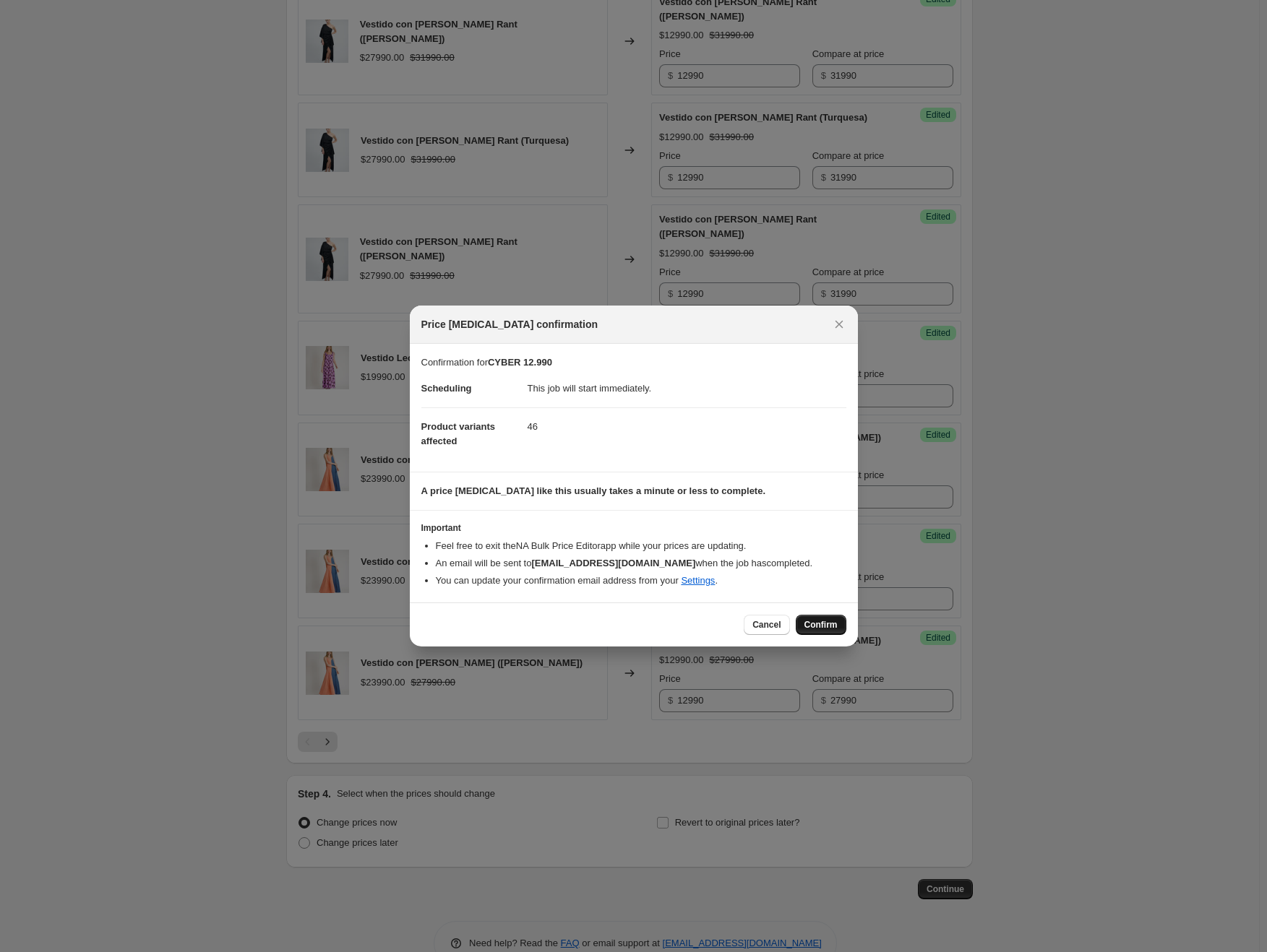
click at [818, 626] on span "Confirm" at bounding box center [821, 625] width 33 height 12
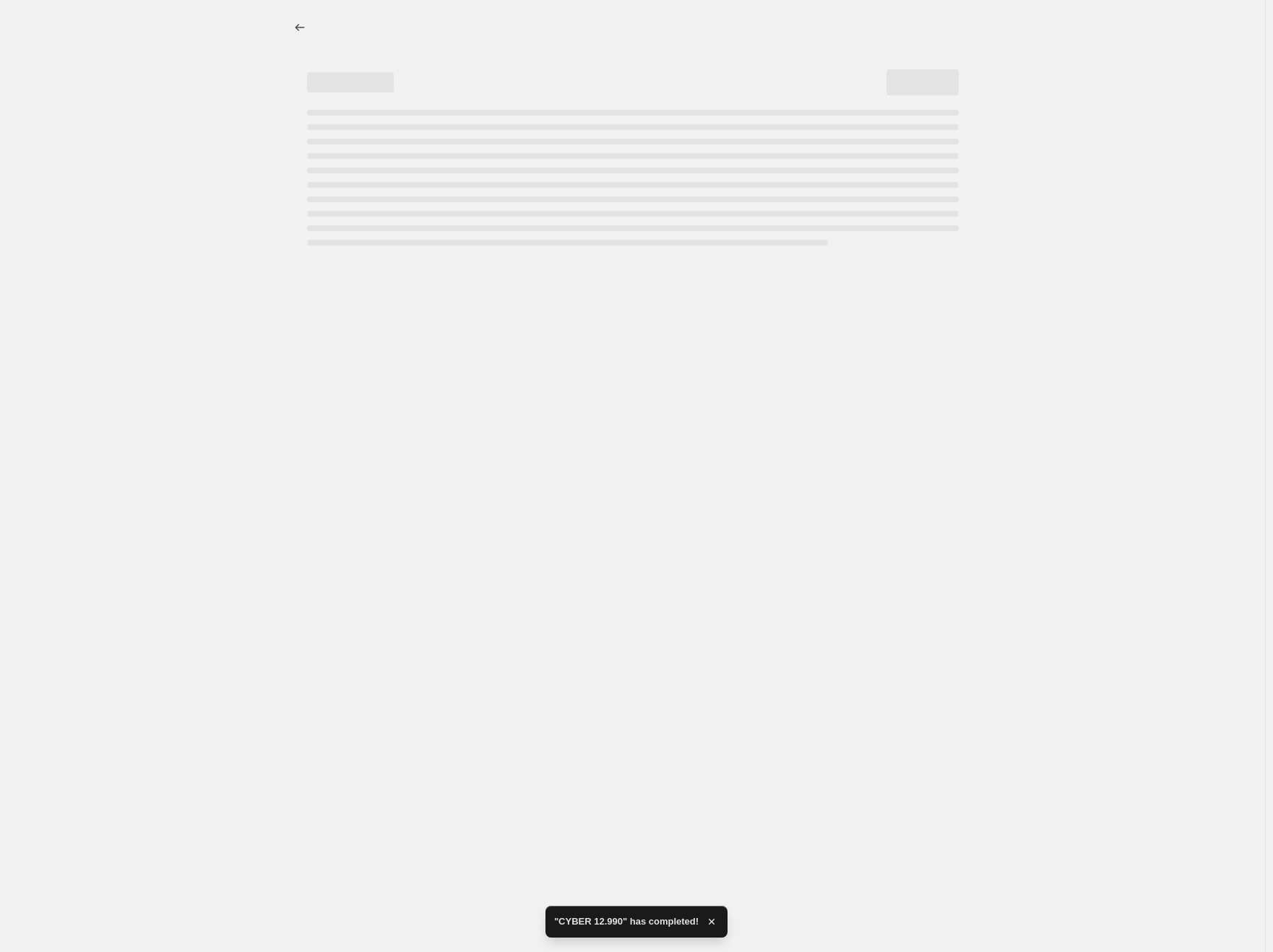
select select "collection"
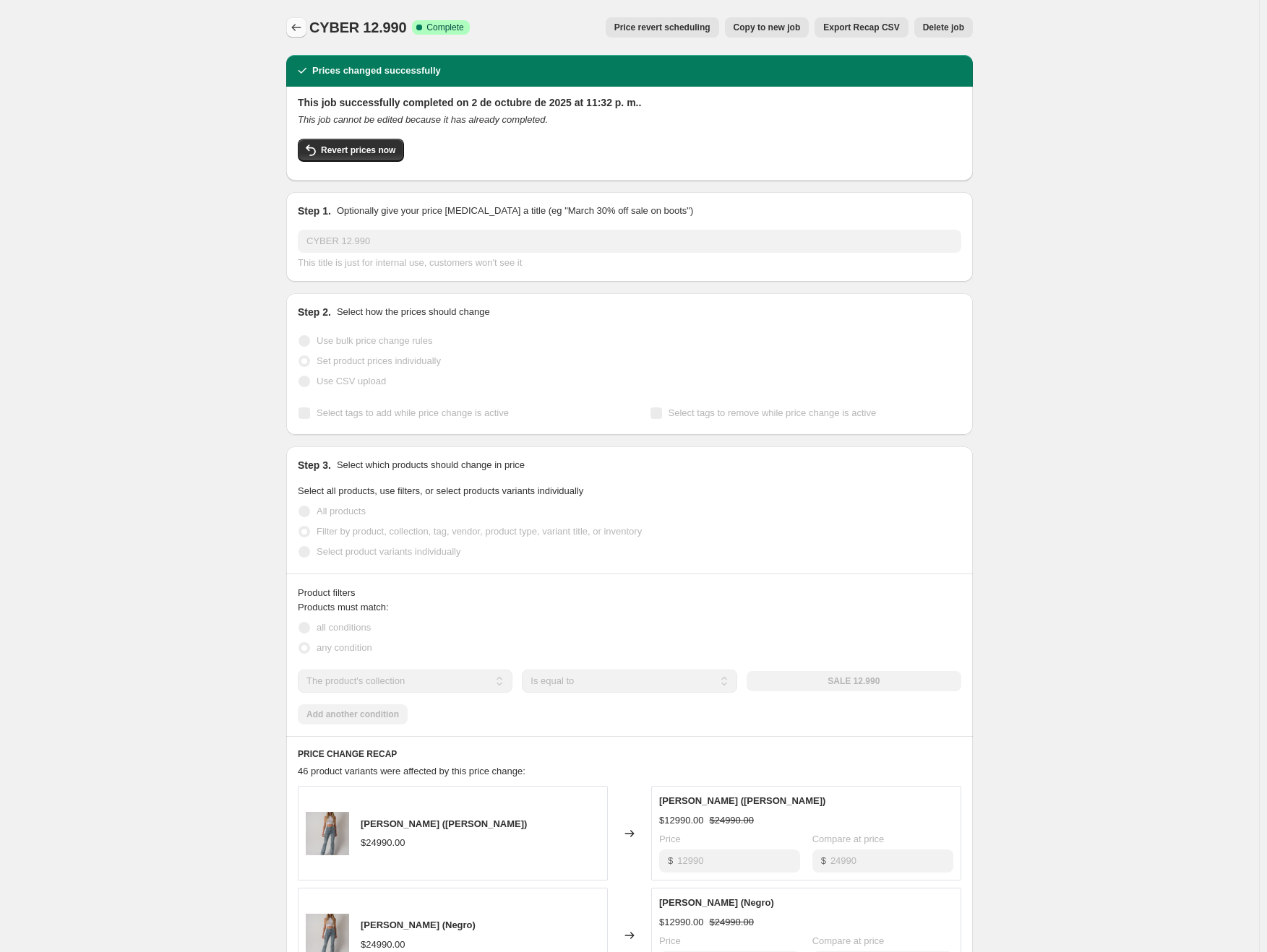
click at [296, 29] on icon "Price change jobs" at bounding box center [296, 28] width 15 height 15
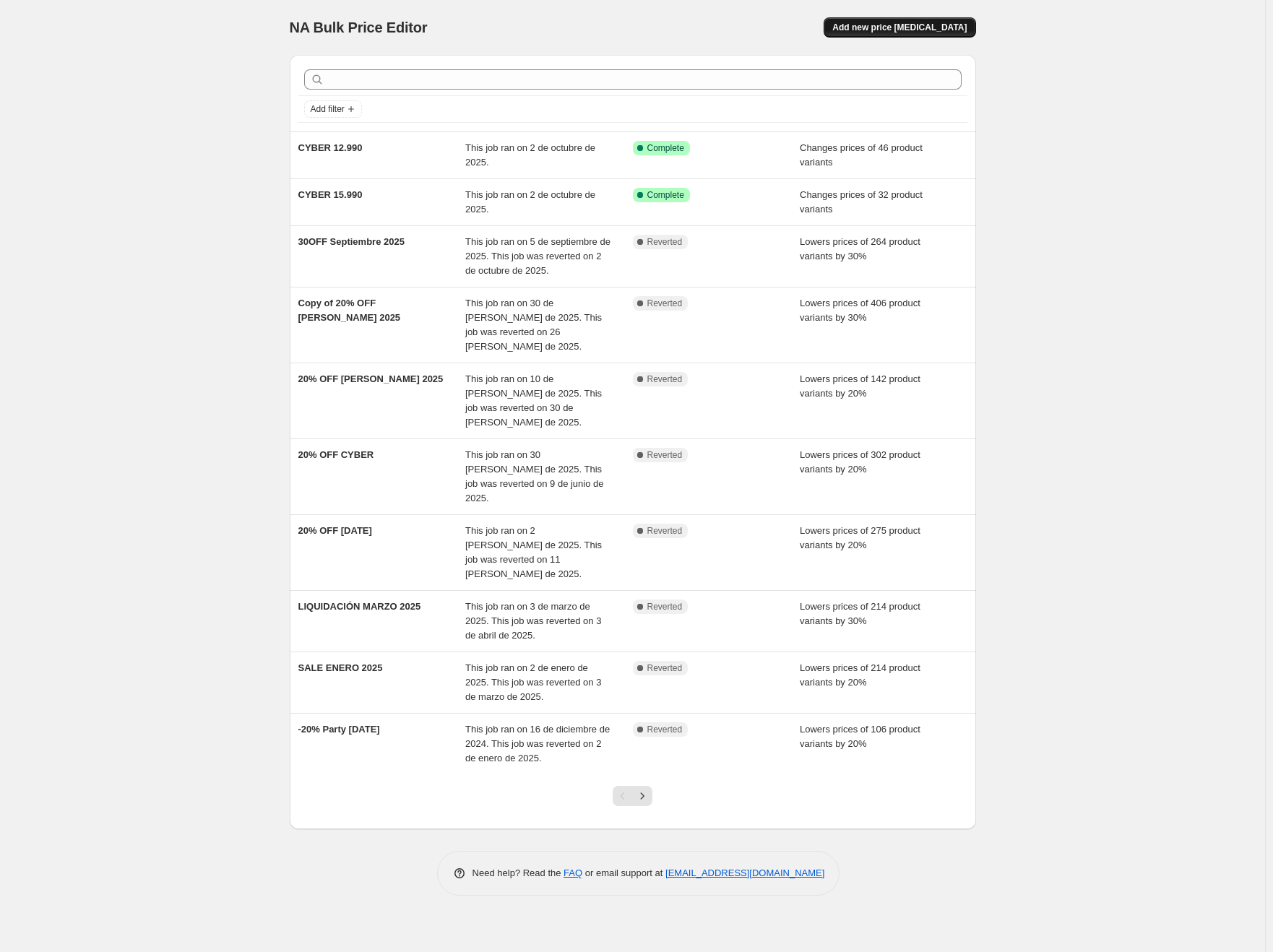
click at [871, 29] on span "Add new price [MEDICAL_DATA]" at bounding box center [899, 27] width 135 height 12
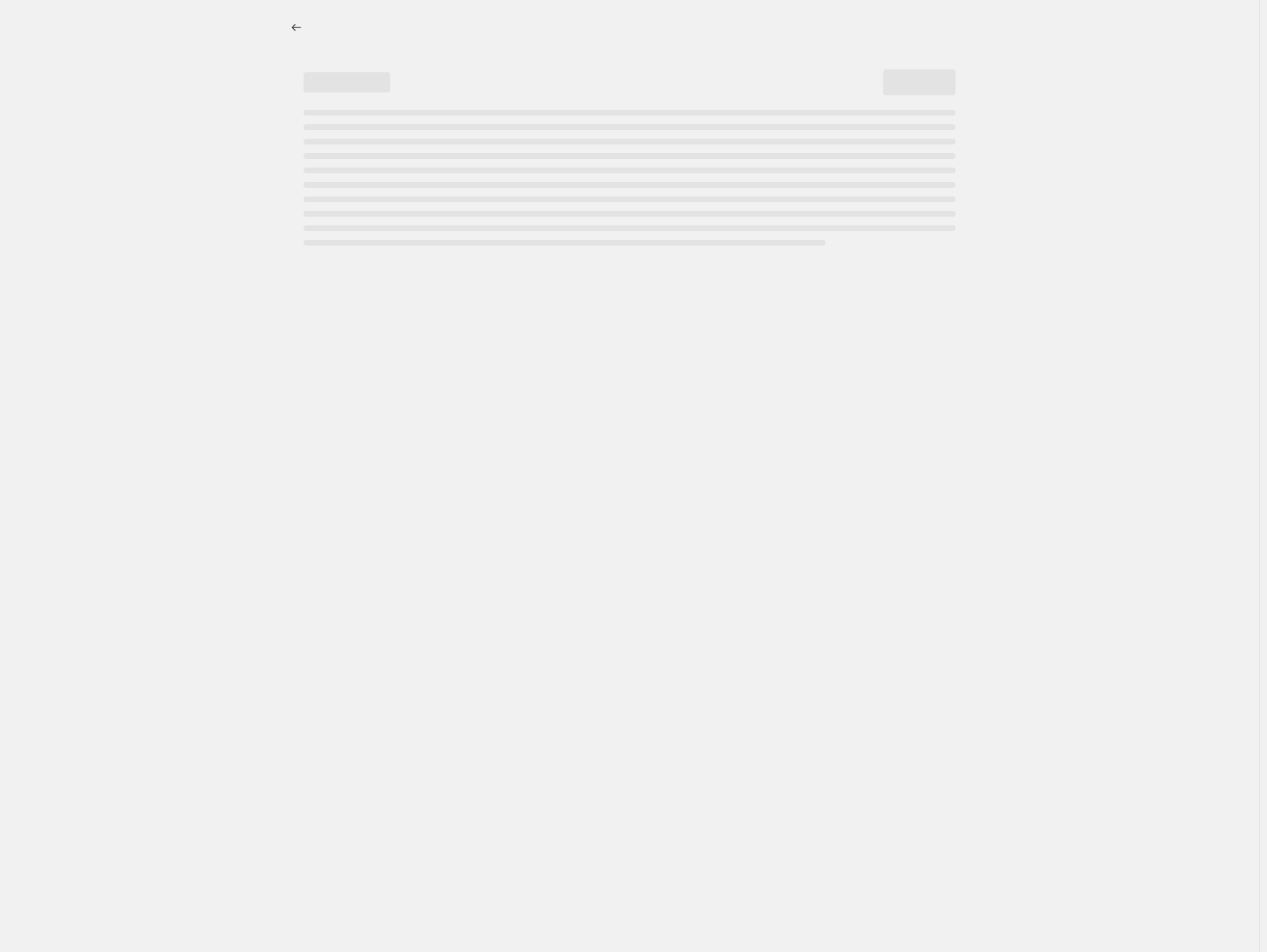
select select "percentage"
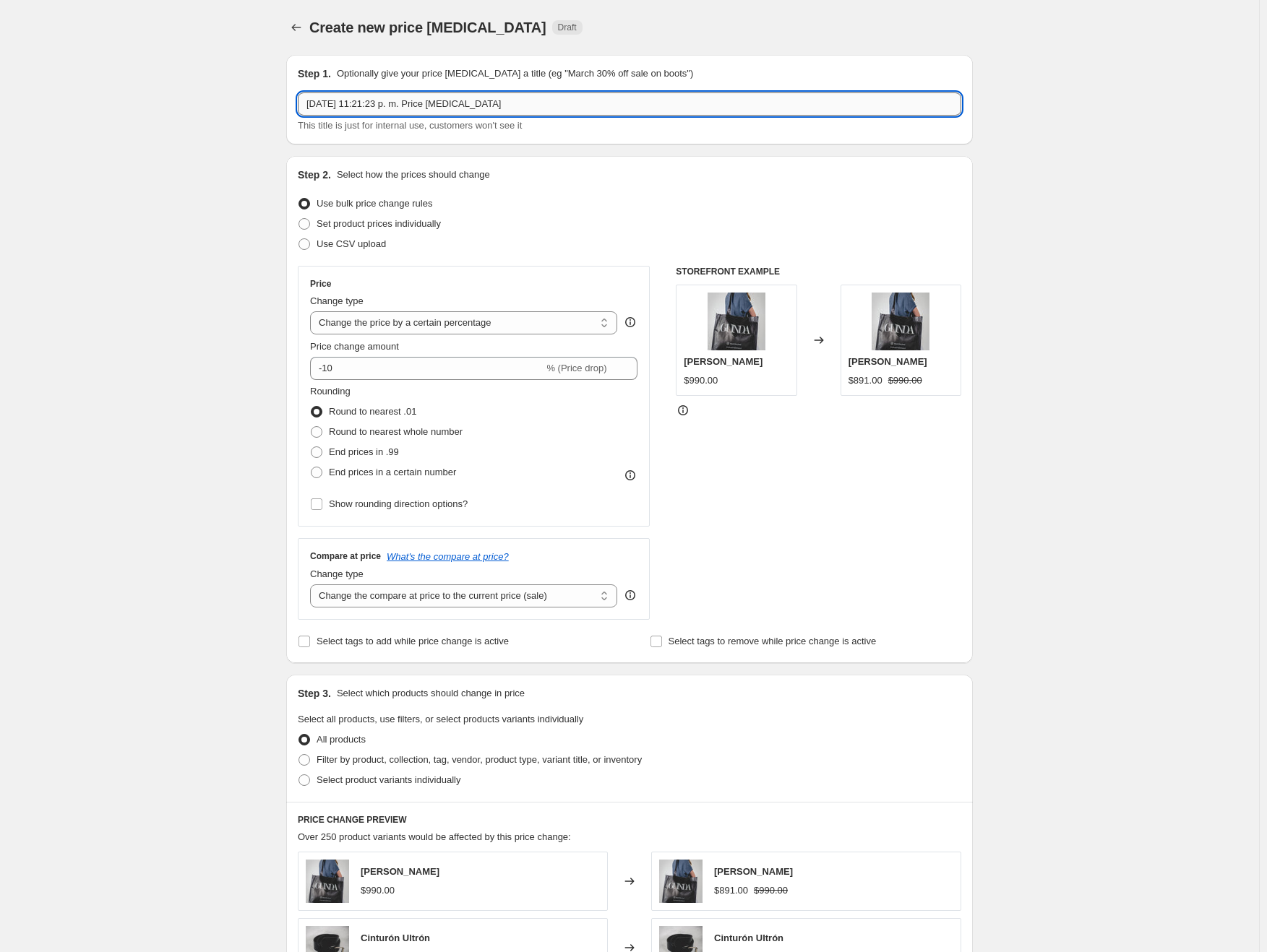
click at [529, 103] on input "[DATE] 11:21:23 p. m. Price [MEDICAL_DATA]" at bounding box center [629, 104] width 663 height 23
type input "CYBER 9.990"
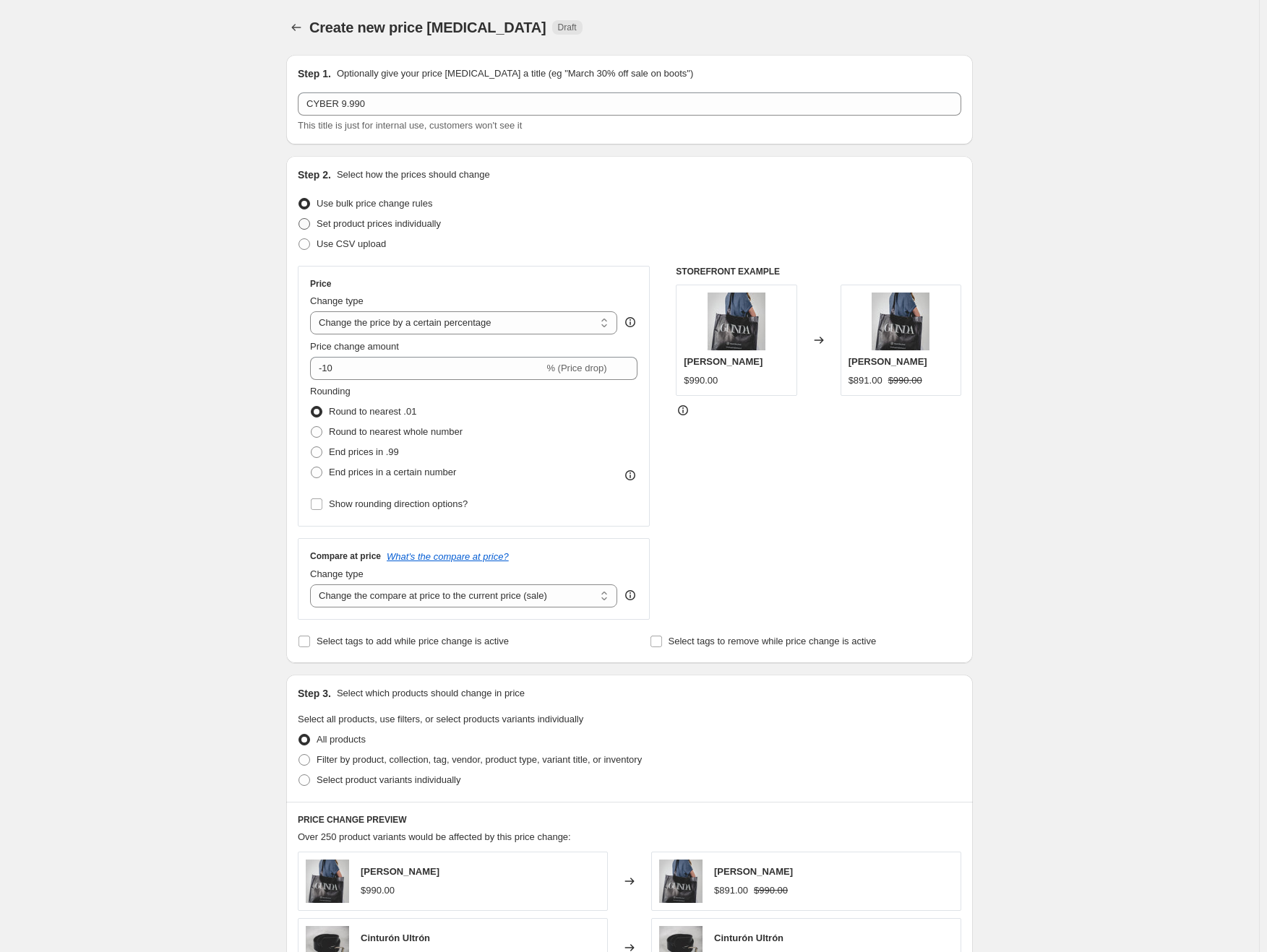
click at [440, 221] on span "Set product prices individually" at bounding box center [378, 223] width 124 height 11
click at [299, 219] on input "Set product prices individually" at bounding box center [299, 218] width 1 height 1
radio input "true"
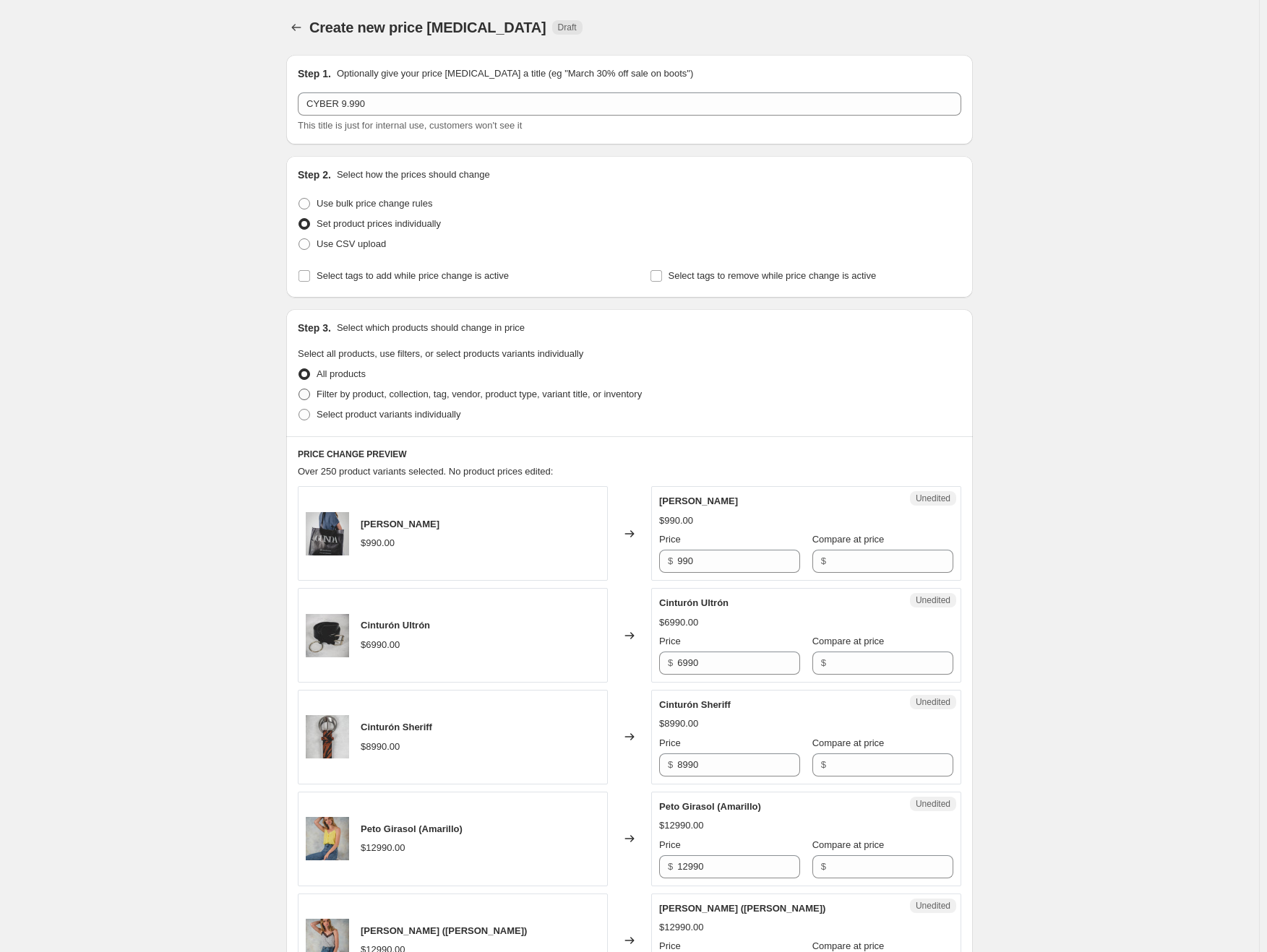
click at [390, 391] on span "Filter by product, collection, tag, vendor, product type, variant title, or inv…" at bounding box center [479, 394] width 325 height 11
click at [299, 390] on input "Filter by product, collection, tag, vendor, product type, variant title, or inv…" at bounding box center [299, 389] width 1 height 1
radio input "true"
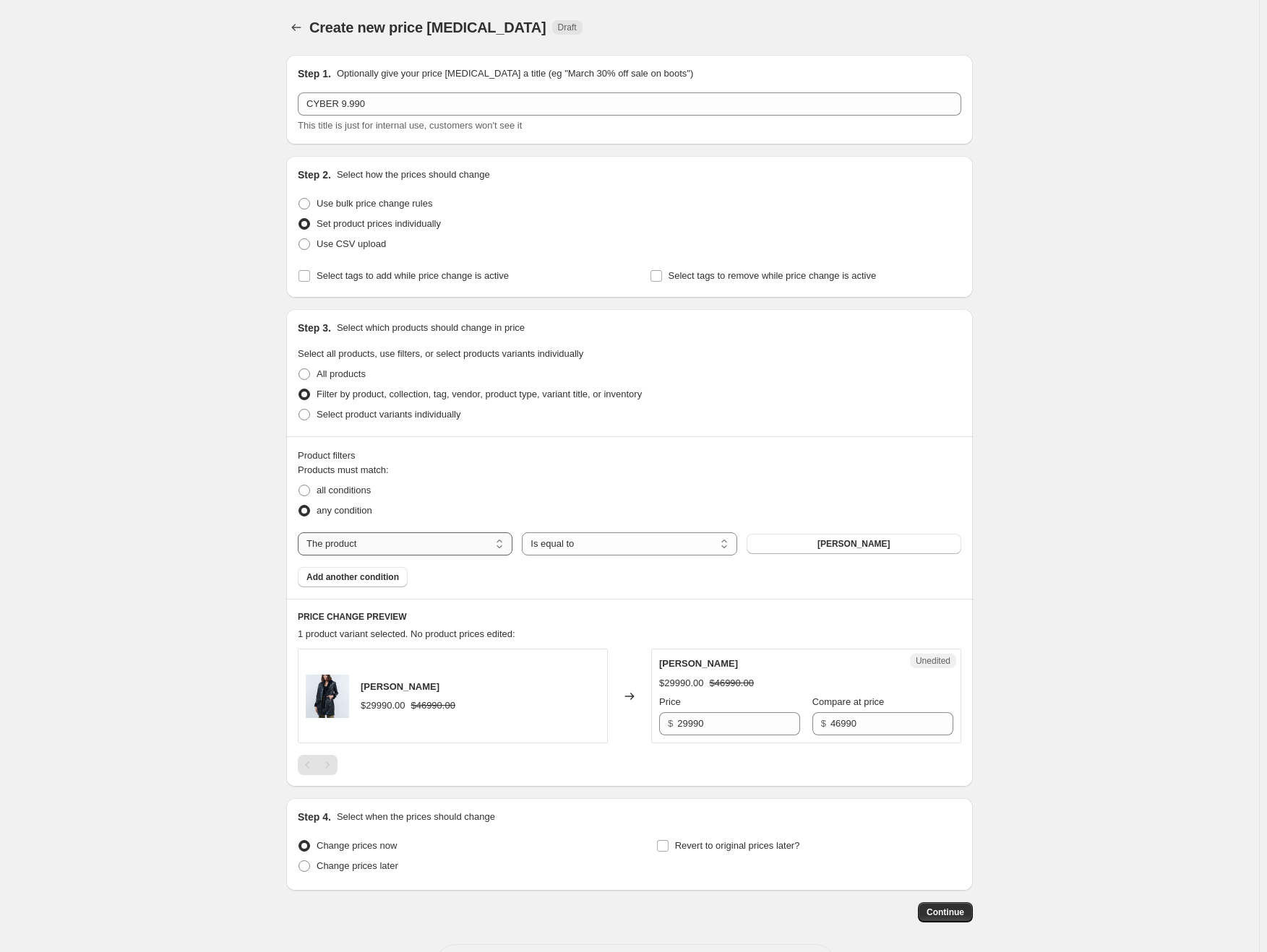
click at [419, 541] on select "The product The product's collection The product's tag The product's vendor The…" at bounding box center [405, 543] width 215 height 23
select select "collection"
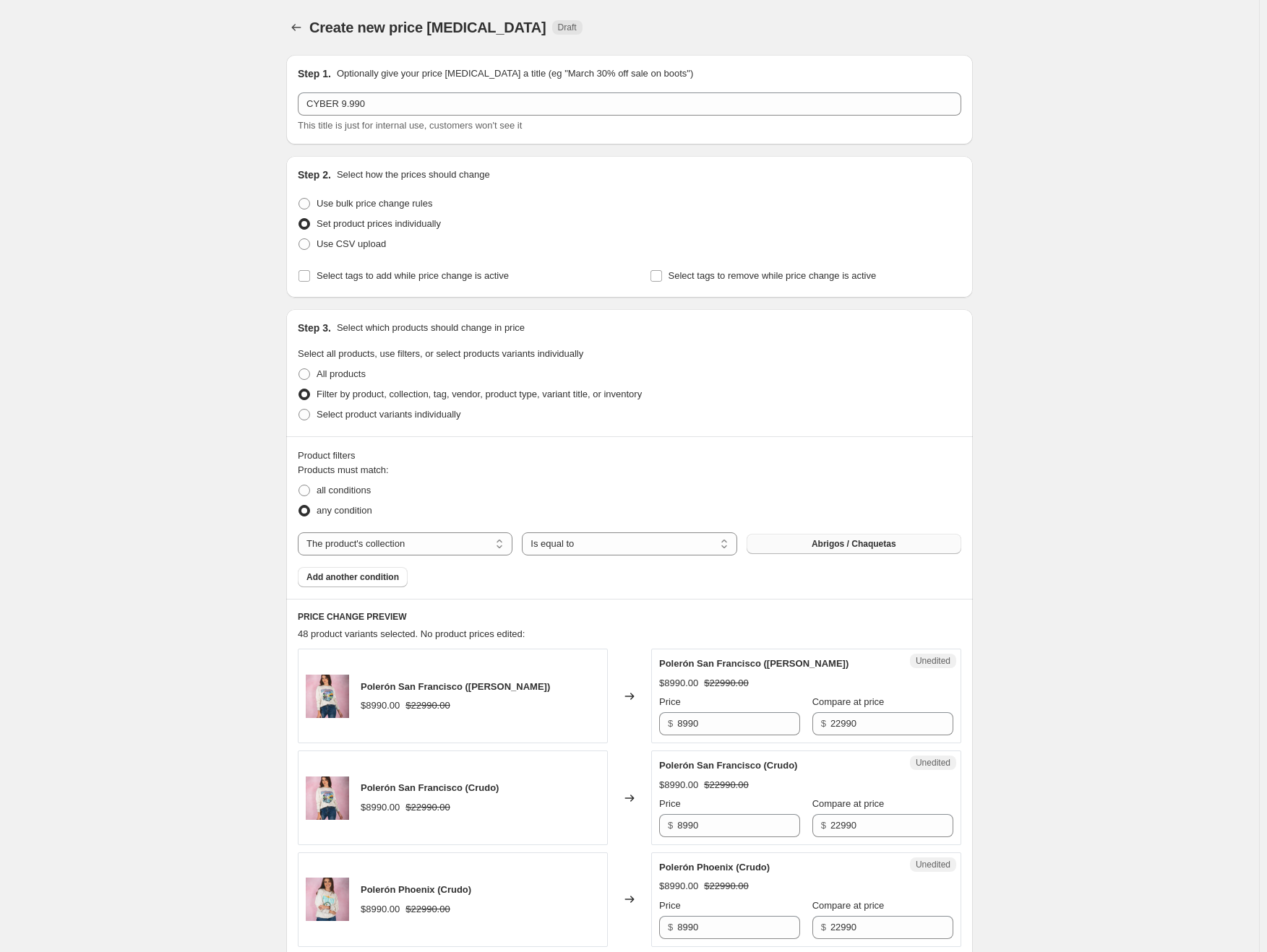
click at [798, 544] on button "Abrigos / Chaquetas" at bounding box center [854, 544] width 215 height 21
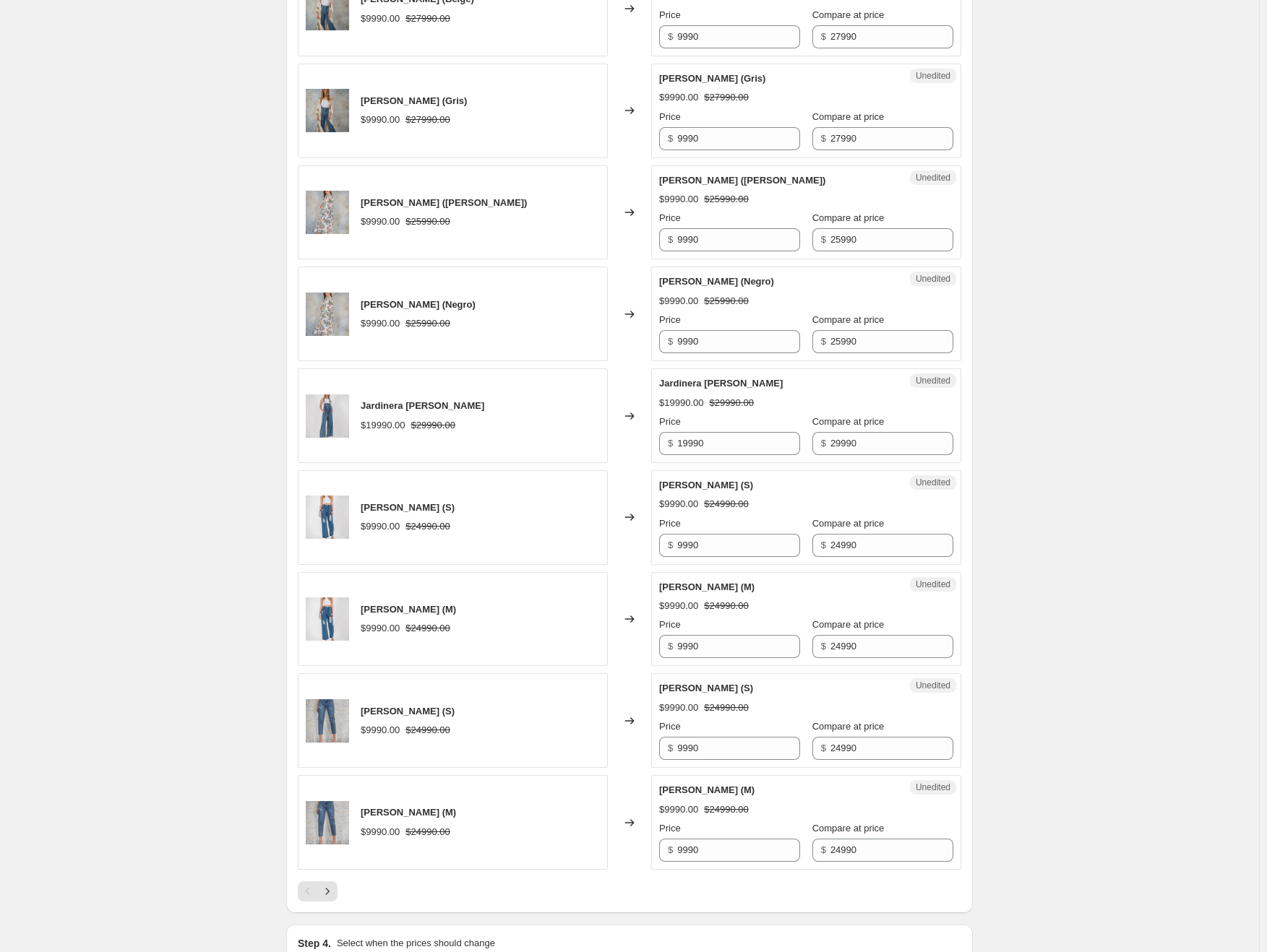
scroll to position [1985, 0]
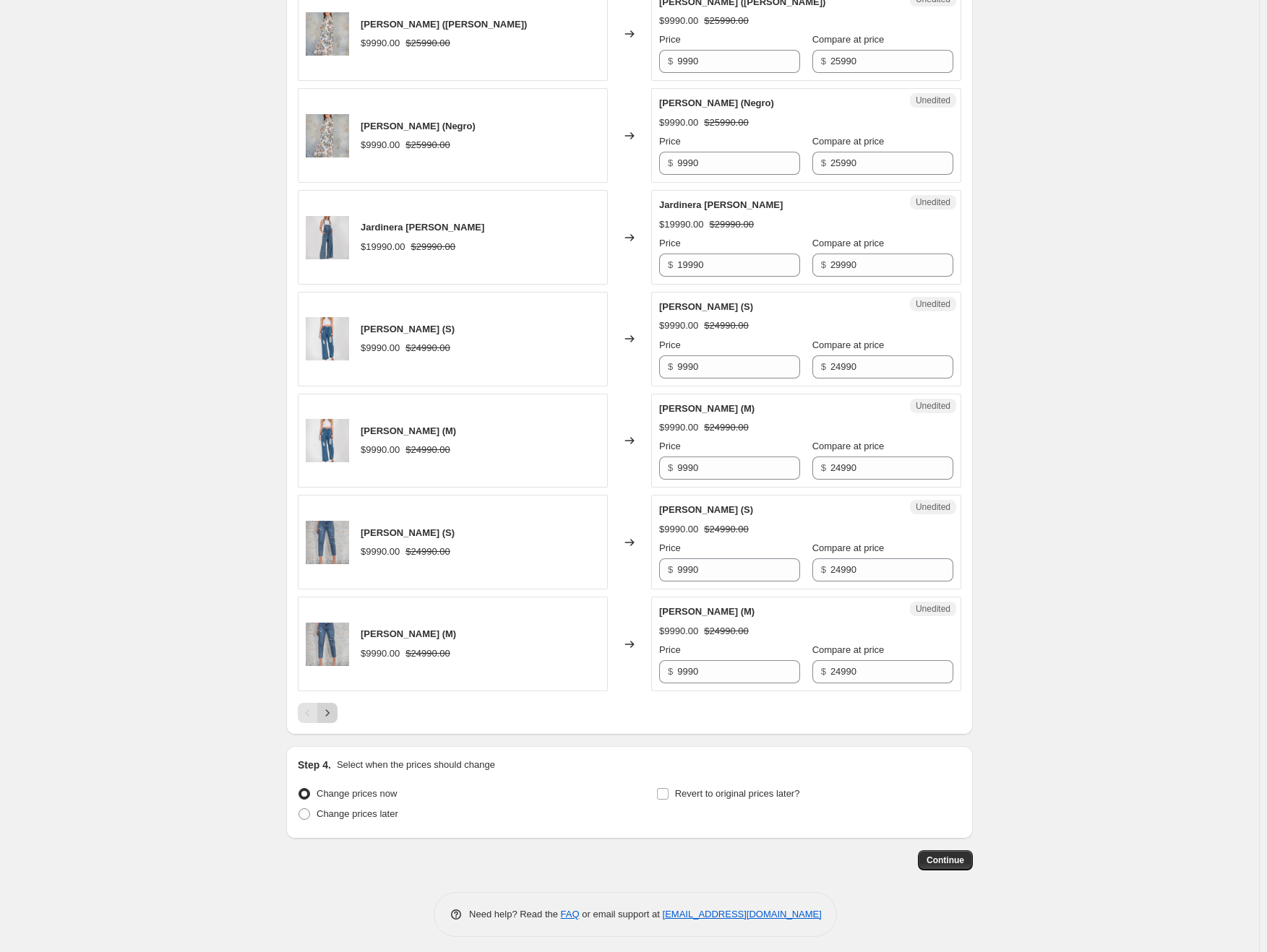
click at [332, 709] on icon "Next" at bounding box center [327, 713] width 15 height 15
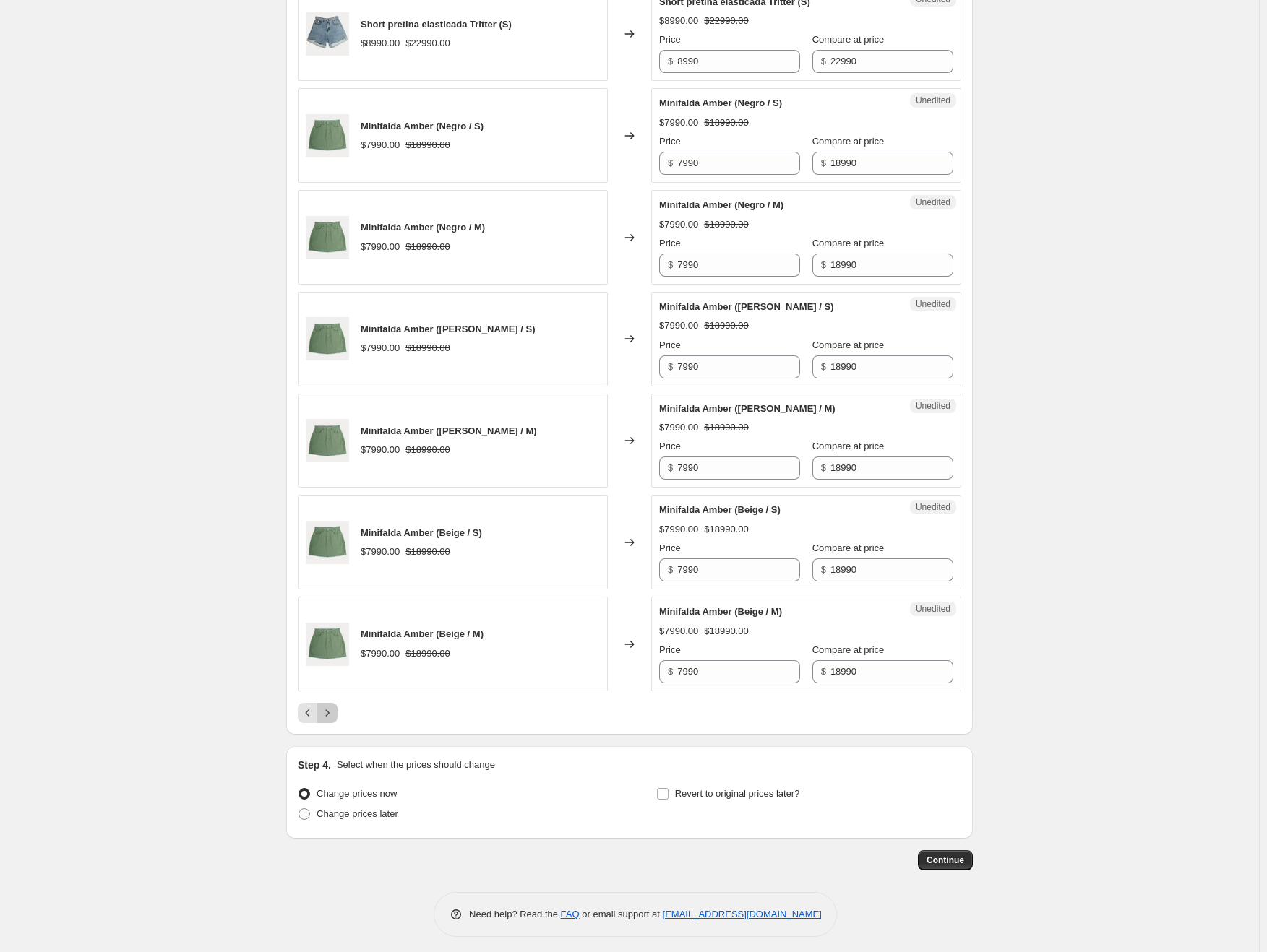
click at [335, 714] on icon "Next" at bounding box center [327, 713] width 15 height 15
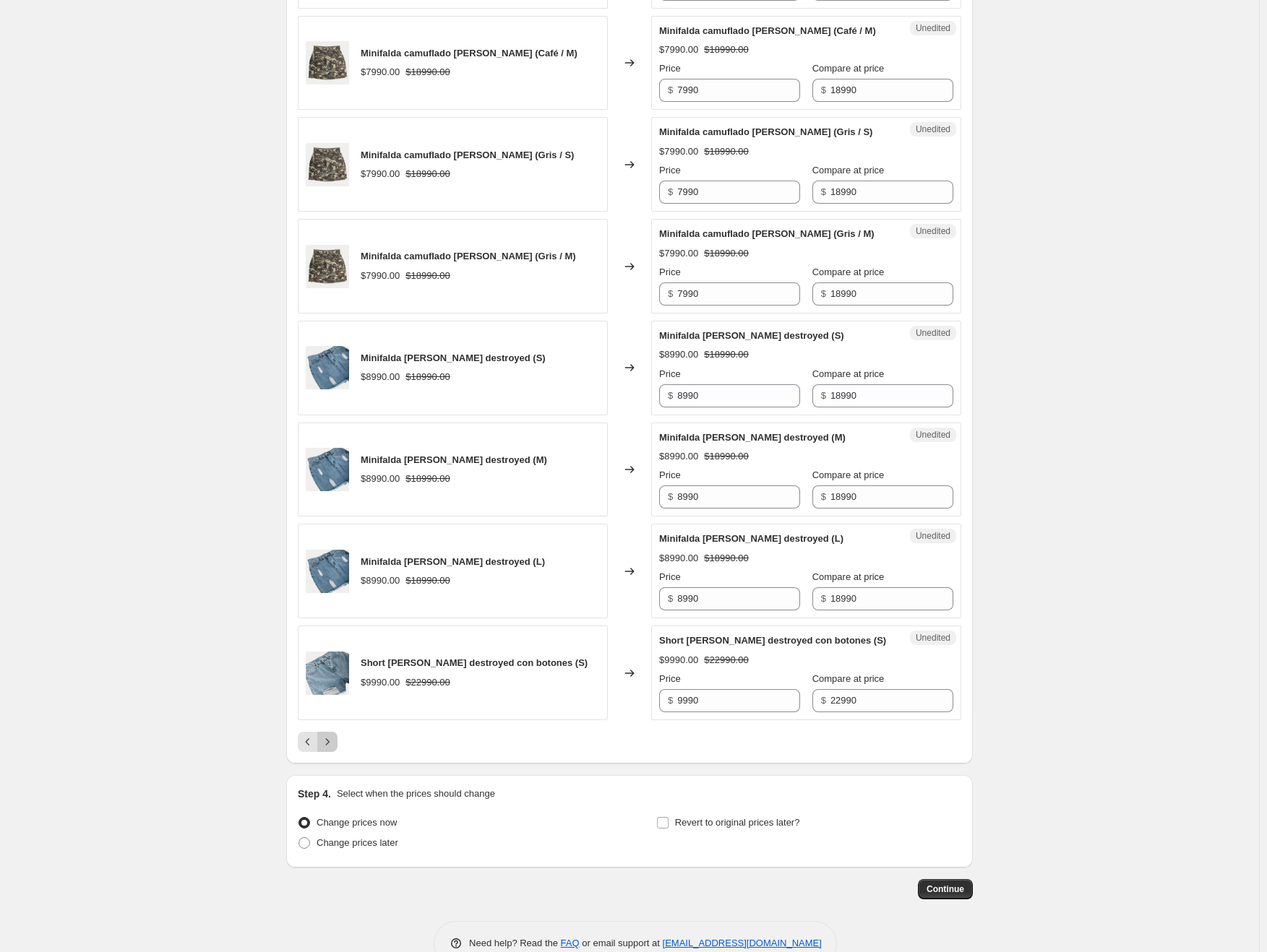
click at [332, 734] on icon "Next" at bounding box center [327, 742] width 15 height 15
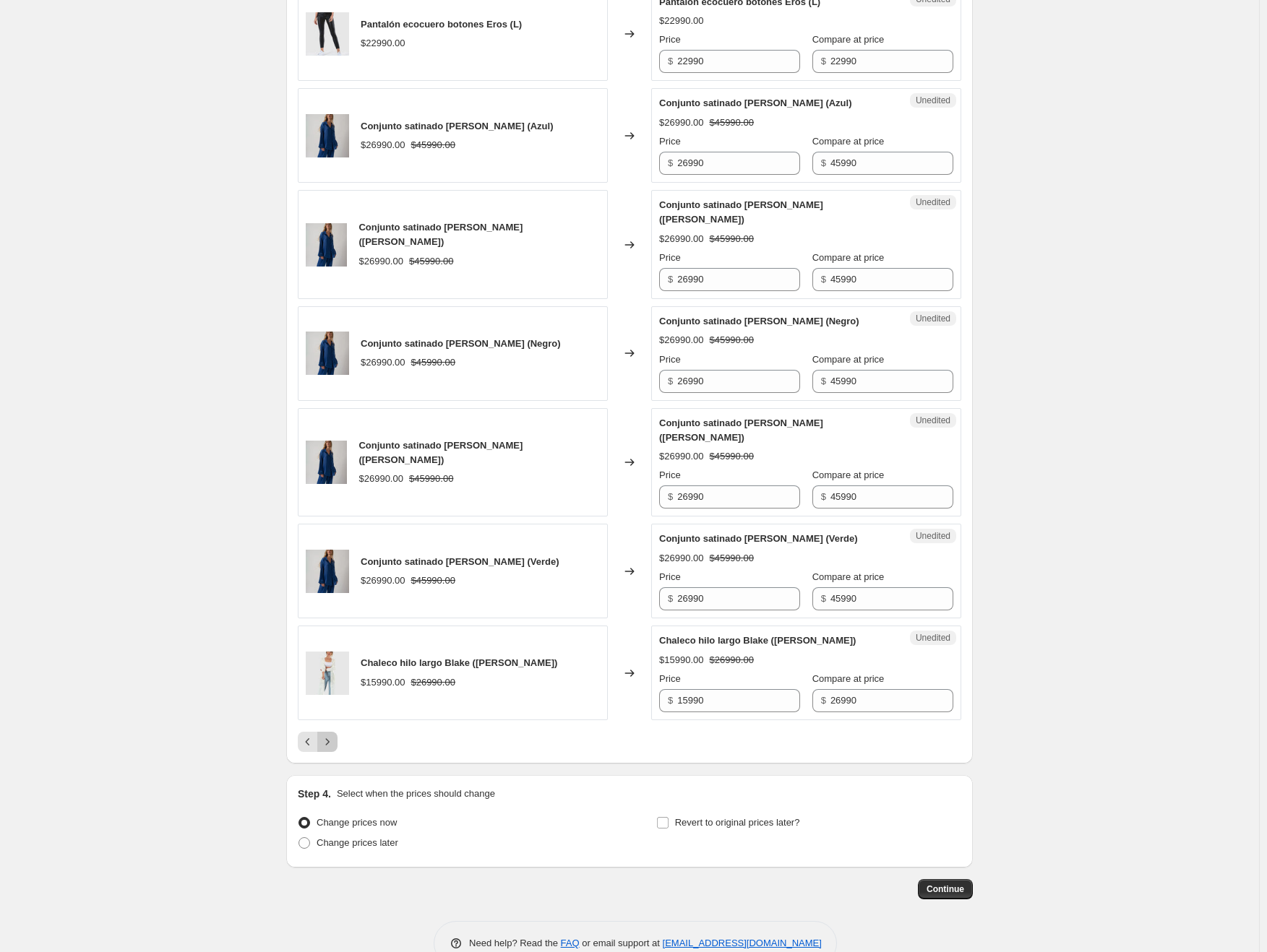
click at [324, 732] on button "Next" at bounding box center [327, 742] width 21 height 21
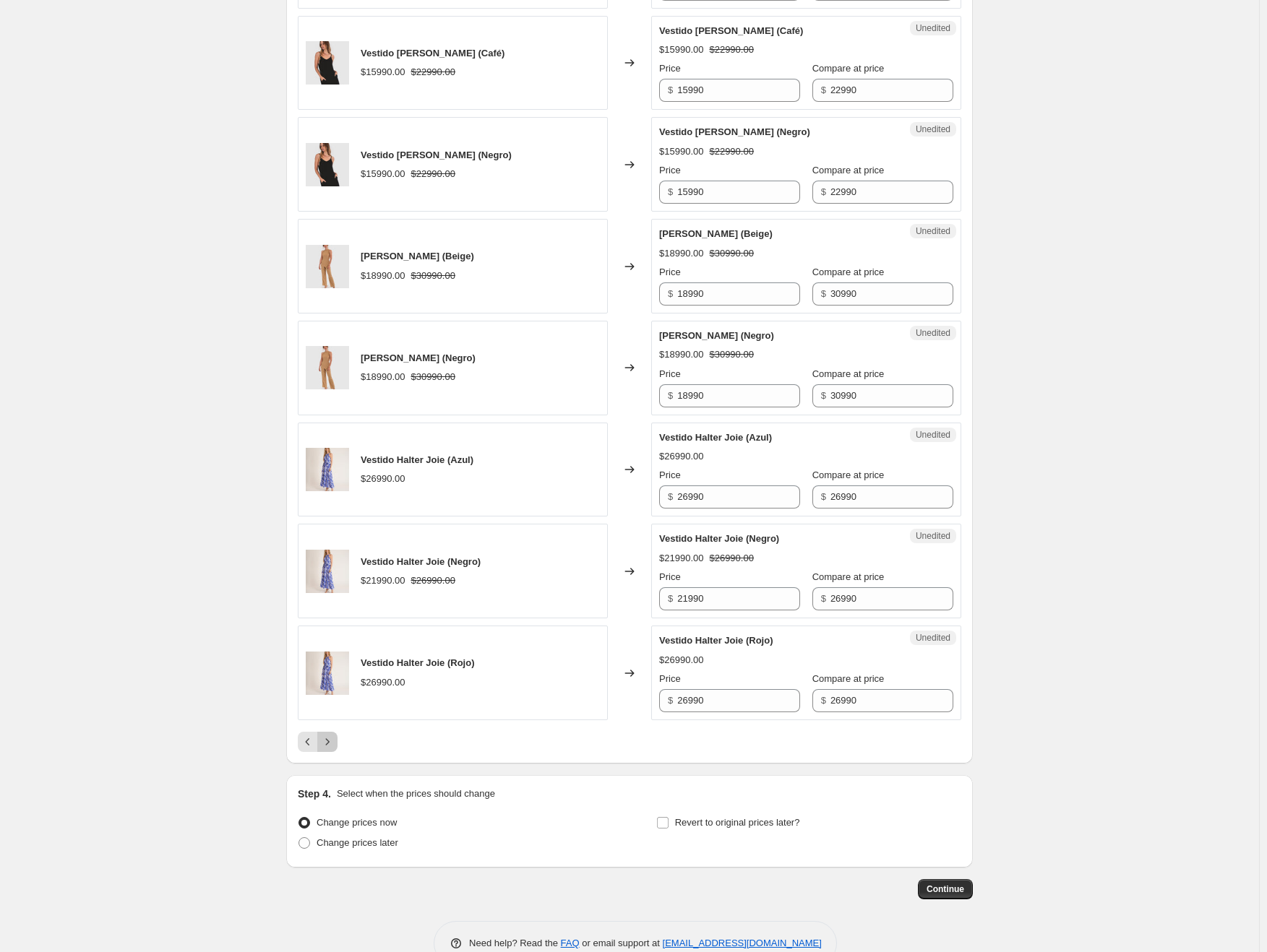
click at [329, 734] on icon "Next" at bounding box center [327, 742] width 15 height 15
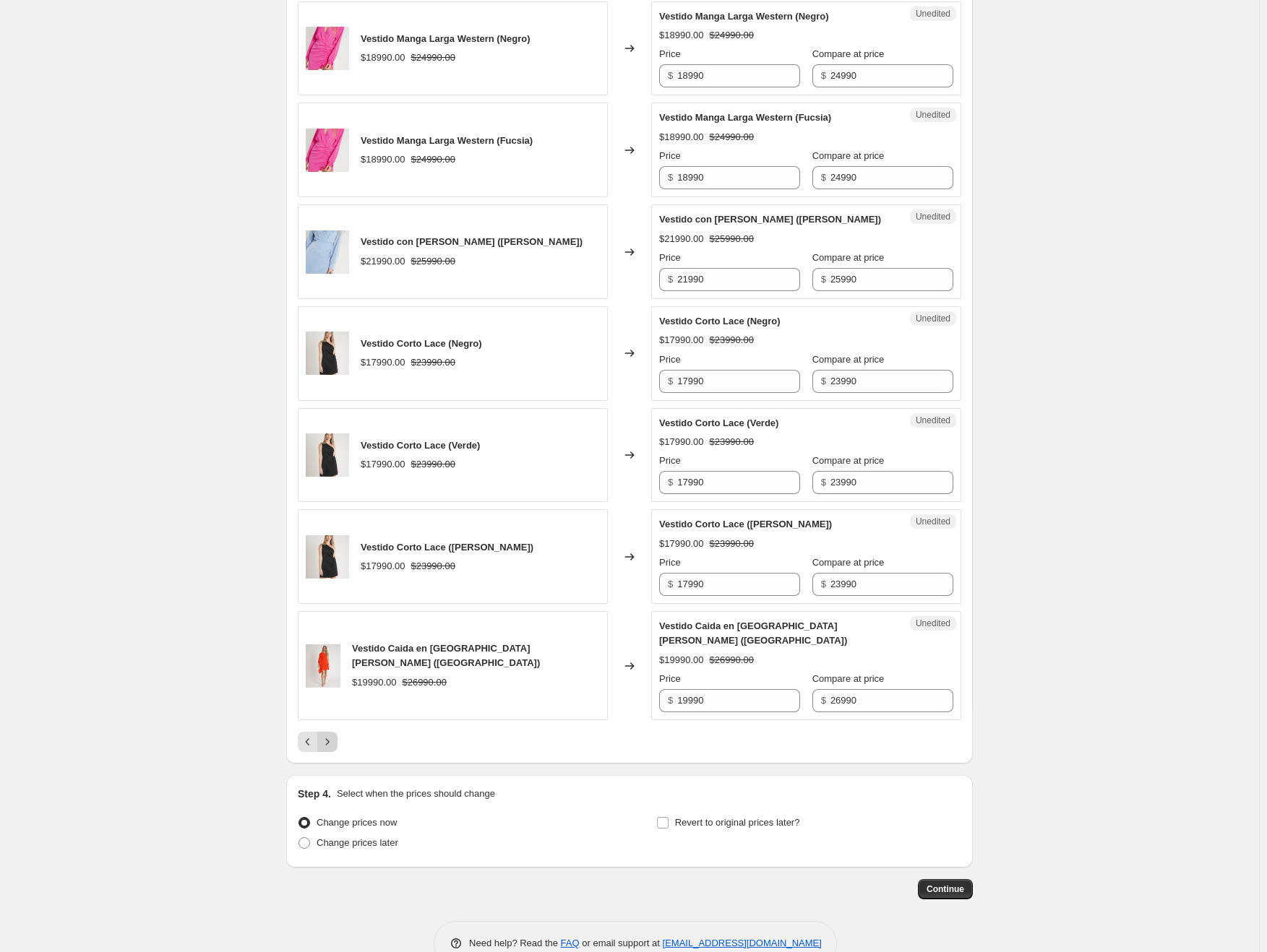
click at [329, 734] on icon "Next" at bounding box center [327, 742] width 15 height 15
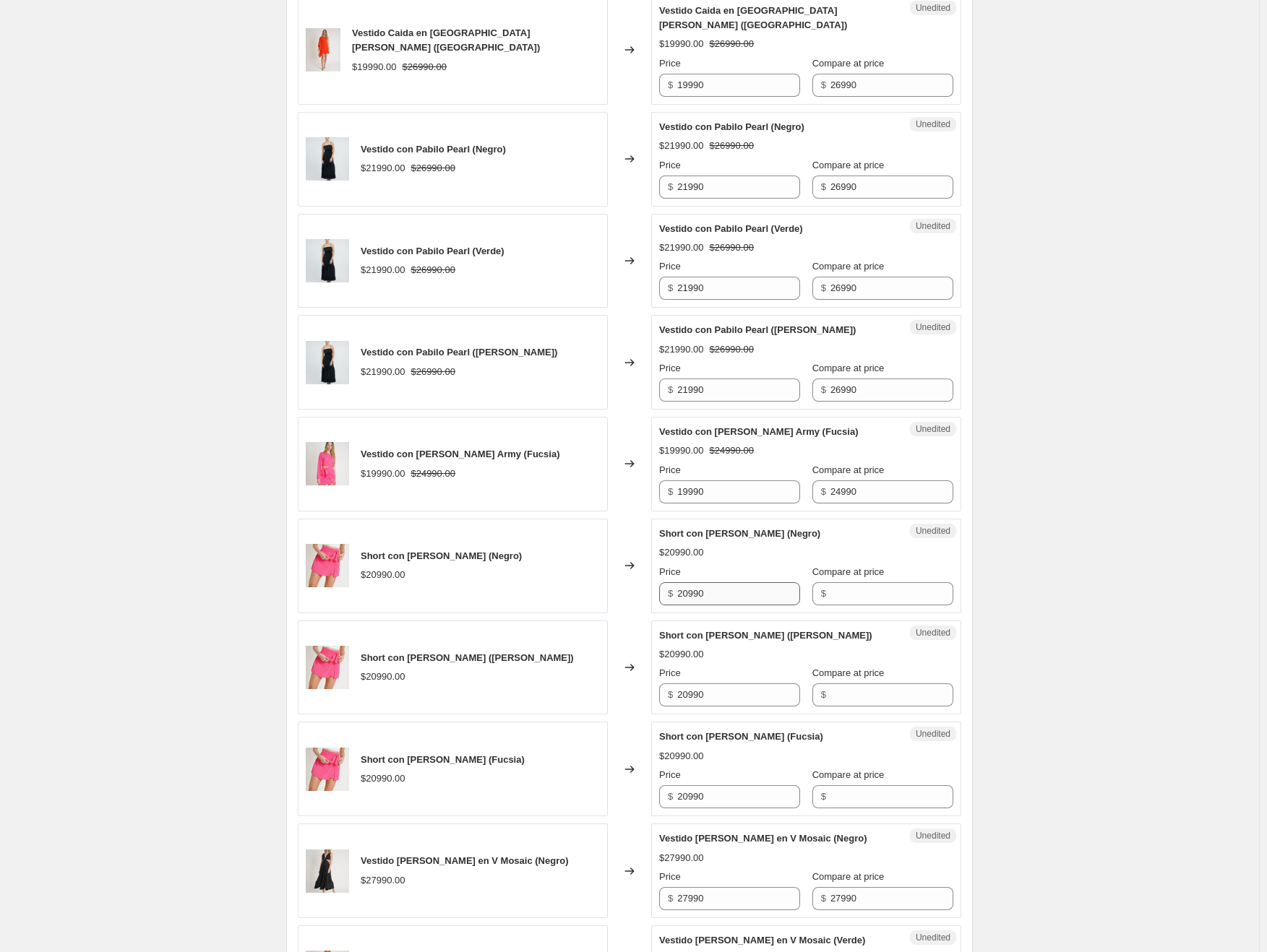
scroll to position [867, 0]
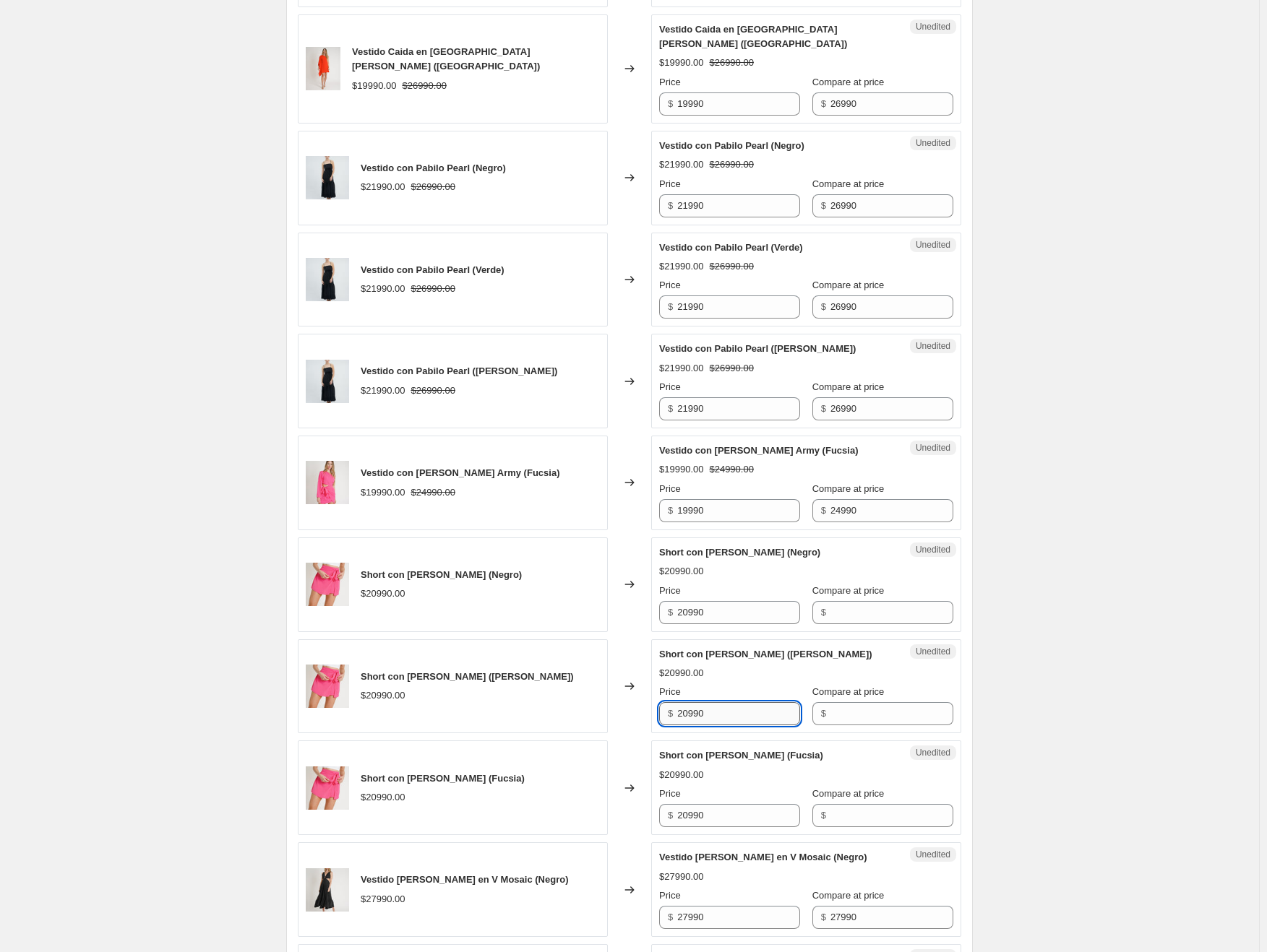
click at [718, 702] on input "20990" at bounding box center [738, 713] width 123 height 23
click at [851, 601] on input "Compare at price" at bounding box center [891, 612] width 123 height 23
type input "20990"
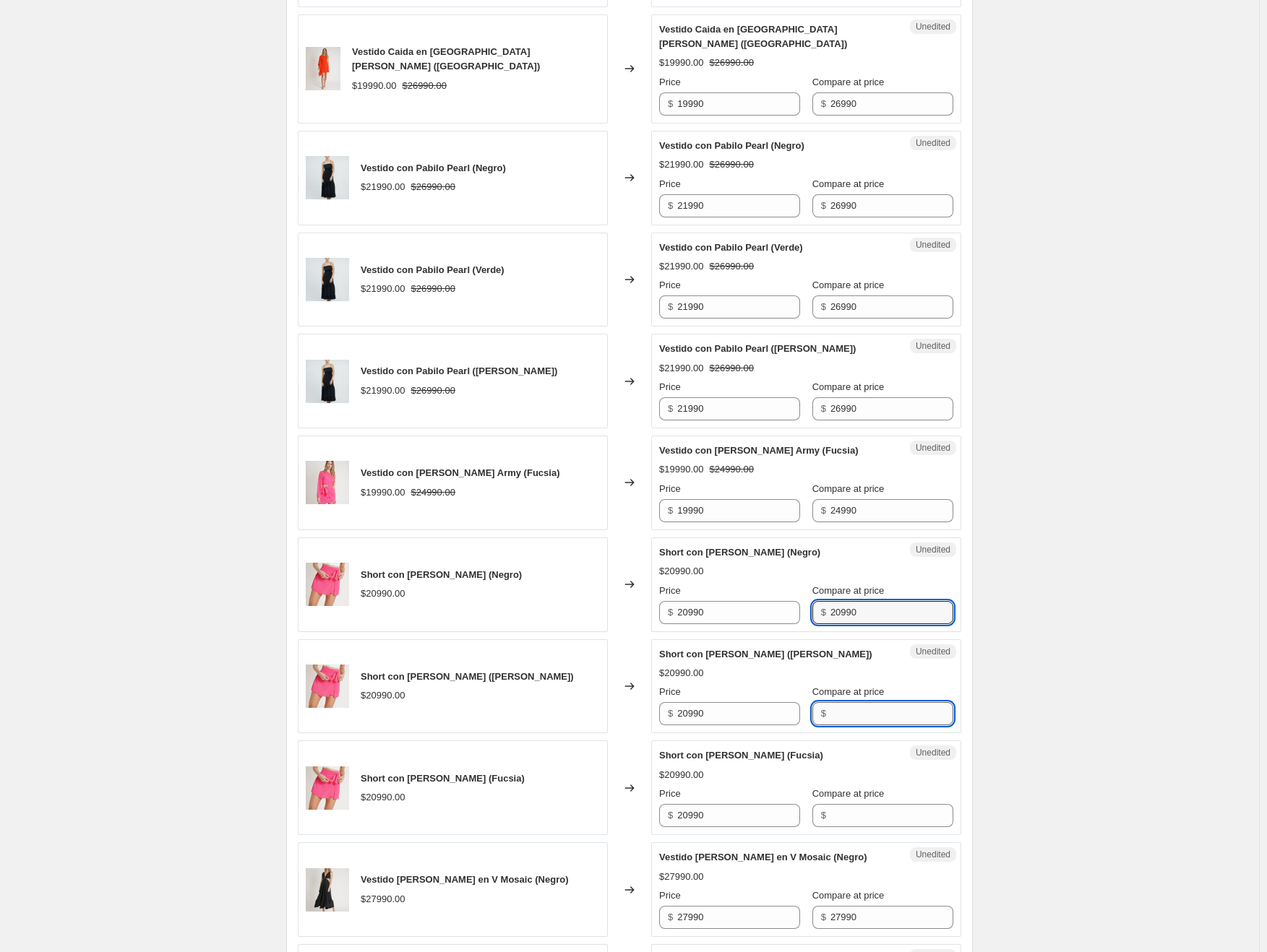
click at [879, 702] on input "Compare at price" at bounding box center [891, 713] width 123 height 23
type input "20990"
click at [868, 804] on input "Compare at price" at bounding box center [891, 815] width 123 height 23
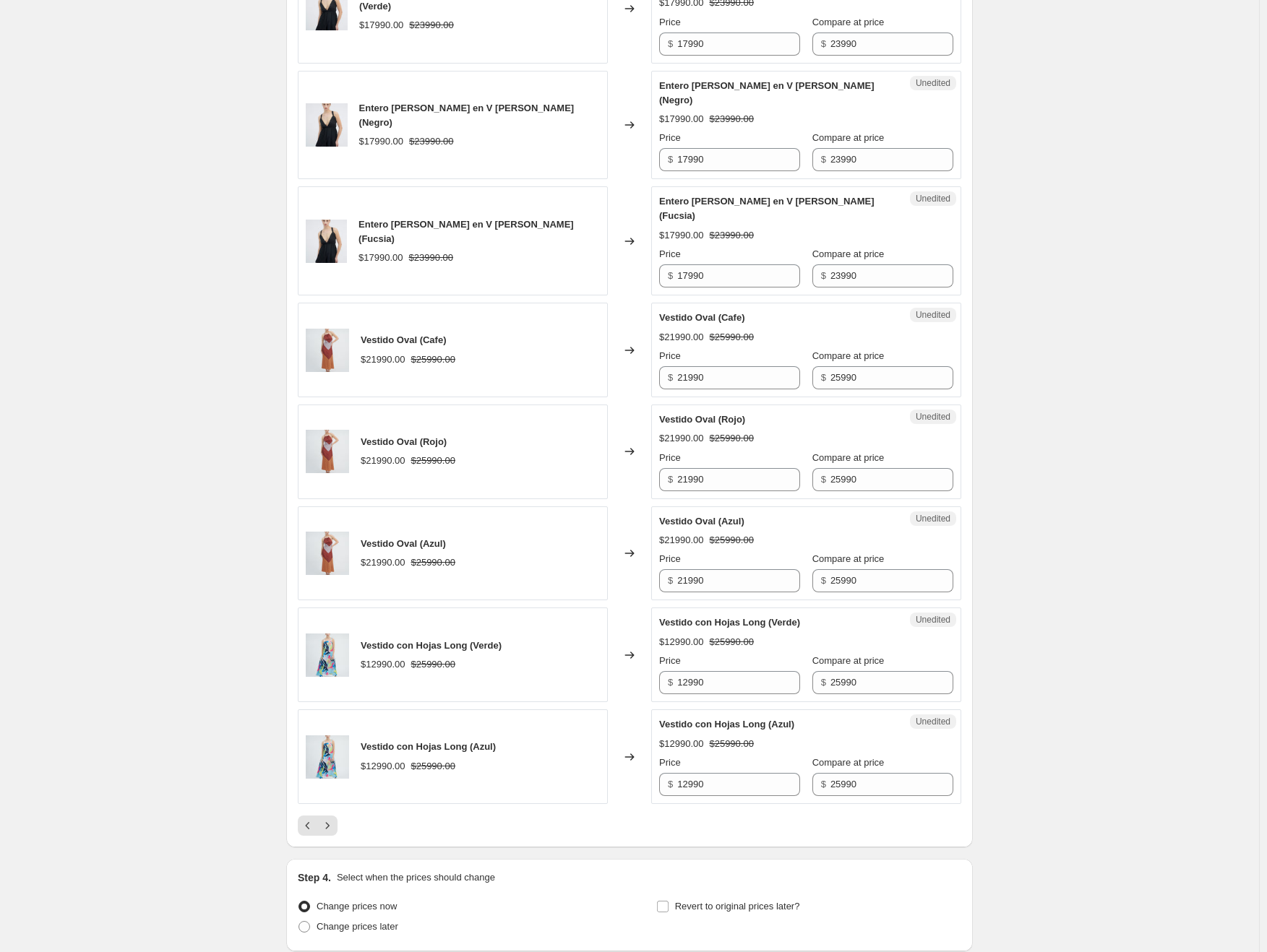
scroll to position [1985, 0]
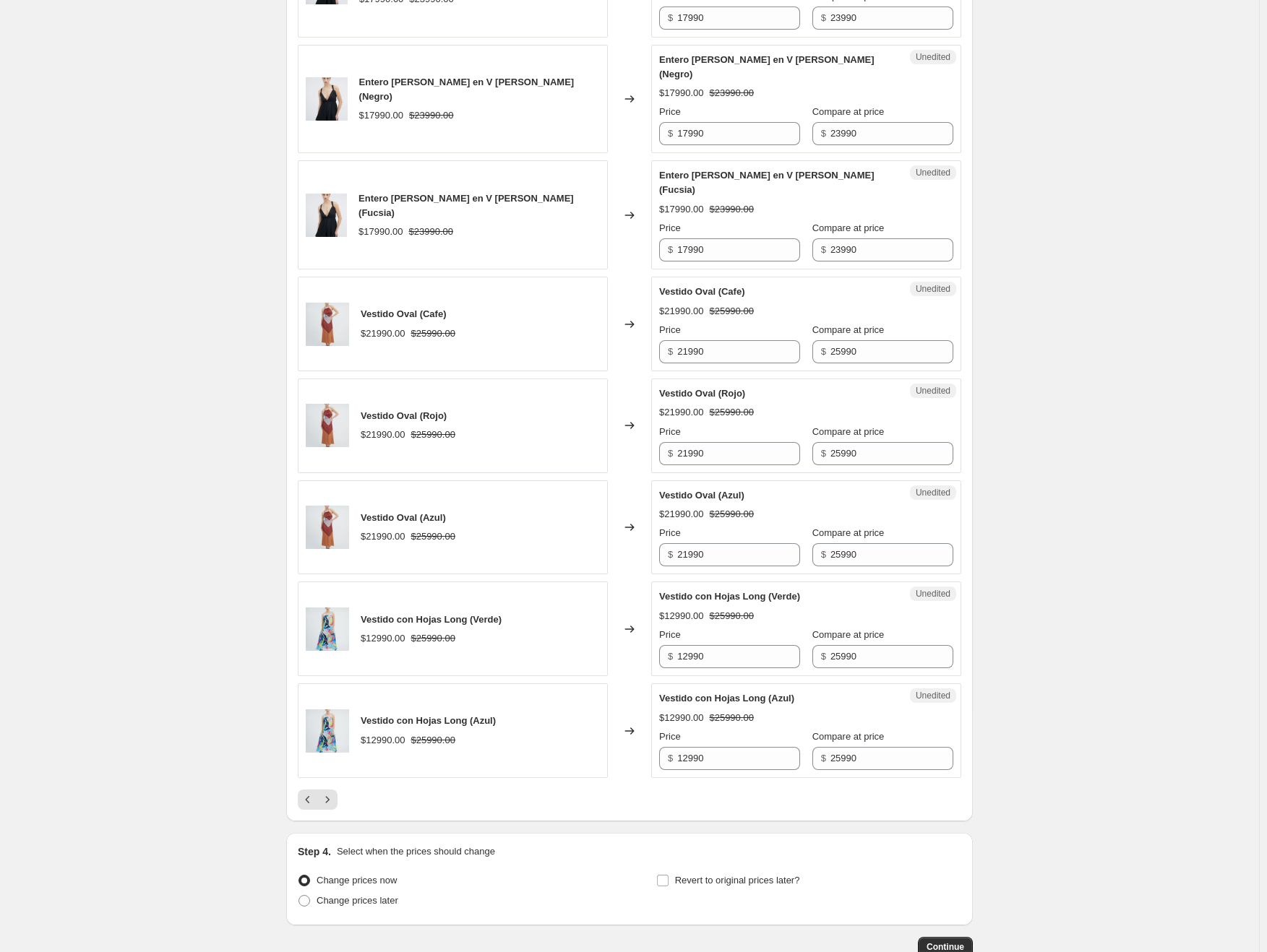
type input "20990"
click at [332, 792] on icon "Next" at bounding box center [327, 800] width 15 height 15
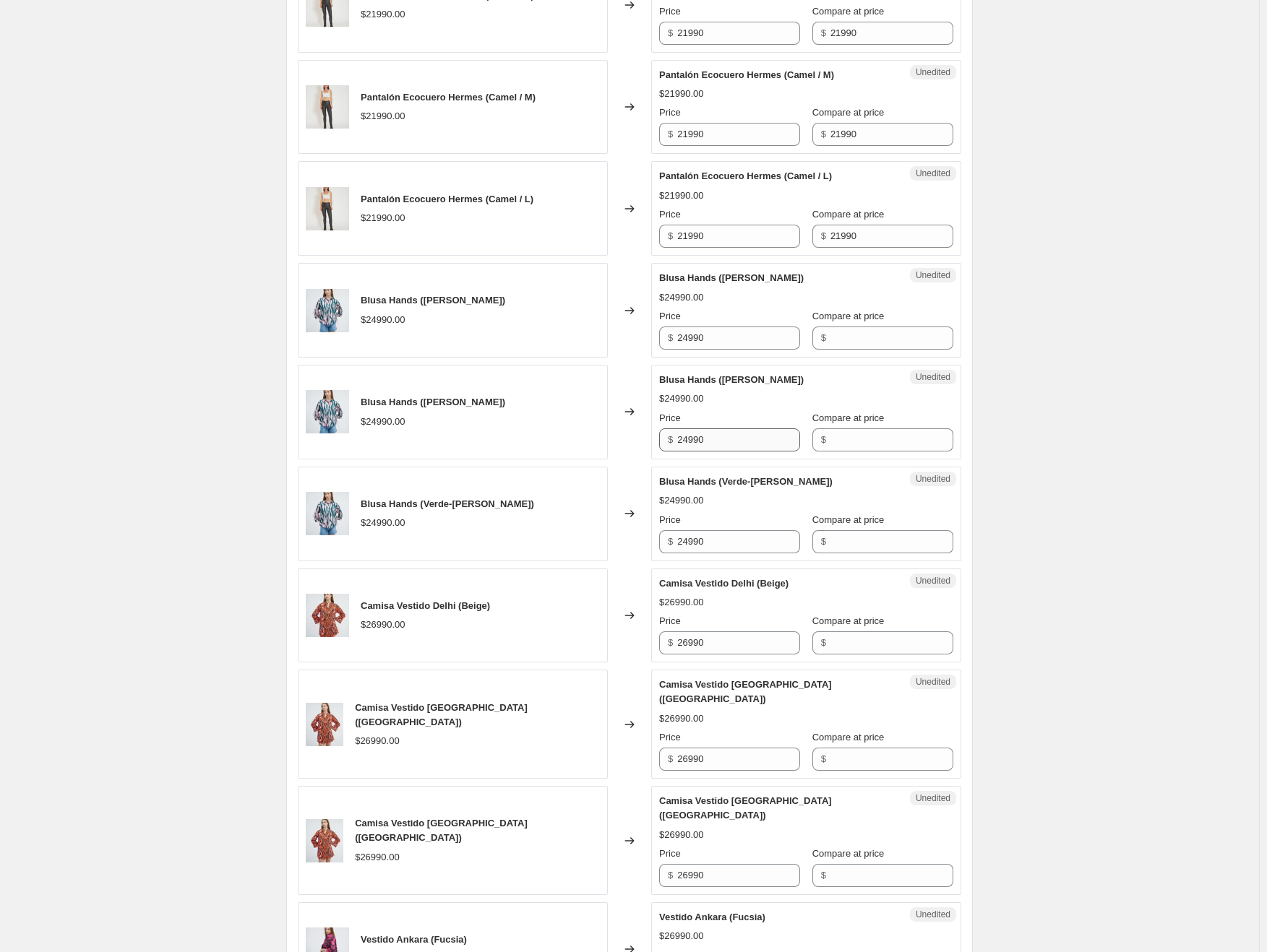
scroll to position [1406, 0]
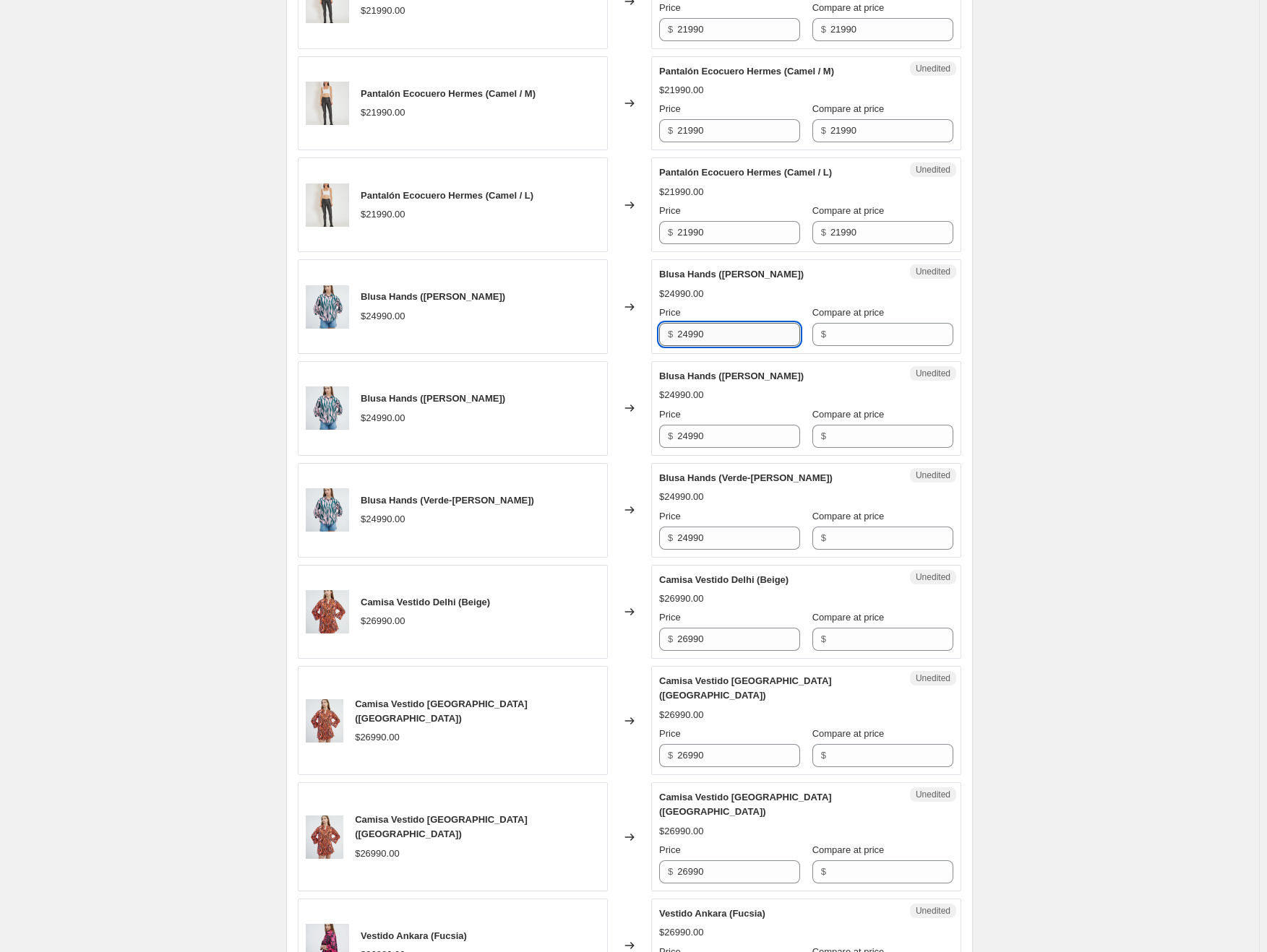
click at [696, 323] on input "24990" at bounding box center [738, 334] width 123 height 23
click at [867, 329] on input "Compare at price" at bounding box center [891, 334] width 123 height 23
type input "24990"
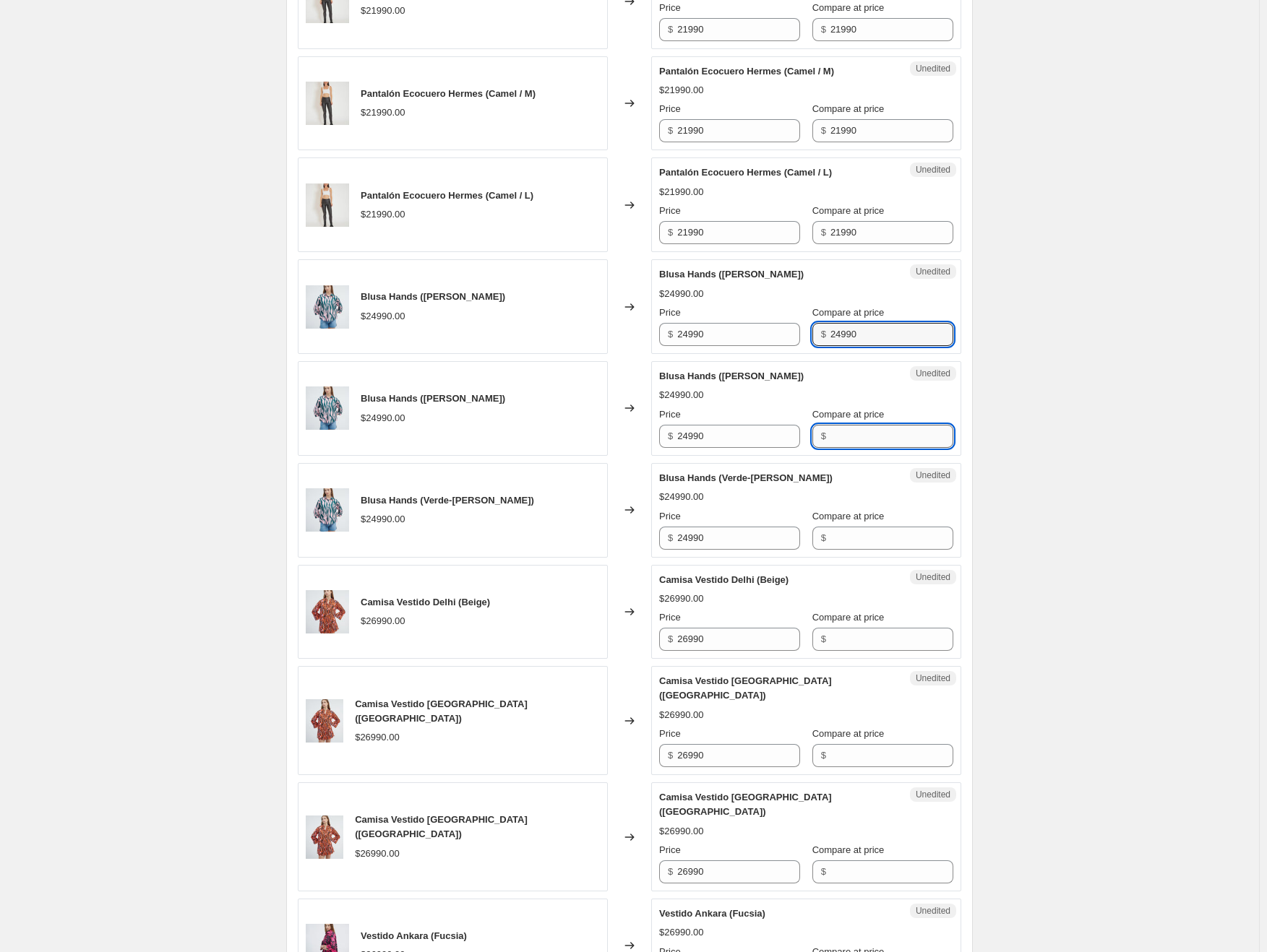
click at [846, 429] on input "Compare at price" at bounding box center [891, 436] width 123 height 23
type input "24990"
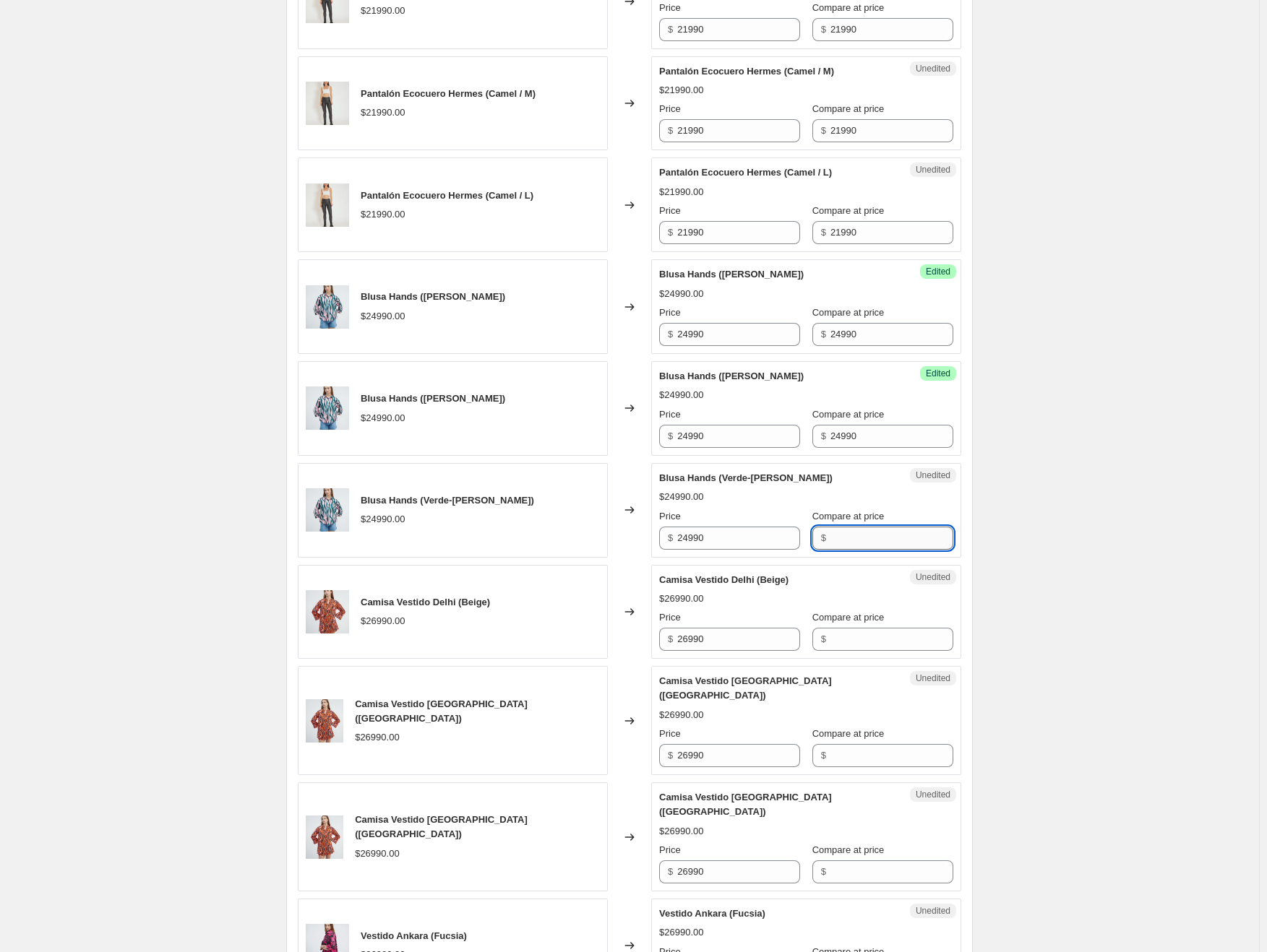
click at [857, 540] on input "Compare at price" at bounding box center [891, 537] width 123 height 23
type input "24990"
click at [709, 636] on input "26990" at bounding box center [738, 639] width 123 height 23
click at [900, 645] on input "Compare at price" at bounding box center [891, 639] width 123 height 23
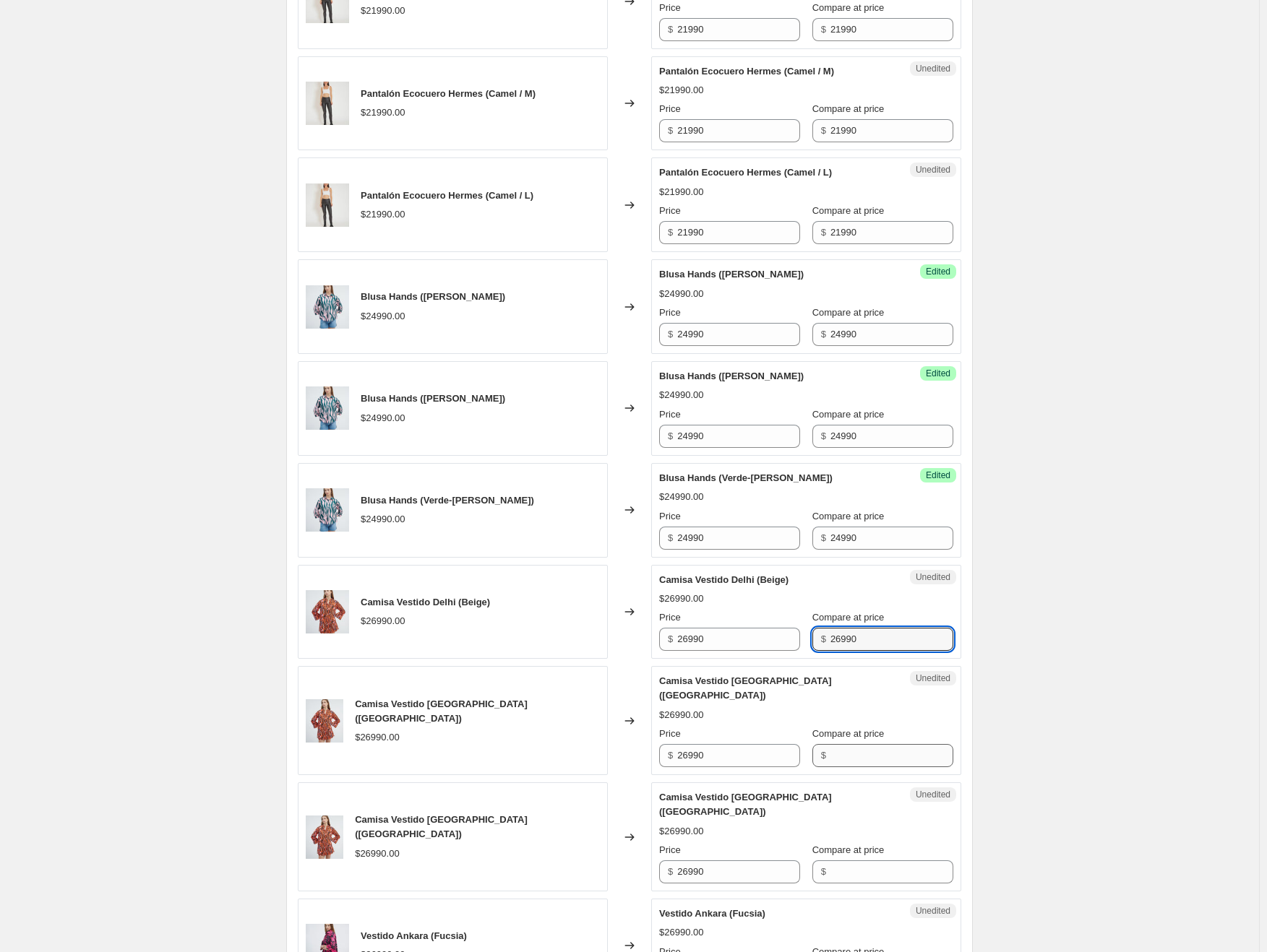
type input "26990"
click at [861, 744] on input "Compare at price" at bounding box center [891, 755] width 123 height 23
type input "26990"
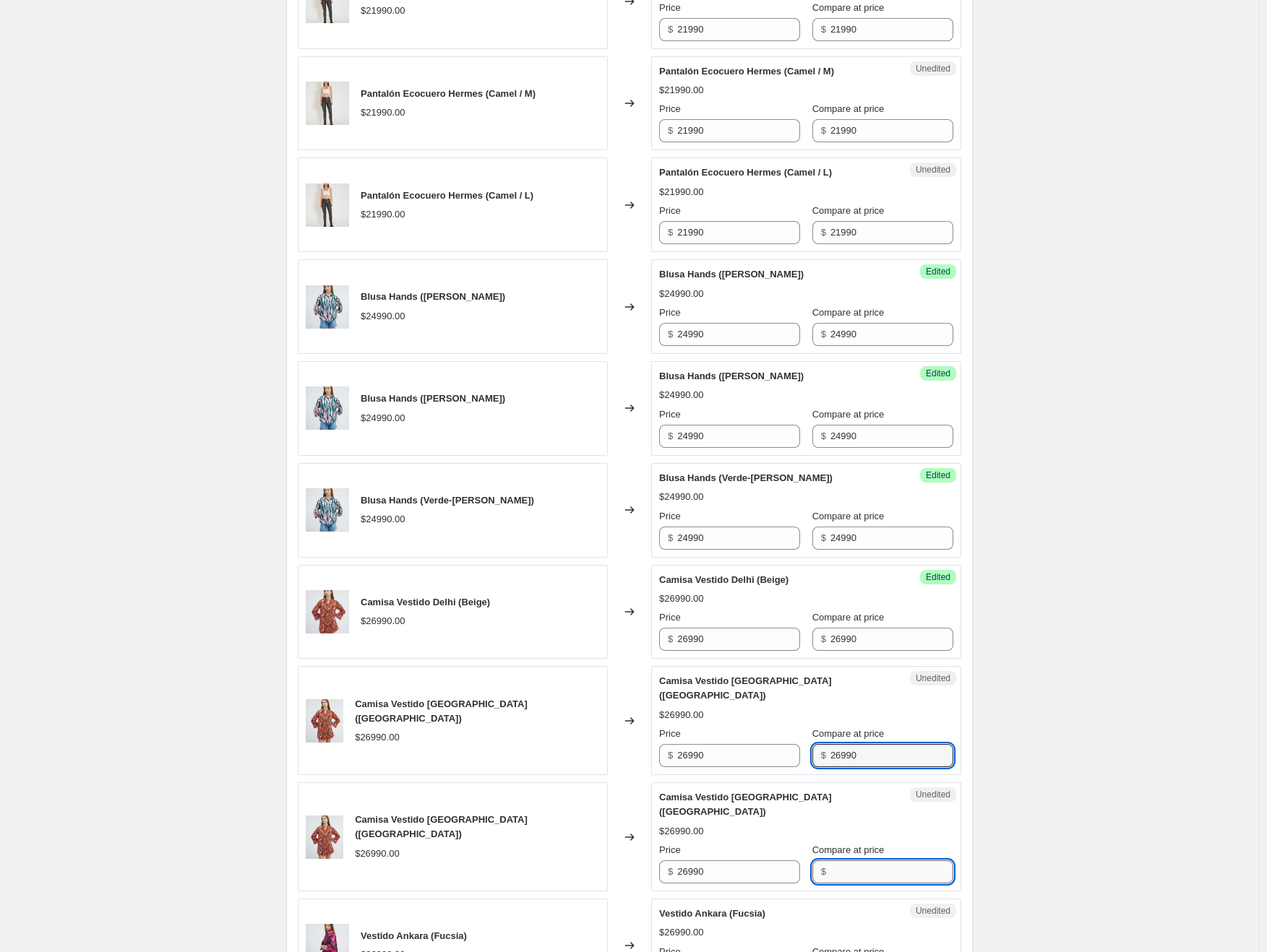
click at [859, 860] on input "Compare at price" at bounding box center [891, 871] width 123 height 23
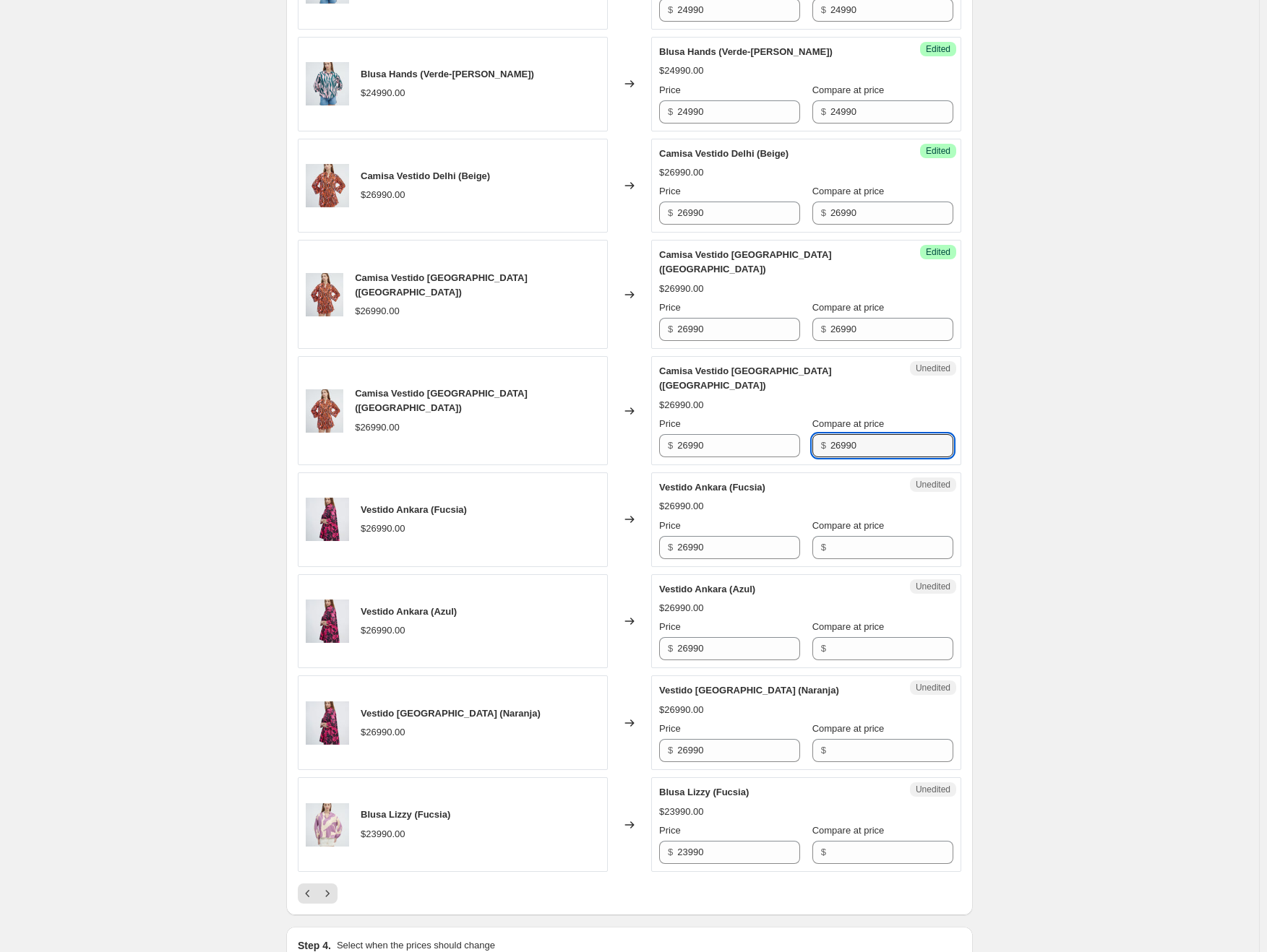
scroll to position [1912, 0]
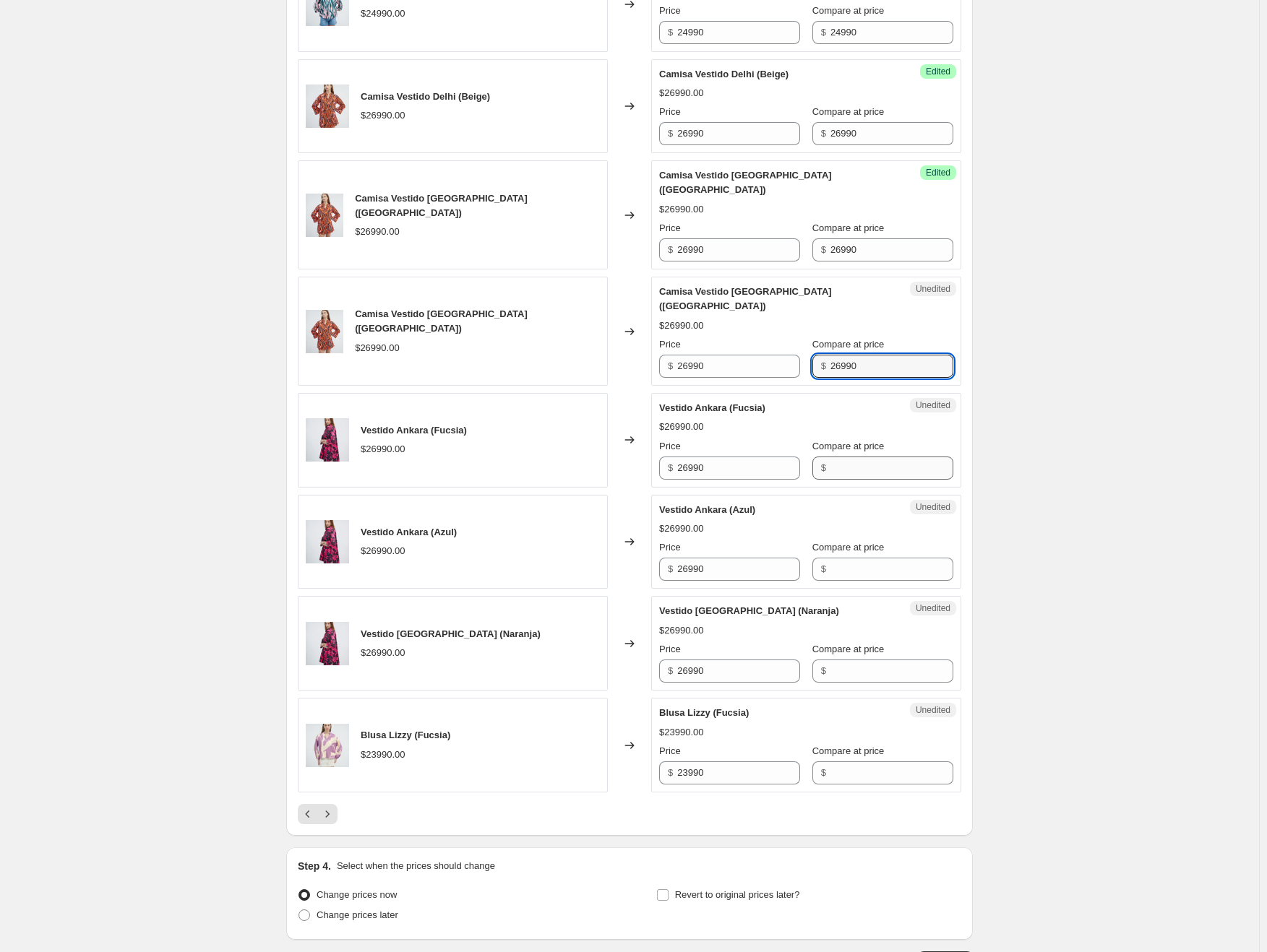
type input "26990"
click at [846, 457] on input "Compare at price" at bounding box center [891, 468] width 123 height 23
type input "26990"
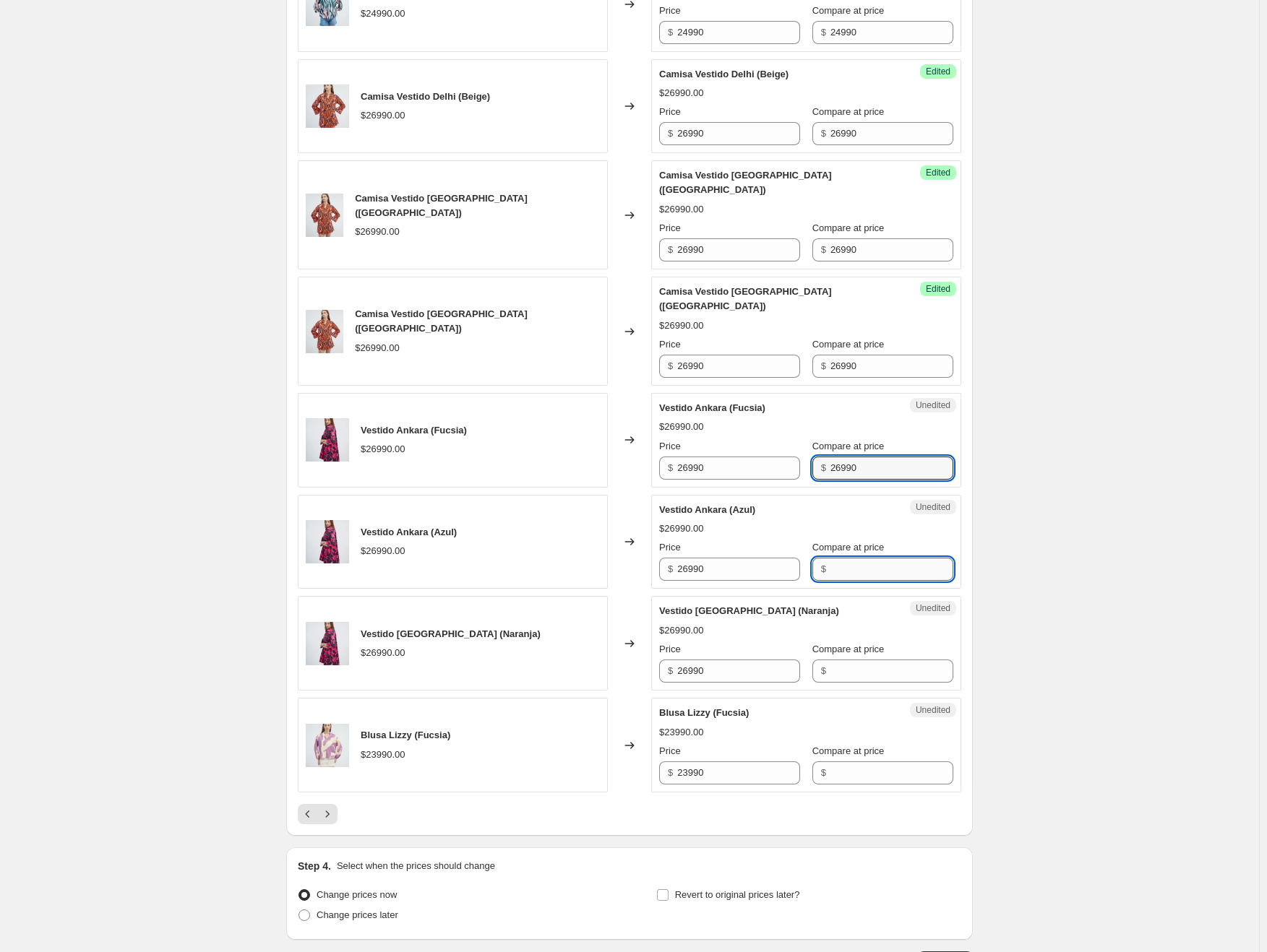
click at [844, 558] on input "Compare at price" at bounding box center [891, 569] width 123 height 23
click at [858, 659] on input "Compare at price" at bounding box center [891, 670] width 123 height 23
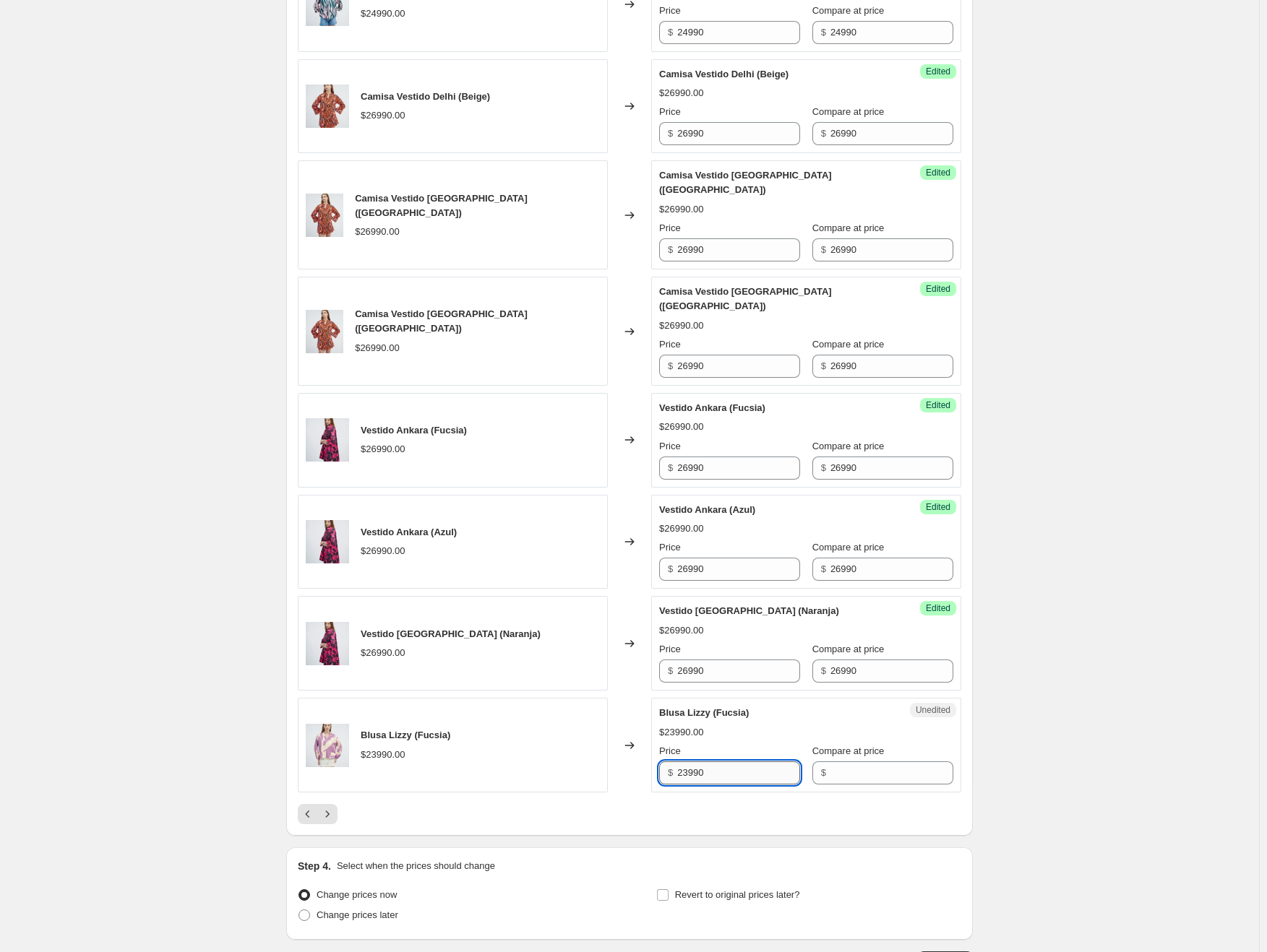
click at [746, 762] on input "23990" at bounding box center [738, 773] width 123 height 23
click at [879, 762] on input "Compare at price" at bounding box center [891, 773] width 123 height 23
click at [338, 804] on button "Next" at bounding box center [327, 815] width 21 height 21
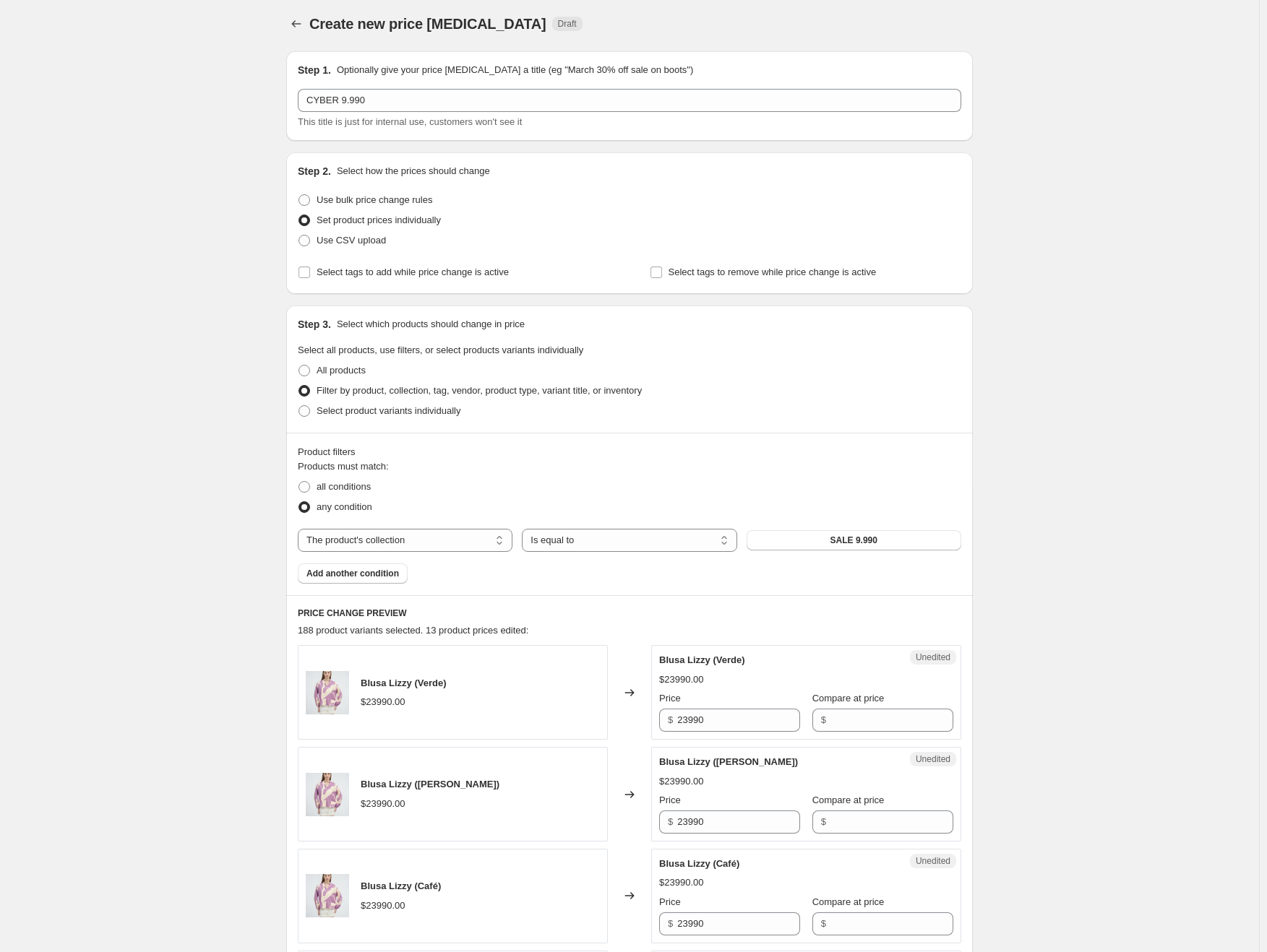
scroll to position [434, 0]
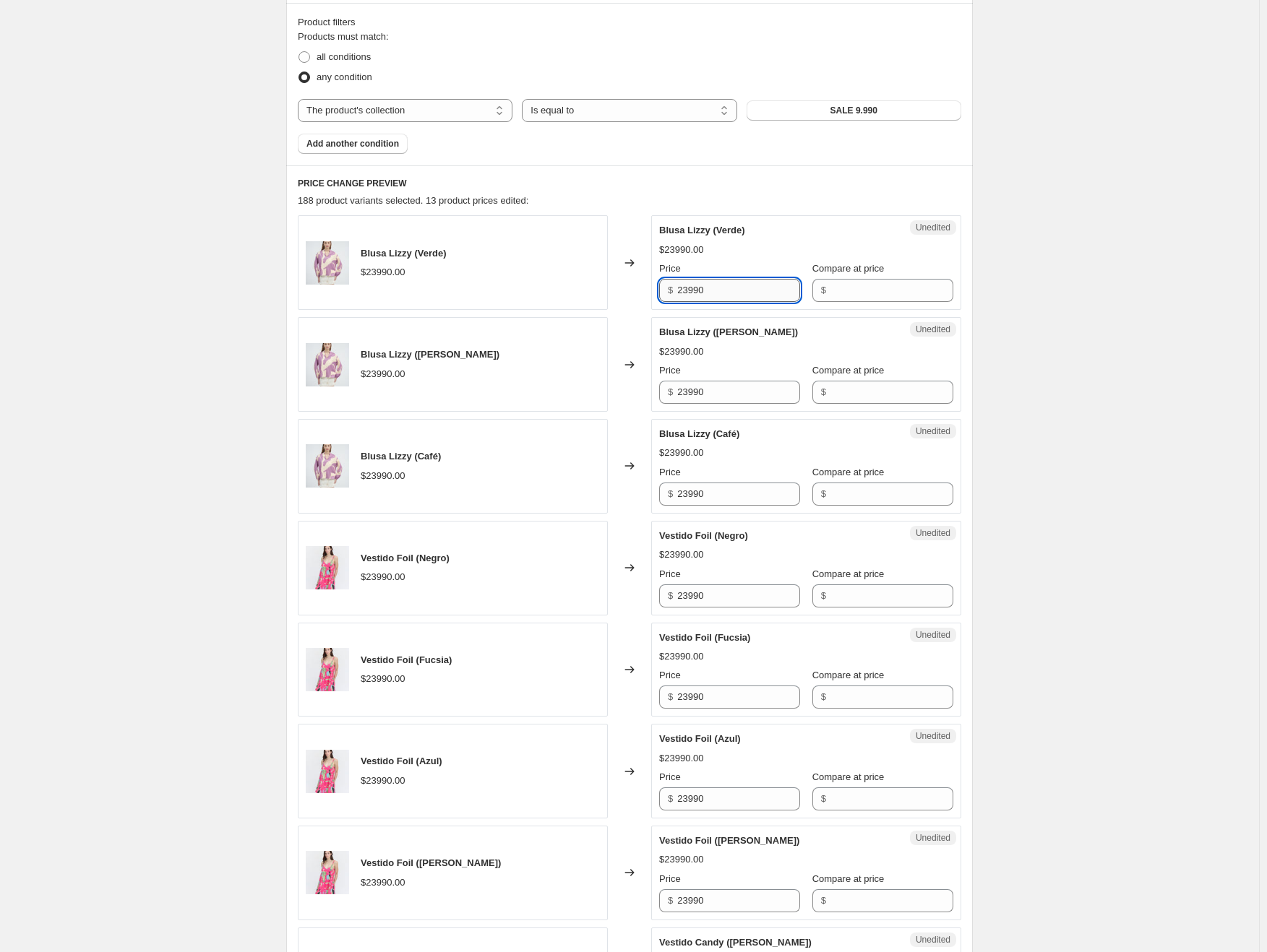
click at [708, 290] on input "23990" at bounding box center [738, 290] width 123 height 23
click at [845, 279] on input "Compare at price" at bounding box center [891, 290] width 123 height 23
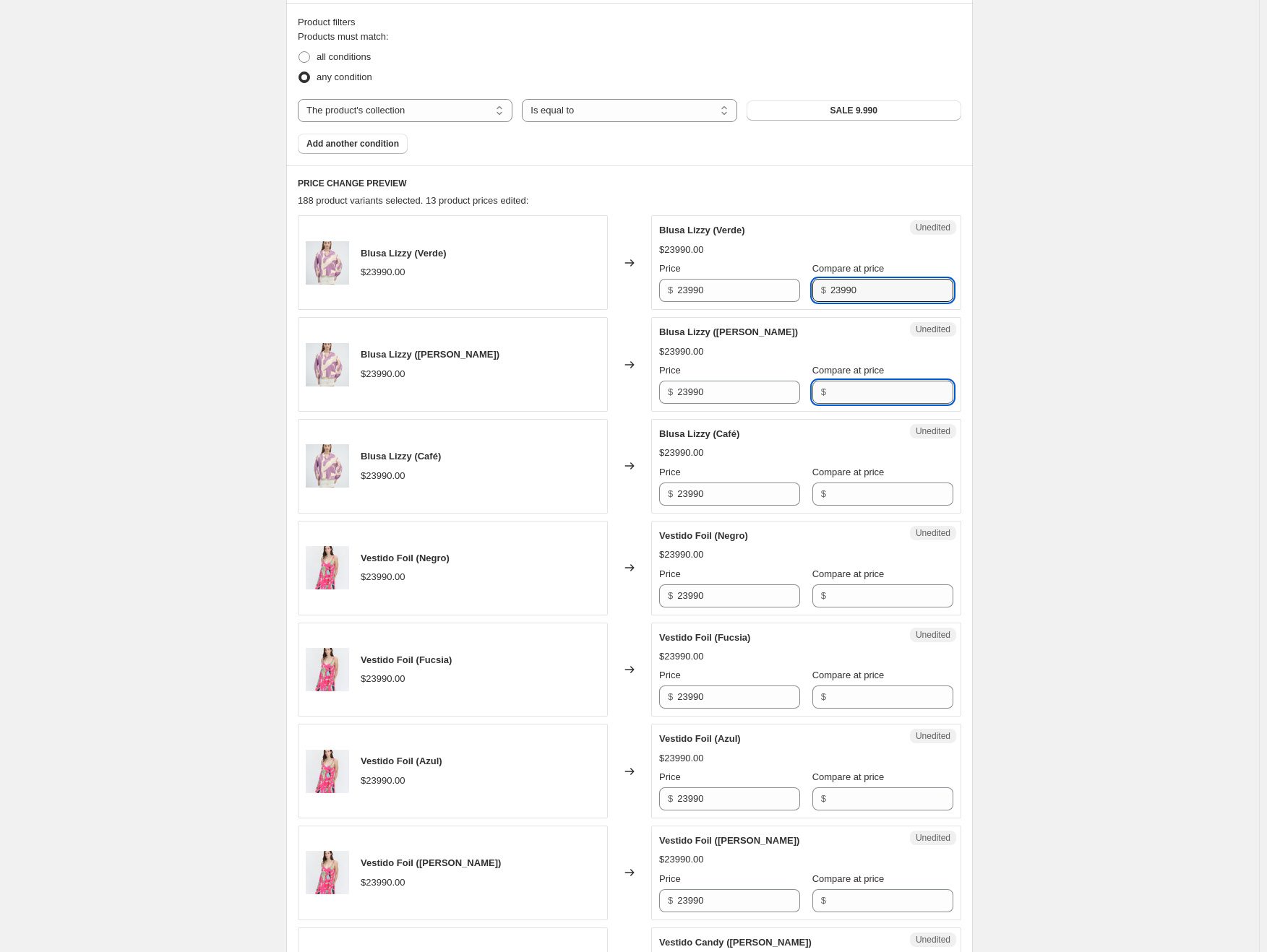
click at [857, 394] on input "Compare at price" at bounding box center [891, 392] width 123 height 23
click at [856, 494] on input "Compare at price" at bounding box center [891, 493] width 123 height 23
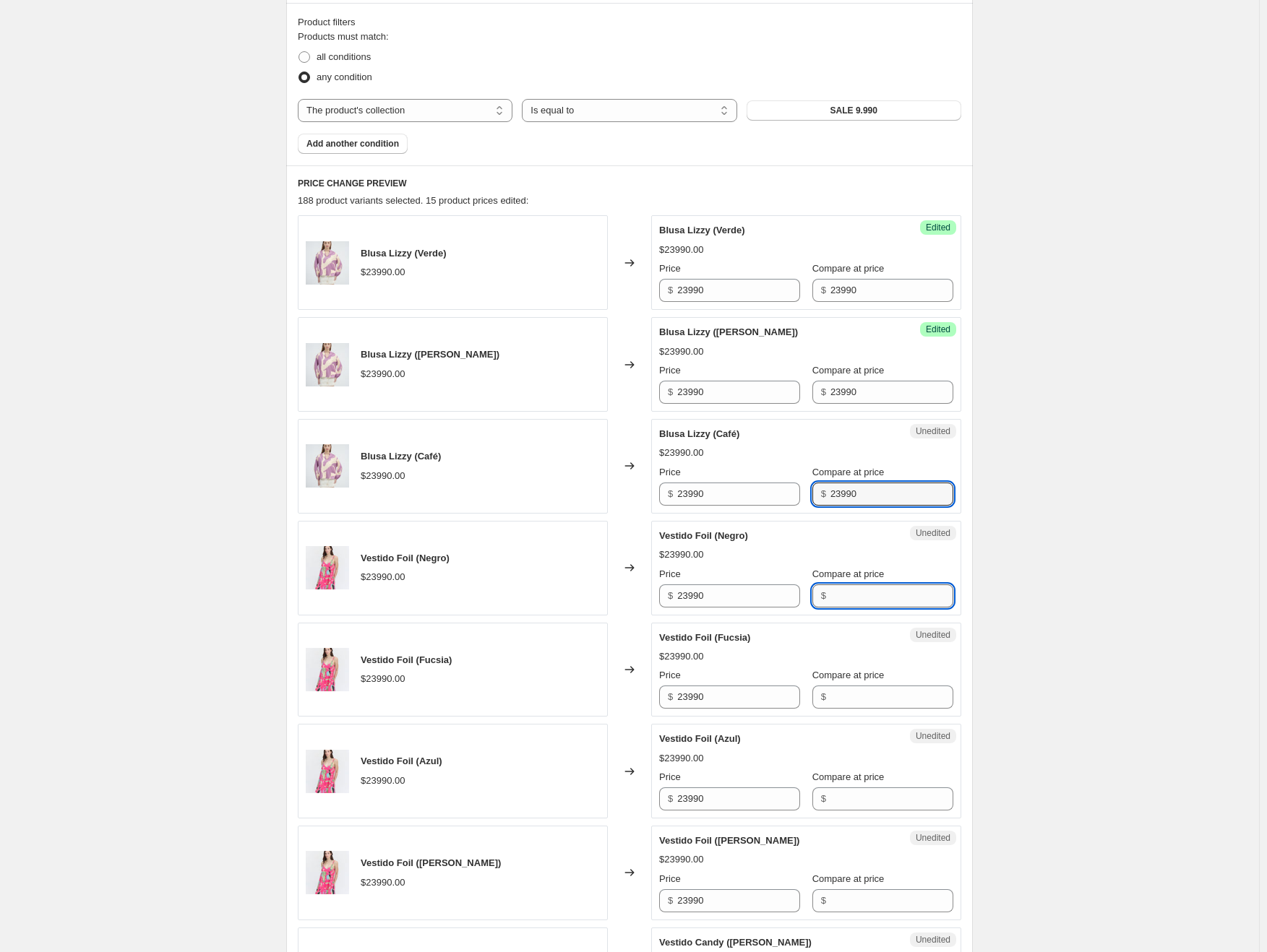
click at [845, 597] on input "Compare at price" at bounding box center [891, 595] width 123 height 23
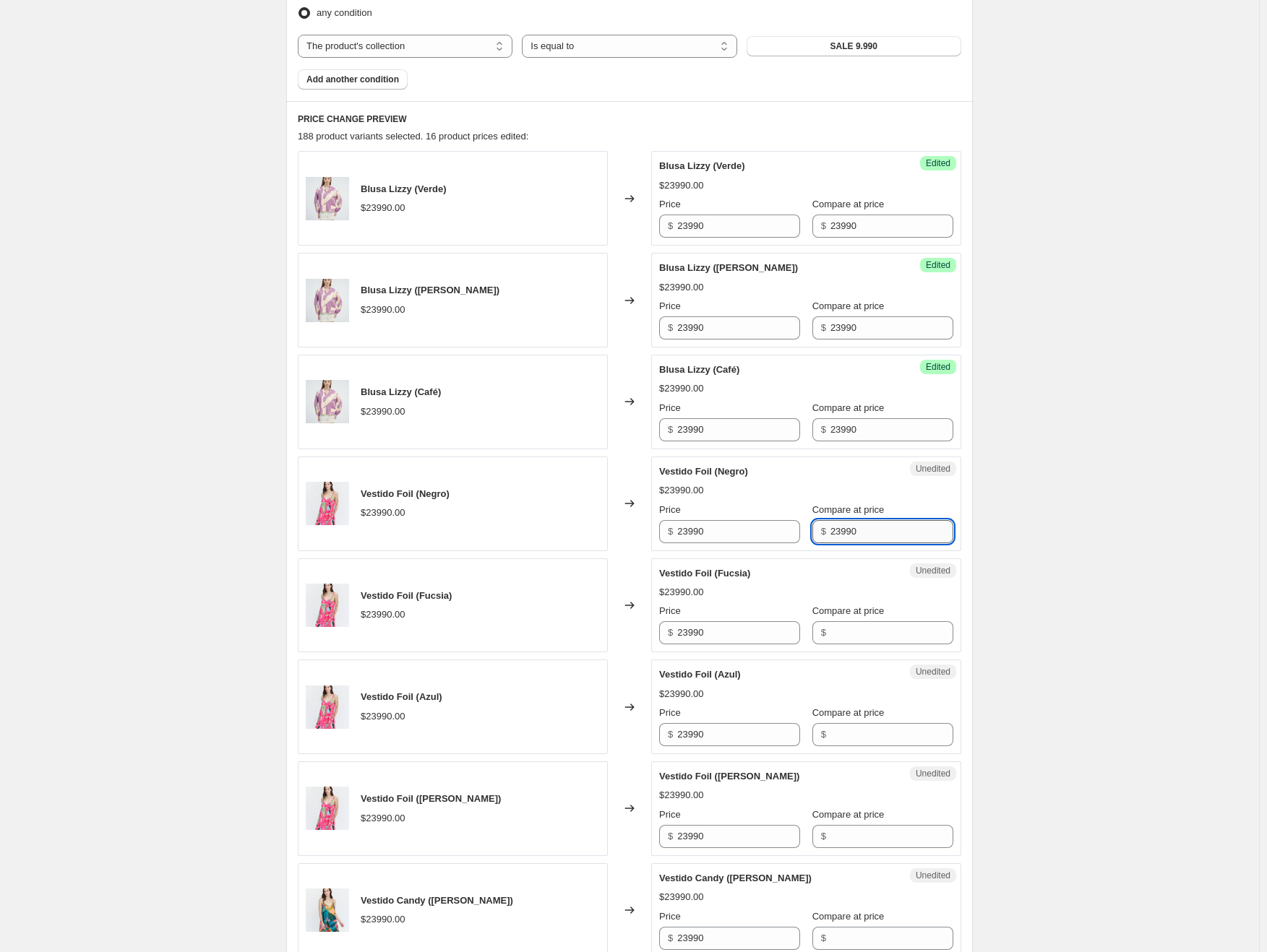
scroll to position [650, 0]
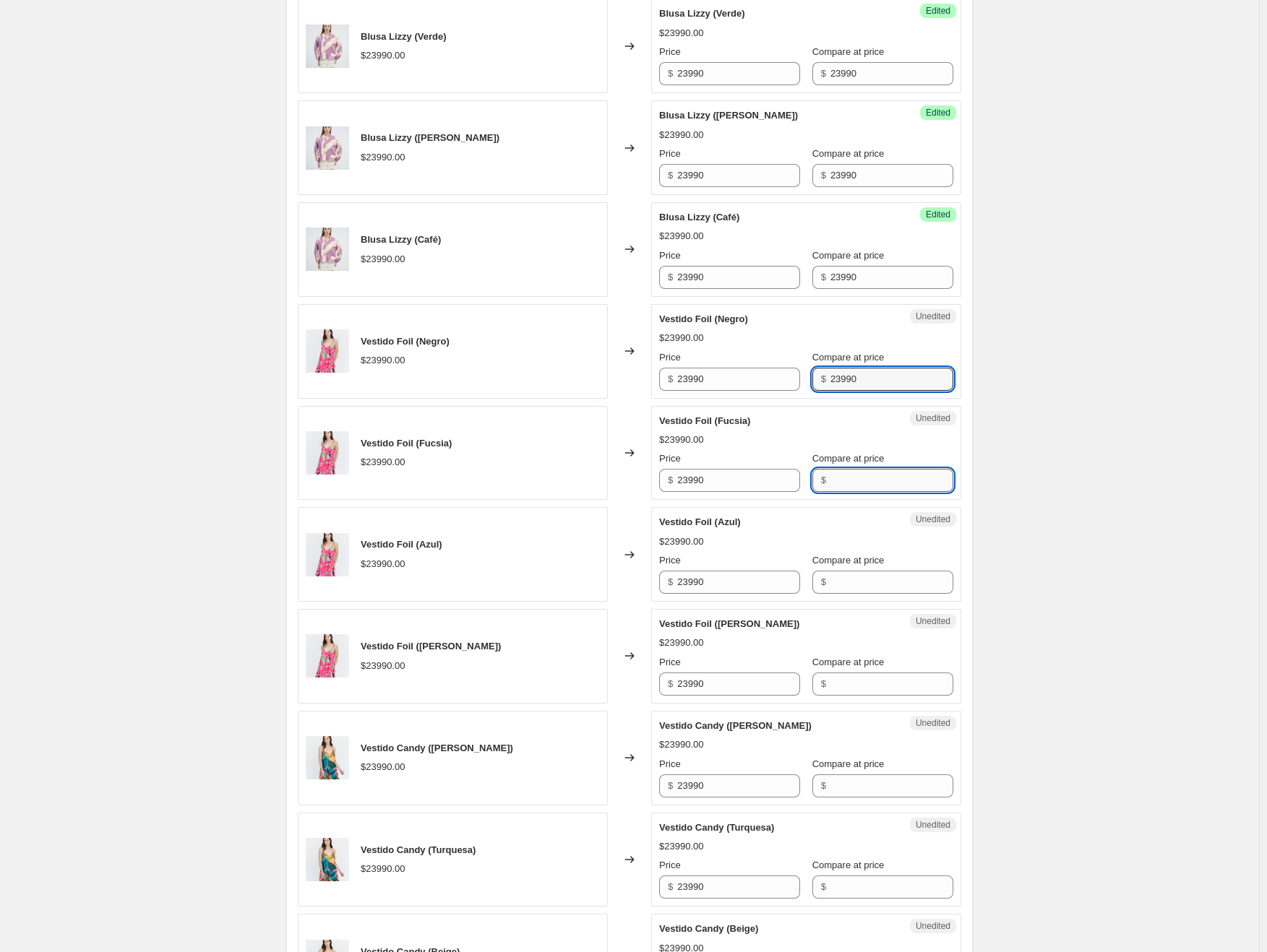
click at [850, 480] on input "Compare at price" at bounding box center [891, 480] width 123 height 23
click at [853, 571] on input "Compare at price" at bounding box center [891, 581] width 123 height 23
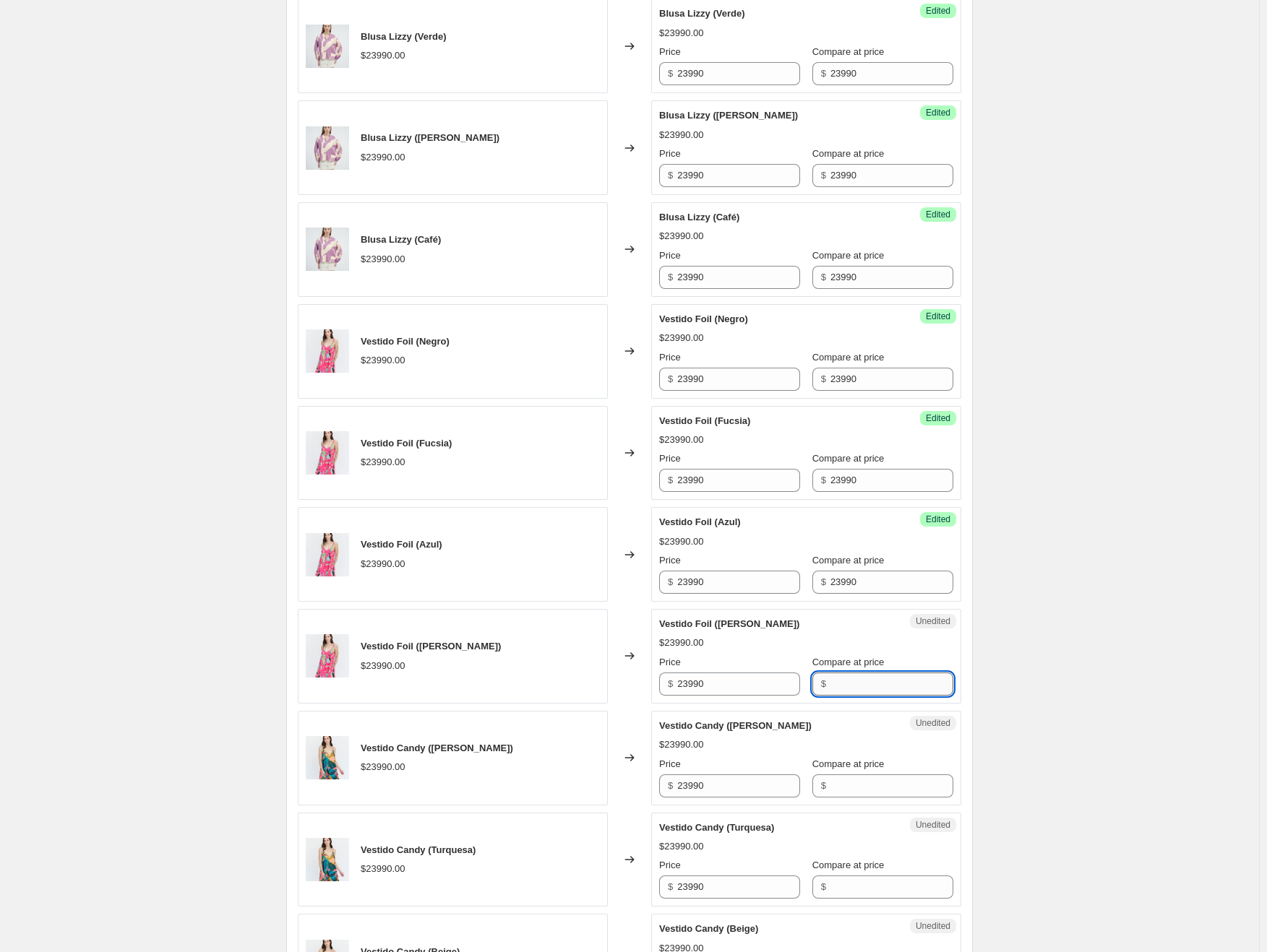
click at [853, 677] on input "Compare at price" at bounding box center [891, 684] width 123 height 23
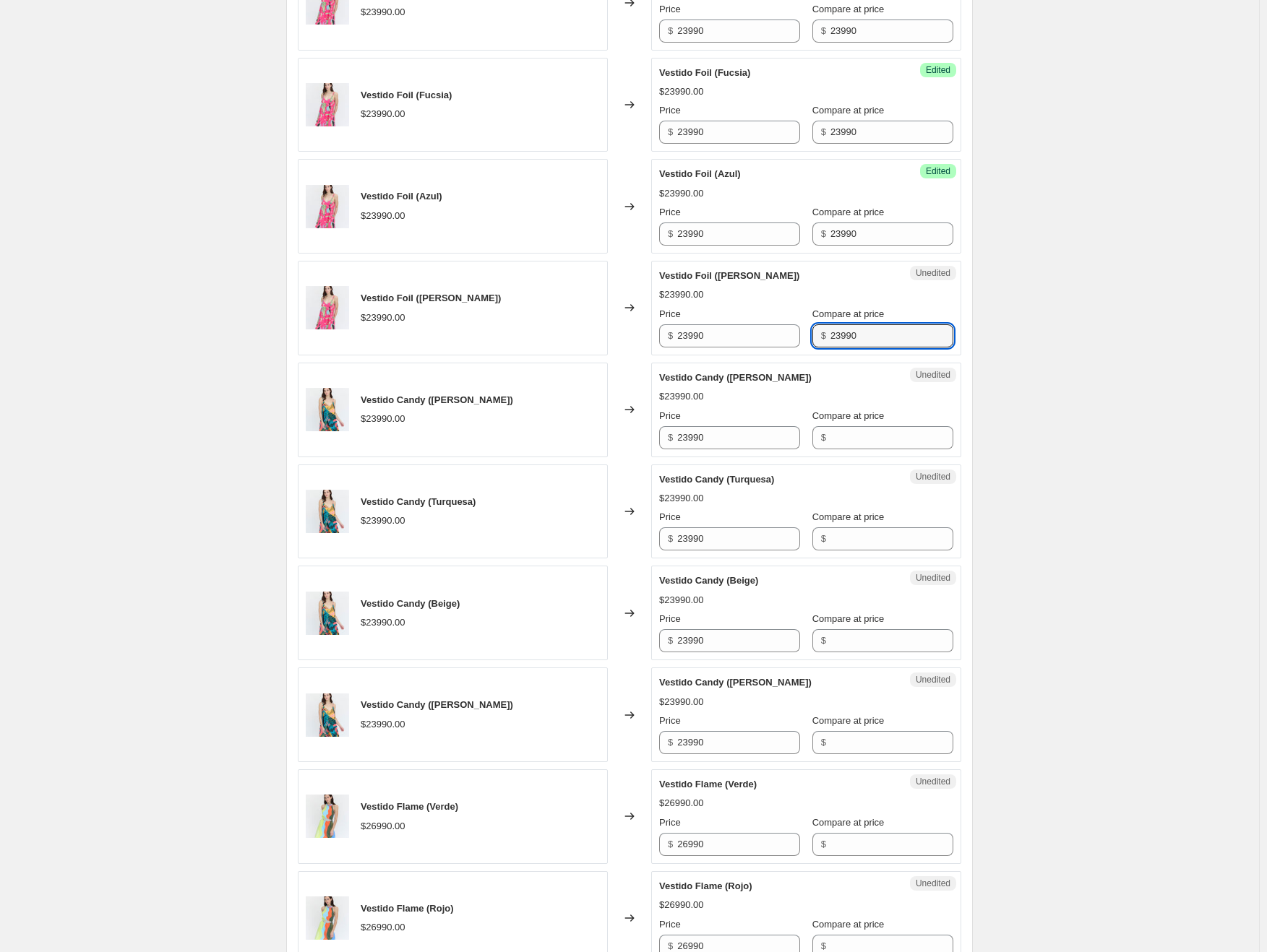
scroll to position [1012, 0]
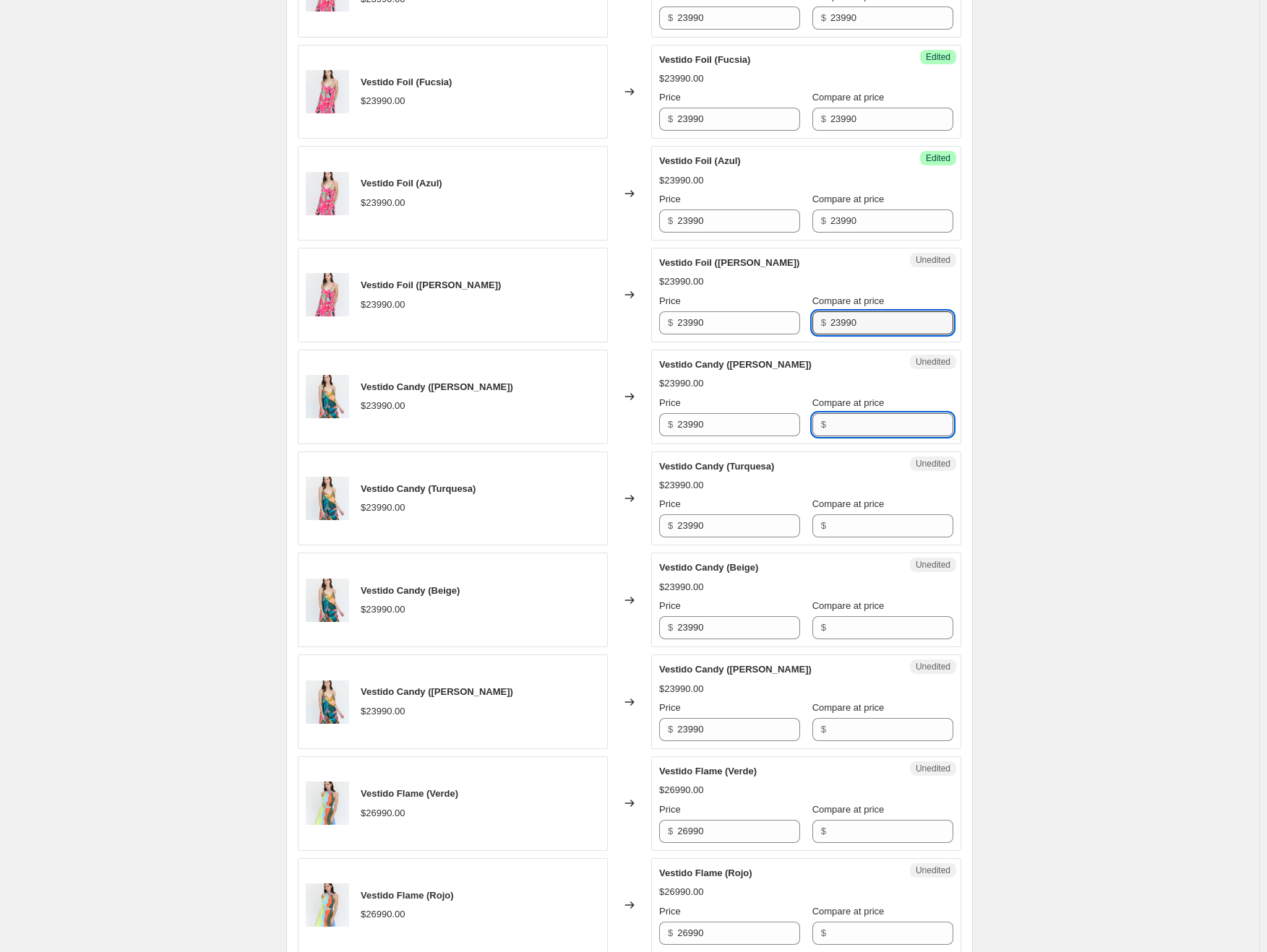
click at [842, 423] on input "Compare at price" at bounding box center [891, 424] width 123 height 23
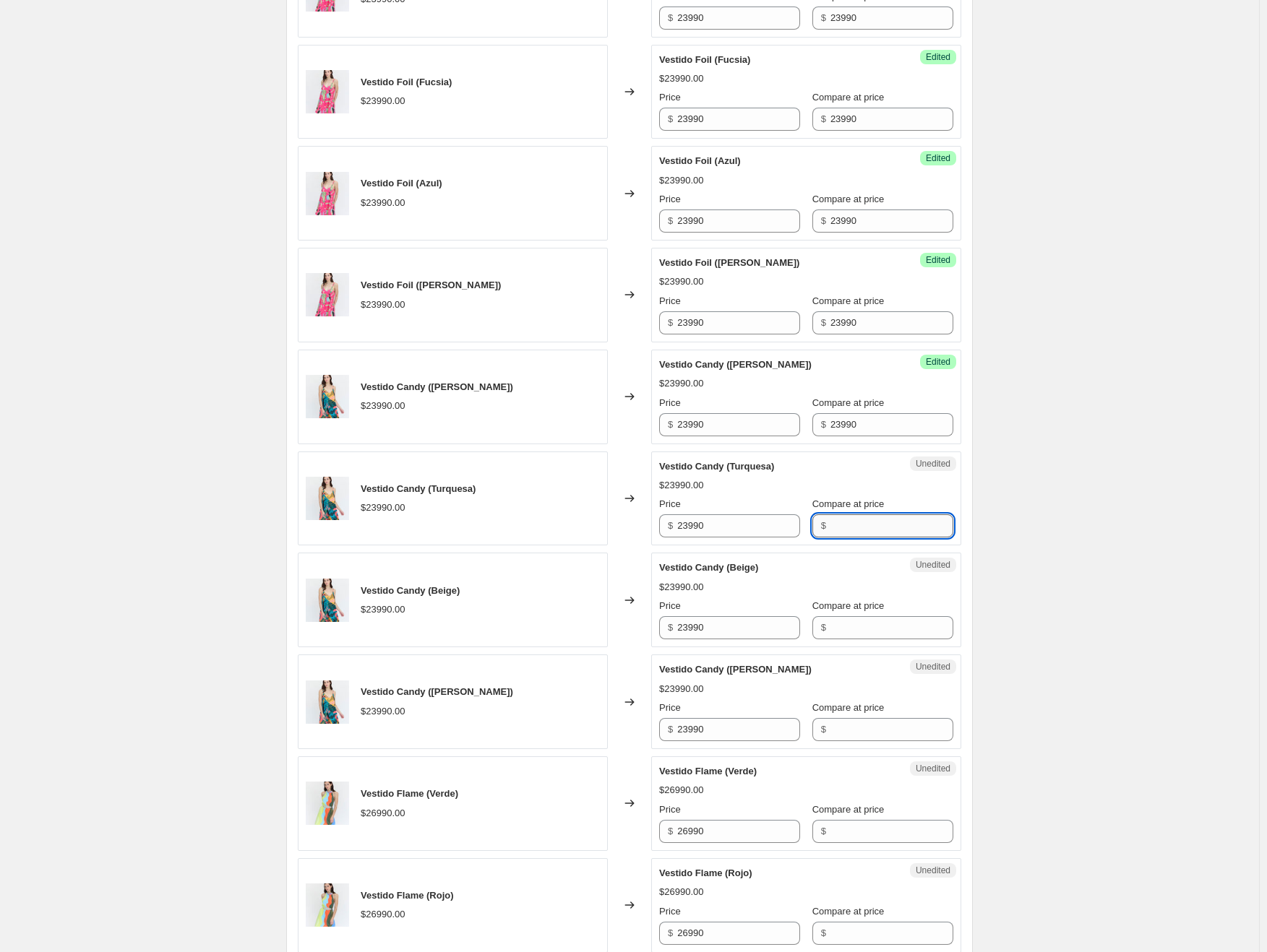
click at [854, 519] on input "Compare at price" at bounding box center [891, 526] width 123 height 23
click at [849, 631] on input "Compare at price" at bounding box center [891, 627] width 123 height 23
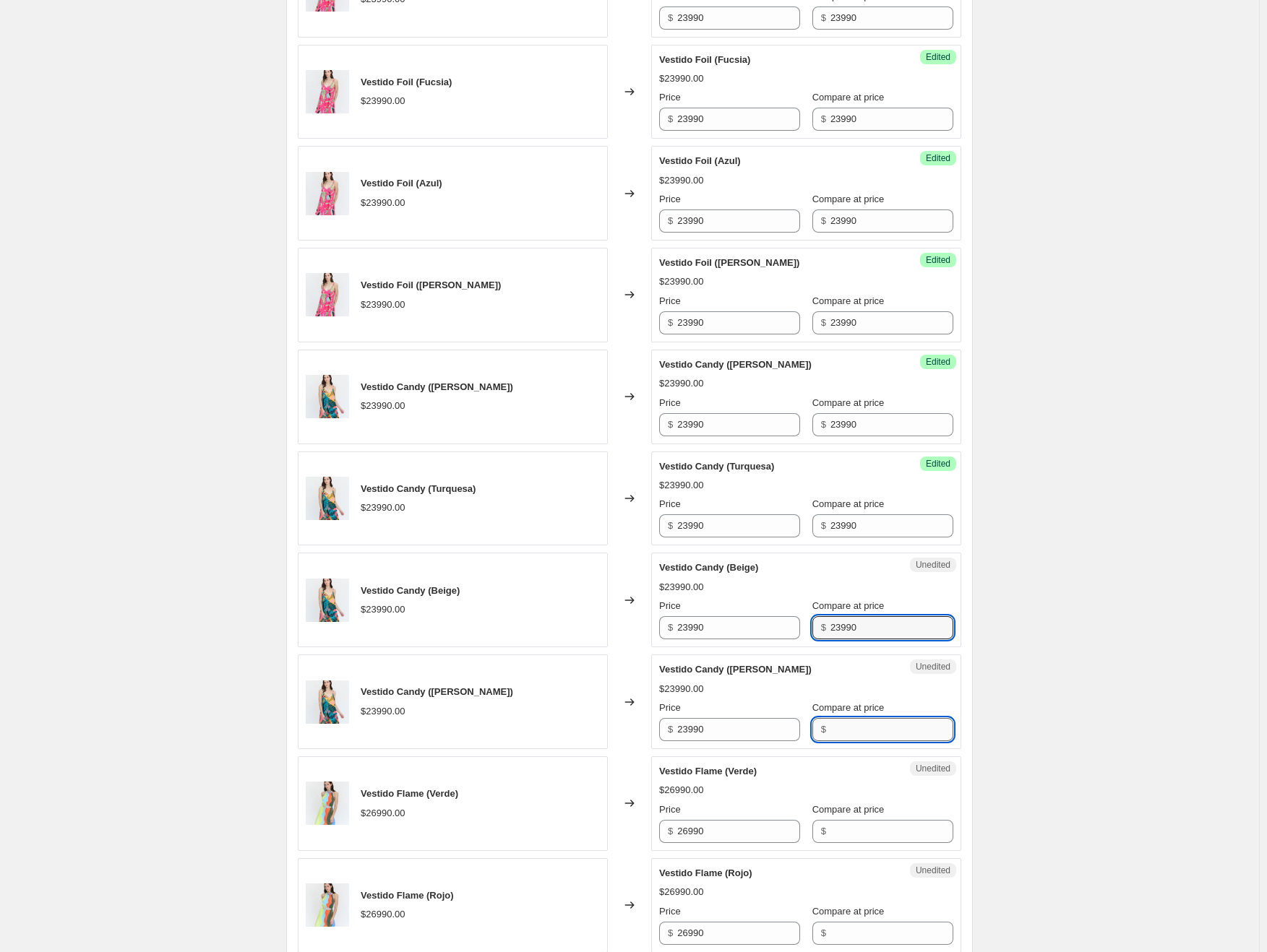
click at [863, 729] on input "Compare at price" at bounding box center [891, 729] width 123 height 23
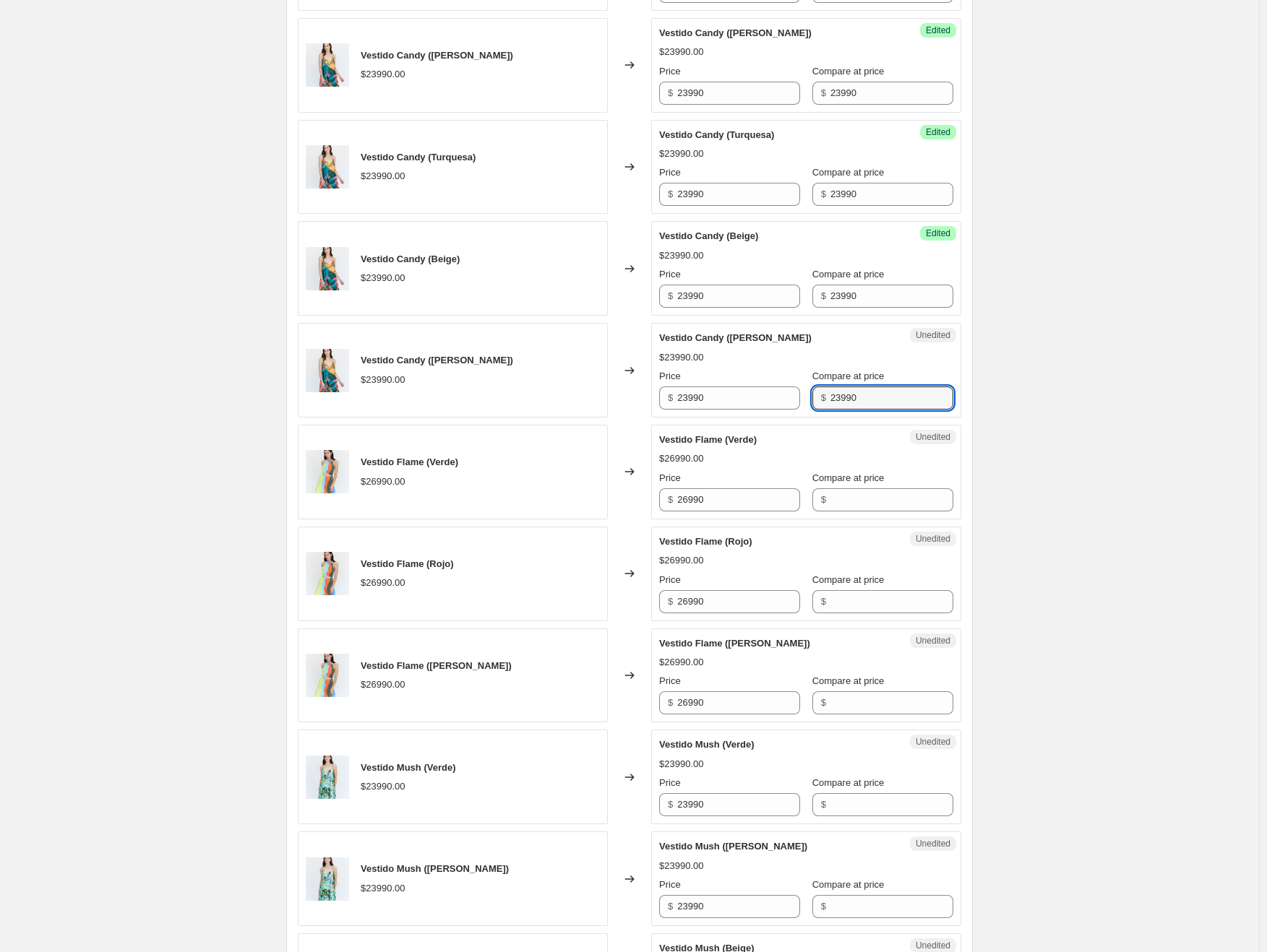
scroll to position [1372, 0]
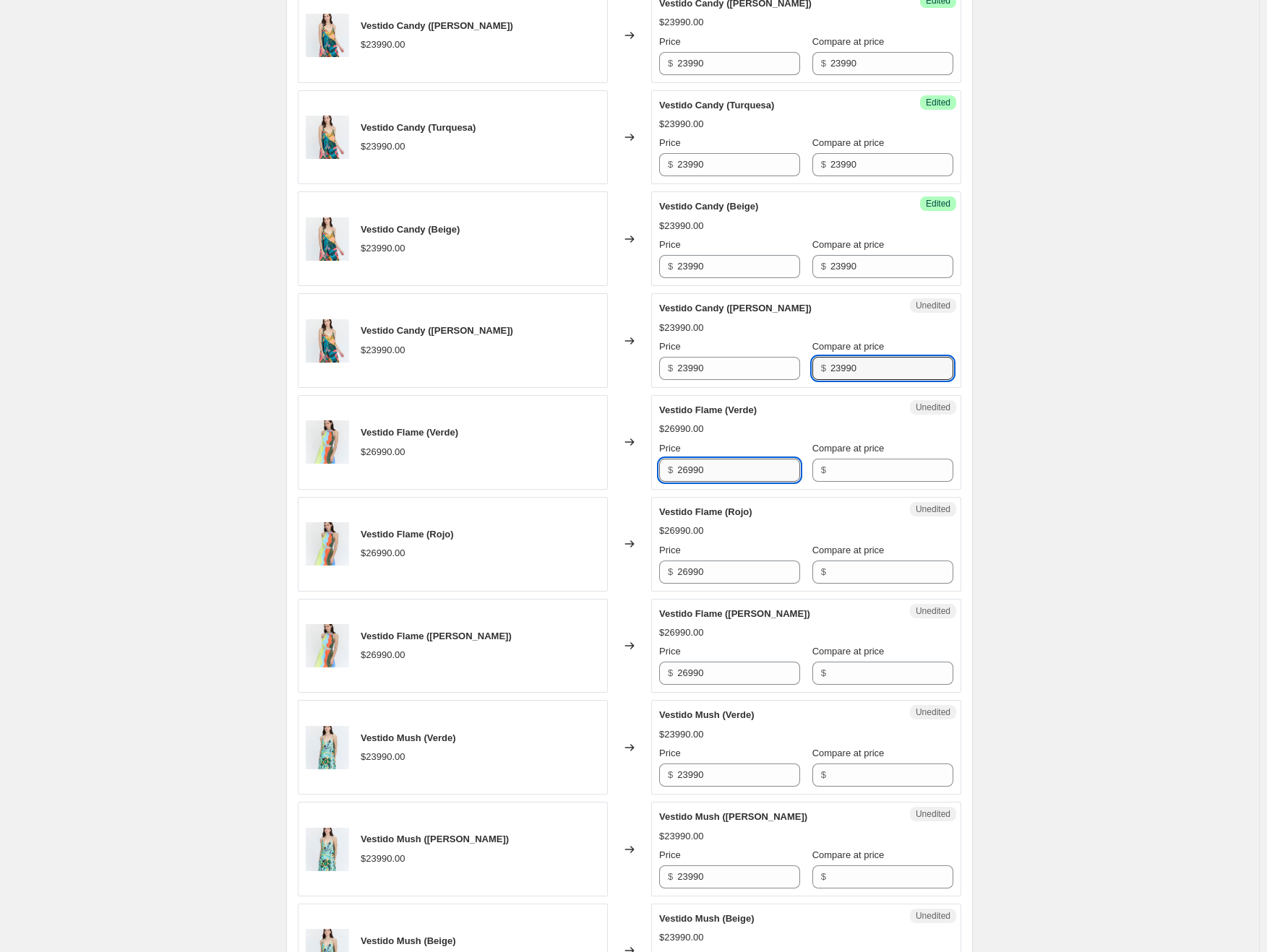
click at [724, 473] on input "26990" at bounding box center [738, 470] width 123 height 23
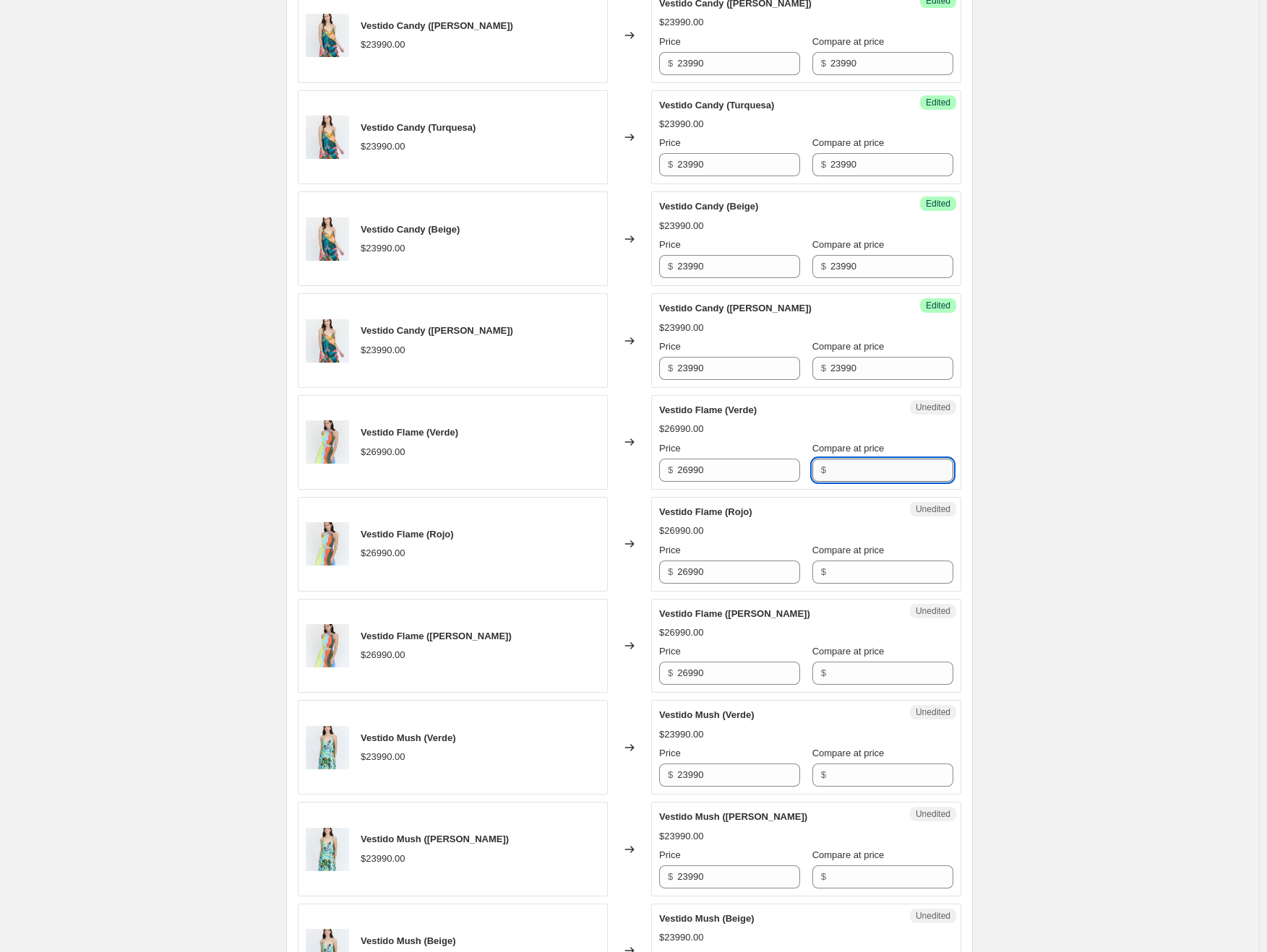
click at [876, 474] on input "Compare at price" at bounding box center [891, 470] width 123 height 23
click at [853, 566] on input "Compare at price" at bounding box center [891, 572] width 123 height 23
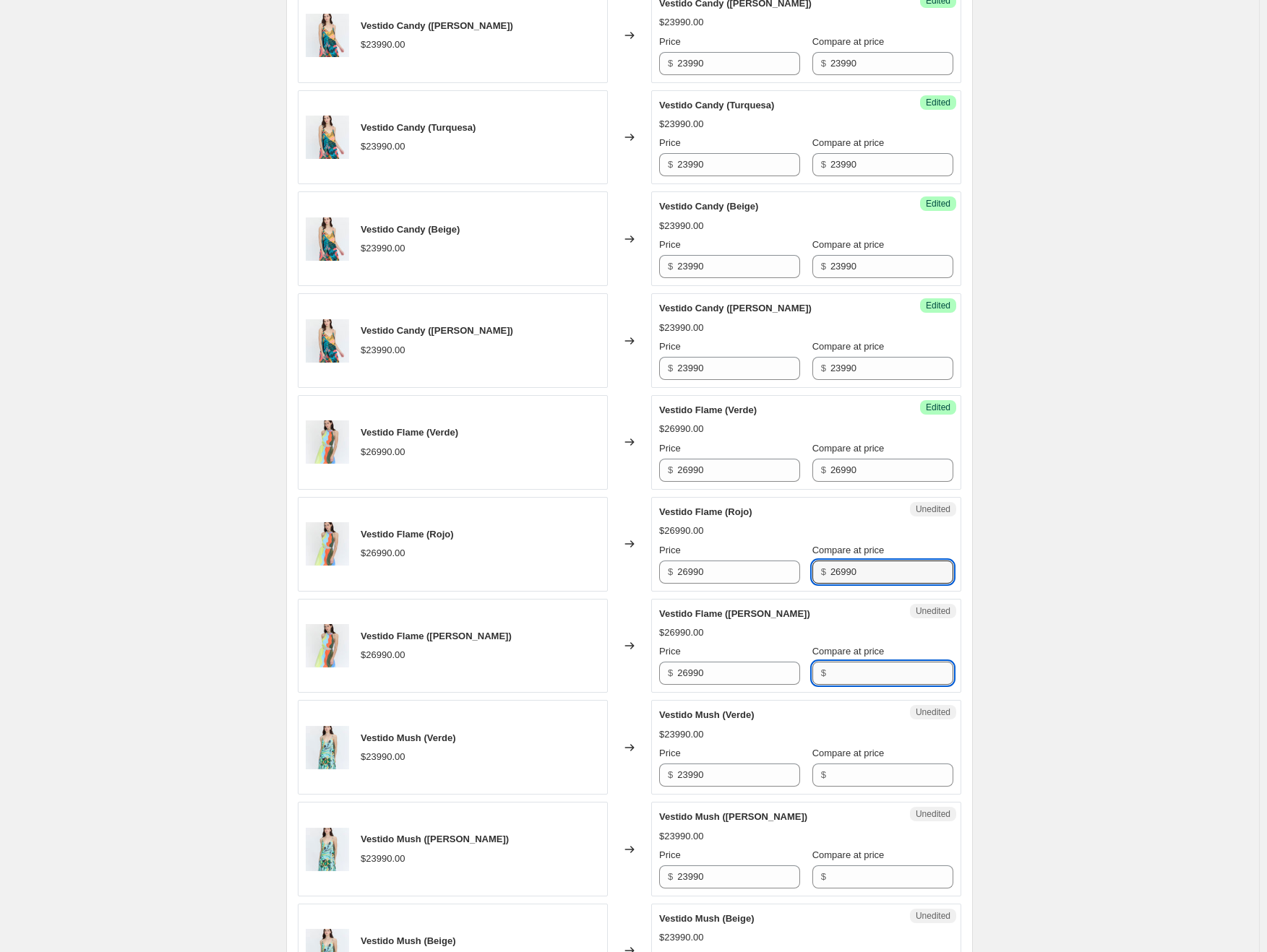
click at [859, 670] on input "Compare at price" at bounding box center [891, 673] width 123 height 23
click at [777, 758] on div "Price $ 23990" at bounding box center [729, 766] width 141 height 40
copy div "$"
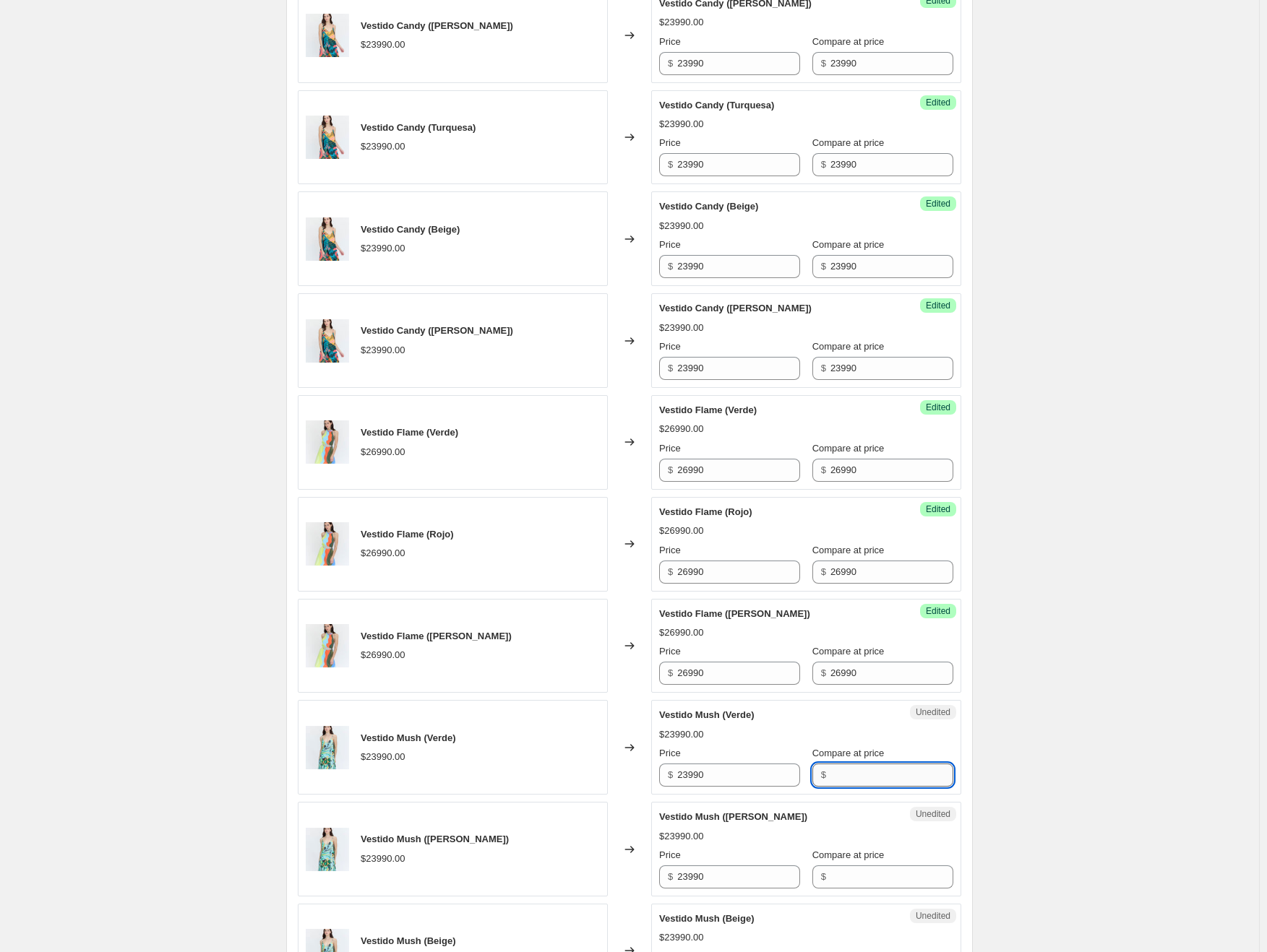
click at [859, 773] on input "Compare at price" at bounding box center [891, 775] width 123 height 23
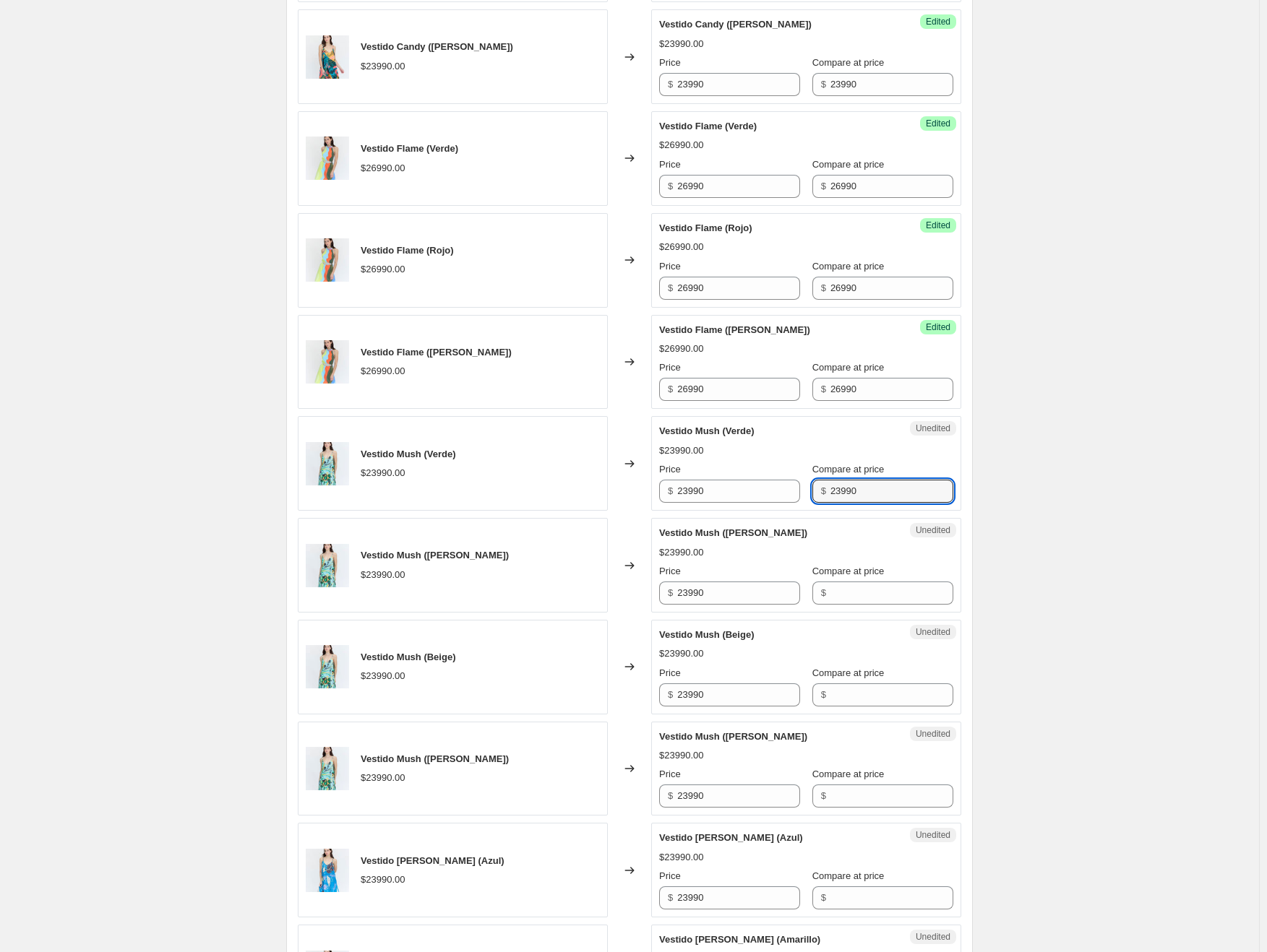
scroll to position [1661, 0]
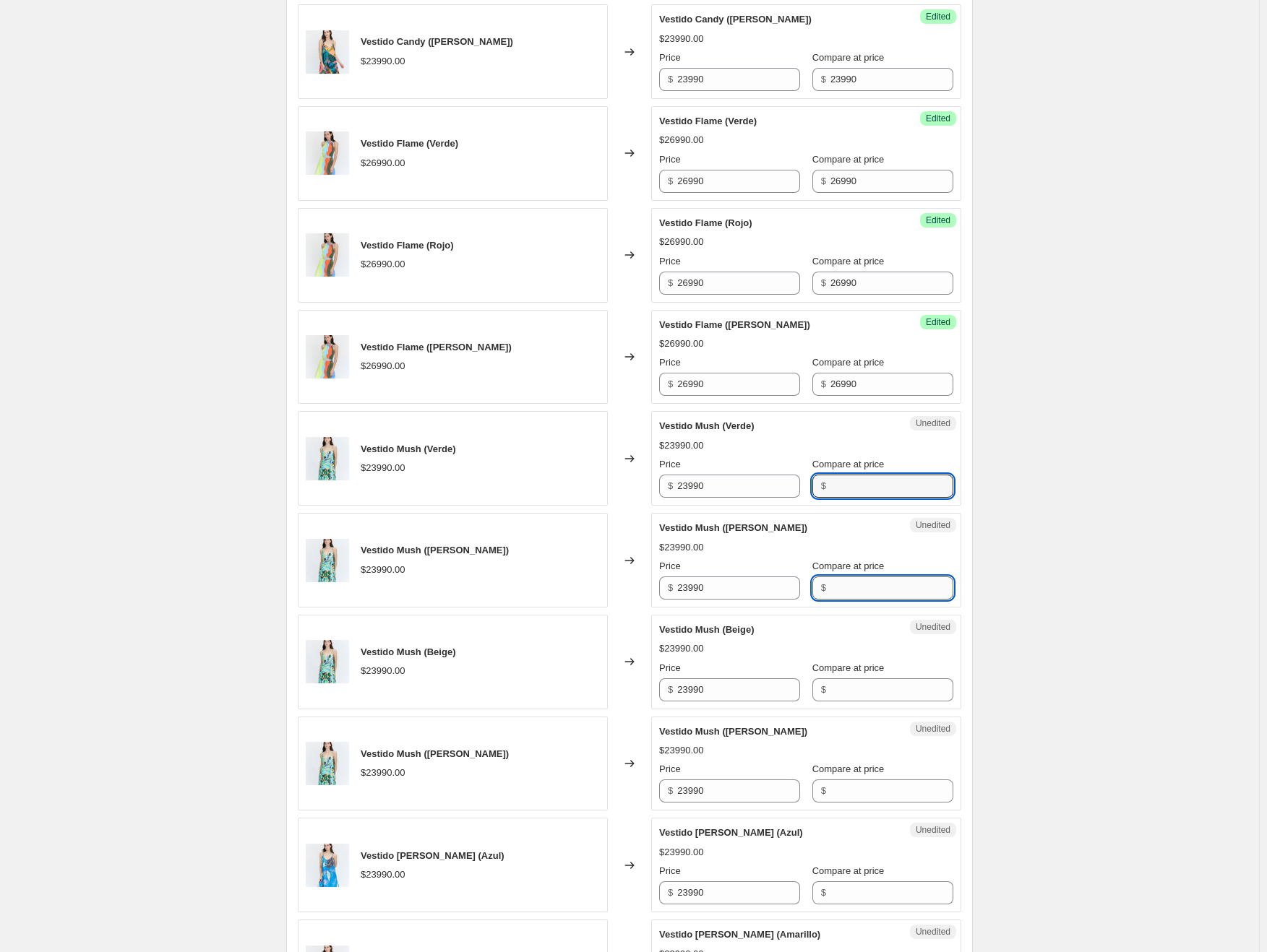
click at [844, 584] on input "Compare at price" at bounding box center [891, 587] width 123 height 23
click at [843, 685] on input "Compare at price" at bounding box center [891, 690] width 123 height 23
click at [848, 781] on input "Compare at price" at bounding box center [891, 790] width 123 height 23
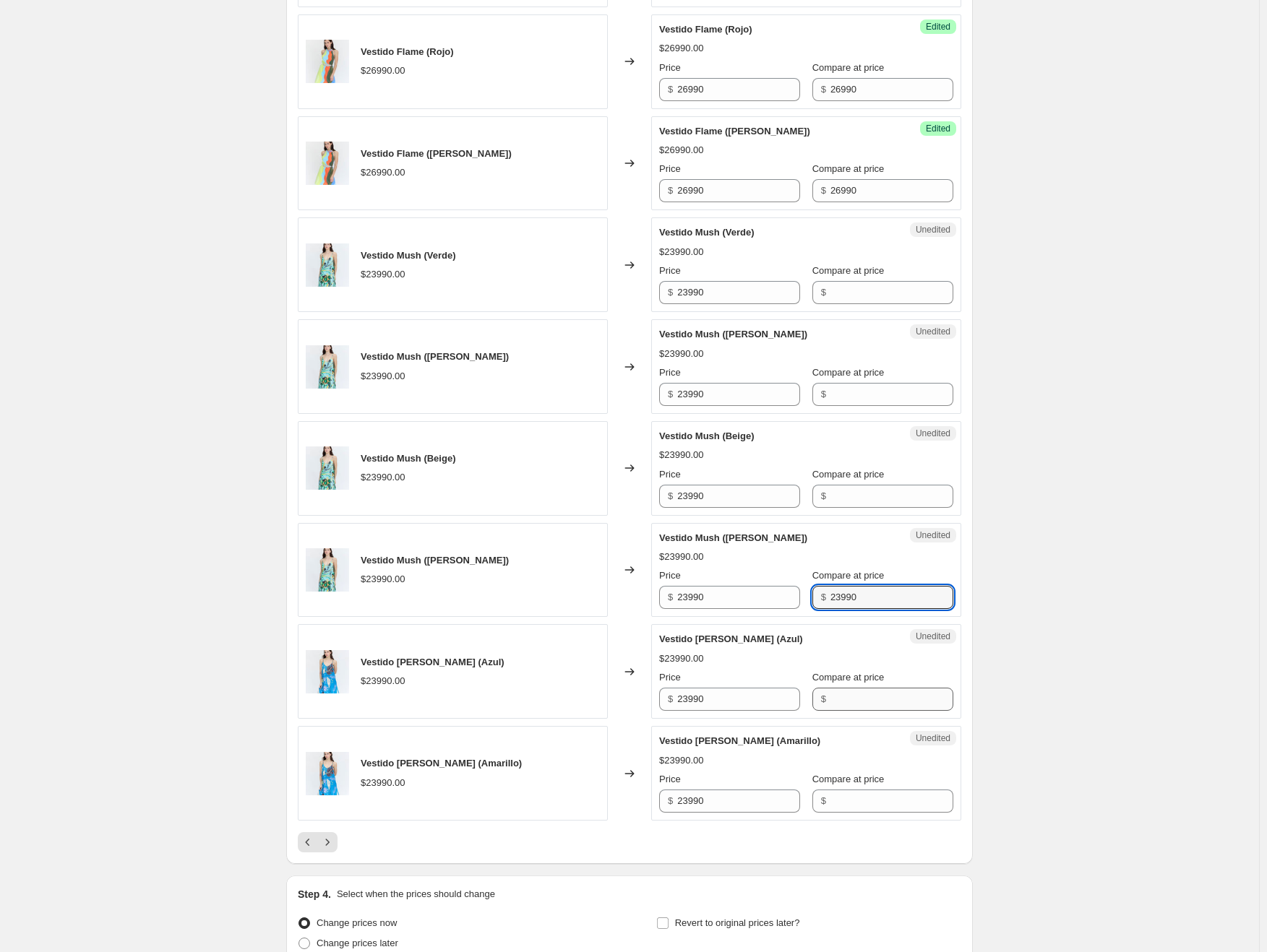
scroll to position [1878, 0]
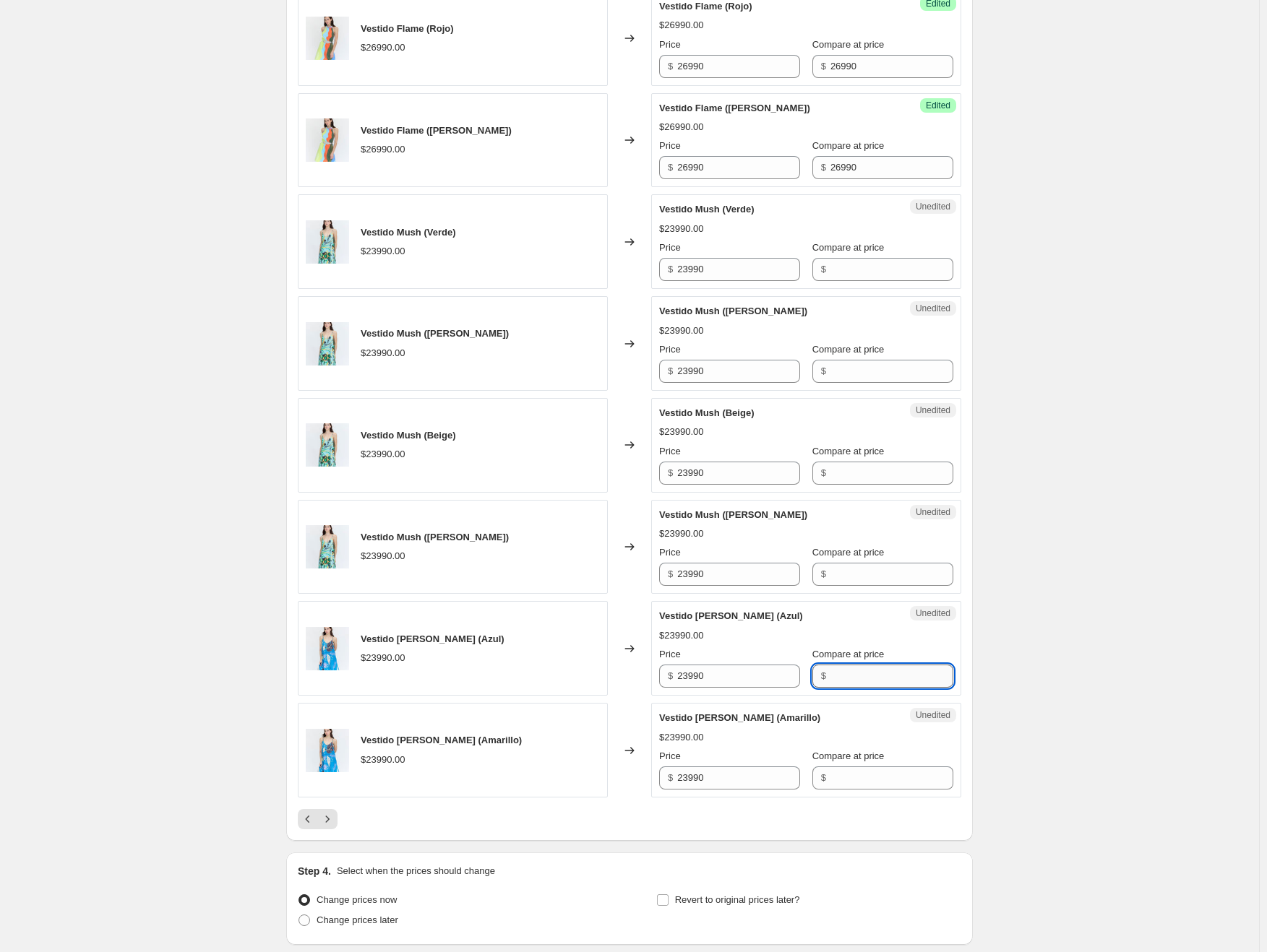
click at [847, 665] on input "Compare at price" at bounding box center [891, 676] width 123 height 23
click at [867, 769] on input "Compare at price" at bounding box center [891, 778] width 123 height 23
click at [335, 813] on icon "Next" at bounding box center [327, 820] width 15 height 15
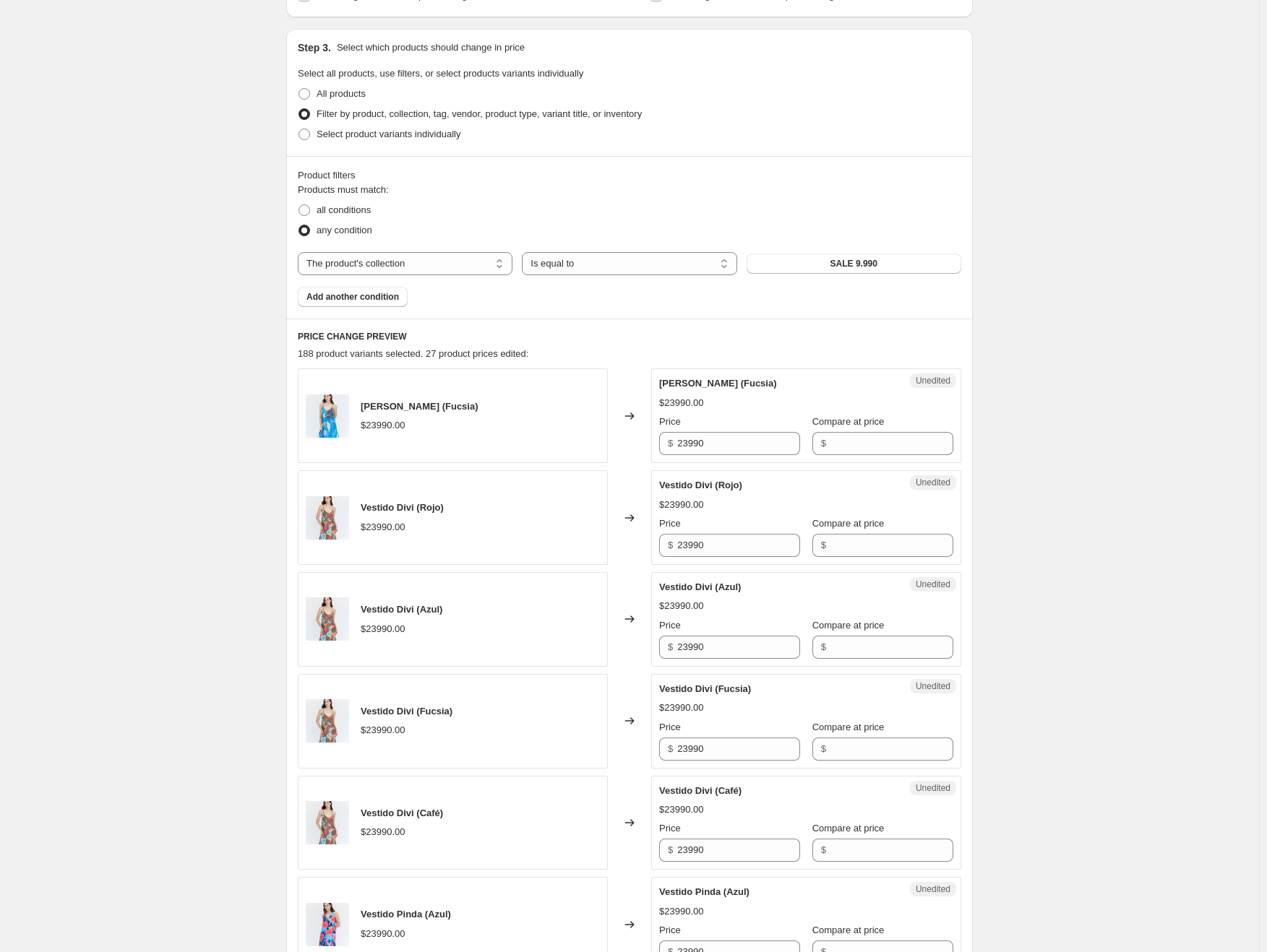
scroll to position [289, 0]
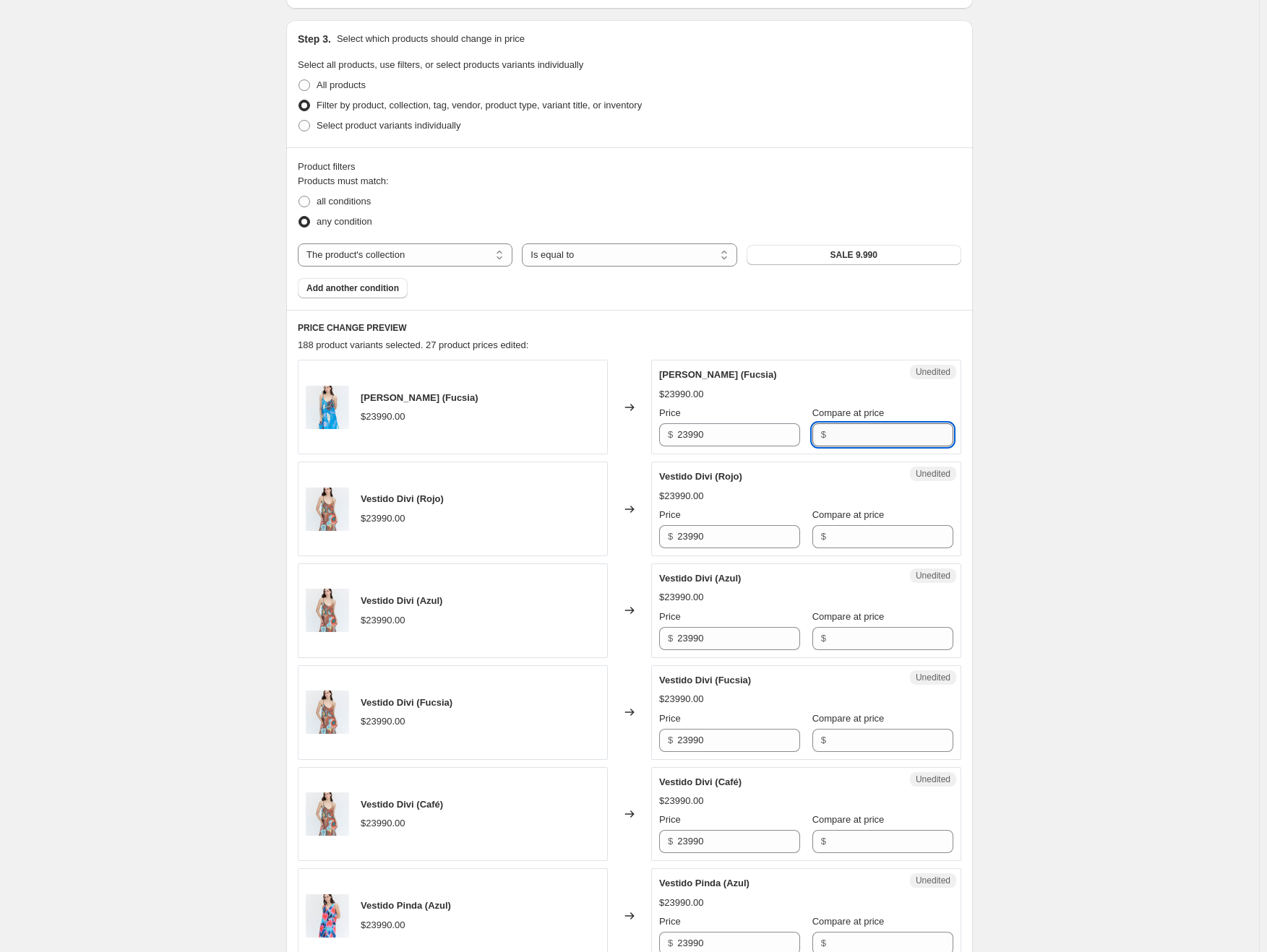
click at [846, 439] on input "Compare at price" at bounding box center [891, 434] width 123 height 23
click at [852, 538] on input "Compare at price" at bounding box center [891, 536] width 123 height 23
click at [855, 642] on input "Compare at price" at bounding box center [891, 638] width 123 height 23
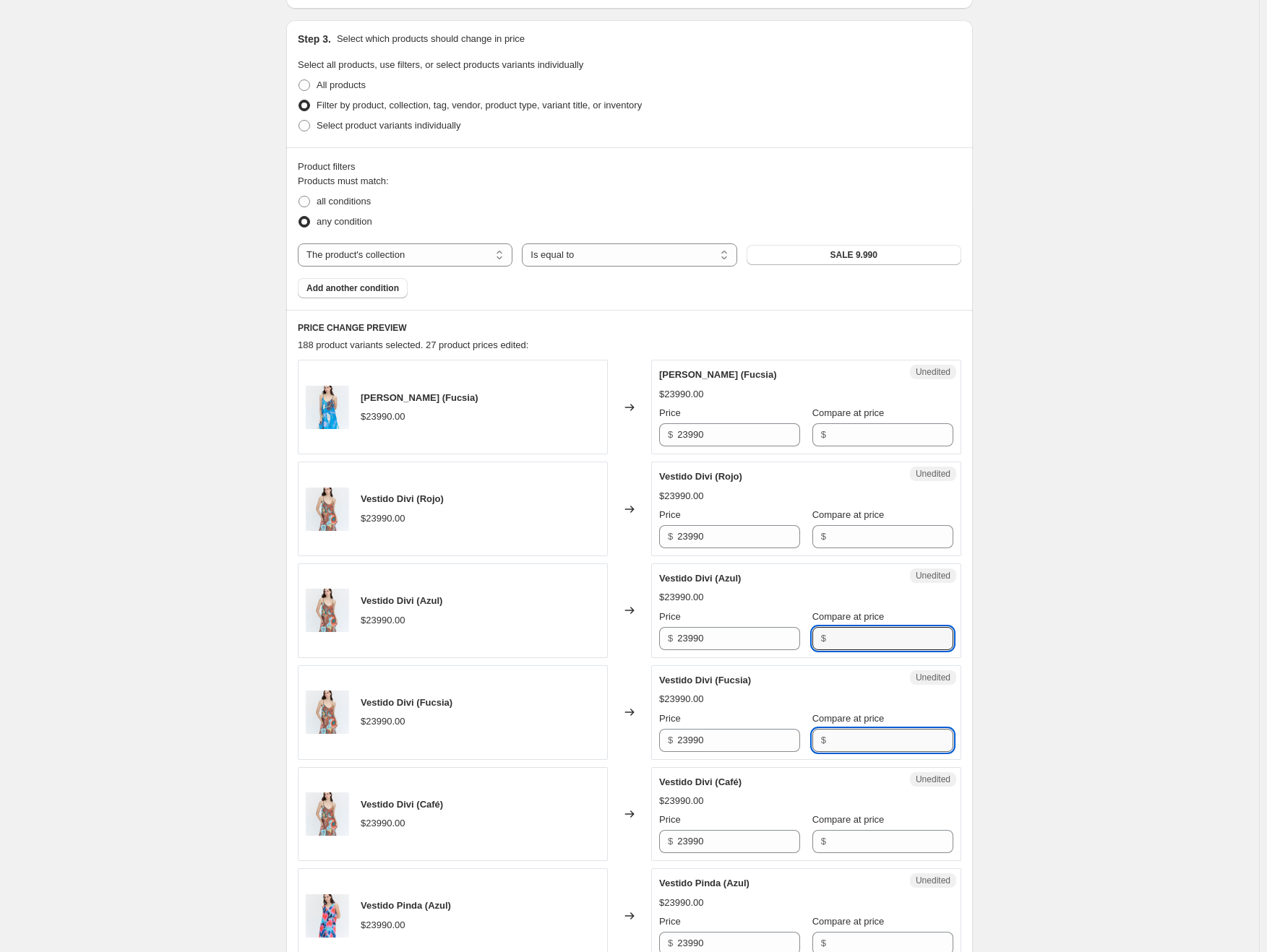
click at [853, 730] on input "Compare at price" at bounding box center [891, 740] width 123 height 23
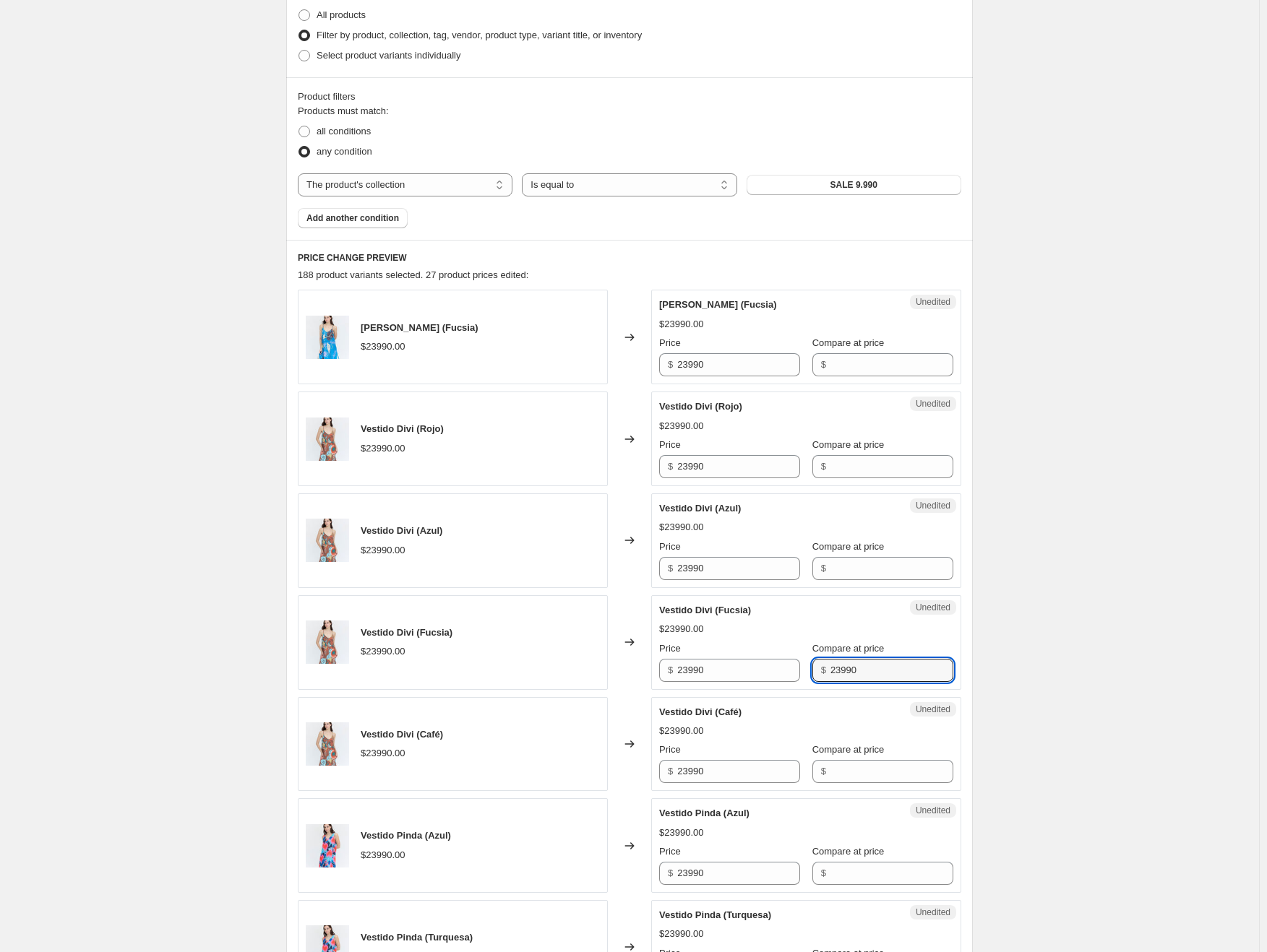
scroll to position [361, 0]
click at [869, 579] on div "Unedited Vestido Divi (Azul) $23990.00 Price $ 23990 Compare at price $" at bounding box center [806, 538] width 310 height 95
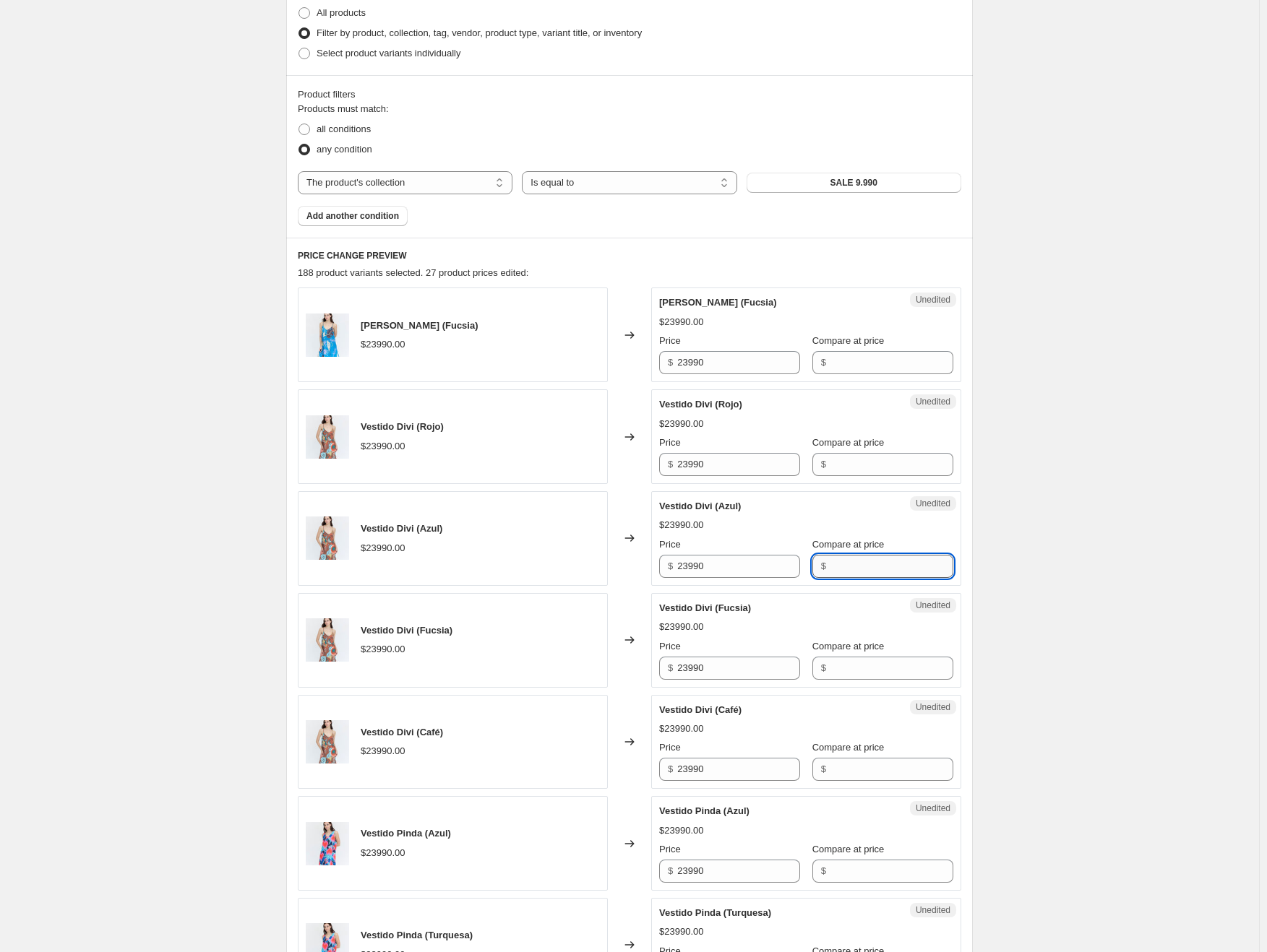
click at [868, 572] on input "Compare at price" at bounding box center [891, 566] width 123 height 23
click at [857, 465] on input "Compare at price" at bounding box center [891, 464] width 123 height 23
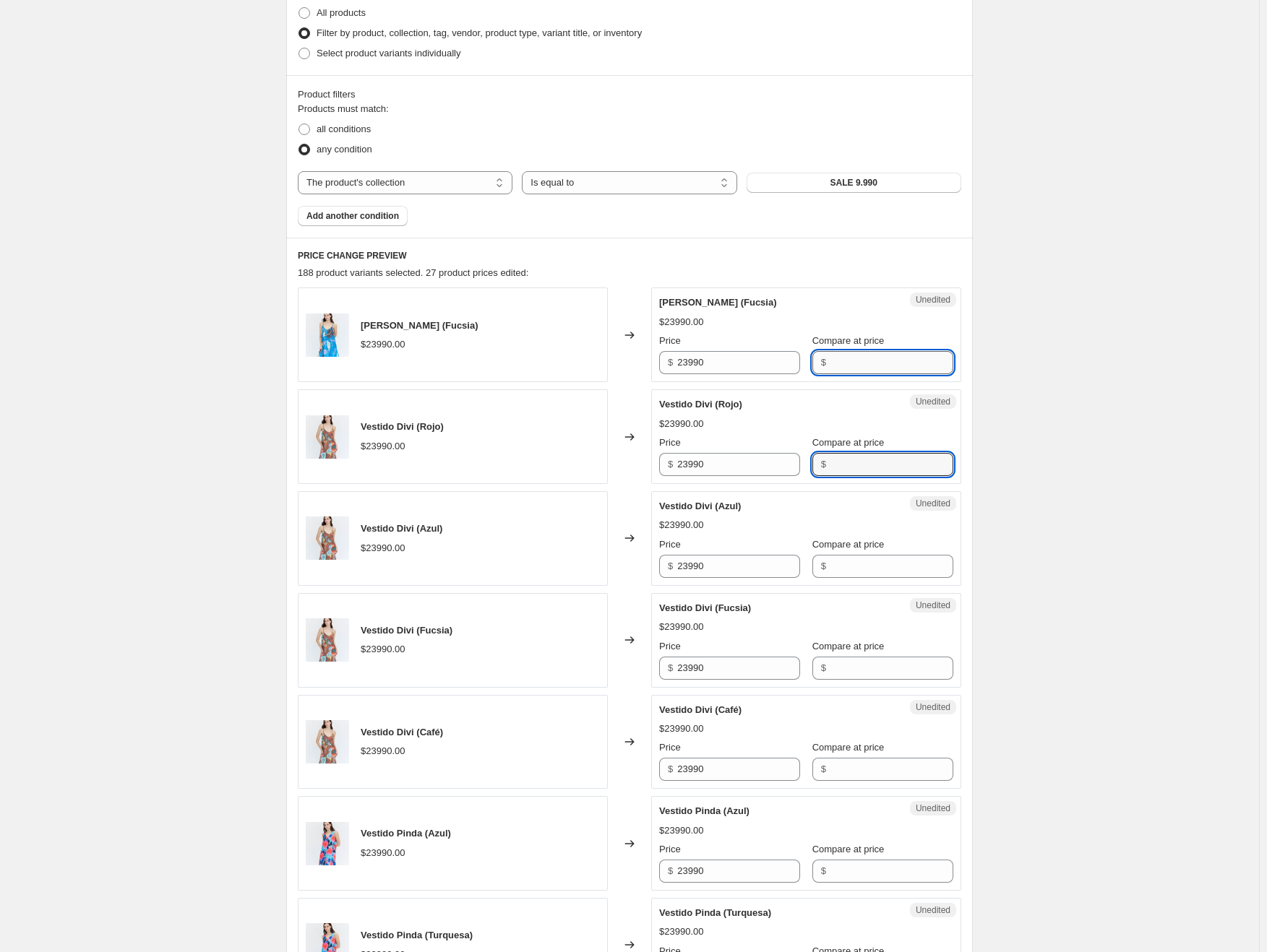
click at [838, 368] on input "Compare at price" at bounding box center [891, 362] width 123 height 23
click at [893, 472] on input "Compare at price" at bounding box center [891, 464] width 123 height 23
click at [854, 359] on input "Compare at price" at bounding box center [891, 362] width 123 height 23
click at [1003, 400] on div "Create new price [MEDICAL_DATA]. This page is ready Create new price [MEDICAL_D…" at bounding box center [629, 501] width 1259 height 1723
click at [870, 358] on input "Compare at price" at bounding box center [891, 362] width 123 height 23
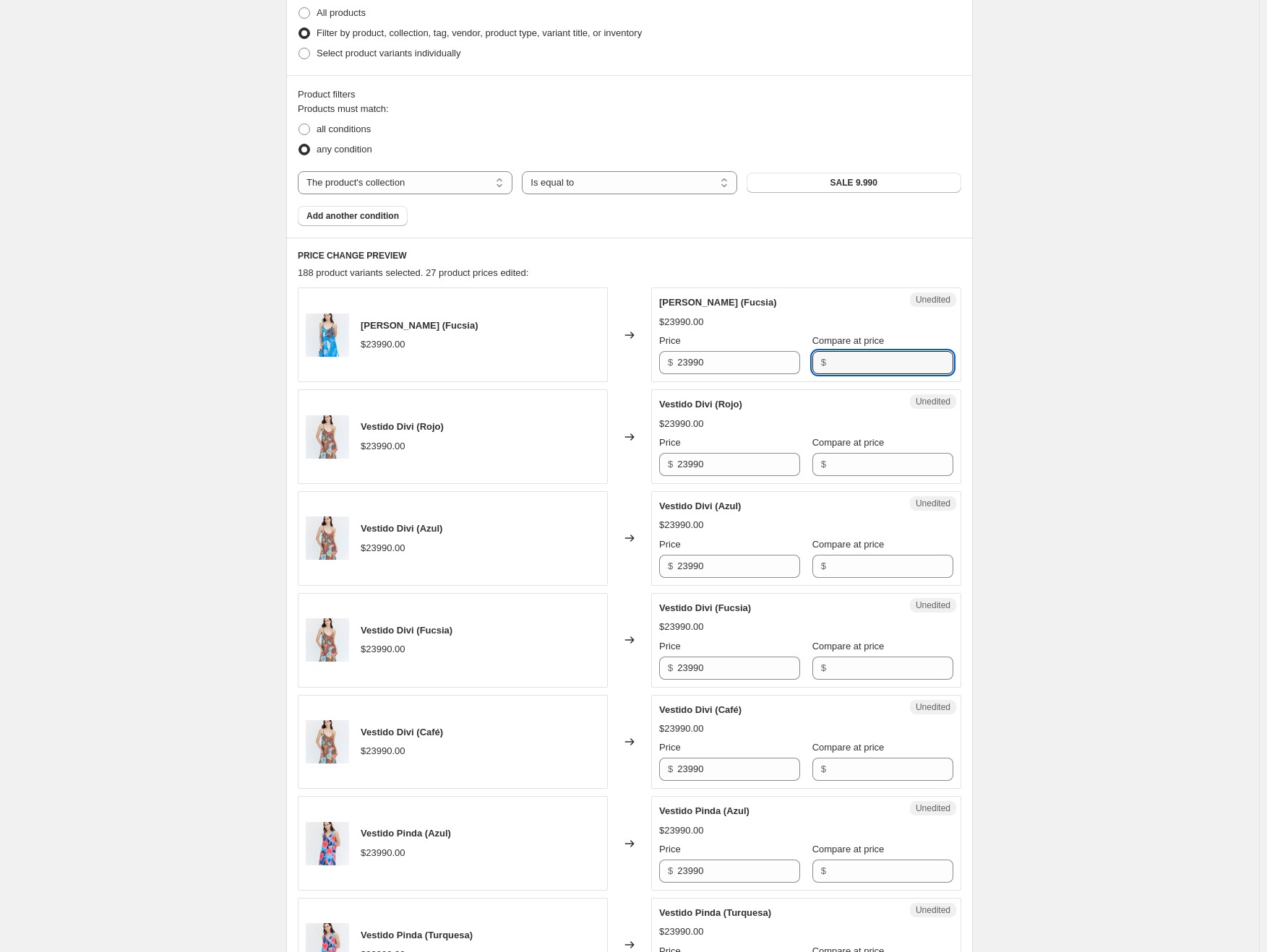
click at [1010, 439] on div "Create new price [MEDICAL_DATA]. This page is ready Create new price [MEDICAL_D…" at bounding box center [629, 501] width 1259 height 1723
click at [861, 465] on input "Compare at price" at bounding box center [891, 464] width 123 height 23
click at [985, 502] on div "Create new price [MEDICAL_DATA]. This page is ready Create new price [MEDICAL_D…" at bounding box center [629, 501] width 721 height 1723
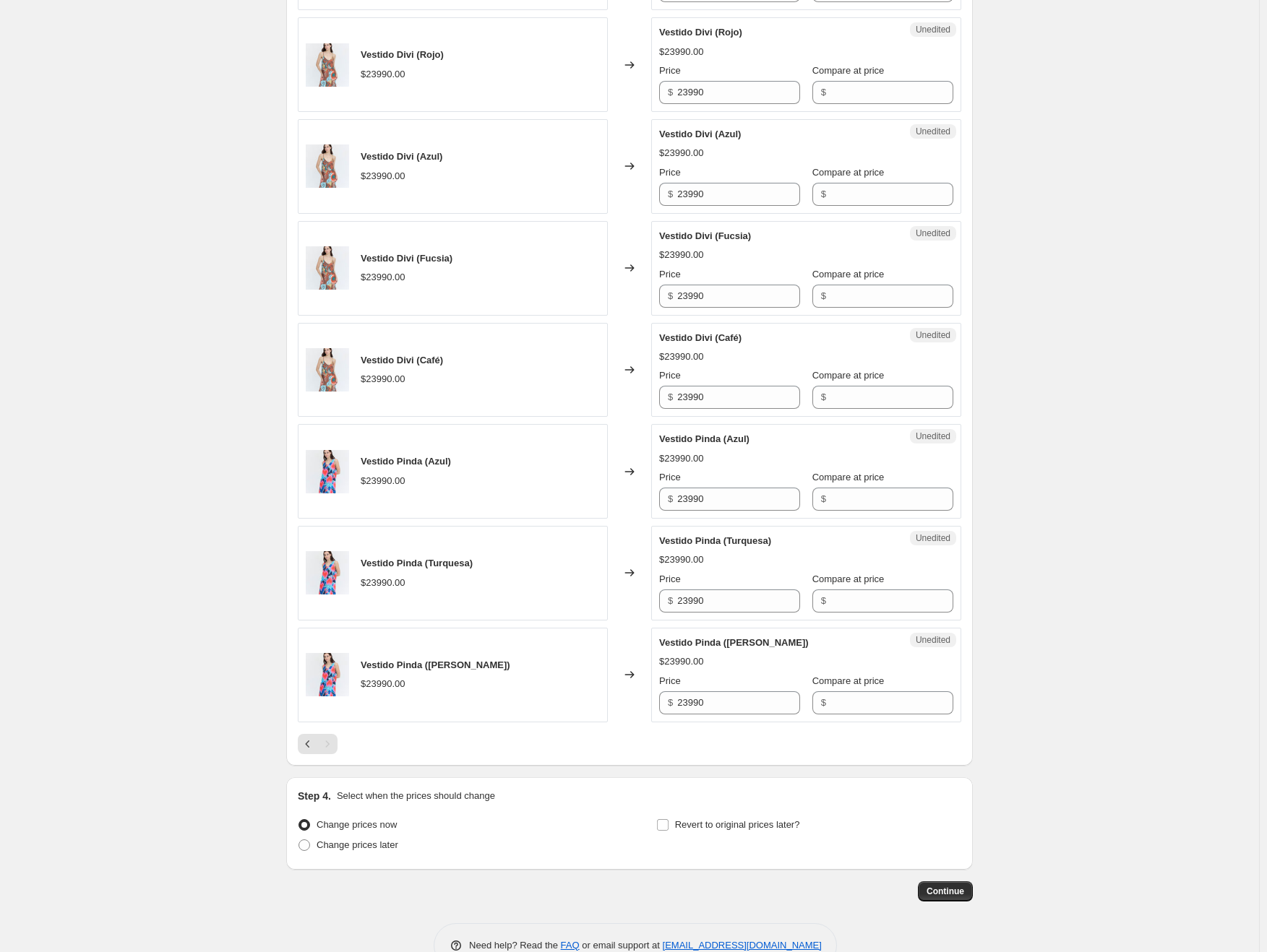
scroll to position [767, 0]
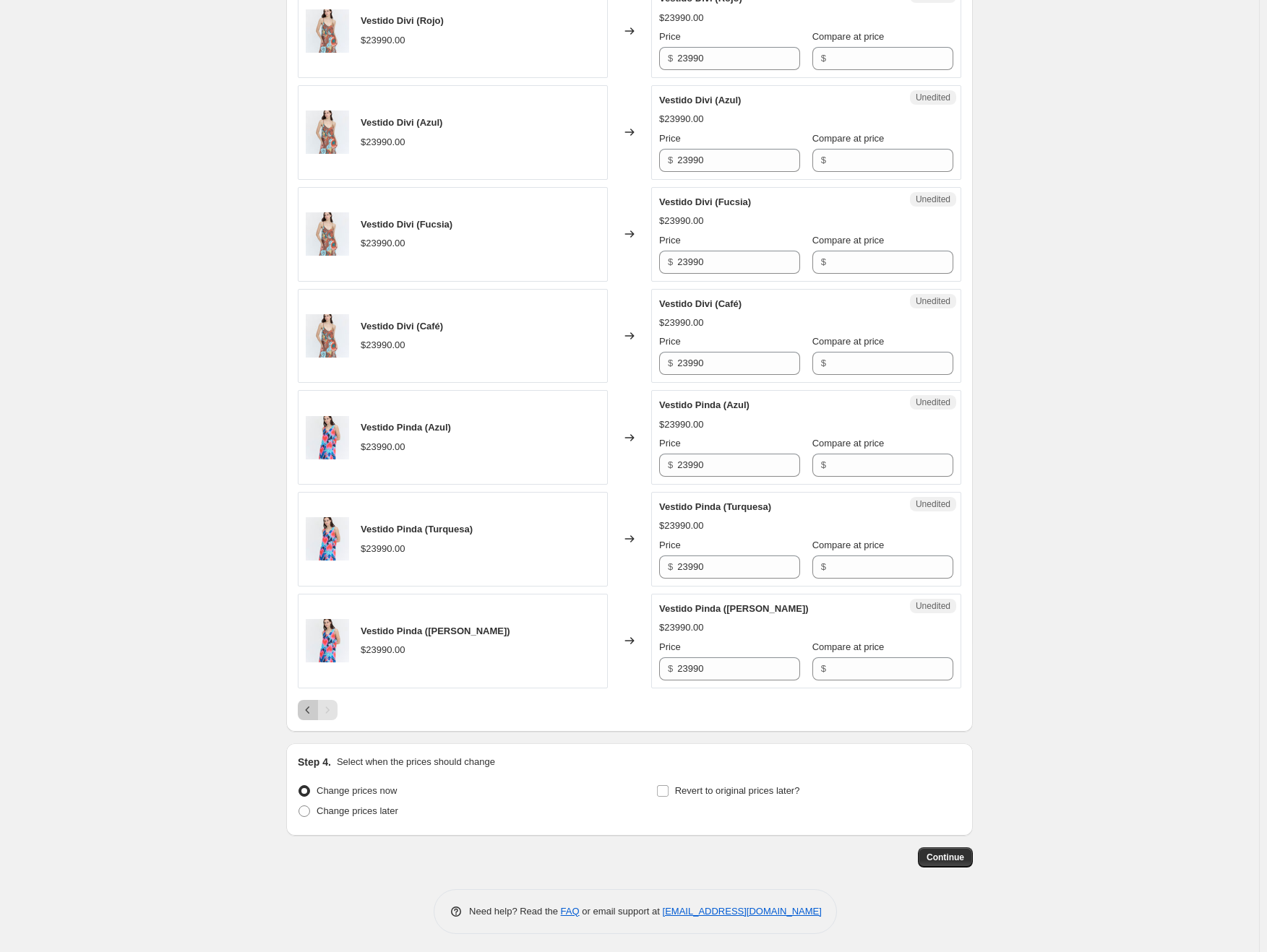
click at [310, 710] on icon "Previous" at bounding box center [308, 710] width 15 height 15
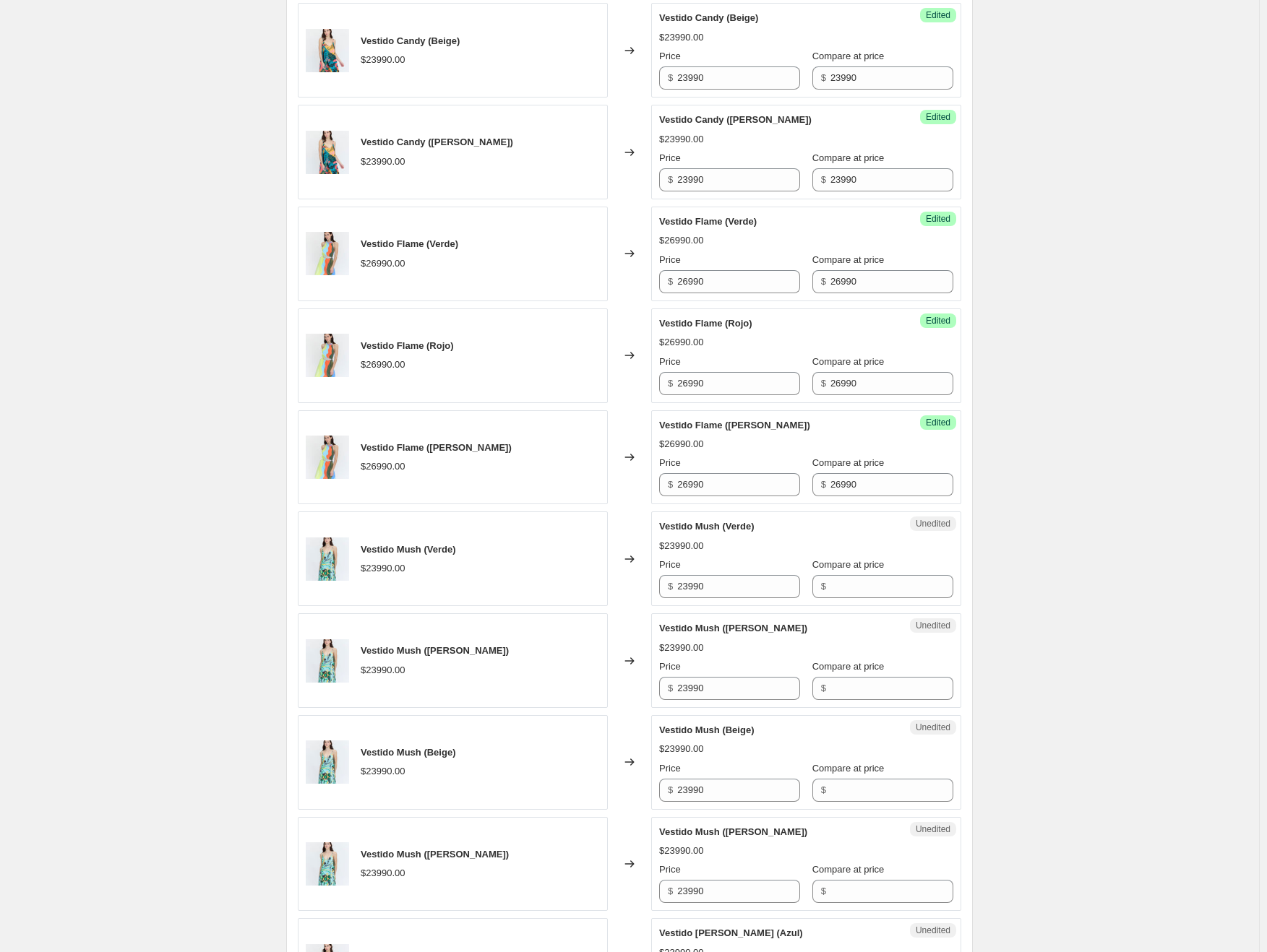
scroll to position [1562, 0]
click at [877, 568] on div "Compare at price $" at bounding box center [883, 577] width 141 height 40
click at [876, 574] on input "Compare at price" at bounding box center [891, 585] width 123 height 23
click at [891, 588] on input "Compare at price" at bounding box center [891, 585] width 123 height 23
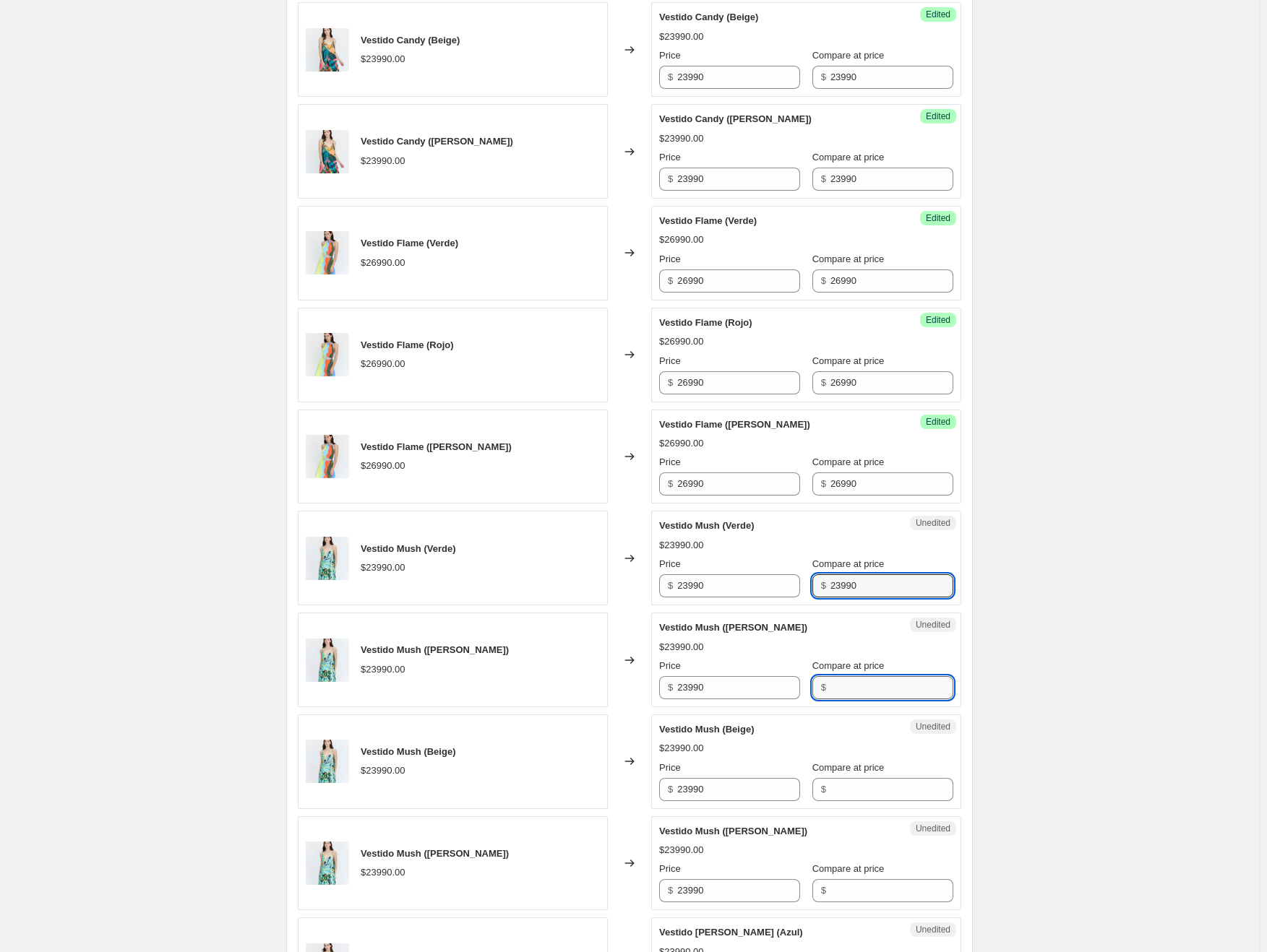
click at [860, 677] on input "Compare at price" at bounding box center [891, 687] width 123 height 23
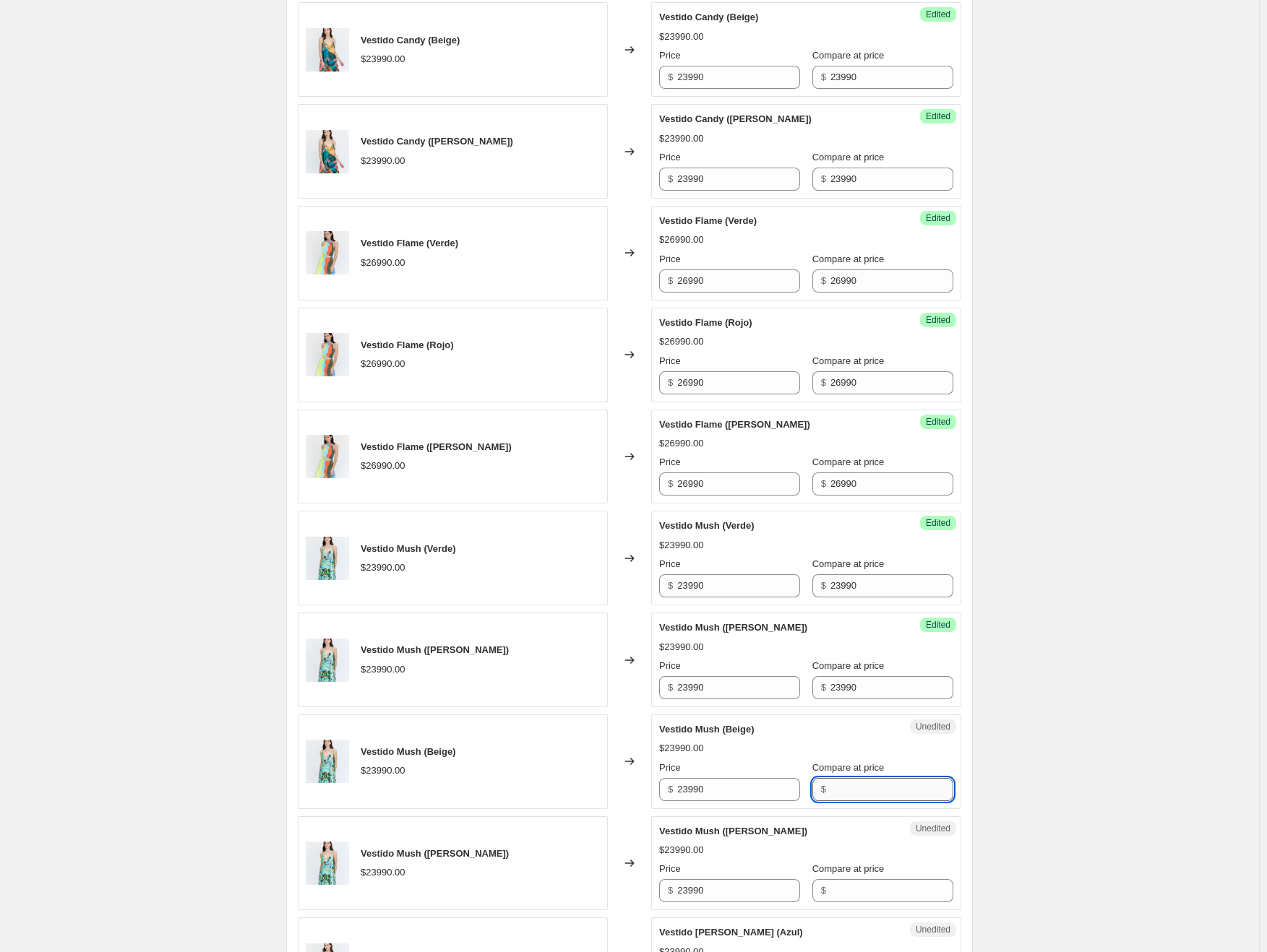
click at [850, 778] on input "Compare at price" at bounding box center [891, 789] width 123 height 23
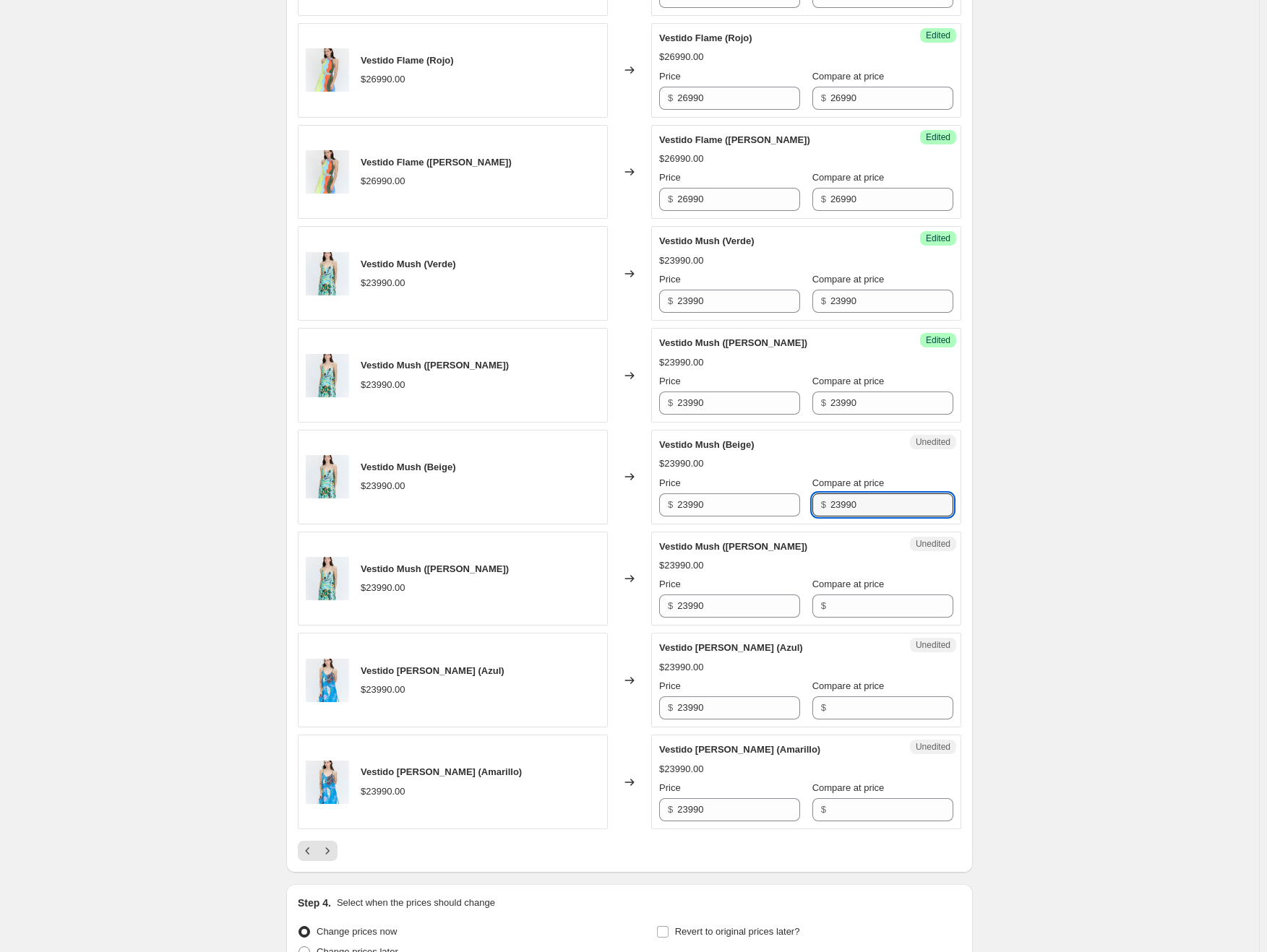
scroll to position [1851, 0]
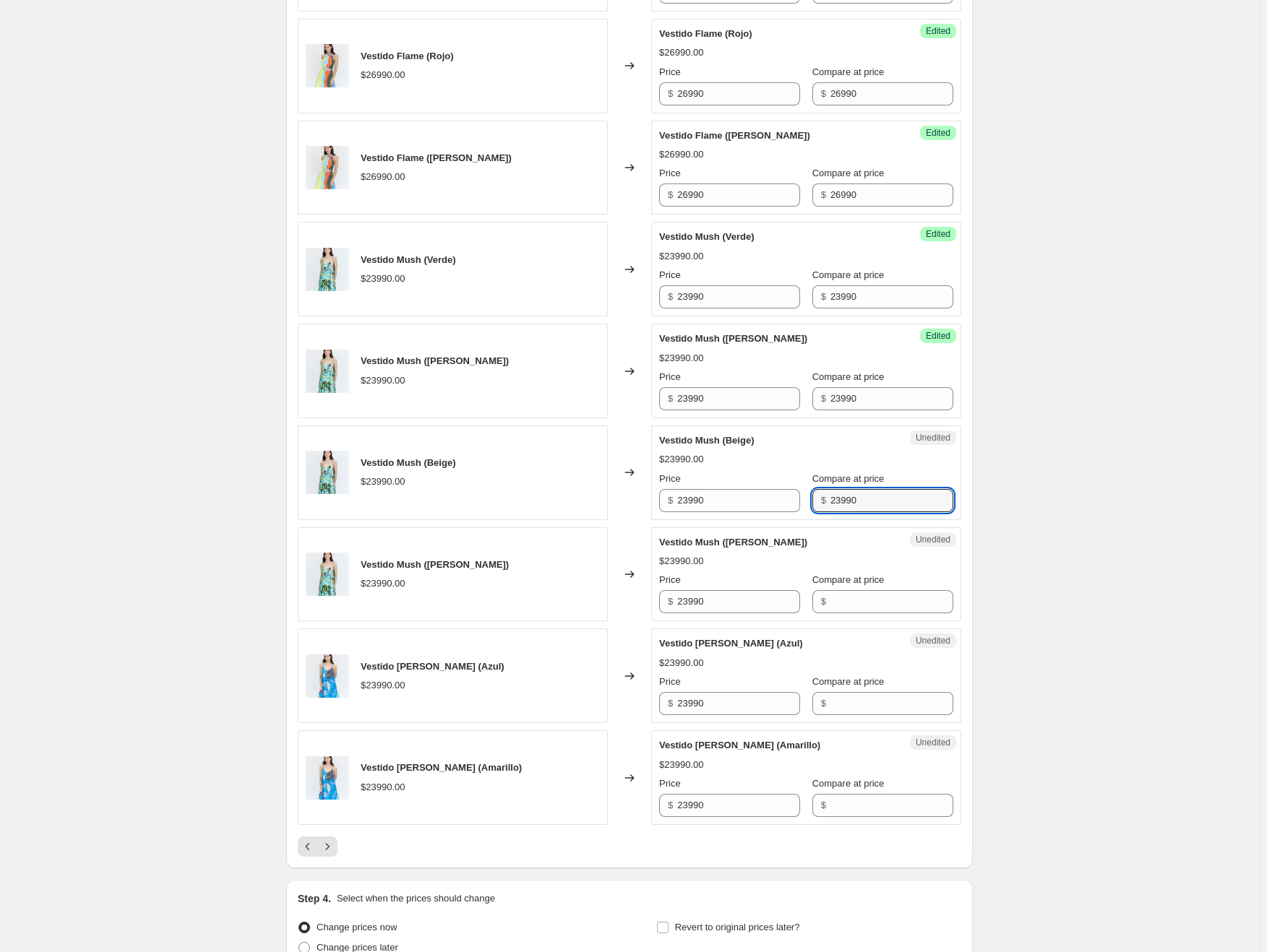
click at [868, 579] on span "Compare at price" at bounding box center [849, 579] width 72 height 11
click at [868, 590] on input "Compare at price" at bounding box center [891, 601] width 123 height 23
click at [864, 595] on input "Compare at price" at bounding box center [891, 601] width 123 height 23
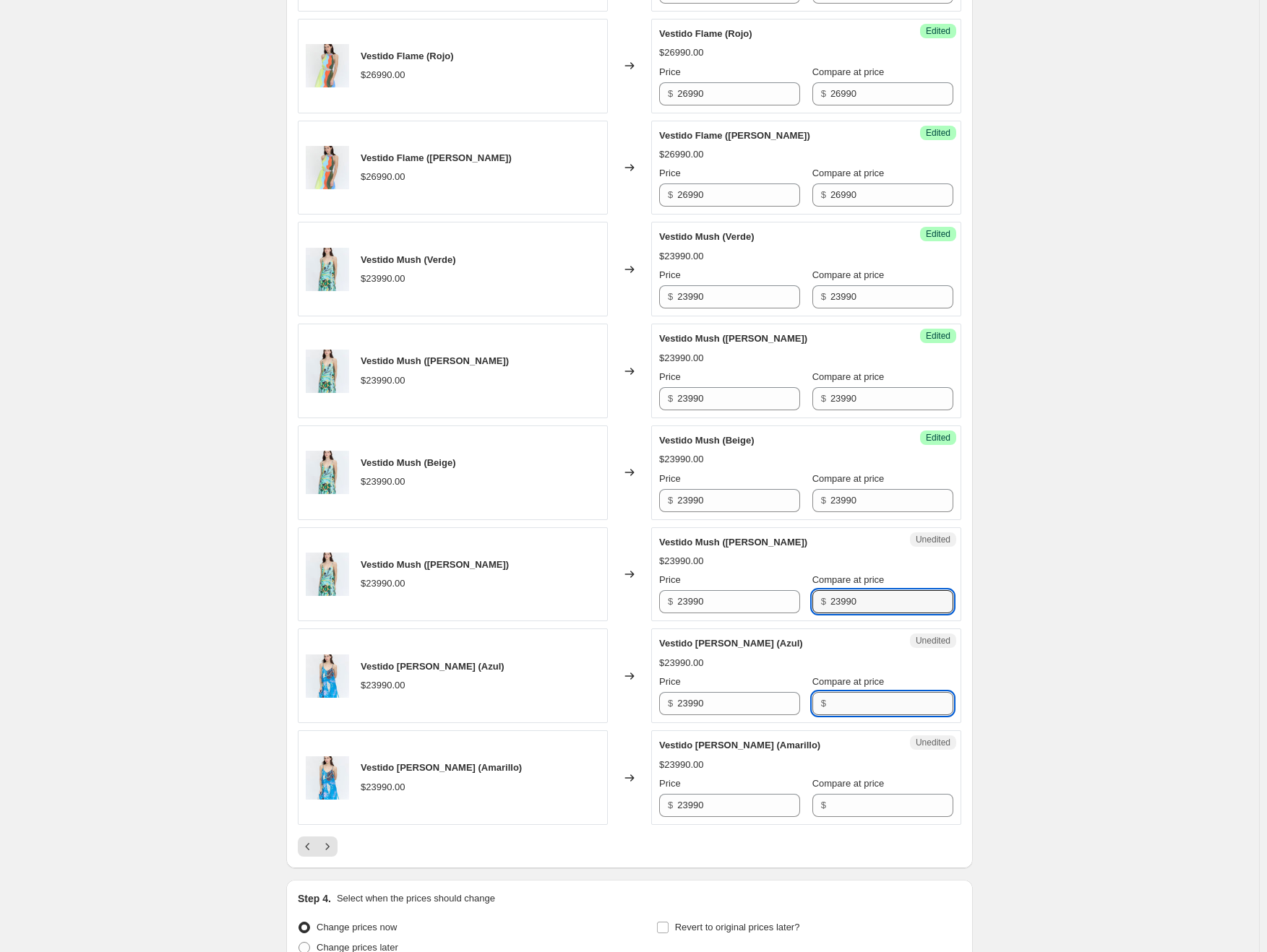
click at [838, 697] on input "Compare at price" at bounding box center [891, 704] width 123 height 23
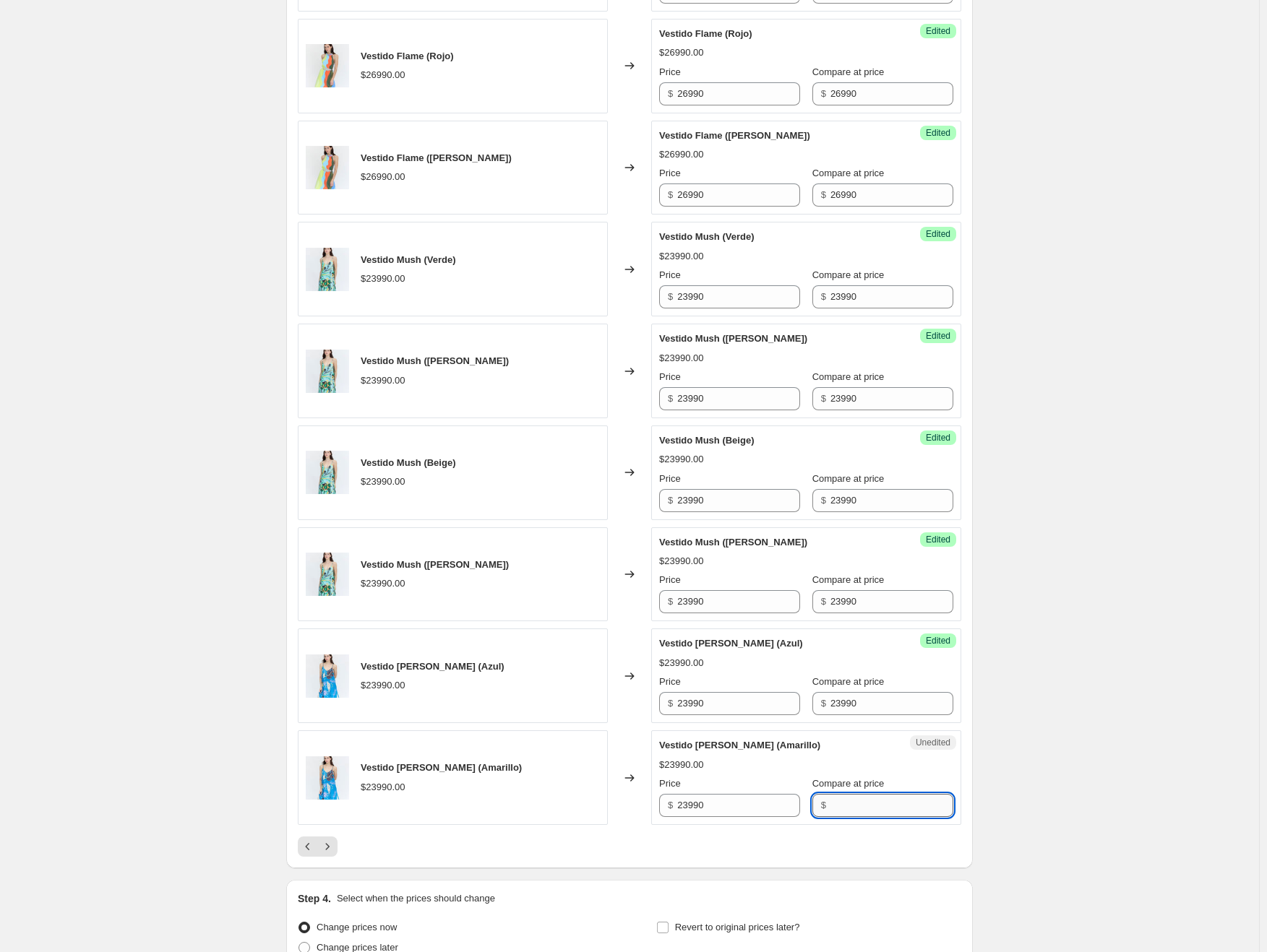
click at [841, 804] on input "Compare at price" at bounding box center [891, 805] width 123 height 23
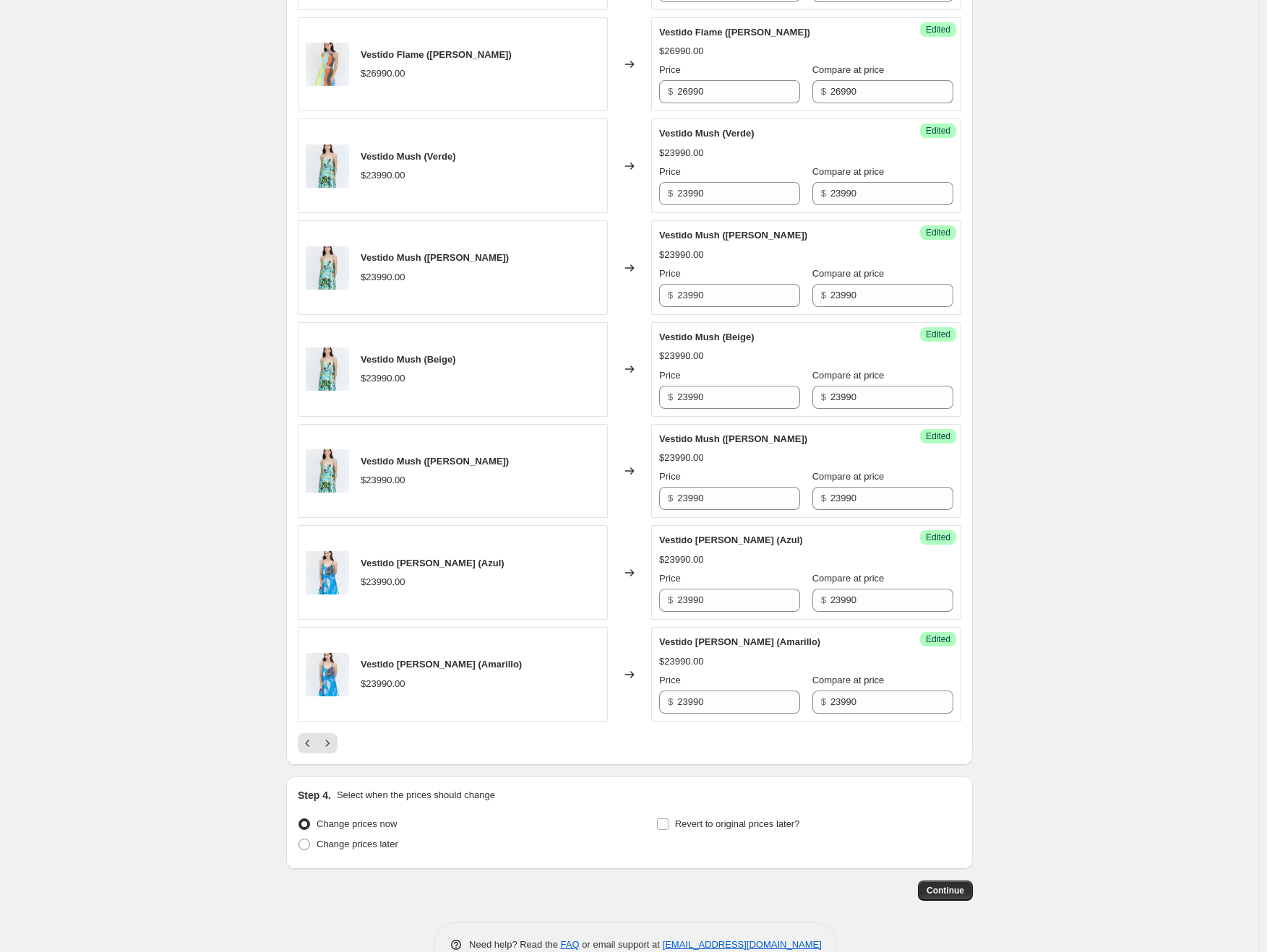
scroll to position [1985, 0]
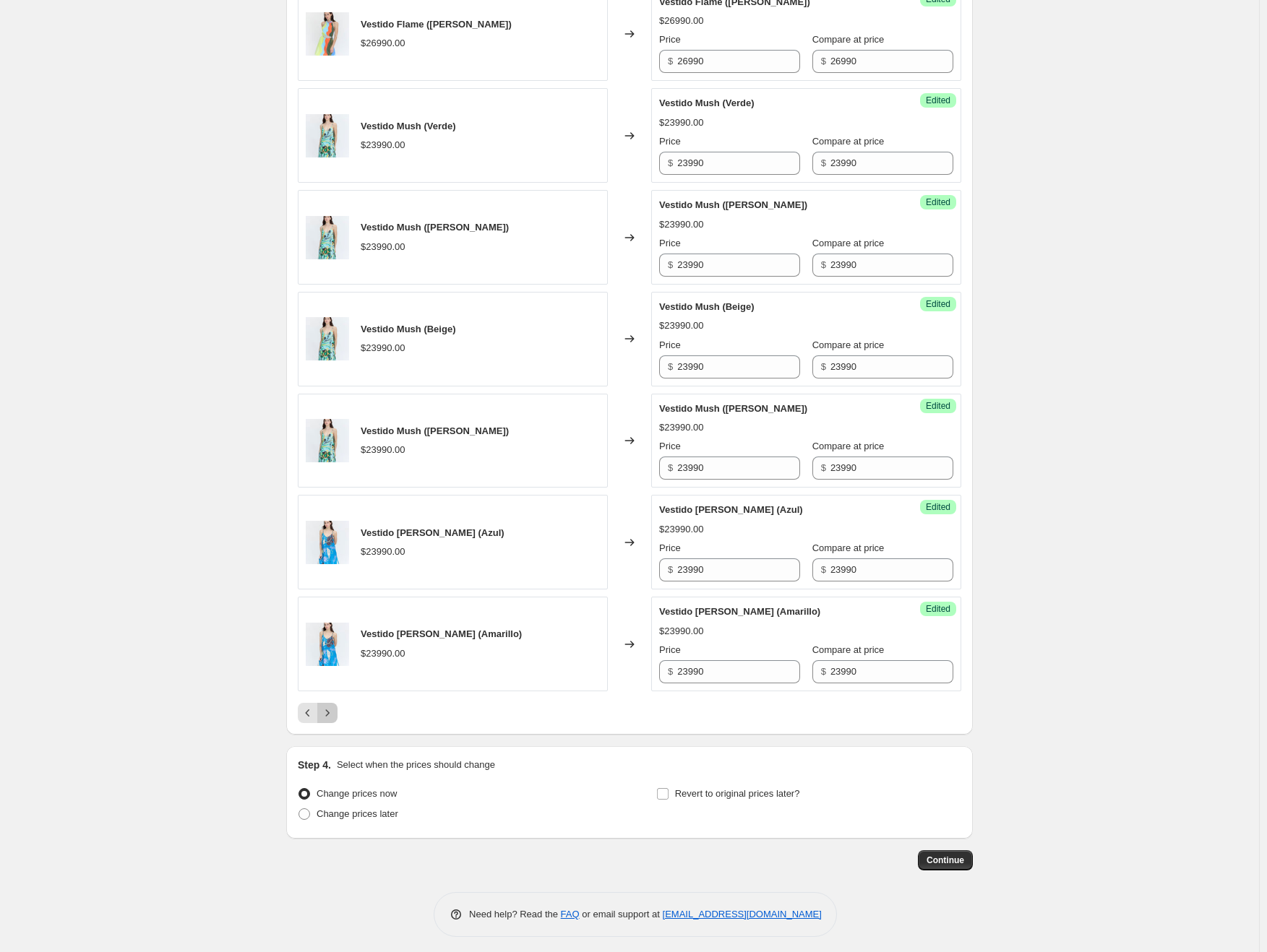
click at [335, 708] on icon "Next" at bounding box center [327, 713] width 15 height 15
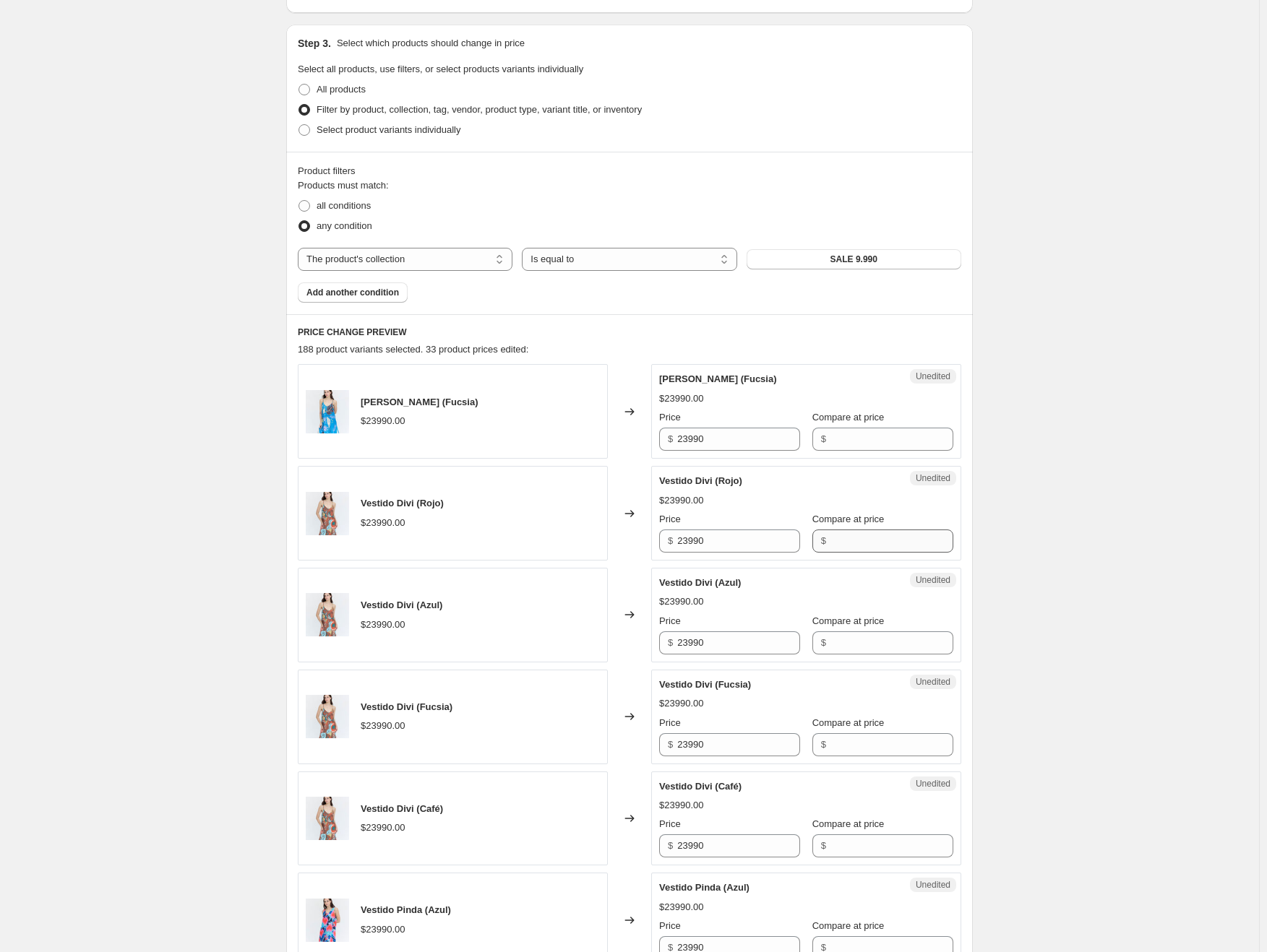
scroll to position [289, 0]
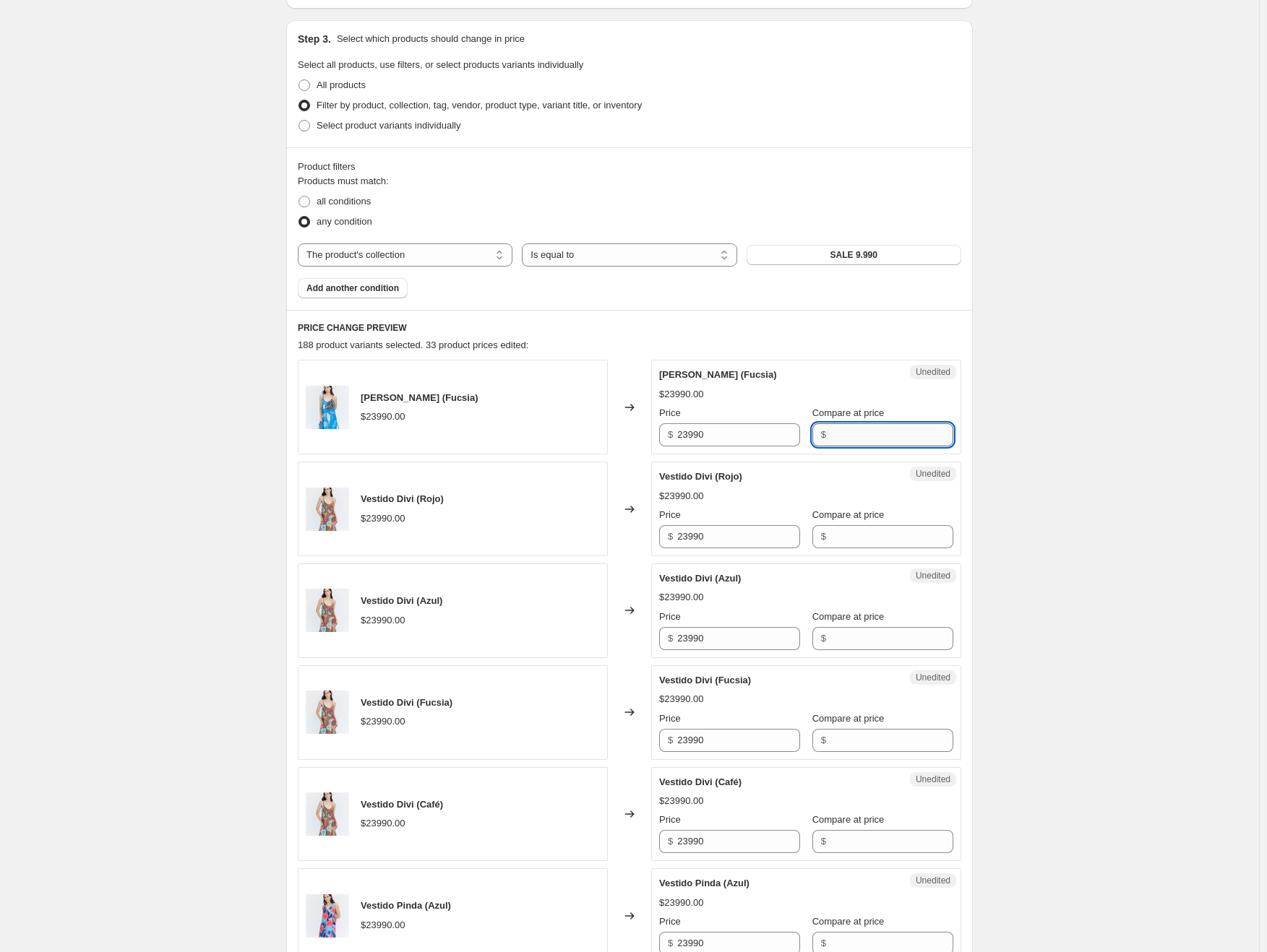
click at [867, 429] on input "Compare at price" at bounding box center [891, 434] width 123 height 23
click at [864, 533] on input "Compare at price" at bounding box center [891, 536] width 123 height 23
click at [999, 556] on div "Create new price [MEDICAL_DATA]. This page is ready Create new price [MEDICAL_D…" at bounding box center [629, 573] width 1259 height 1723
click at [899, 534] on input "Compare at price" at bounding box center [891, 536] width 123 height 23
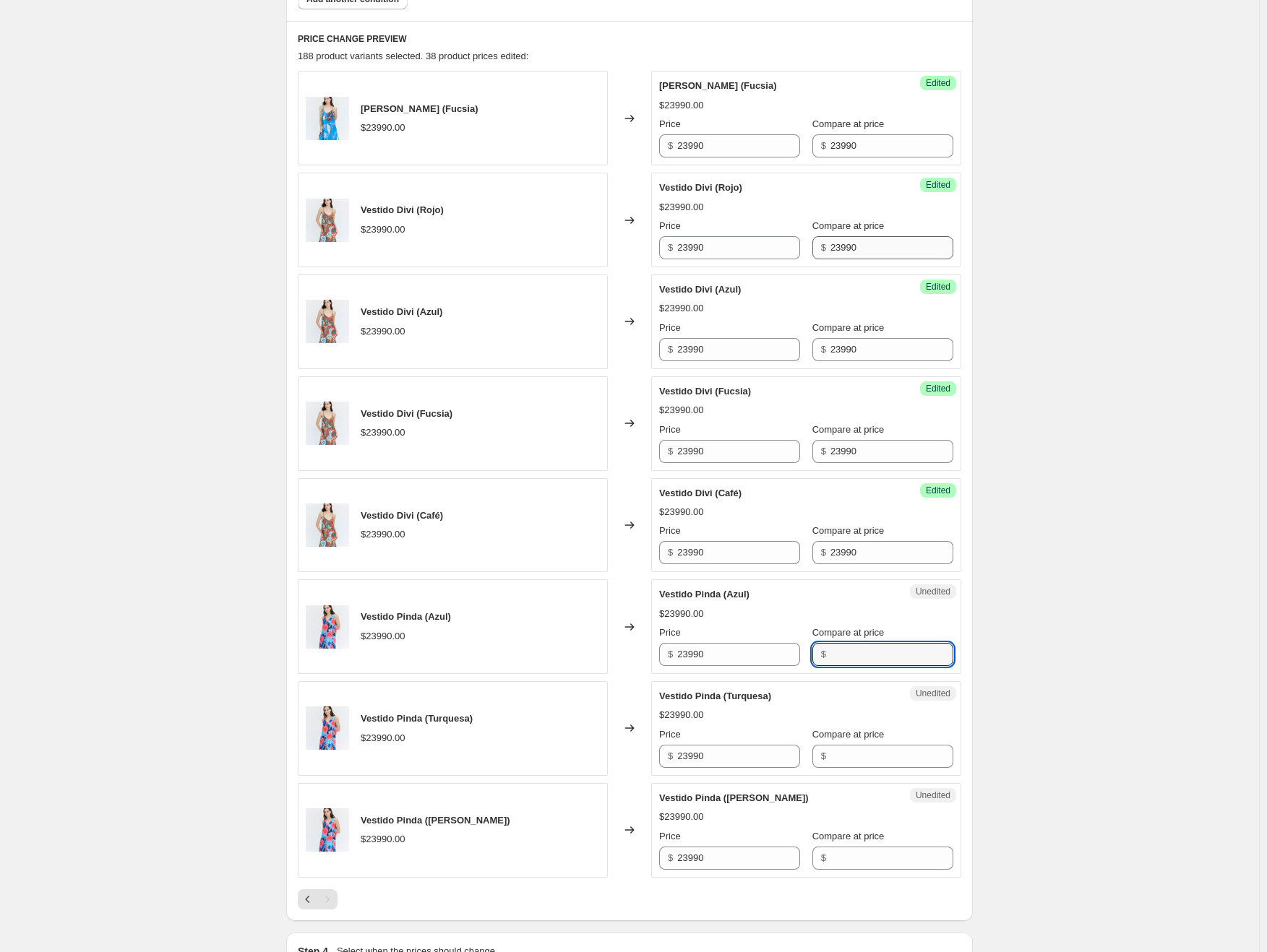
scroll to position [651, 0]
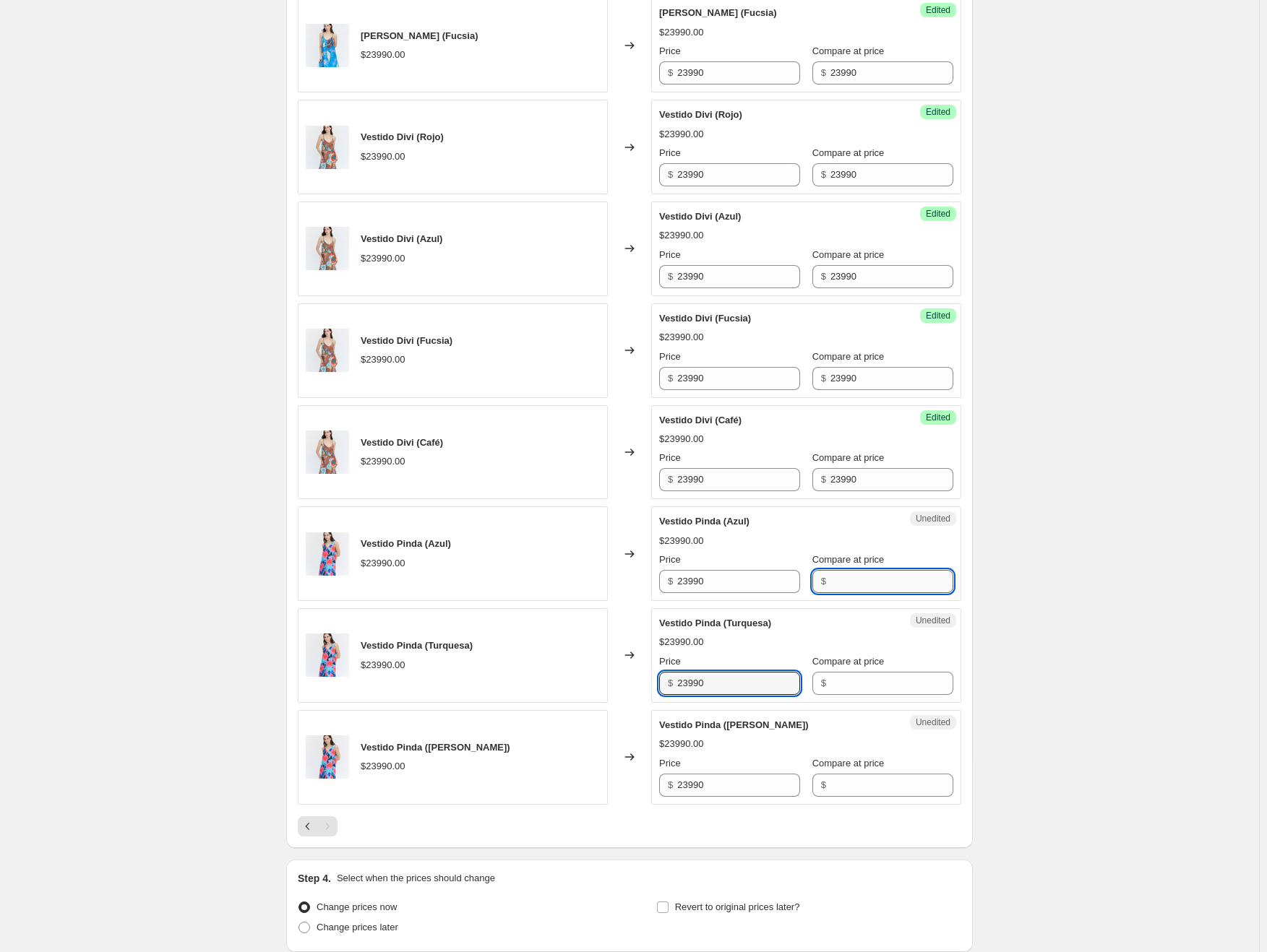
click at [882, 570] on input "Compare at price" at bounding box center [891, 581] width 123 height 23
click at [871, 446] on div "Vestido Divi (Café) $23990.00 Price $ 23990 Compare at price $ 23990" at bounding box center [806, 452] width 294 height 79
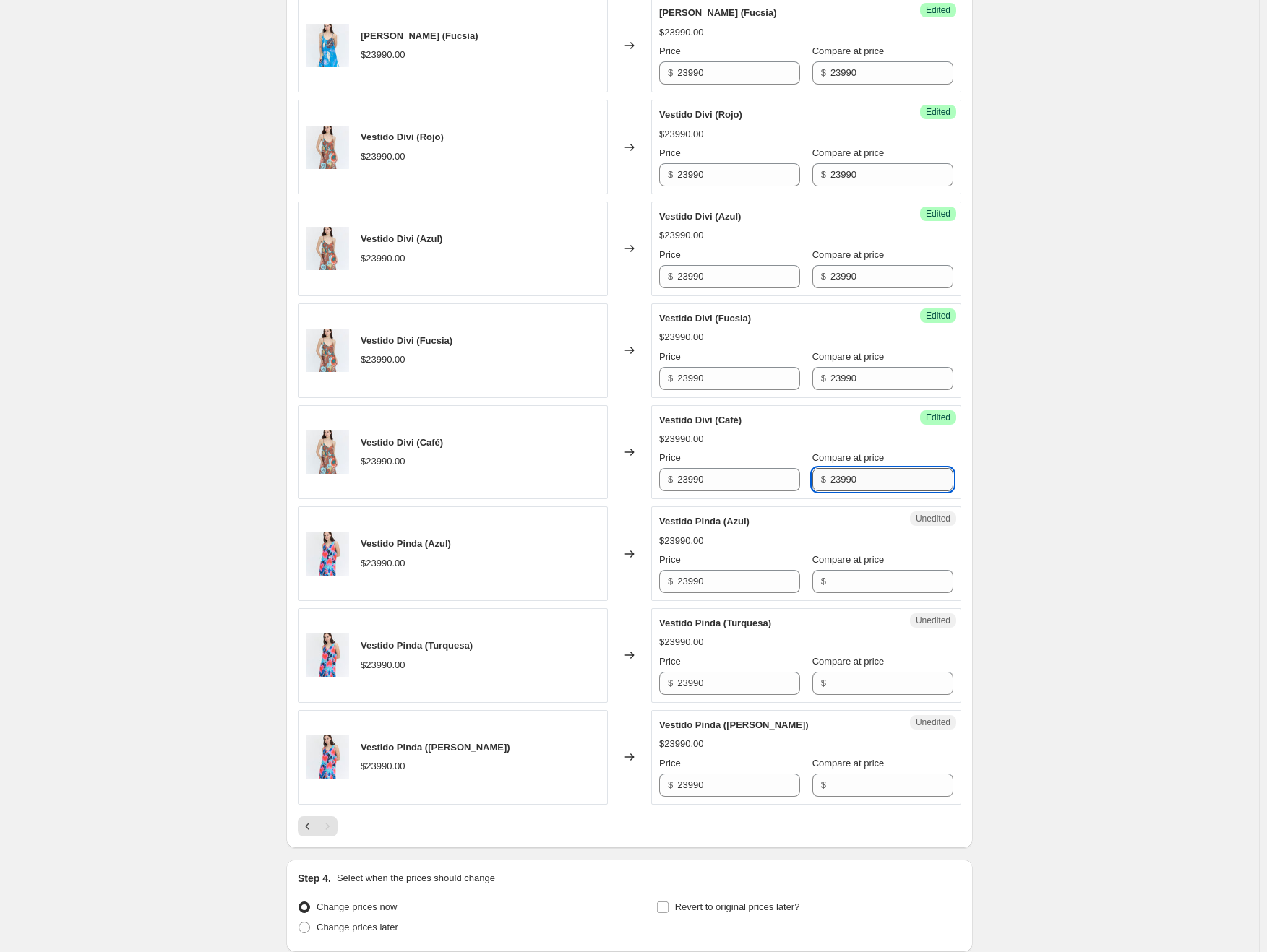
click at [867, 480] on input "23990" at bounding box center [891, 479] width 123 height 23
click at [887, 570] on input "Compare at price" at bounding box center [891, 581] width 123 height 23
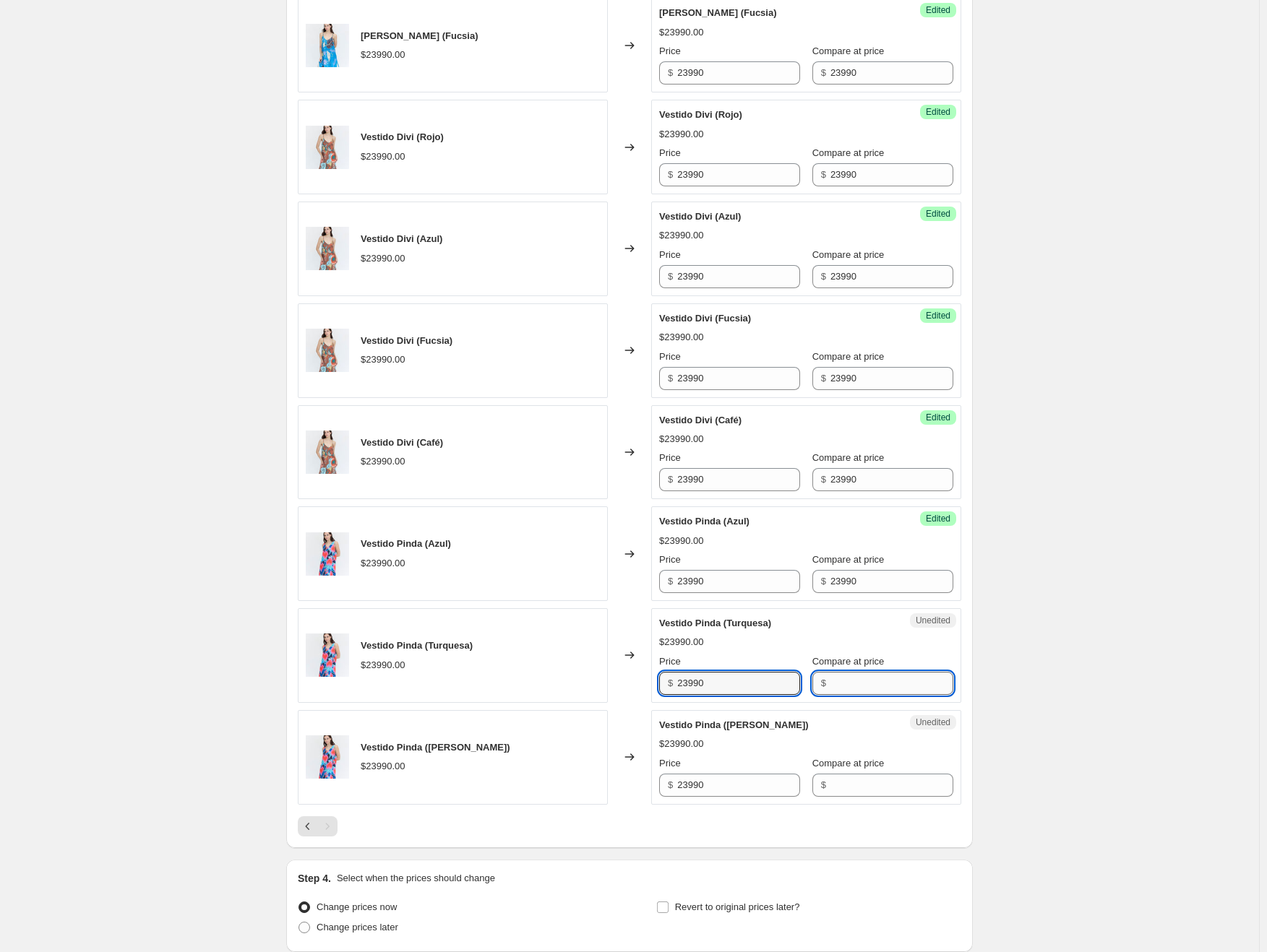
click at [858, 684] on input "Compare at price" at bounding box center [891, 683] width 123 height 23
click at [883, 776] on input "Compare at price" at bounding box center [891, 785] width 123 height 23
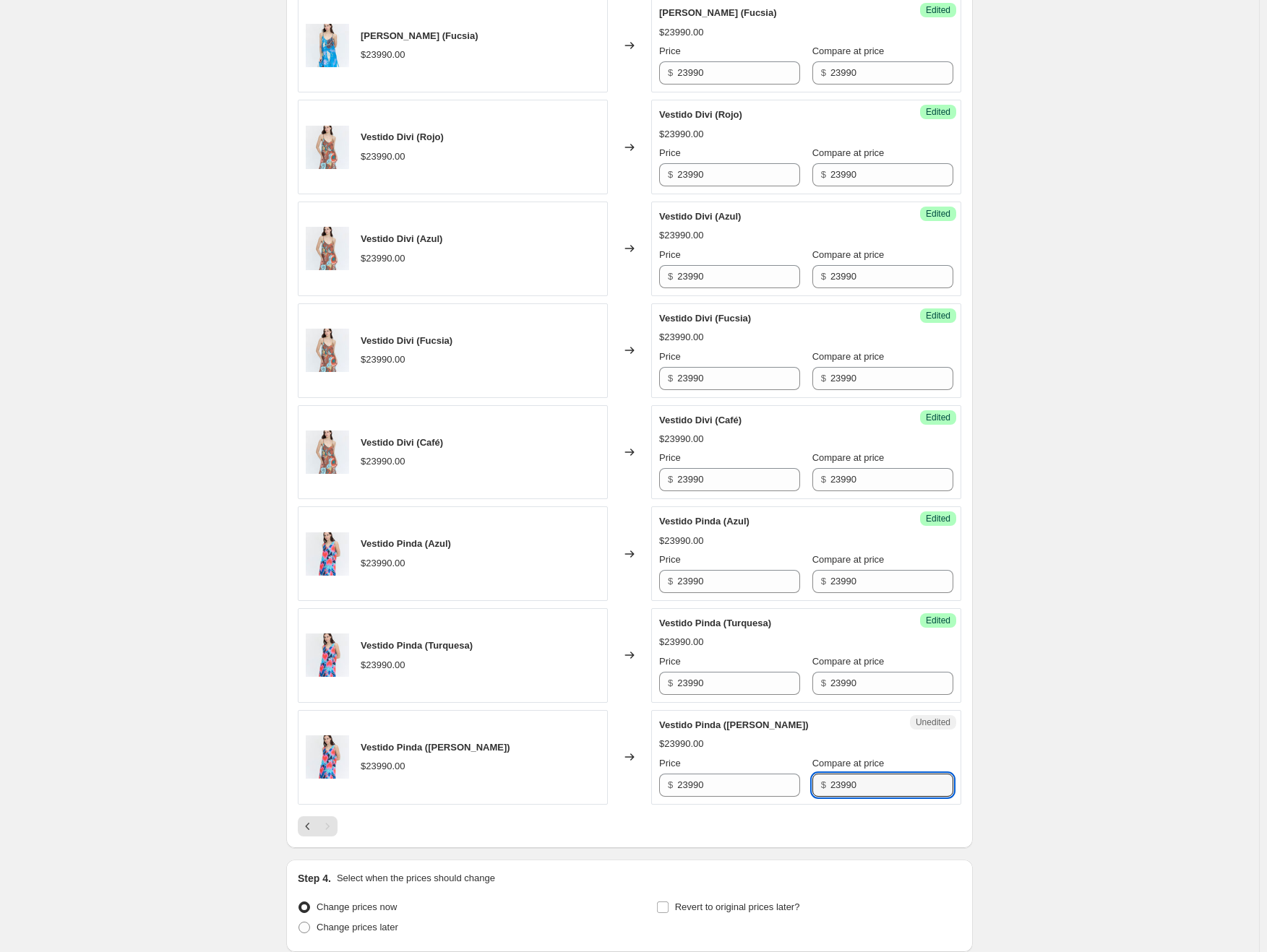
click at [1031, 760] on div "Create new price [MEDICAL_DATA]. This page is ready Create new price [MEDICAL_D…" at bounding box center [629, 211] width 1259 height 1723
click at [315, 826] on icon "Previous" at bounding box center [308, 826] width 15 height 15
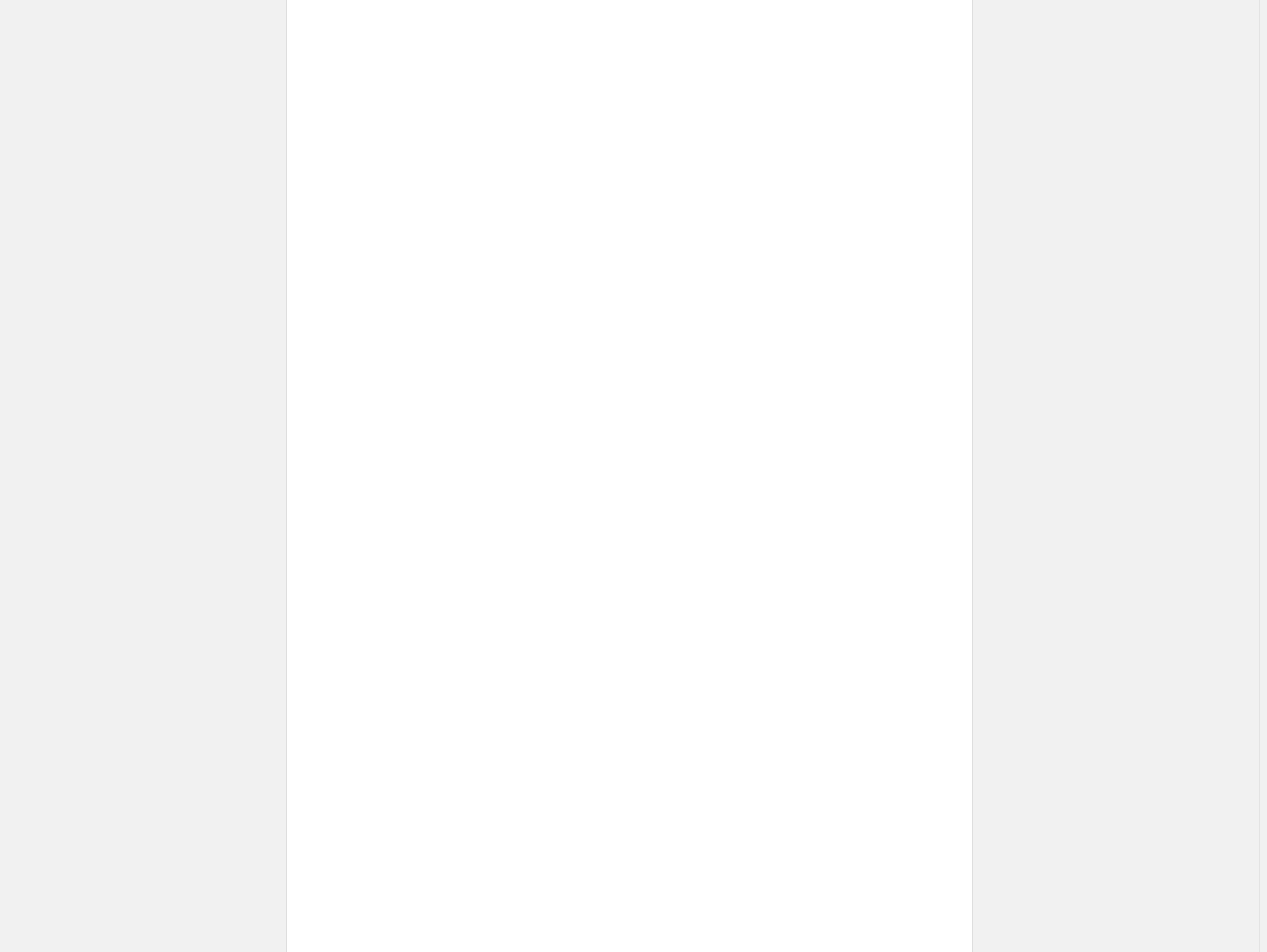
click at [317, 826] on div "Placeholder $59.05 $65.61" at bounding box center [453, 859] width 310 height 95
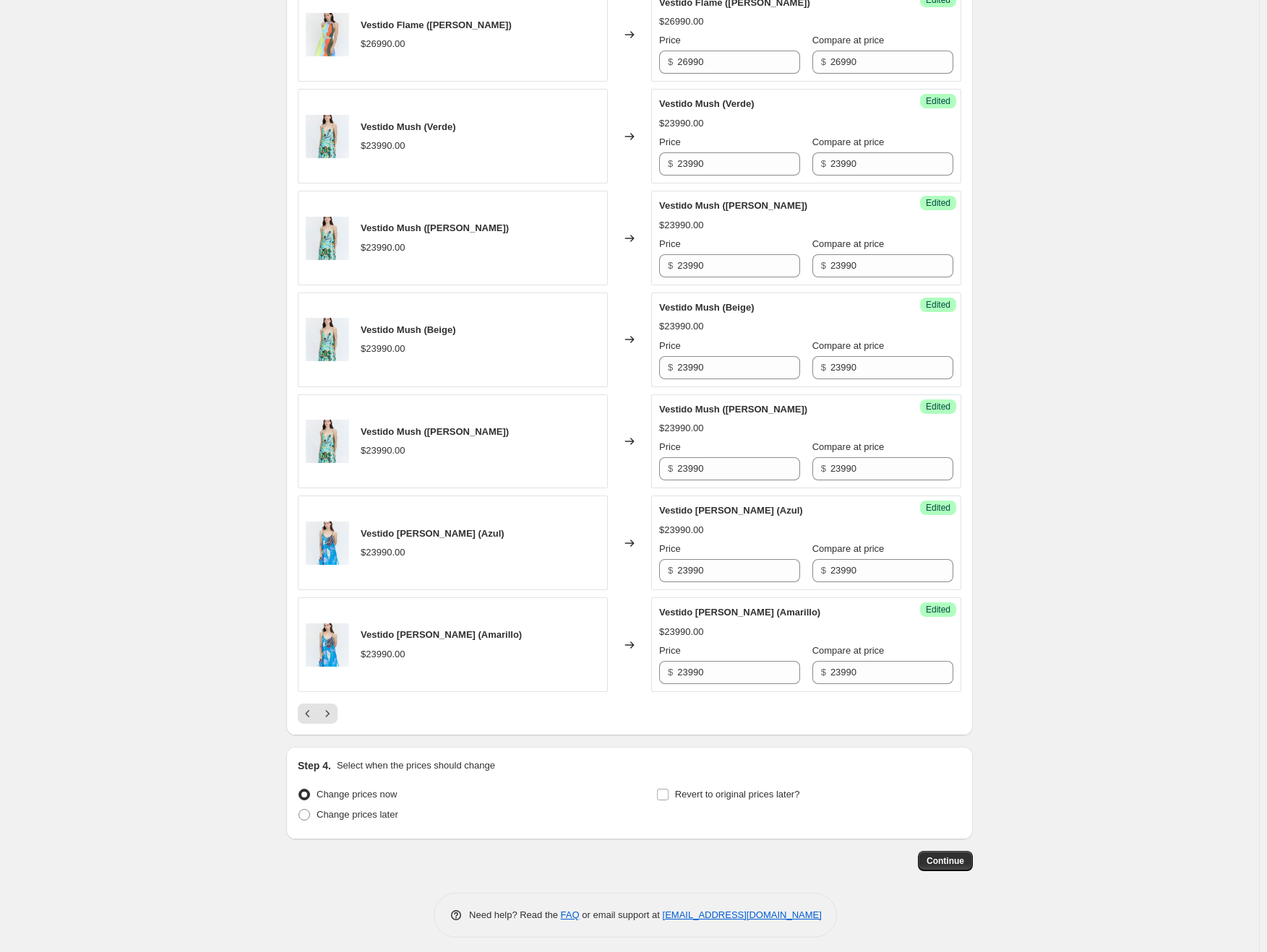
scroll to position [1985, 0]
click at [315, 706] on icon "Previous" at bounding box center [308, 713] width 15 height 15
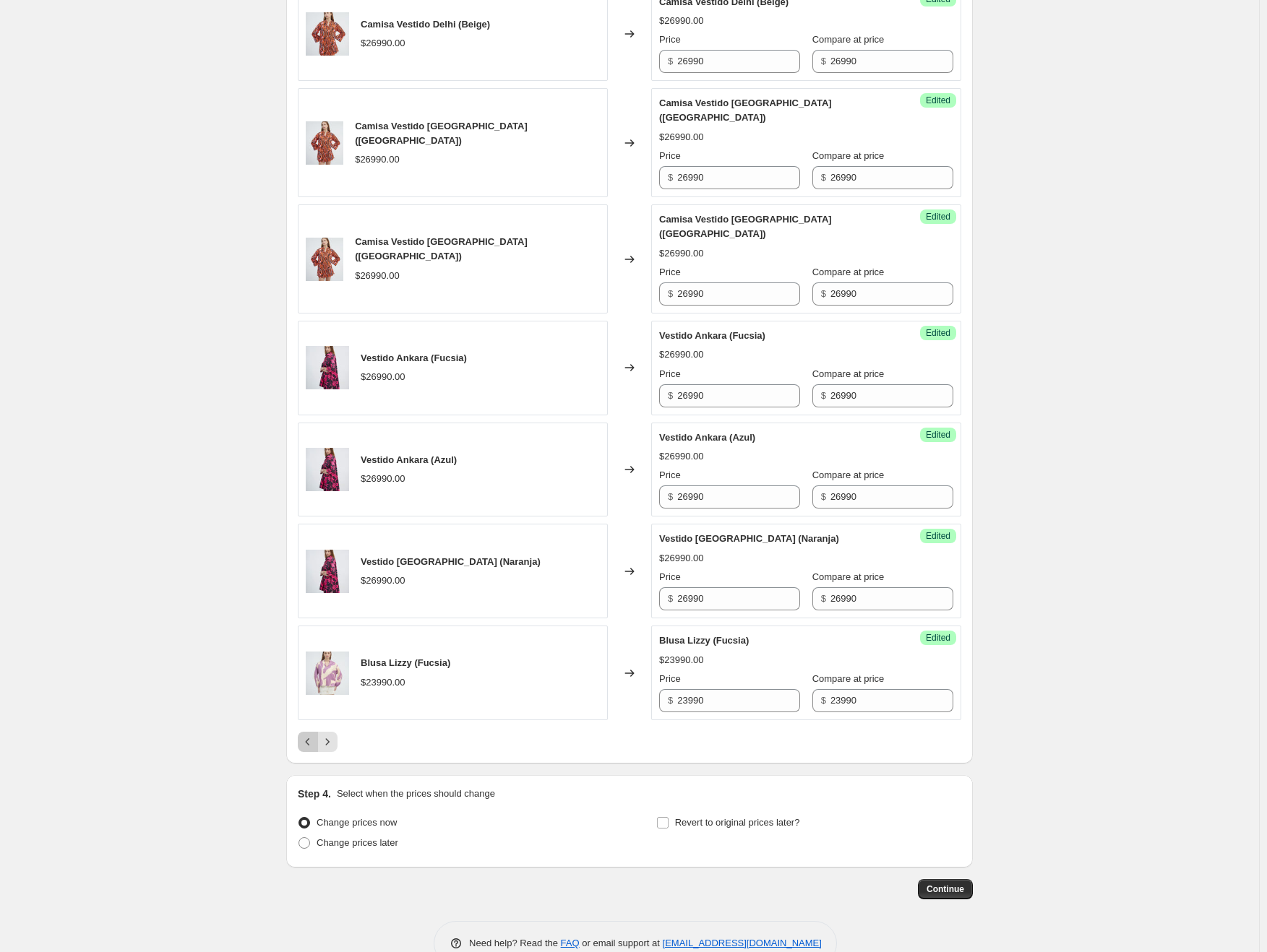
click at [315, 734] on icon "Previous" at bounding box center [308, 742] width 15 height 15
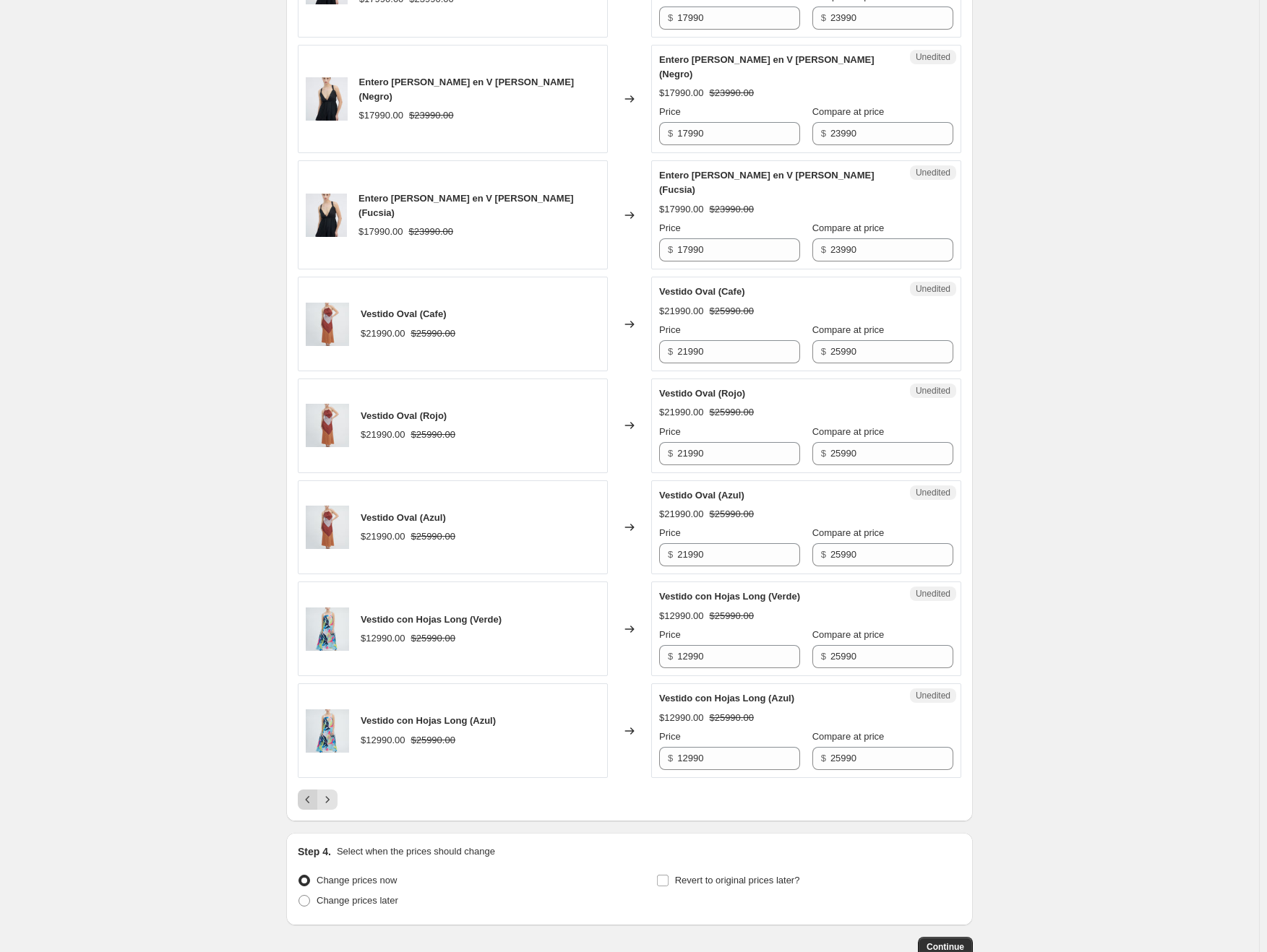
click at [315, 792] on icon "Previous" at bounding box center [308, 800] width 15 height 15
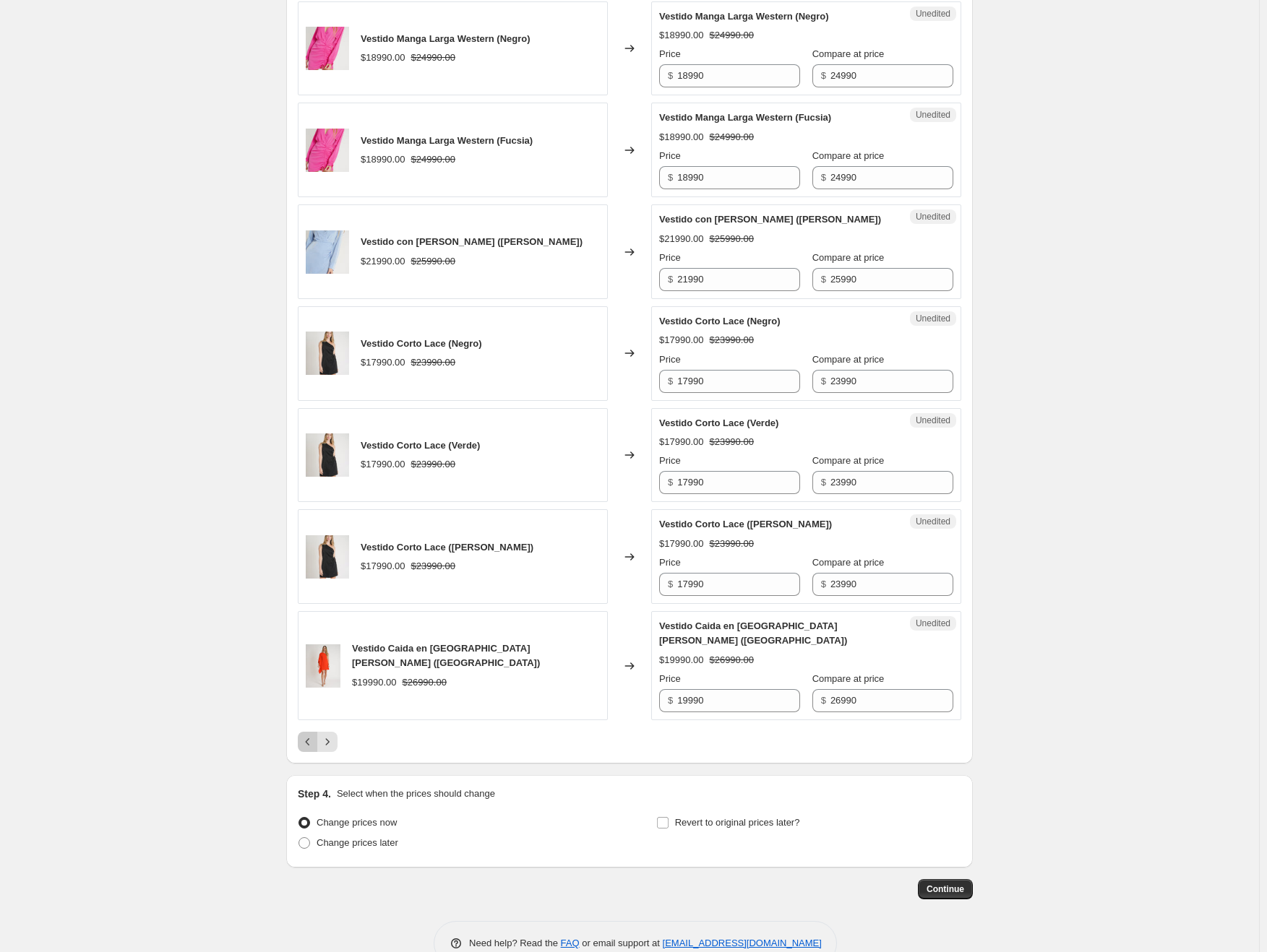
click at [310, 734] on icon "Previous" at bounding box center [308, 742] width 15 height 15
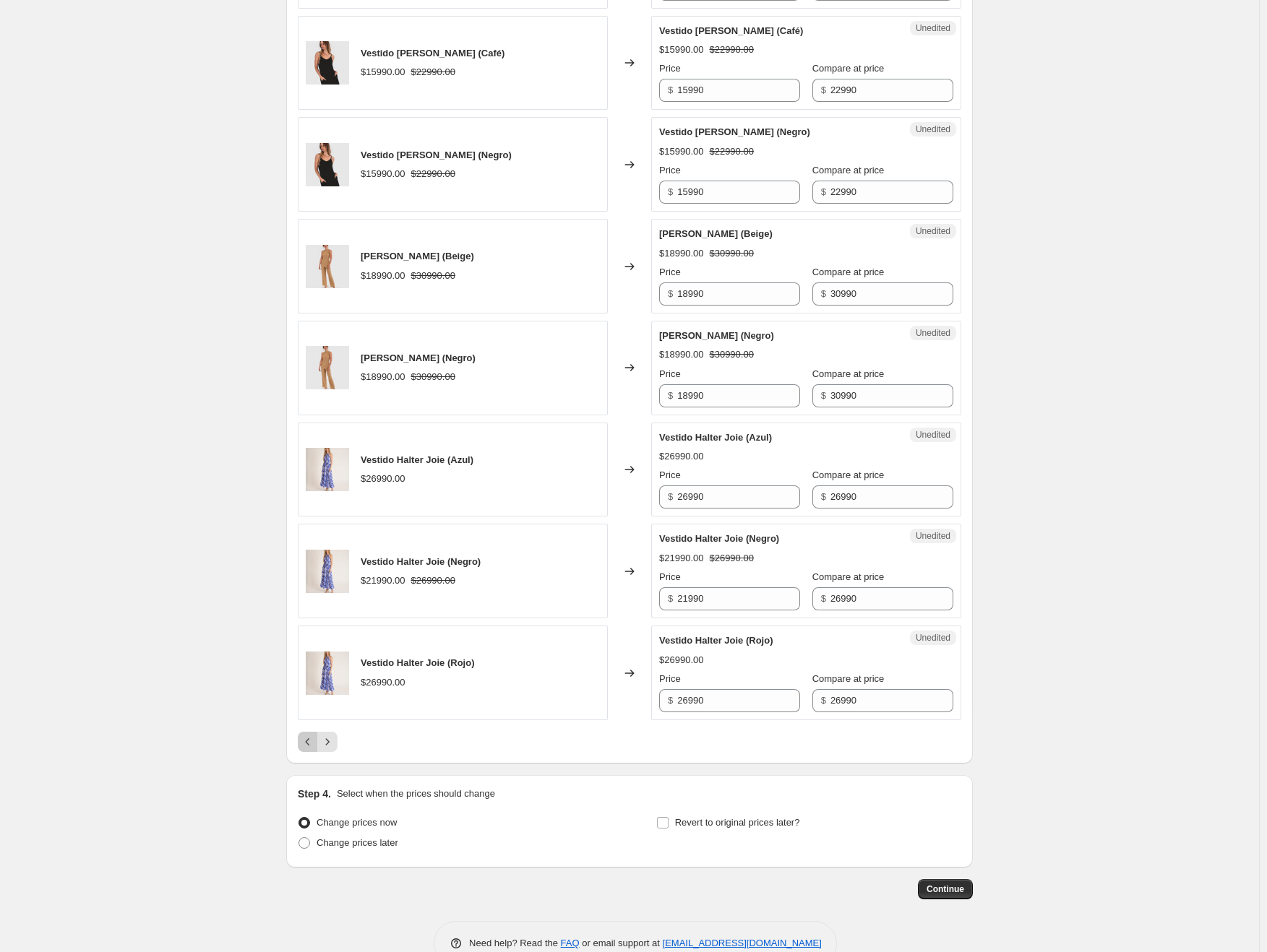
click at [310, 734] on icon "Previous" at bounding box center [308, 742] width 15 height 15
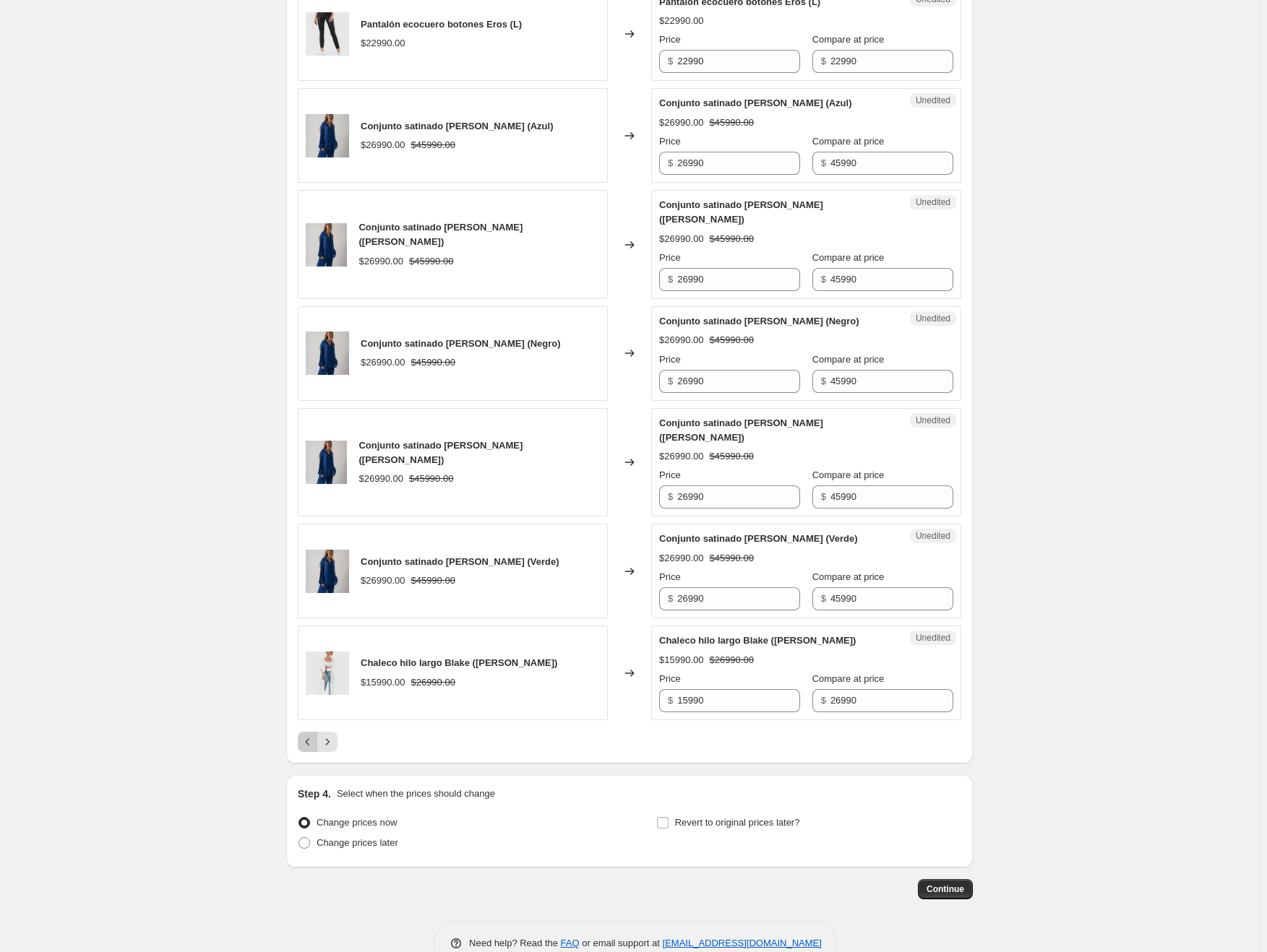
click at [310, 734] on icon "Previous" at bounding box center [308, 742] width 15 height 15
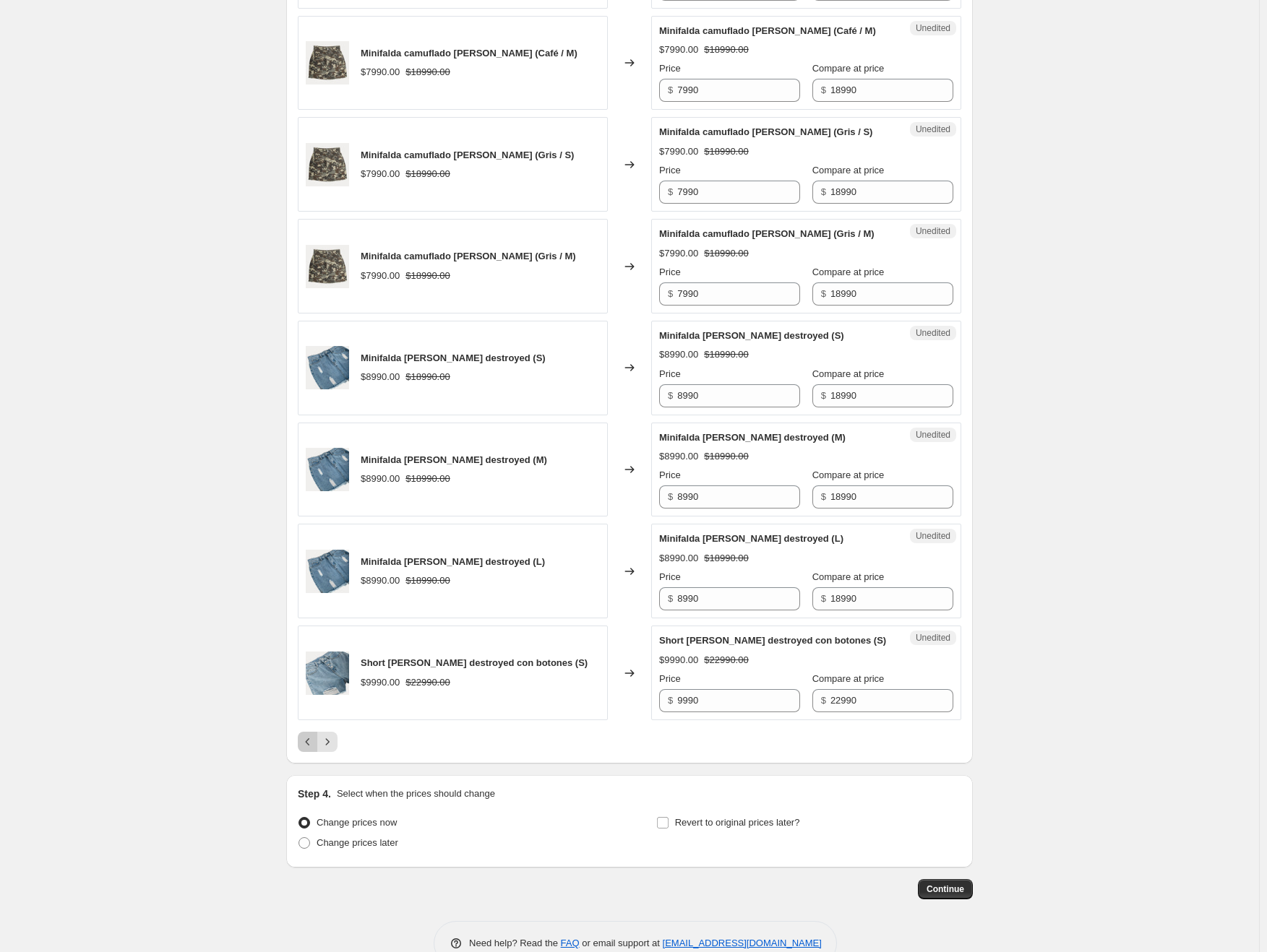
click at [310, 734] on icon "Previous" at bounding box center [308, 742] width 15 height 15
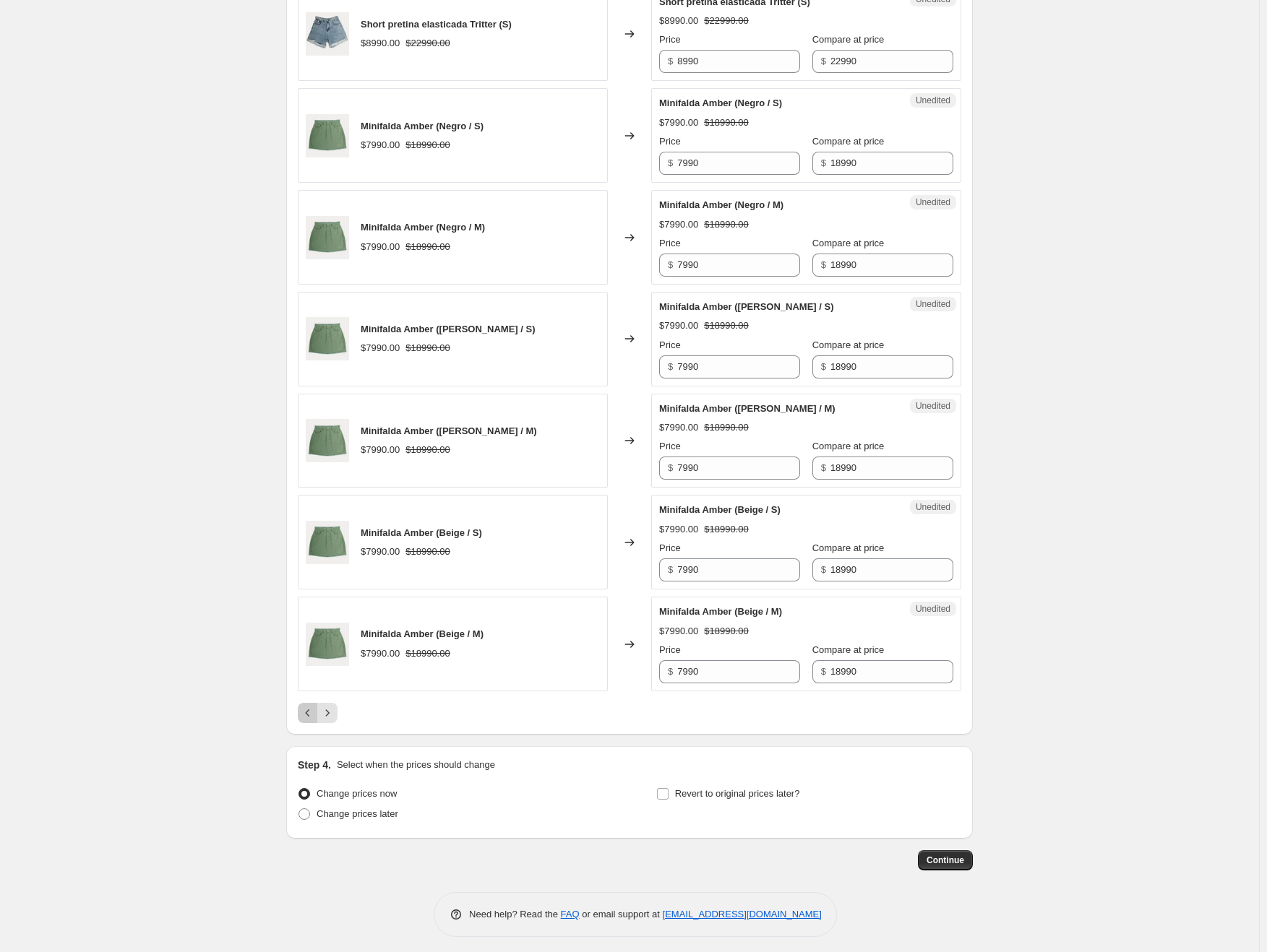
click at [310, 709] on icon "Previous" at bounding box center [308, 713] width 15 height 15
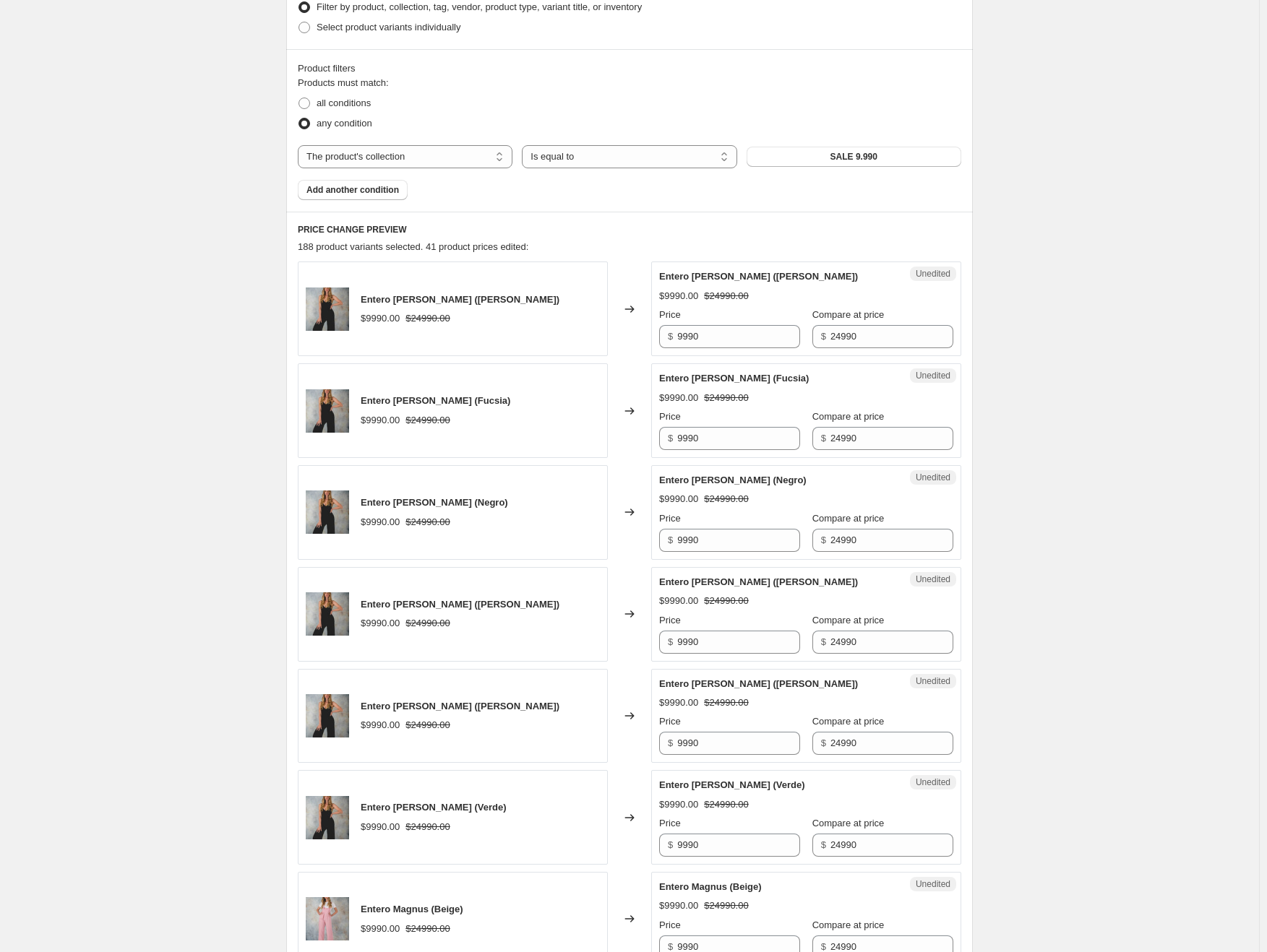
scroll to position [396, 0]
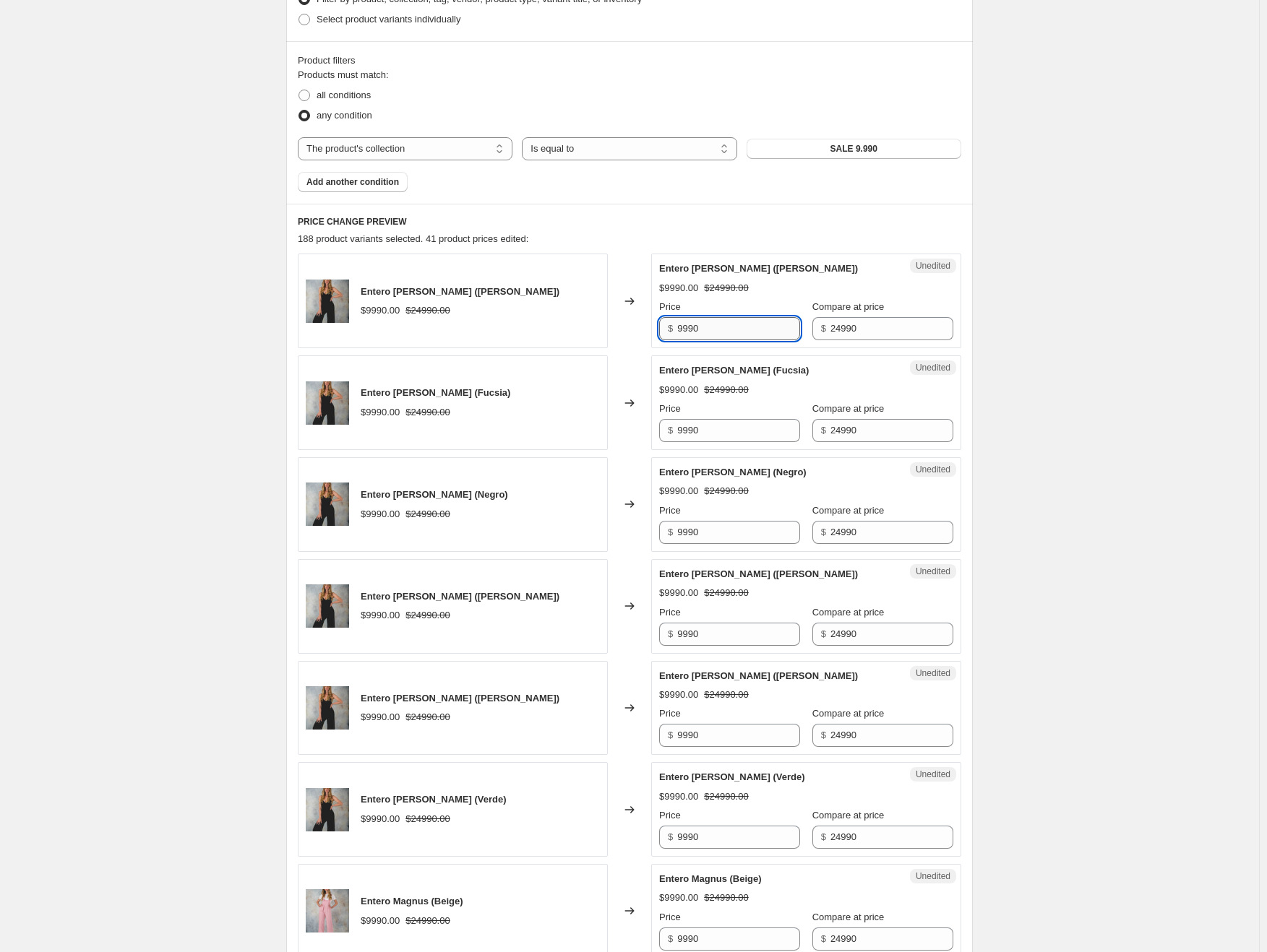
click at [700, 326] on input "9990" at bounding box center [738, 328] width 123 height 23
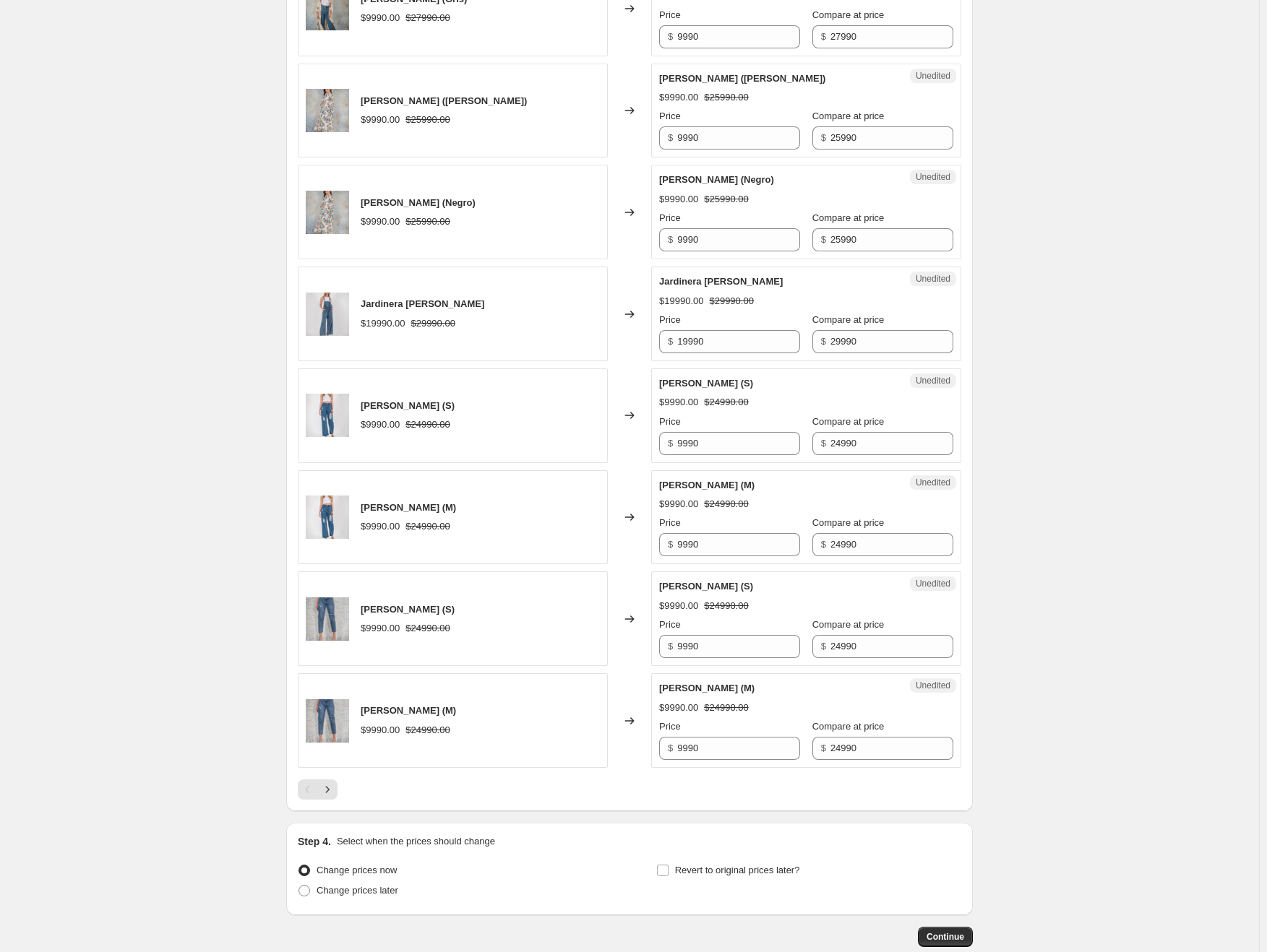
scroll to position [1912, 0]
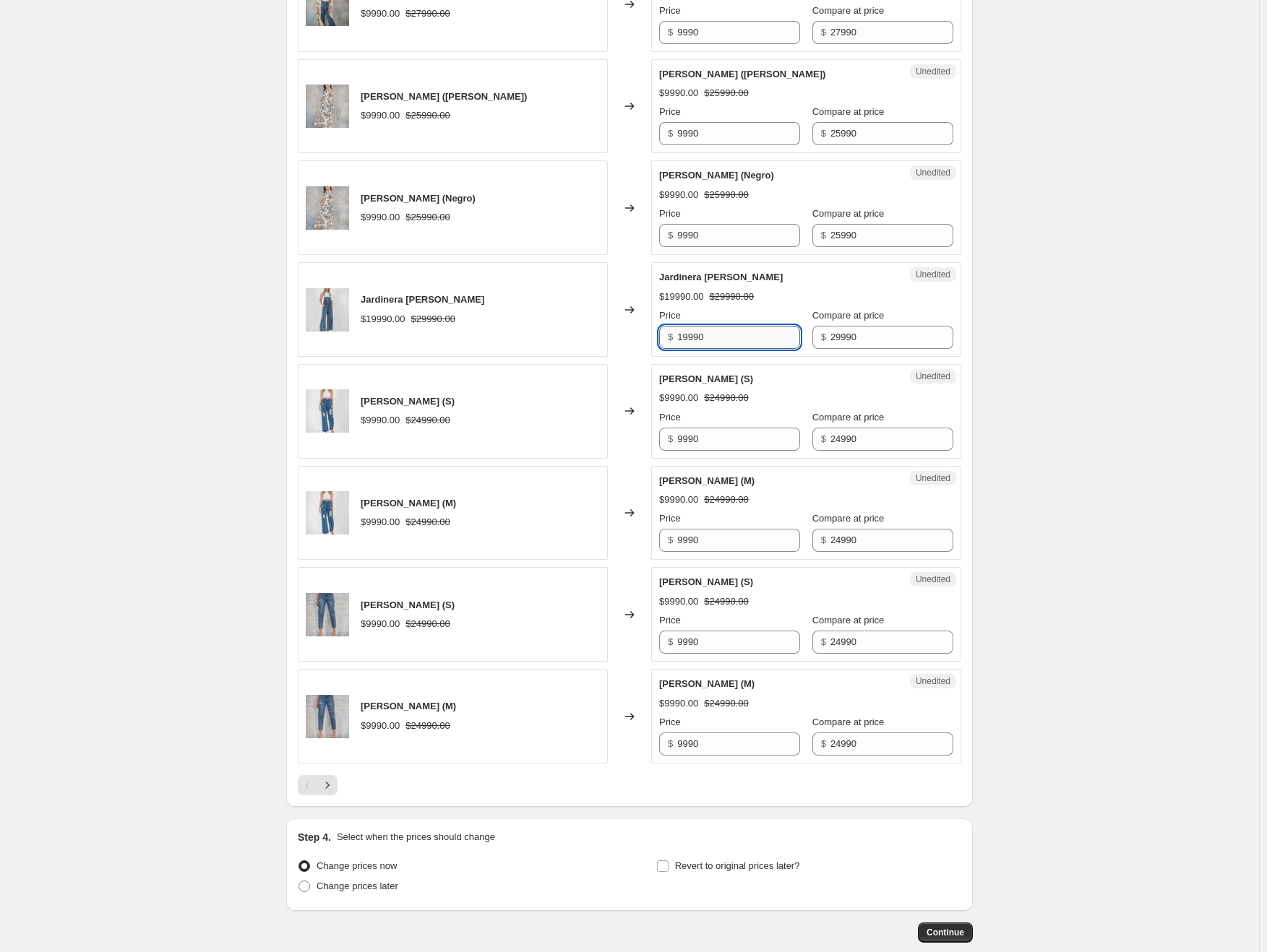
click at [707, 339] on input "19990" at bounding box center [738, 337] width 123 height 23
click at [783, 705] on div "[PERSON_NAME] (M) $9990.00 $24990.00 Price $ 9990 Compare at price $ 24990" at bounding box center [806, 716] width 294 height 79
click at [338, 777] on button "Next" at bounding box center [327, 786] width 21 height 21
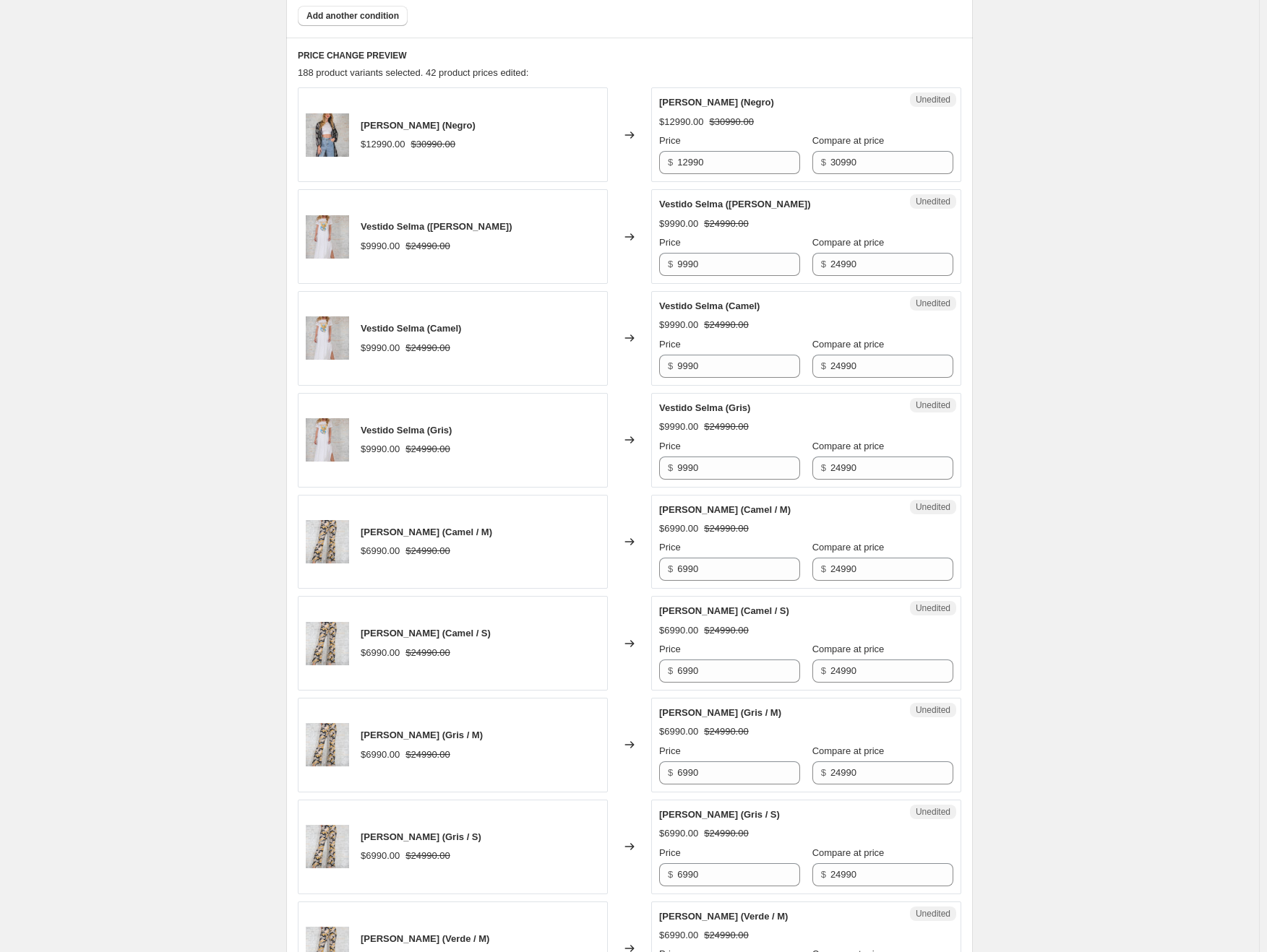
scroll to position [540, 0]
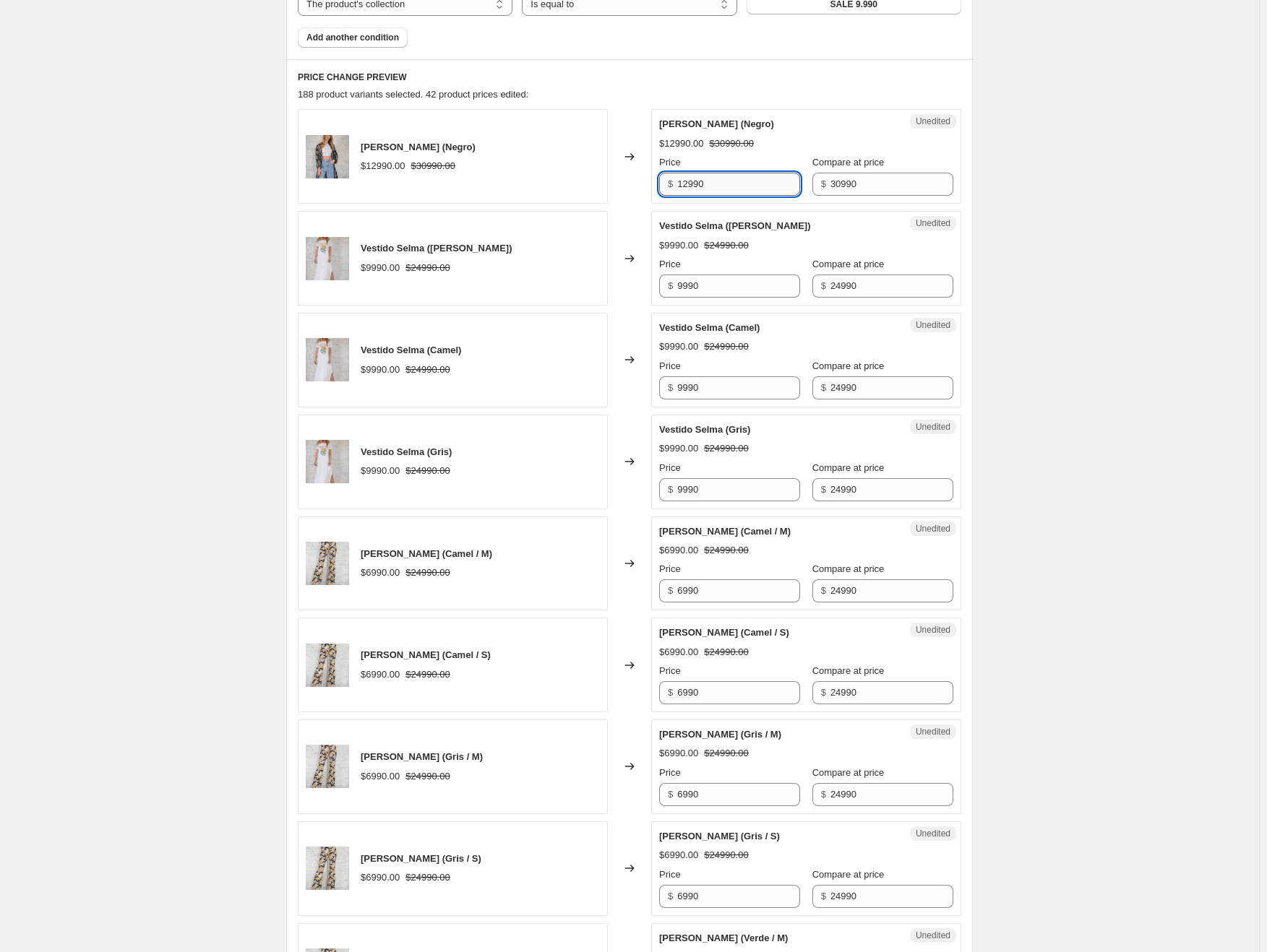
click at [749, 191] on input "12990" at bounding box center [738, 184] width 123 height 23
click at [734, 386] on input "9990" at bounding box center [738, 387] width 123 height 23
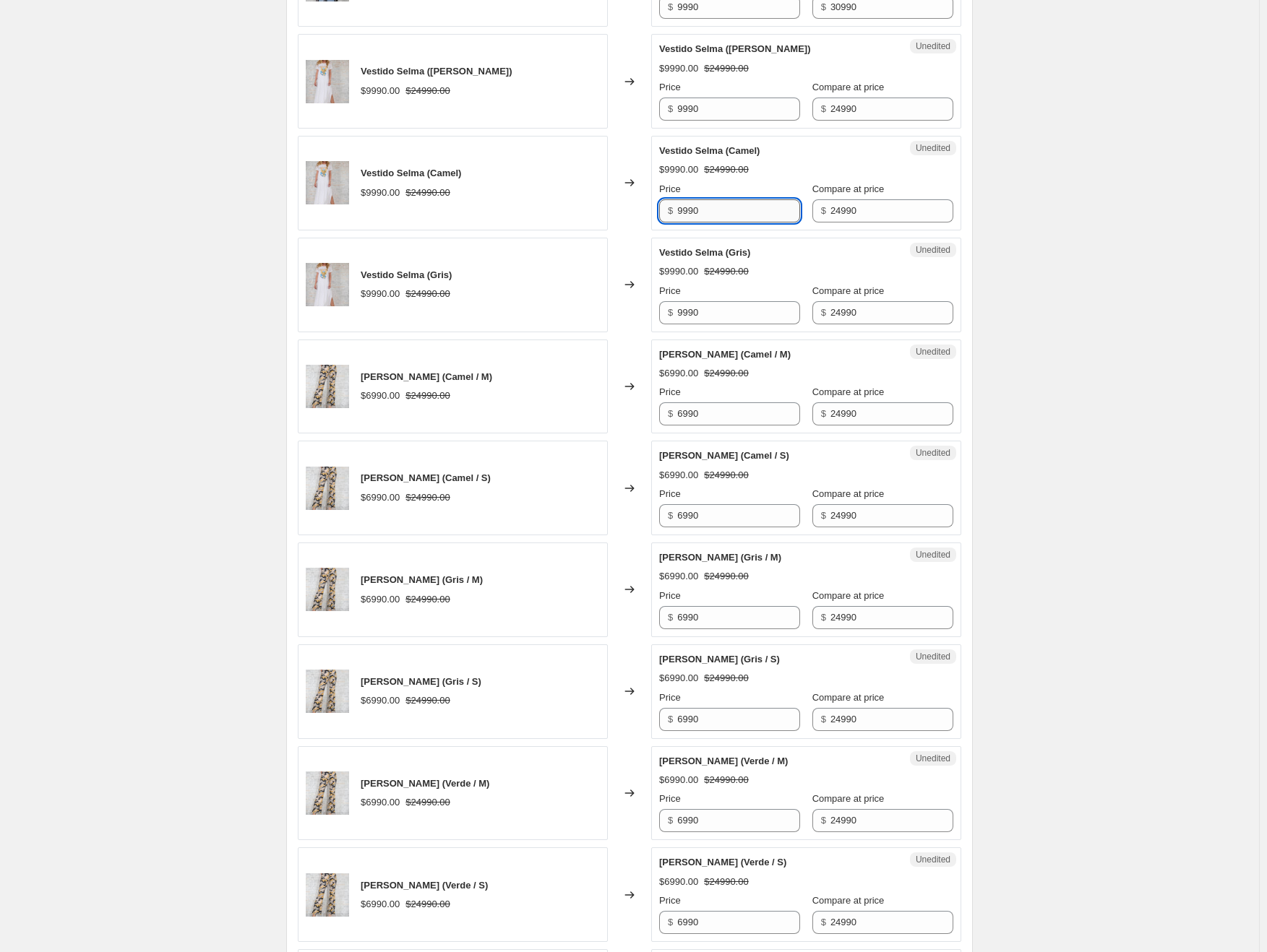
scroll to position [828, 0]
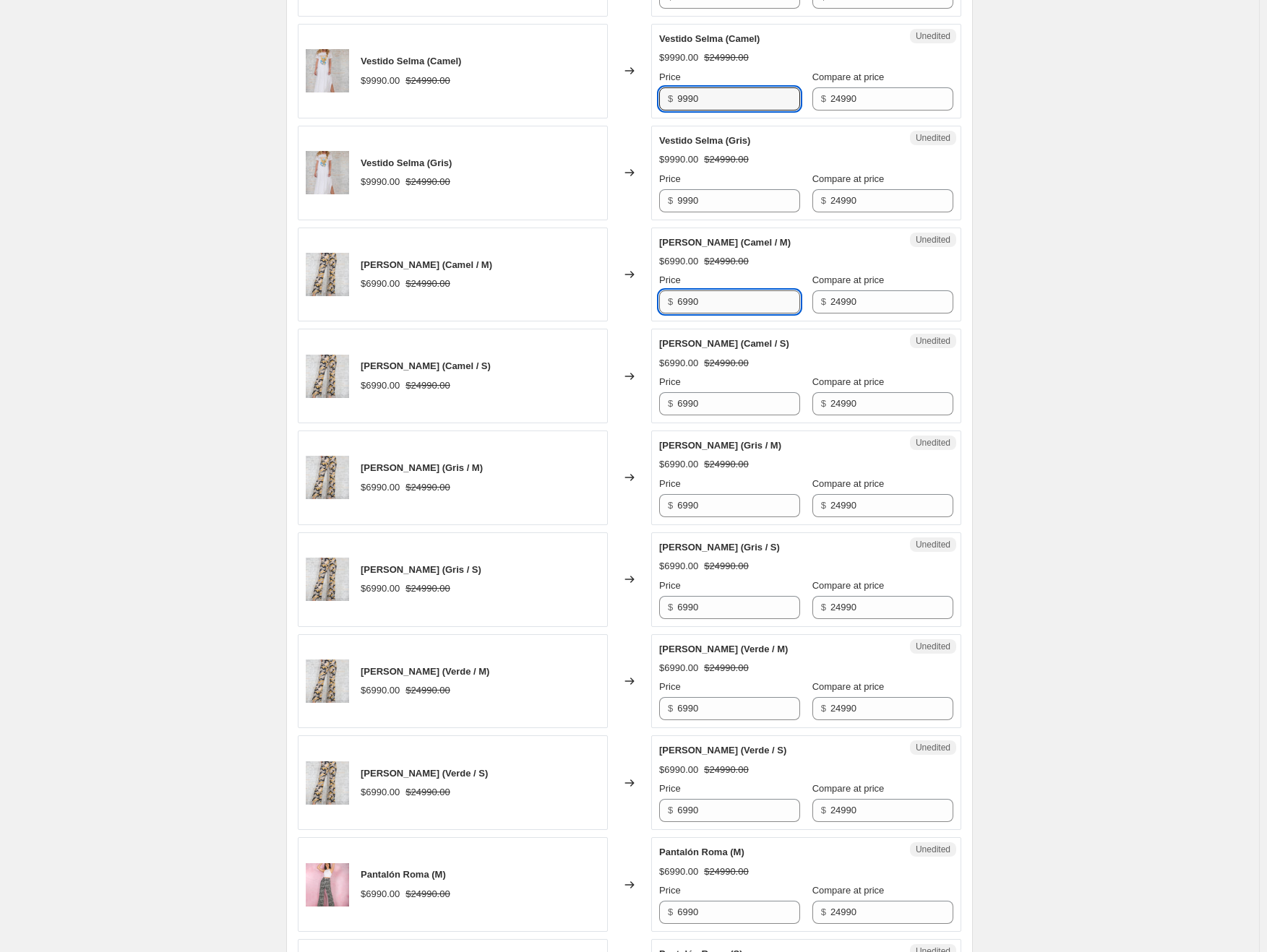
click at [729, 301] on input "6990" at bounding box center [738, 301] width 123 height 23
click at [717, 400] on input "6990" at bounding box center [738, 404] width 123 height 23
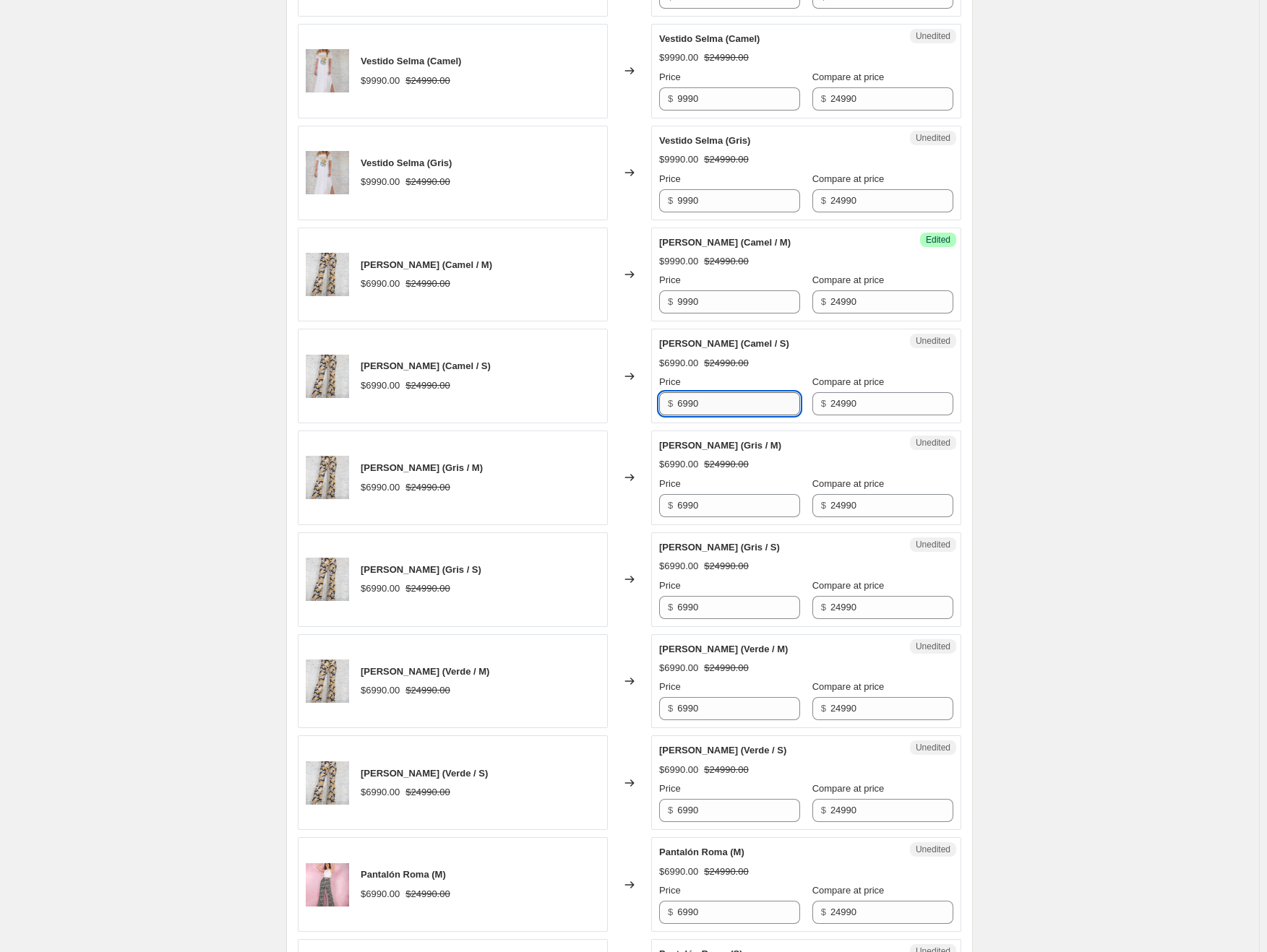
click at [717, 400] on input "6990" at bounding box center [738, 404] width 123 height 23
click at [726, 509] on input "6990" at bounding box center [738, 505] width 123 height 23
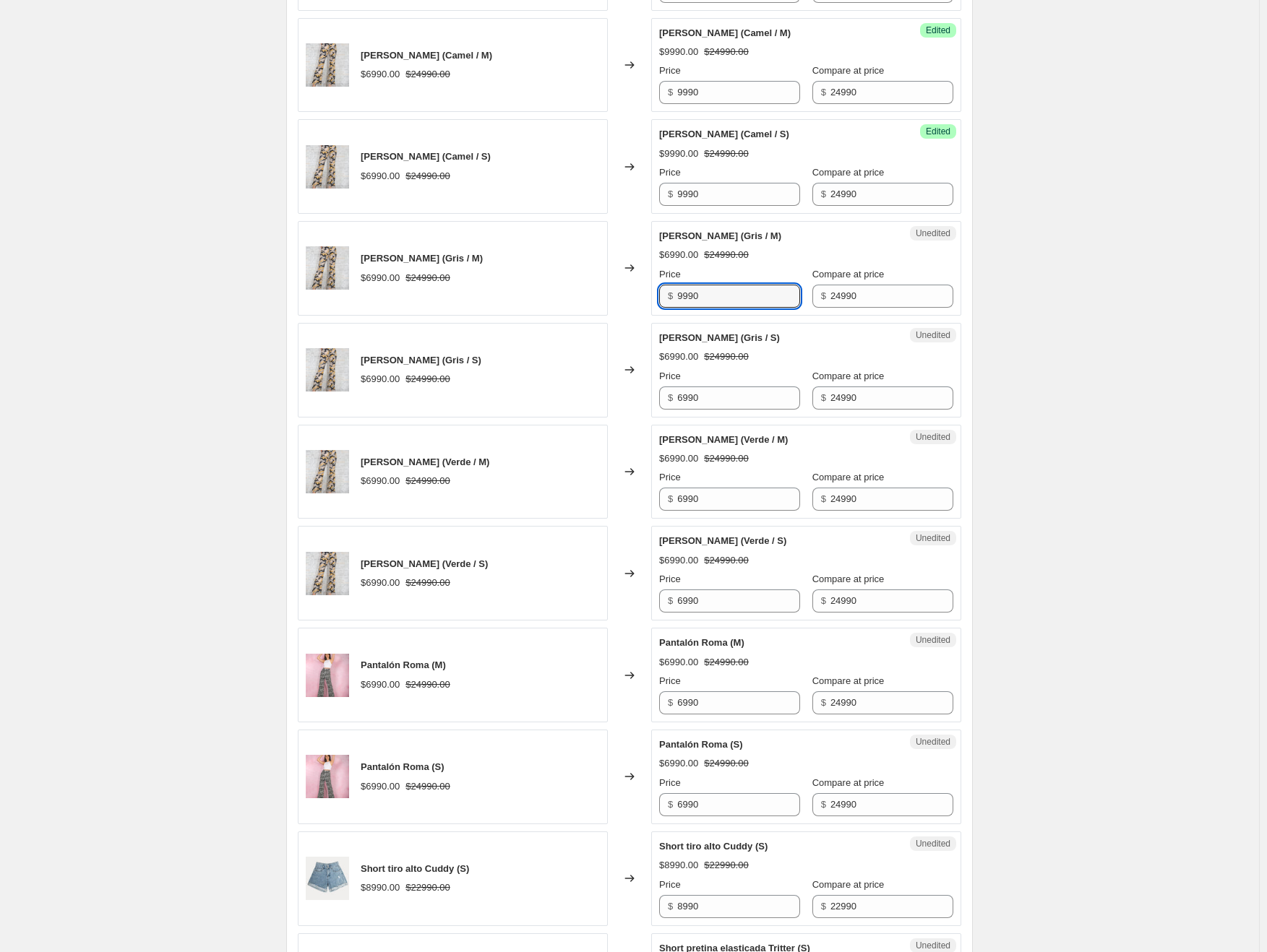
scroll to position [1045, 0]
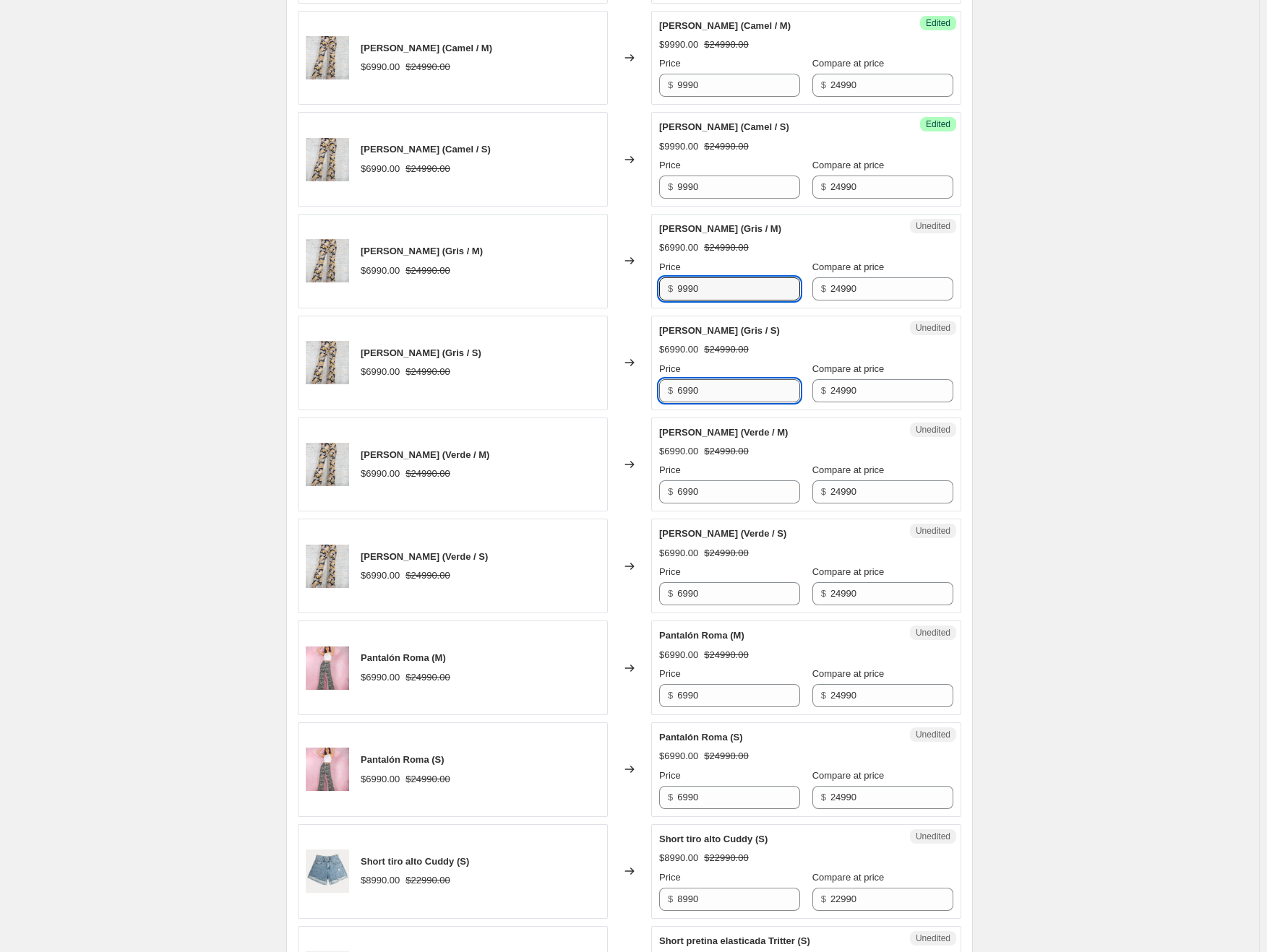
click at [729, 390] on input "6990" at bounding box center [738, 390] width 123 height 23
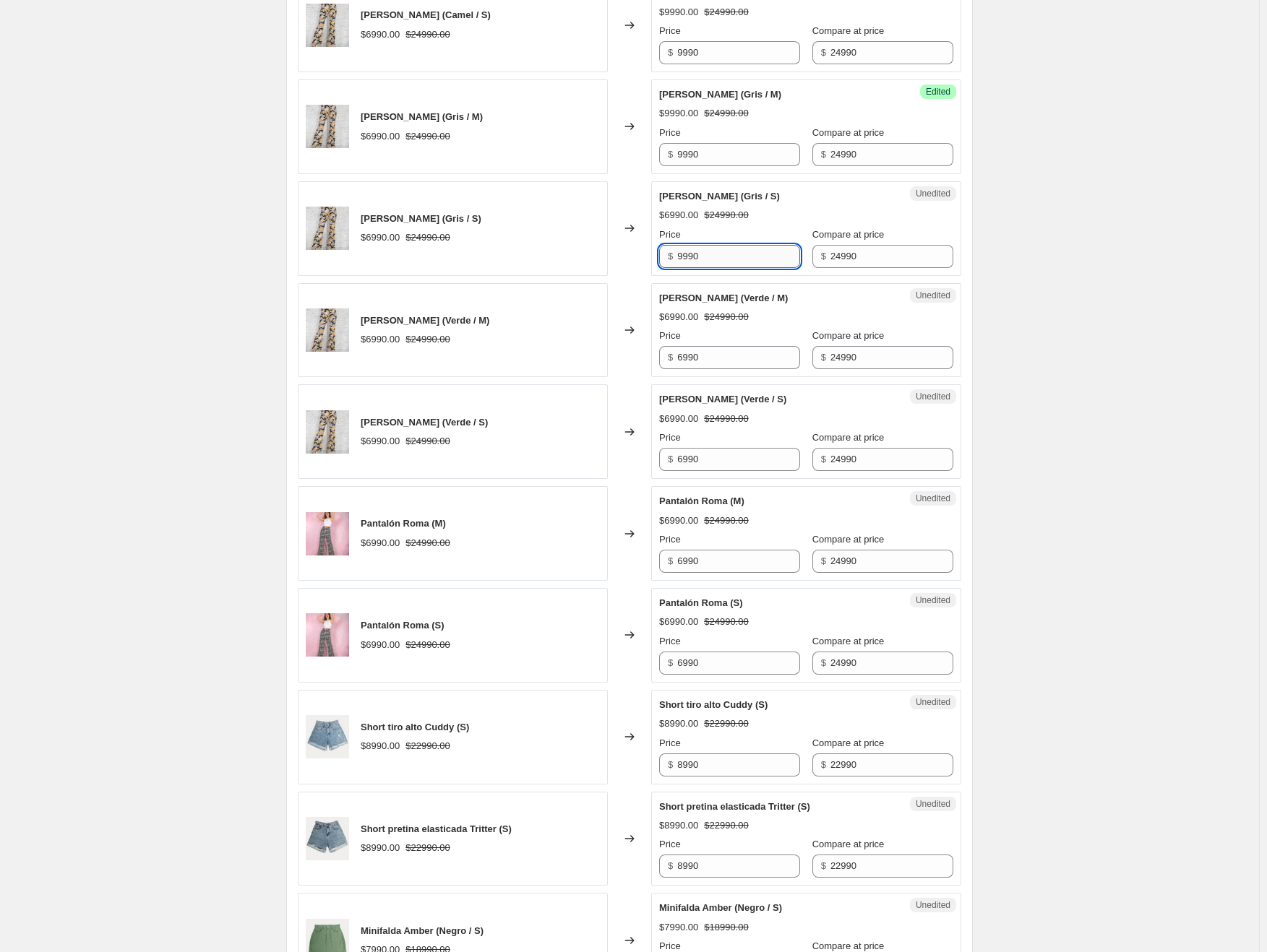
scroll to position [1190, 0]
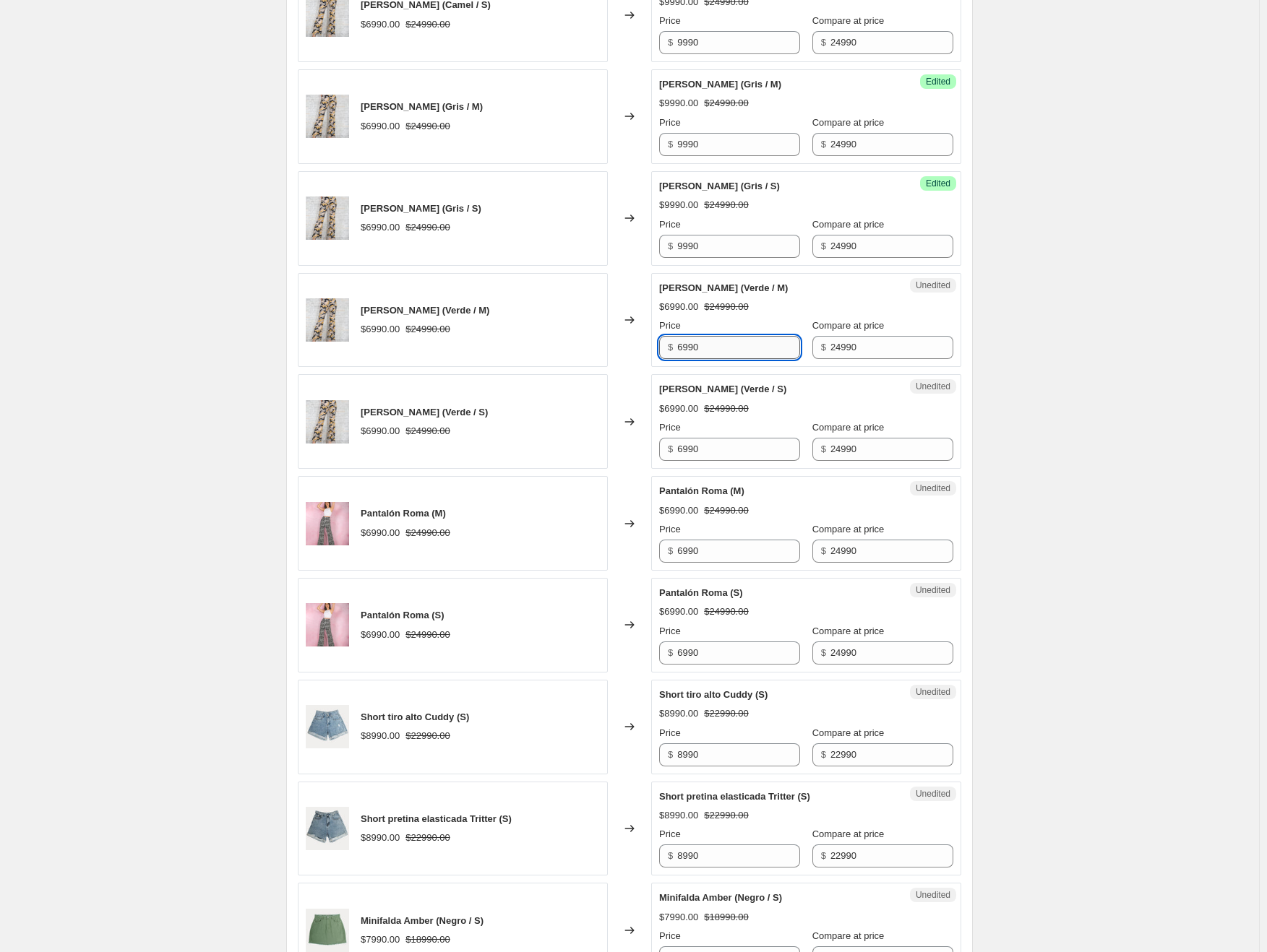
click at [730, 350] on input "6990" at bounding box center [738, 347] width 123 height 23
click at [729, 443] on input "6990" at bounding box center [738, 449] width 123 height 23
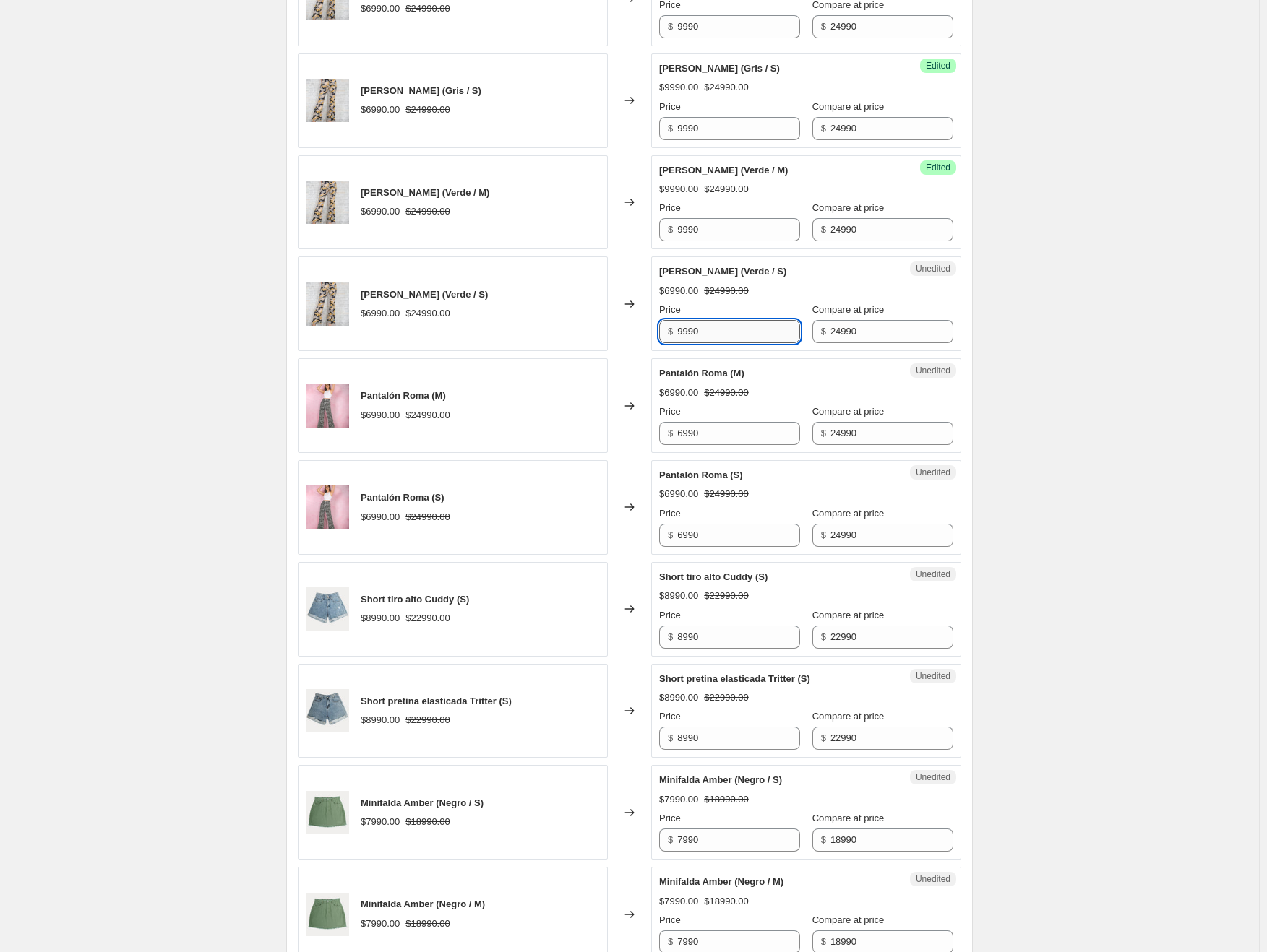
scroll to position [1334, 0]
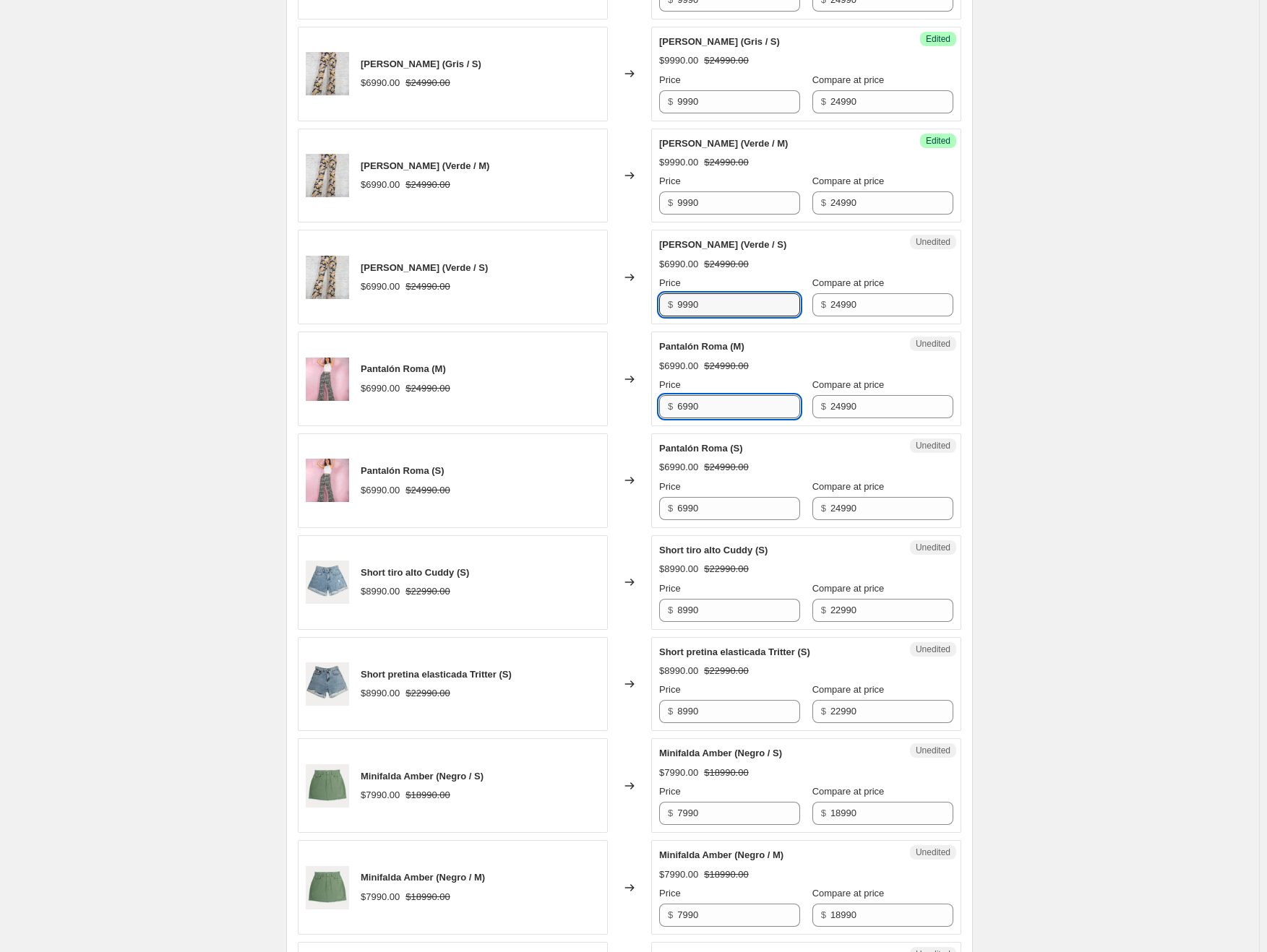
click at [728, 407] on input "6990" at bounding box center [738, 407] width 123 height 23
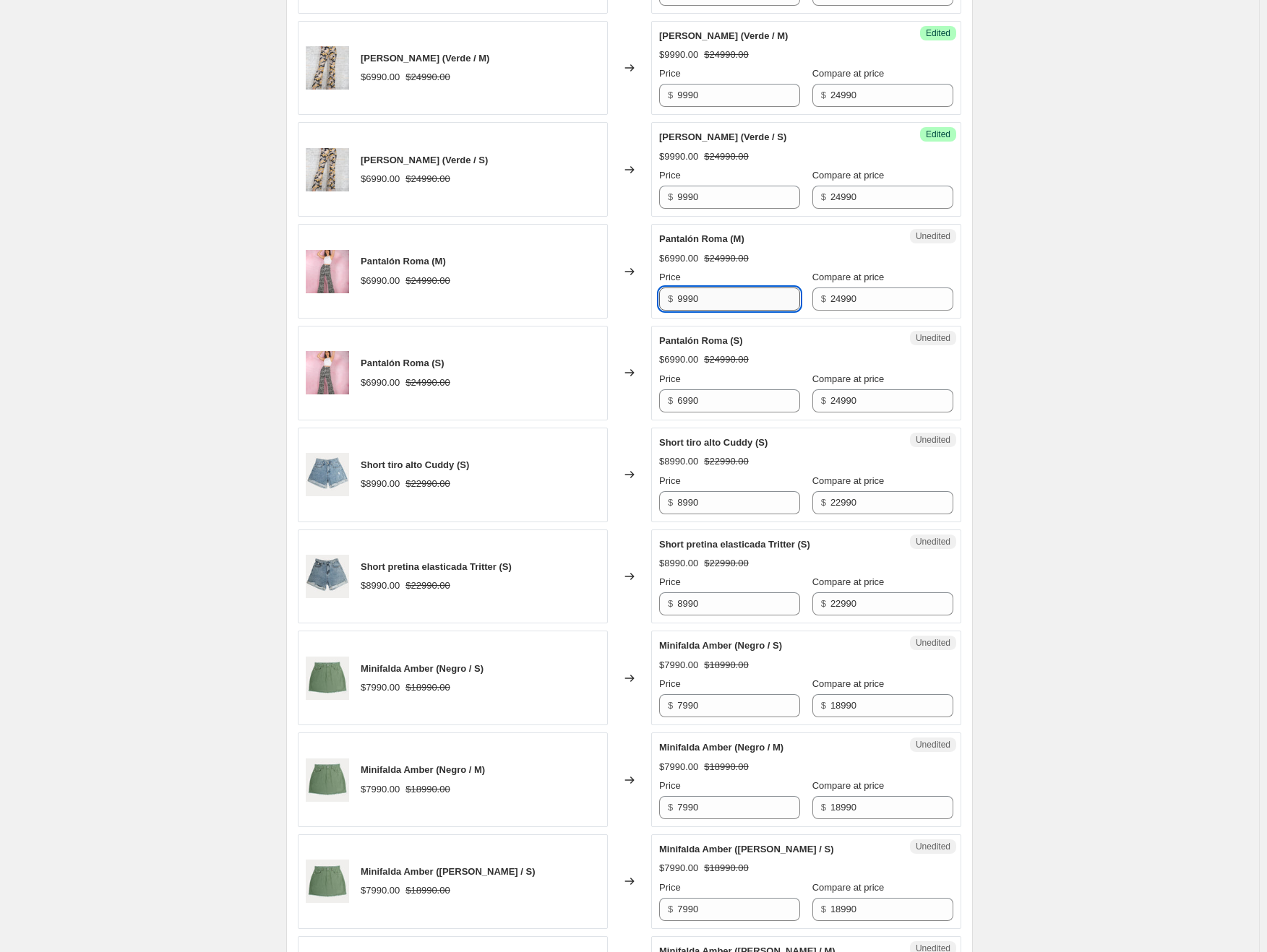
scroll to position [1479, 0]
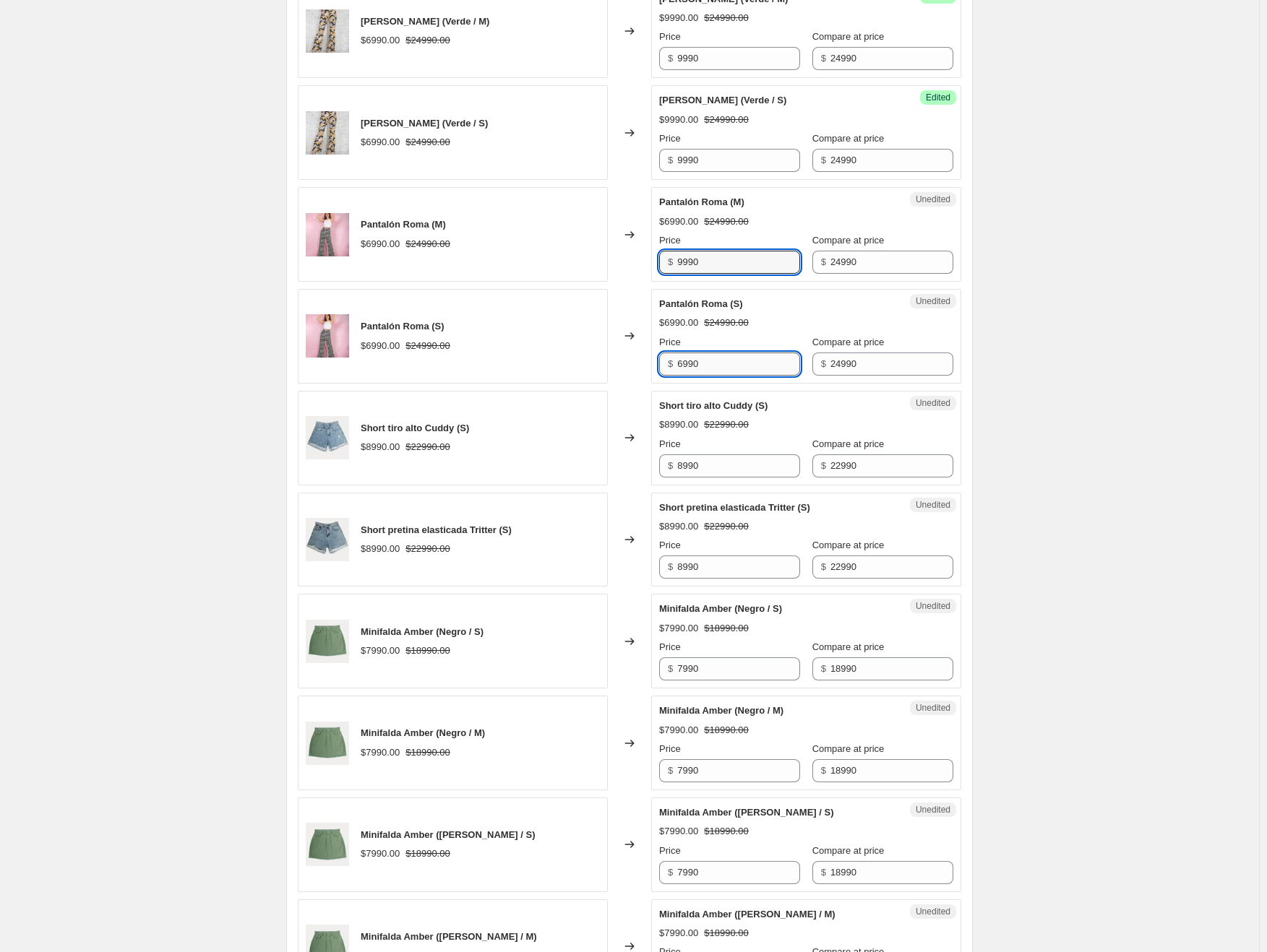
click at [721, 364] on input "6990" at bounding box center [738, 364] width 123 height 23
click at [732, 460] on input "8990" at bounding box center [738, 465] width 123 height 23
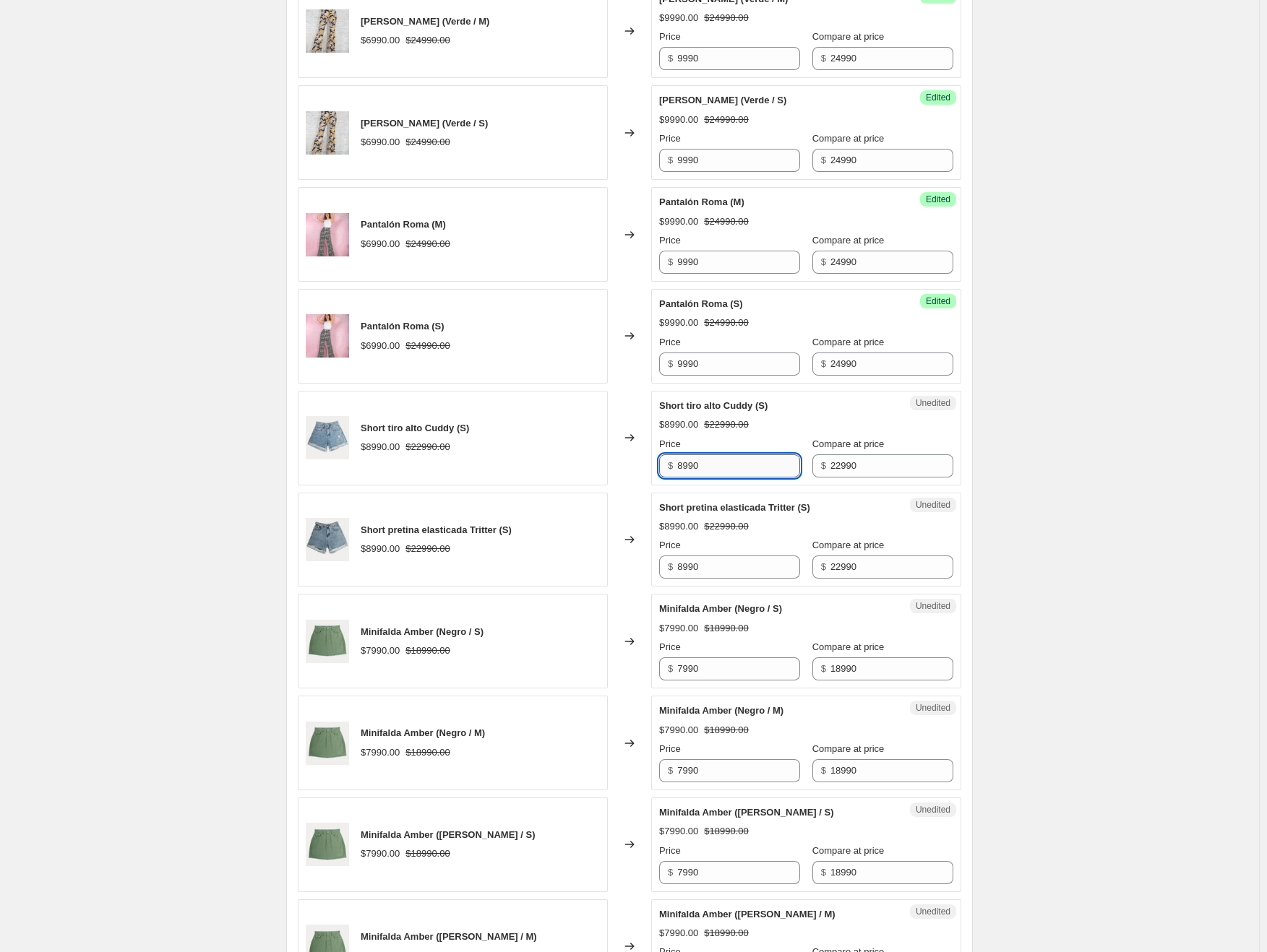
click at [732, 460] on input "8990" at bounding box center [738, 465] width 123 height 23
click at [723, 560] on input "8990" at bounding box center [738, 567] width 123 height 23
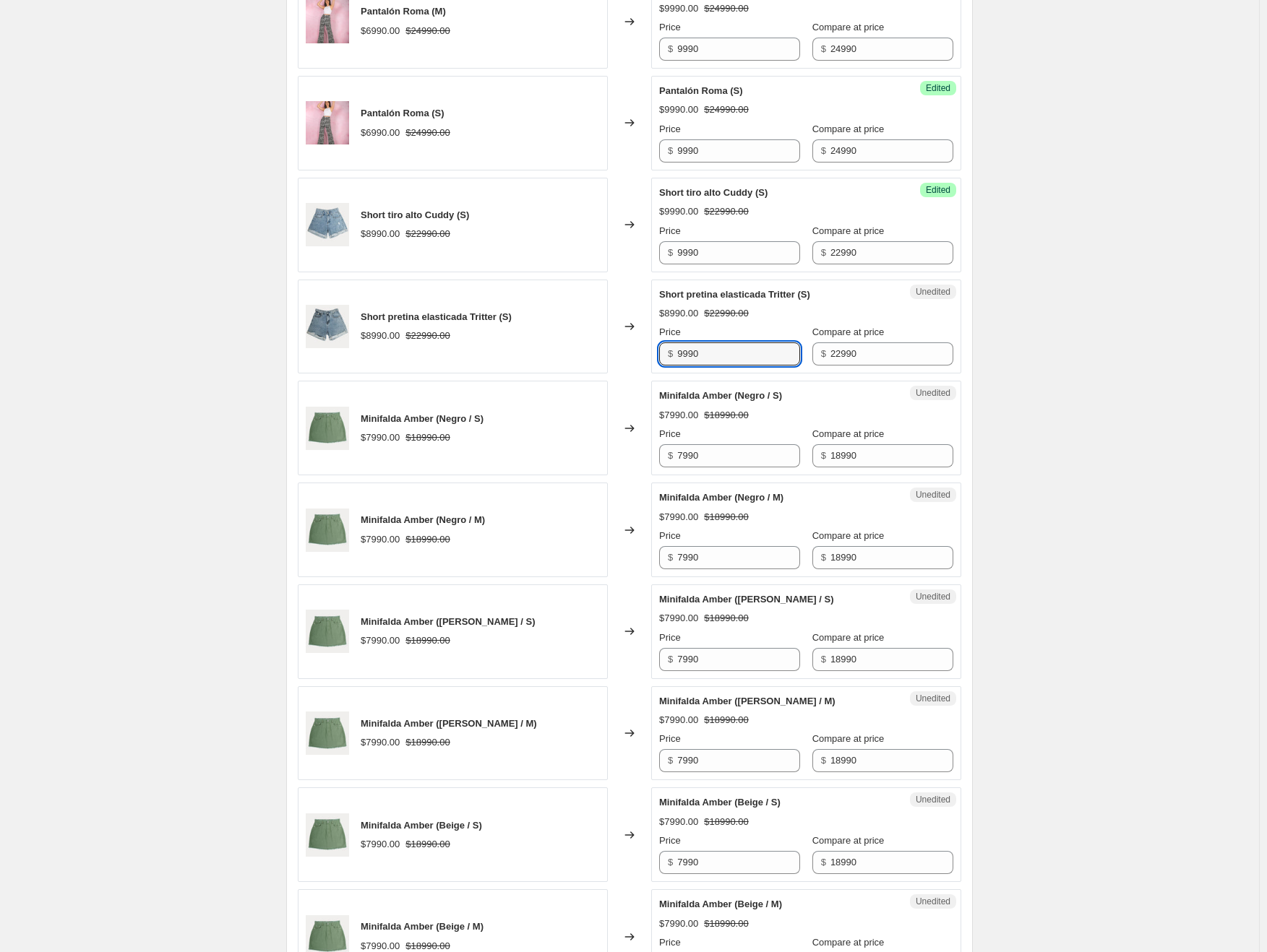
scroll to position [1696, 0]
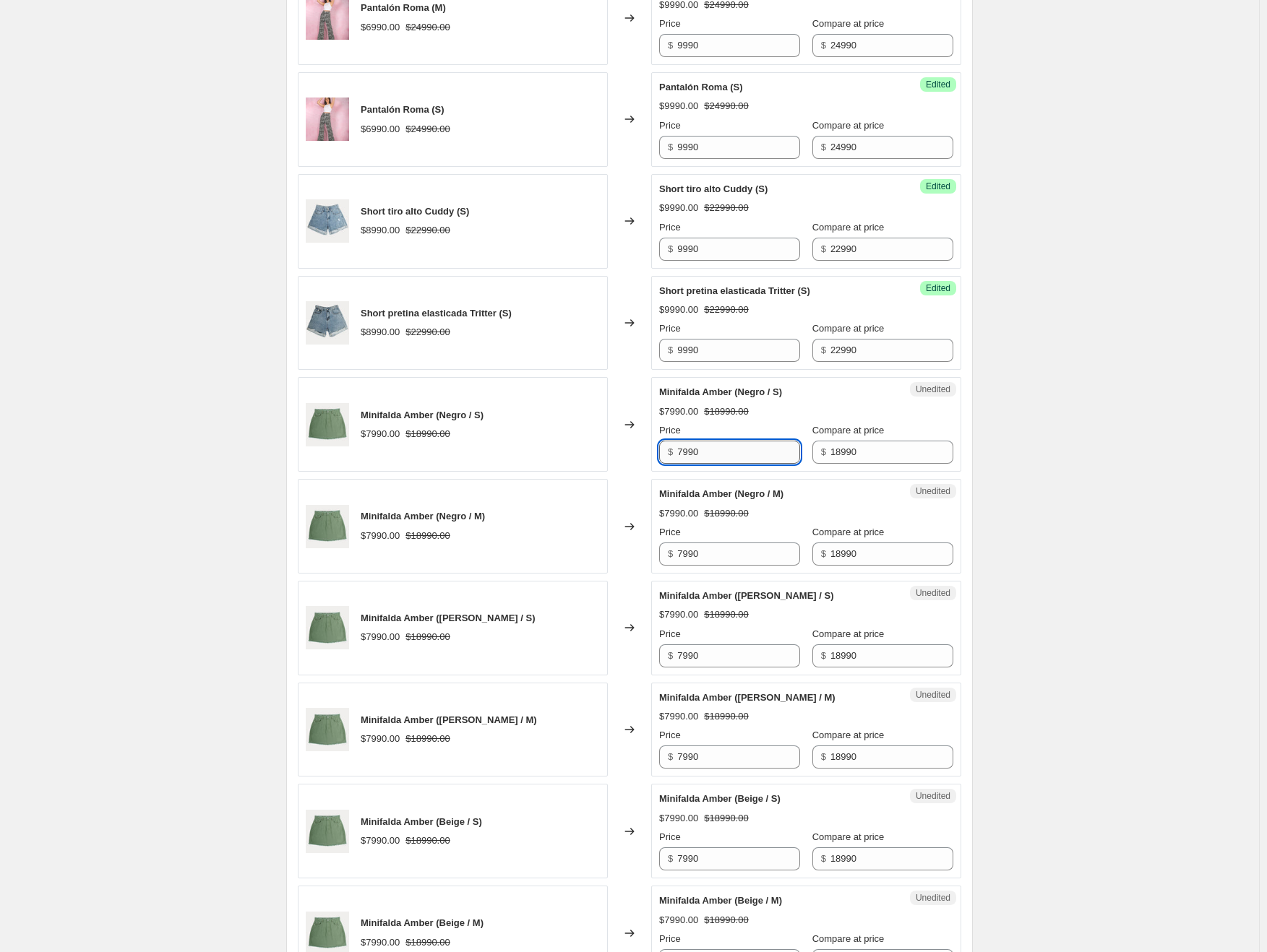
click at [726, 440] on input "7990" at bounding box center [738, 451] width 123 height 23
click at [733, 544] on input "7990" at bounding box center [738, 554] width 123 height 23
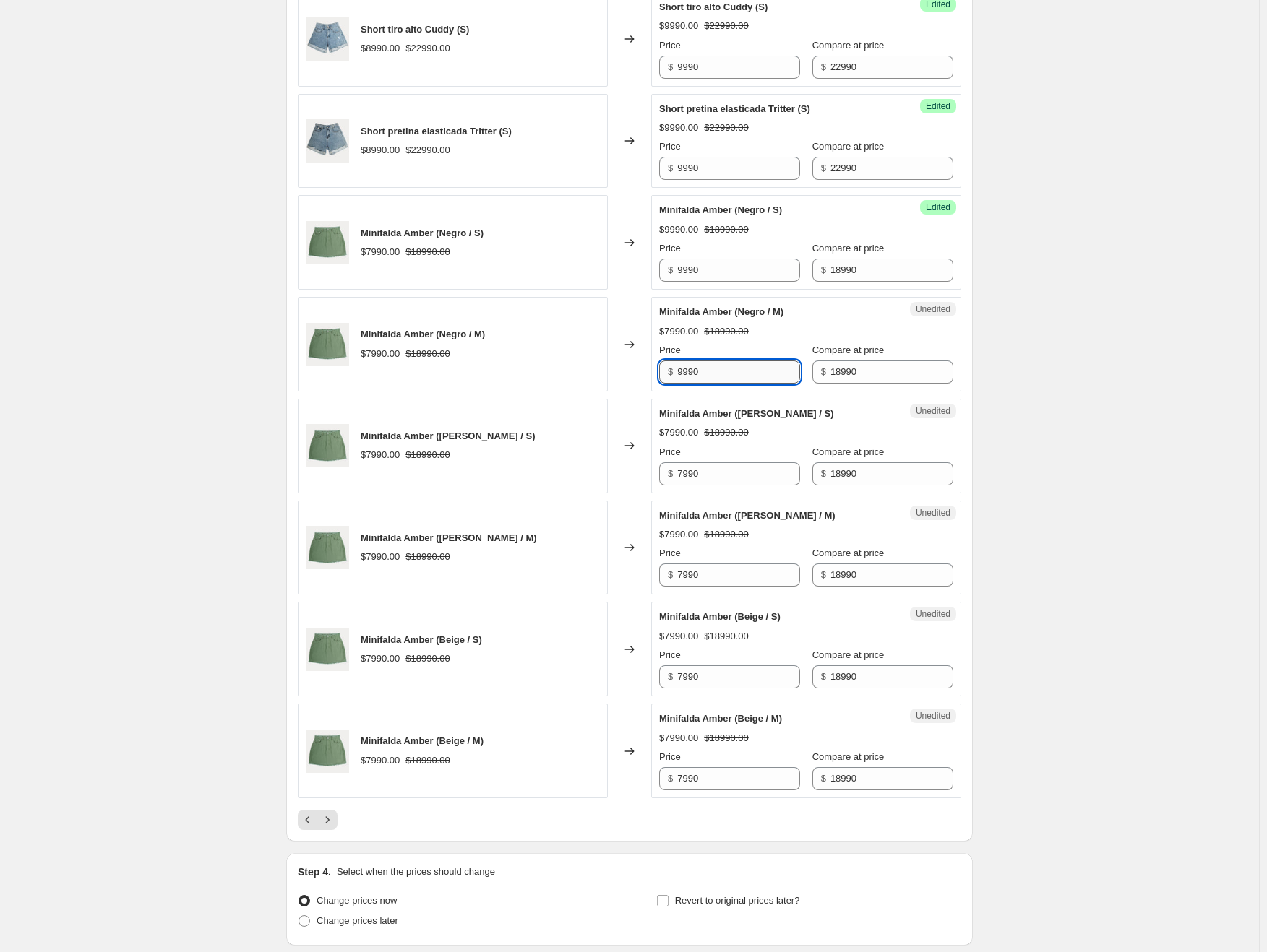
scroll to position [1912, 0]
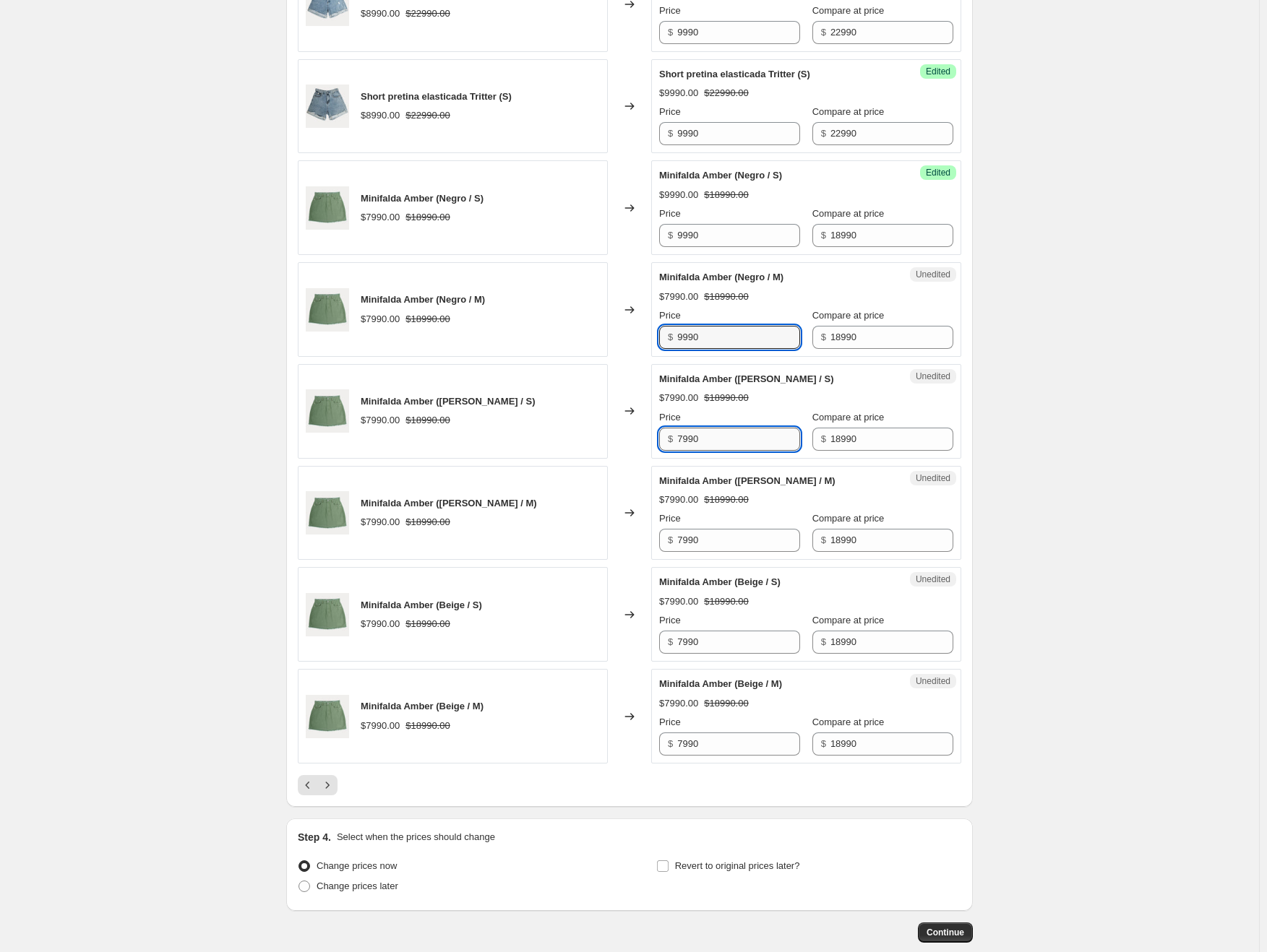
click at [726, 435] on input "7990" at bounding box center [738, 439] width 123 height 23
click at [714, 543] on input "7990" at bounding box center [738, 540] width 123 height 23
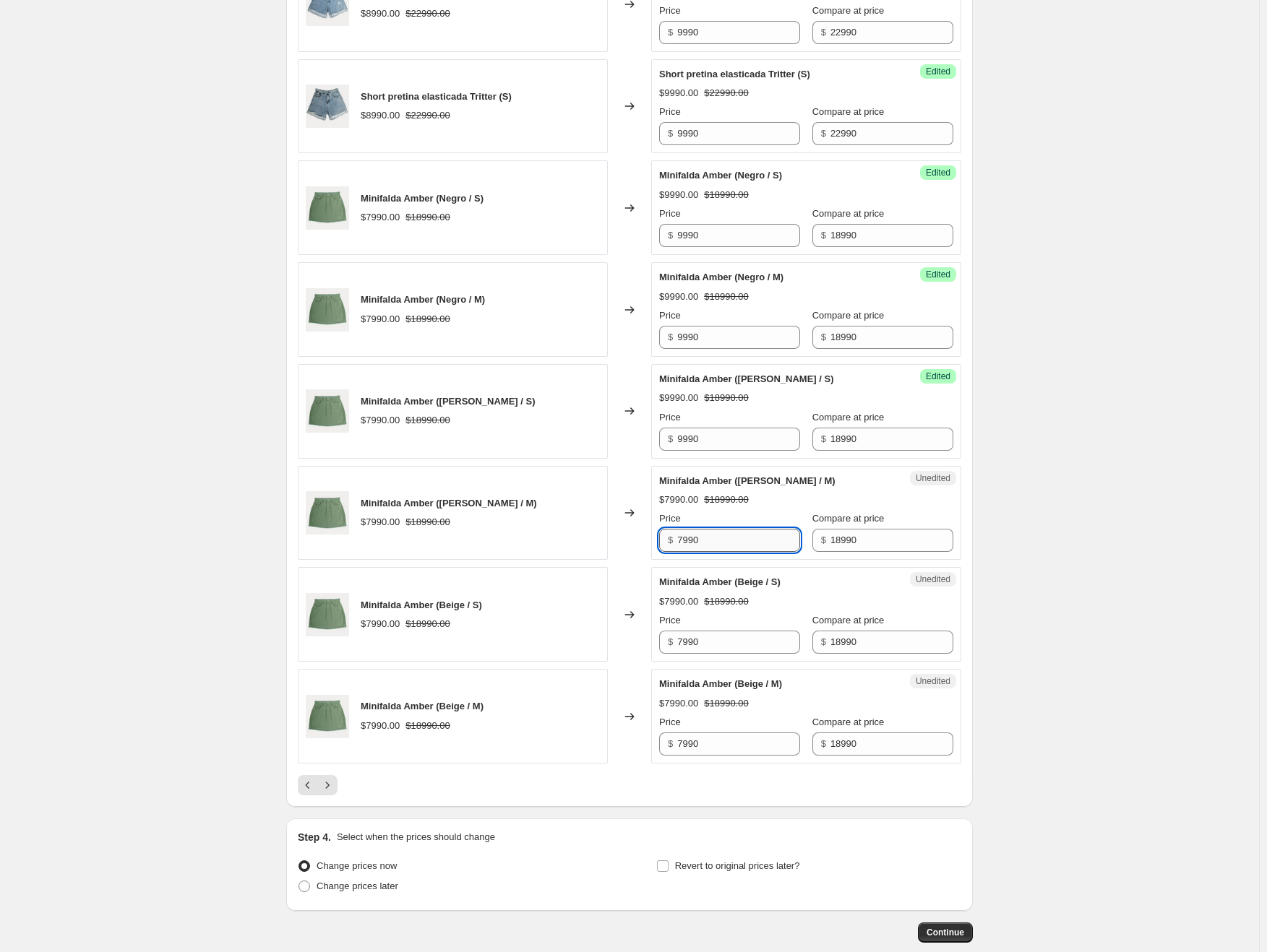
click at [714, 543] on input "7990" at bounding box center [738, 540] width 123 height 23
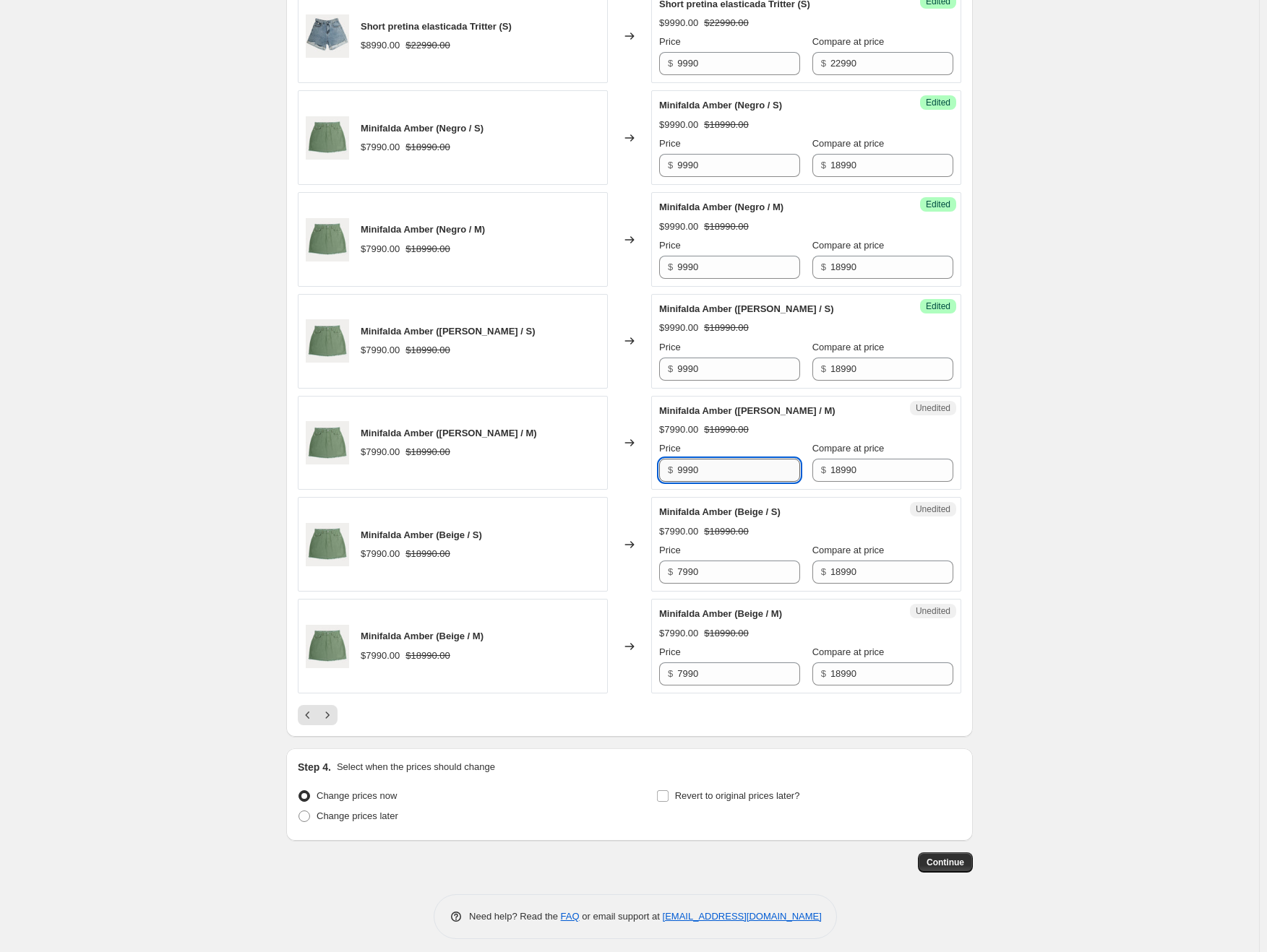
scroll to position [1985, 0]
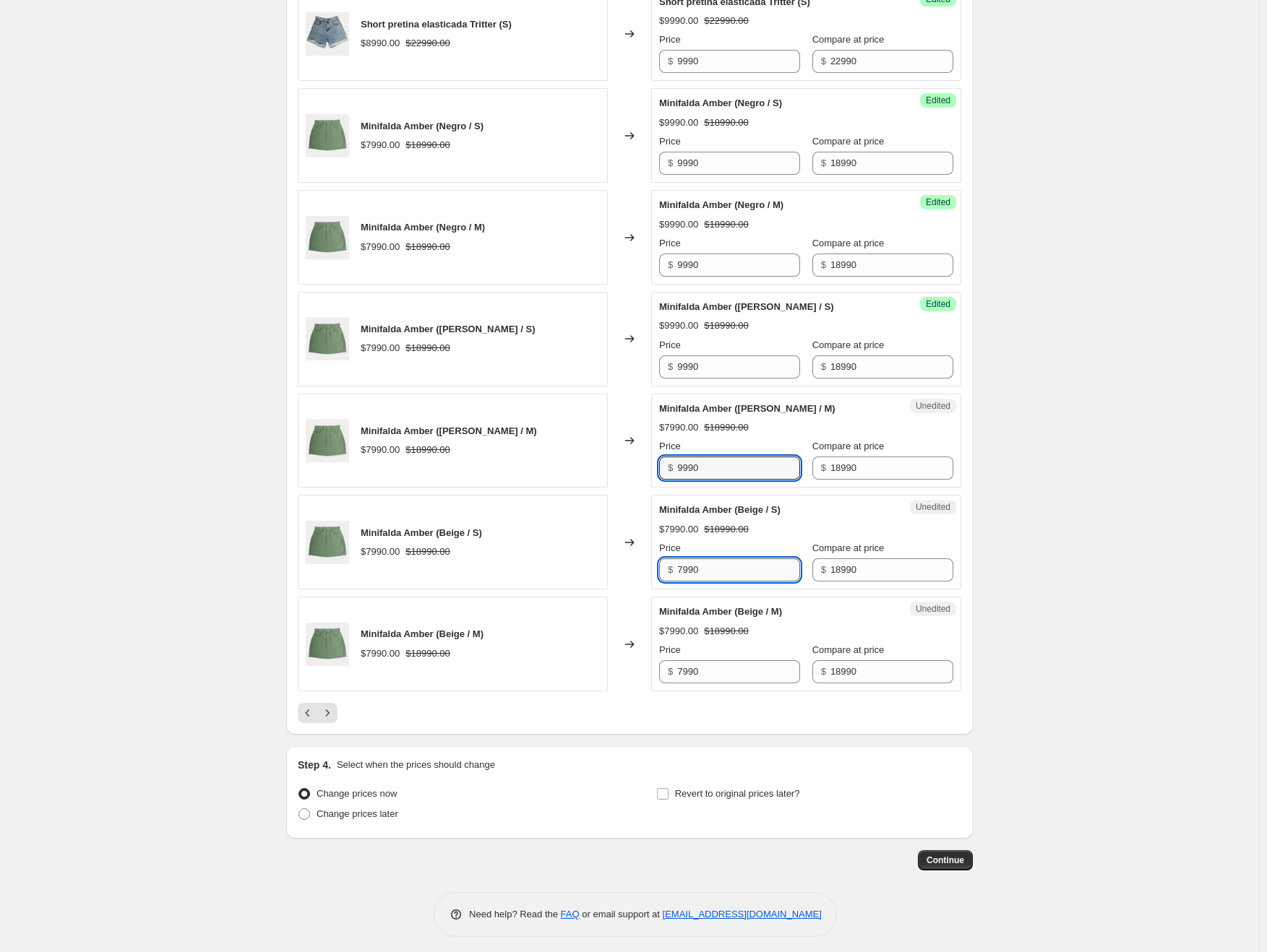
click at [710, 570] on input "7990" at bounding box center [738, 570] width 123 height 23
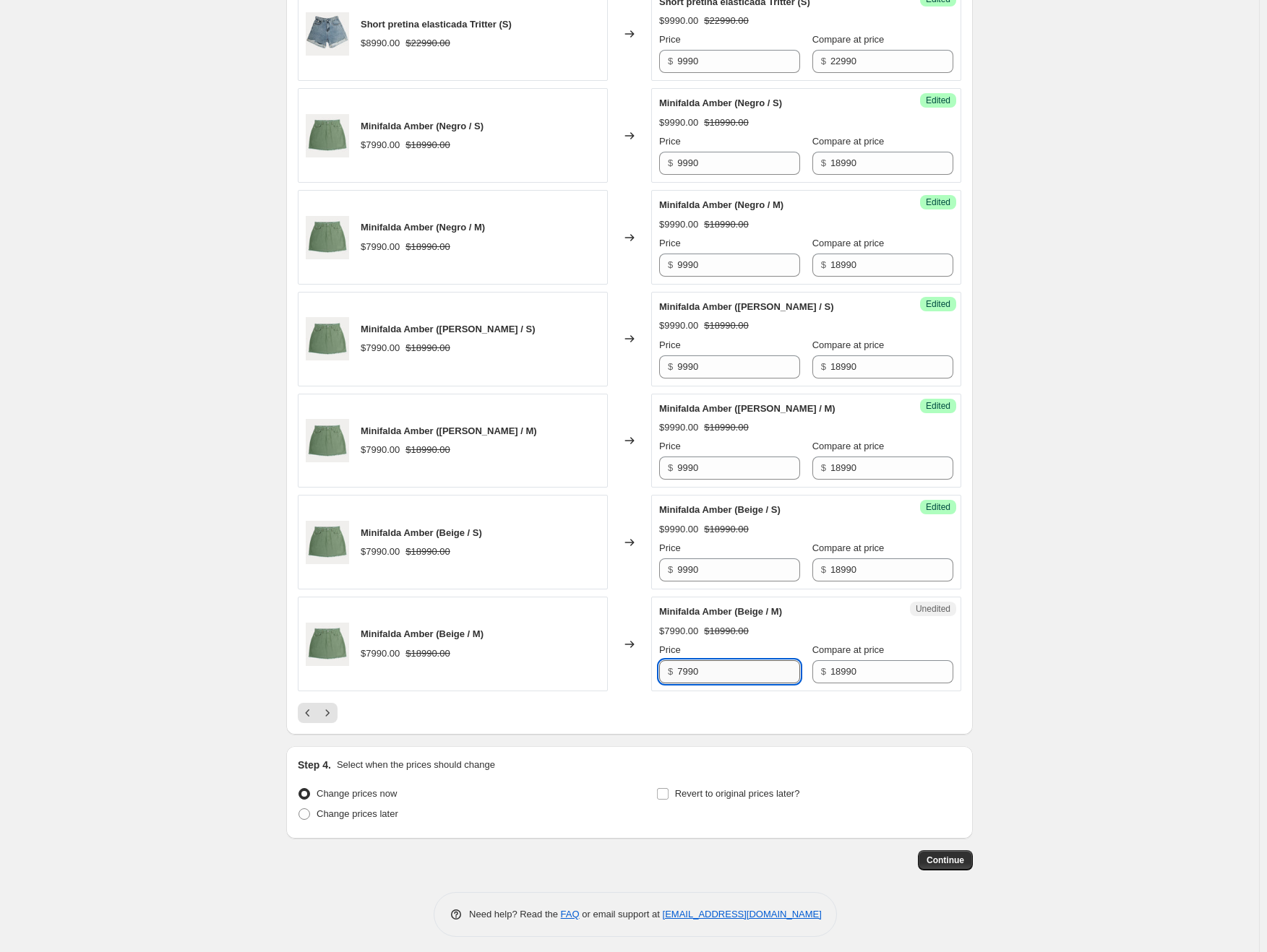
click at [718, 668] on input "7990" at bounding box center [738, 671] width 123 height 23
click at [746, 712] on div at bounding box center [629, 713] width 663 height 21
click at [338, 710] on button "Next" at bounding box center [327, 713] width 21 height 21
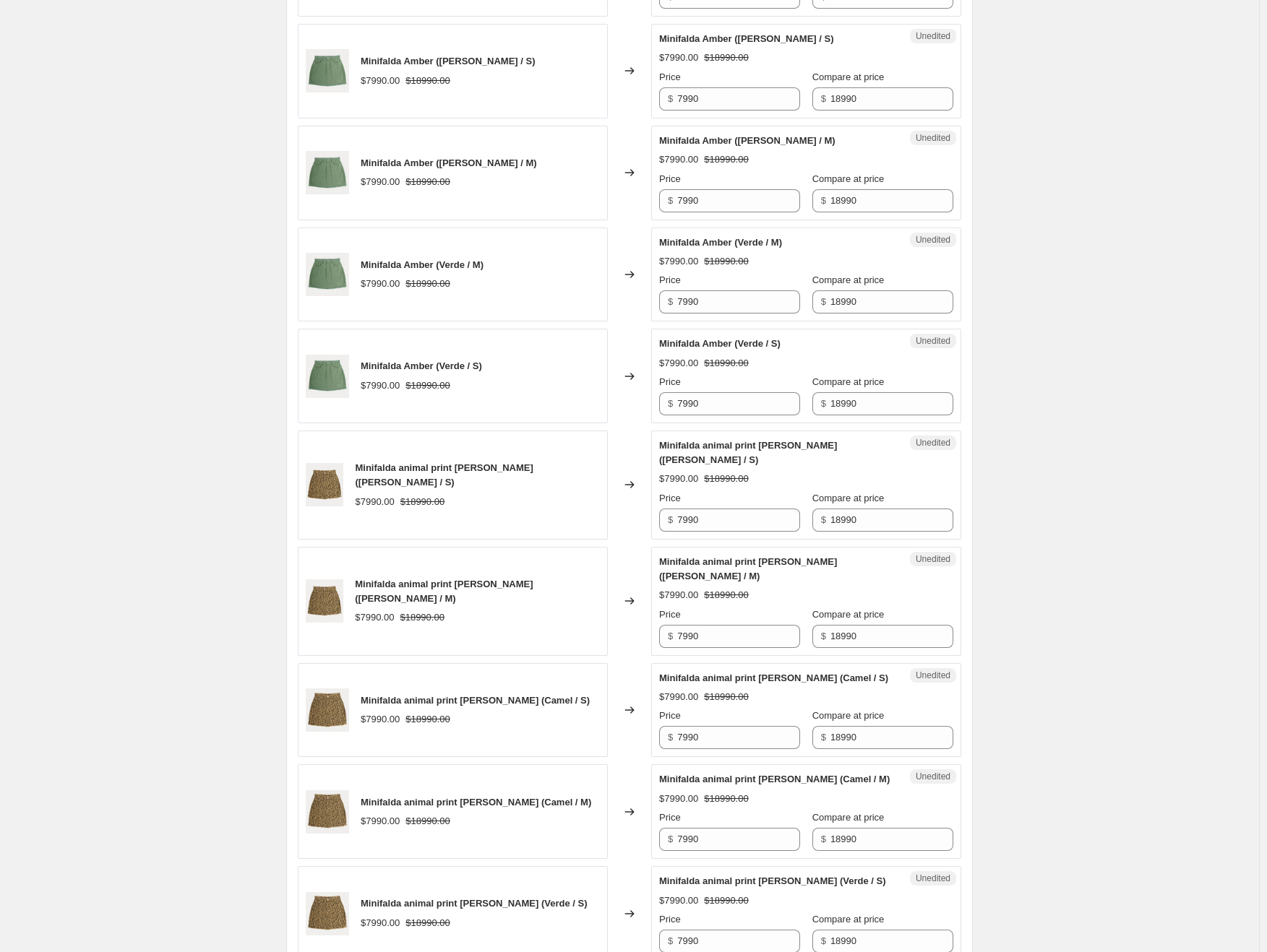
scroll to position [396, 0]
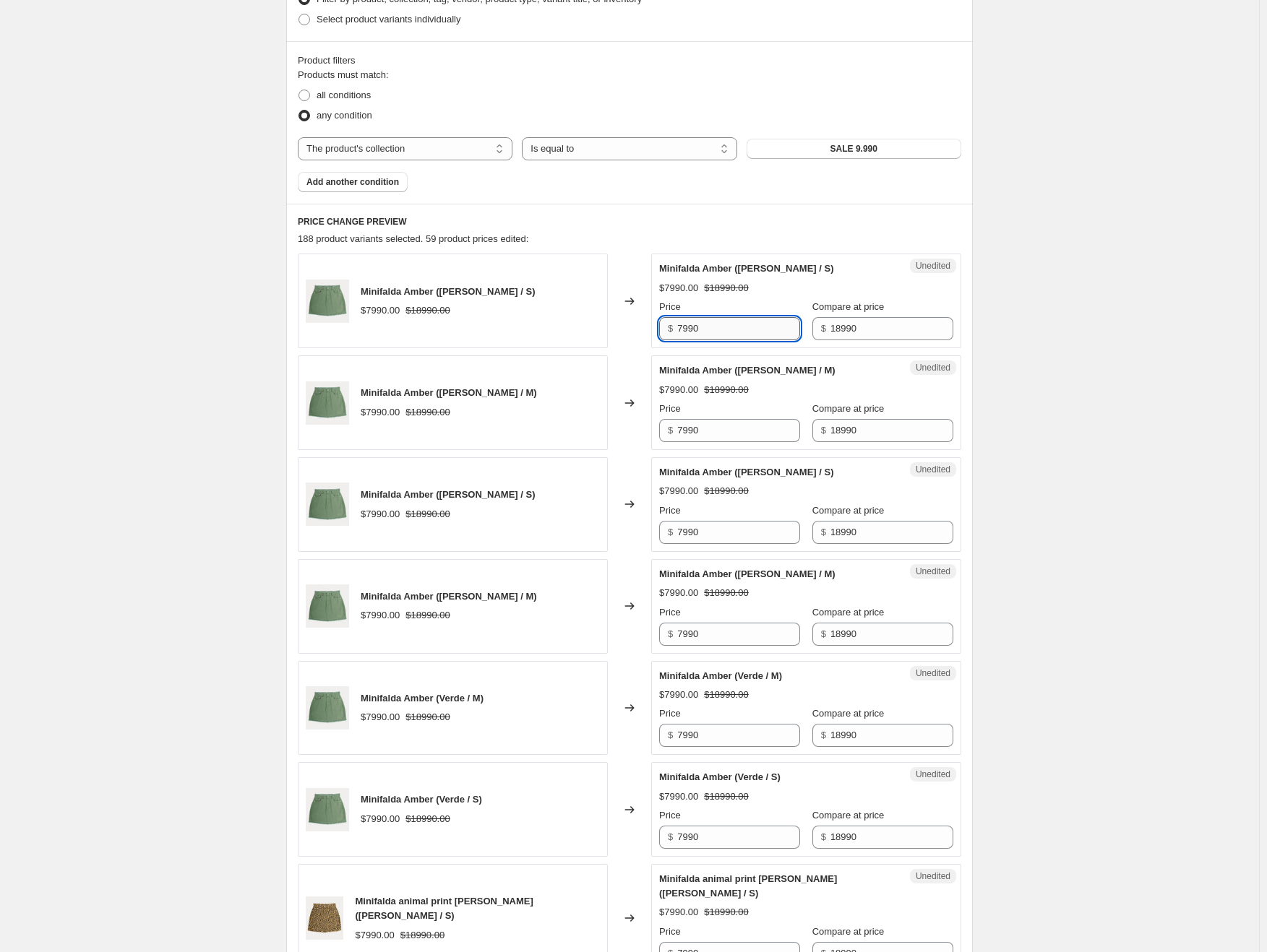
click at [724, 319] on input "7990" at bounding box center [738, 328] width 123 height 23
click at [716, 426] on input "7990" at bounding box center [738, 430] width 123 height 23
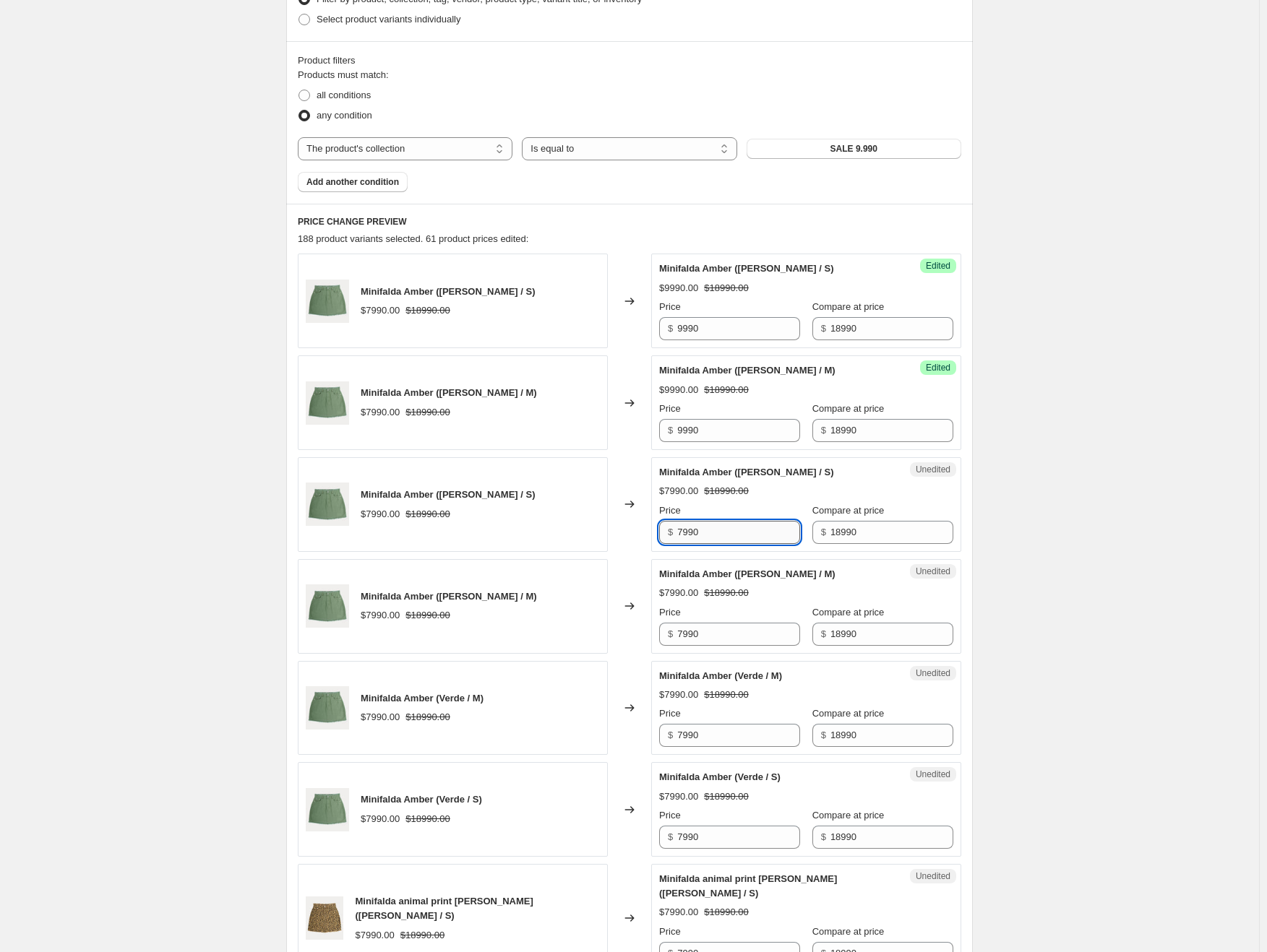
click at [720, 521] on input "7990" at bounding box center [738, 532] width 123 height 23
click at [719, 533] on input "7990" at bounding box center [738, 532] width 123 height 23
click at [708, 639] on input "7990" at bounding box center [738, 634] width 123 height 23
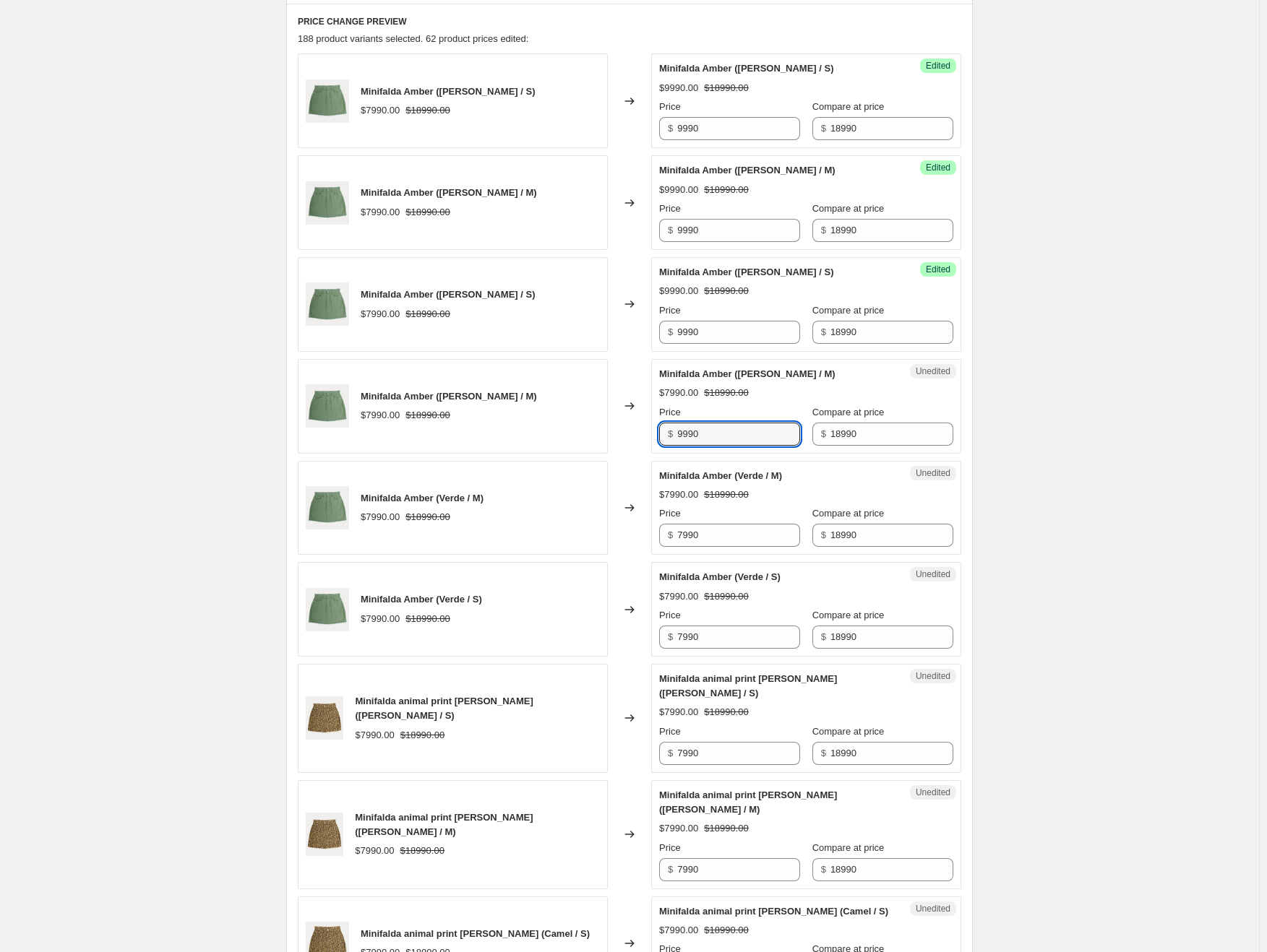
scroll to position [612, 0]
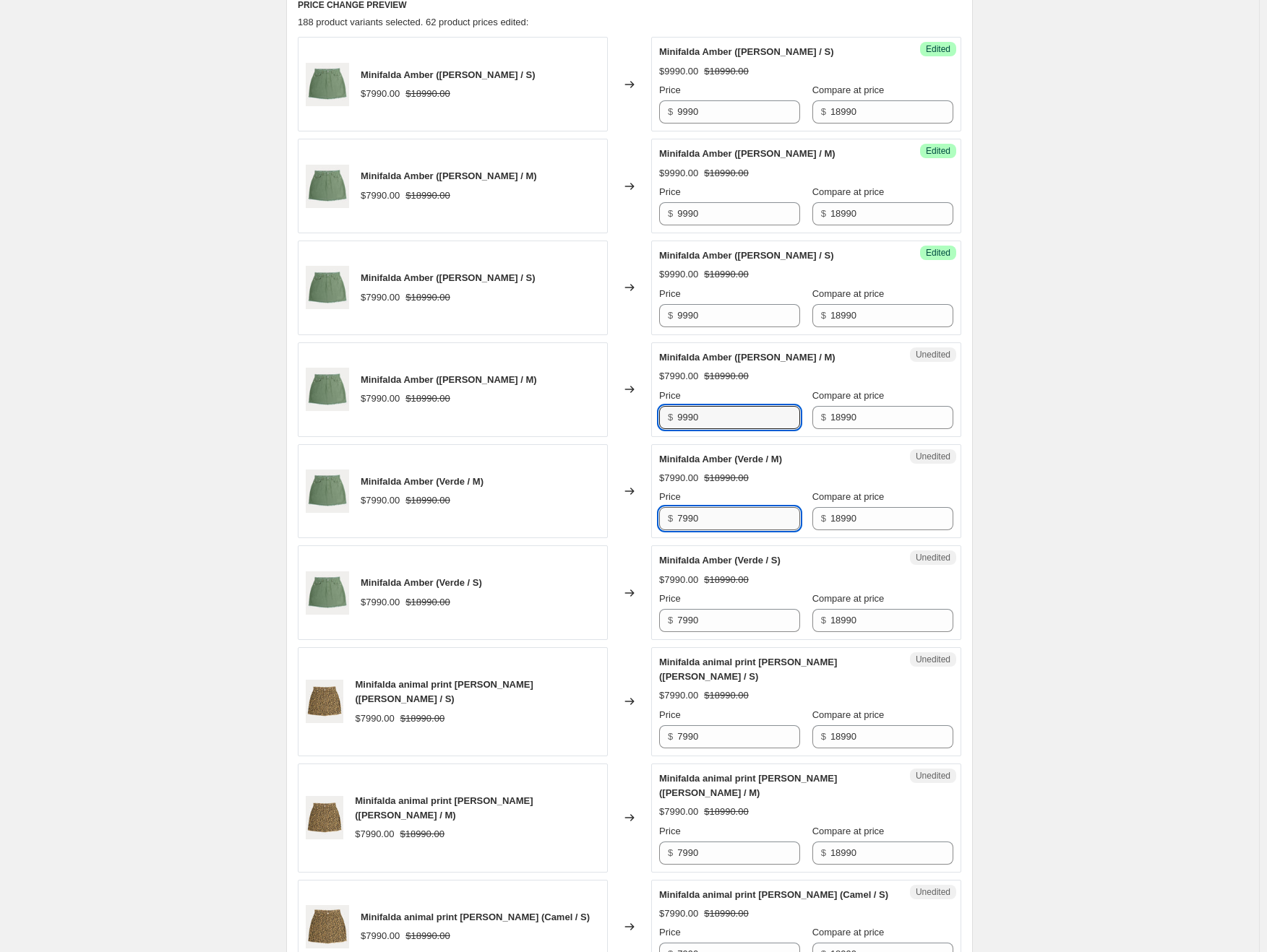
click at [732, 515] on input "7990" at bounding box center [738, 518] width 123 height 23
click at [721, 609] on input "7990" at bounding box center [738, 620] width 123 height 23
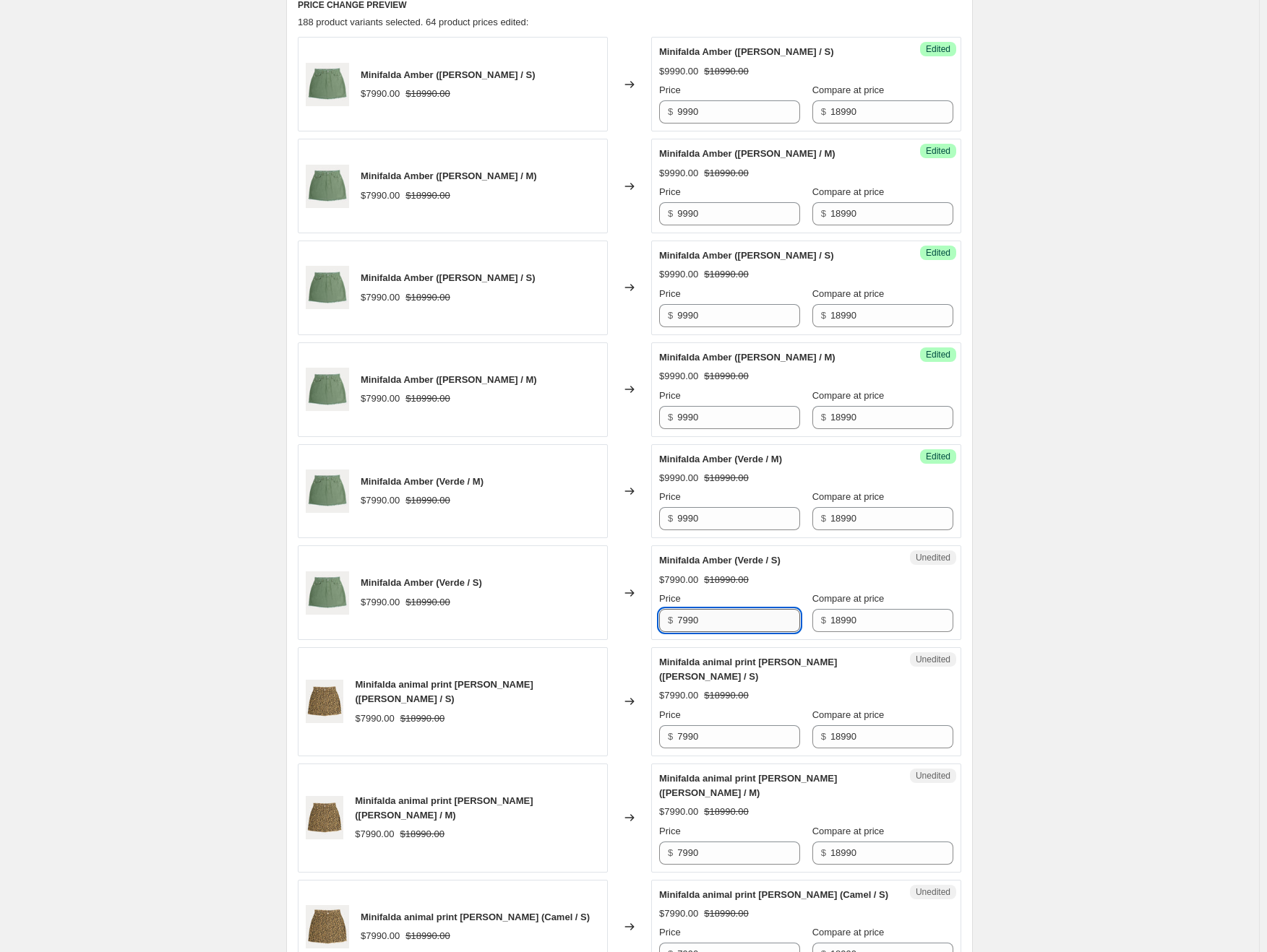
click at [721, 609] on input "7990" at bounding box center [738, 620] width 123 height 23
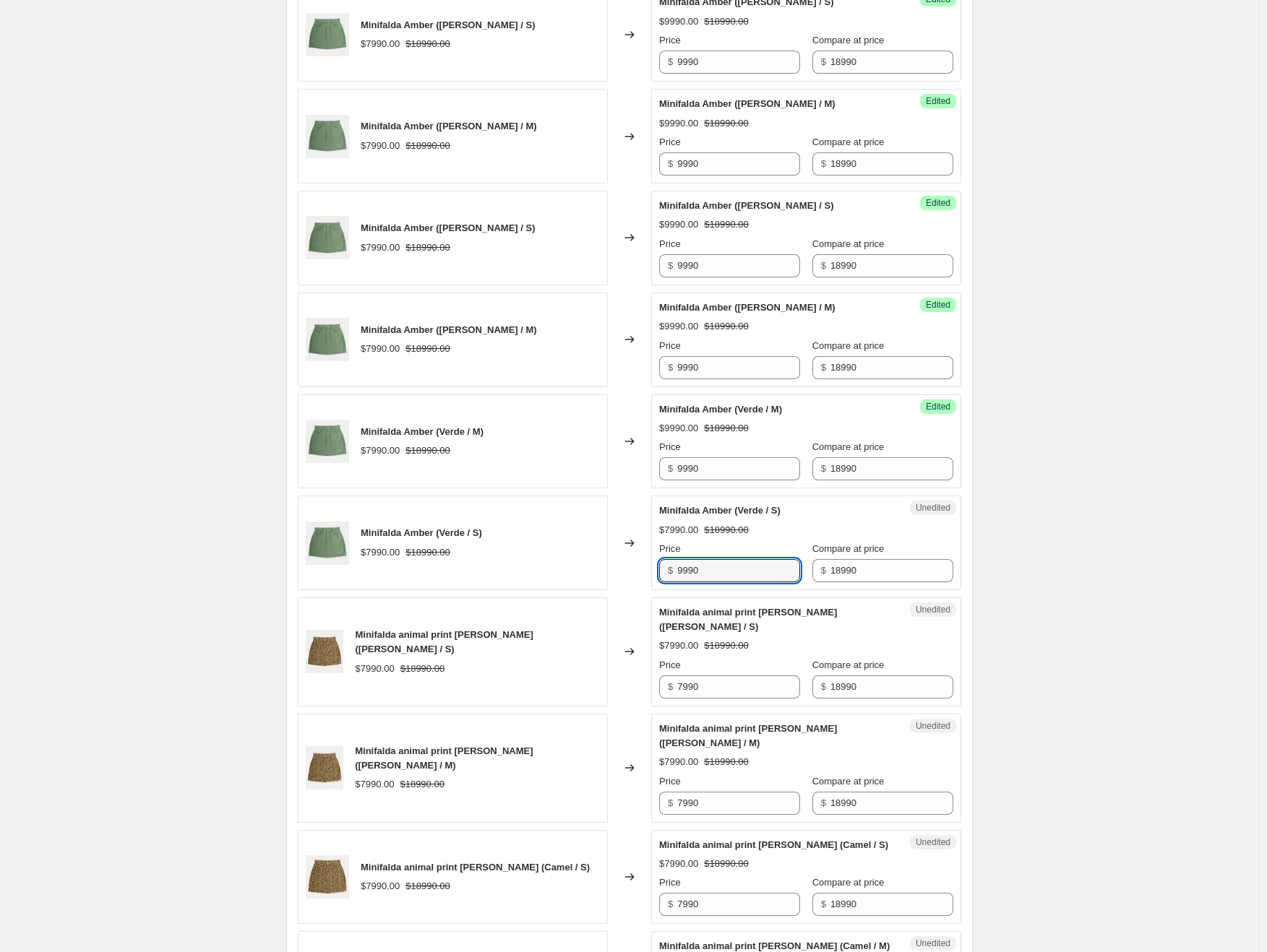
scroll to position [973, 0]
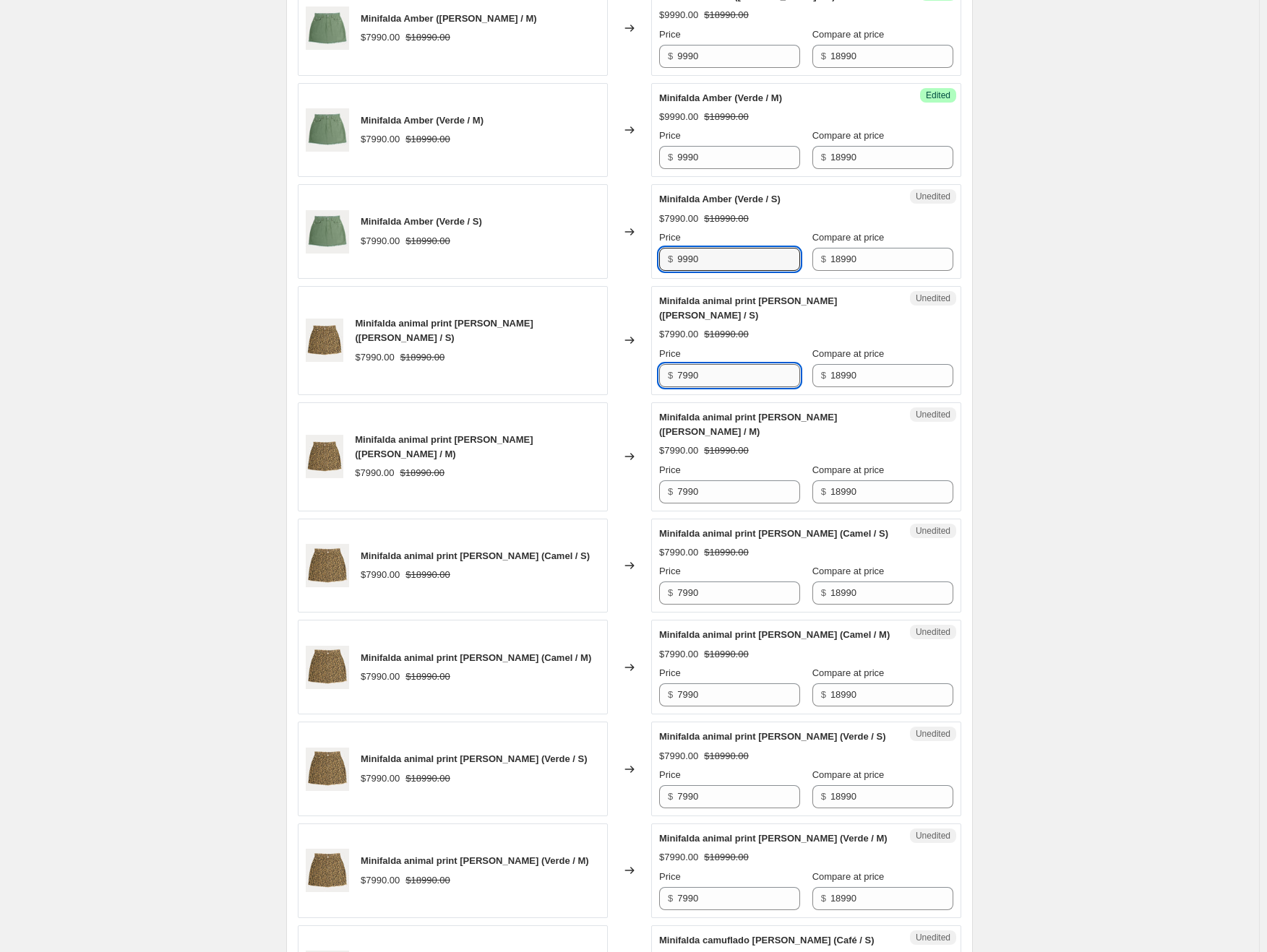
click at [716, 364] on input "7990" at bounding box center [738, 375] width 123 height 23
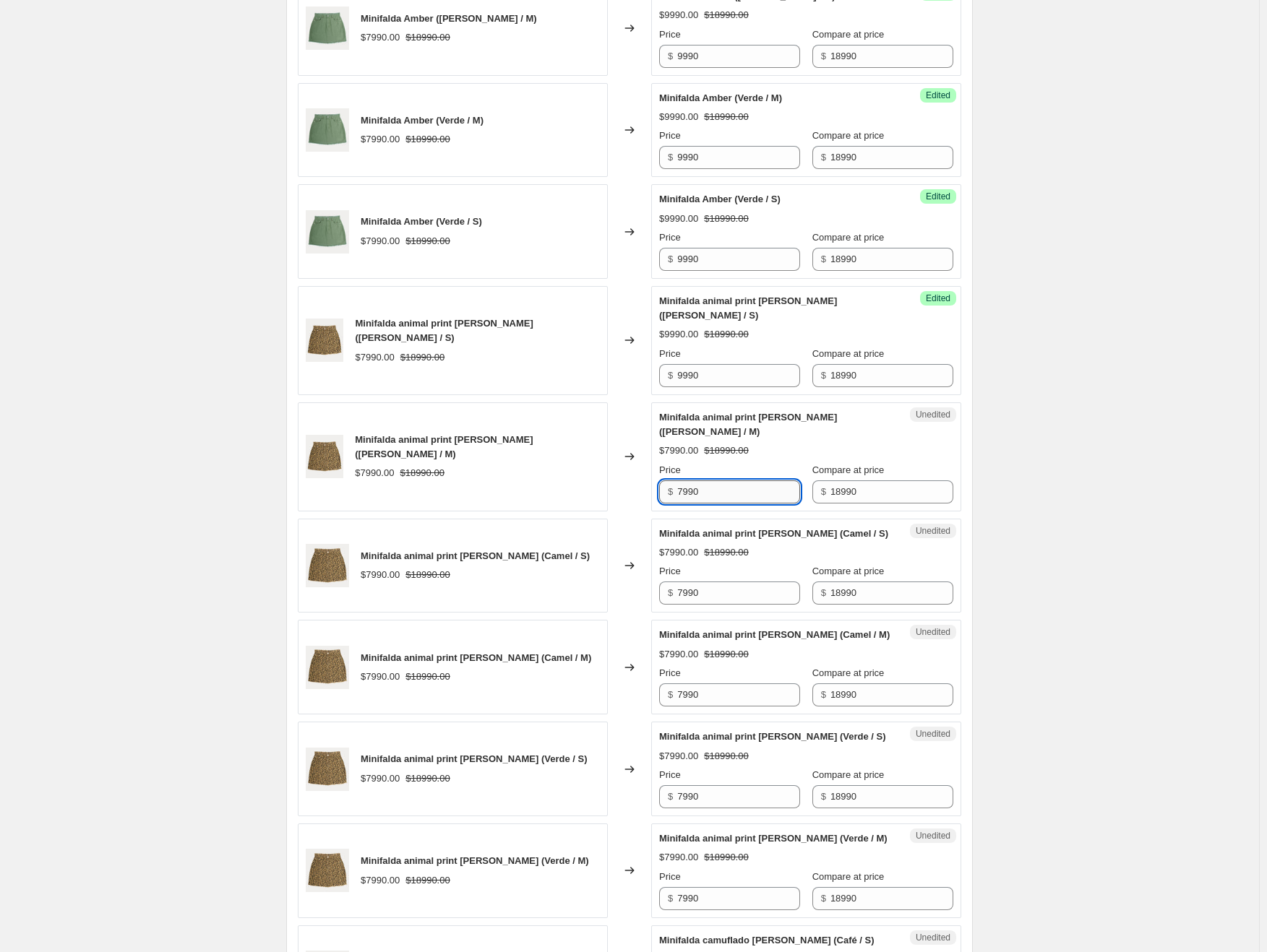
click at [704, 481] on input "7990" at bounding box center [738, 492] width 123 height 23
click at [707, 581] on input "7990" at bounding box center [738, 593] width 123 height 23
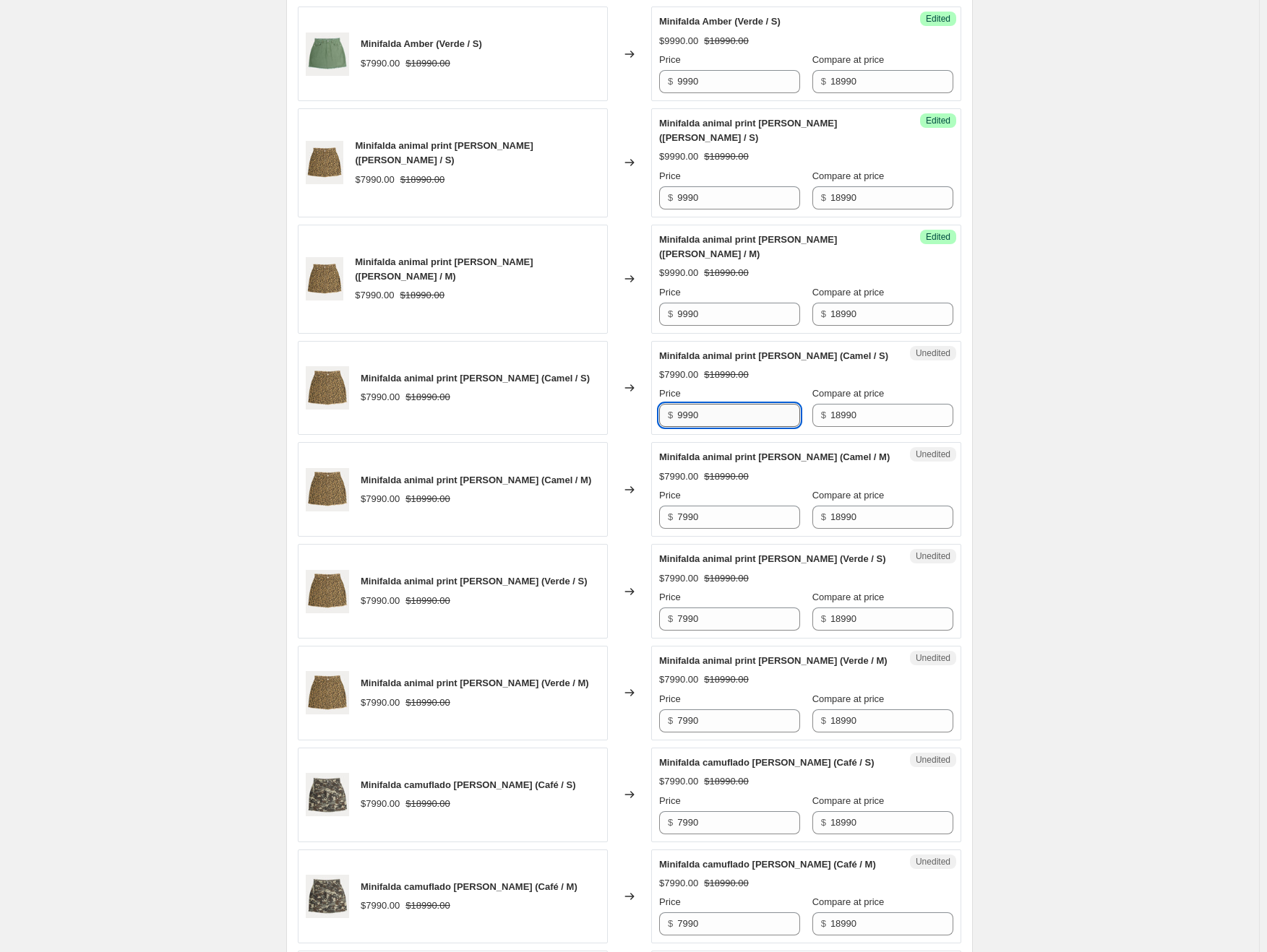
scroll to position [1190, 0]
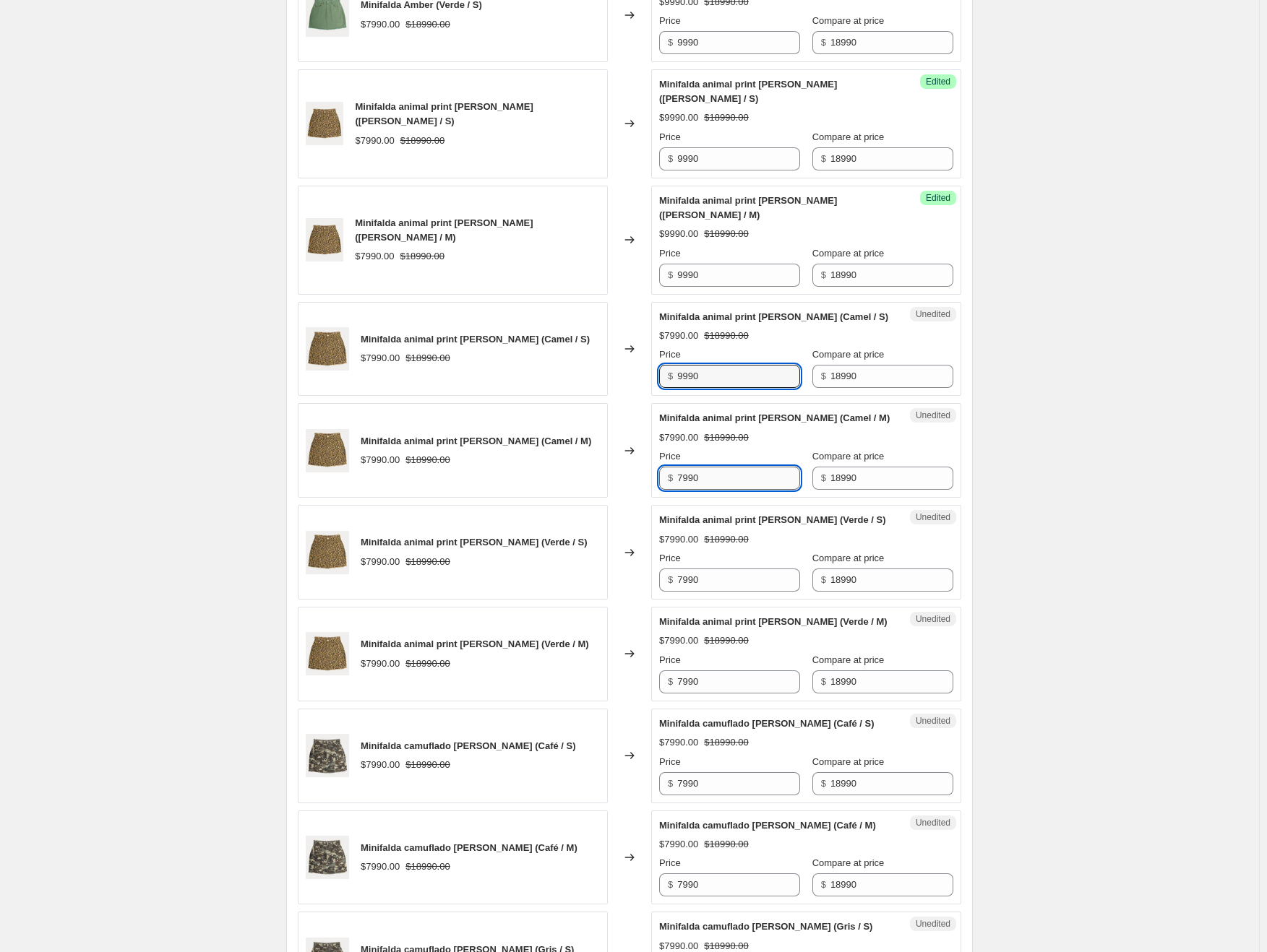
click at [710, 467] on input "7990" at bounding box center [738, 478] width 123 height 23
click at [705, 568] on input "7990" at bounding box center [738, 579] width 123 height 23
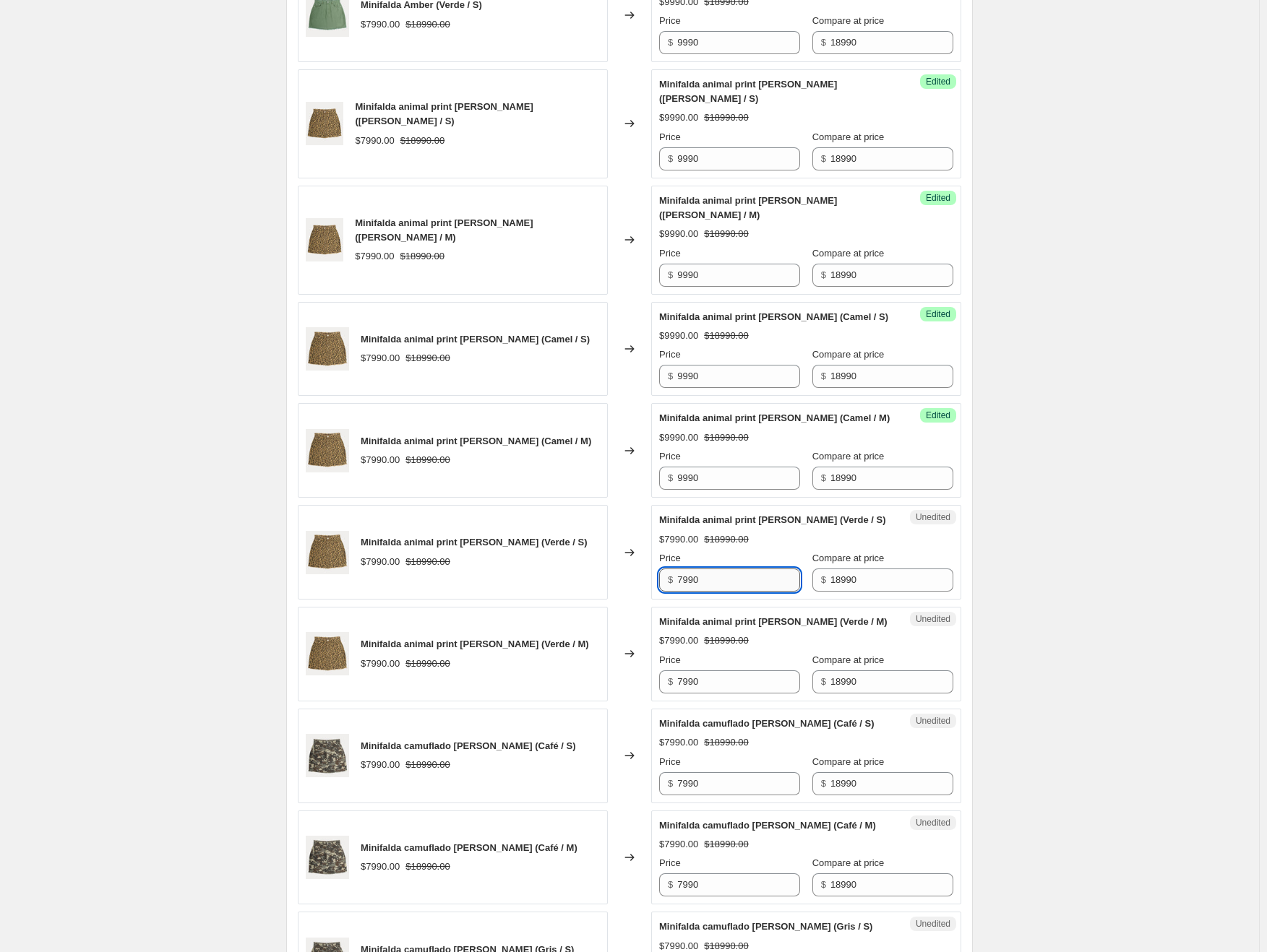
click at [705, 568] on input "7990" at bounding box center [738, 579] width 123 height 23
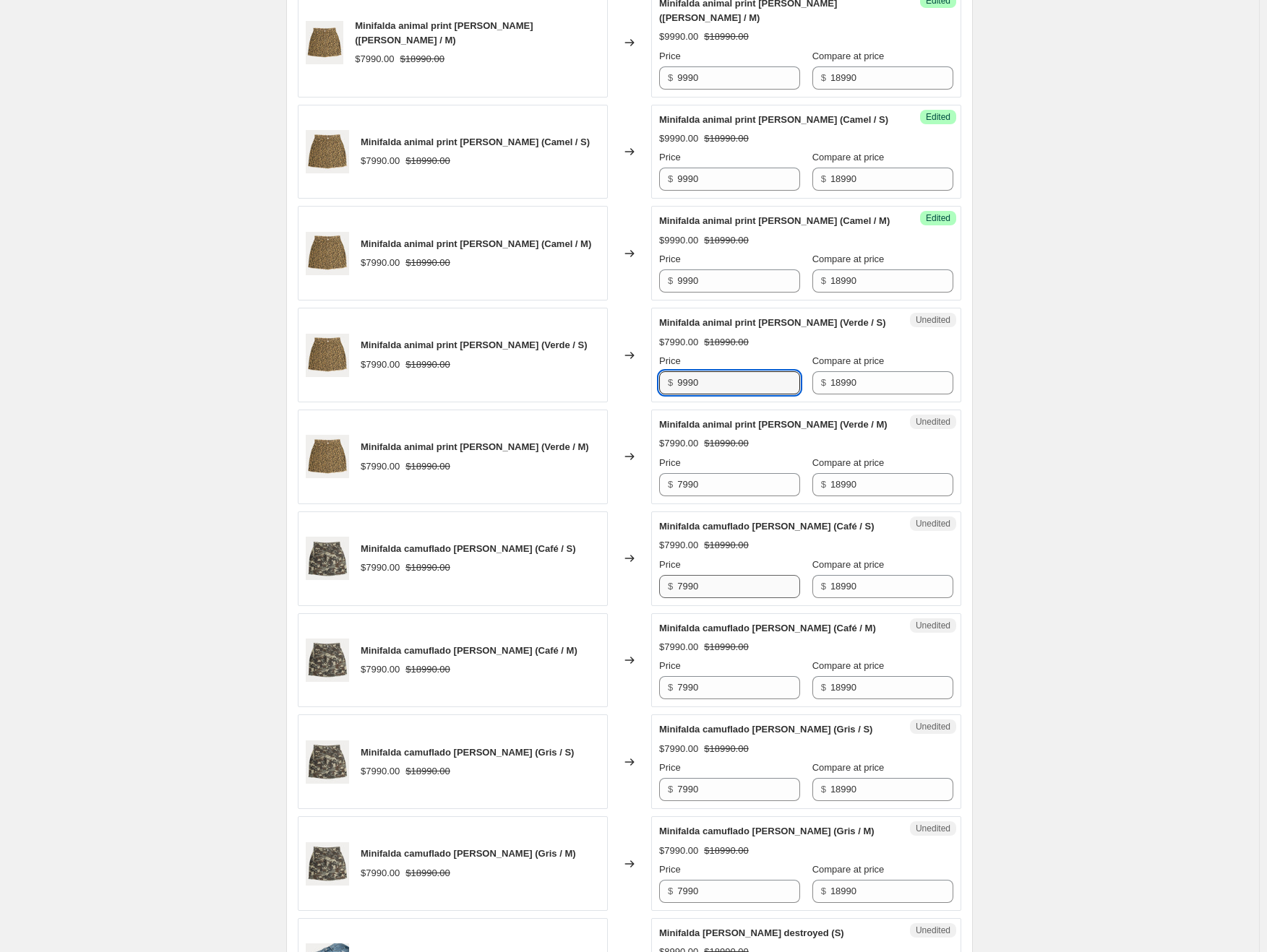
scroll to position [1406, 0]
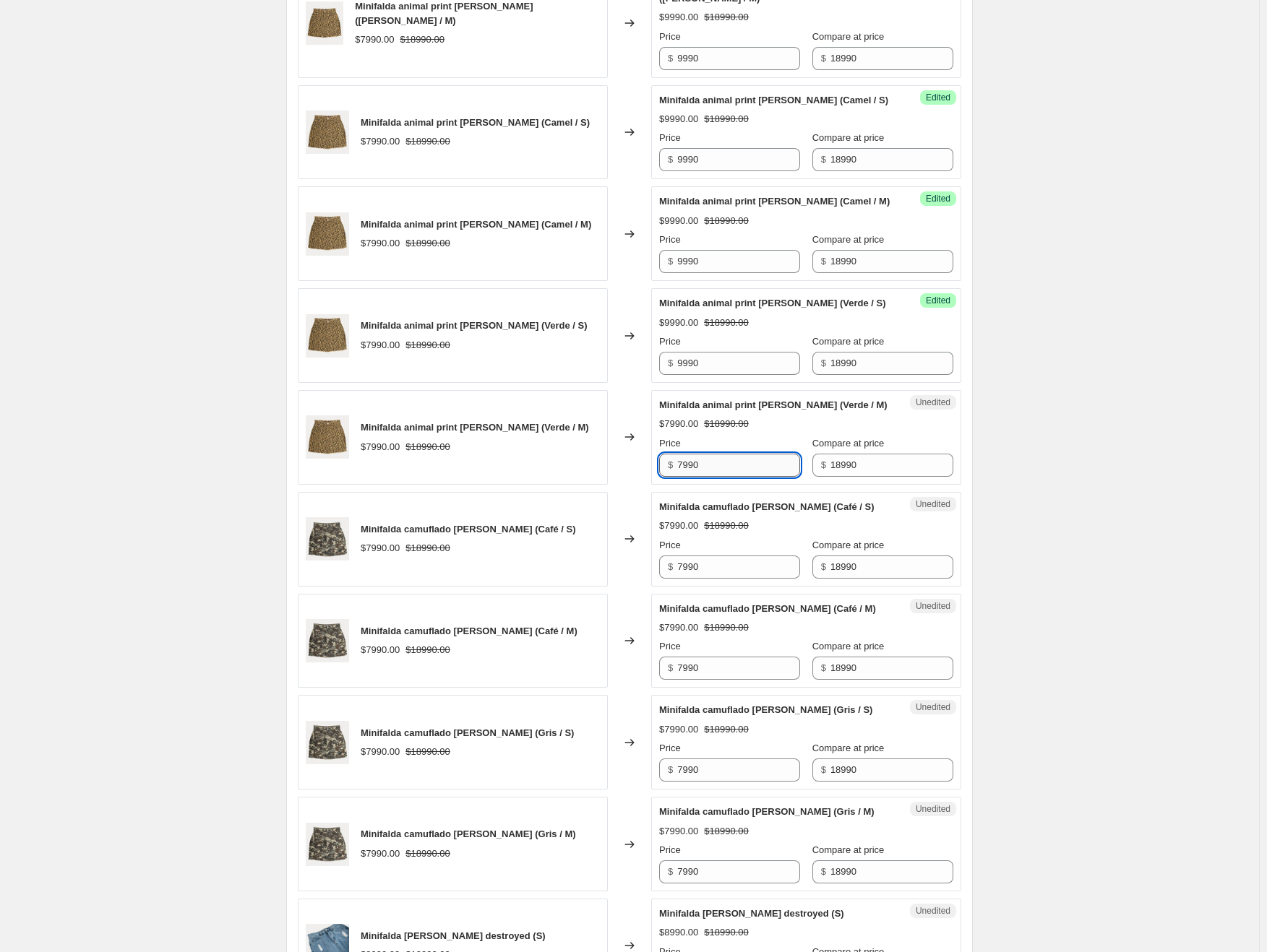
click at [717, 454] on input "7990" at bounding box center [738, 465] width 123 height 23
click at [711, 556] on input "7990" at bounding box center [738, 567] width 123 height 23
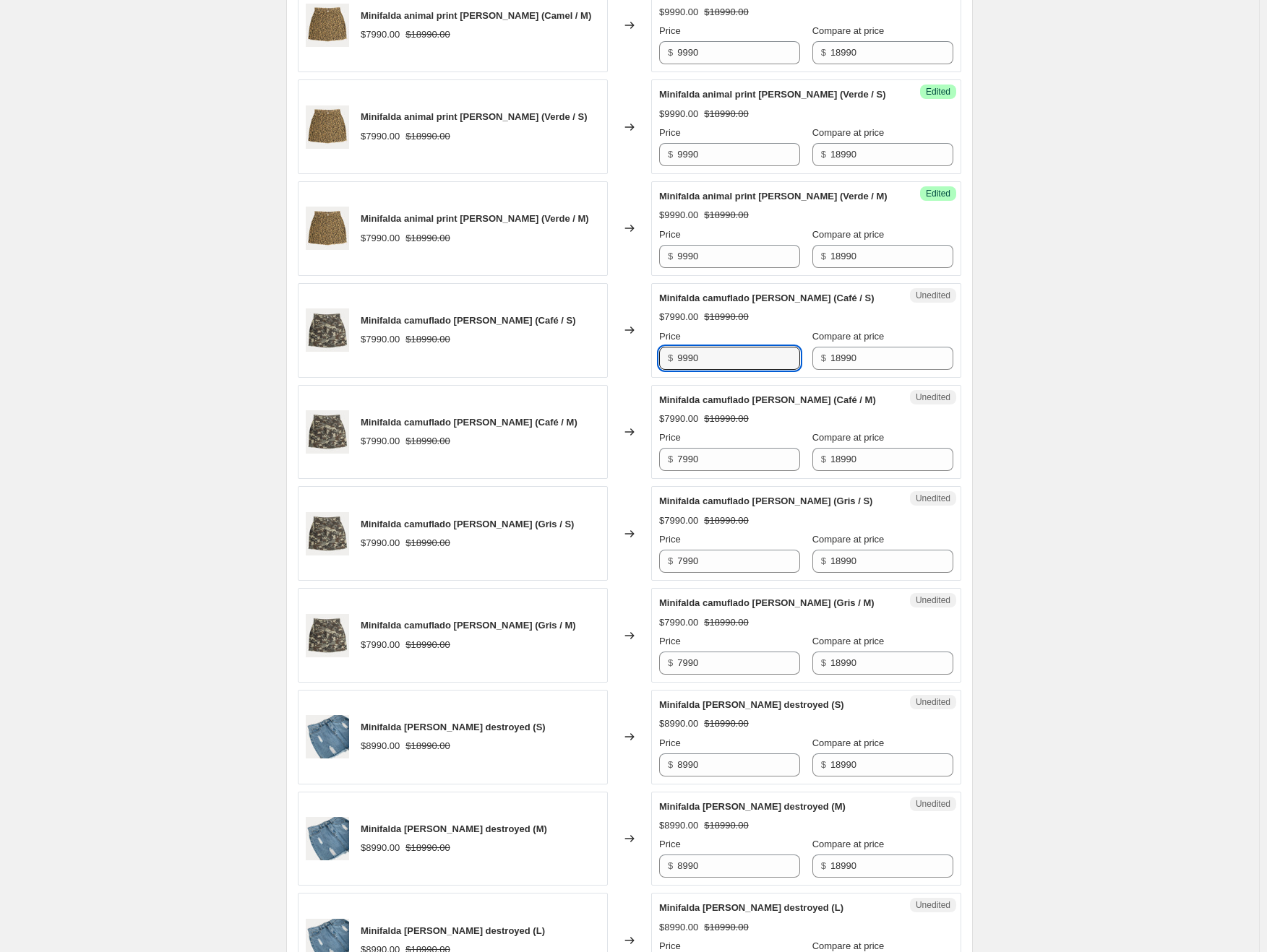
scroll to position [1623, 0]
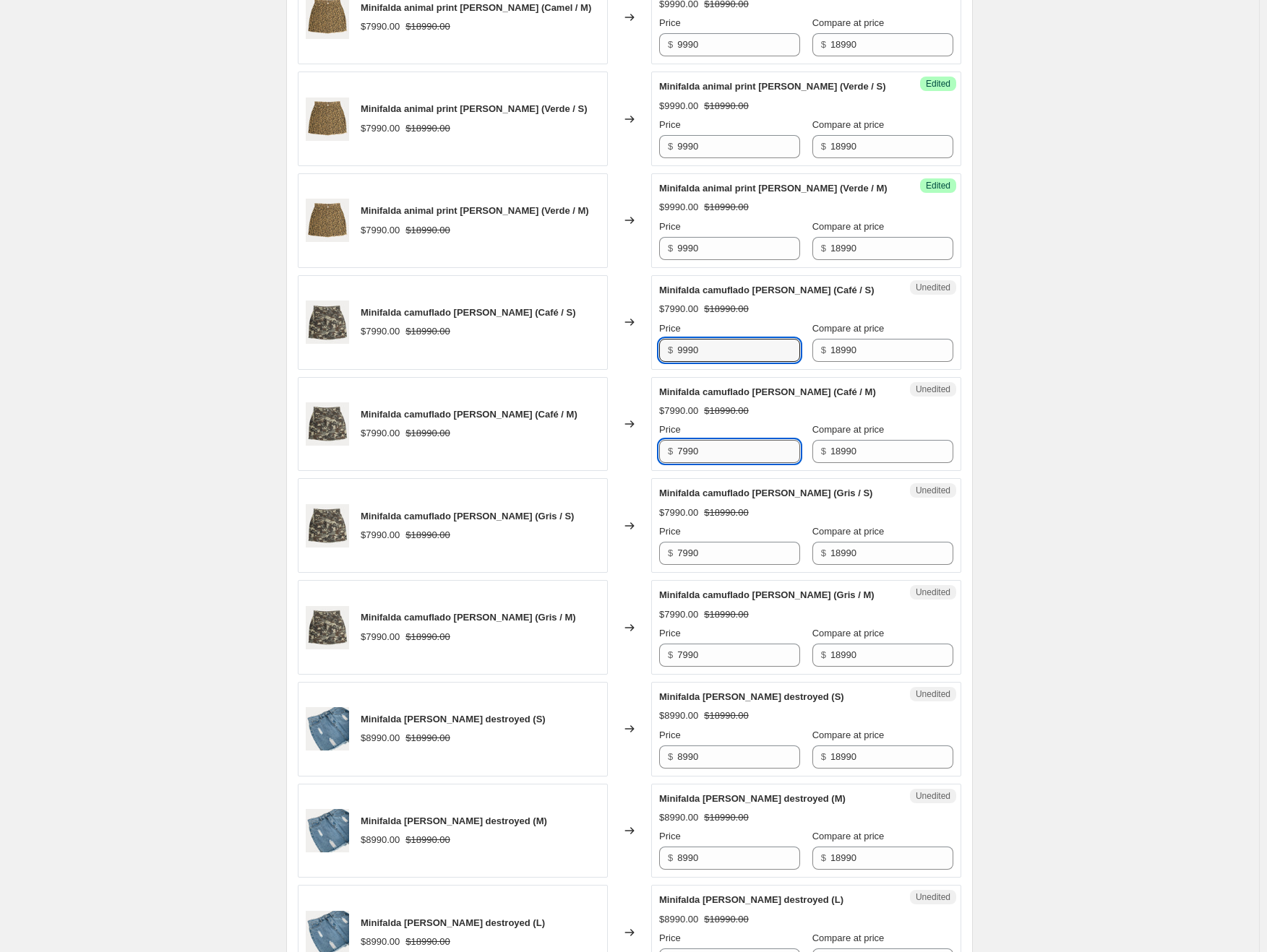
click at [711, 440] on input "7990" at bounding box center [738, 451] width 123 height 23
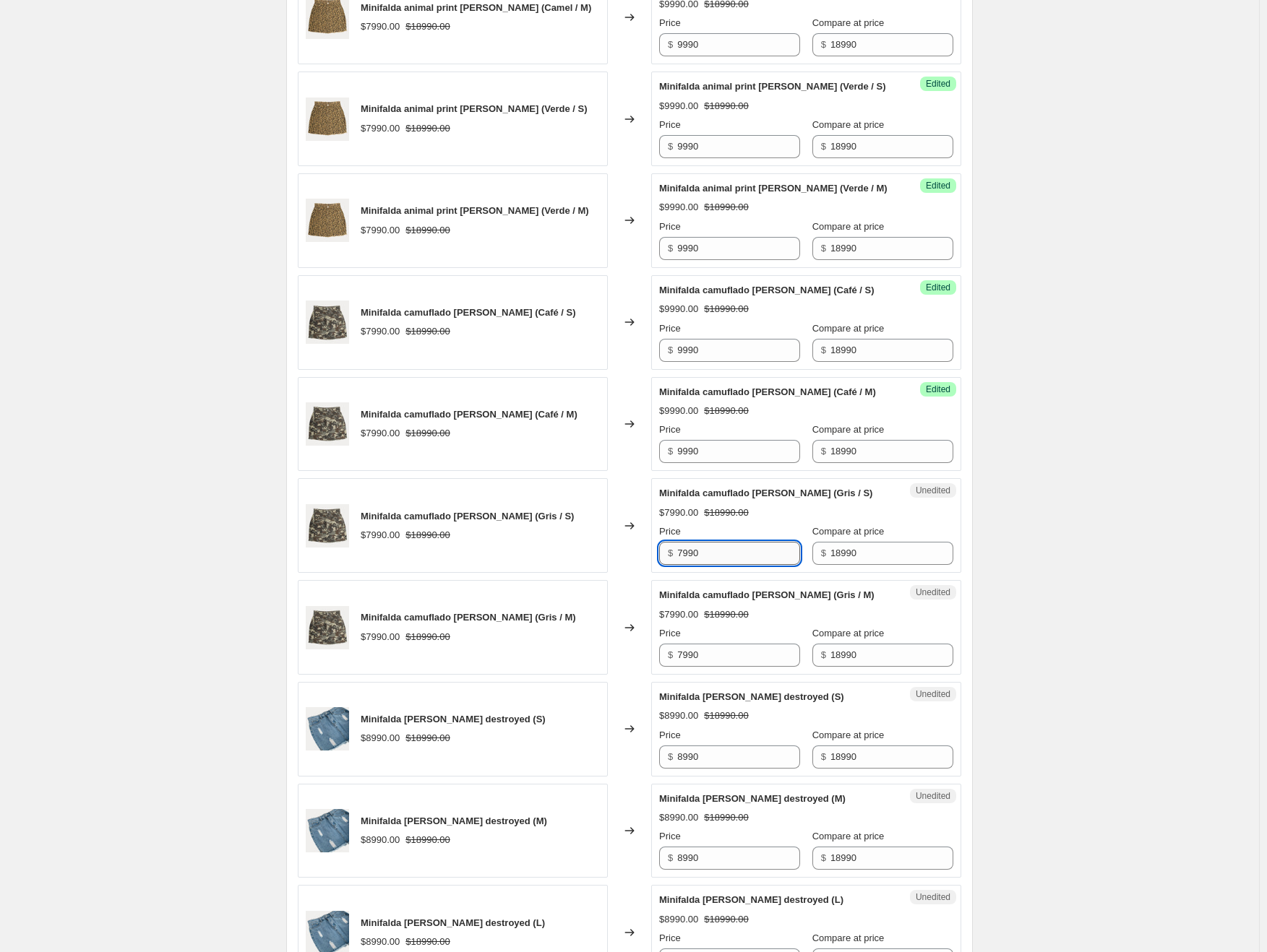
click at [735, 542] on input "7990" at bounding box center [738, 553] width 123 height 23
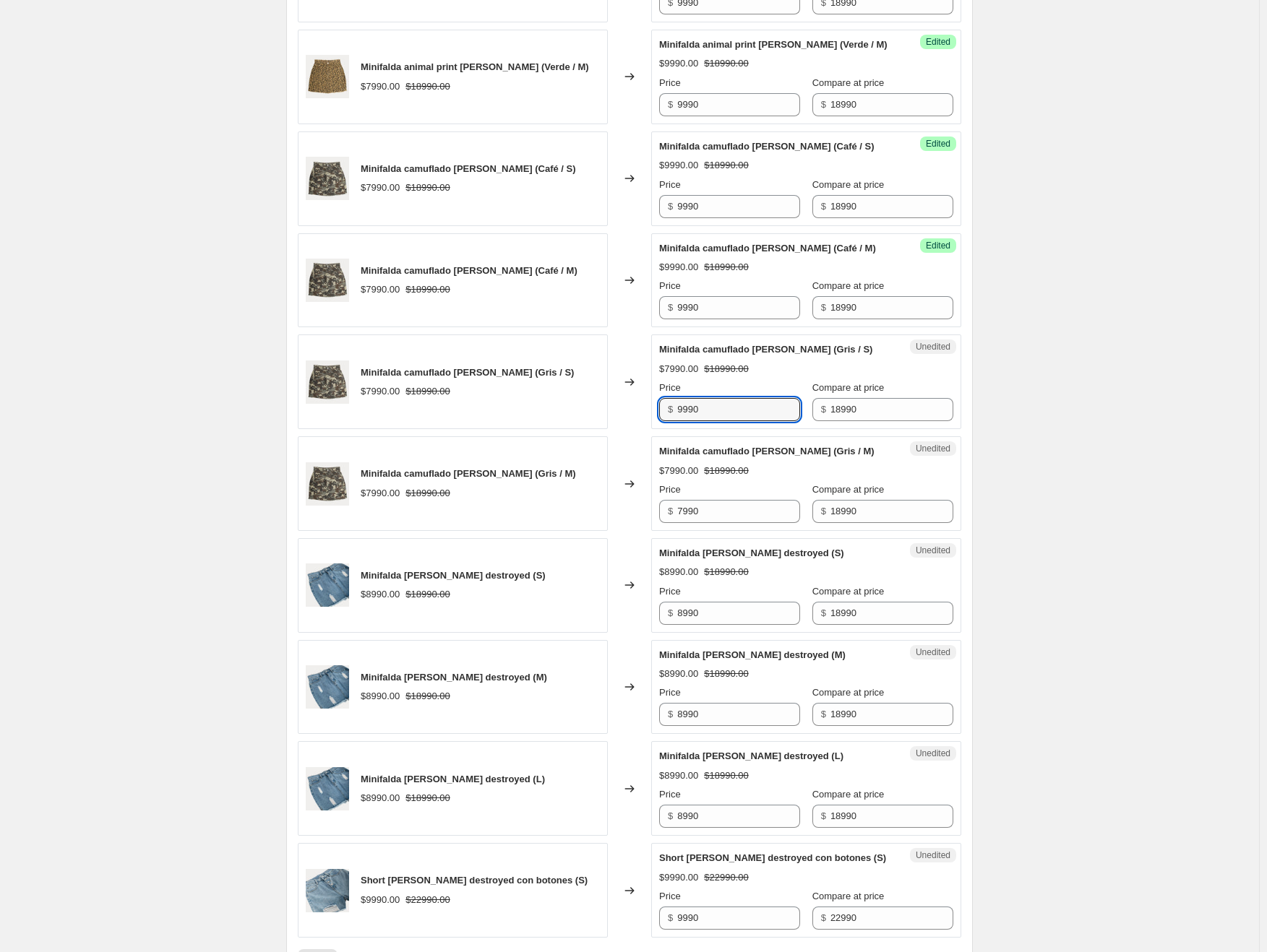
scroll to position [1768, 0]
click at [723, 499] on input "7990" at bounding box center [738, 510] width 123 height 23
click at [715, 601] on input "8990" at bounding box center [738, 612] width 123 height 23
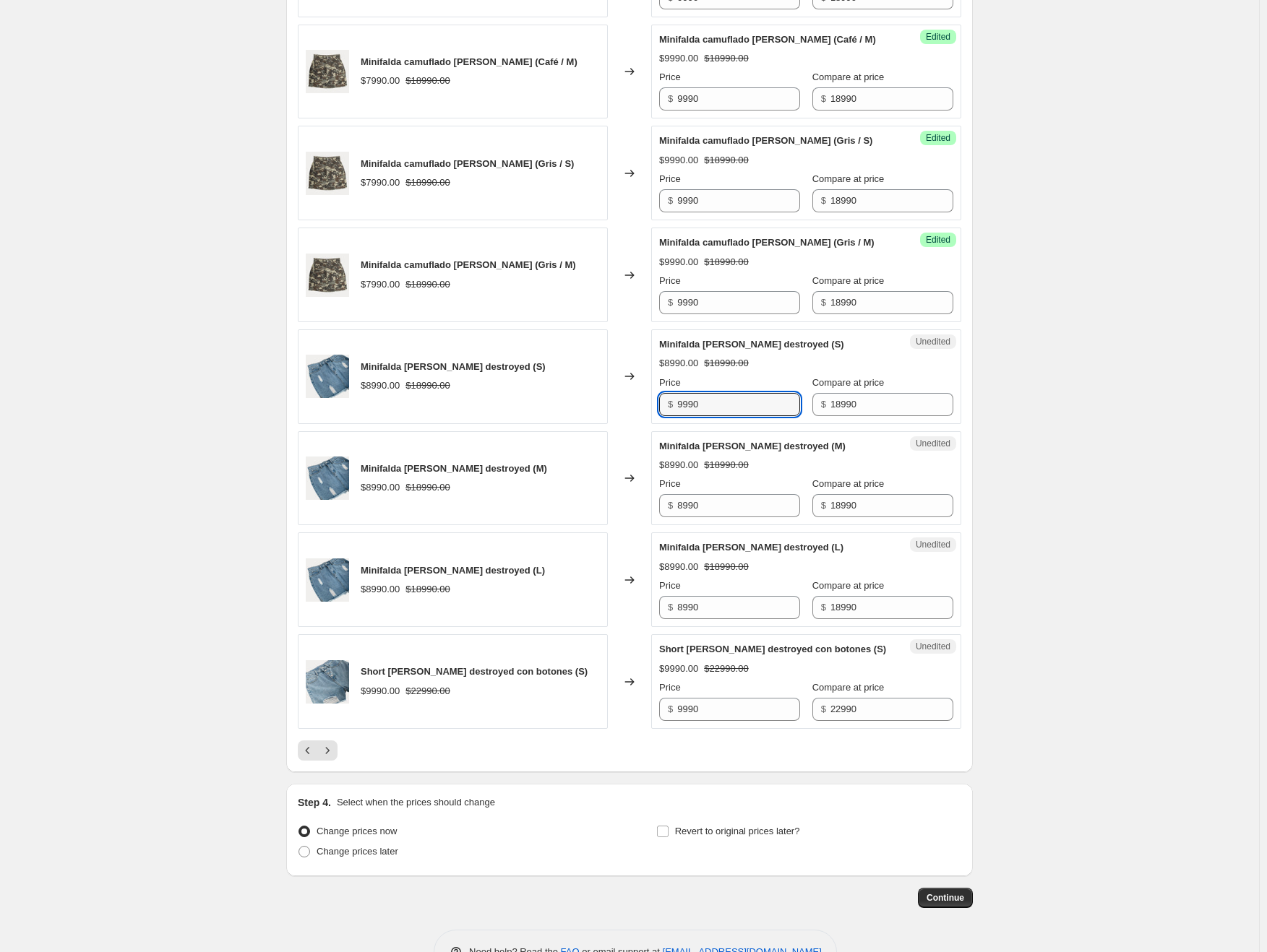
scroll to position [1985, 0]
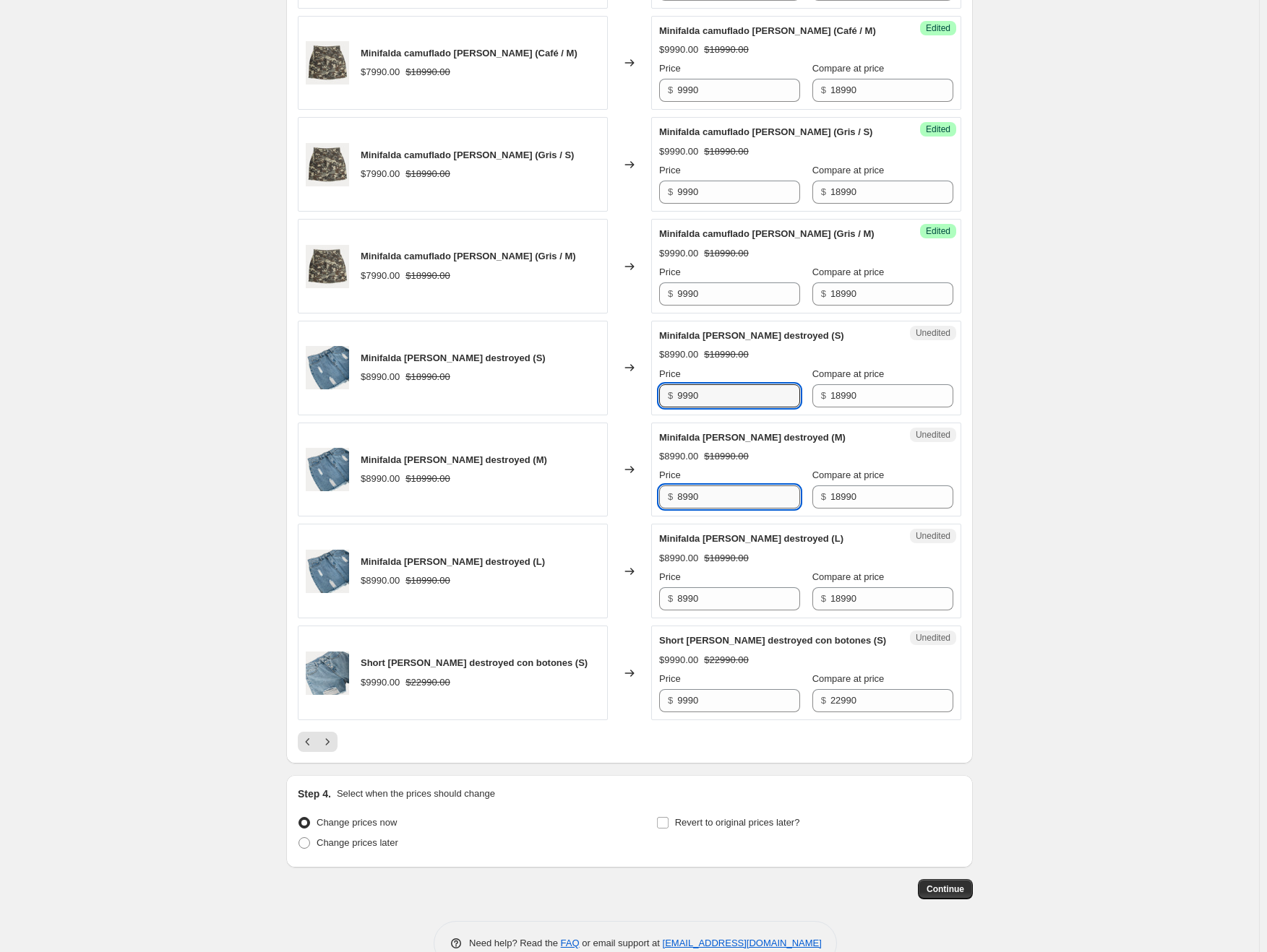
click at [718, 485] on input "8990" at bounding box center [738, 496] width 123 height 23
click at [712, 587] on input "8990" at bounding box center [738, 598] width 123 height 23
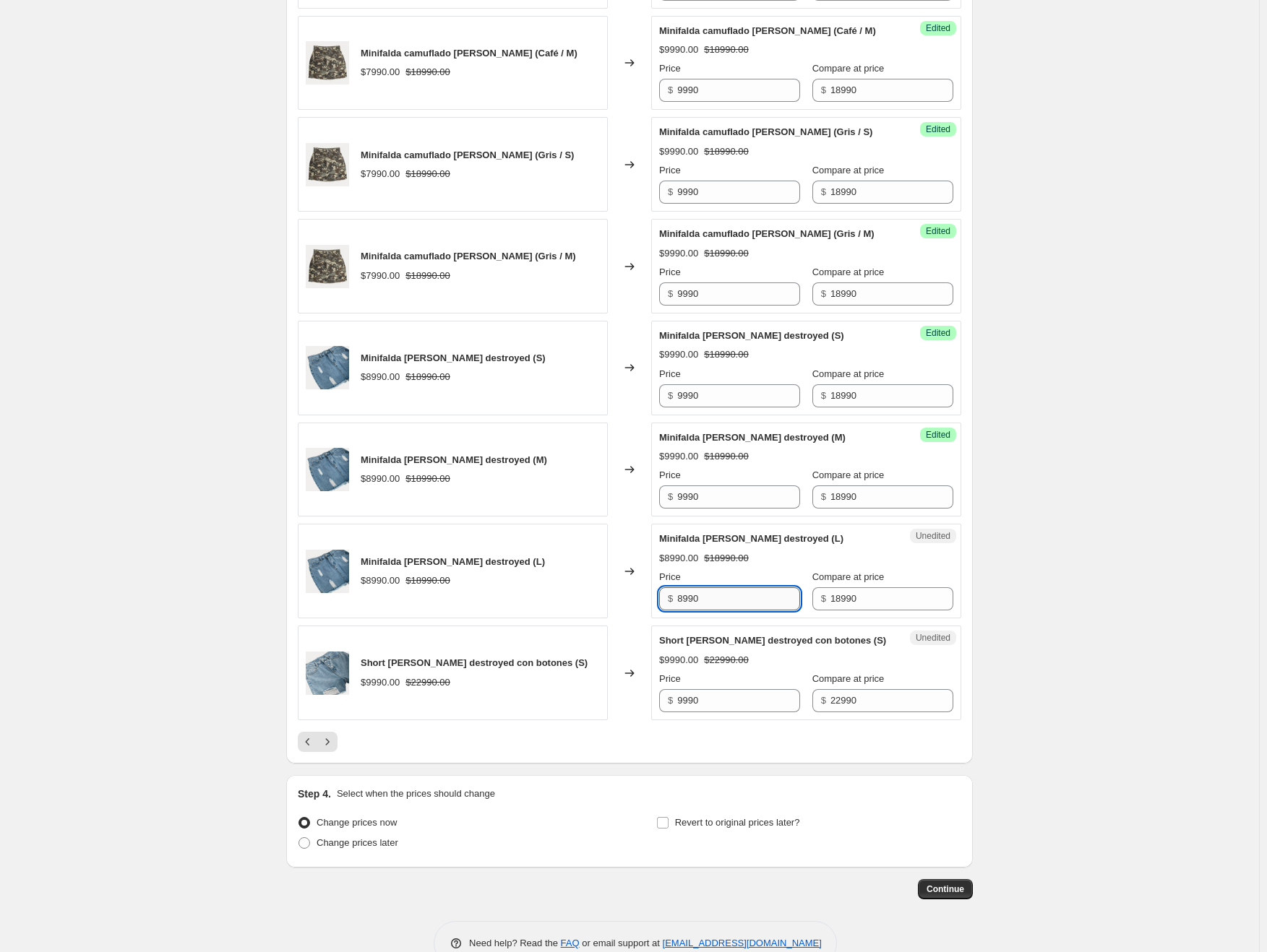
click at [712, 587] on input "8990" at bounding box center [738, 598] width 123 height 23
click at [704, 690] on input "9990" at bounding box center [738, 701] width 123 height 23
click at [588, 732] on div at bounding box center [629, 742] width 663 height 21
click at [326, 734] on icon "Next" at bounding box center [327, 742] width 15 height 15
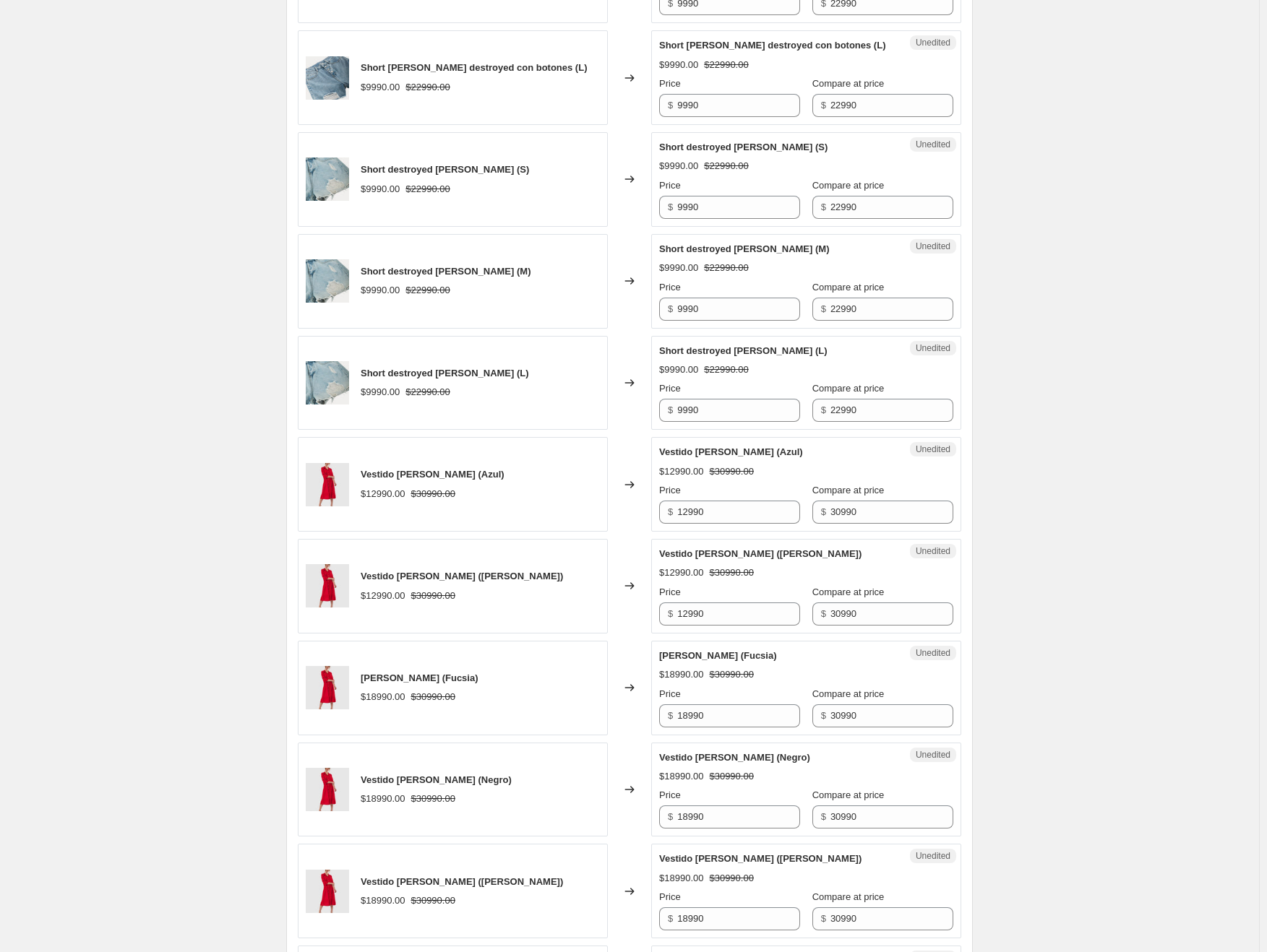
scroll to position [756, 0]
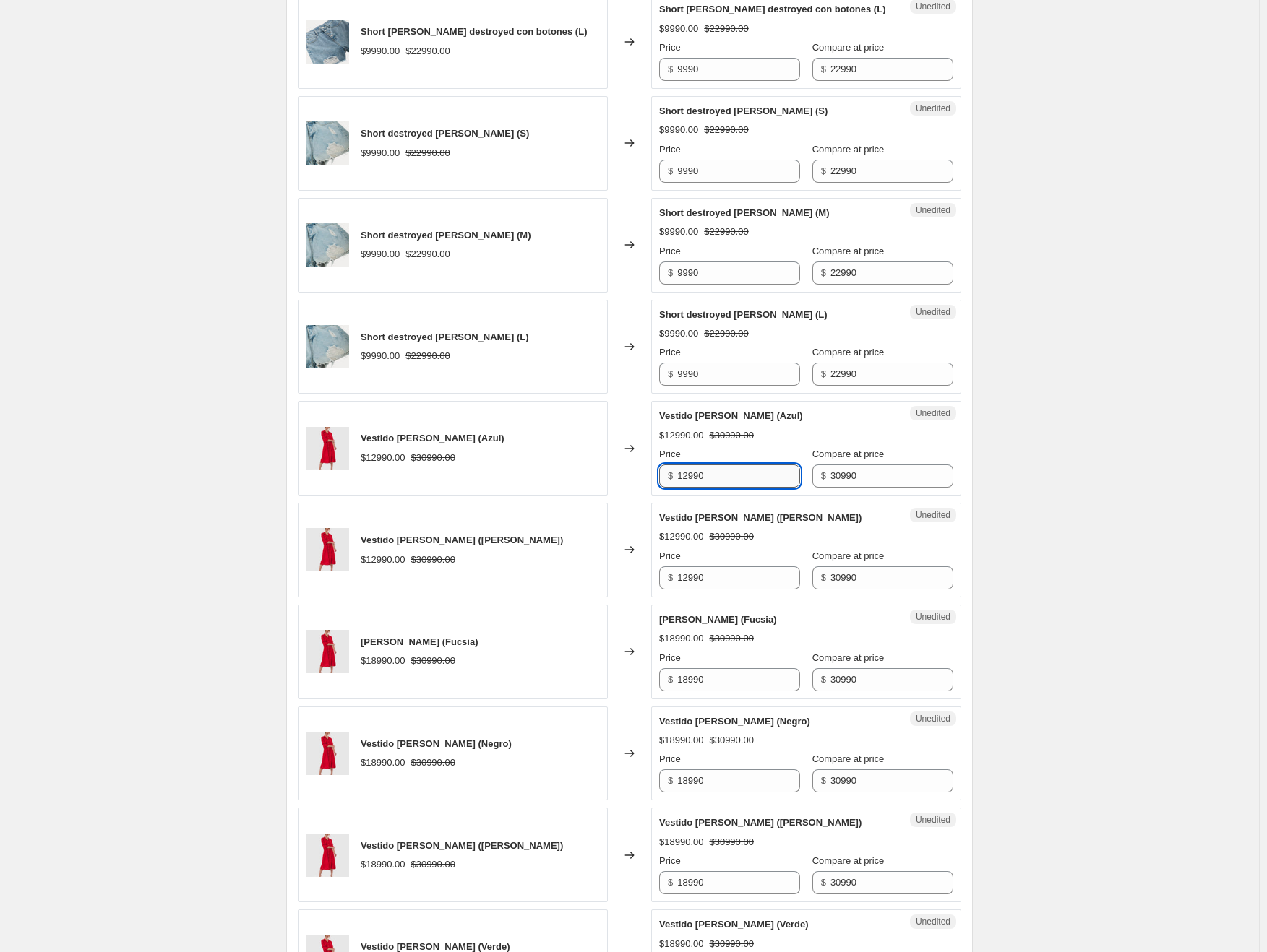
click at [714, 476] on input "12990" at bounding box center [738, 476] width 123 height 23
click at [724, 571] on input "12990" at bounding box center [738, 577] width 123 height 23
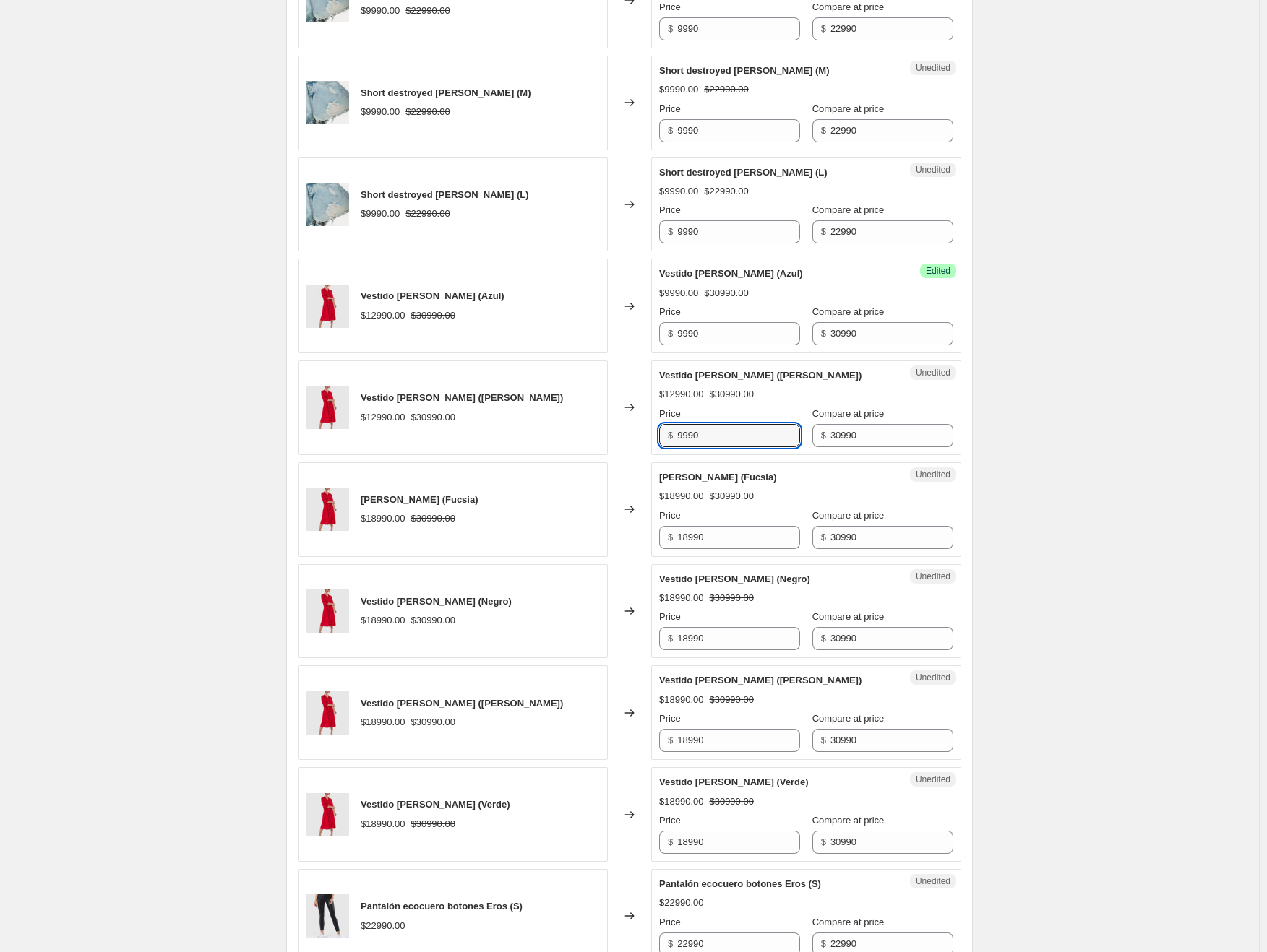
scroll to position [901, 0]
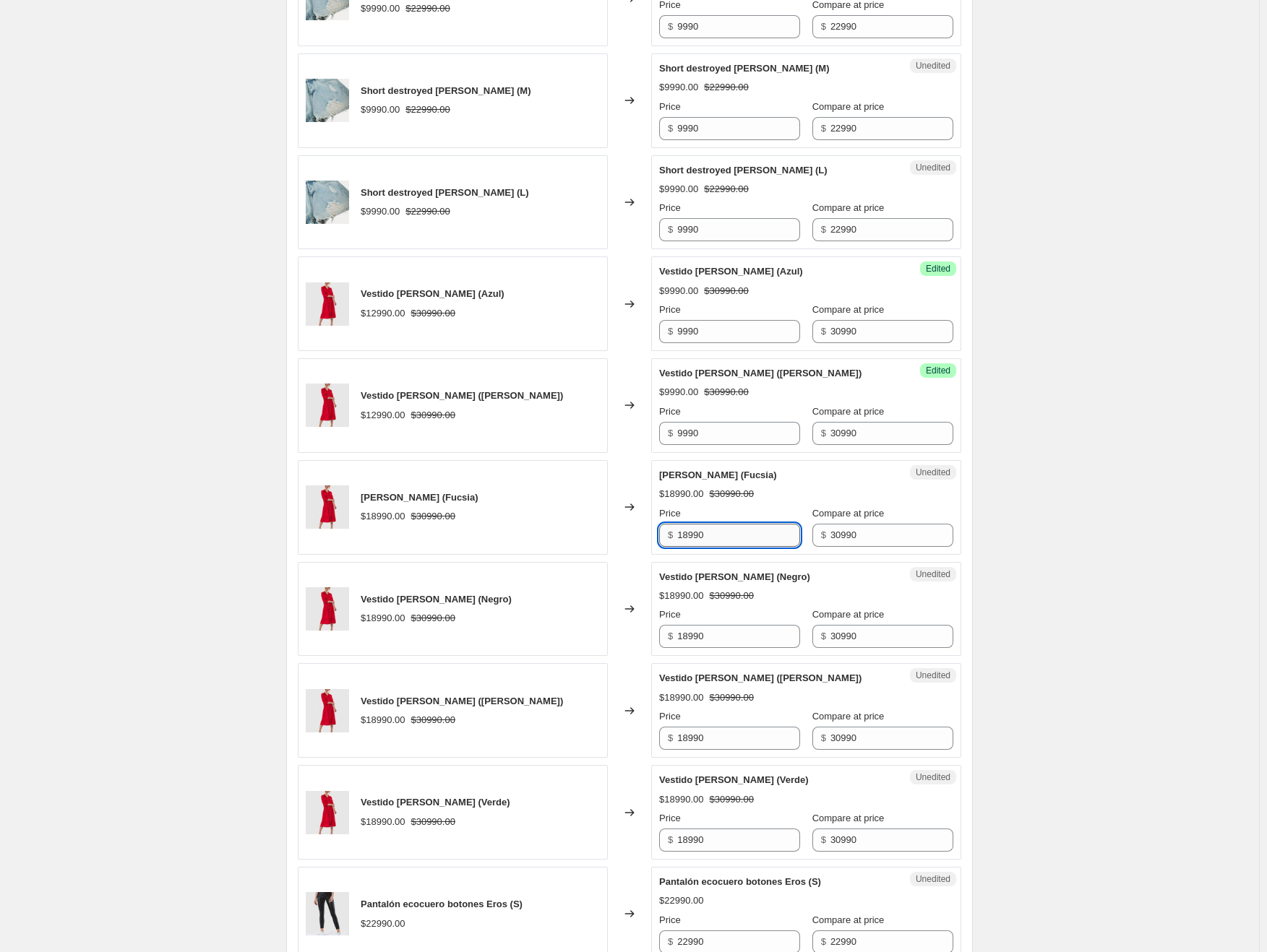
click at [717, 527] on input "18990" at bounding box center [738, 535] width 123 height 23
click at [712, 634] on input "18990" at bounding box center [738, 636] width 123 height 23
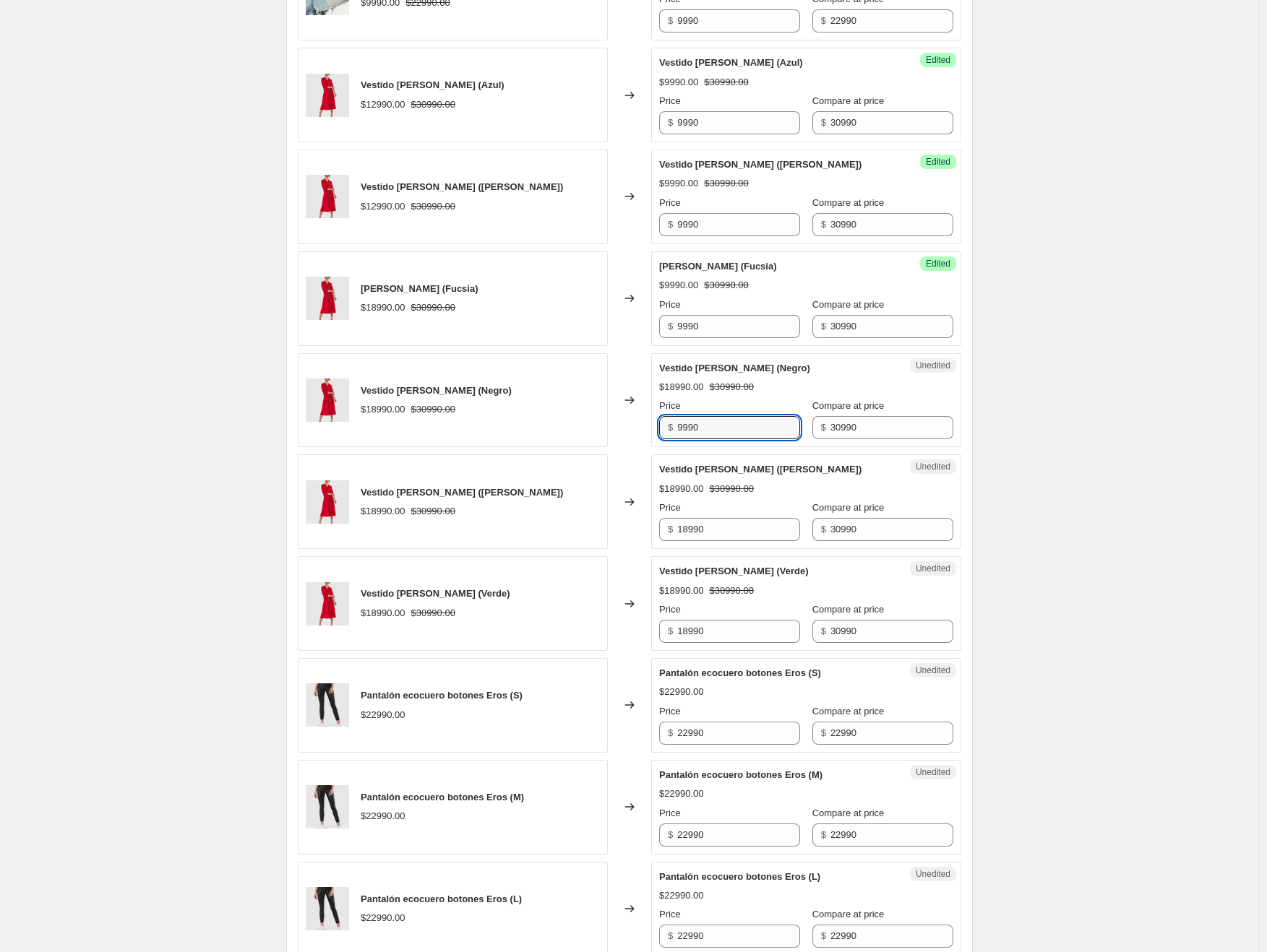
scroll to position [1117, 0]
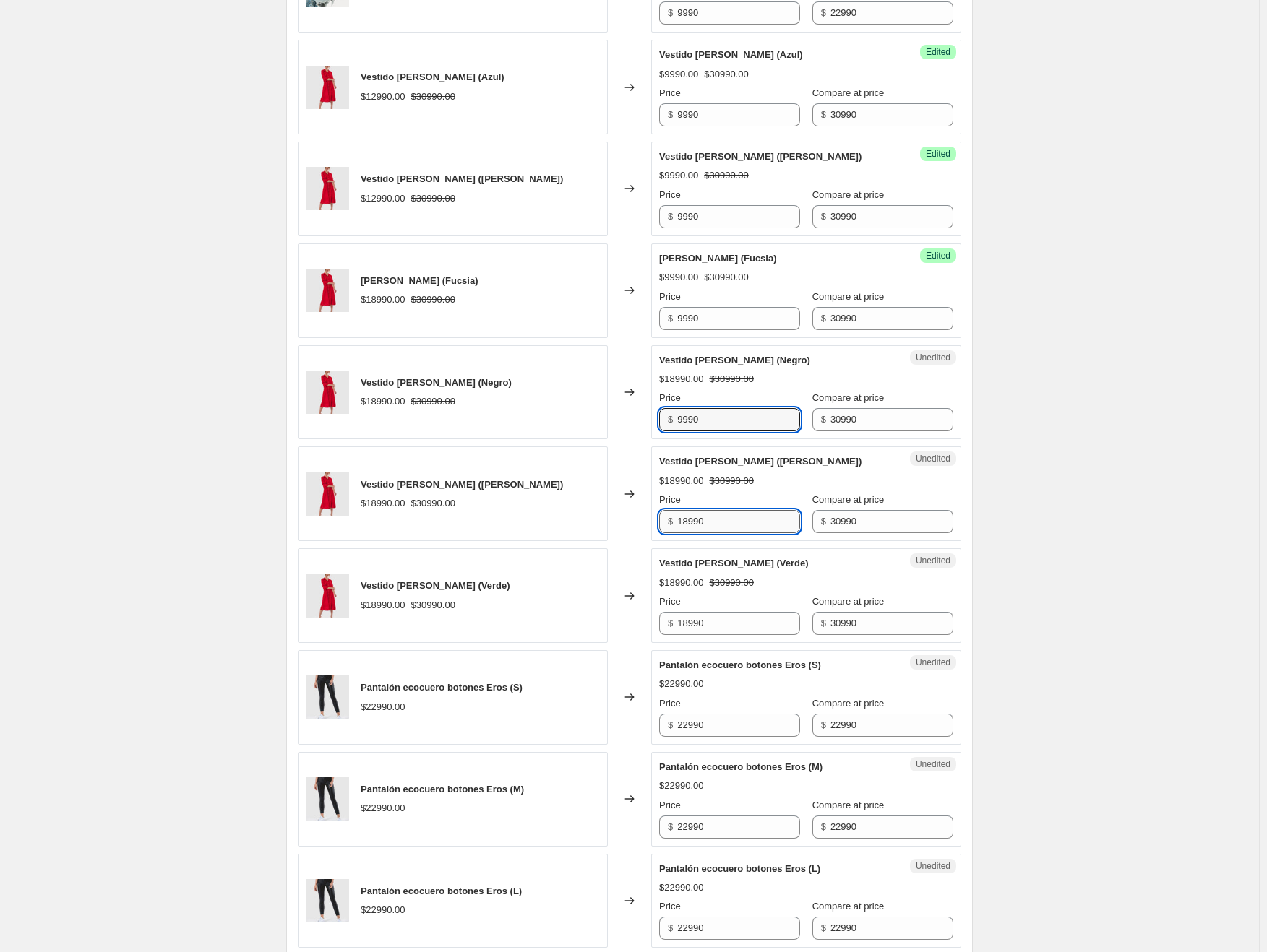
click at [710, 518] on input "18990" at bounding box center [738, 521] width 123 height 23
click at [710, 615] on input "18990" at bounding box center [738, 623] width 123 height 23
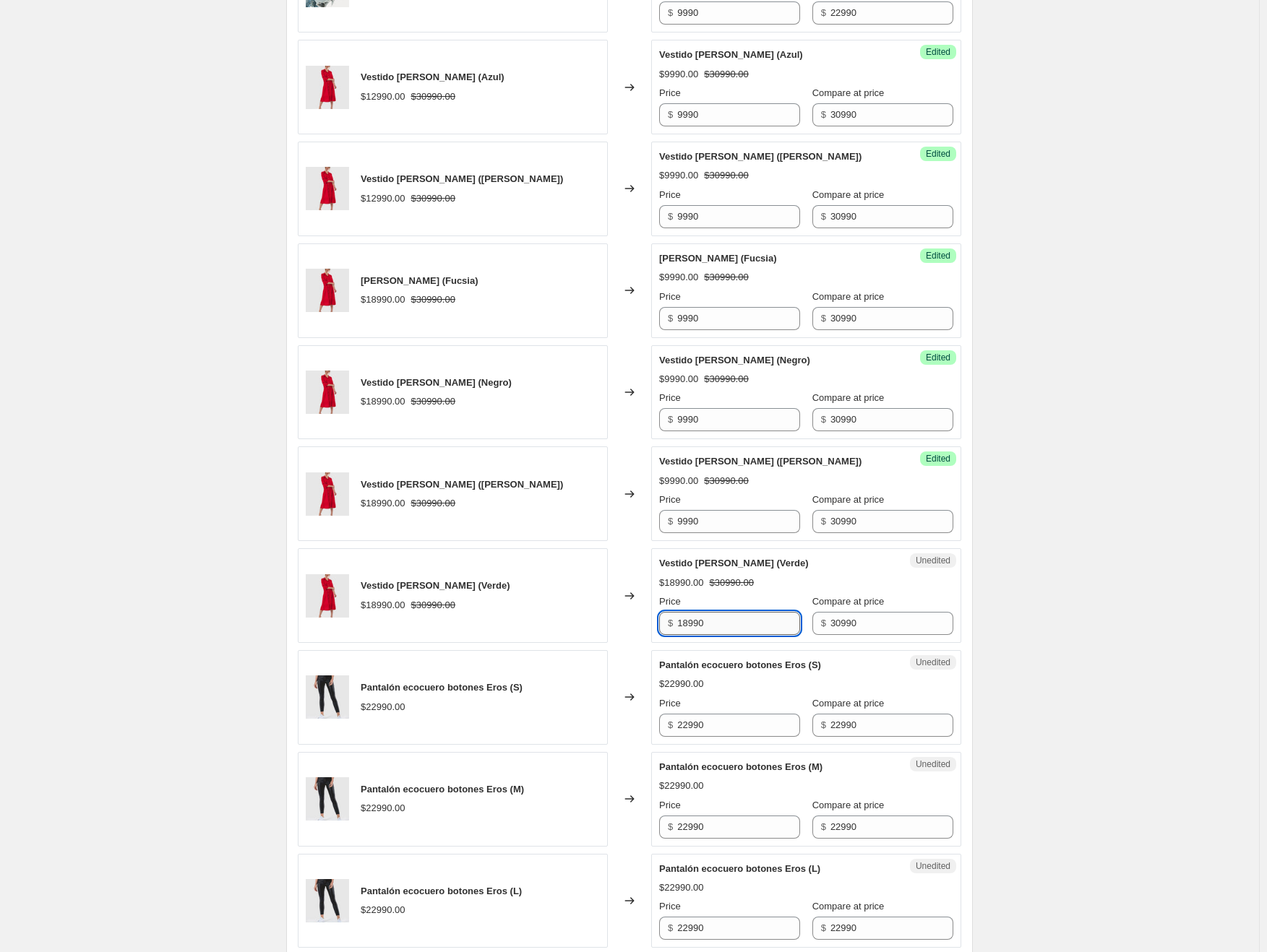
click at [710, 615] on input "18990" at bounding box center [738, 623] width 123 height 23
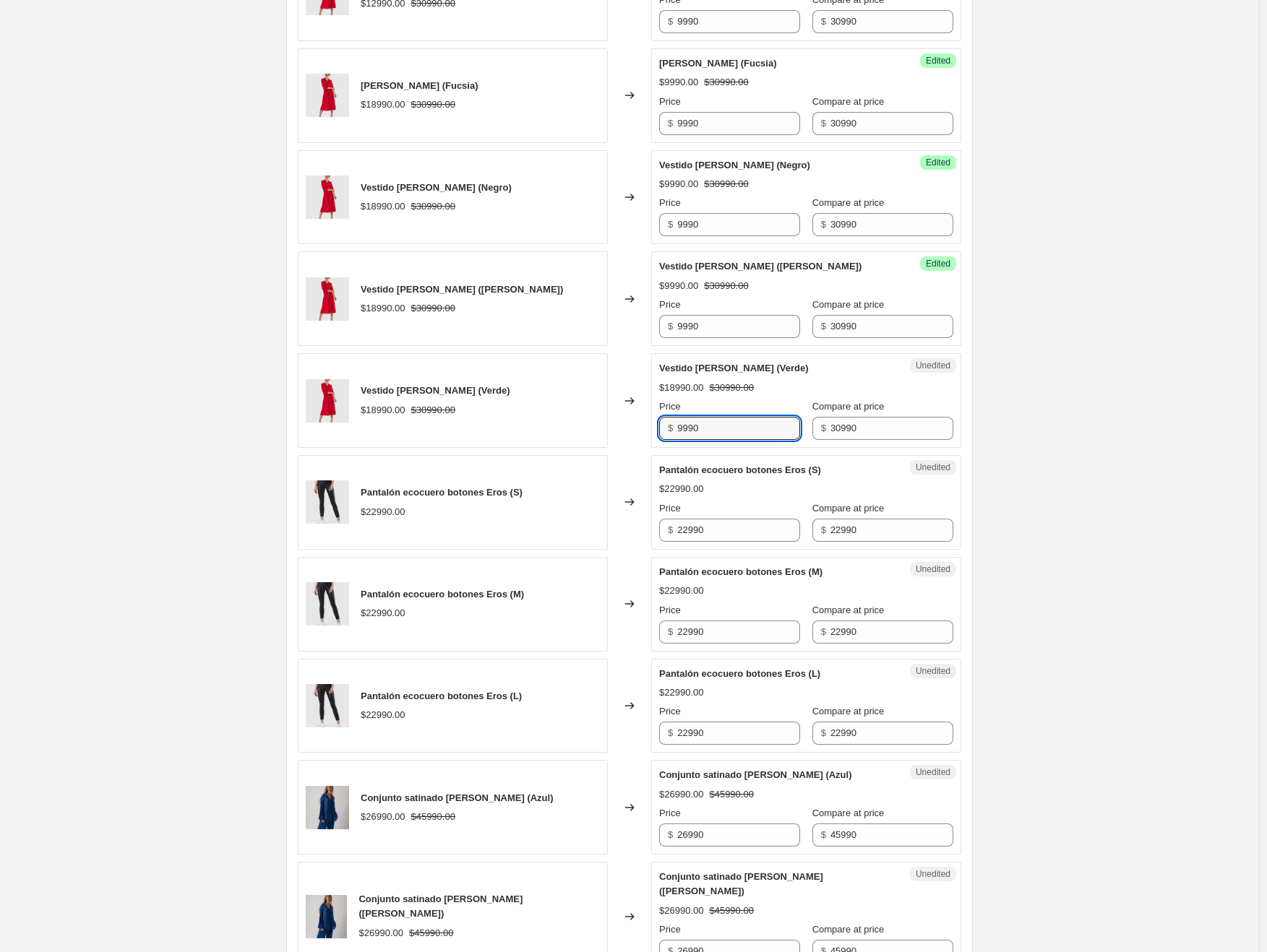
scroll to position [1334, 0]
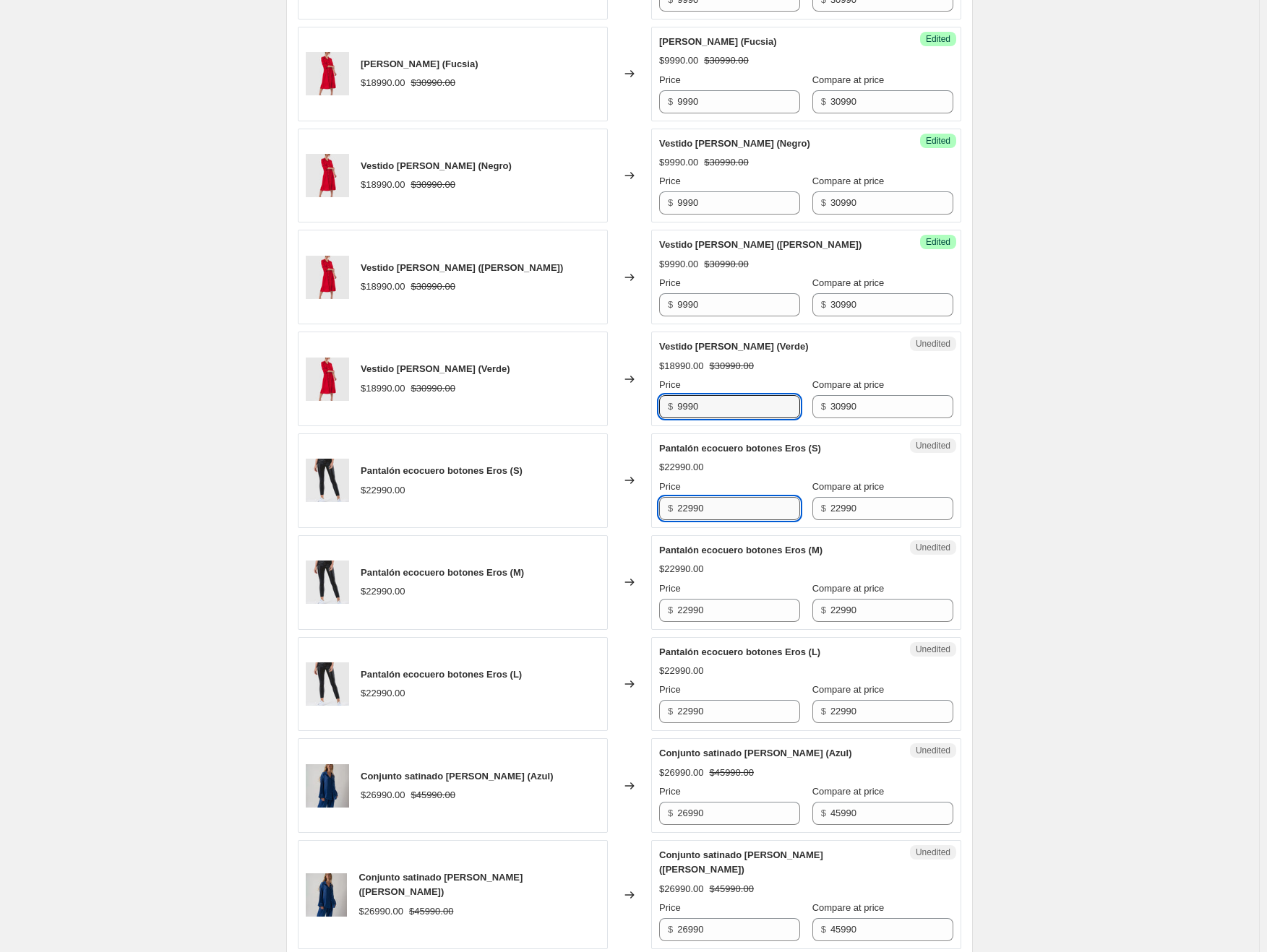
click at [715, 507] on input "22990" at bounding box center [738, 508] width 123 height 23
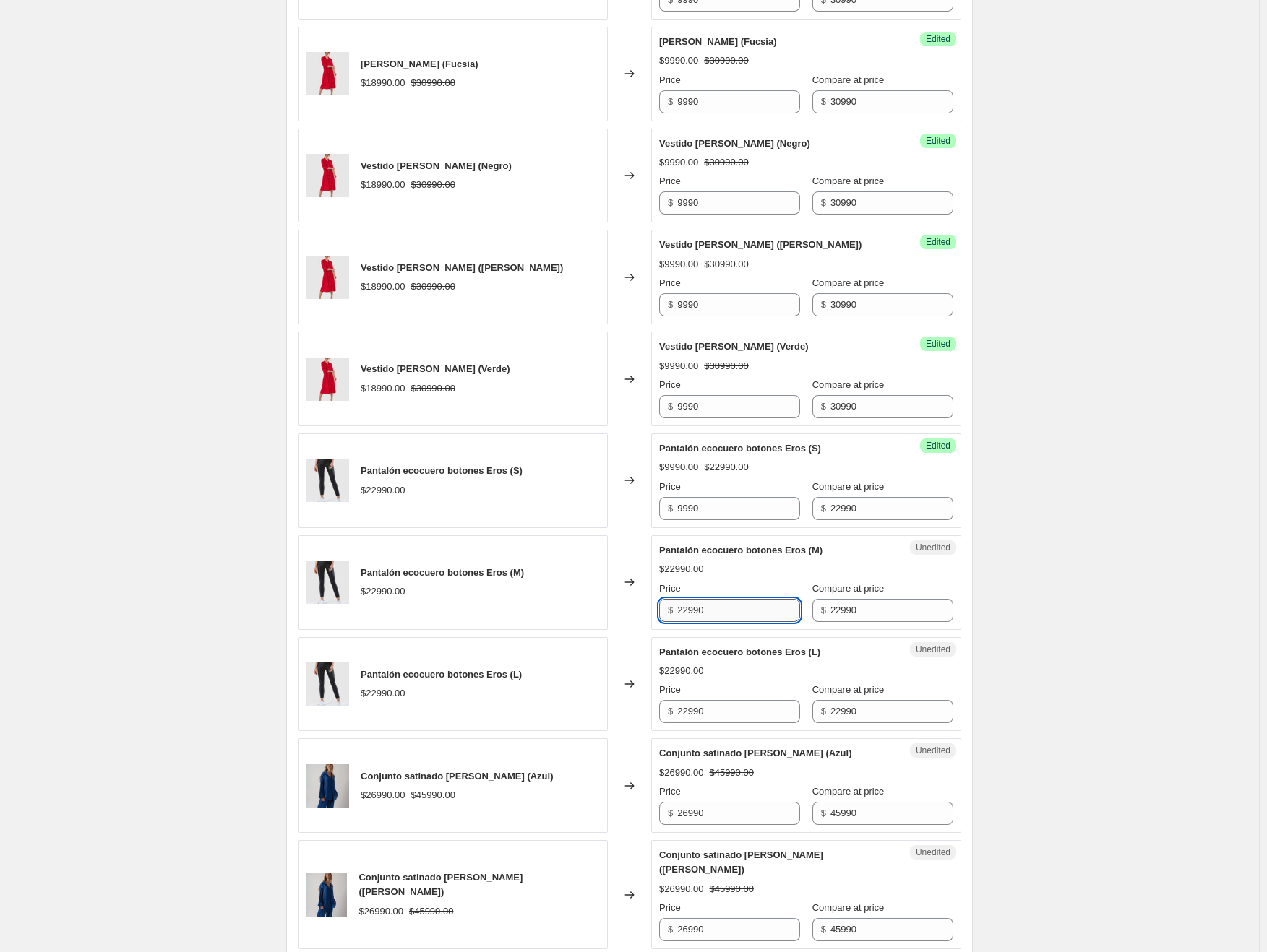
click at [706, 599] on input "22990" at bounding box center [738, 610] width 123 height 23
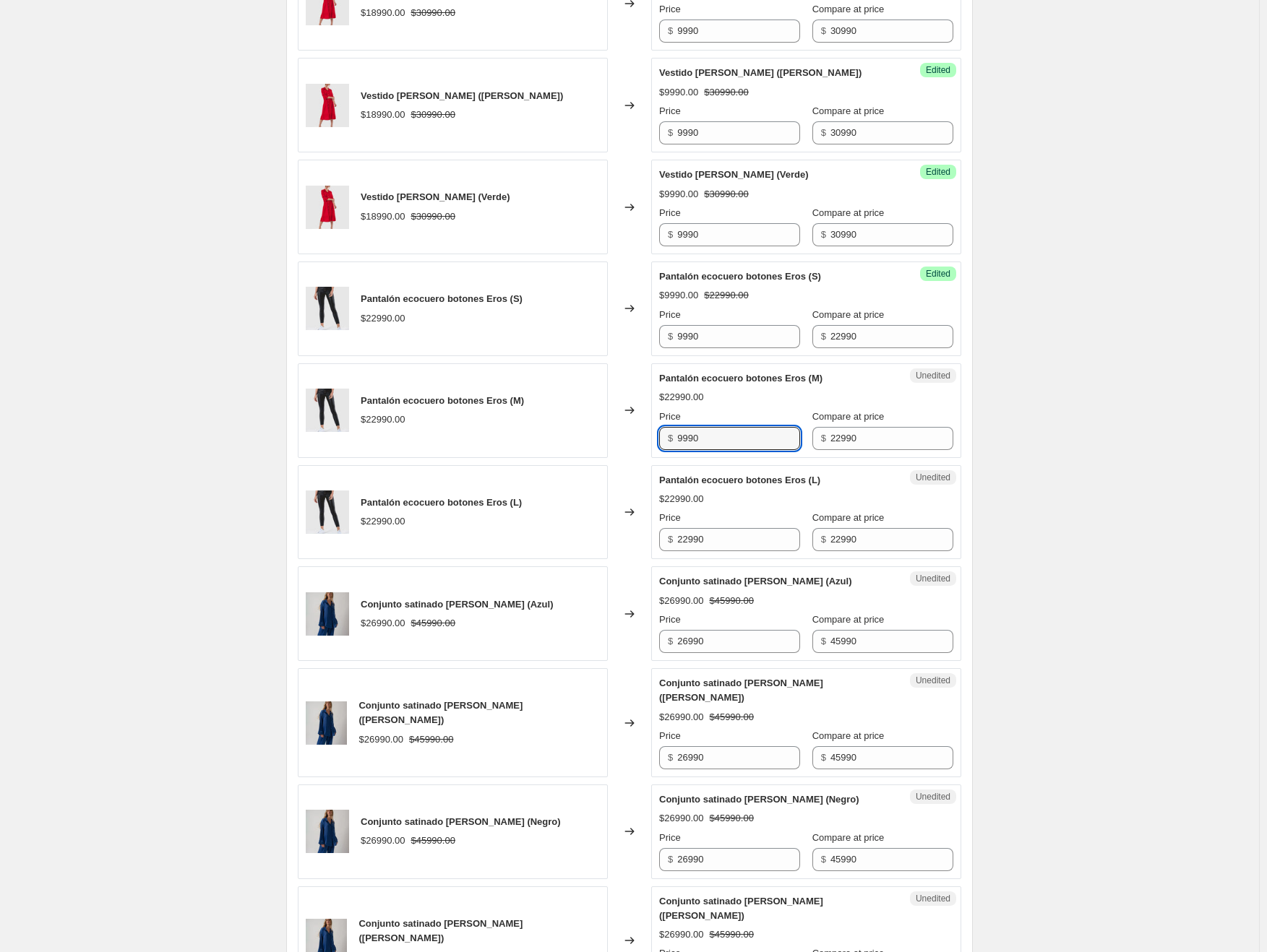
scroll to position [1551, 0]
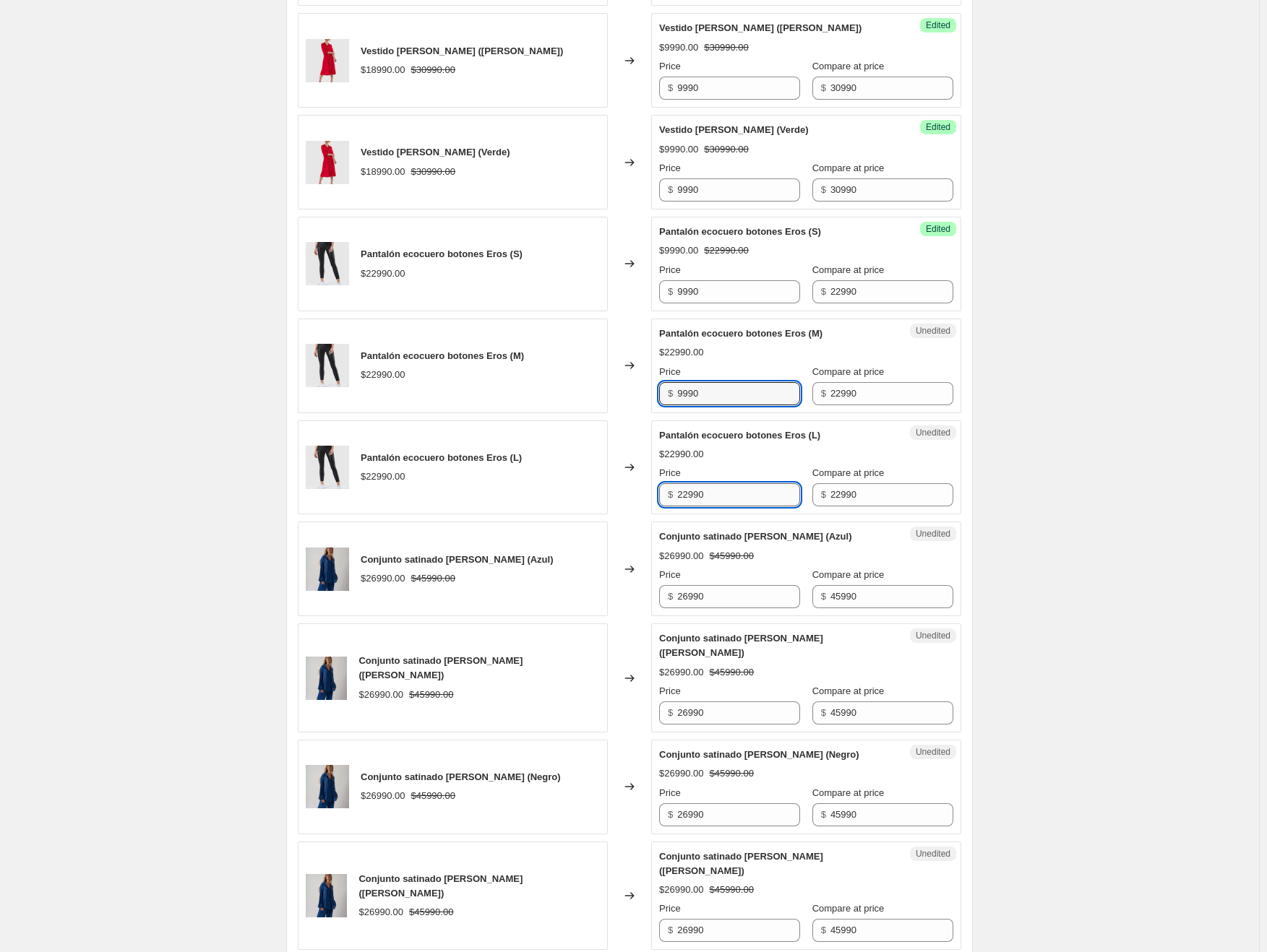
click at [709, 491] on input "22990" at bounding box center [738, 494] width 123 height 23
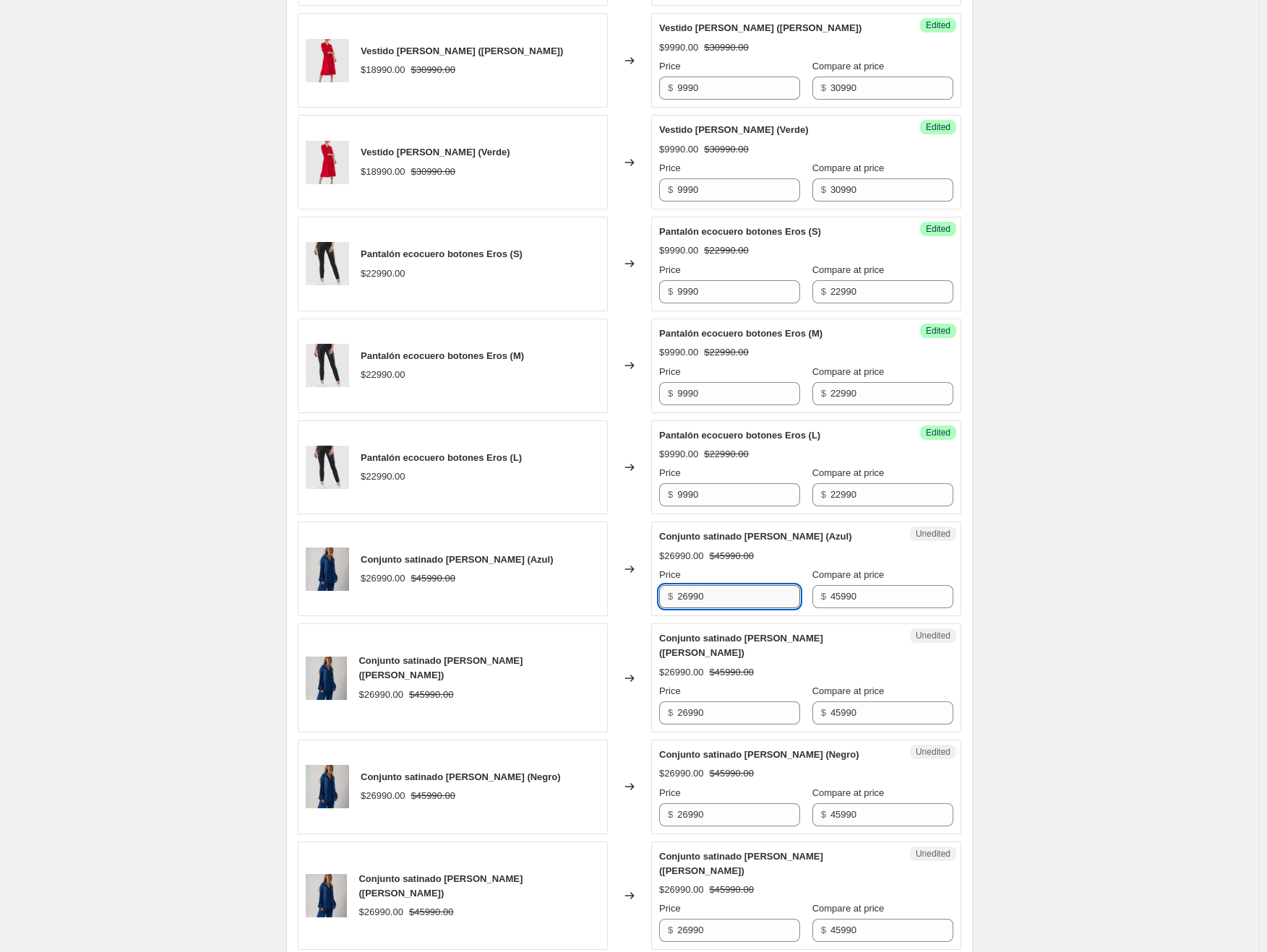
click at [718, 587] on input "26990" at bounding box center [738, 596] width 123 height 23
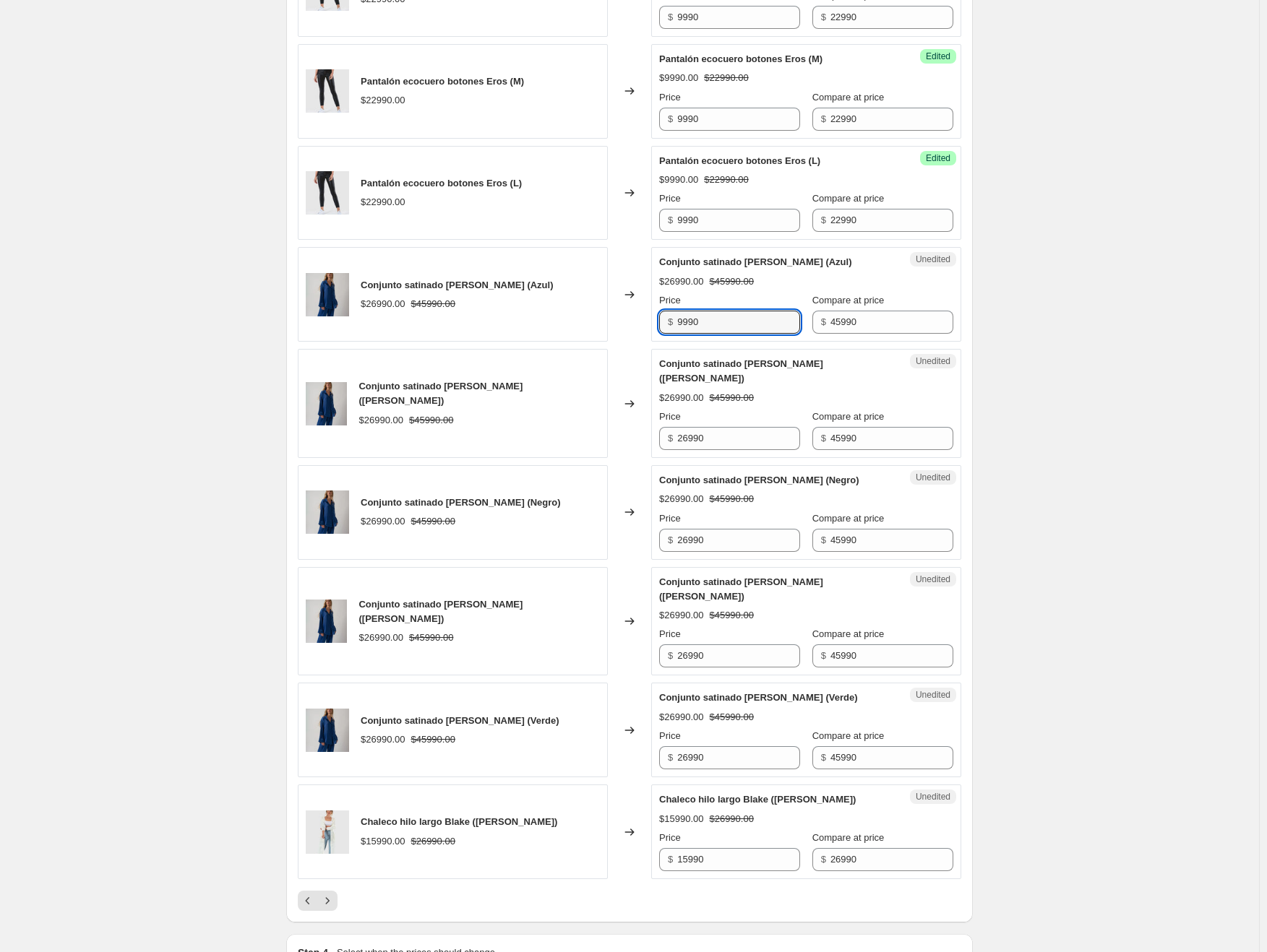
scroll to position [1840, 0]
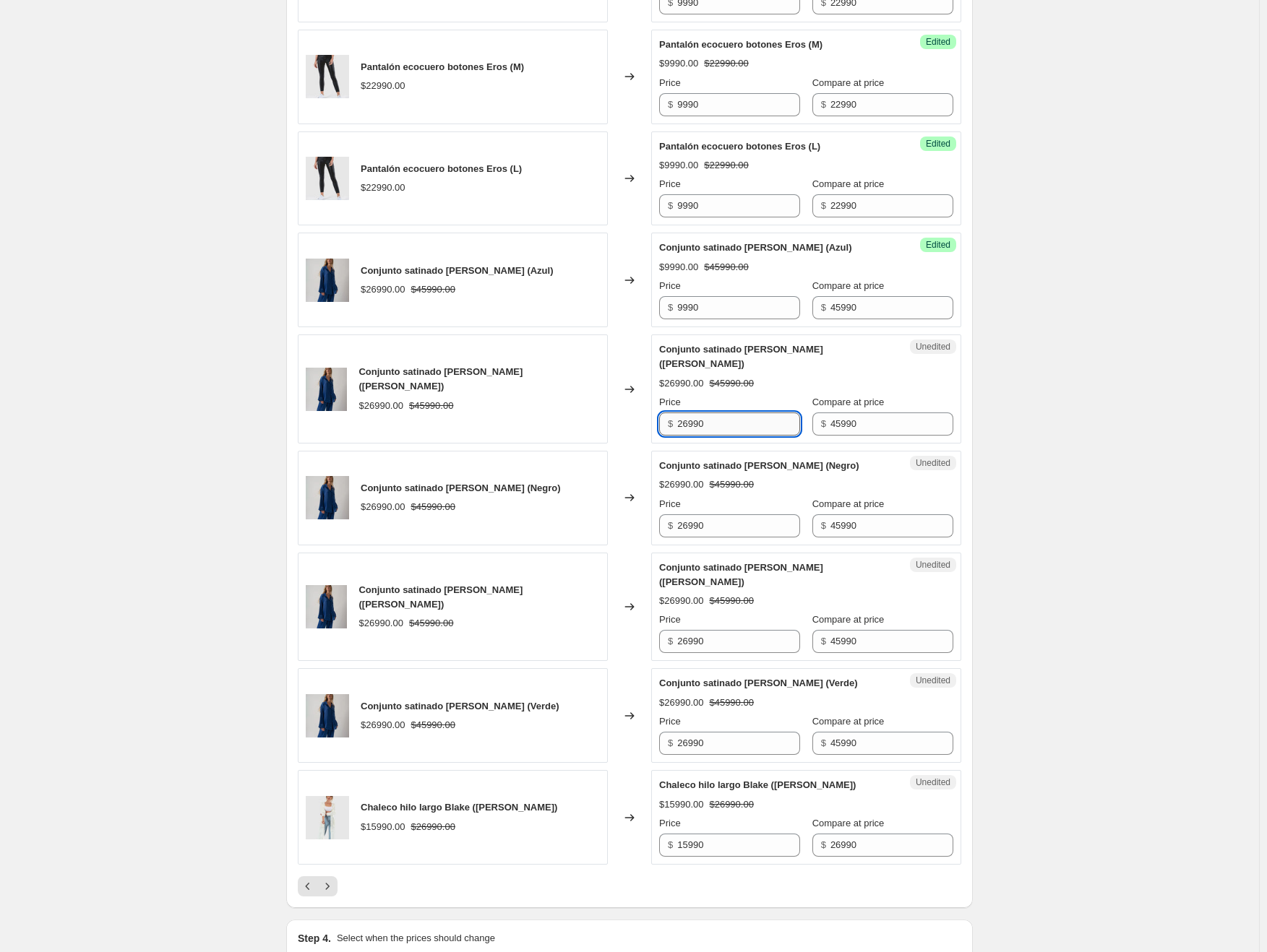
click at [706, 412] on input "26990" at bounding box center [738, 423] width 123 height 23
click at [699, 515] on input "26990" at bounding box center [738, 526] width 123 height 23
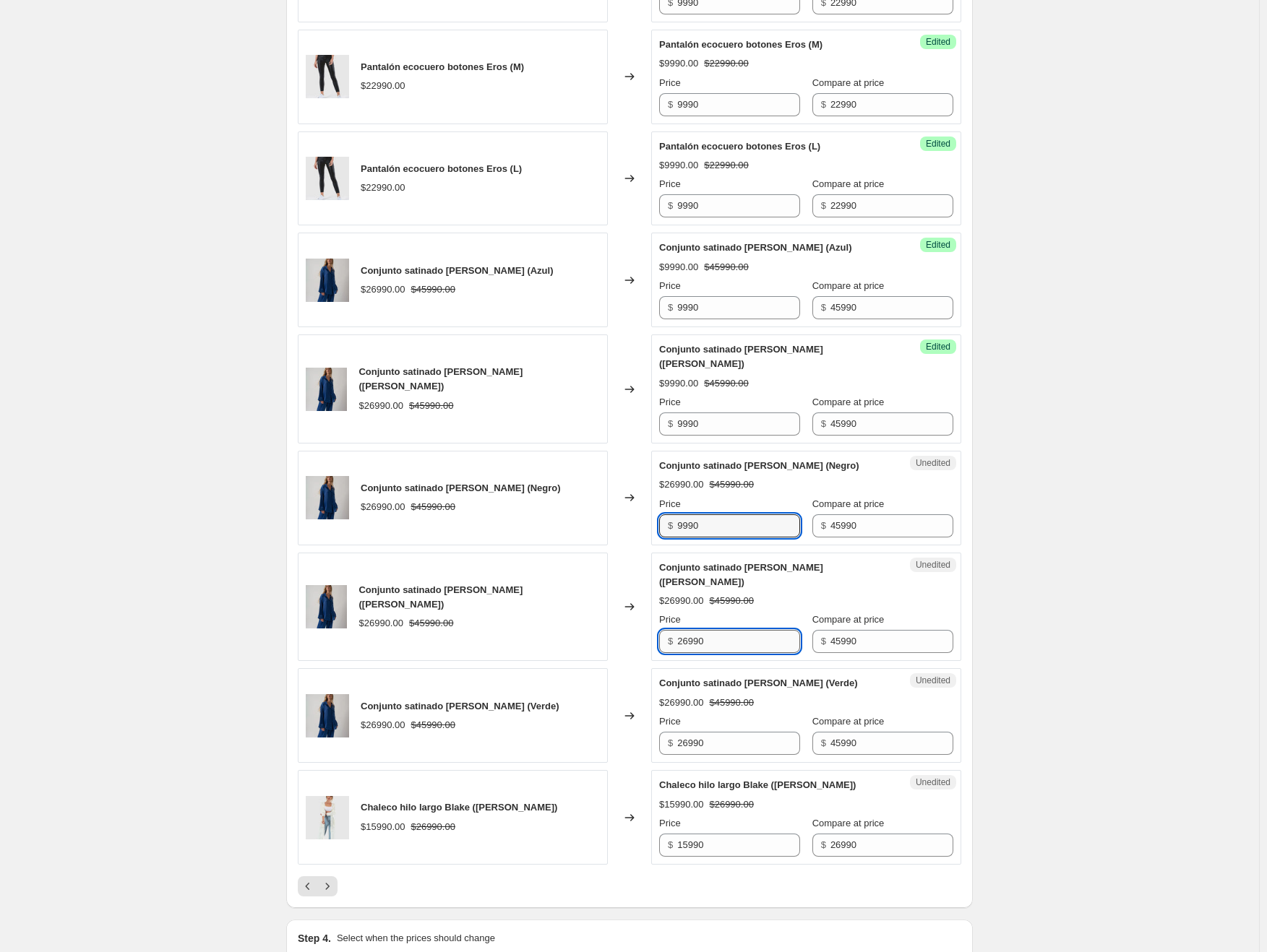
click at [708, 630] on input "26990" at bounding box center [738, 641] width 123 height 23
click at [716, 732] on input "26990" at bounding box center [738, 743] width 123 height 23
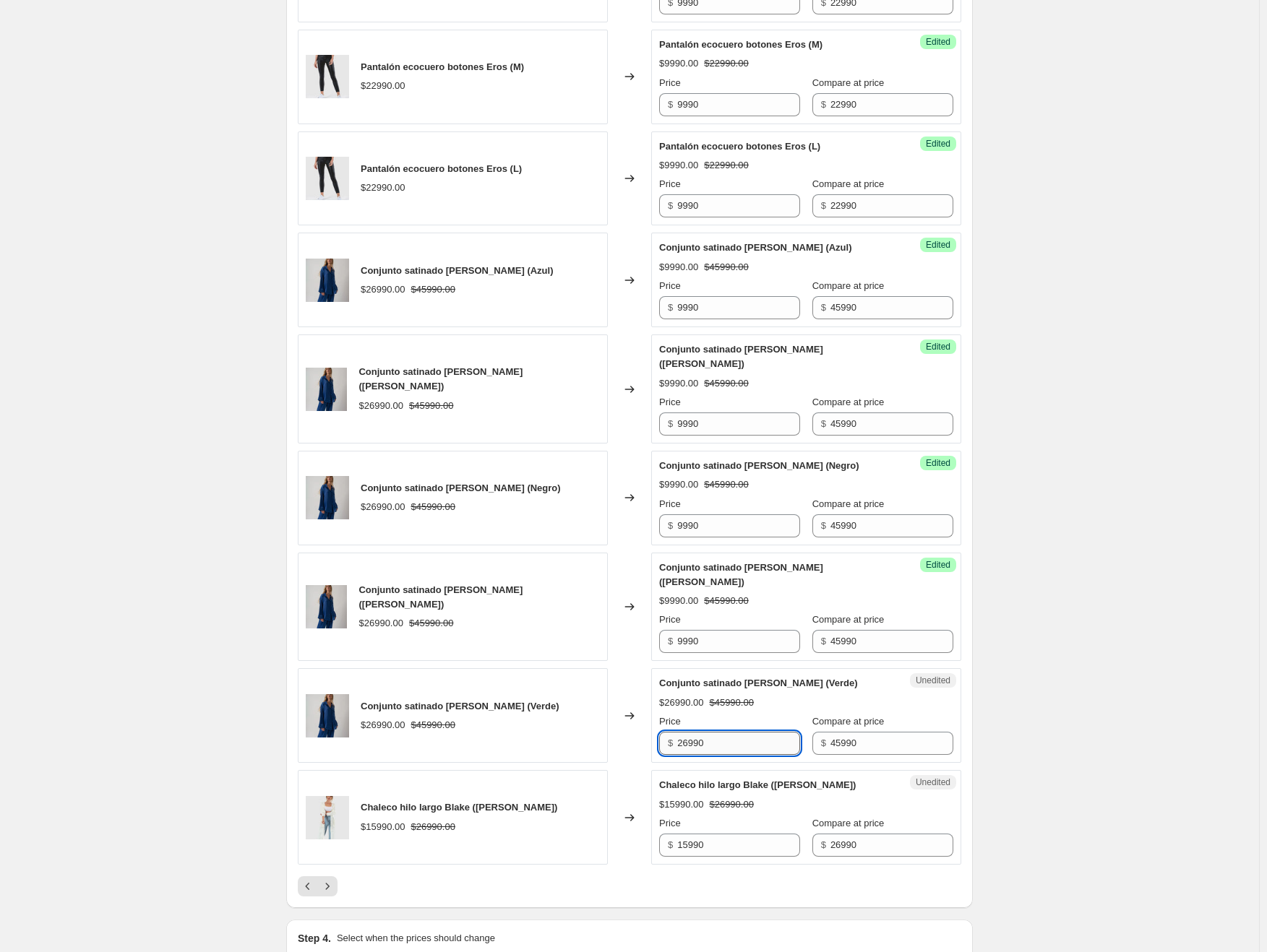
click at [716, 732] on input "26990" at bounding box center [738, 743] width 123 height 23
click at [705, 834] on input "15990" at bounding box center [738, 845] width 123 height 23
click at [338, 876] on button "Next" at bounding box center [327, 887] width 21 height 21
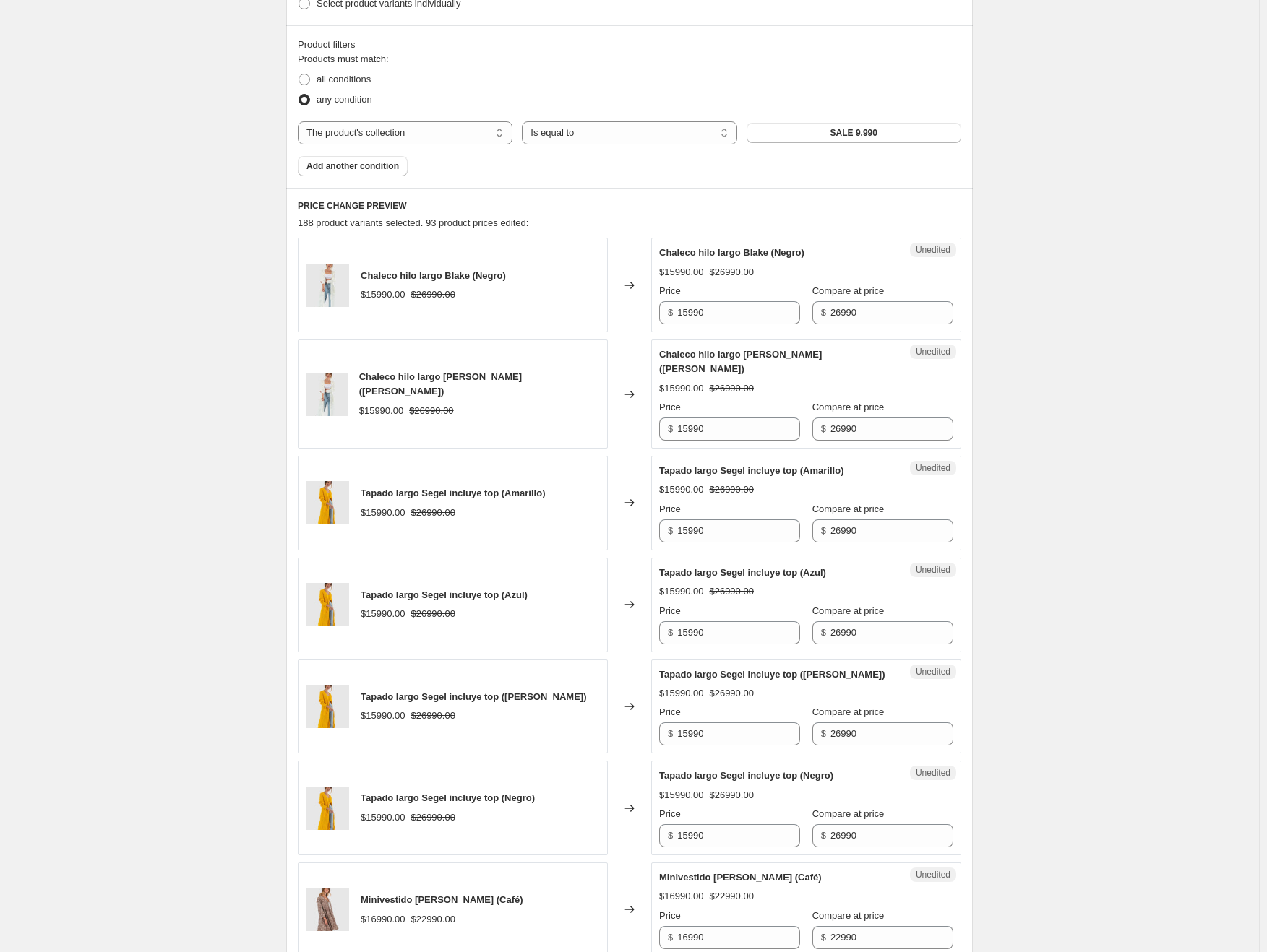
scroll to position [396, 0]
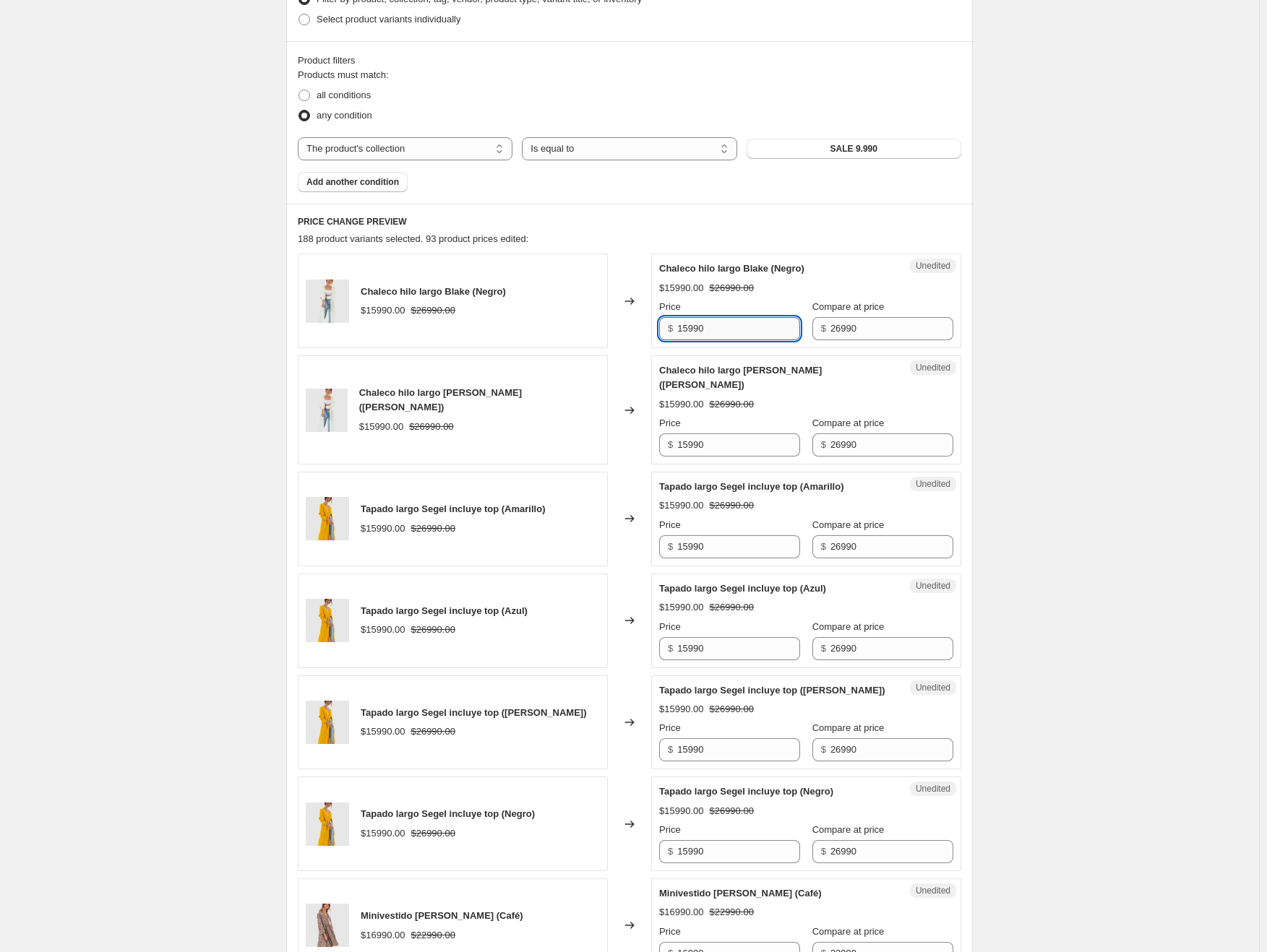
click at [722, 327] on input "15990" at bounding box center [738, 328] width 123 height 23
click at [710, 434] on input "15990" at bounding box center [738, 445] width 123 height 23
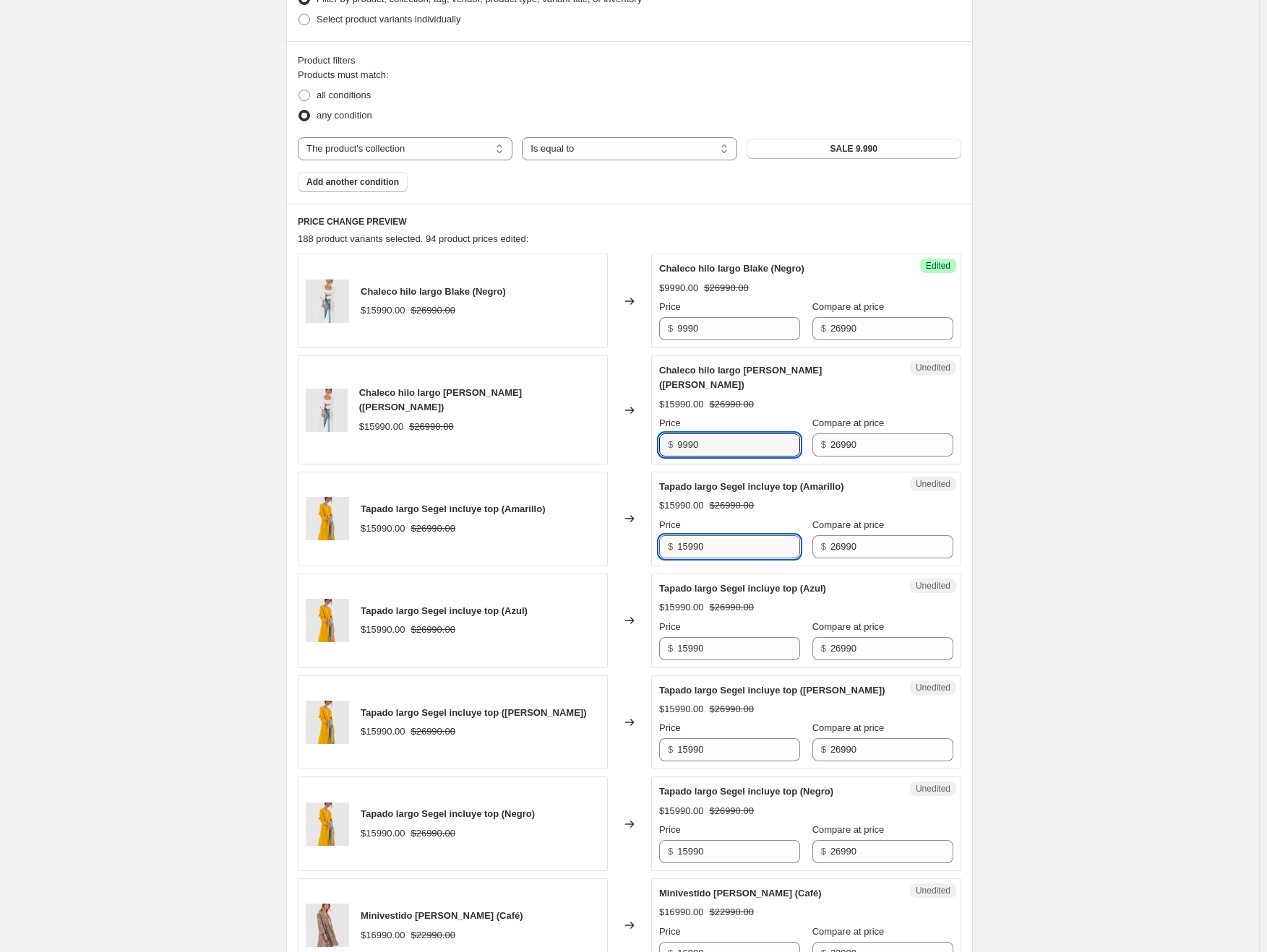
click at [693, 535] on input "15990" at bounding box center [738, 546] width 123 height 23
click at [699, 637] on input "15990" at bounding box center [738, 648] width 123 height 23
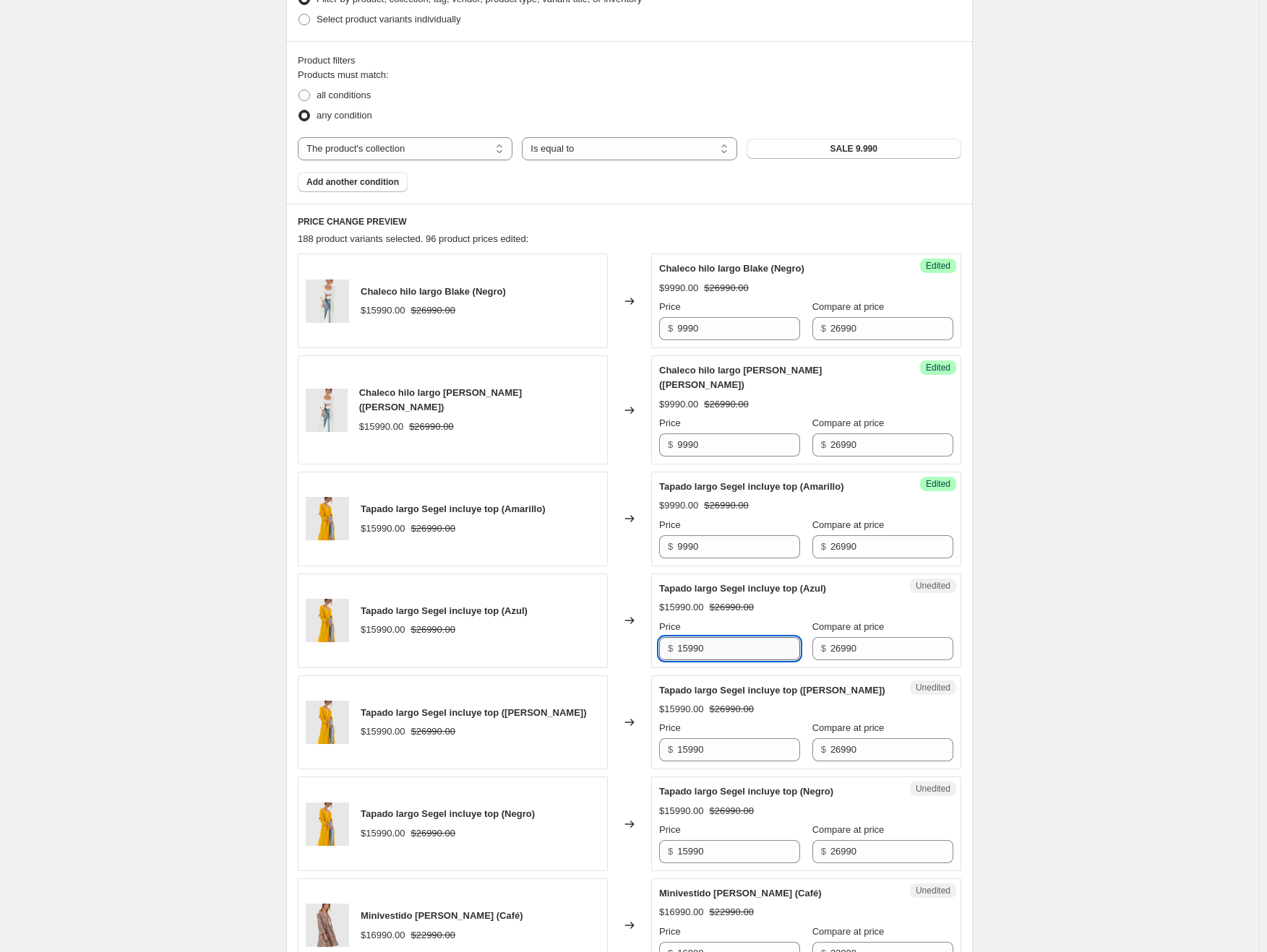
click at [699, 637] on input "15990" at bounding box center [738, 648] width 123 height 23
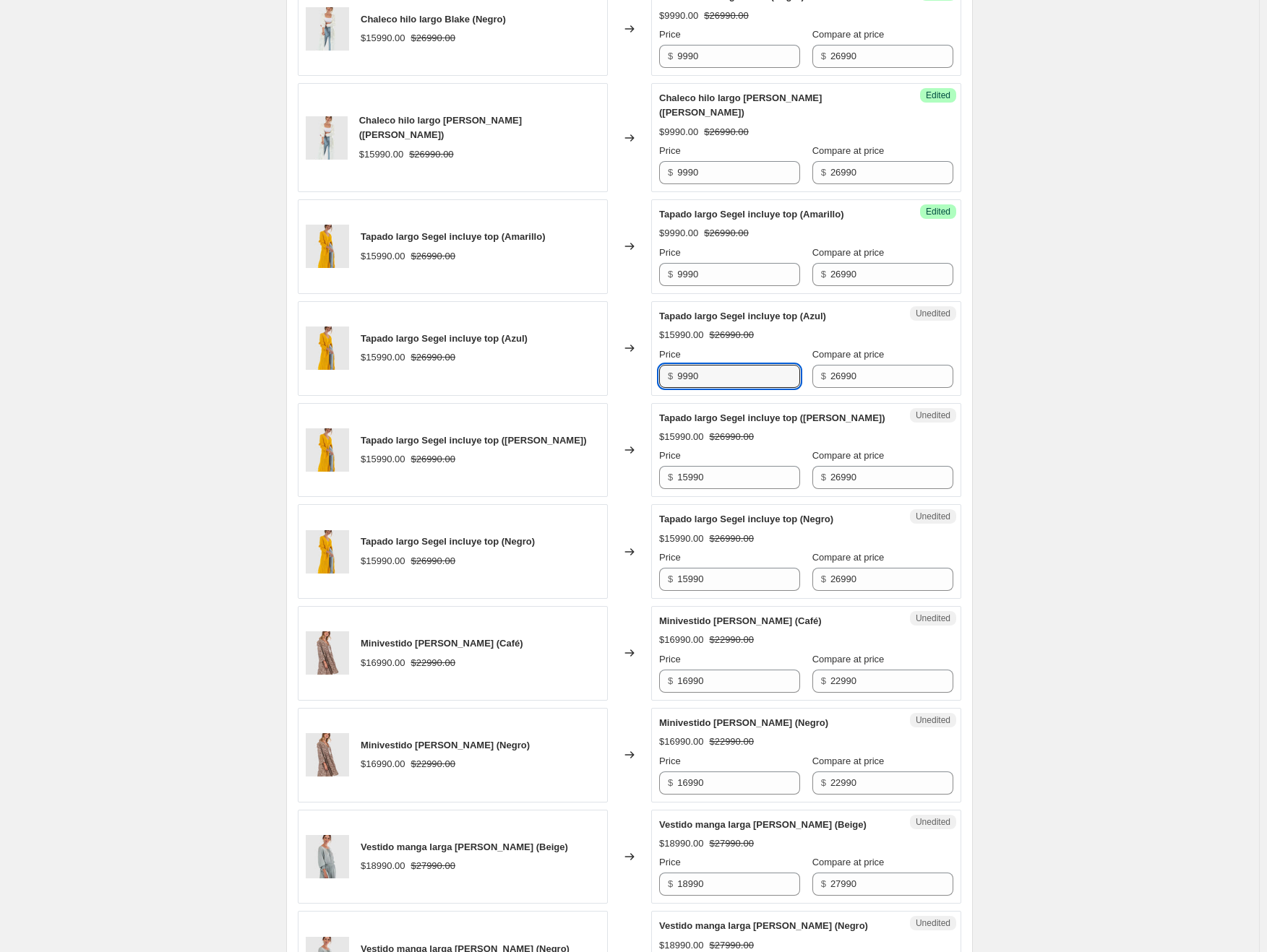
scroll to position [684, 0]
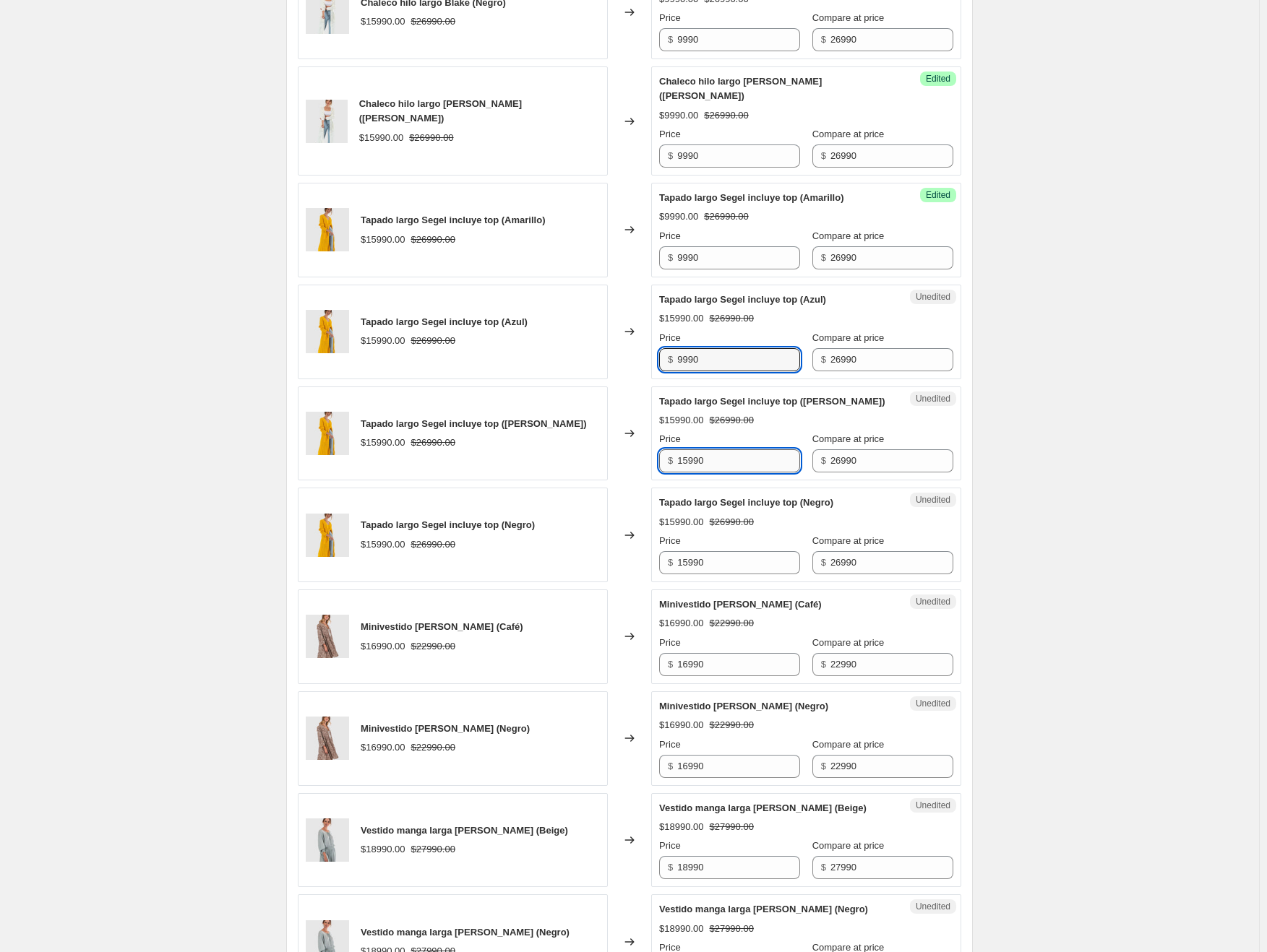
click at [699, 449] on input "15990" at bounding box center [738, 460] width 123 height 23
click at [702, 551] on input "15990" at bounding box center [738, 562] width 123 height 23
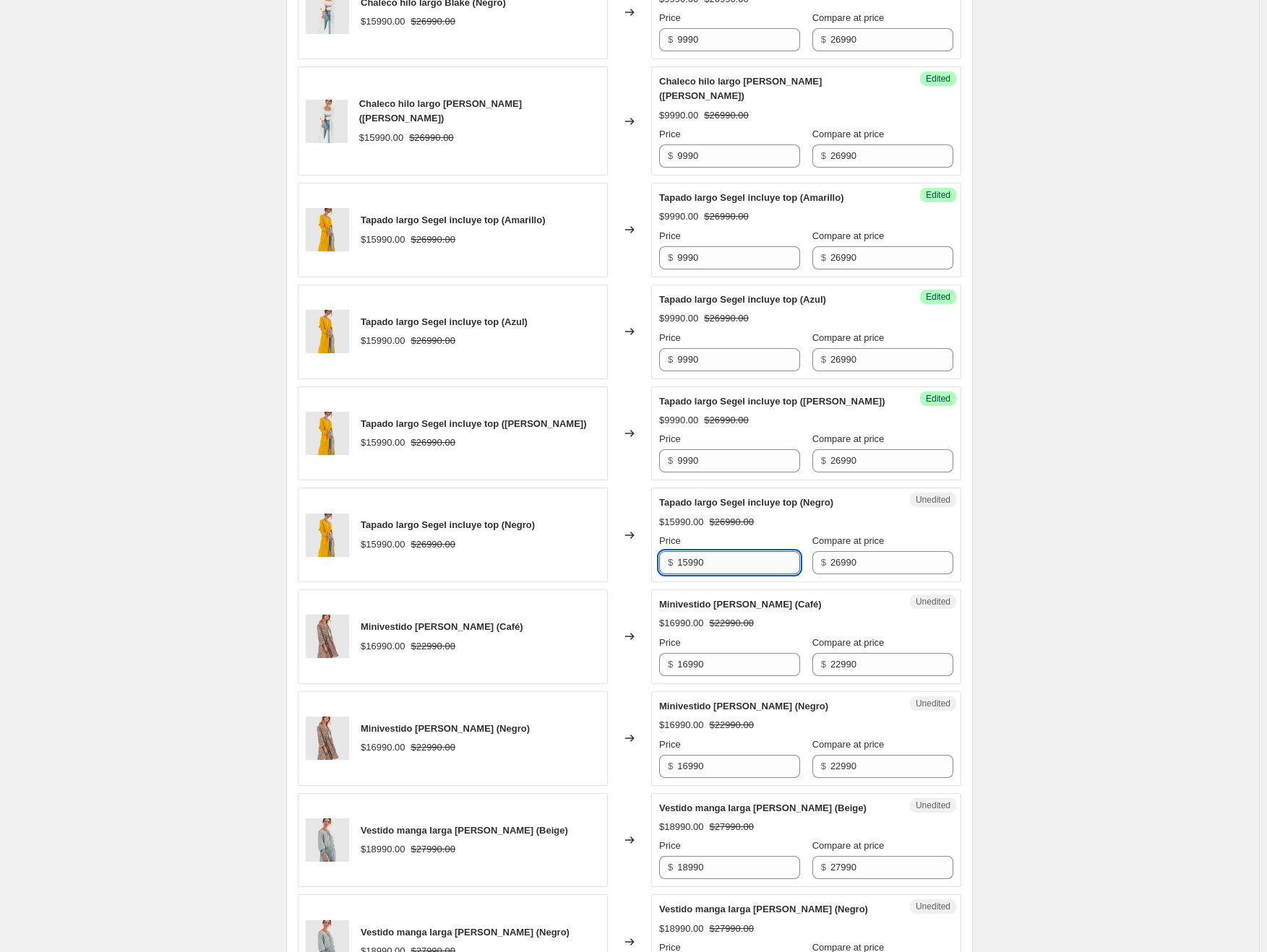
click at [702, 551] on input "15990" at bounding box center [738, 562] width 123 height 23
click at [692, 653] on input "16990" at bounding box center [738, 664] width 123 height 23
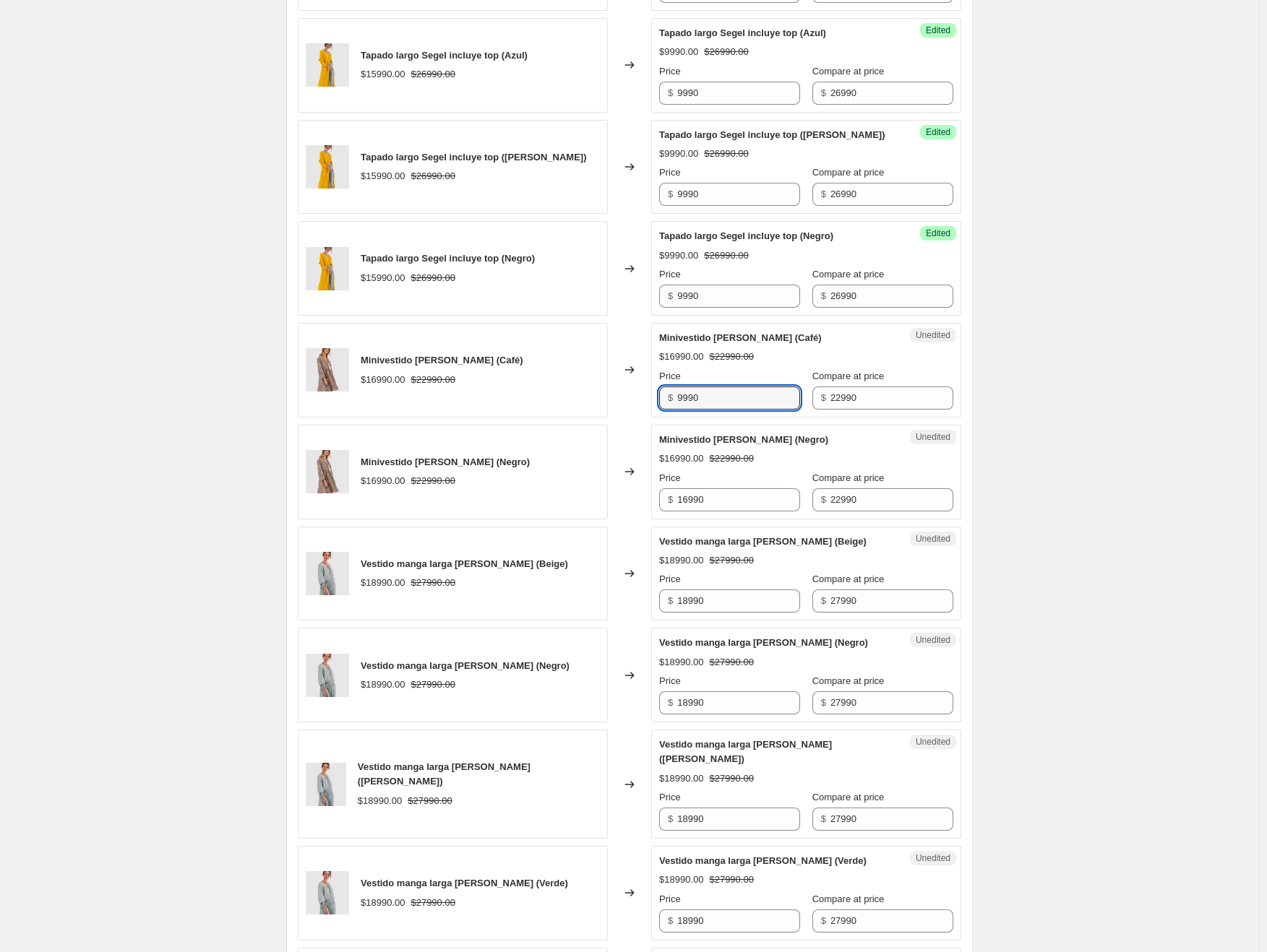
scroll to position [973, 0]
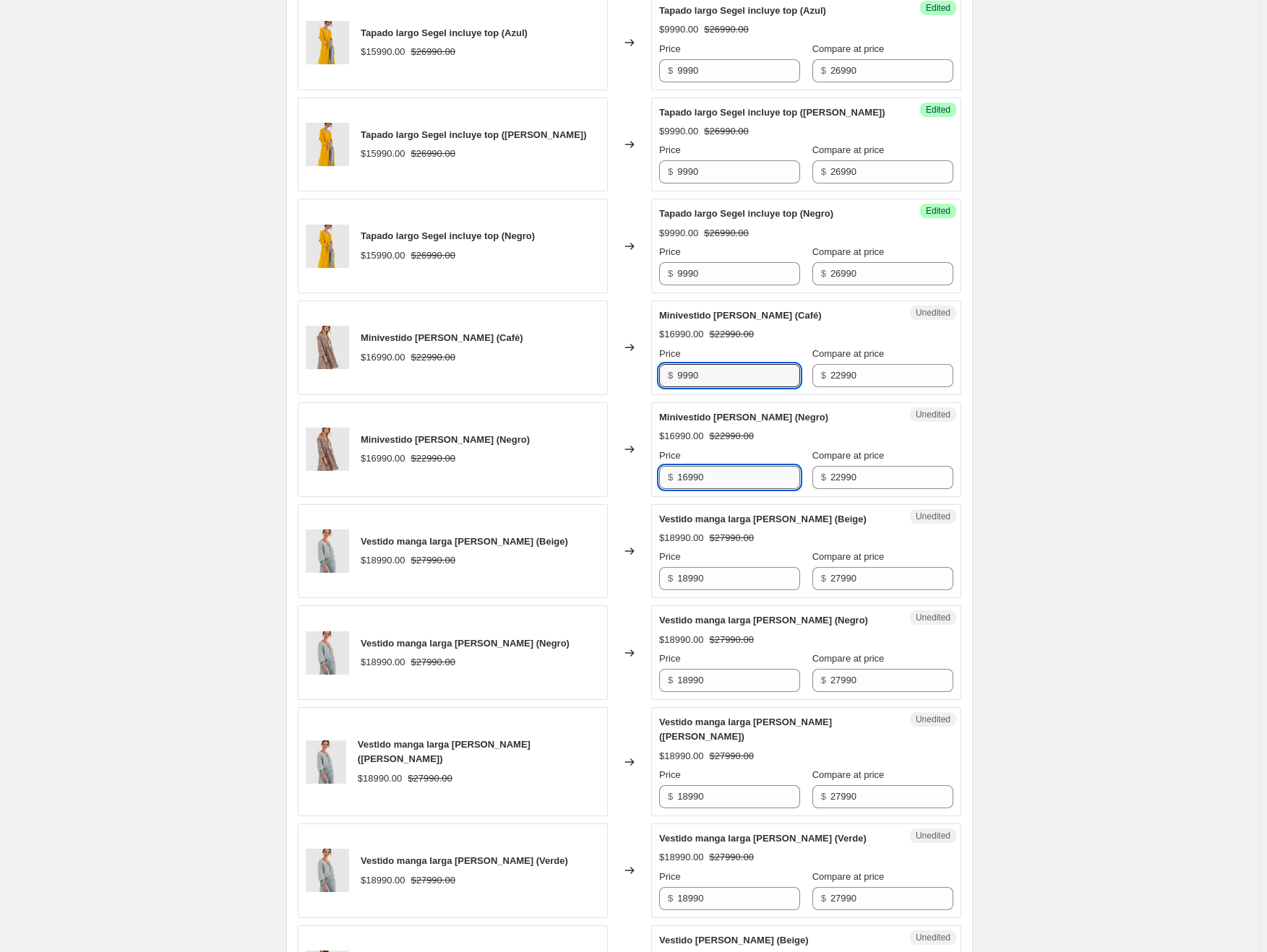
click at [702, 466] on input "16990" at bounding box center [738, 477] width 123 height 23
click at [703, 567] on input "18990" at bounding box center [738, 578] width 123 height 23
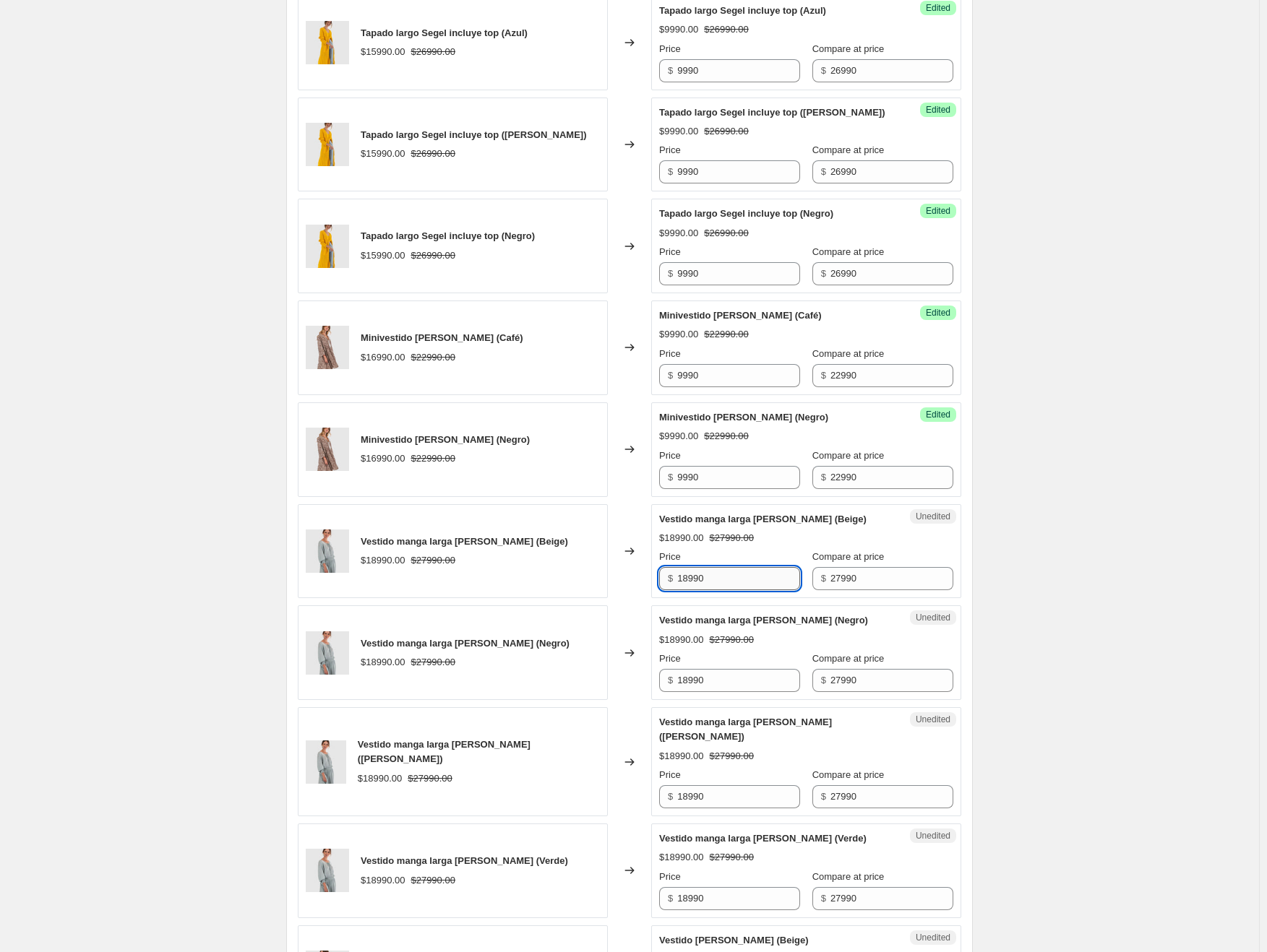
click at [703, 567] on input "18990" at bounding box center [738, 578] width 123 height 23
click at [699, 669] on input "18990" at bounding box center [738, 680] width 123 height 23
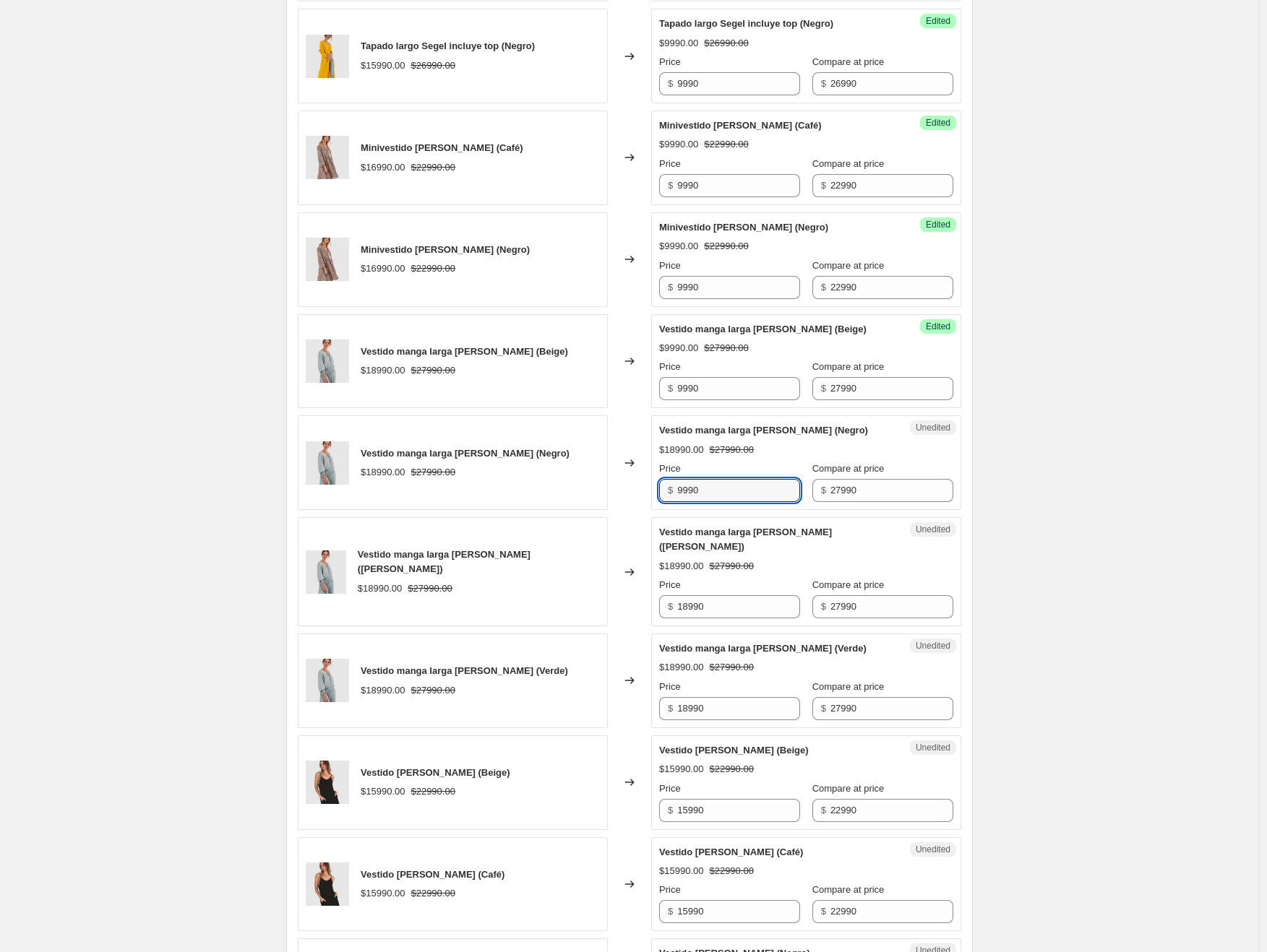
scroll to position [1190, 0]
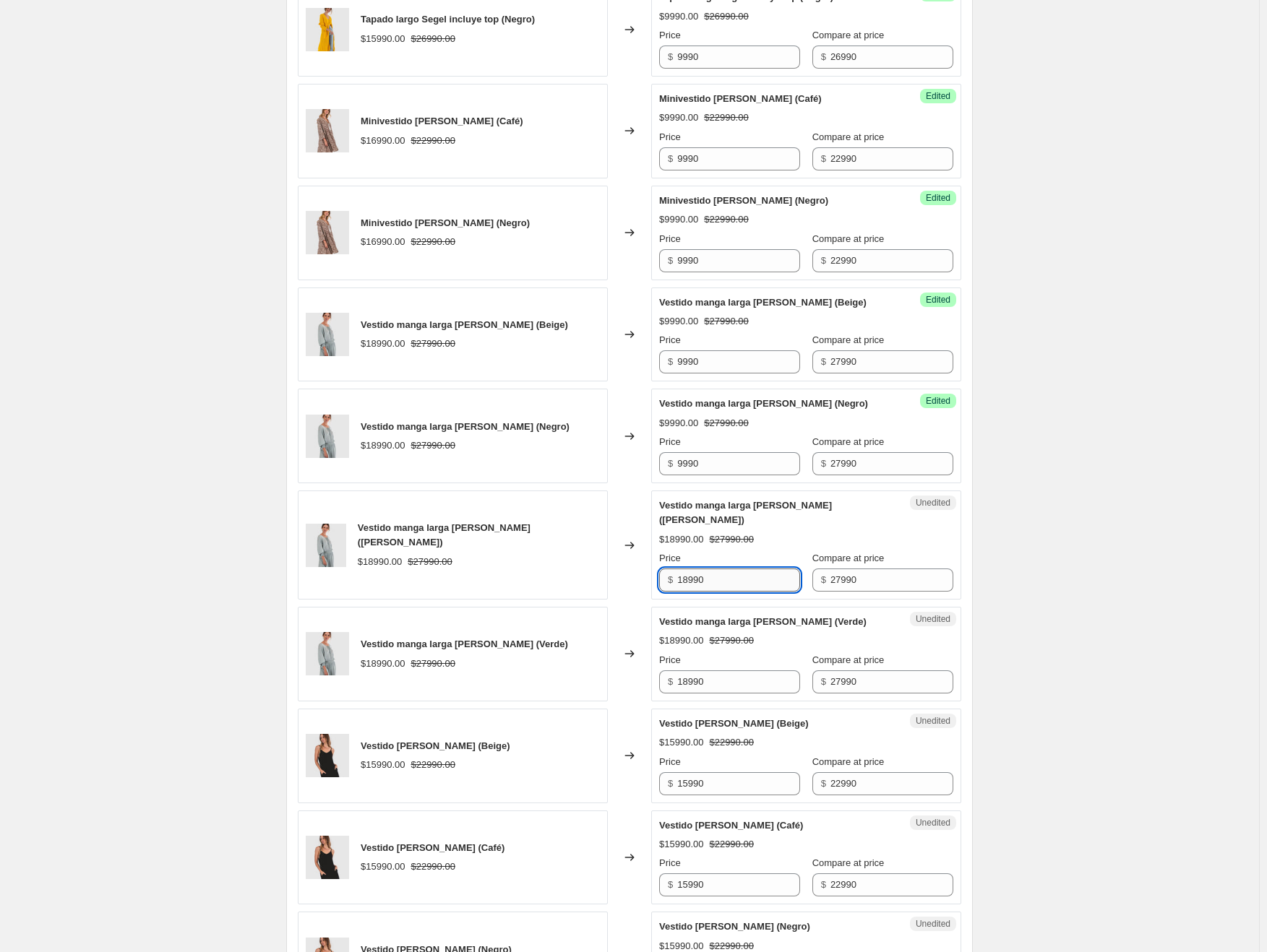
click at [702, 568] on input "18990" at bounding box center [738, 579] width 123 height 23
click at [702, 670] on input "18990" at bounding box center [738, 681] width 123 height 23
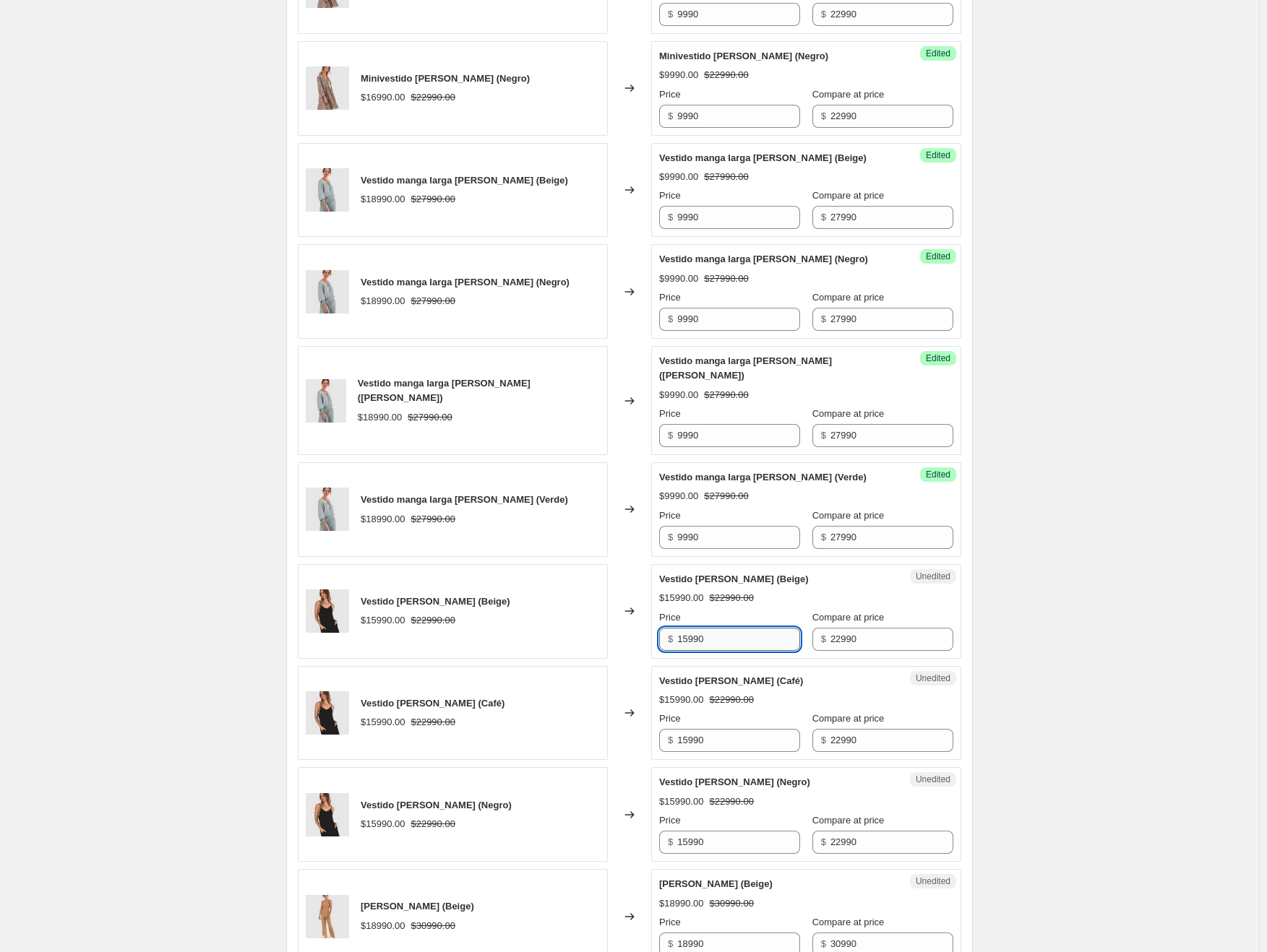
click at [702, 628] on input "15990" at bounding box center [738, 639] width 123 height 23
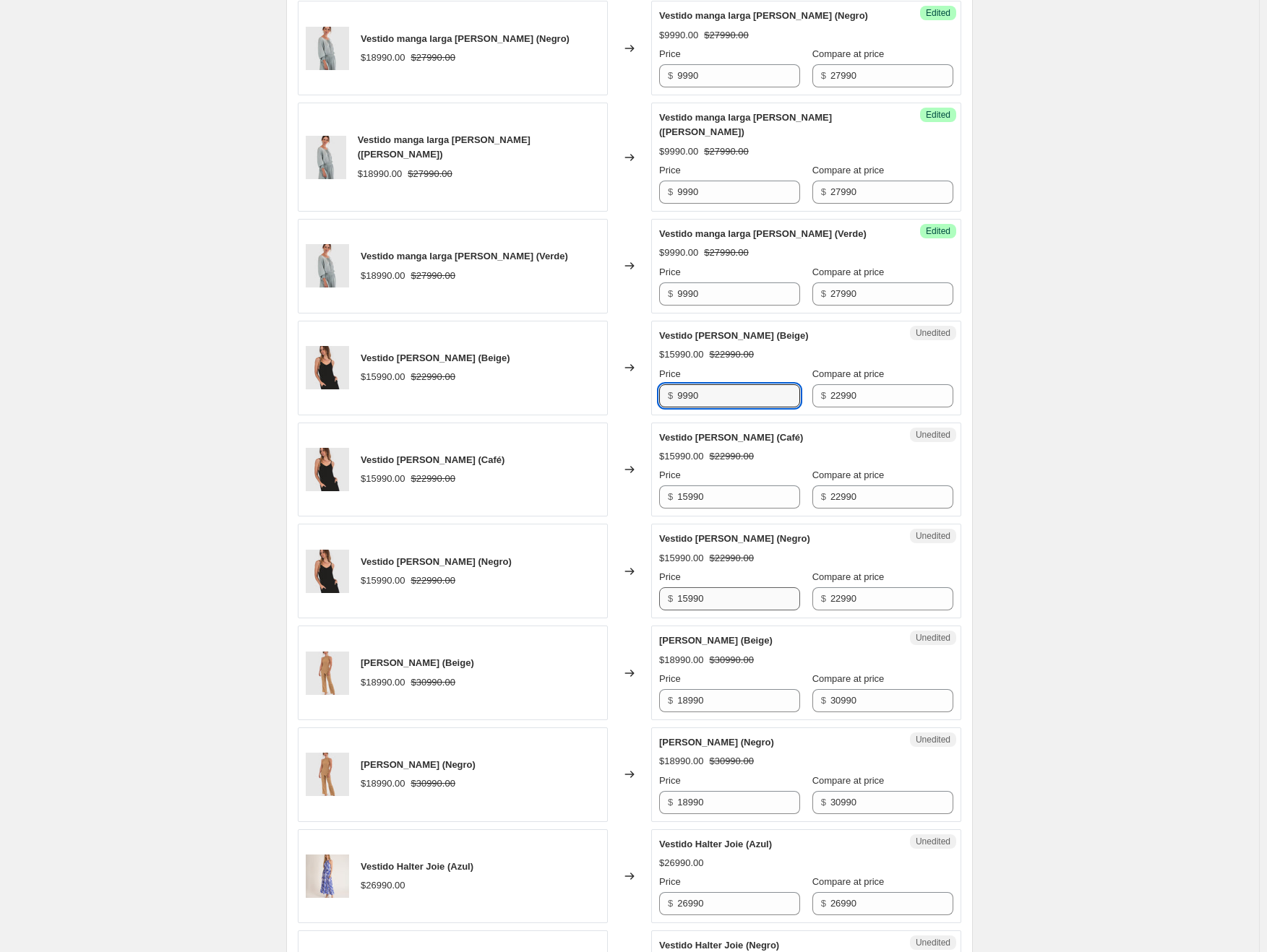
scroll to position [1623, 0]
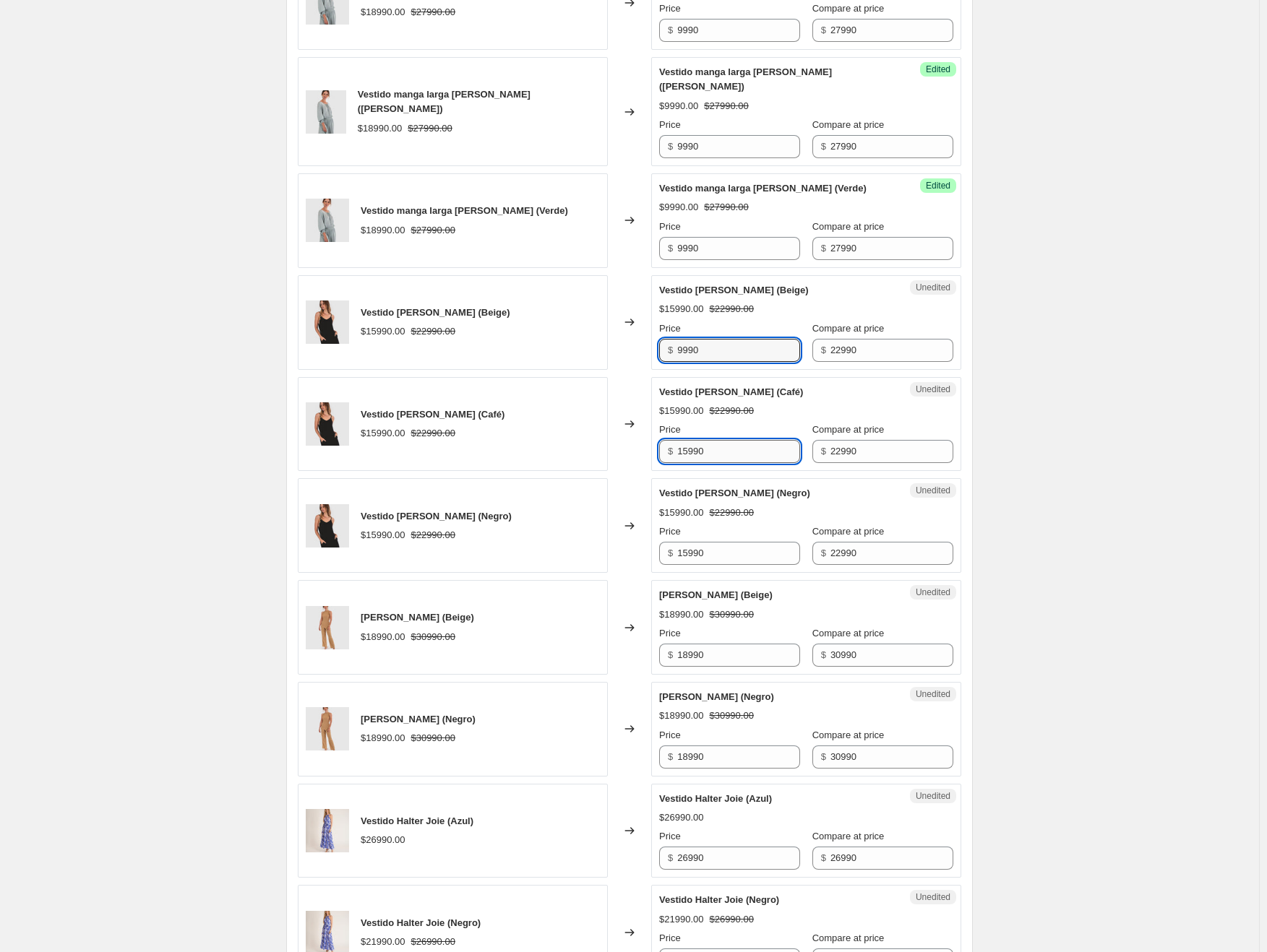
click at [702, 440] on input "15990" at bounding box center [738, 451] width 123 height 23
click at [699, 542] on input "15990" at bounding box center [738, 553] width 123 height 23
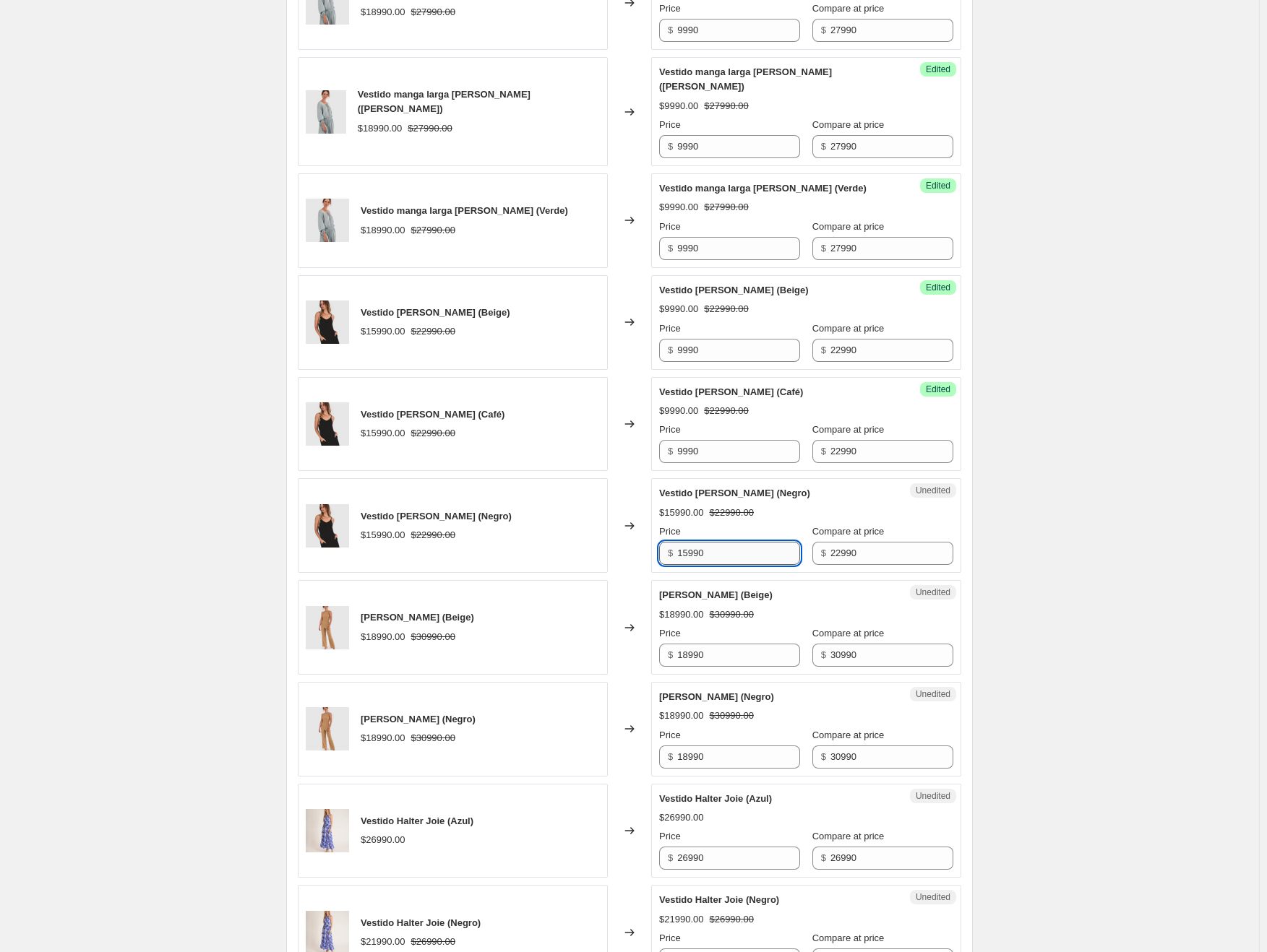
click at [699, 542] on input "15990" at bounding box center [738, 553] width 123 height 23
click at [693, 644] on input "18990" at bounding box center [738, 655] width 123 height 23
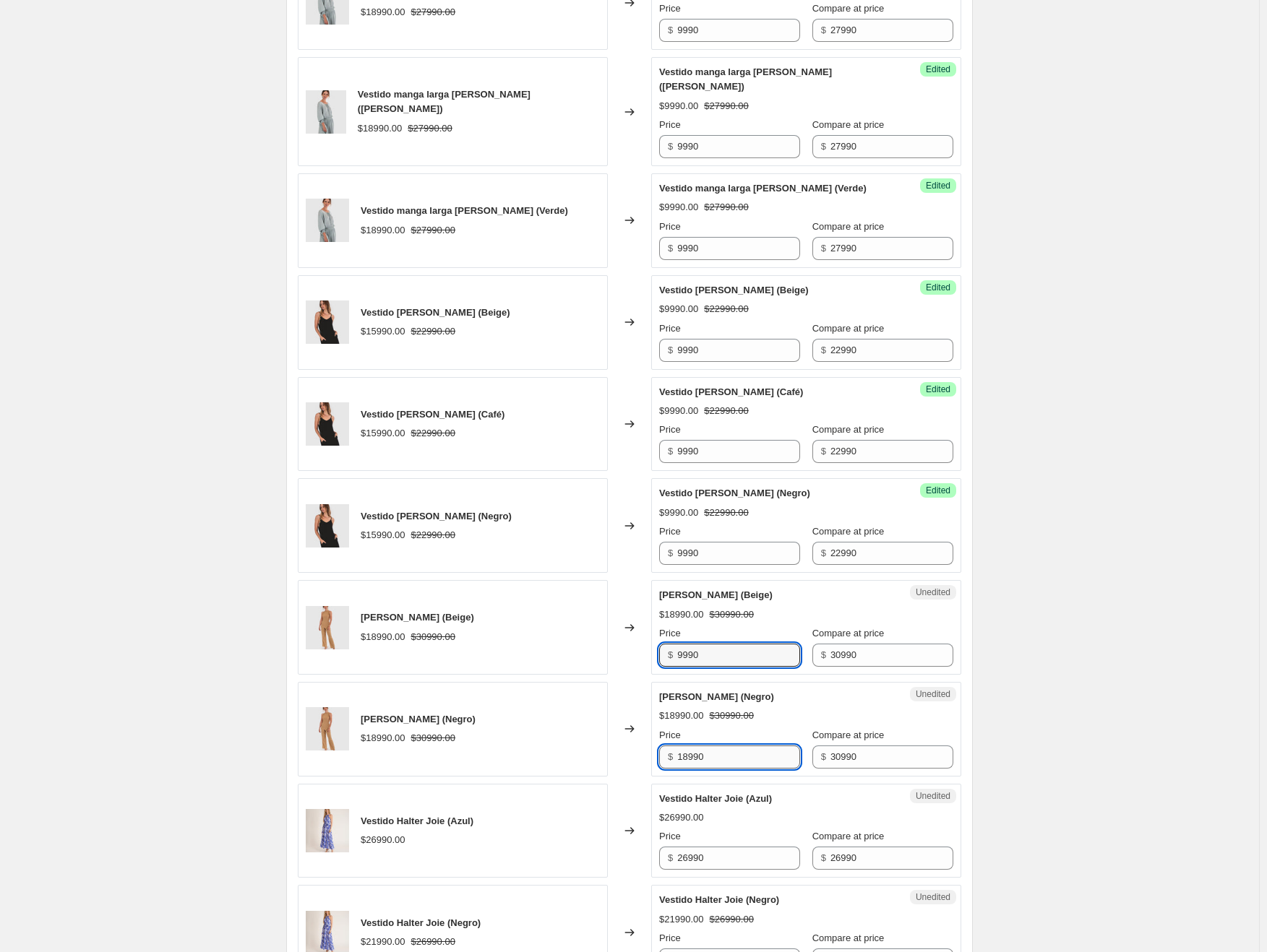
click at [701, 745] on input "18990" at bounding box center [738, 756] width 123 height 23
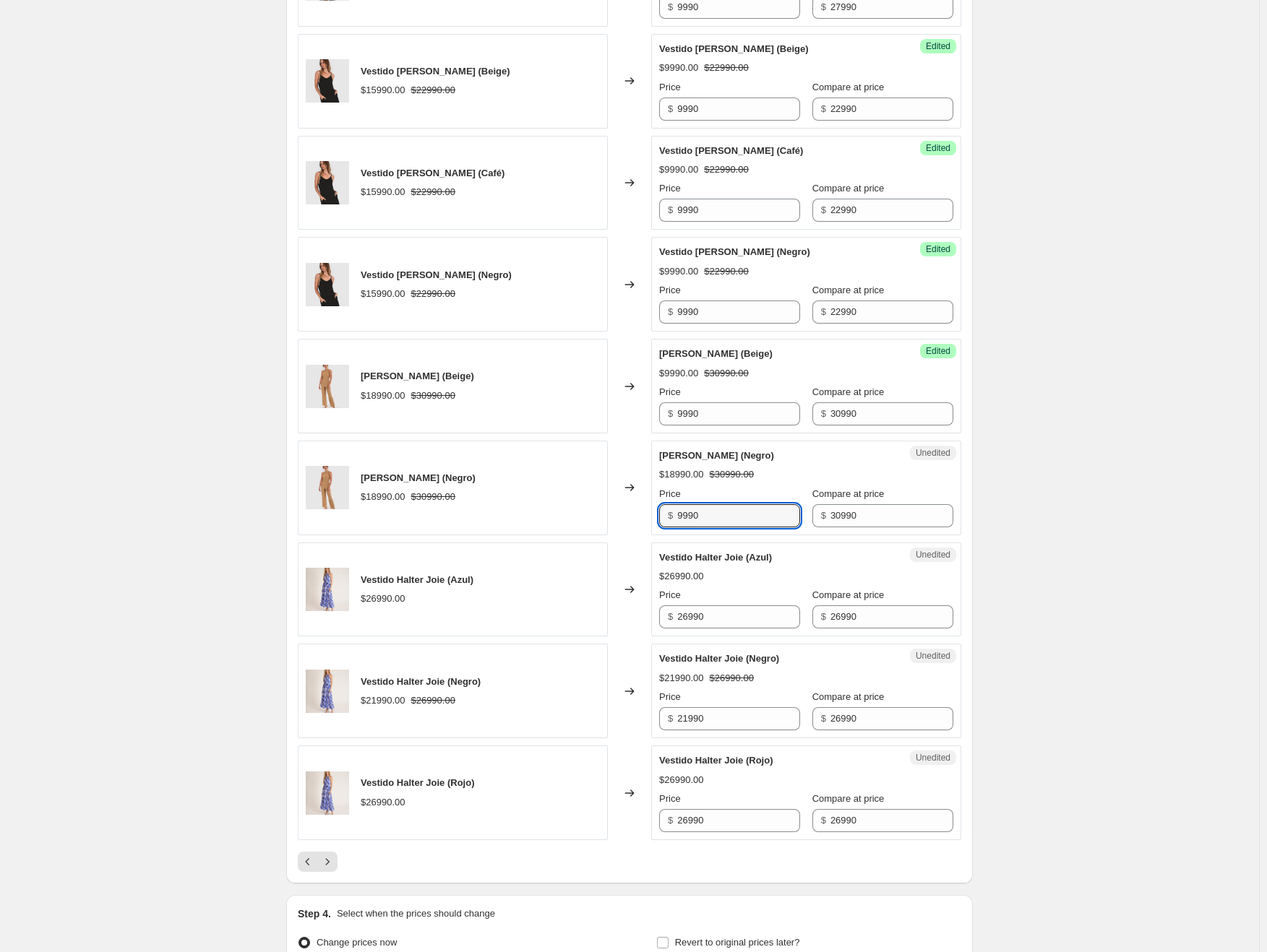
scroll to position [1912, 0]
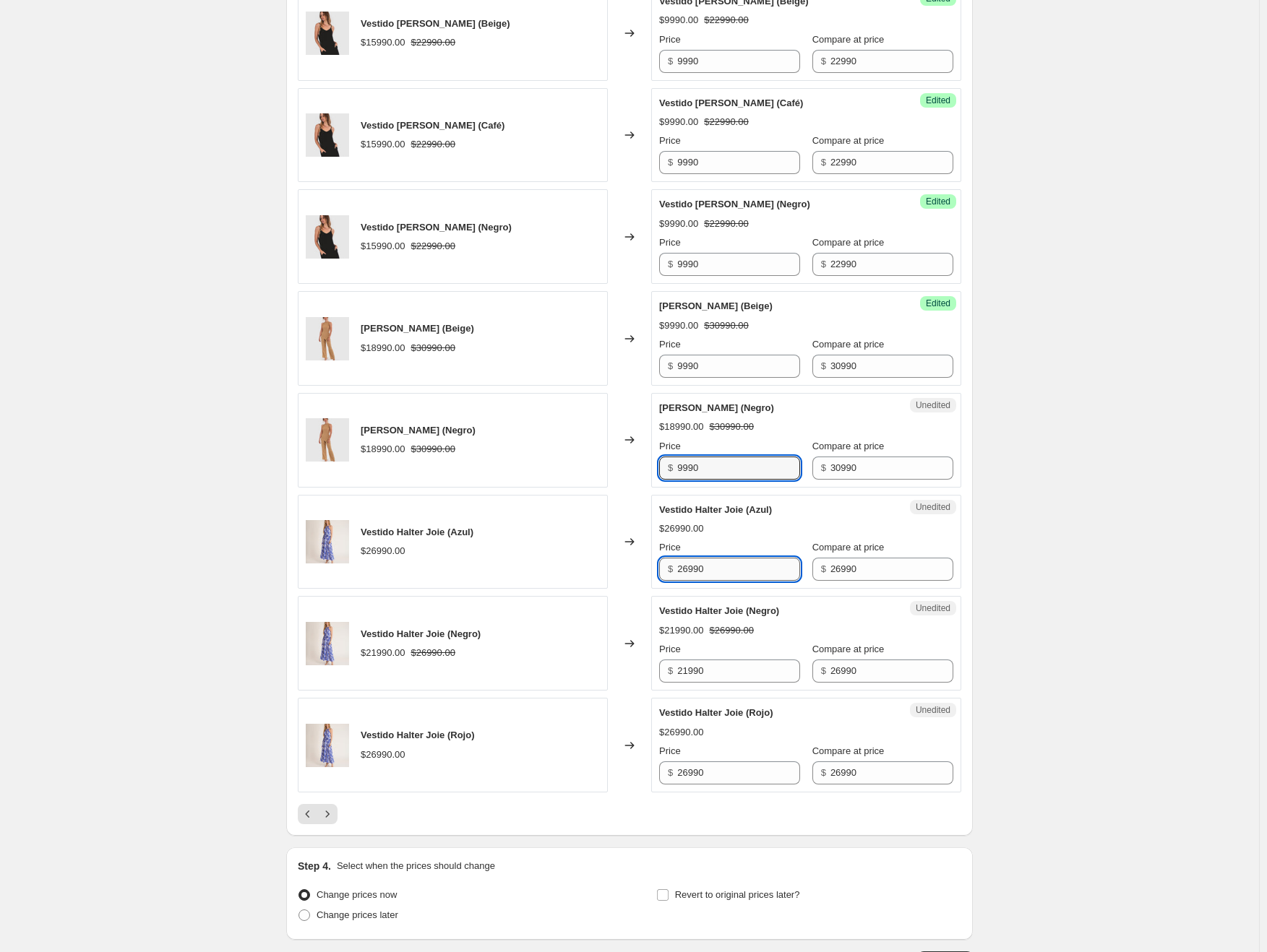
click at [710, 558] on input "26990" at bounding box center [738, 569] width 123 height 23
click at [699, 659] on input "21990" at bounding box center [738, 670] width 123 height 23
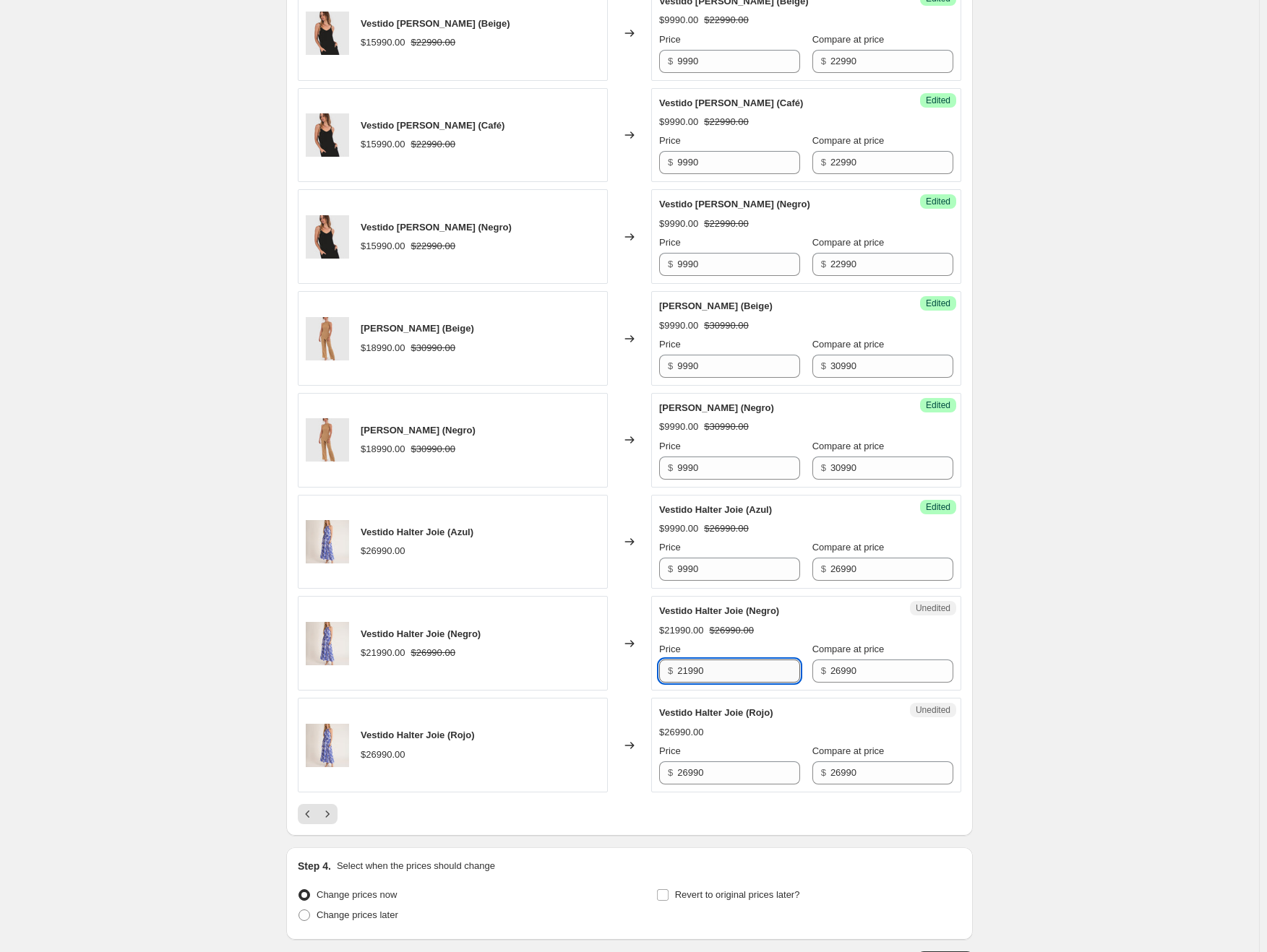
click at [699, 659] on input "21990" at bounding box center [738, 670] width 123 height 23
click at [699, 762] on input "26990" at bounding box center [738, 773] width 123 height 23
click at [693, 804] on div at bounding box center [629, 815] width 663 height 21
click at [338, 804] on button "Next" at bounding box center [327, 815] width 21 height 21
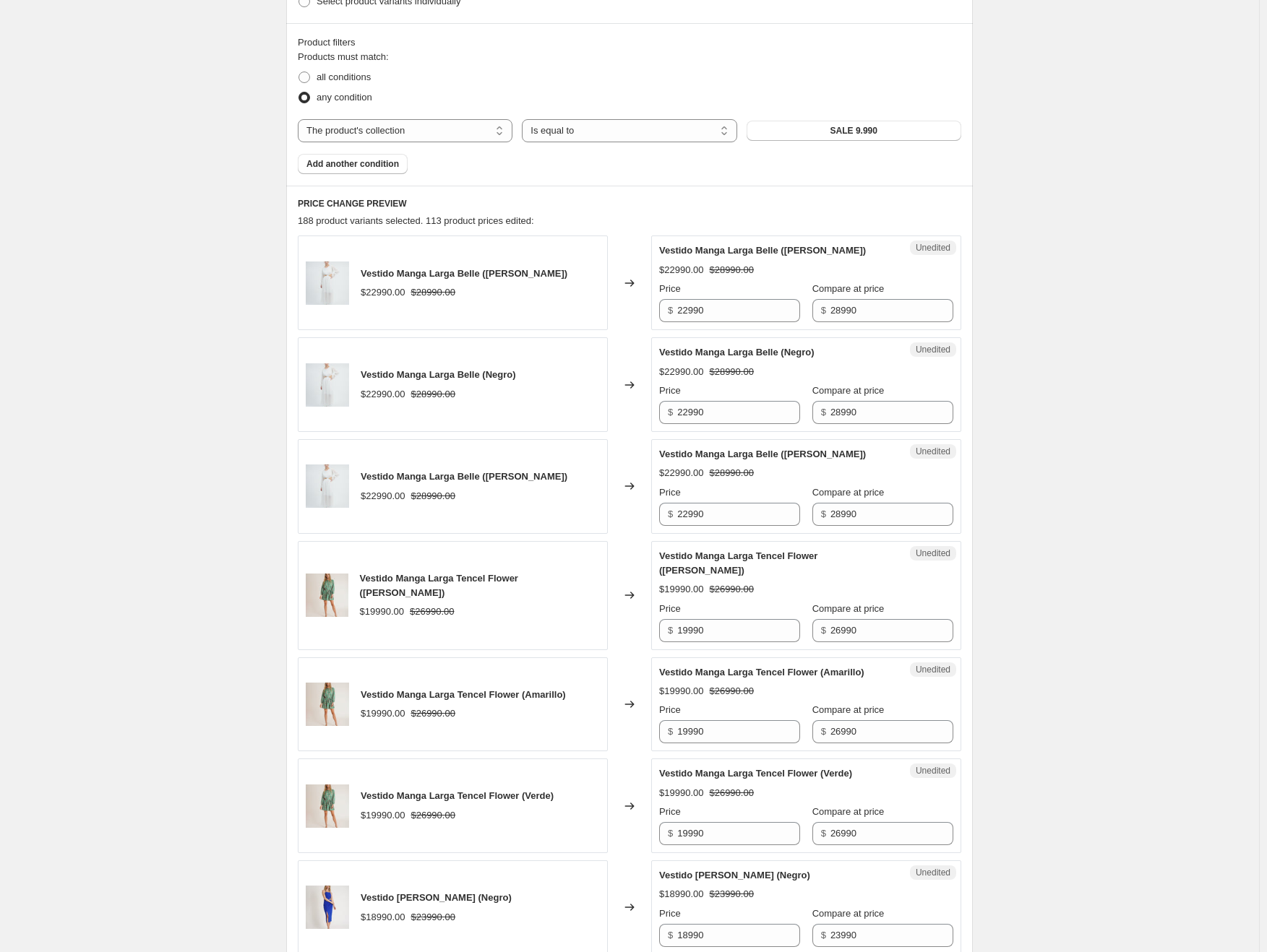
scroll to position [396, 0]
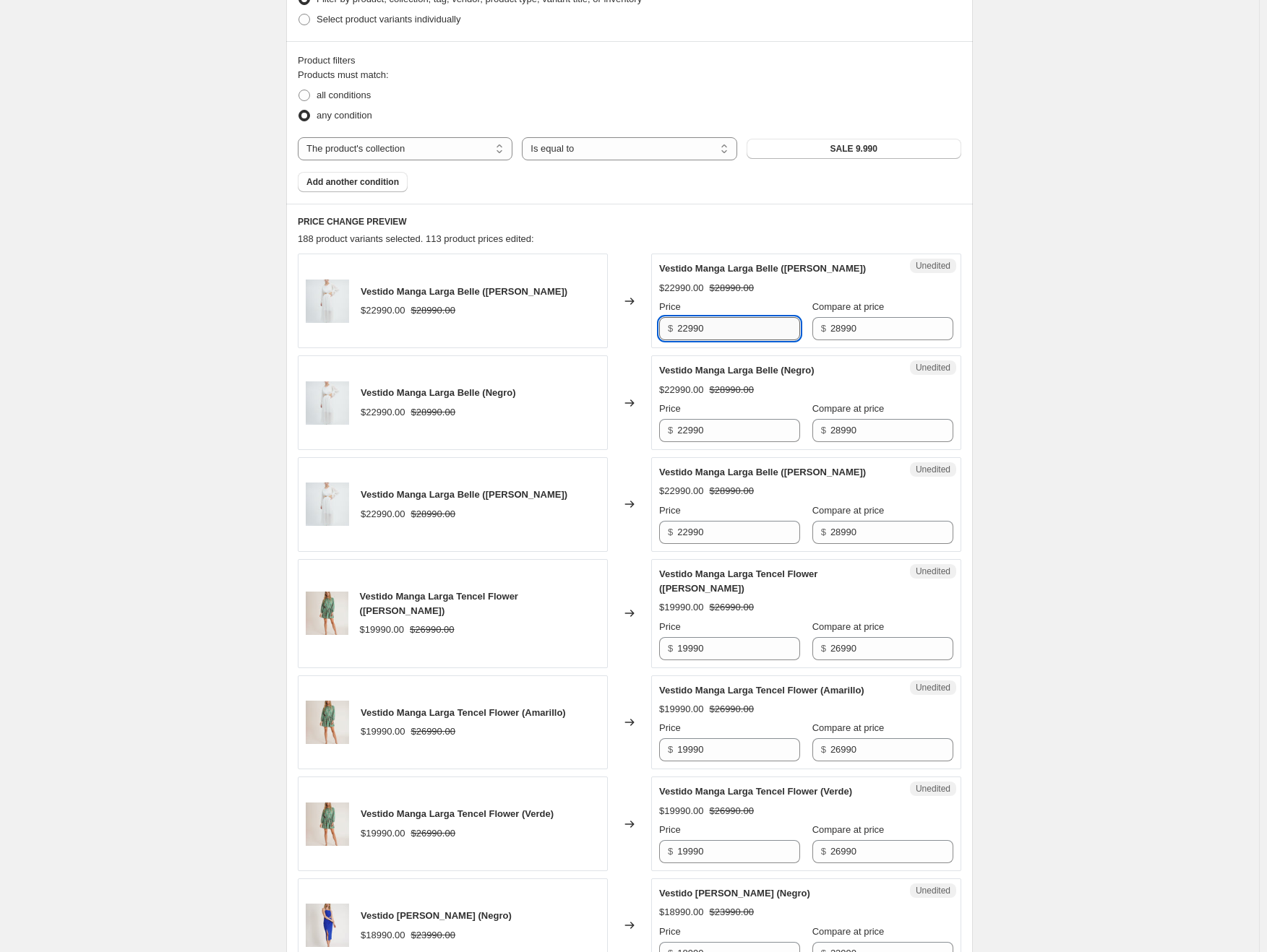
click at [699, 332] on input "22990" at bounding box center [738, 328] width 123 height 23
click at [696, 436] on input "22990" at bounding box center [738, 430] width 123 height 23
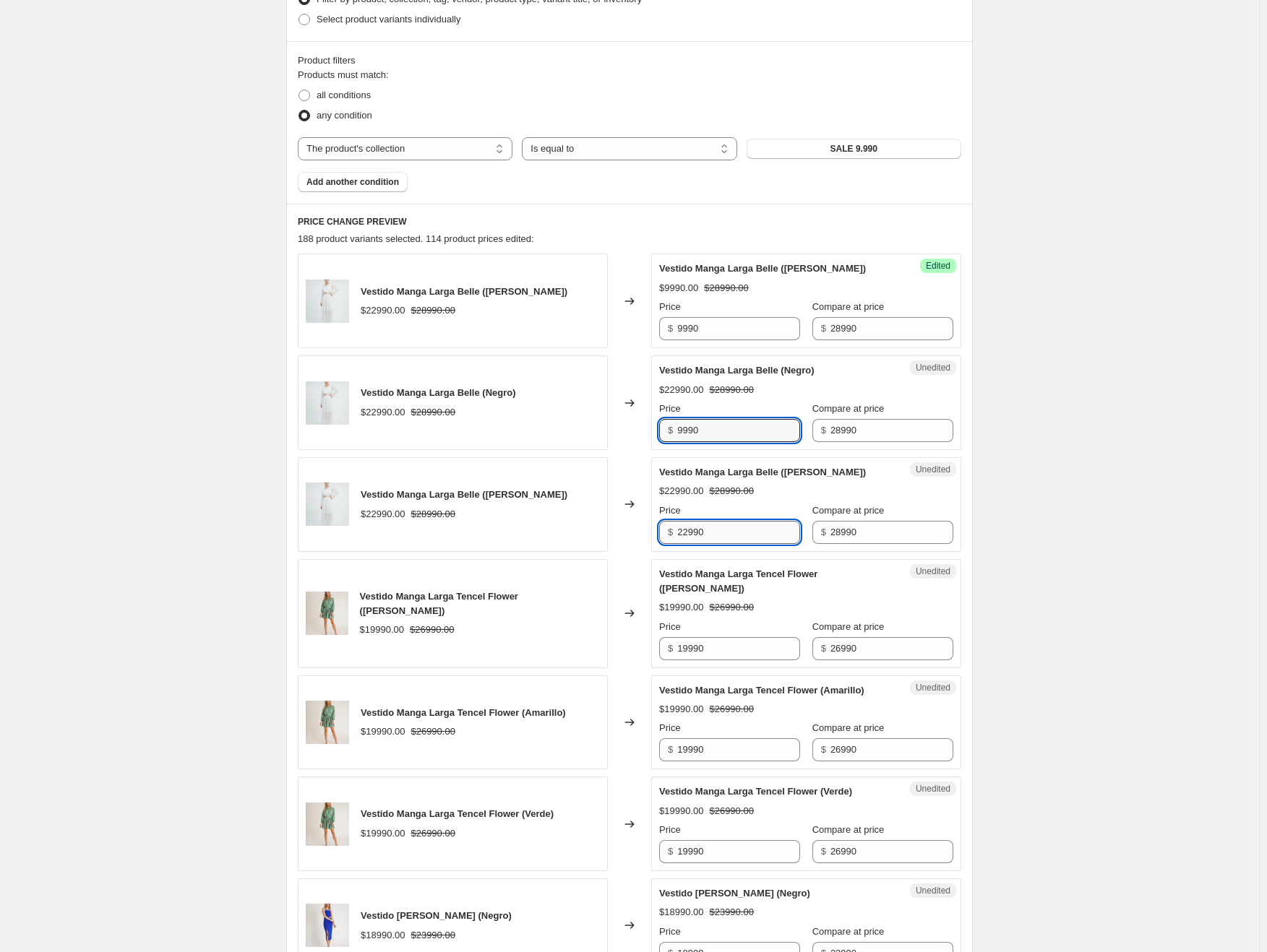
click at [696, 535] on input "22990" at bounding box center [738, 532] width 123 height 23
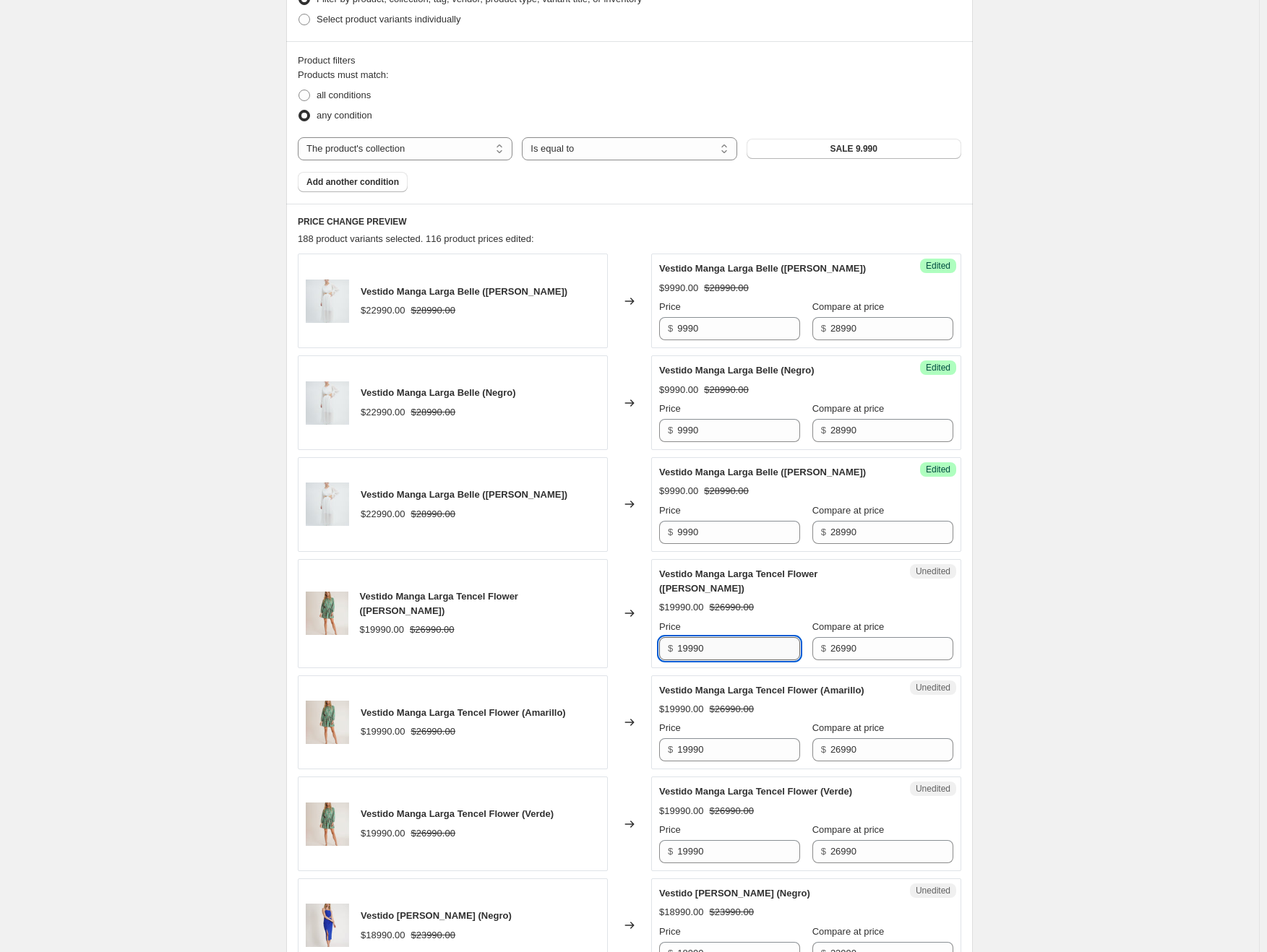
click at [691, 637] on input "19990" at bounding box center [738, 648] width 123 height 23
click at [702, 738] on input "19990" at bounding box center [738, 749] width 123 height 23
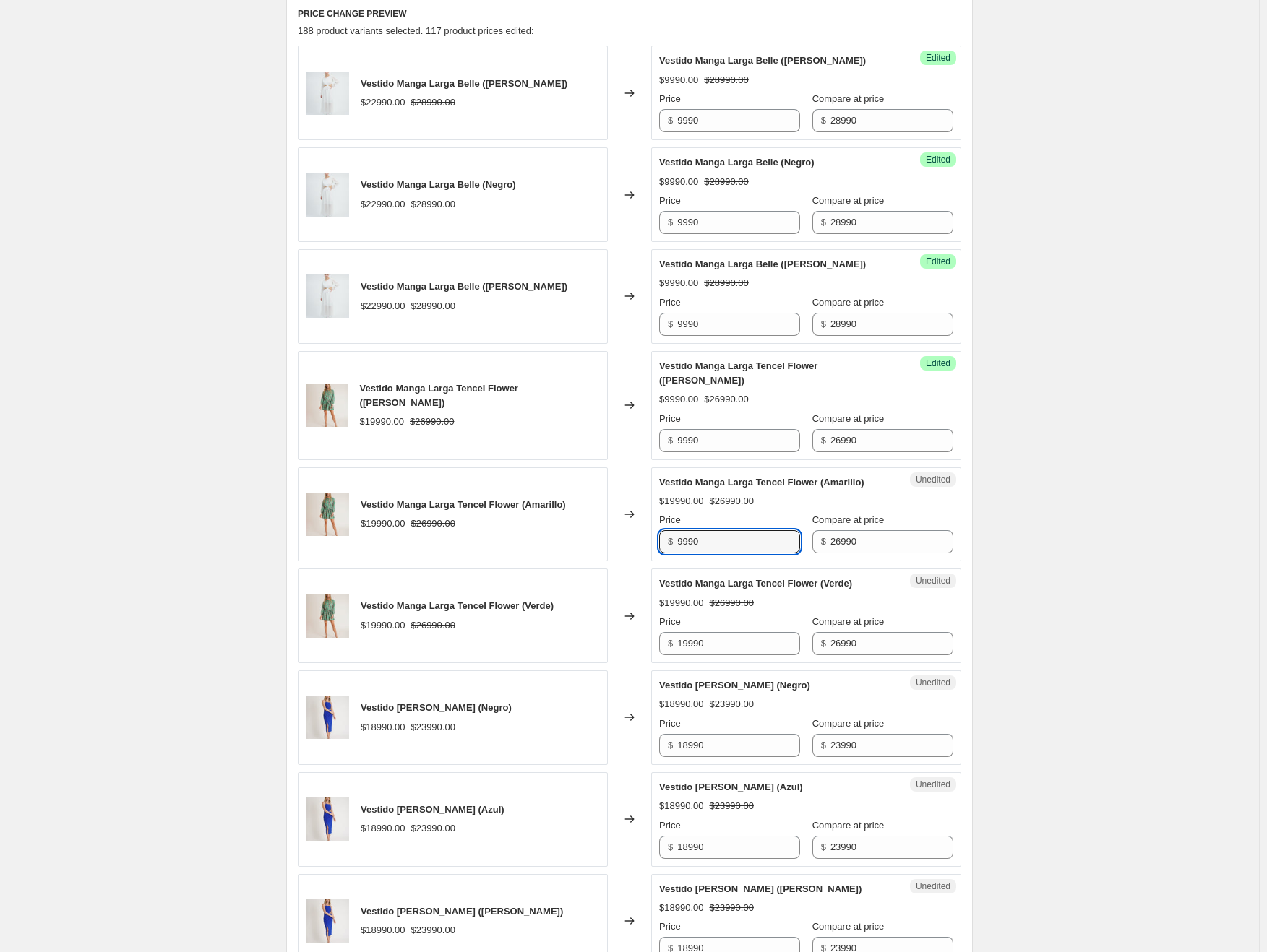
scroll to position [612, 0]
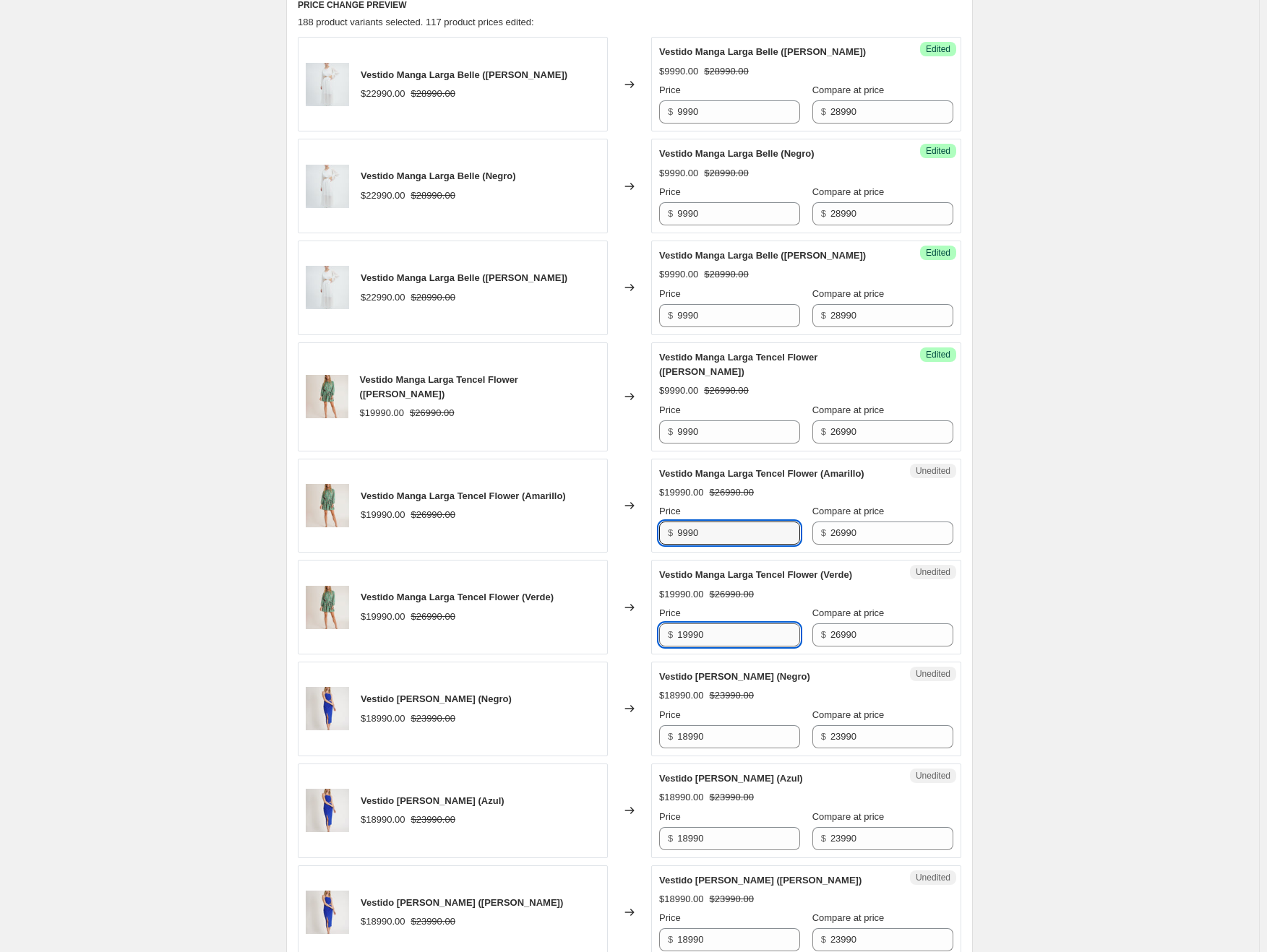
click at [695, 628] on input "19990" at bounding box center [738, 634] width 123 height 23
click at [702, 726] on input "18990" at bounding box center [738, 737] width 123 height 23
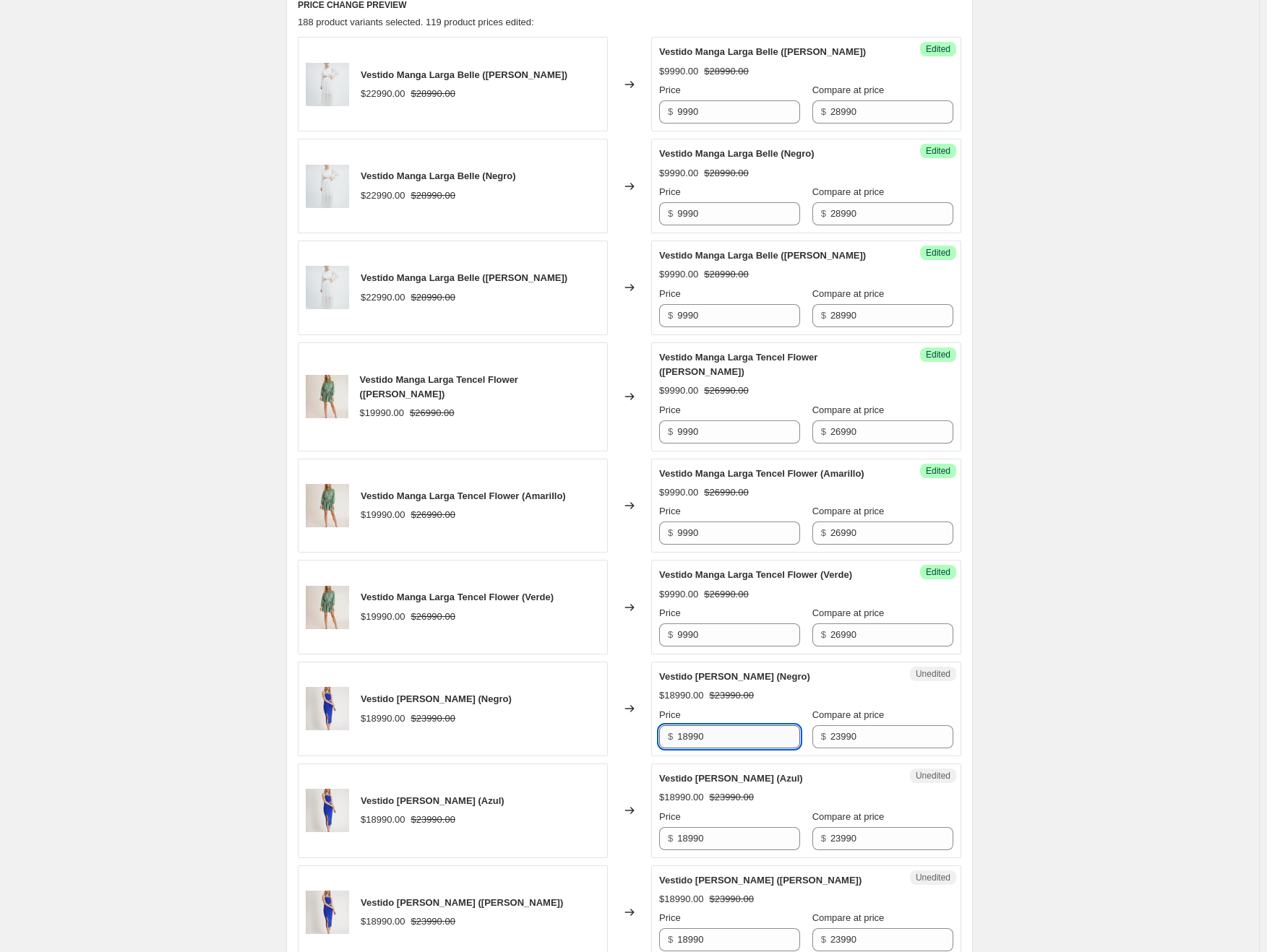
click at [702, 726] on input "18990" at bounding box center [738, 737] width 123 height 23
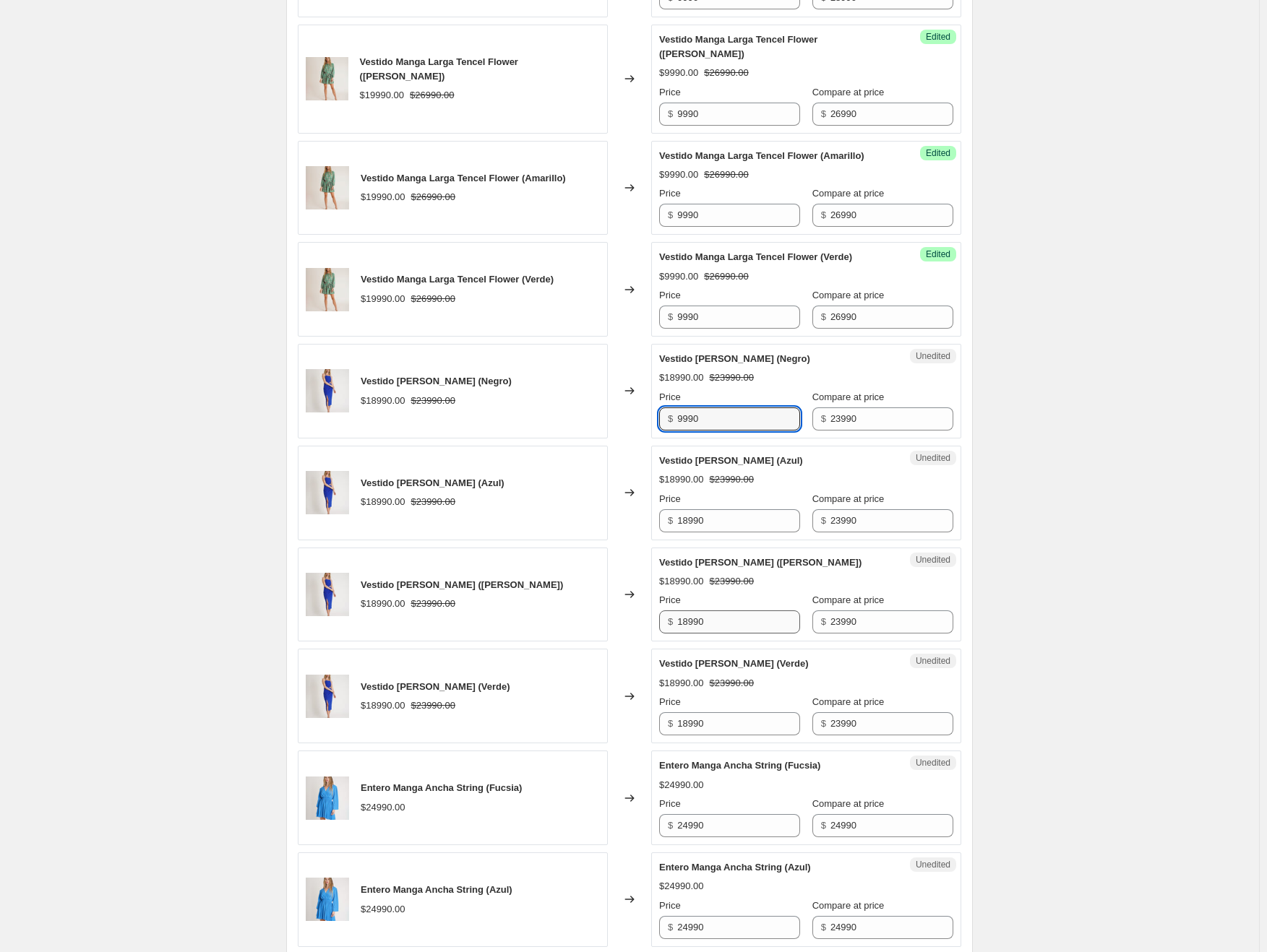
scroll to position [973, 0]
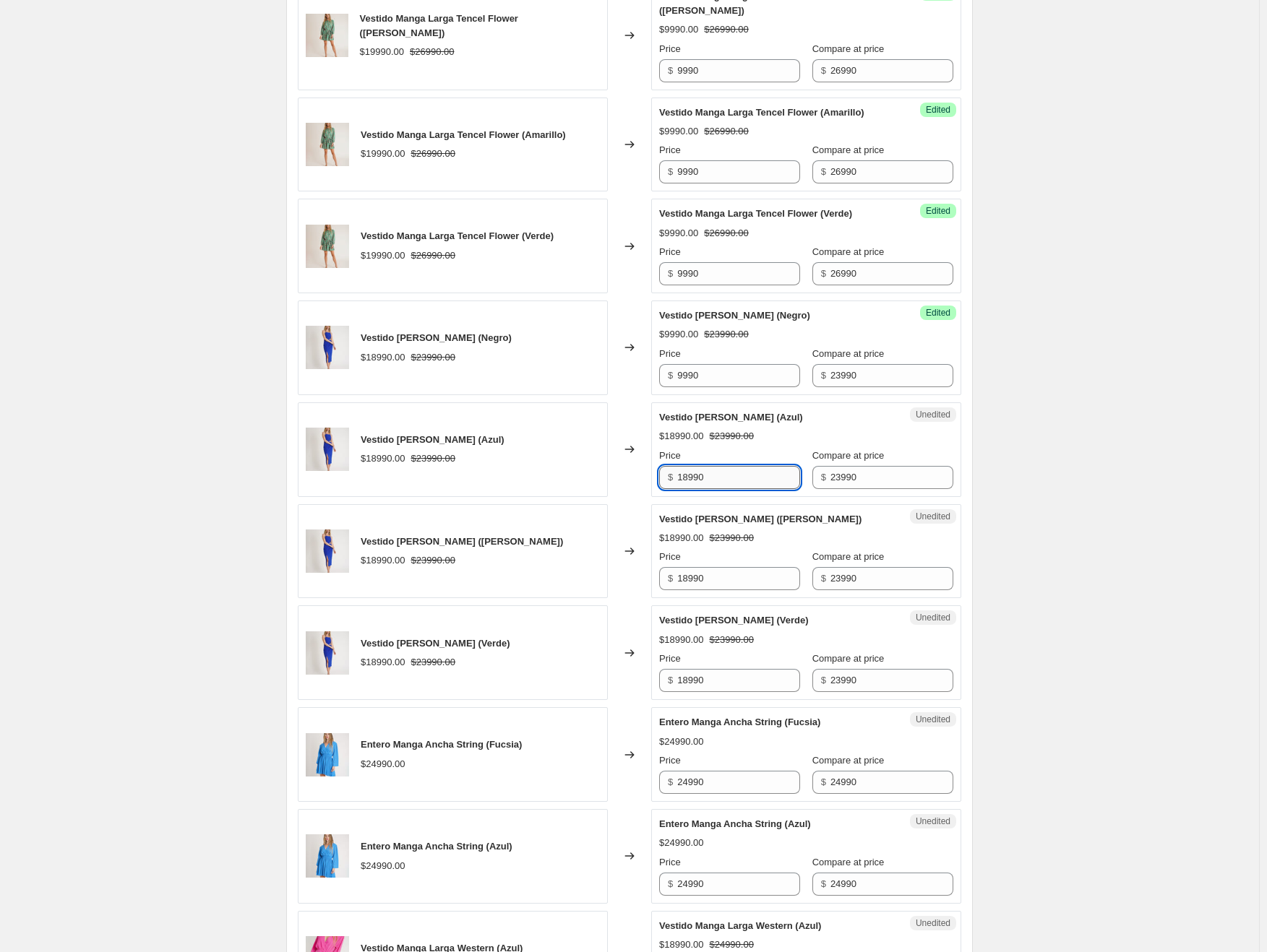
click at [699, 467] on input "18990" at bounding box center [738, 477] width 123 height 23
click at [701, 567] on input "18990" at bounding box center [738, 578] width 123 height 23
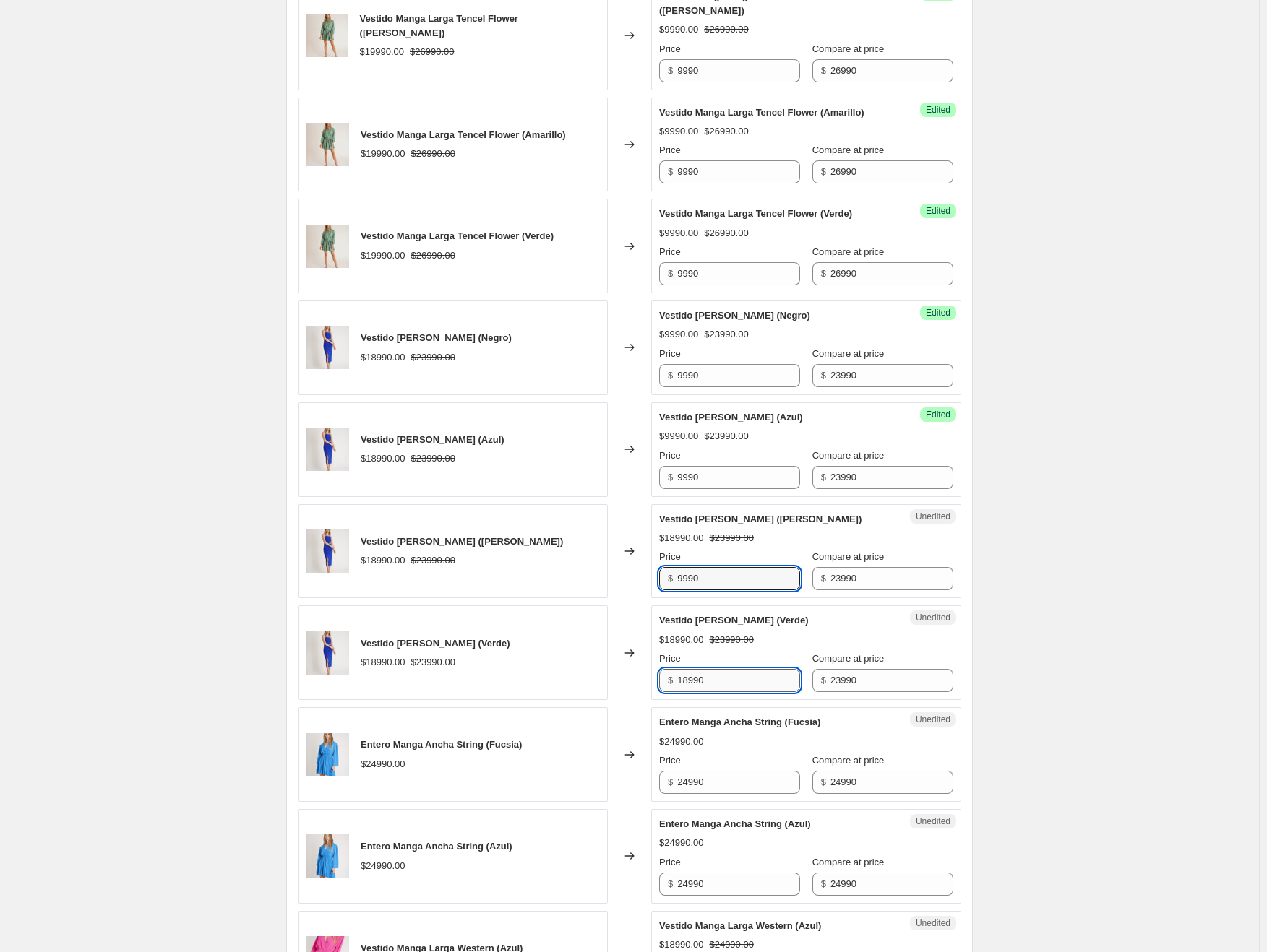
click at [696, 669] on input "18990" at bounding box center [738, 680] width 123 height 23
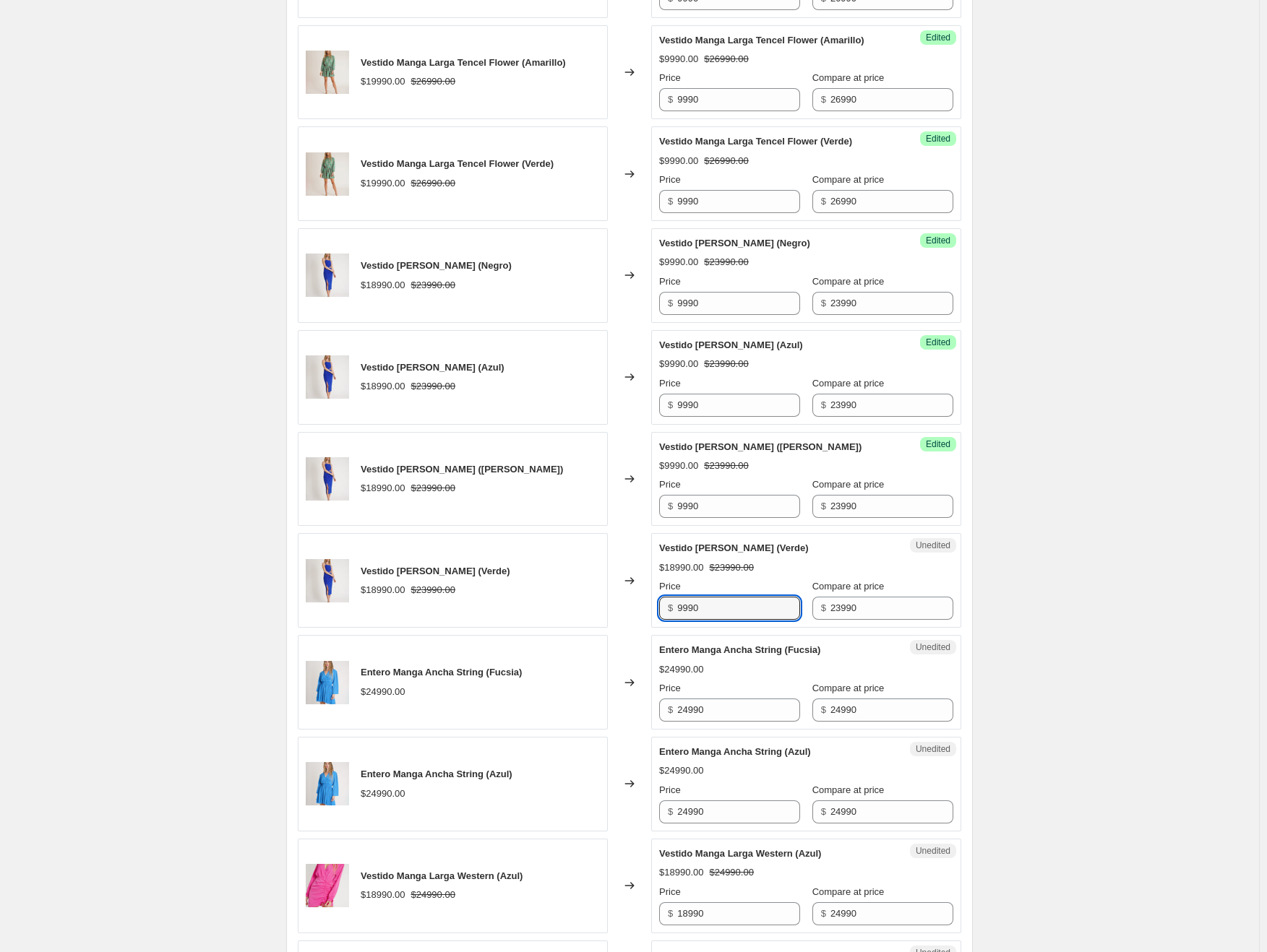
scroll to position [1190, 0]
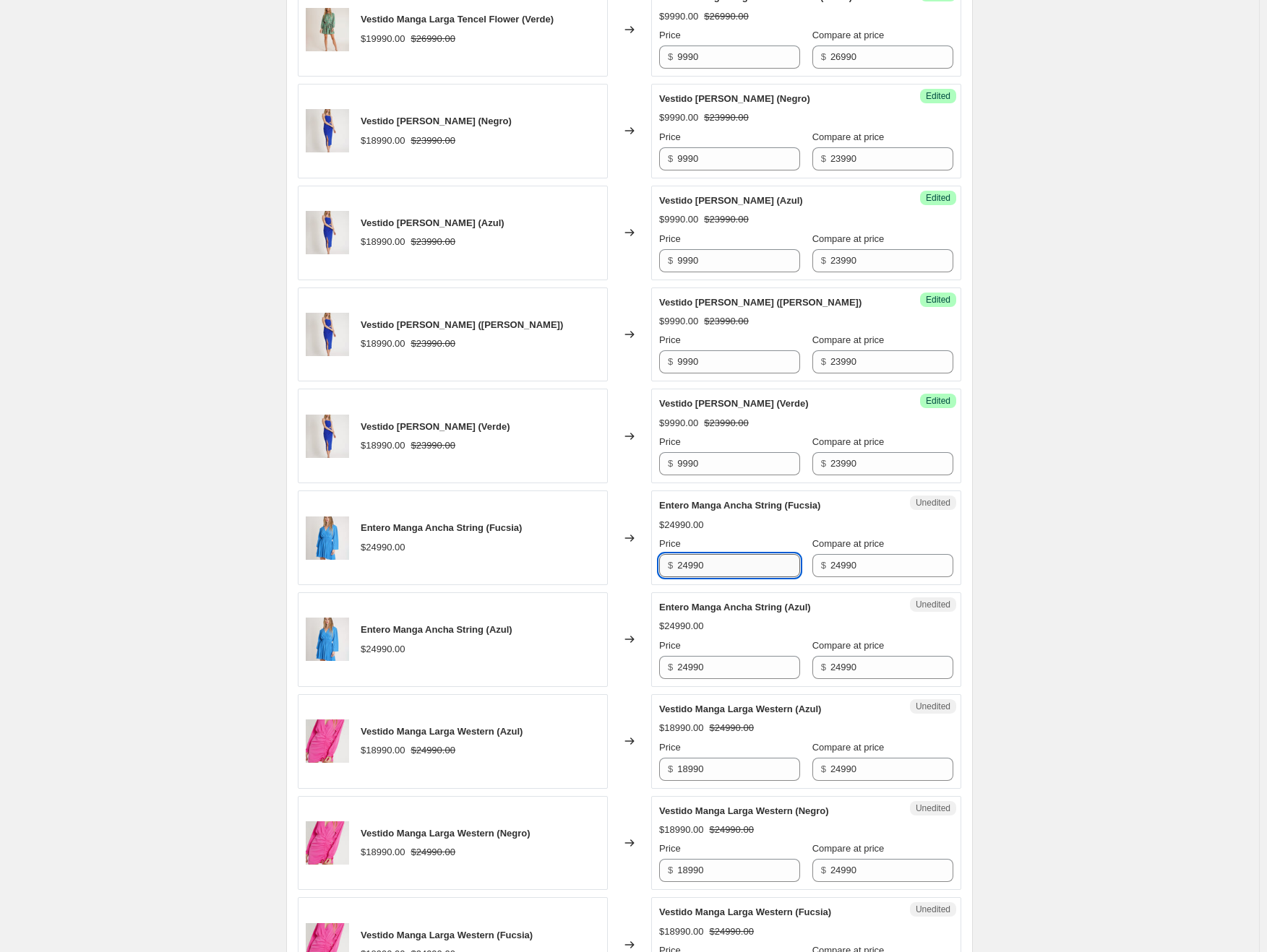
click at [694, 554] on input "24990" at bounding box center [738, 565] width 123 height 23
click at [696, 656] on input "24990" at bounding box center [738, 667] width 123 height 23
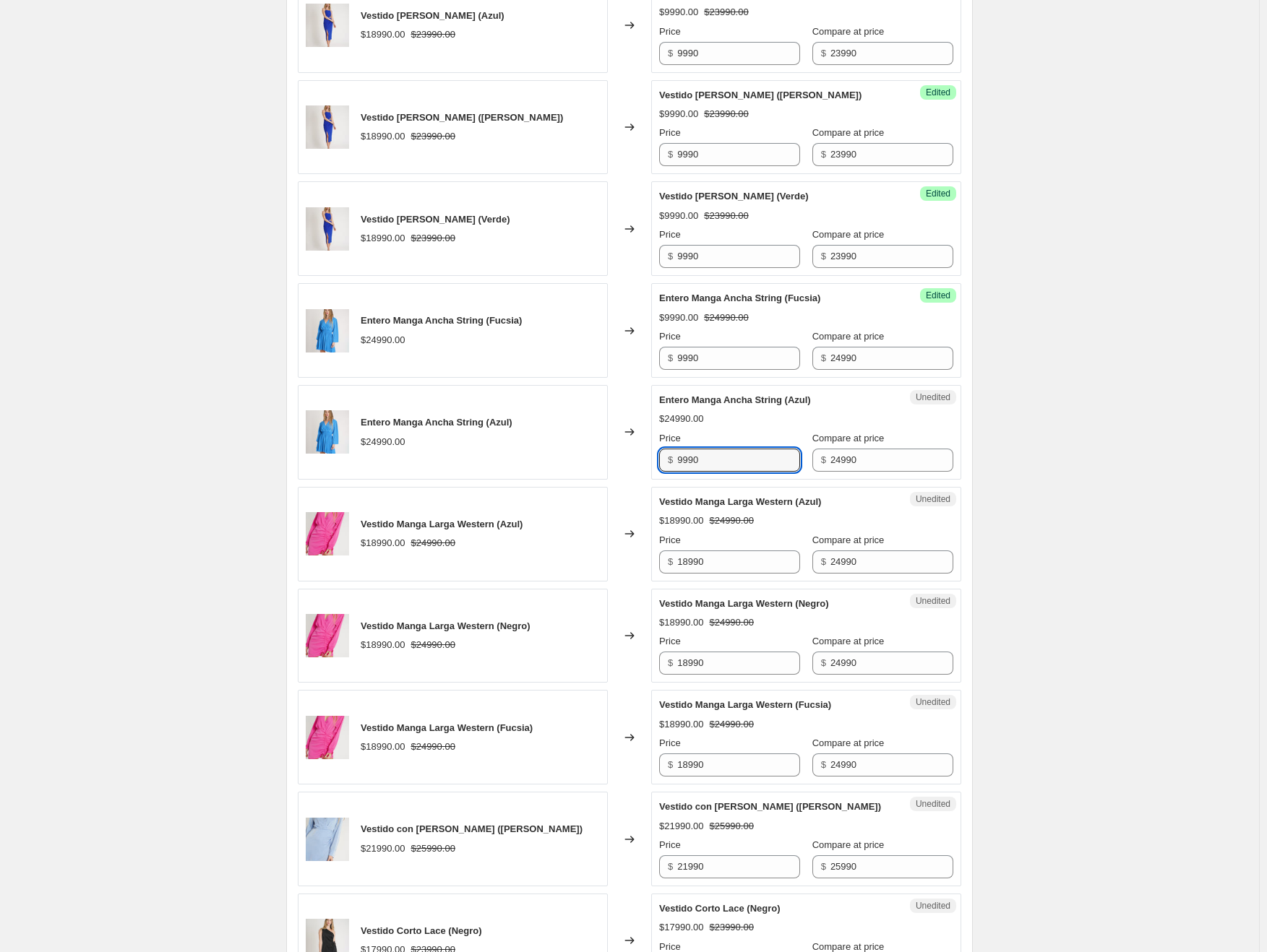
scroll to position [1406, 0]
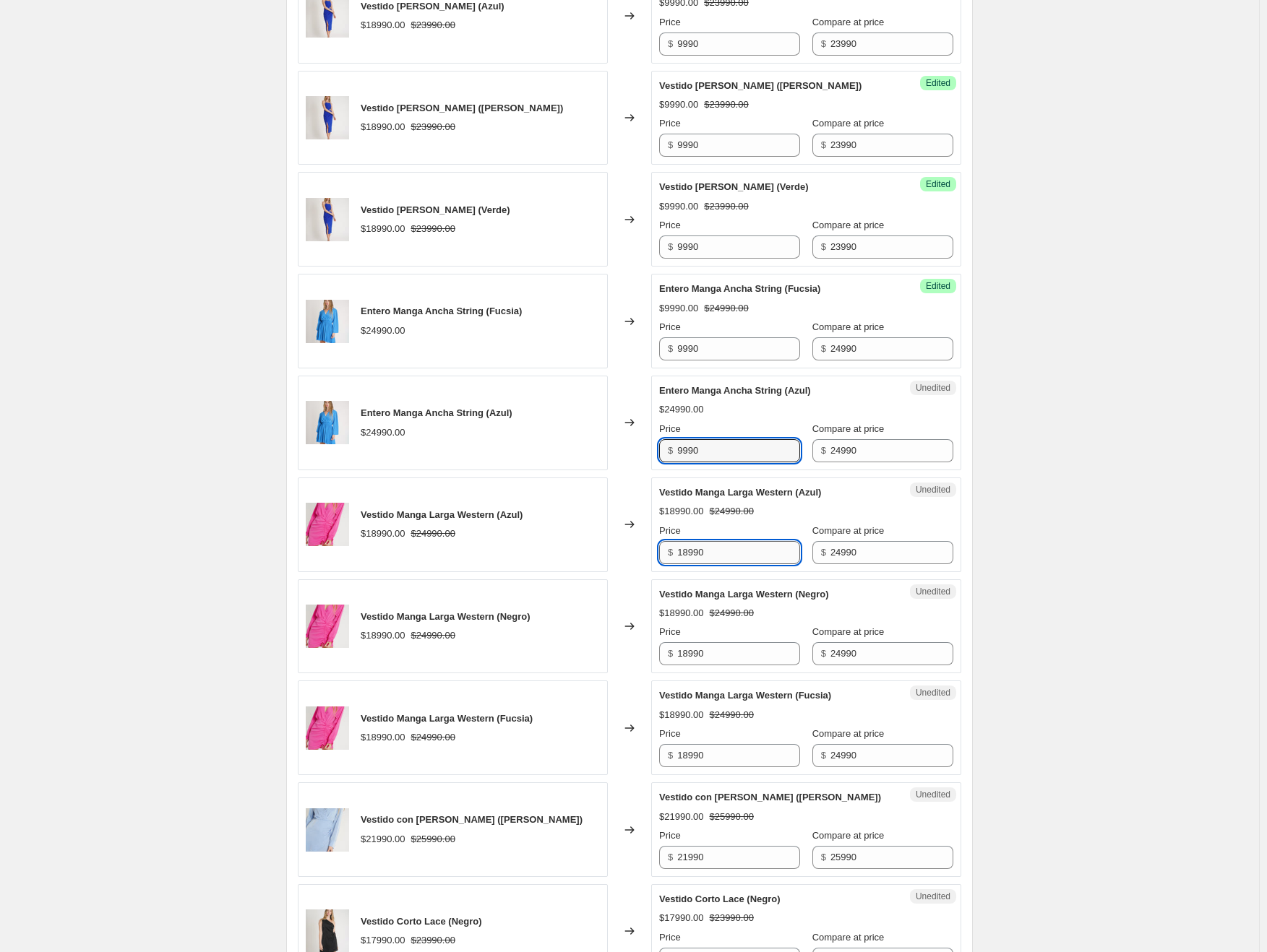
click at [695, 541] on input "18990" at bounding box center [738, 552] width 123 height 23
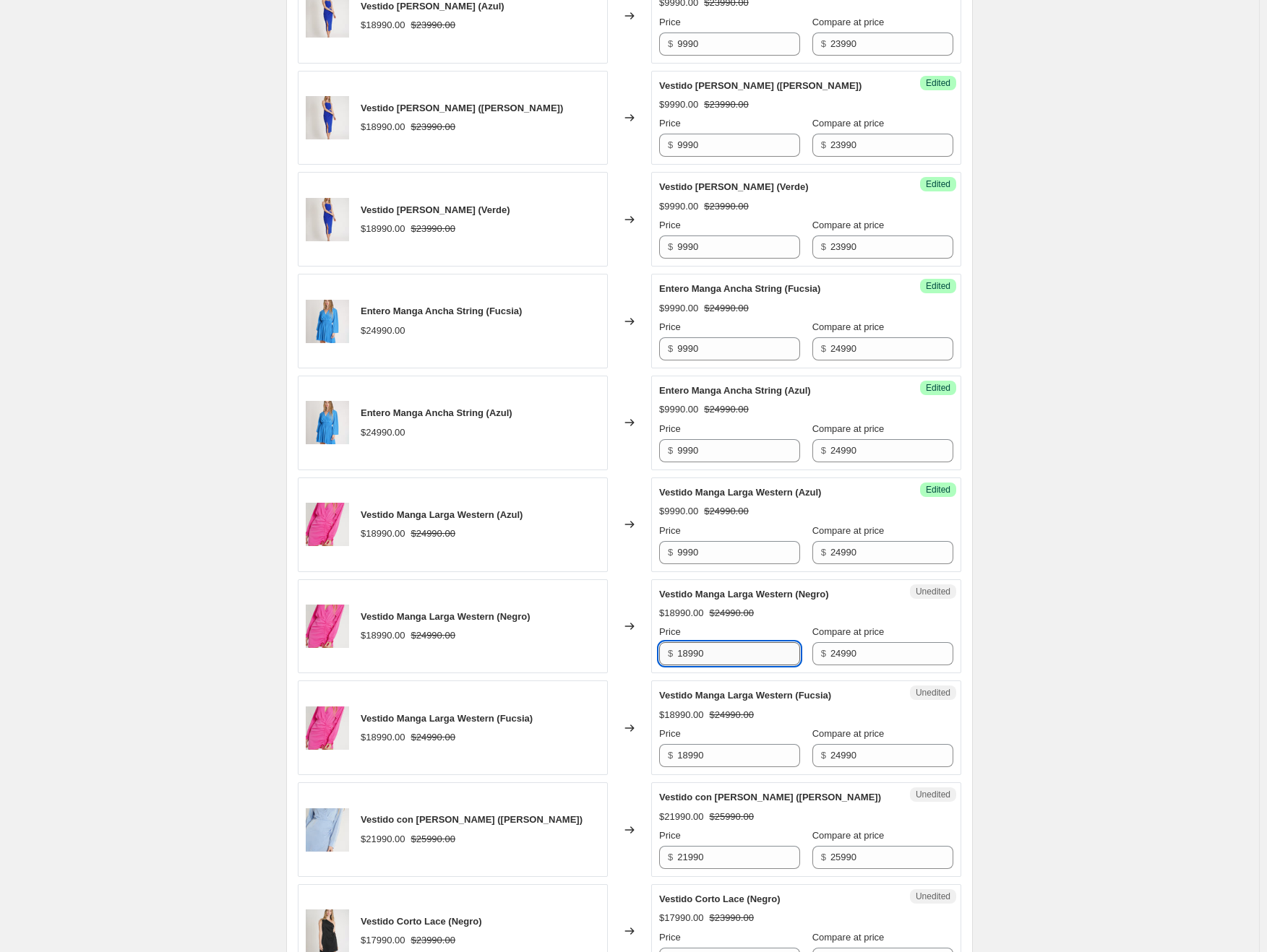
click at [696, 643] on input "18990" at bounding box center [738, 654] width 123 height 23
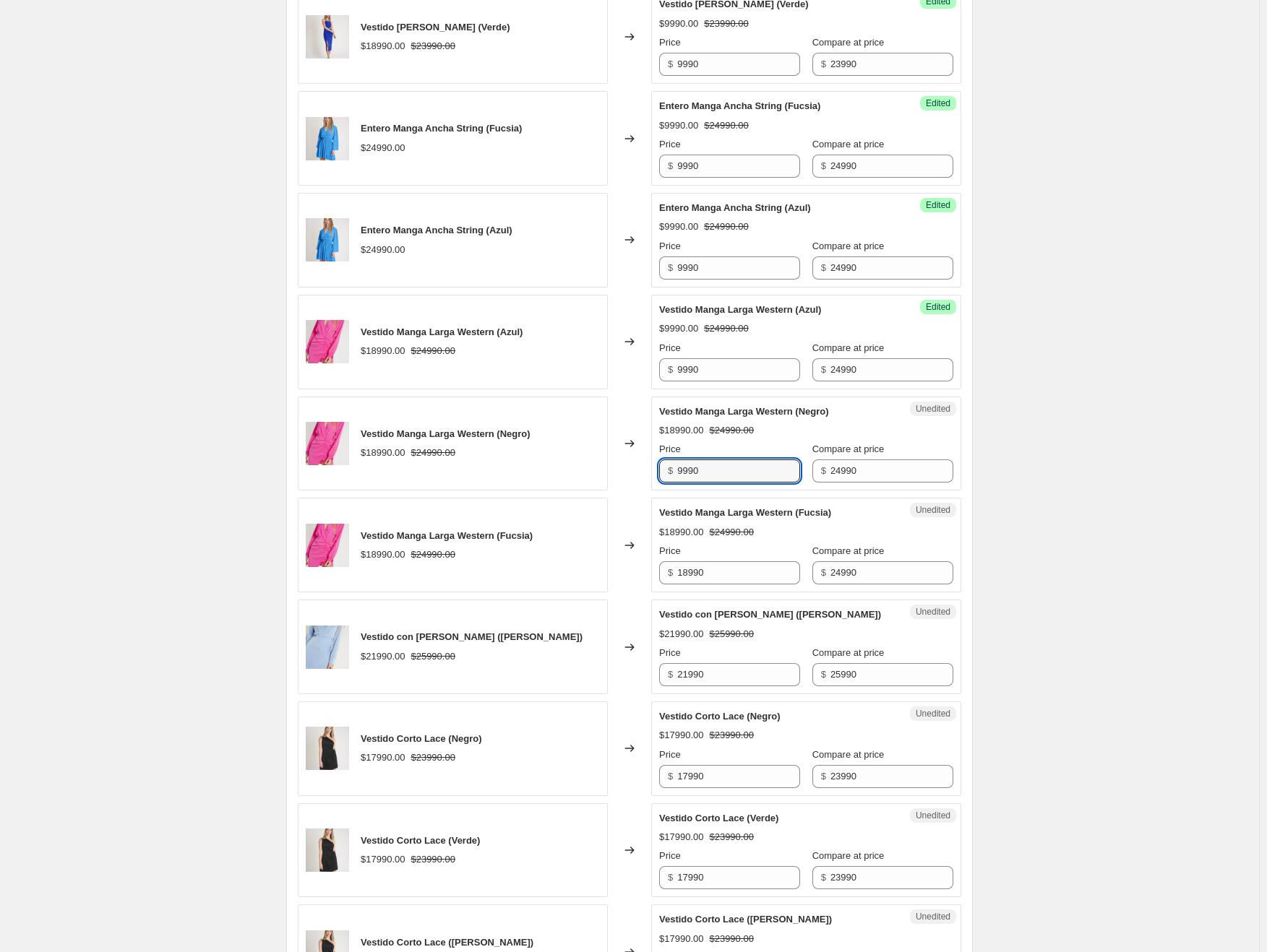
scroll to position [1623, 0]
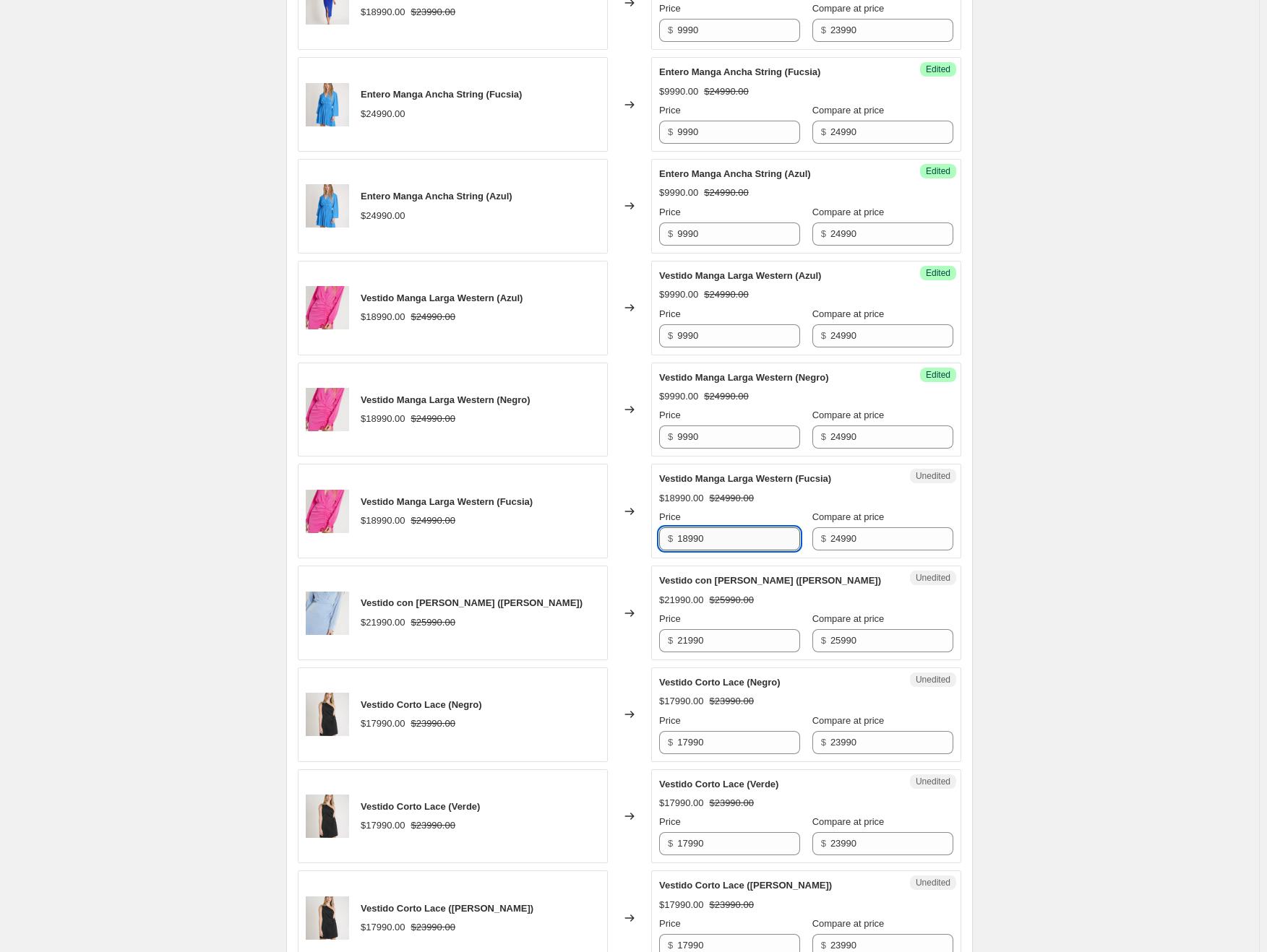
click at [699, 527] on input "18990" at bounding box center [738, 538] width 123 height 23
click at [702, 629] on input "21990" at bounding box center [738, 640] width 123 height 23
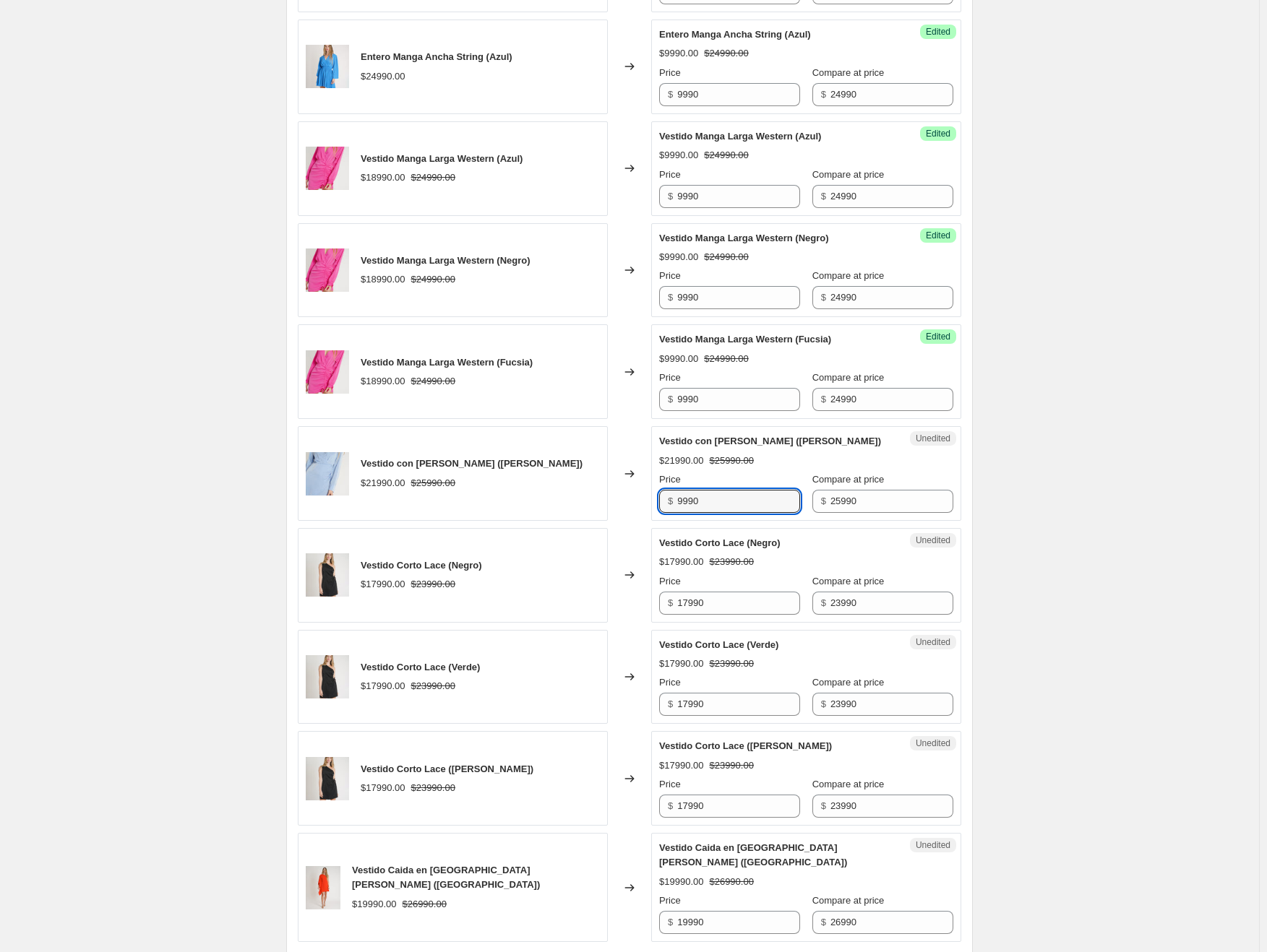
scroll to position [1768, 0]
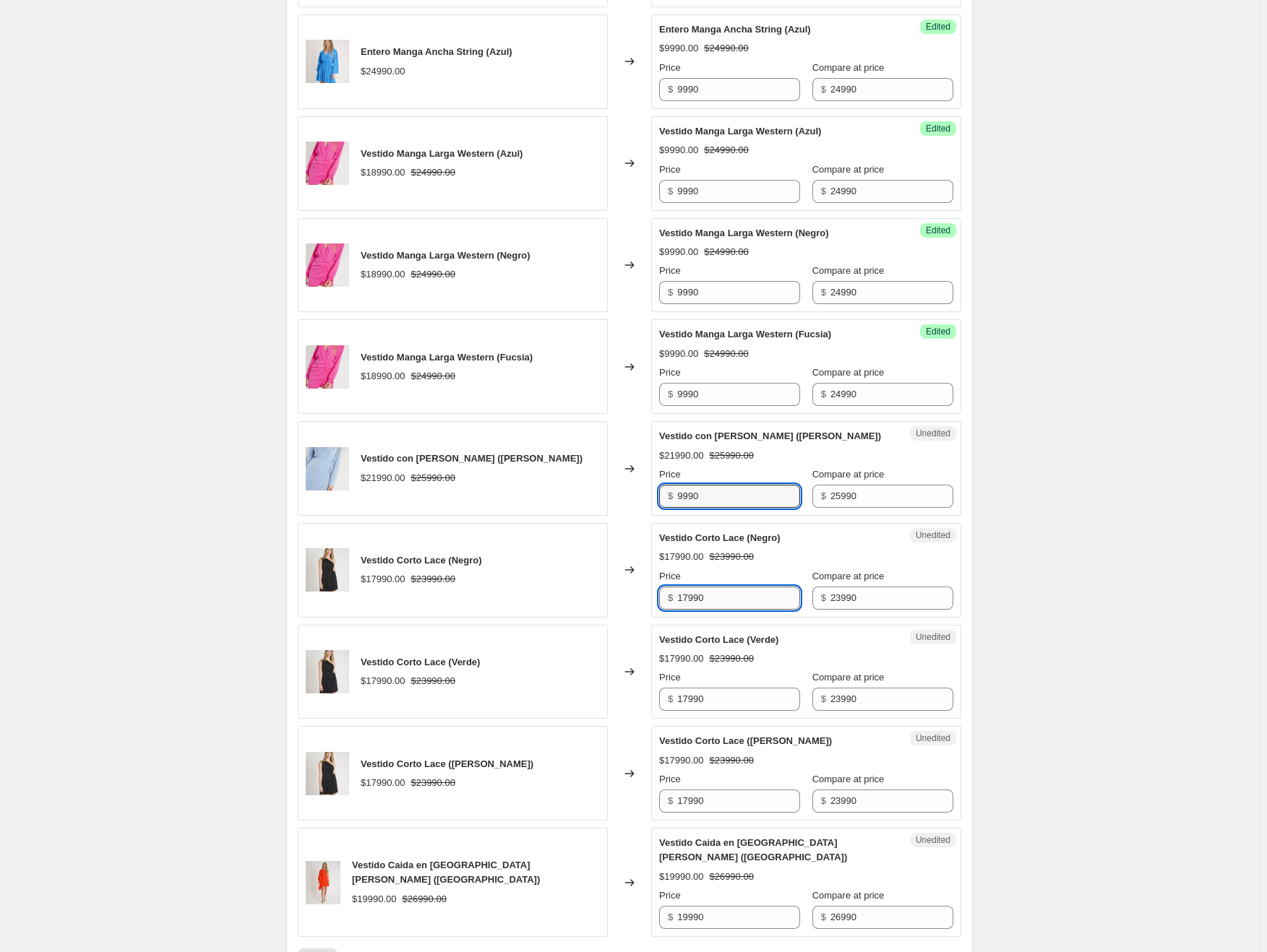
click at [702, 587] on input "17990" at bounding box center [738, 598] width 123 height 23
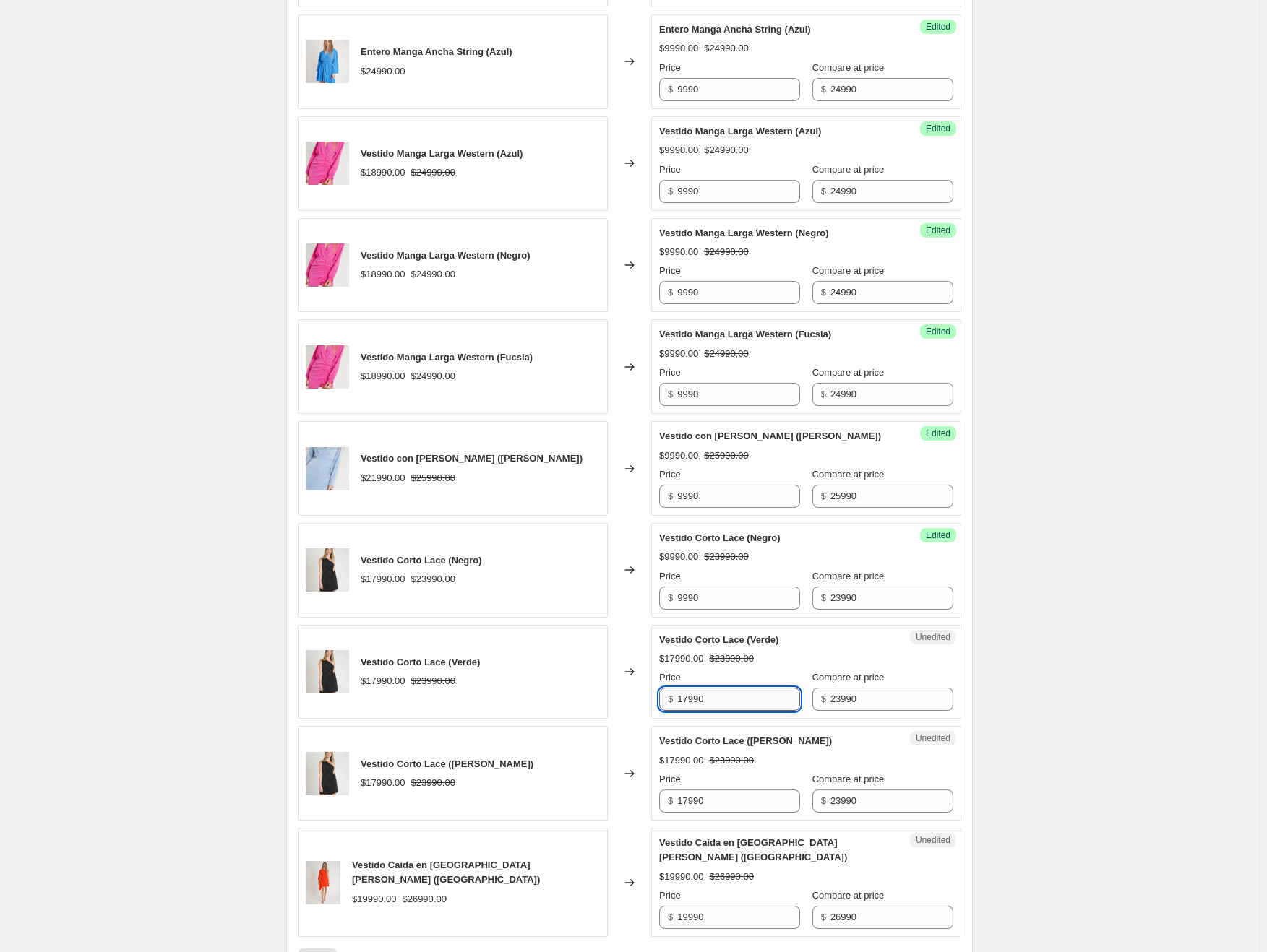
click at [699, 688] on input "17990" at bounding box center [738, 699] width 123 height 23
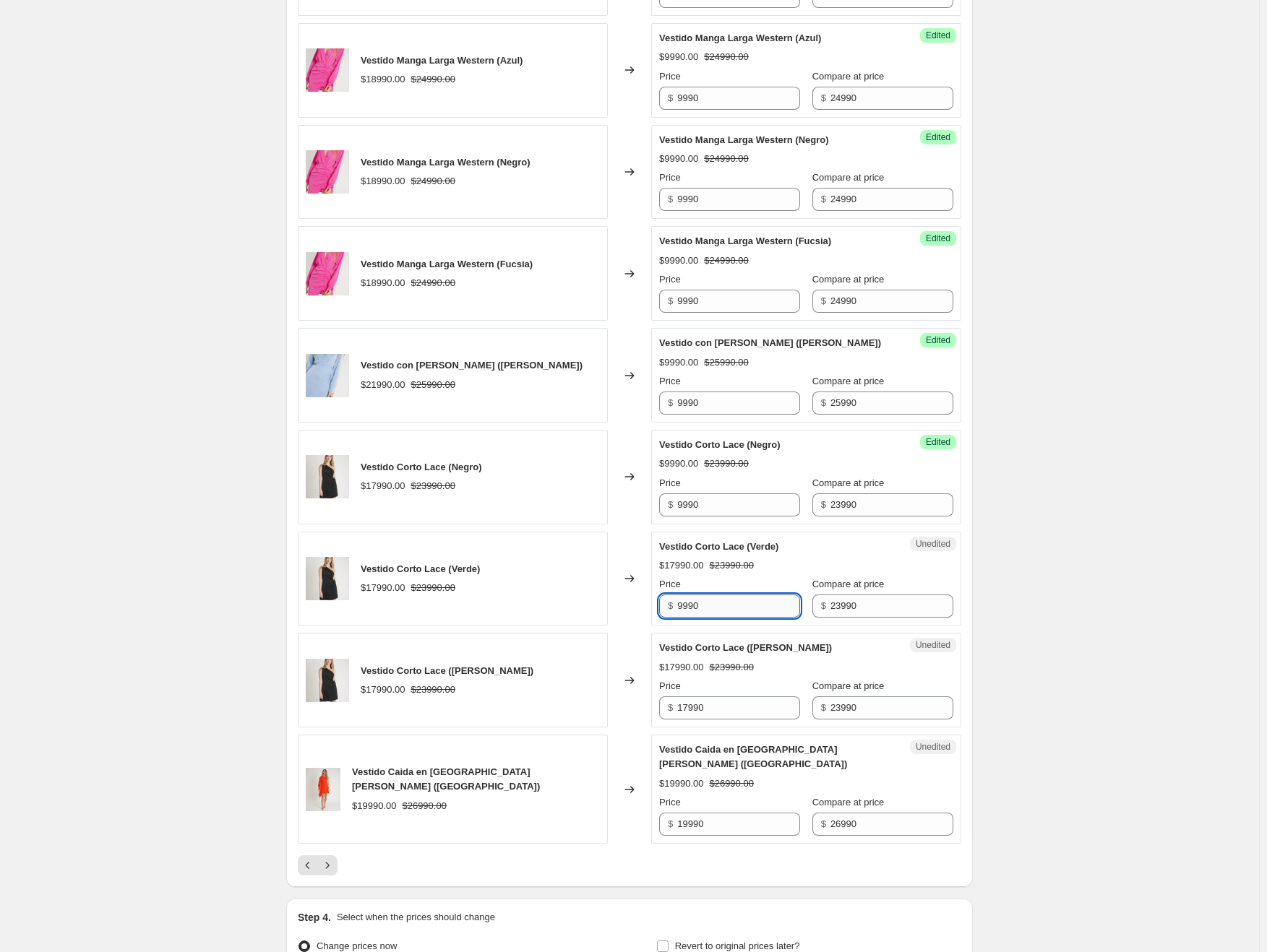
scroll to position [1985, 0]
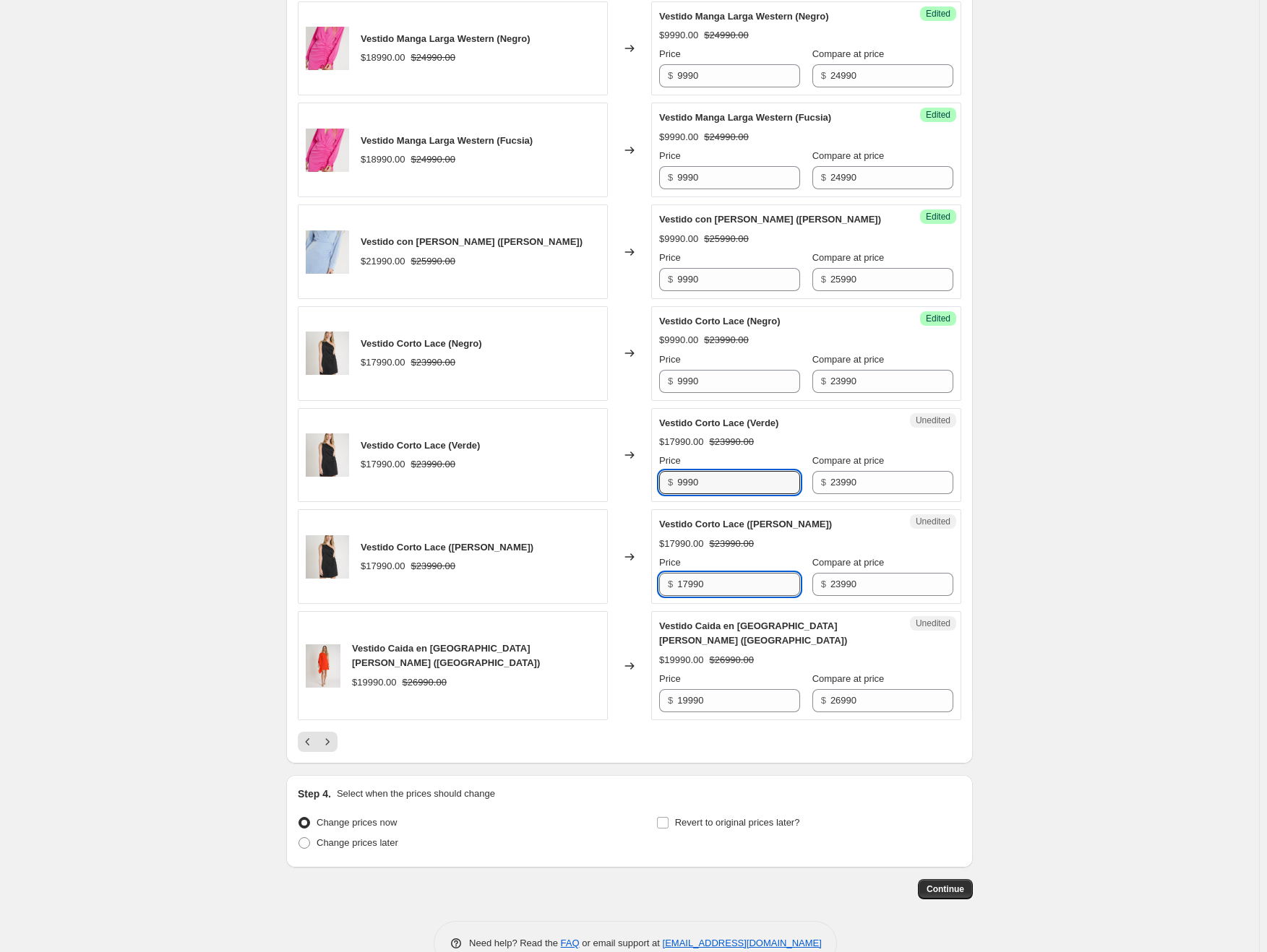
click at [702, 573] on input "17990" at bounding box center [738, 584] width 123 height 23
click at [701, 690] on input "19990" at bounding box center [738, 701] width 123 height 23
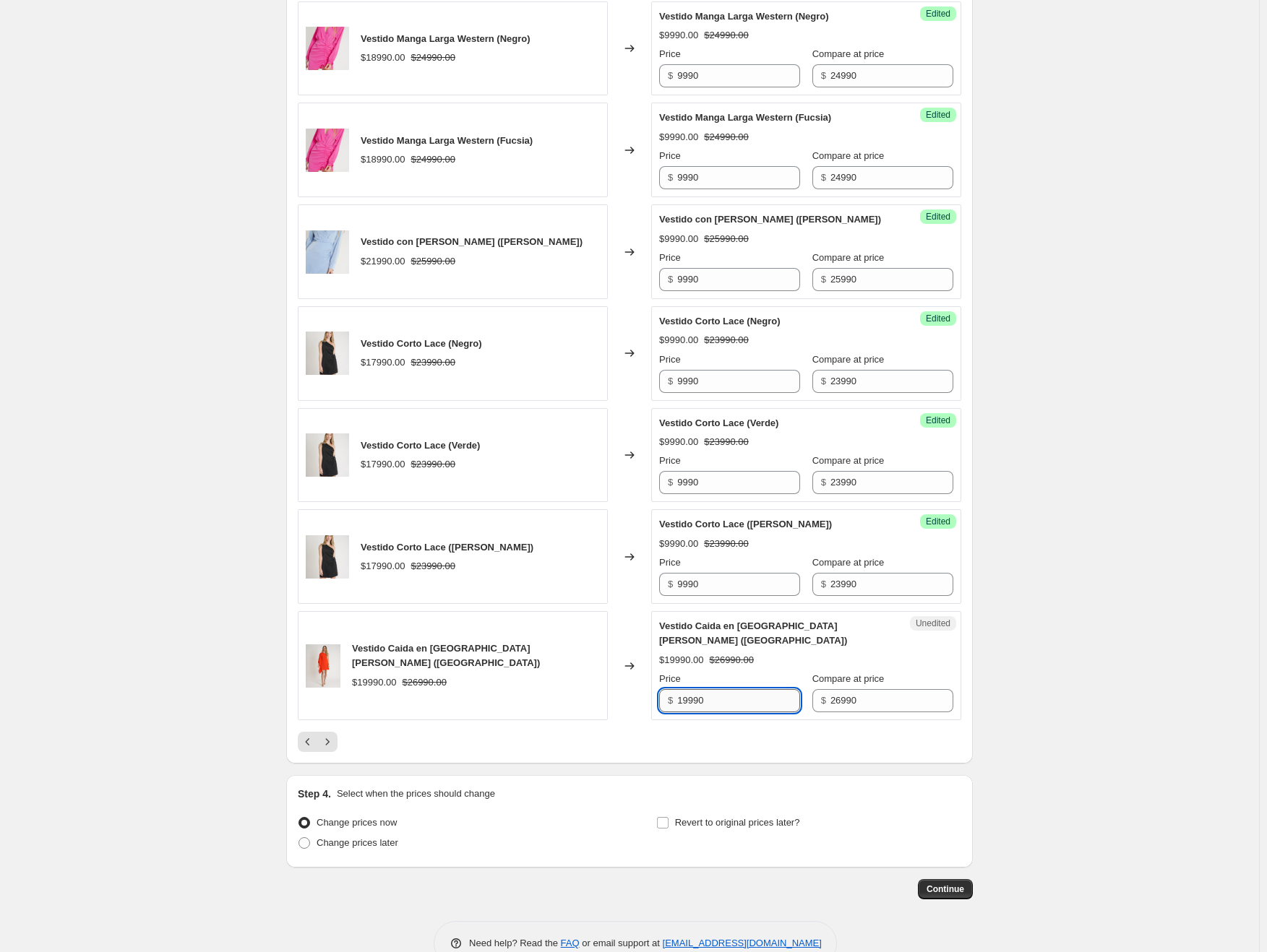
click at [701, 690] on input "19990" at bounding box center [738, 701] width 123 height 23
click at [335, 734] on icon "Next" at bounding box center [327, 742] width 15 height 15
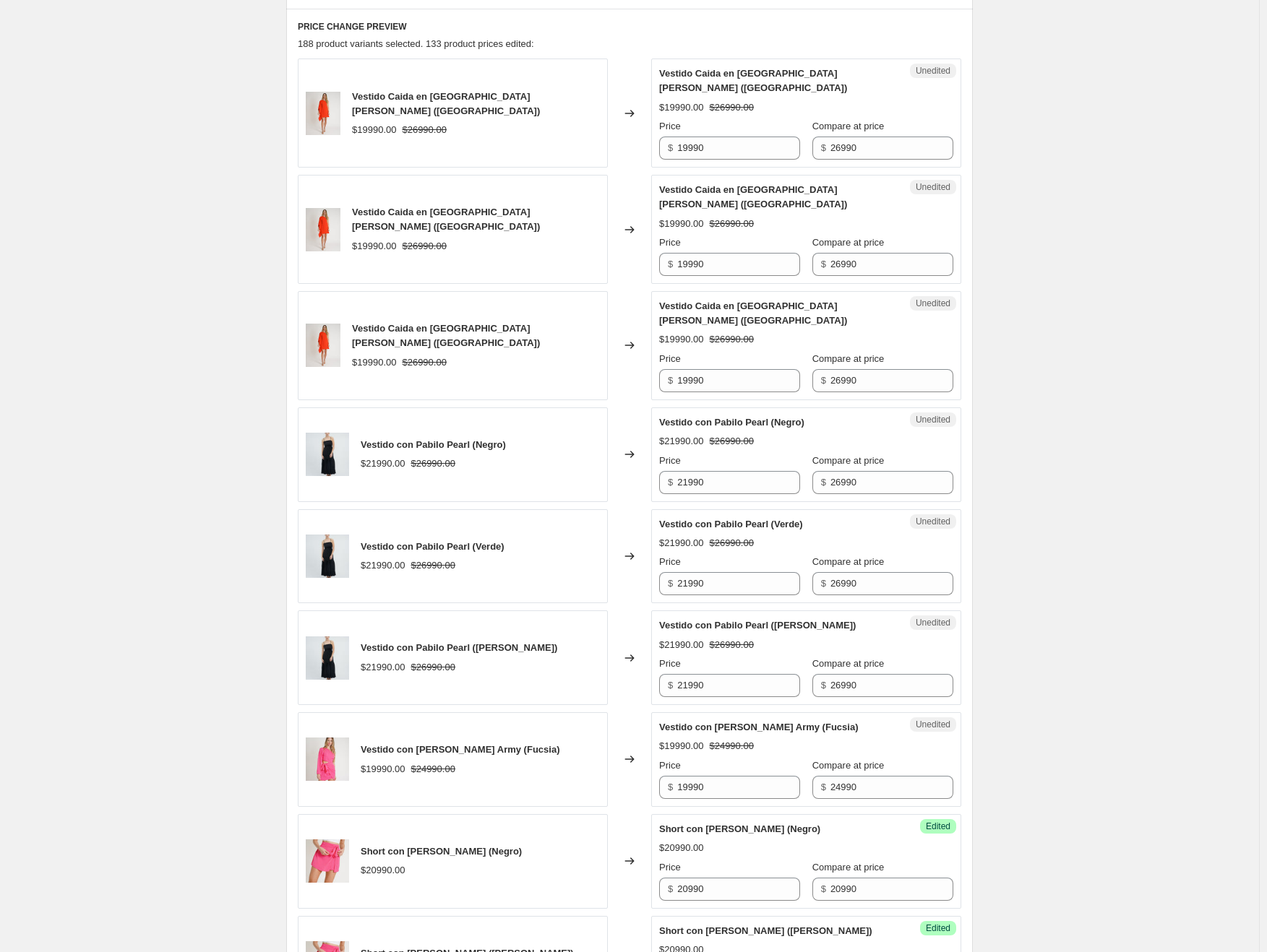
scroll to position [396, 0]
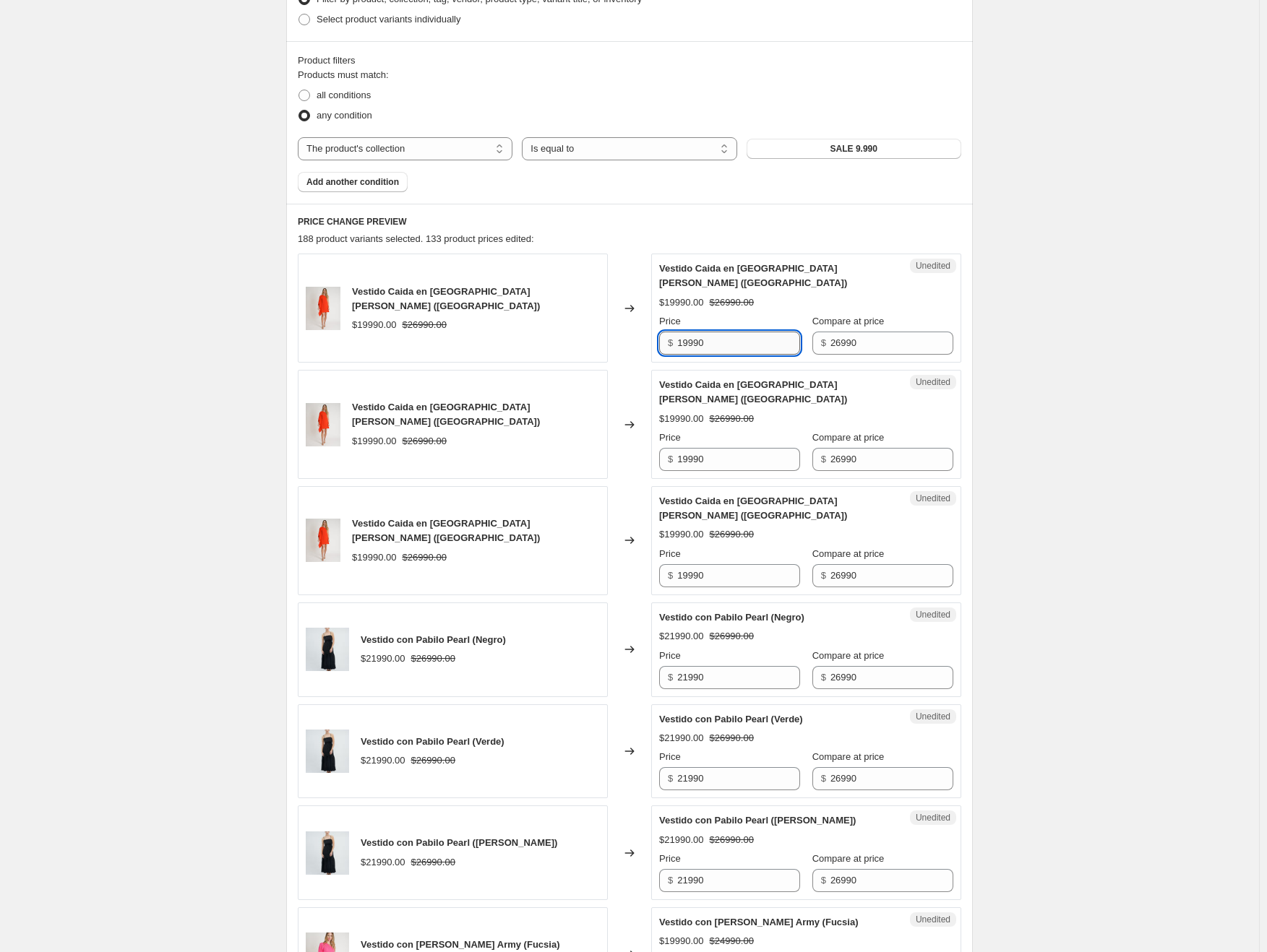
click at [699, 333] on input "19990" at bounding box center [738, 343] width 123 height 23
click at [698, 448] on input "19990" at bounding box center [738, 459] width 123 height 23
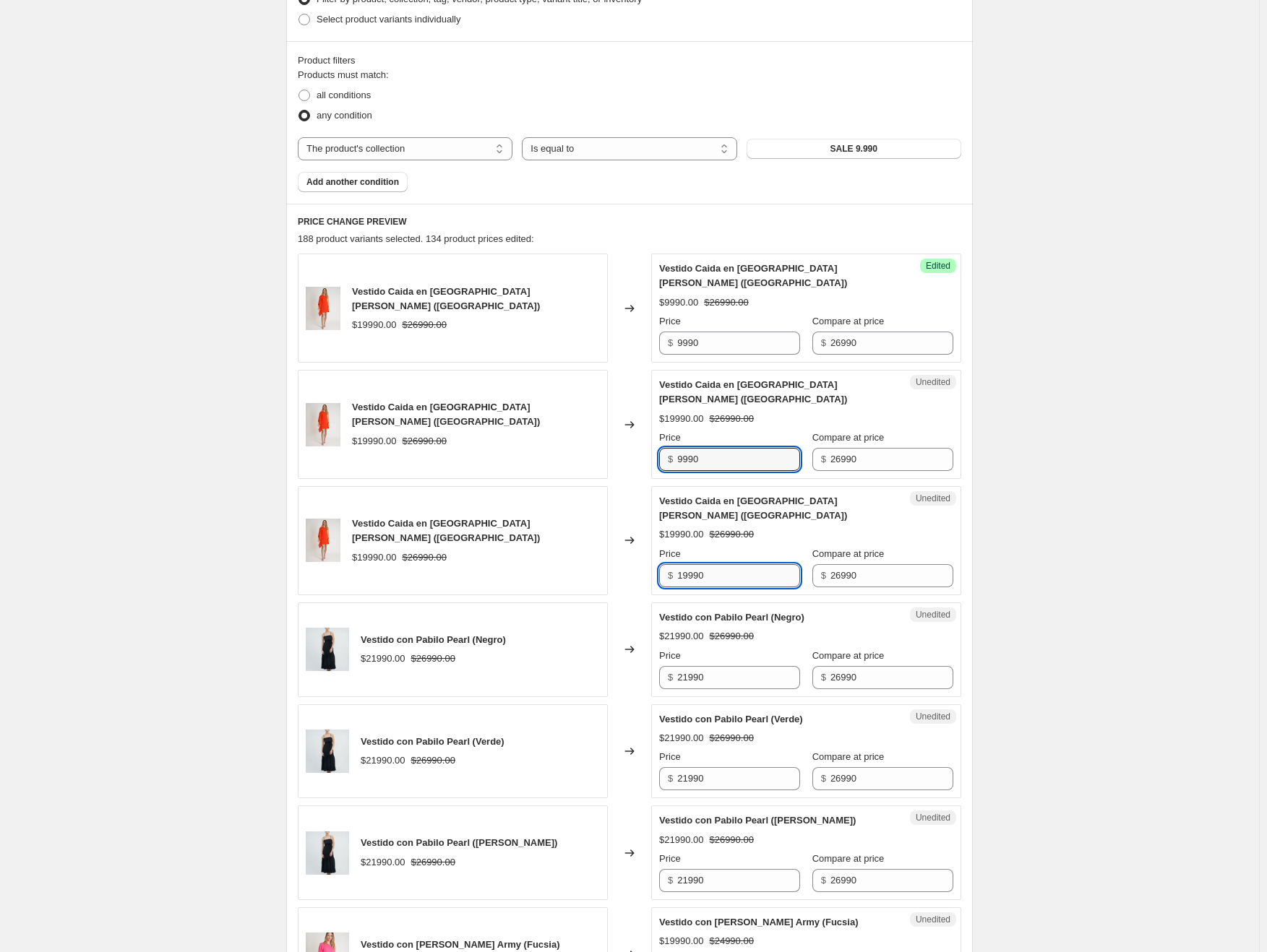
click at [693, 565] on input "19990" at bounding box center [738, 576] width 123 height 23
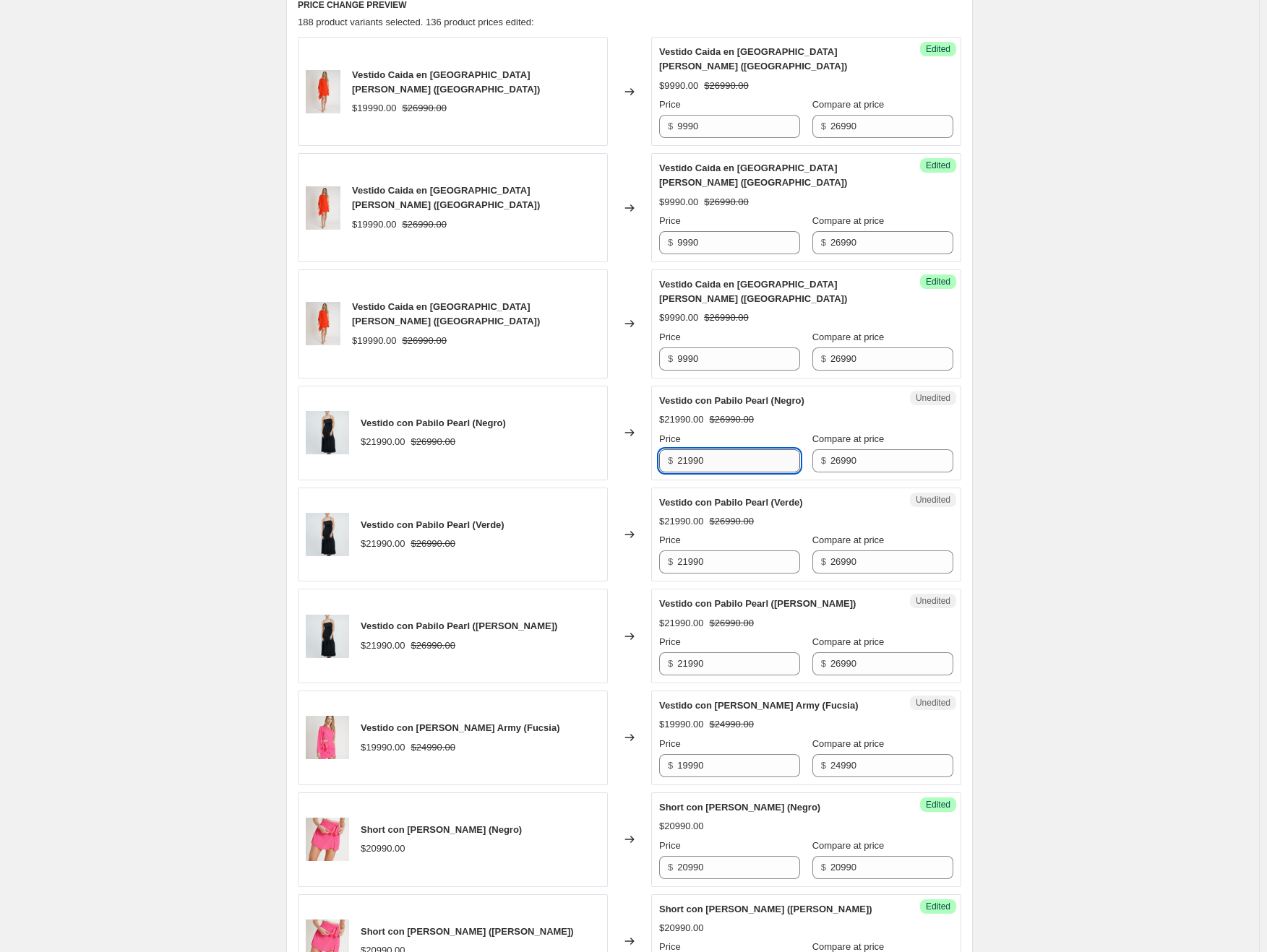
click at [694, 449] on input "21990" at bounding box center [738, 460] width 123 height 23
click at [696, 551] on input "21990" at bounding box center [738, 562] width 123 height 23
click at [690, 652] on input "21990" at bounding box center [738, 663] width 123 height 23
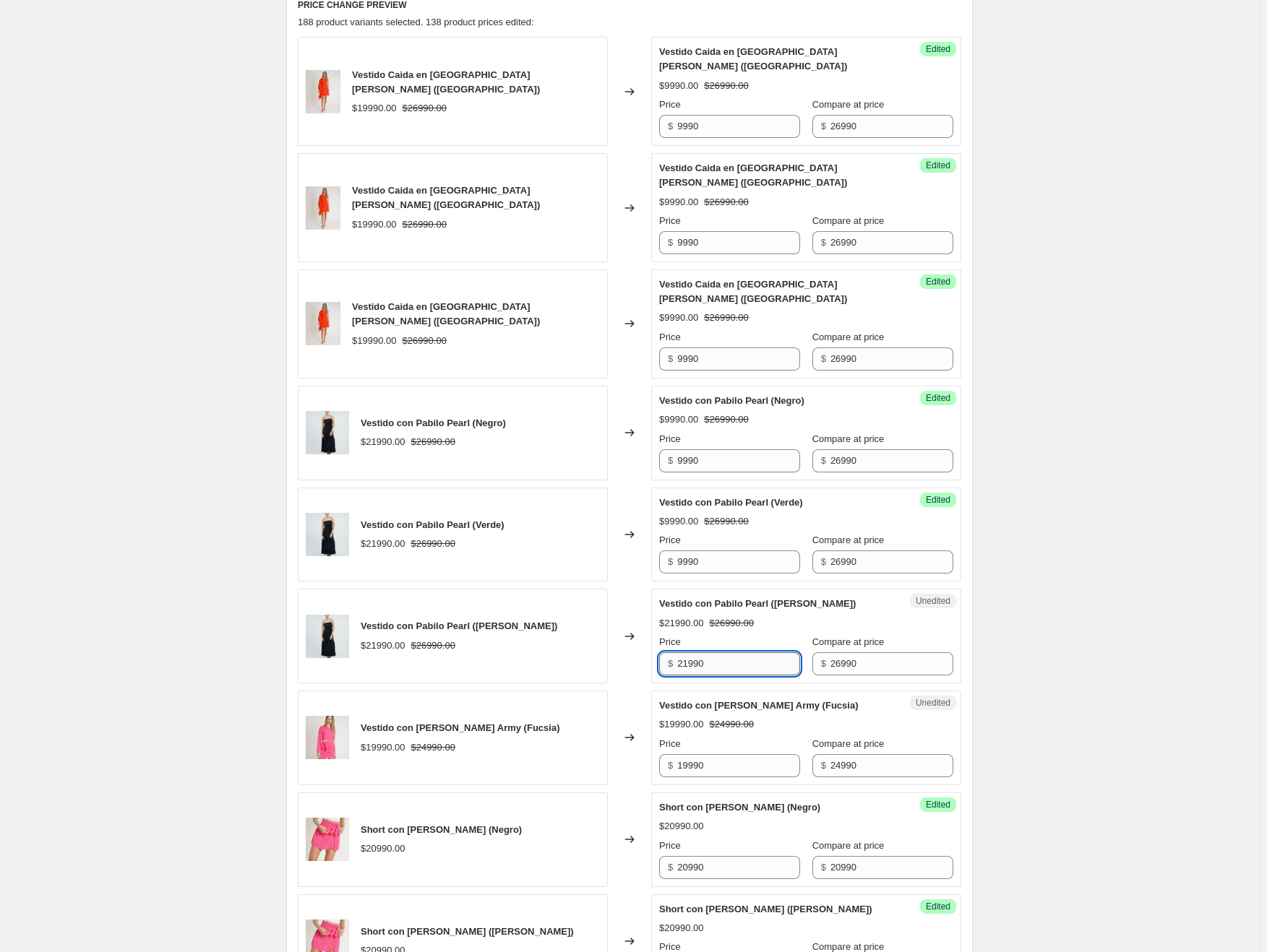
click at [690, 652] on input "21990" at bounding box center [738, 663] width 123 height 23
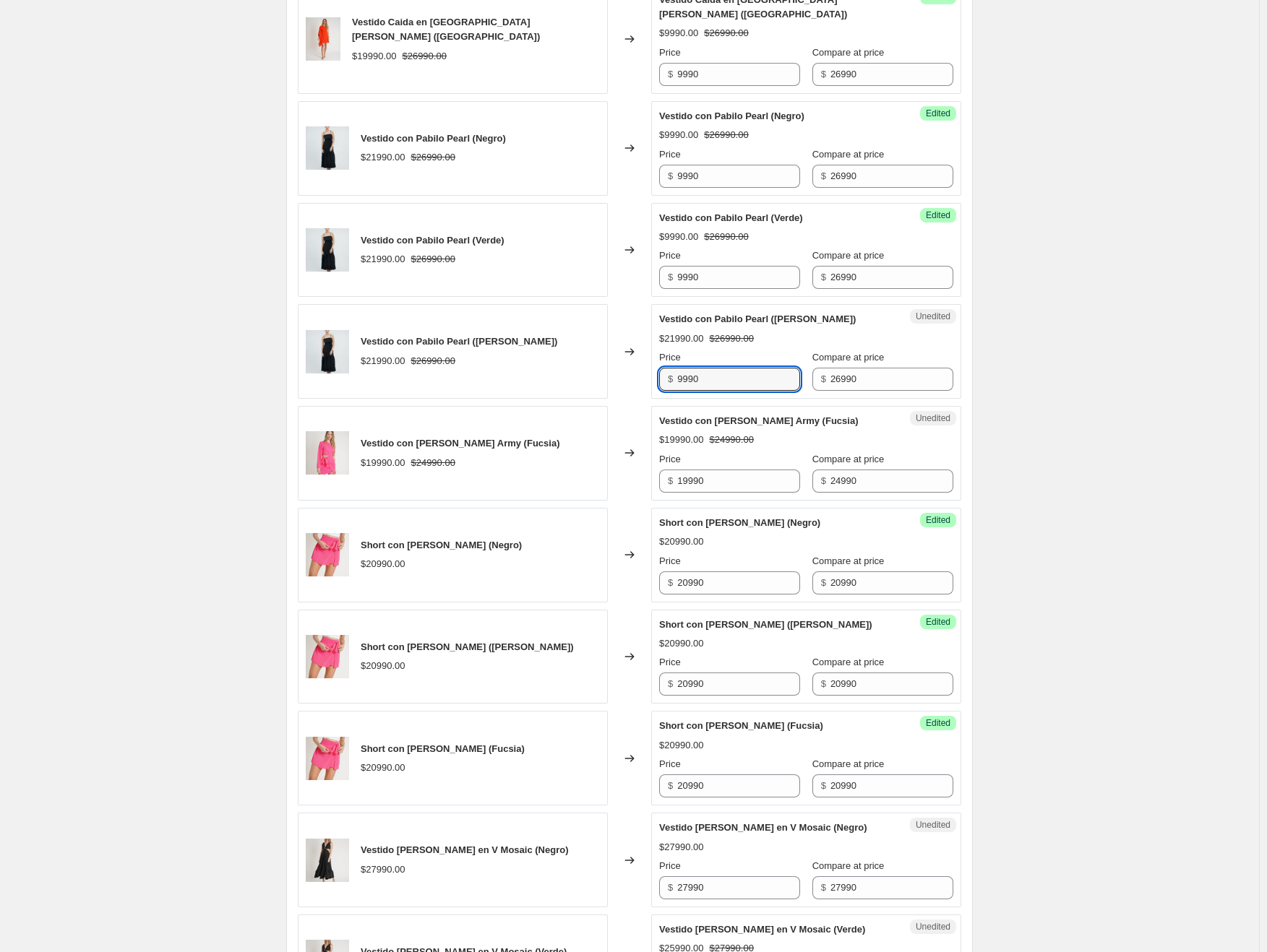
scroll to position [901, 0]
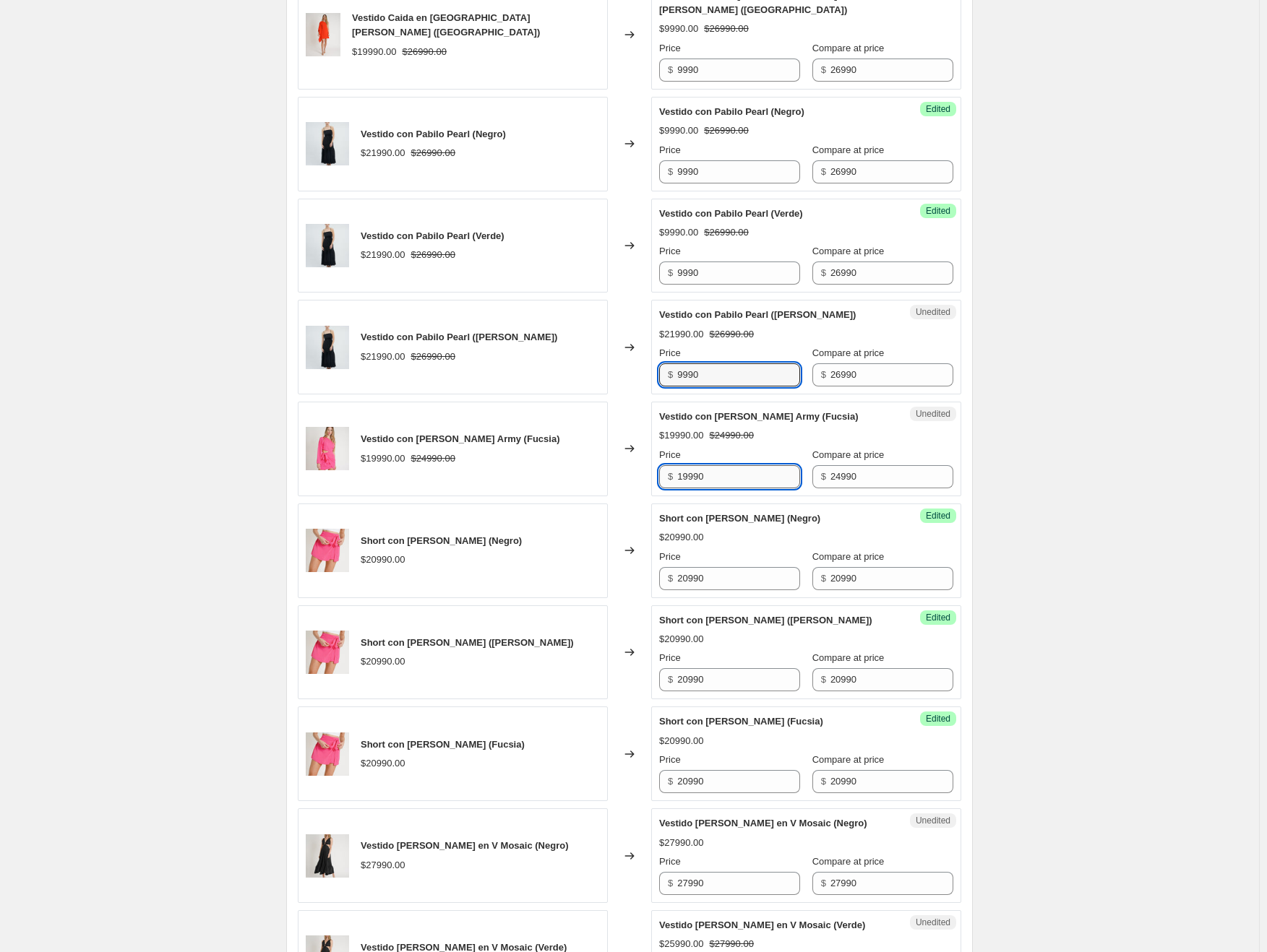
click at [704, 465] on input "19990" at bounding box center [738, 476] width 123 height 23
click at [696, 567] on input "20990" at bounding box center [738, 578] width 123 height 23
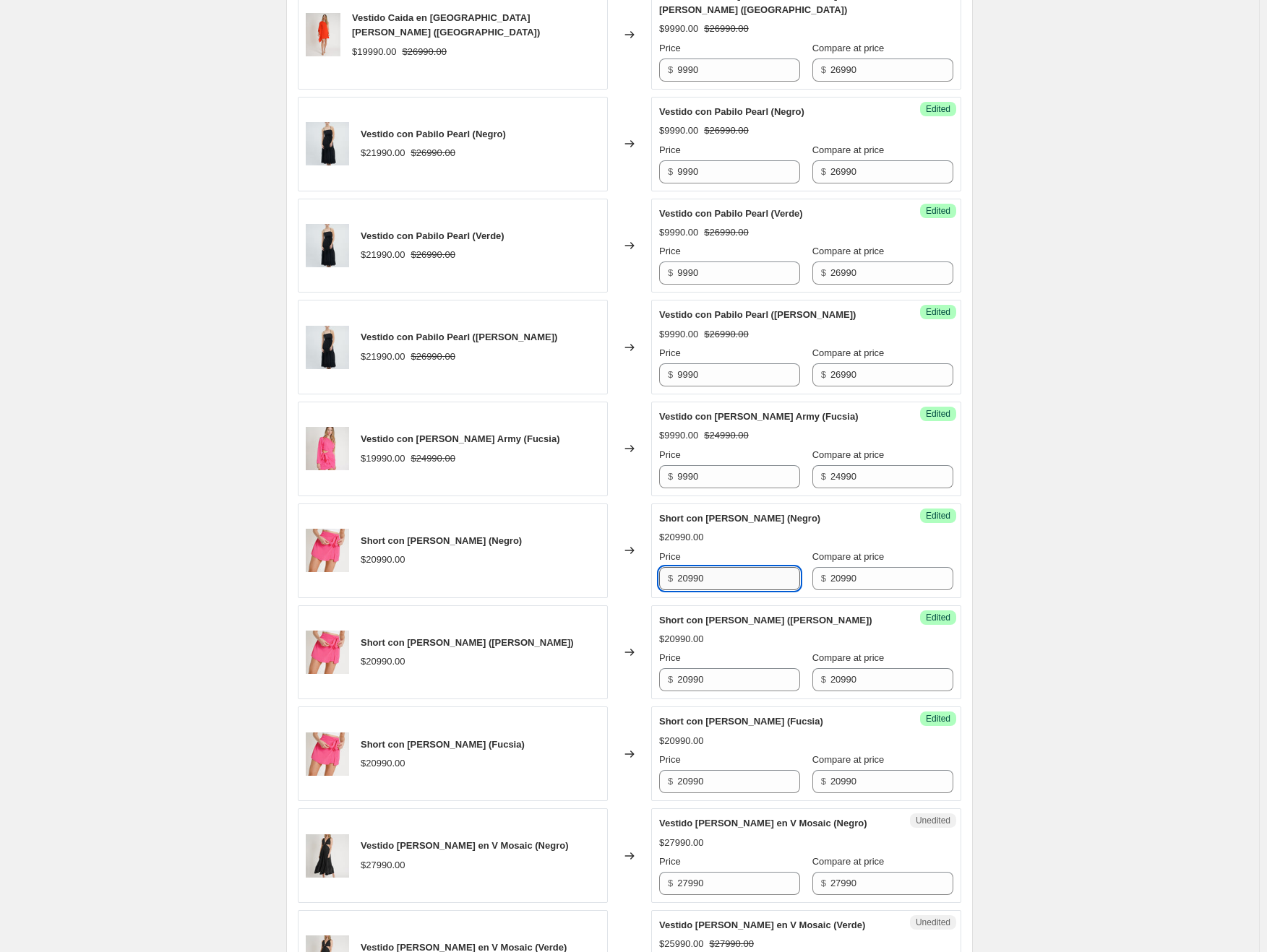
click at [696, 567] on input "20990" at bounding box center [738, 578] width 123 height 23
click at [696, 668] on input "20990" at bounding box center [738, 679] width 123 height 23
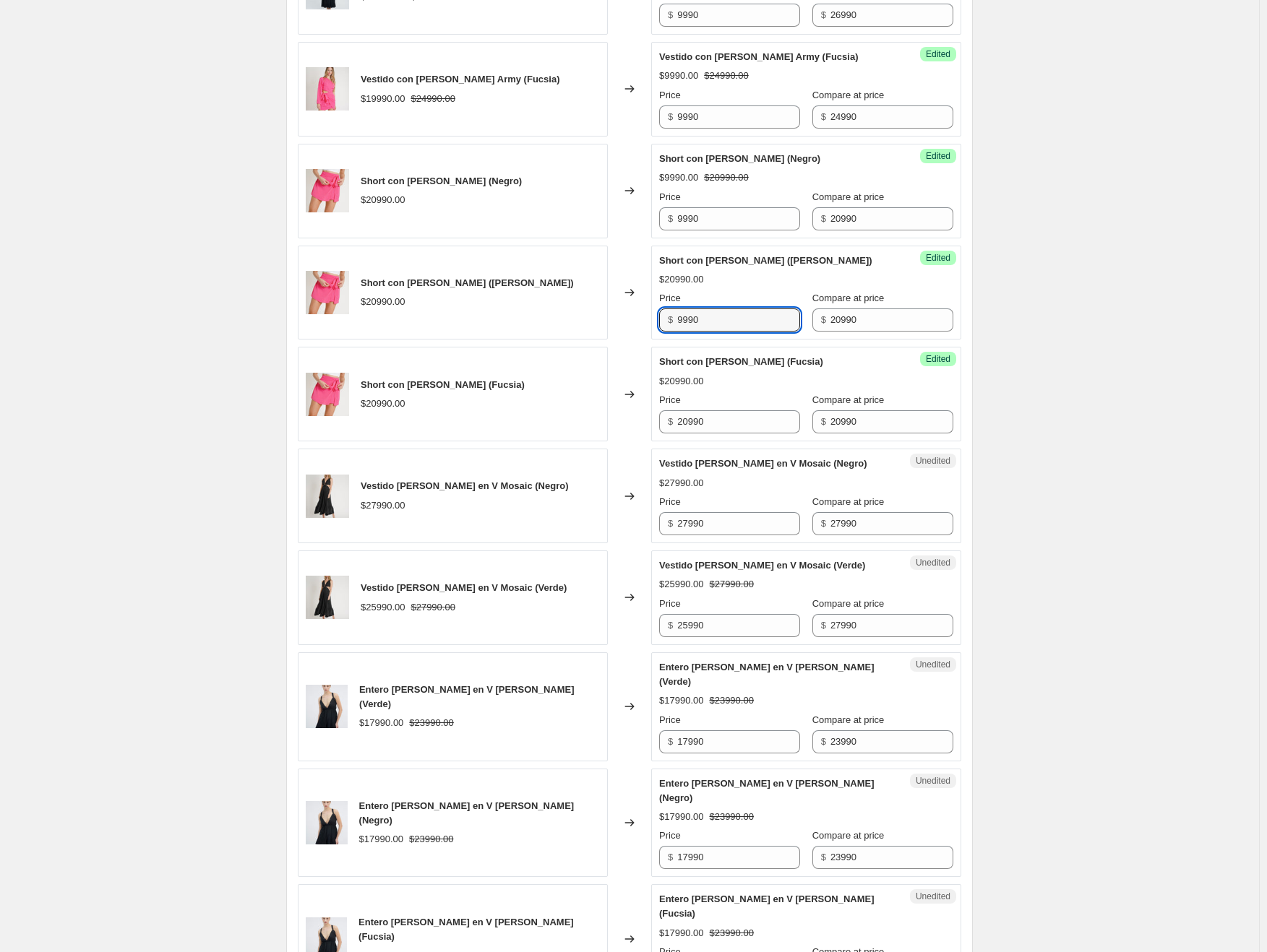
scroll to position [1262, 0]
click at [702, 409] on input "20990" at bounding box center [738, 420] width 123 height 23
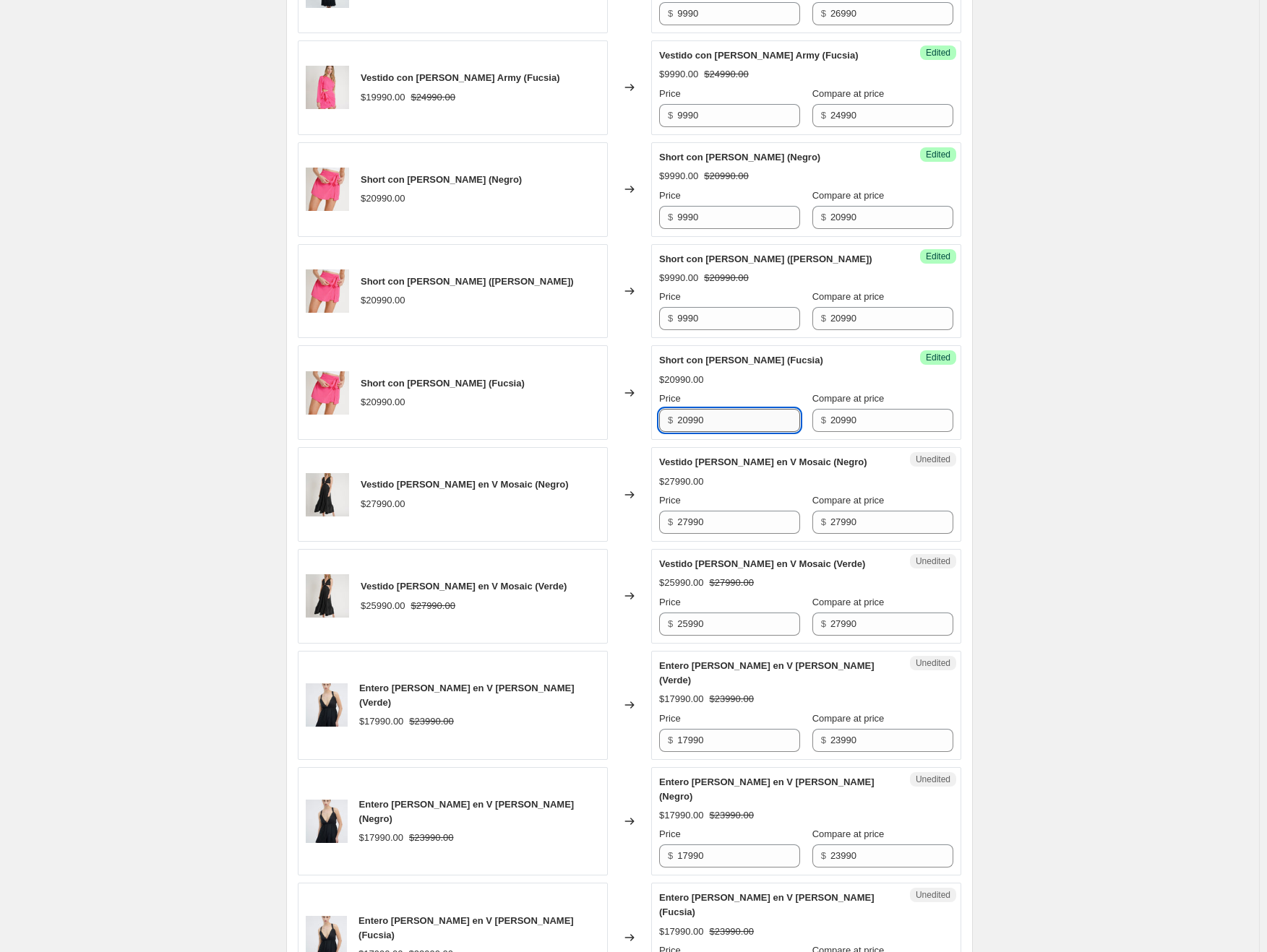
click at [702, 409] on input "20990" at bounding box center [738, 420] width 123 height 23
click at [704, 511] on input "27990" at bounding box center [738, 522] width 123 height 23
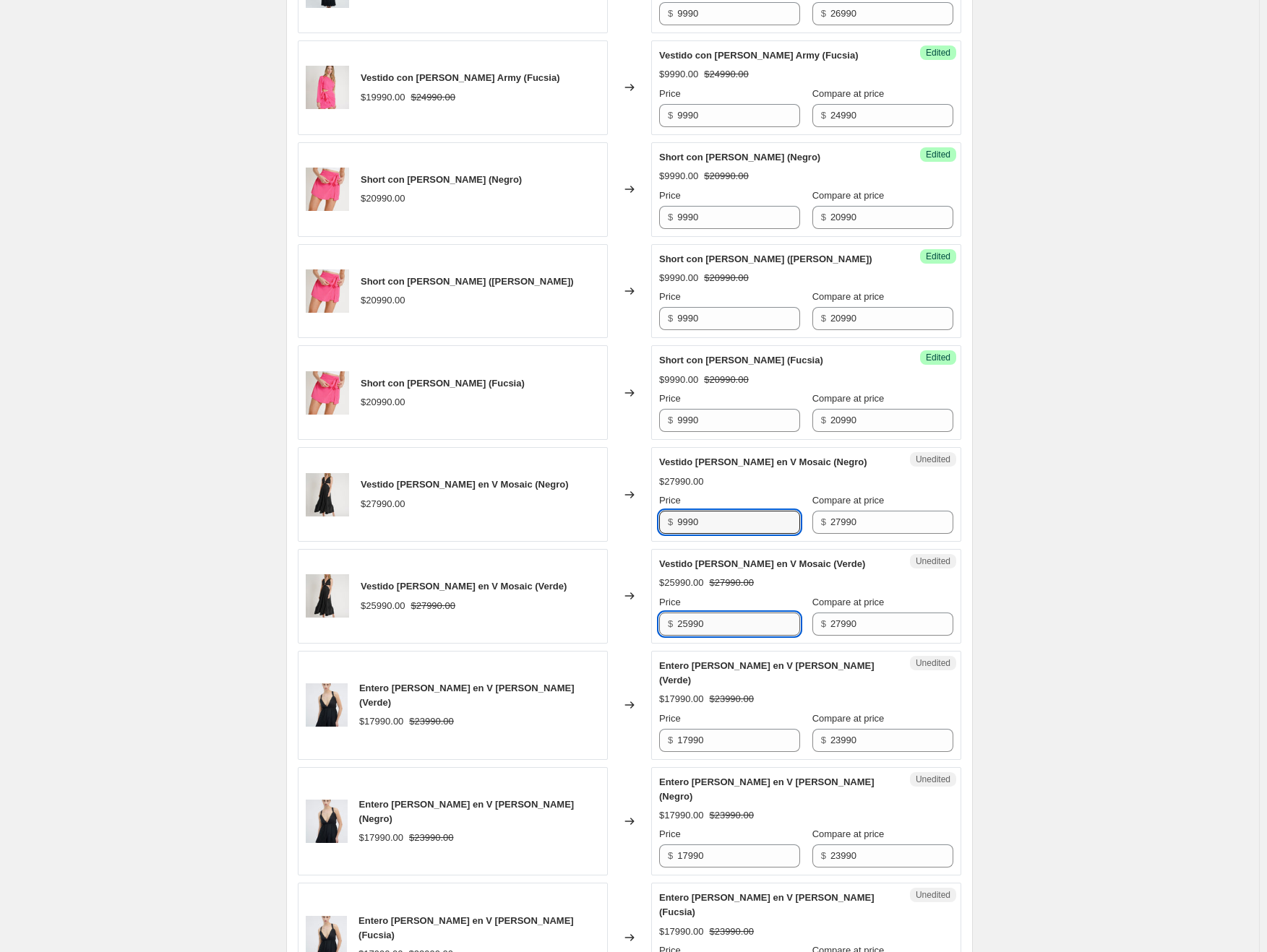
click at [692, 612] on input "25990" at bounding box center [738, 623] width 123 height 23
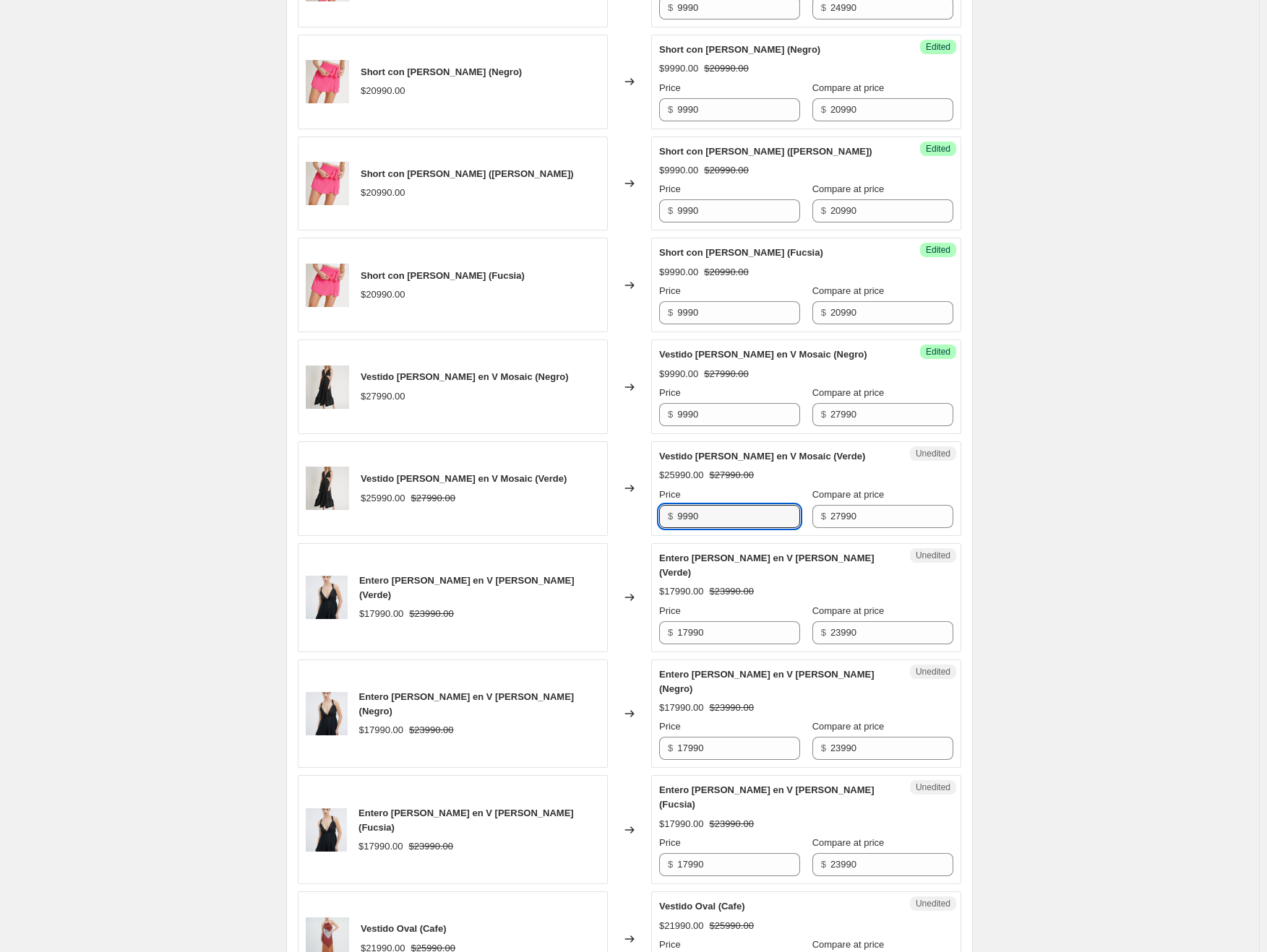
scroll to position [1551, 0]
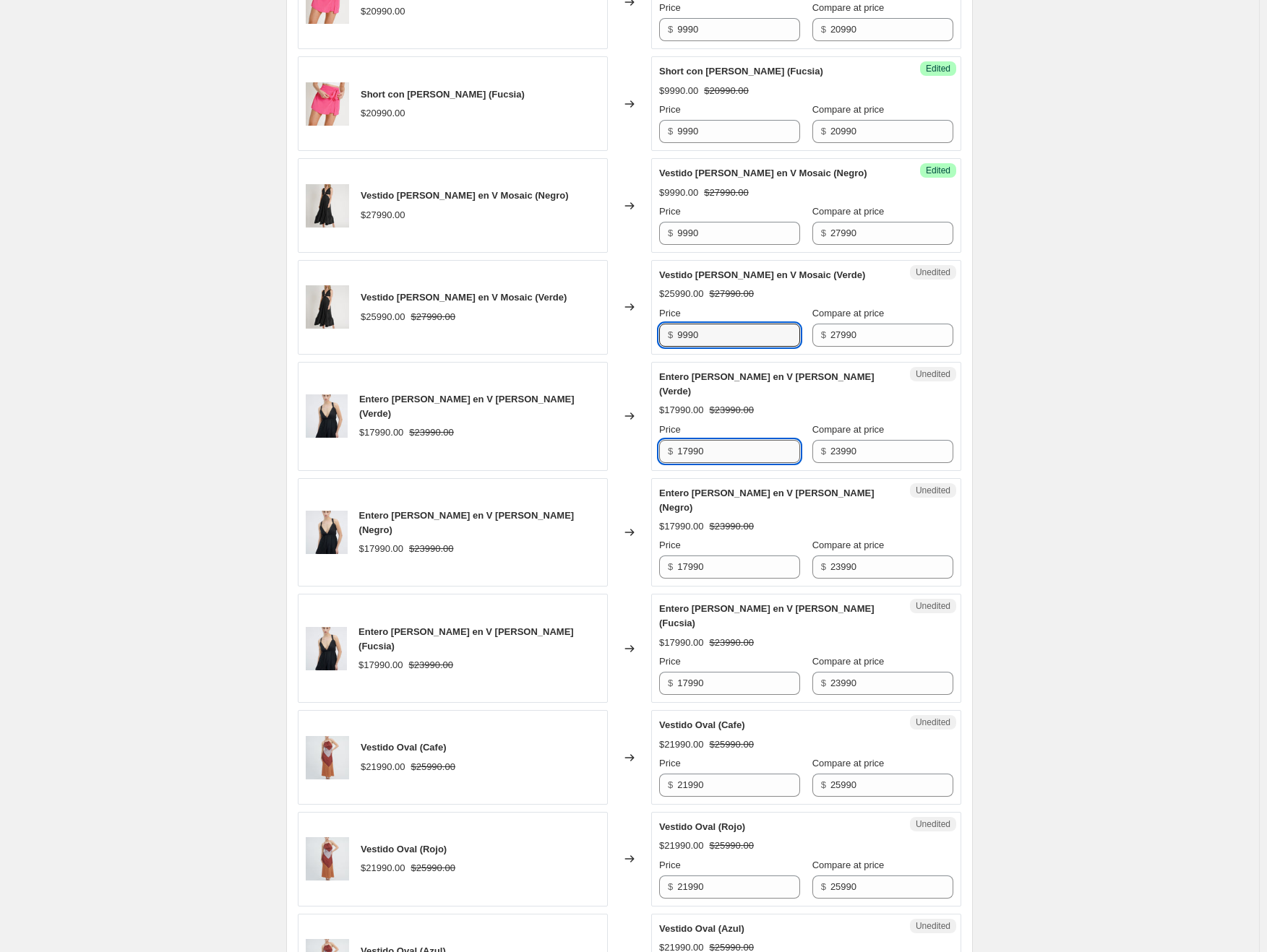
click at [696, 440] on input "17990" at bounding box center [738, 451] width 123 height 23
click at [690, 556] on input "17990" at bounding box center [738, 567] width 123 height 23
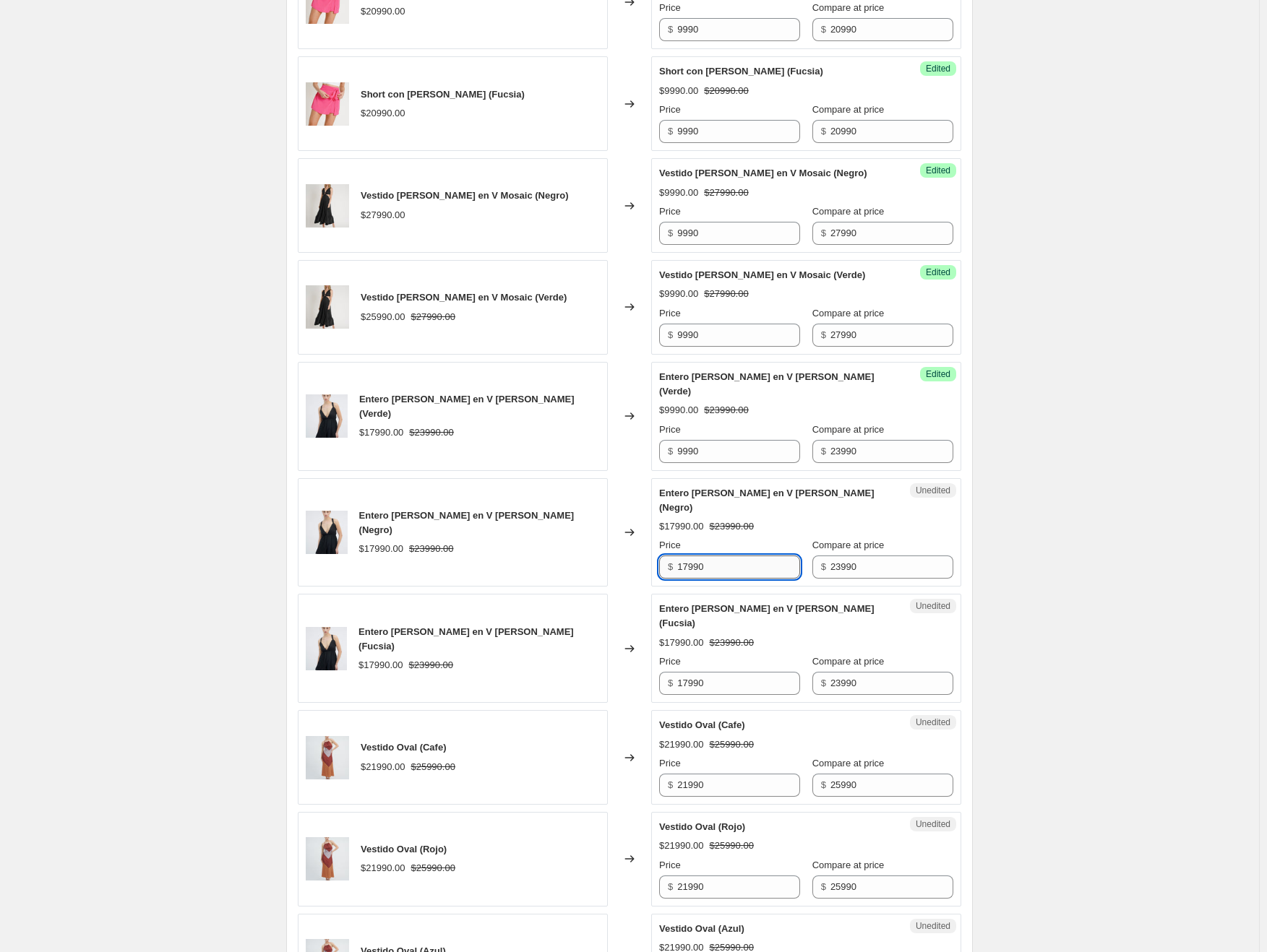
click at [690, 556] on input "17990" at bounding box center [738, 567] width 123 height 23
click at [692, 672] on input "17990" at bounding box center [738, 683] width 123 height 23
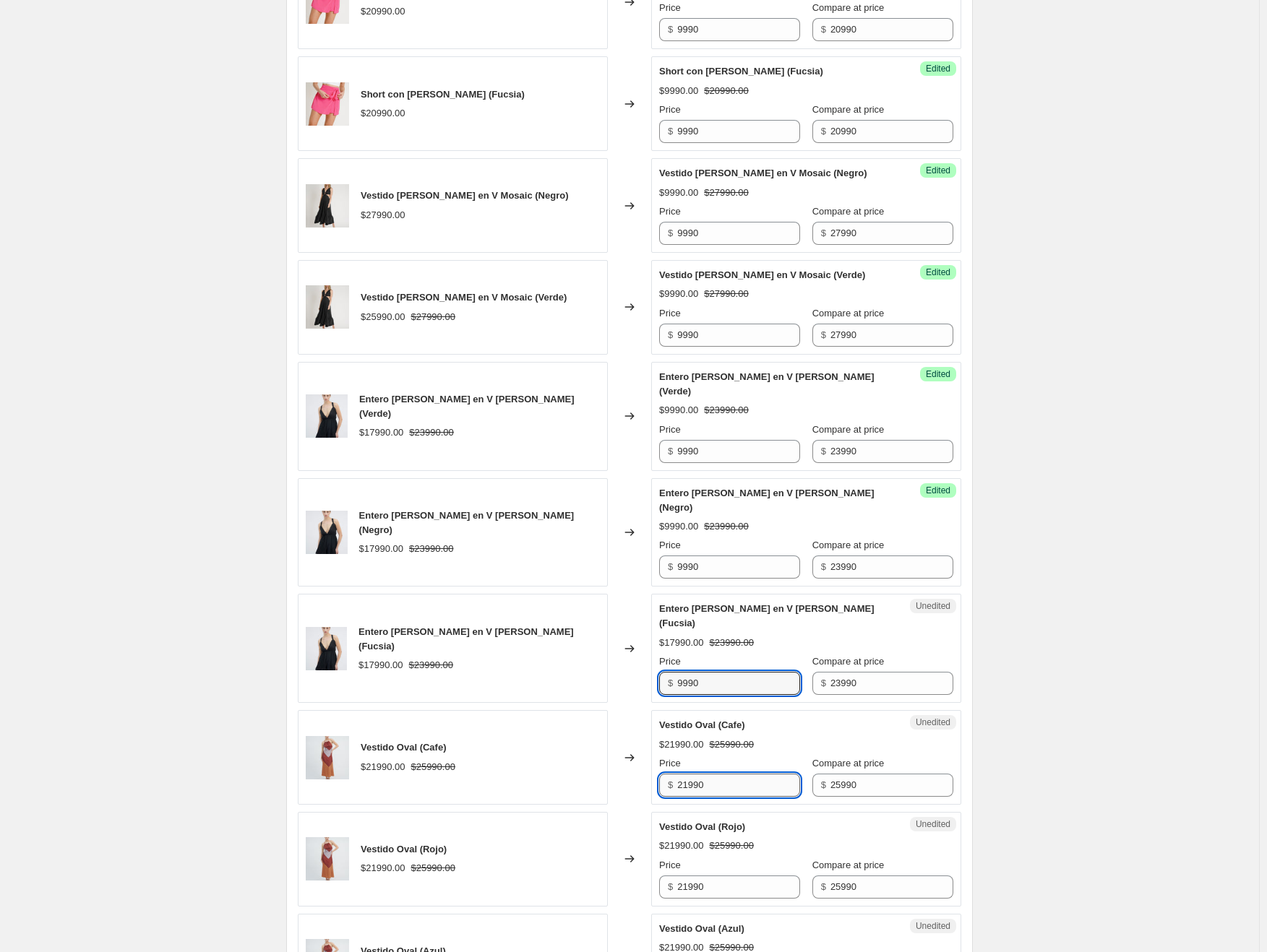
click at [694, 774] on input "21990" at bounding box center [738, 785] width 123 height 23
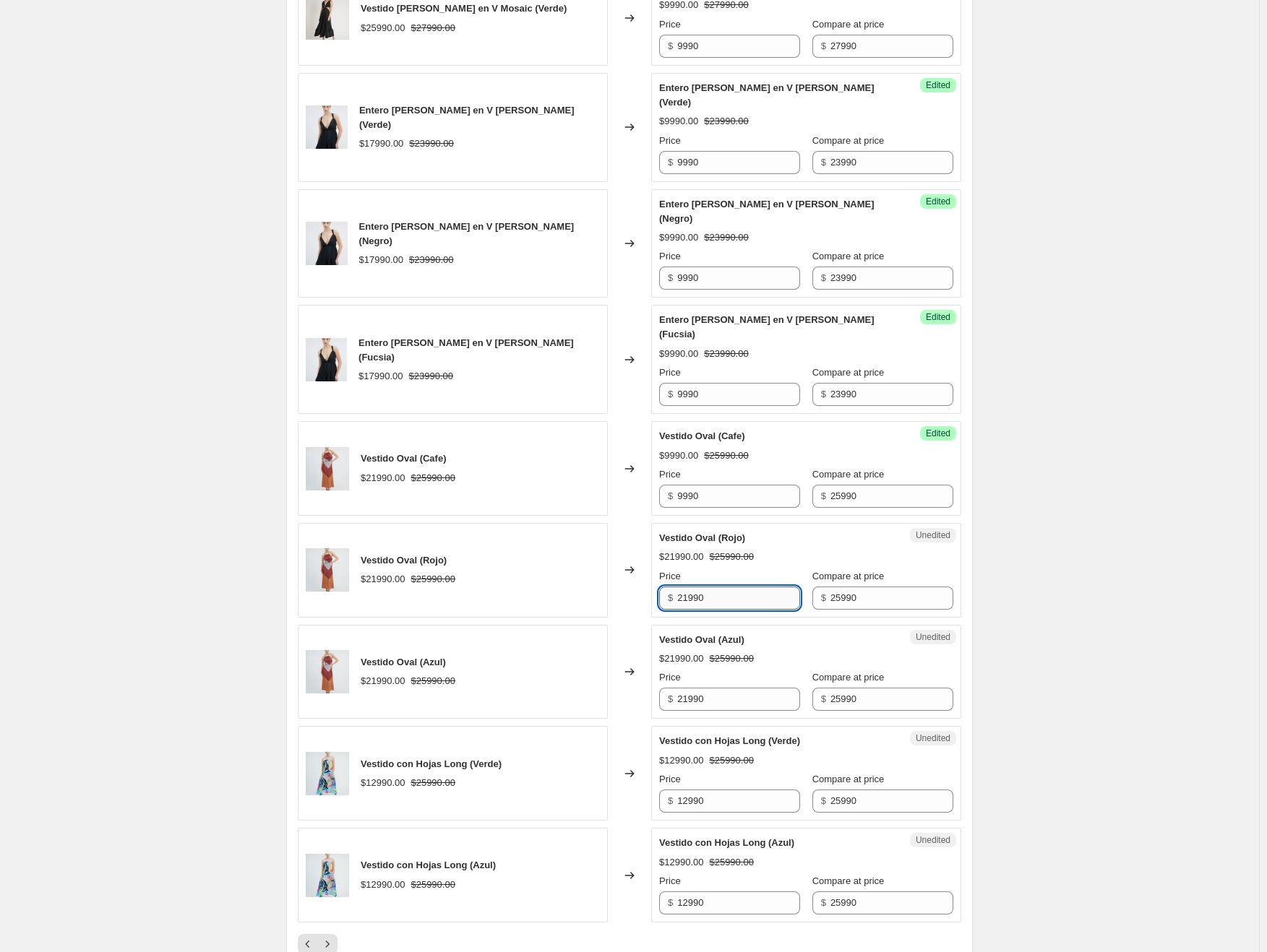
click at [702, 587] on input "21990" at bounding box center [738, 598] width 123 height 23
click at [693, 688] on input "21990" at bounding box center [738, 699] width 123 height 23
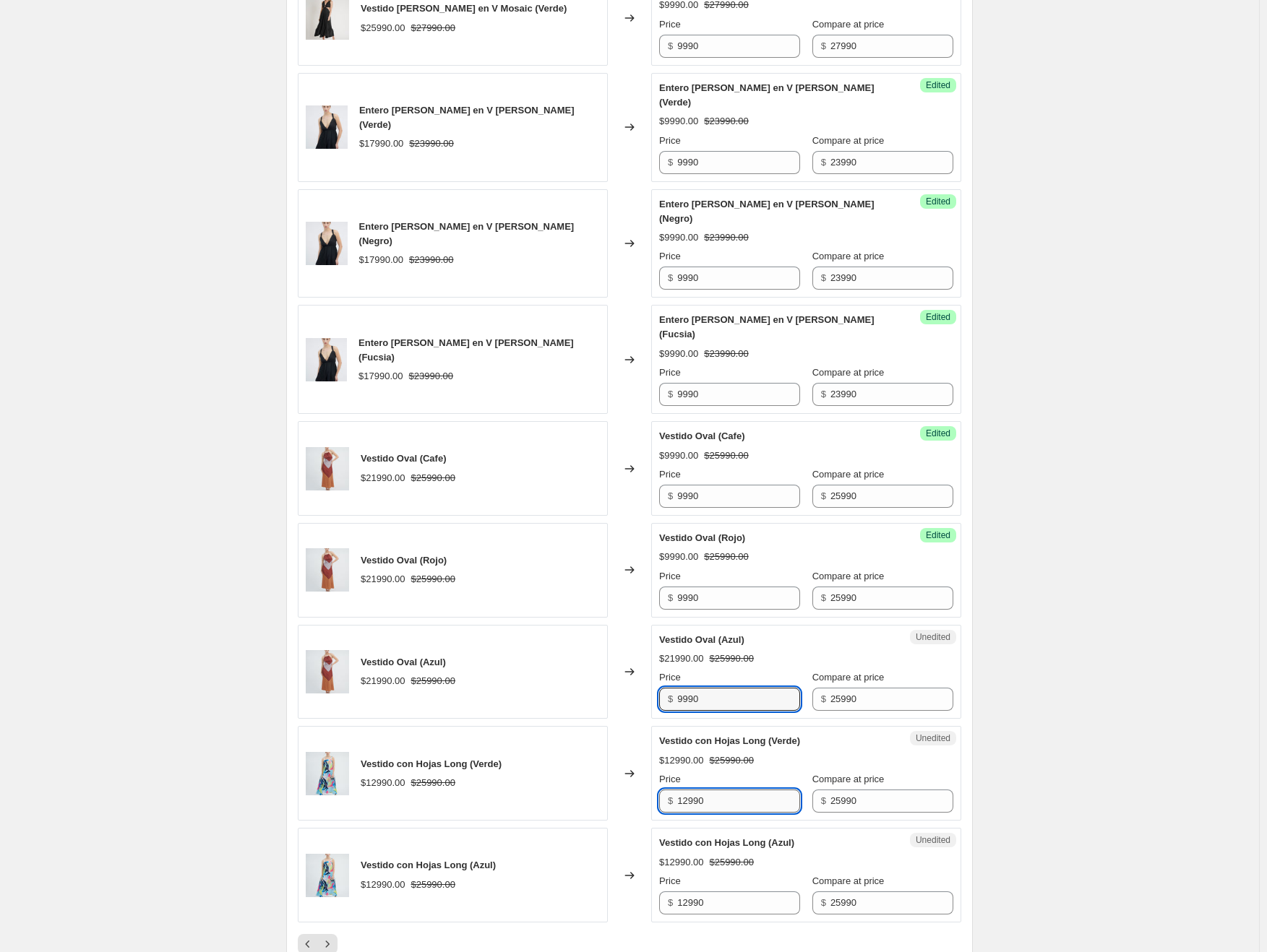
click at [704, 790] on input "12990" at bounding box center [738, 801] width 123 height 23
click at [698, 892] on input "12990" at bounding box center [738, 903] width 123 height 23
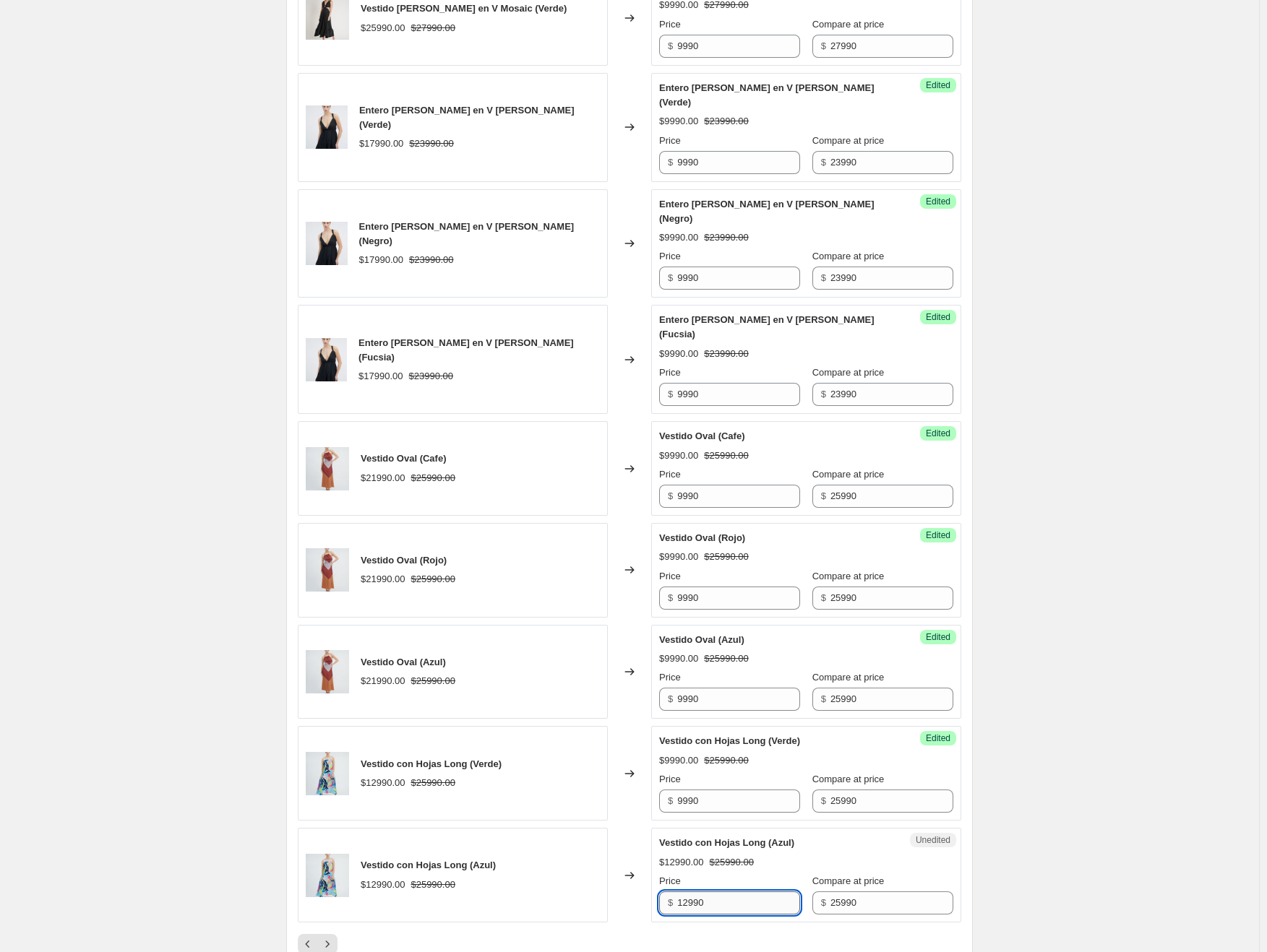
click at [698, 892] on input "12990" at bounding box center [738, 903] width 123 height 23
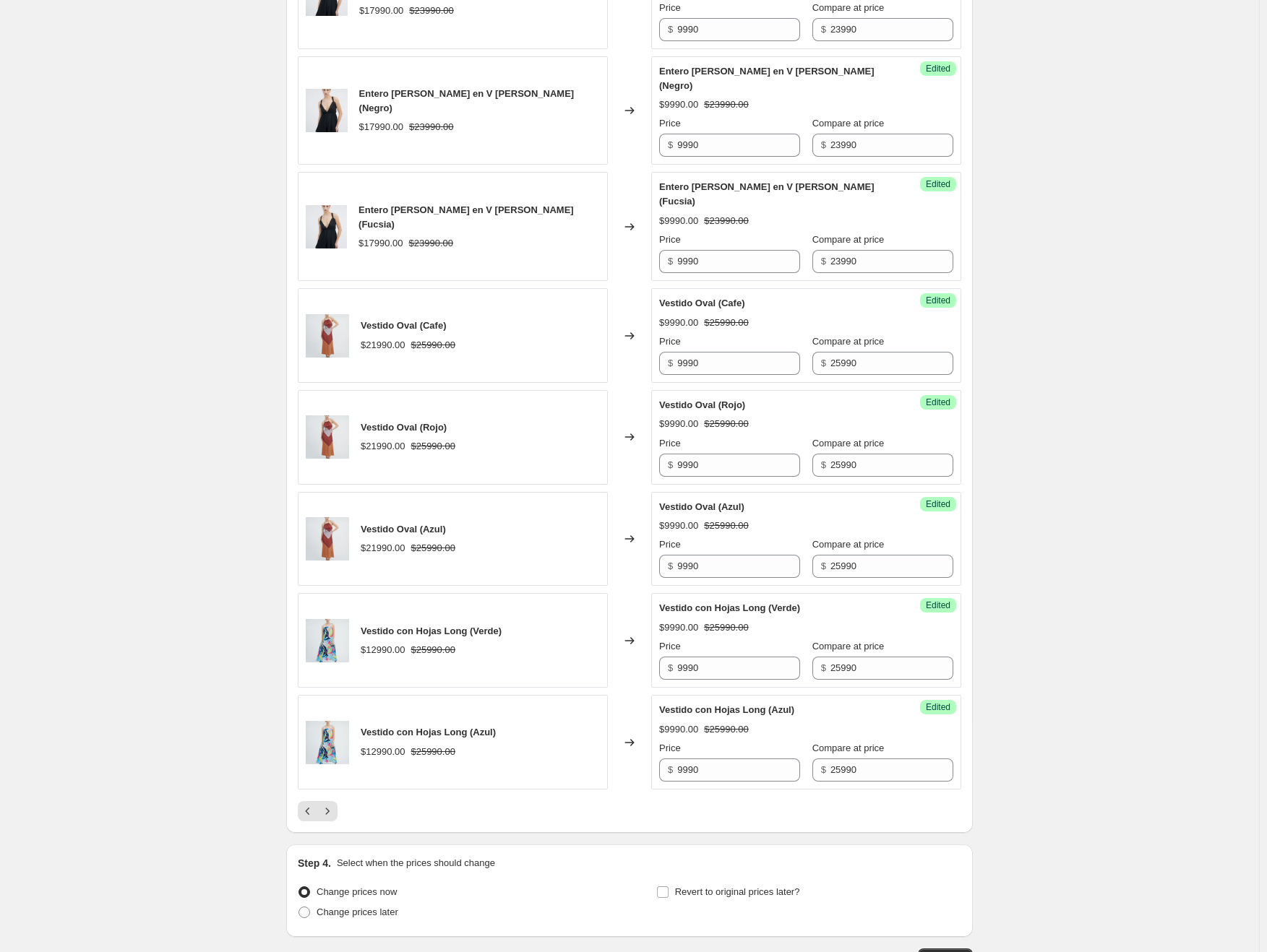
scroll to position [1985, 0]
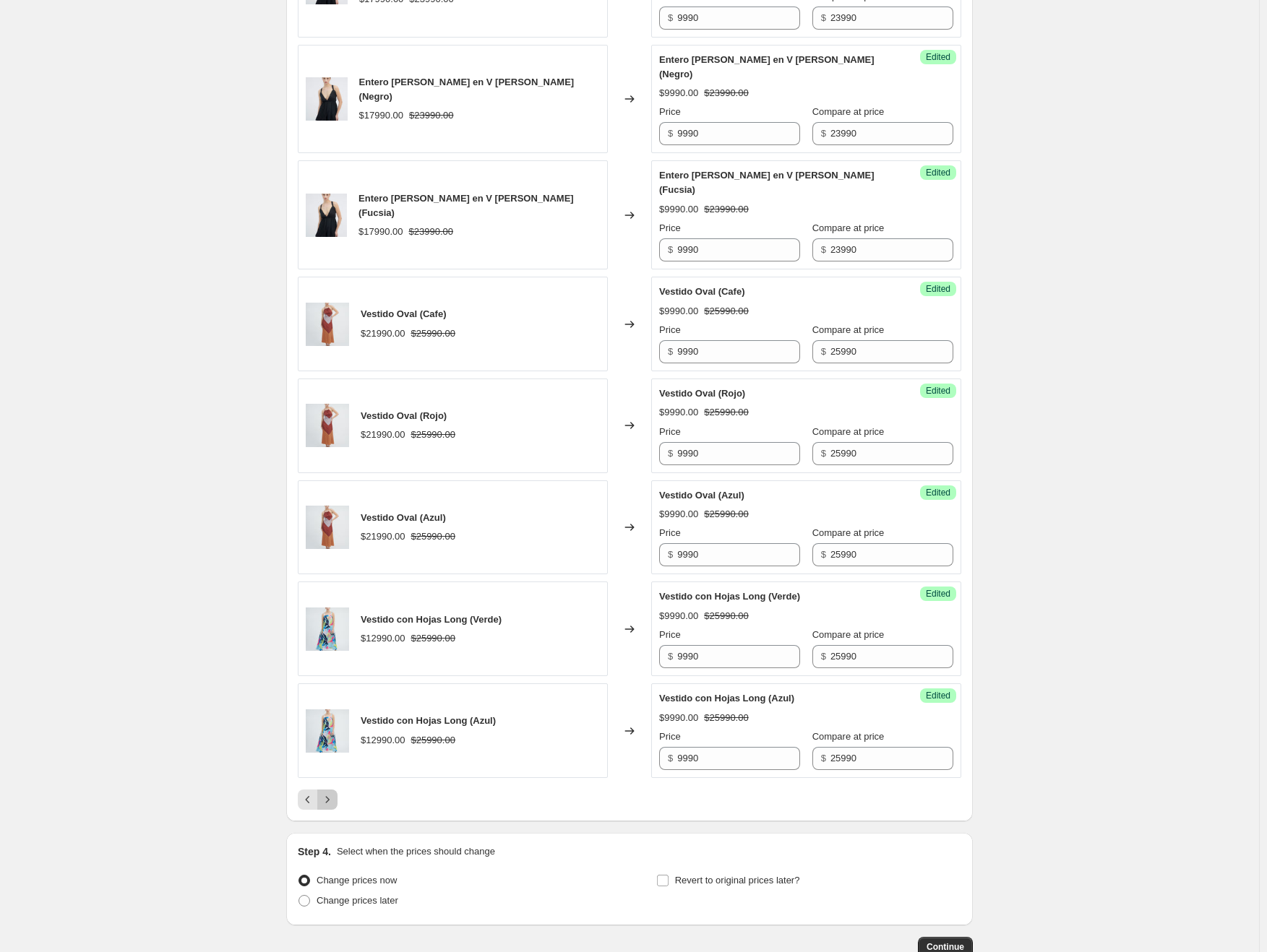
click at [338, 790] on button "Next" at bounding box center [327, 800] width 21 height 21
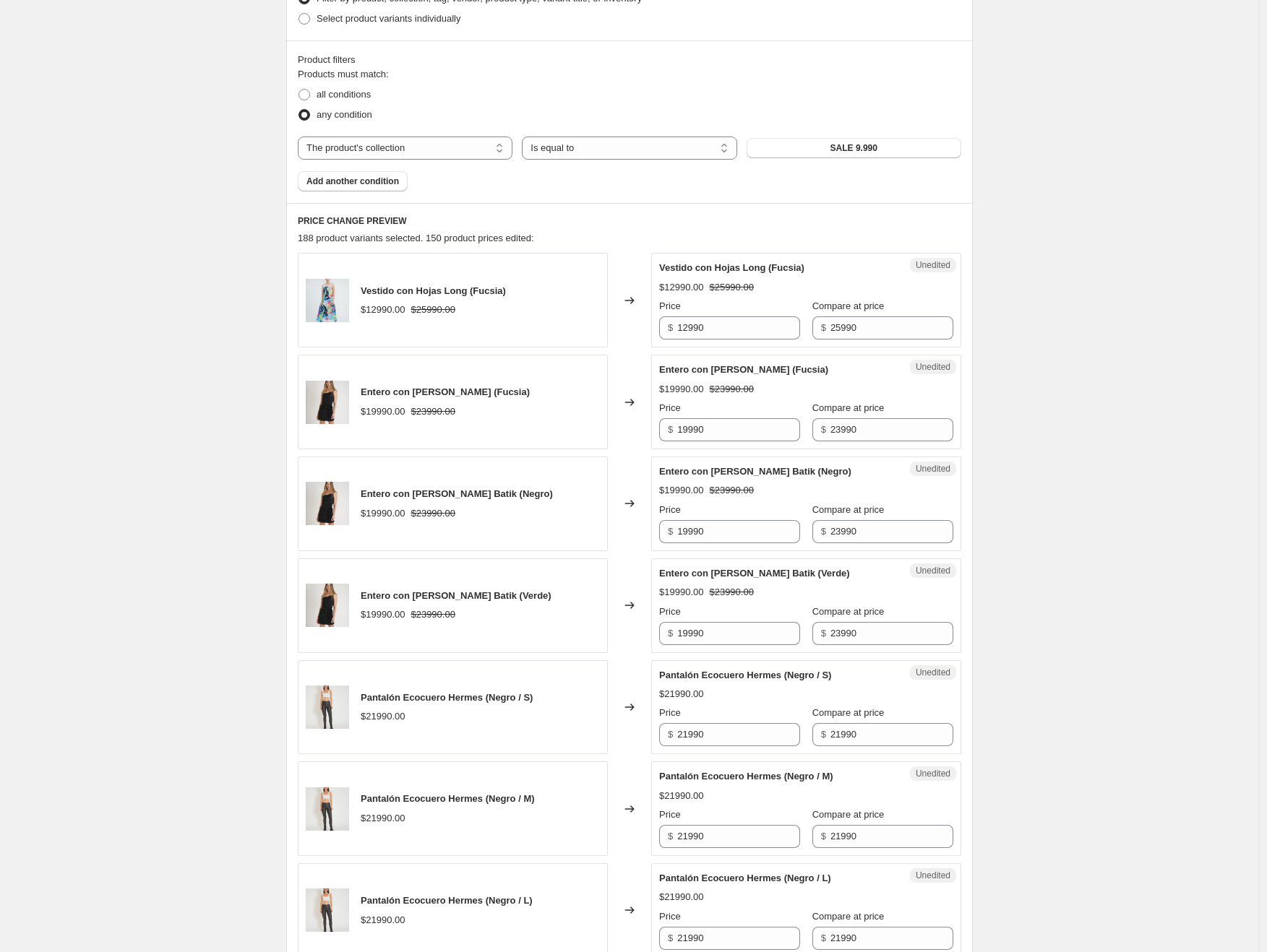
scroll to position [396, 0]
click at [692, 325] on input "12990" at bounding box center [738, 328] width 123 height 23
click at [699, 428] on input "19990" at bounding box center [738, 430] width 123 height 23
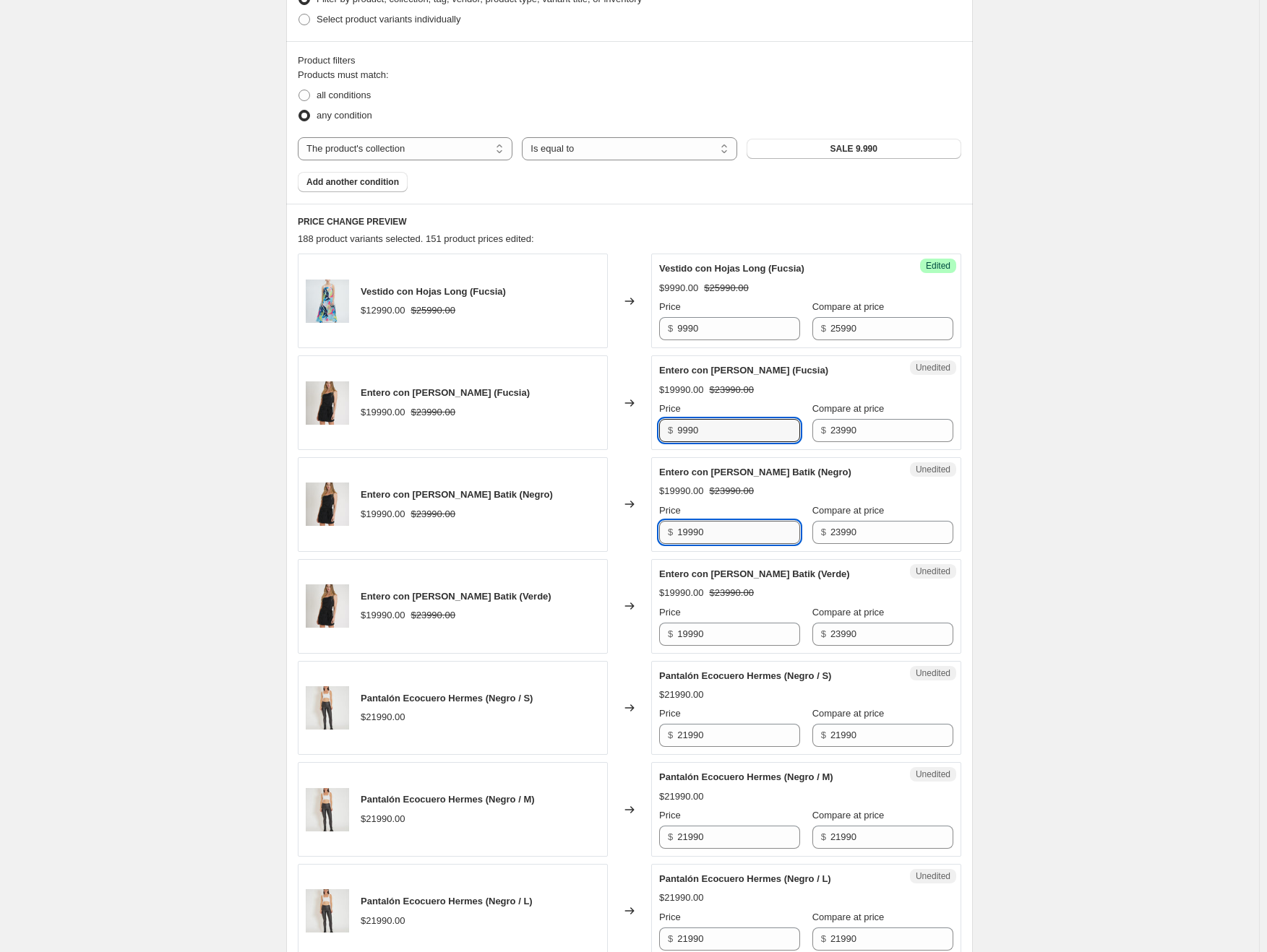
click at [691, 526] on input "19990" at bounding box center [738, 532] width 123 height 23
click at [699, 631] on input "19990" at bounding box center [738, 634] width 123 height 23
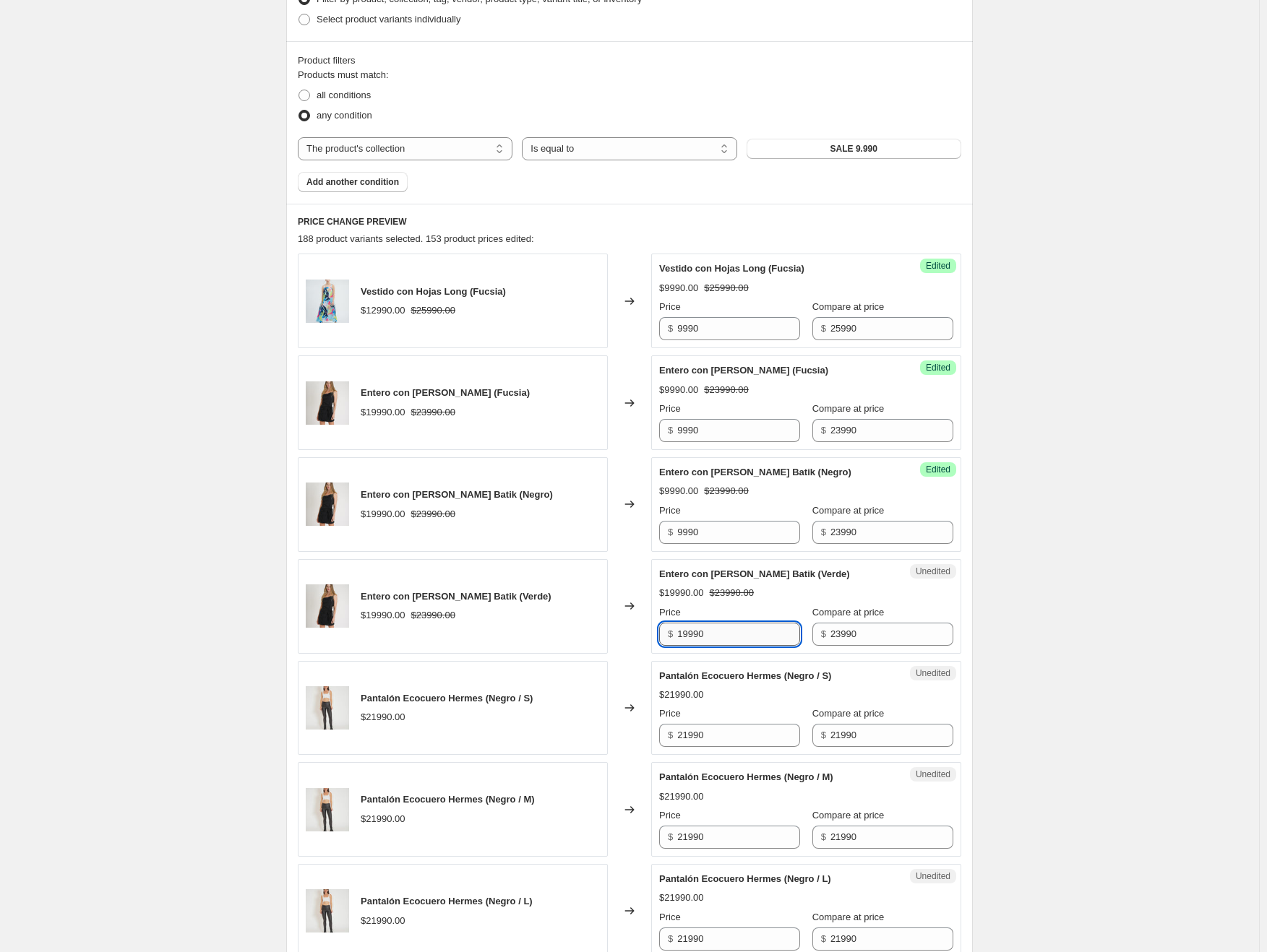
click at [699, 631] on input "19990" at bounding box center [738, 634] width 123 height 23
click at [688, 734] on input "21990" at bounding box center [738, 735] width 123 height 23
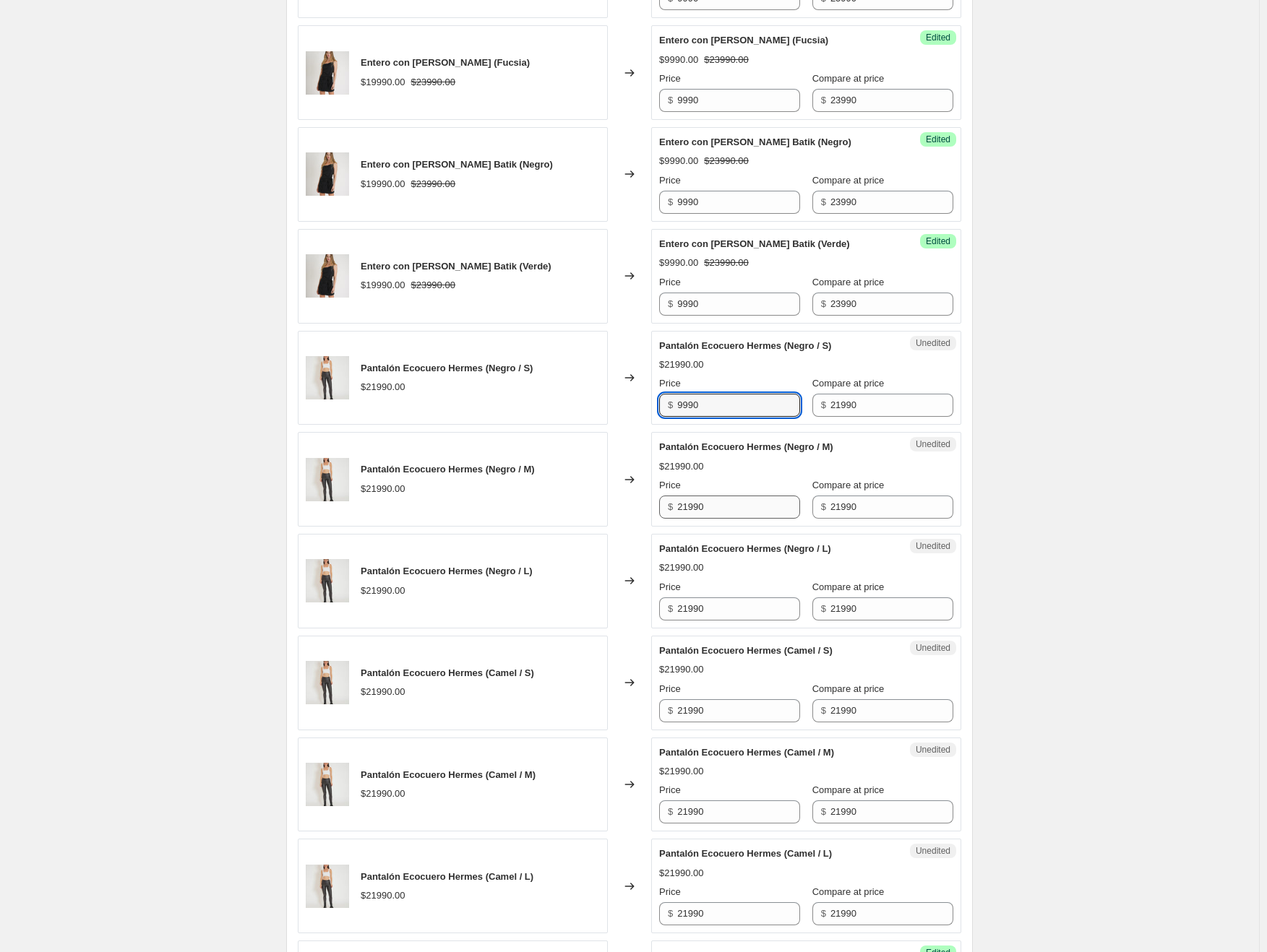
scroll to position [756, 0]
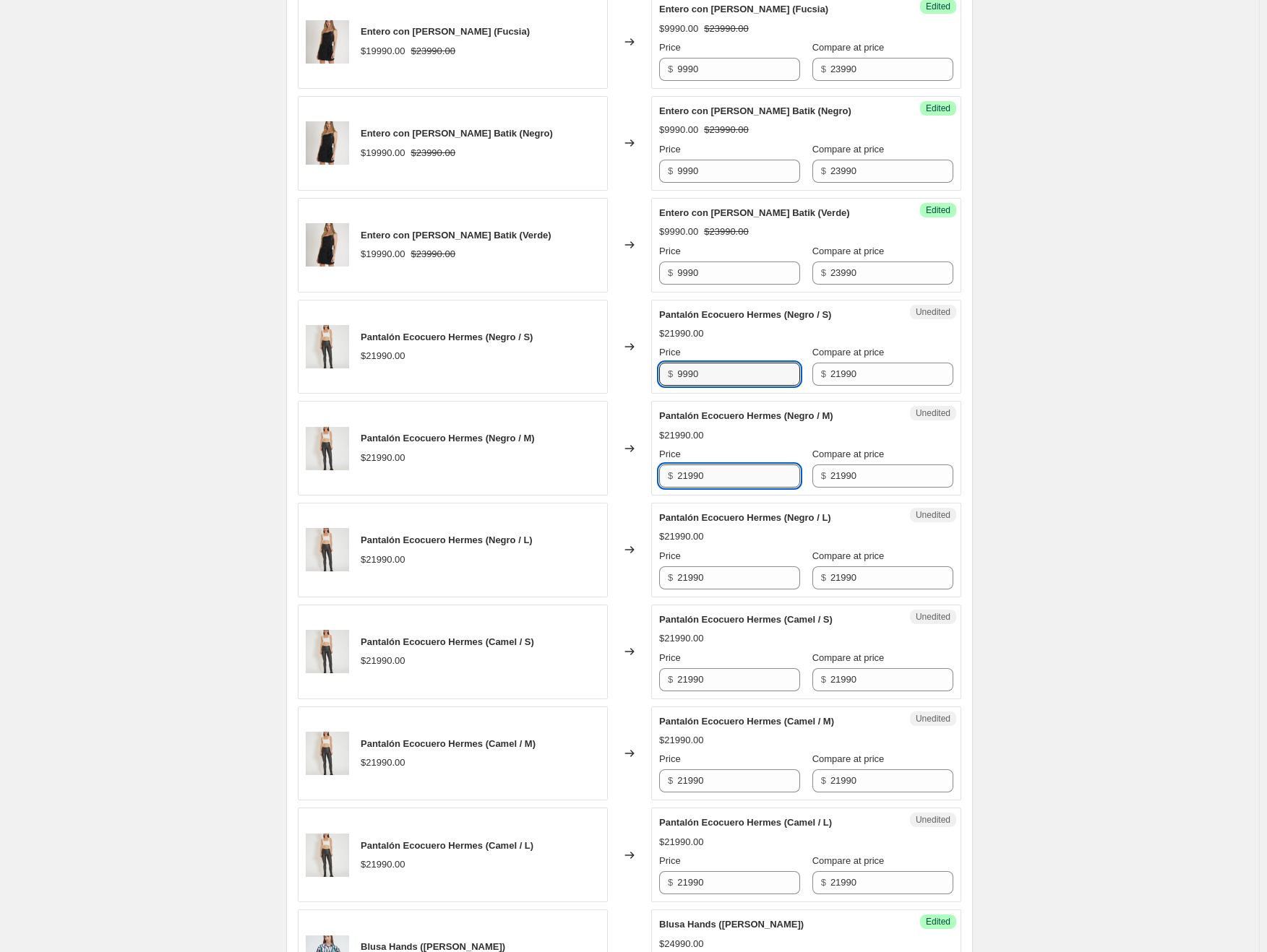
click at [685, 479] on input "21990" at bounding box center [738, 476] width 123 height 23
click
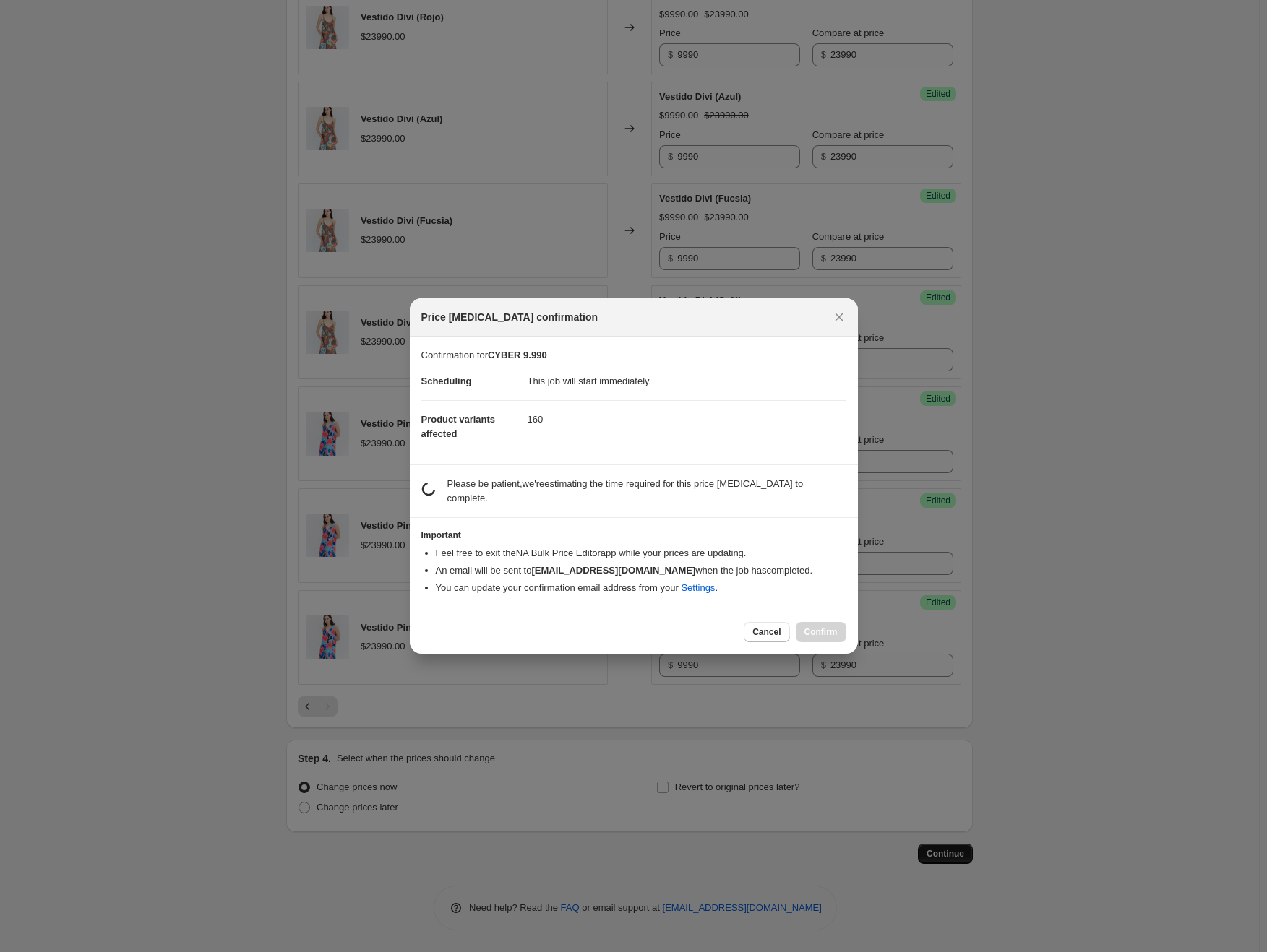
scroll to position [767, 0]
